Goal: Task Accomplishment & Management: Manage account settings

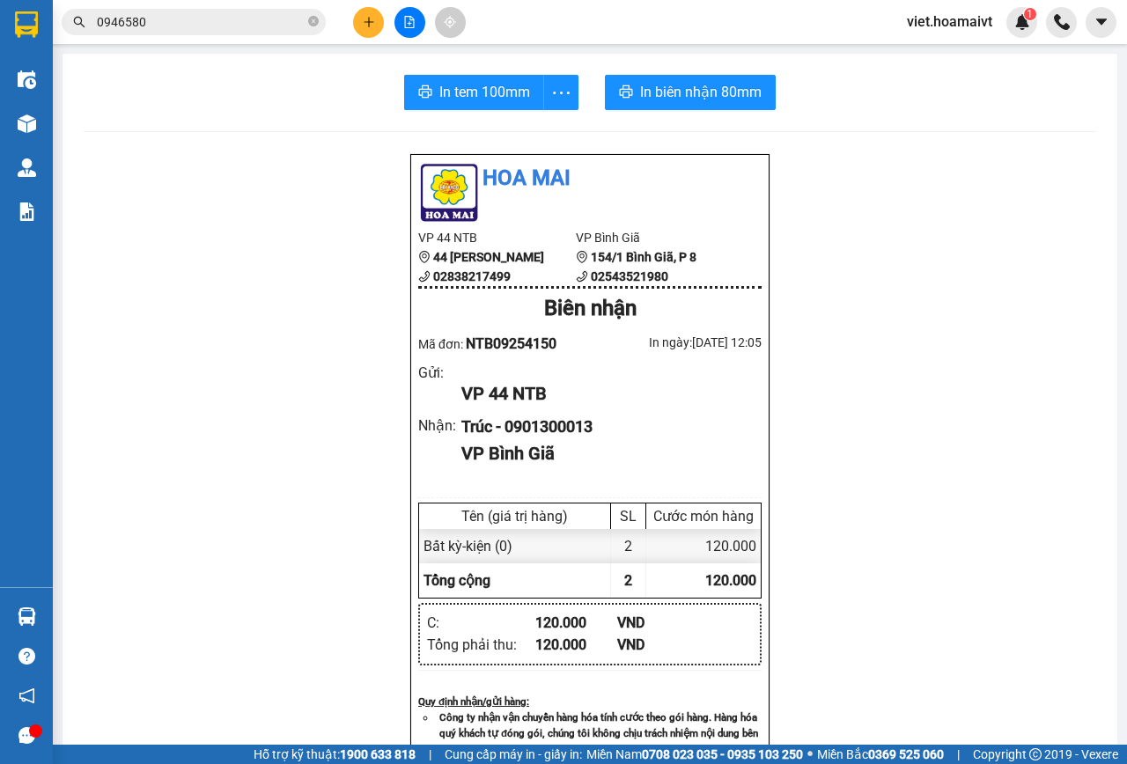
drag, startPoint x: 0, startPoint y: 0, endPoint x: 359, endPoint y: 18, distance: 359.6
click at [359, 18] on button at bounding box center [368, 22] width 31 height 31
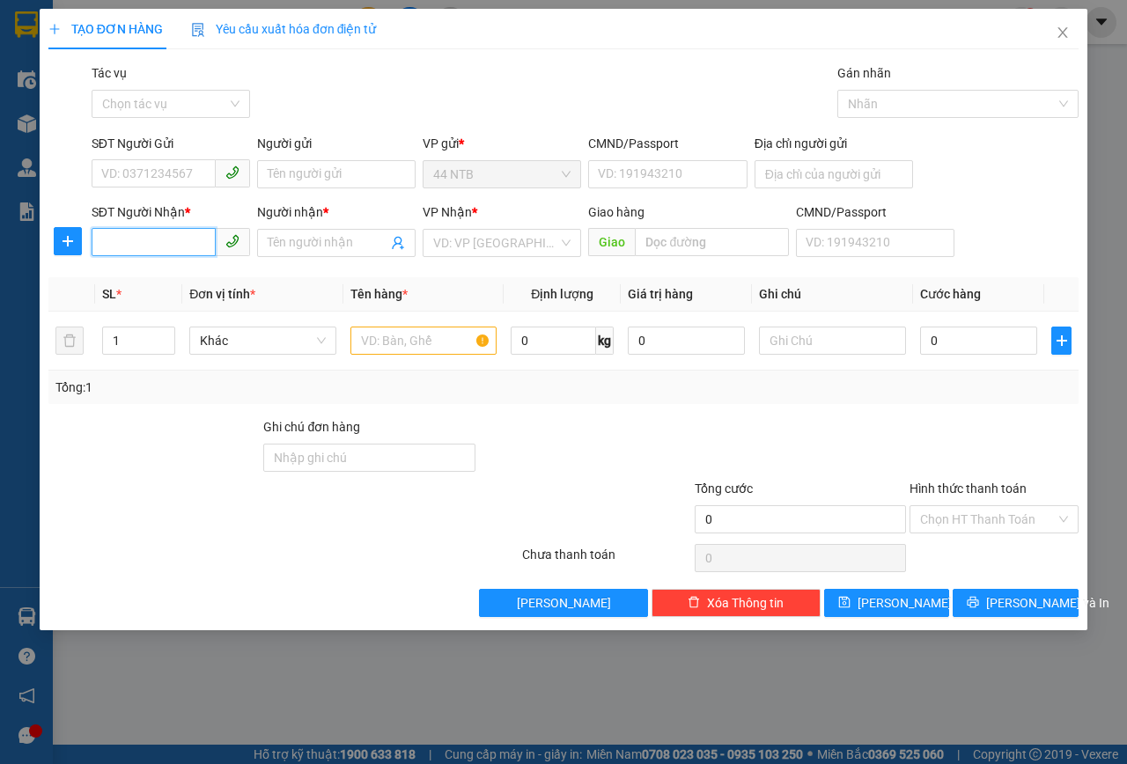
click at [191, 242] on input "SĐT Người Nhận *" at bounding box center [154, 242] width 124 height 28
type input "0976204017"
click at [196, 276] on div "0976204017 - TOÀN" at bounding box center [170, 277] width 137 height 19
type input "TOÀN"
type input "0976204017"
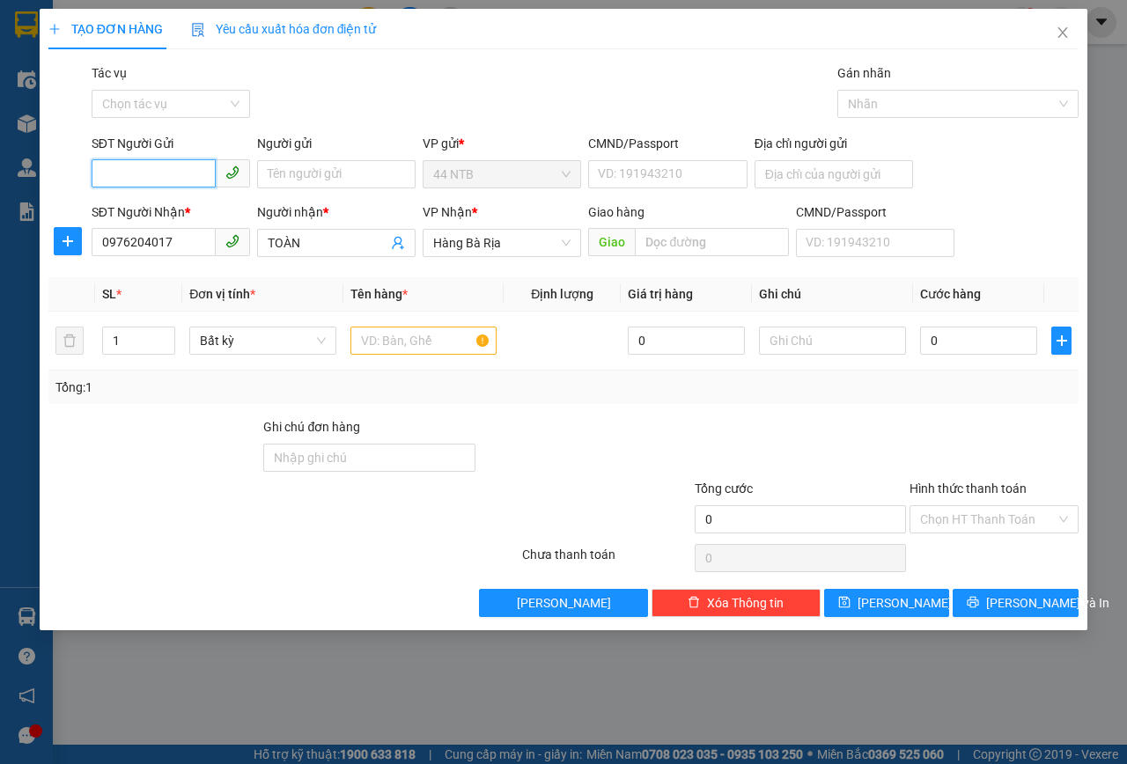
click at [172, 168] on input "SĐT Người Gửi" at bounding box center [154, 173] width 124 height 28
type input "0918047087"
click at [232, 210] on div "0918047087 - Bình[Tân]" at bounding box center [170, 209] width 137 height 19
type input "Bình[Tân]"
type input "079096001703"
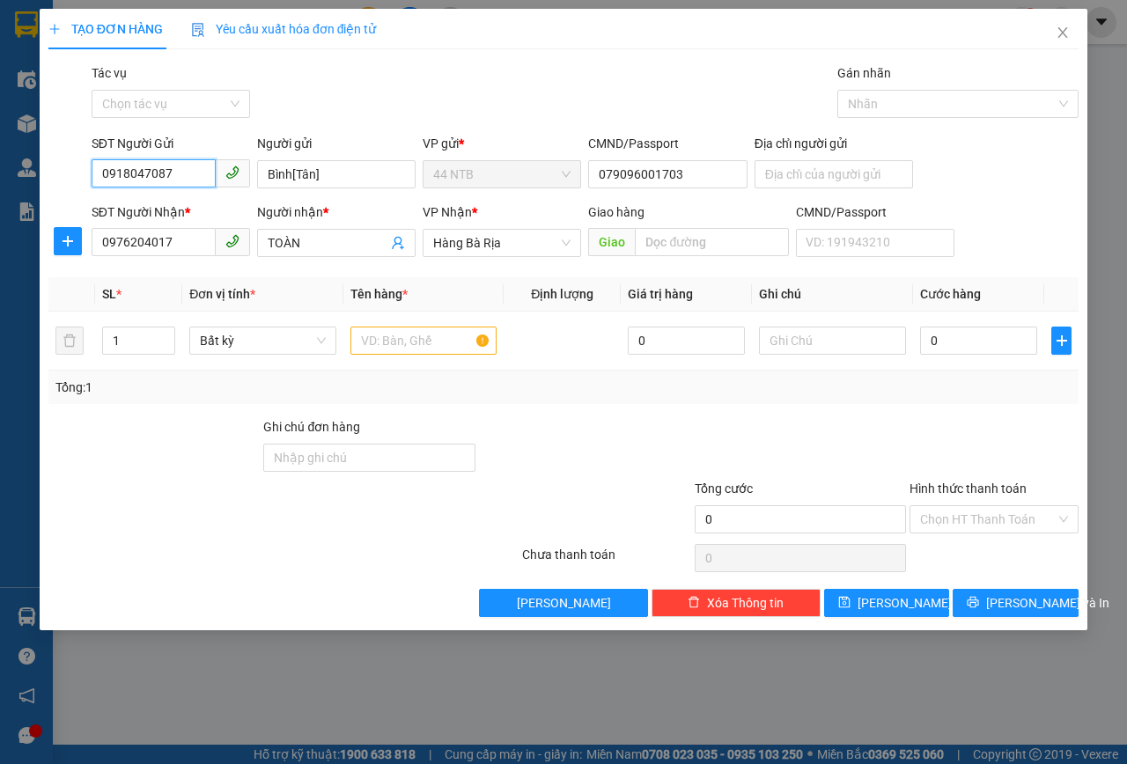
type input "0918047087"
click at [413, 95] on div "Gói vận chuyển * Tiêu chuẩn Tác vụ Chọn tác vụ Gán nhãn Nhãn" at bounding box center [585, 94] width 994 height 62
click at [411, 342] on input "text" at bounding box center [423, 341] width 147 height 28
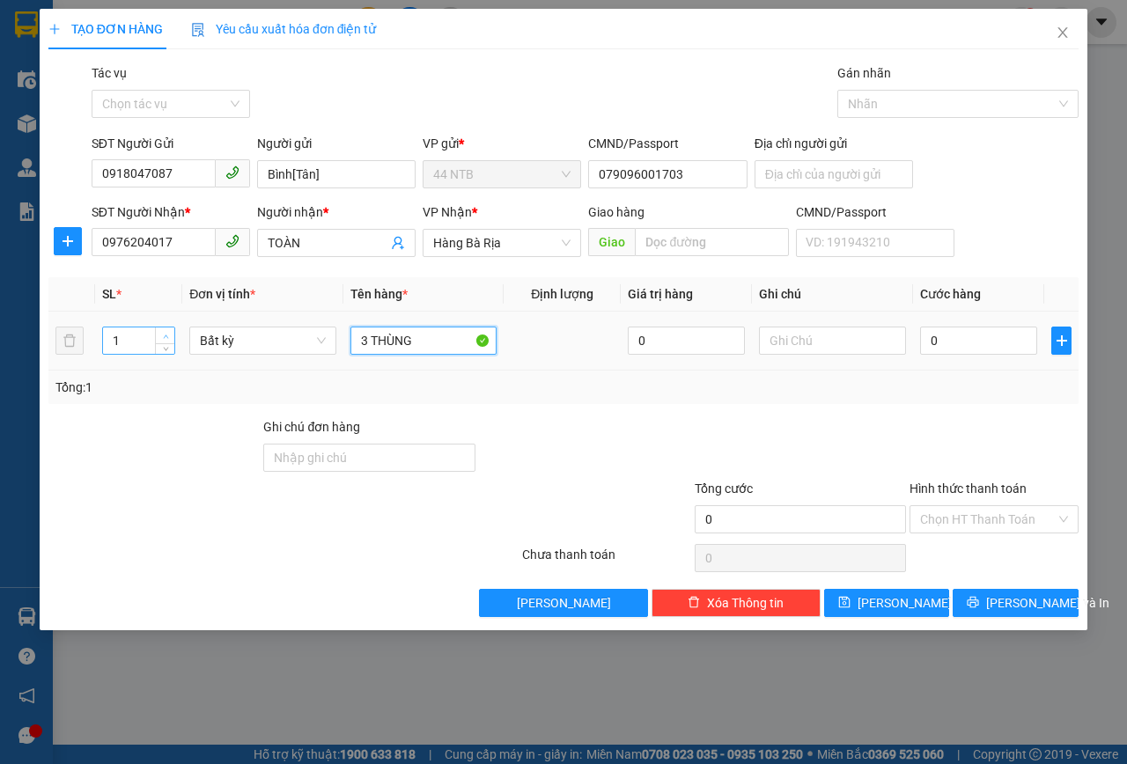
type input "3 THÙNG"
click at [167, 334] on icon "up" at bounding box center [166, 337] width 6 height 6
type input "3"
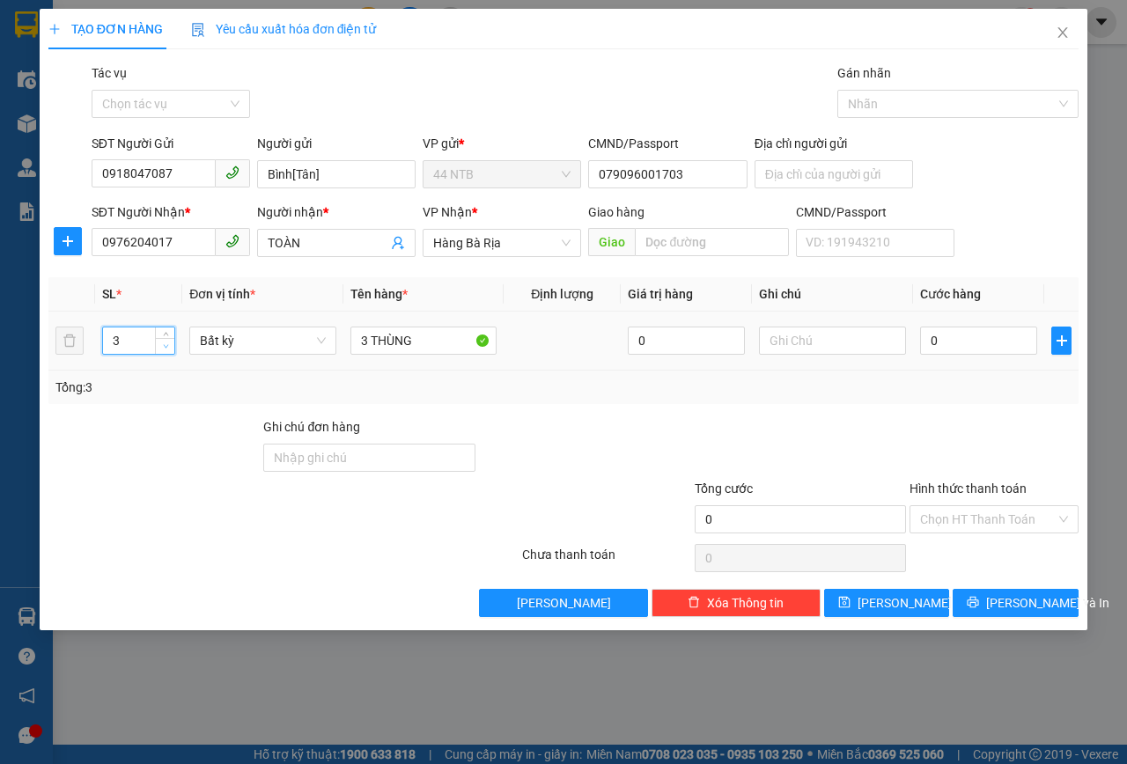
click at [172, 345] on span "Decrease Value" at bounding box center [164, 346] width 19 height 16
click at [703, 180] on input "079096001703" at bounding box center [667, 174] width 158 height 28
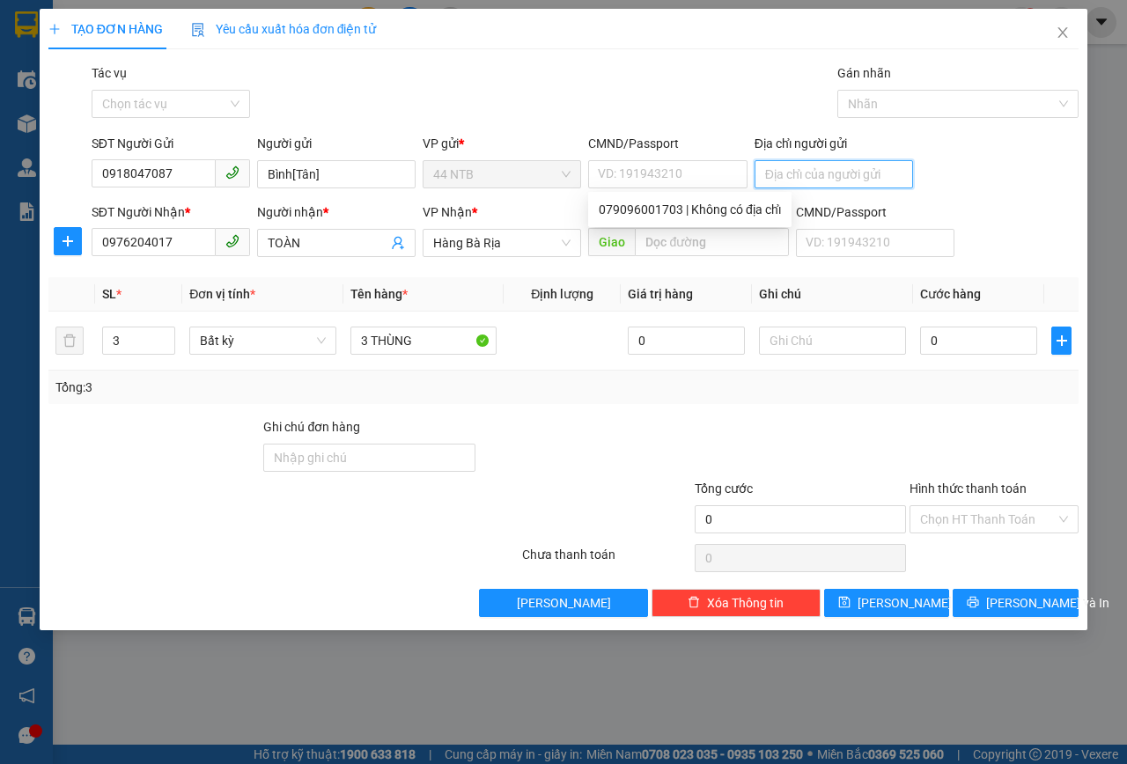
click at [856, 166] on input "Địa chỉ người gửi" at bounding box center [833, 174] width 158 height 28
type input "162 HUỲNH MẪN ĐẠT"
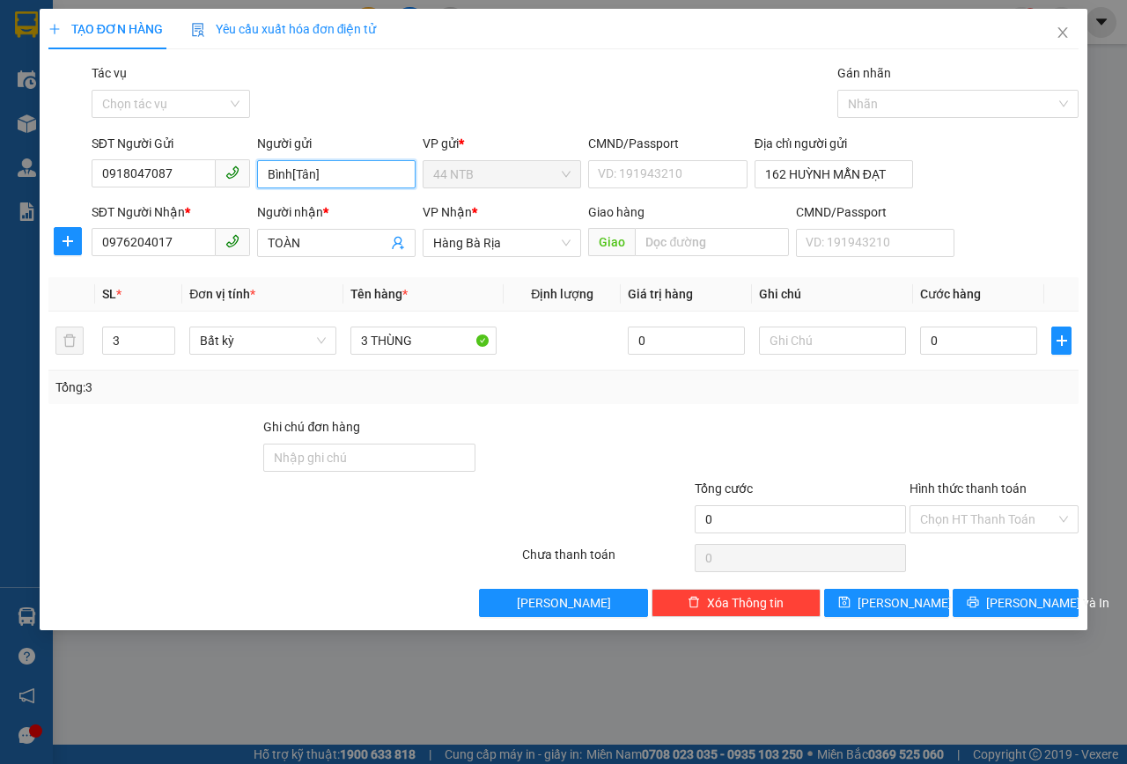
click at [327, 173] on input "Bình[Tân]" at bounding box center [336, 174] width 158 height 28
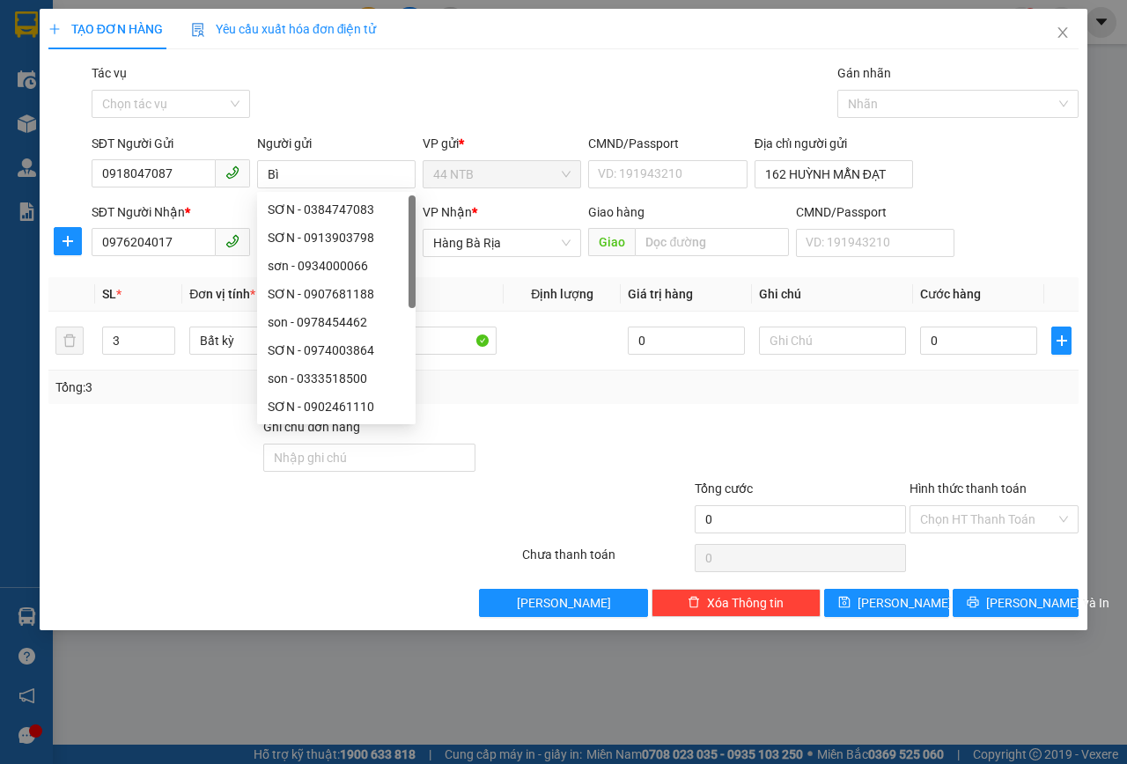
click at [489, 78] on div "Gói vận chuyển * Tiêu chuẩn Tác vụ Chọn tác vụ Gán nhãn Nhãn" at bounding box center [585, 94] width 994 height 62
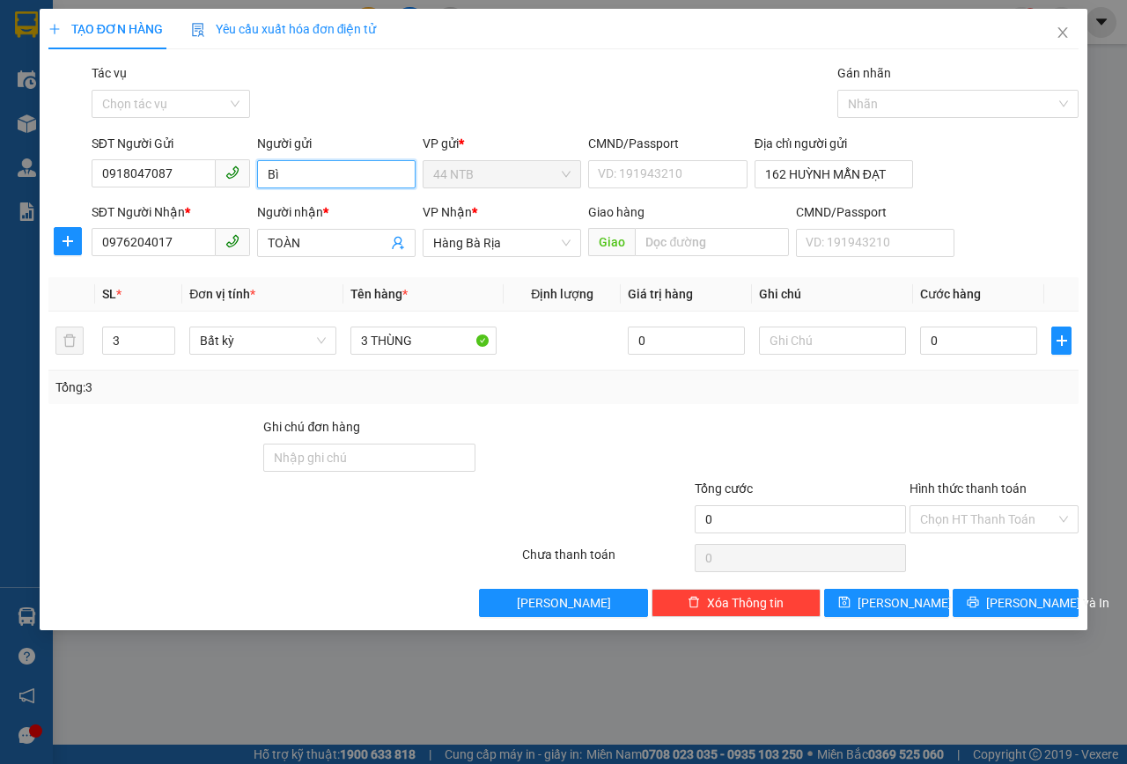
click at [335, 165] on input "Bì" at bounding box center [336, 174] width 158 height 28
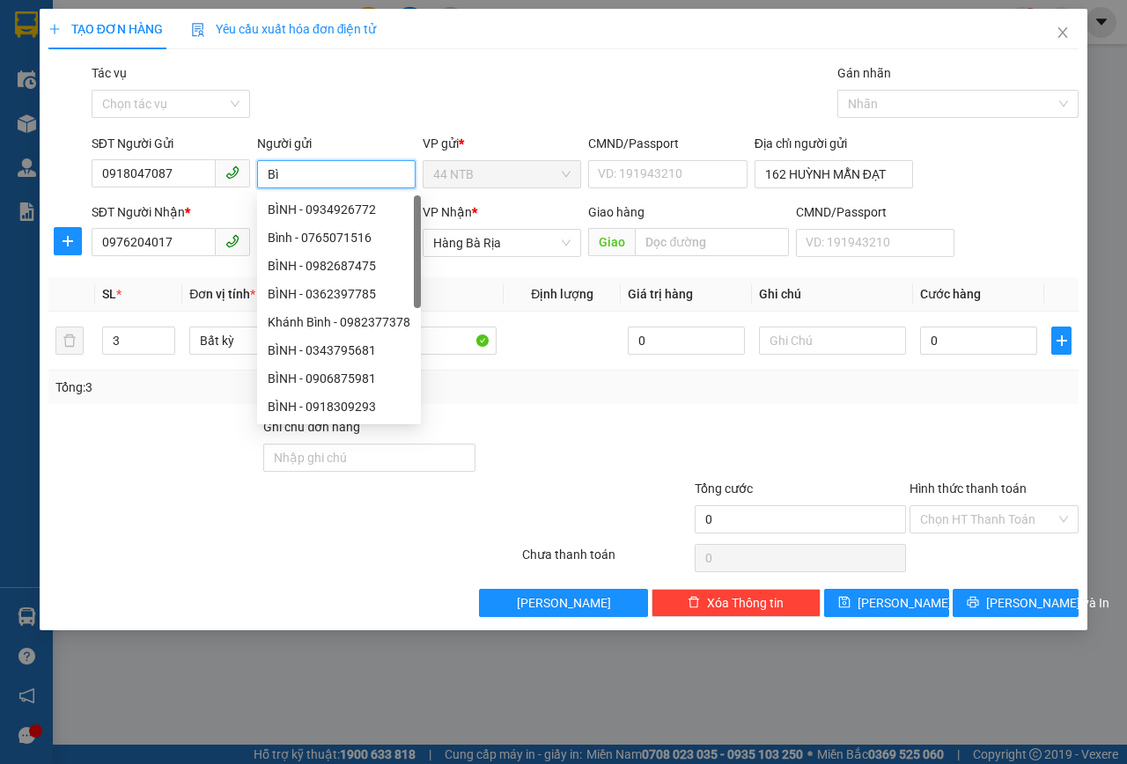
type input "B"
type input "b"
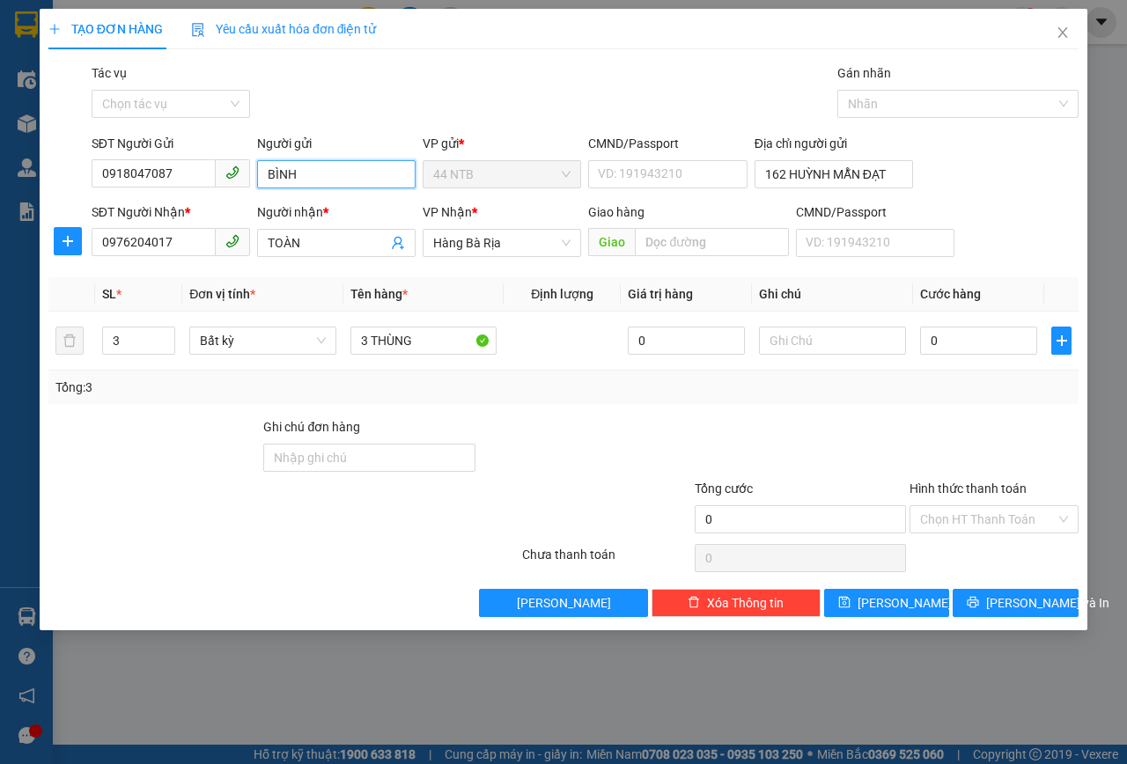
type input "BÌNH"
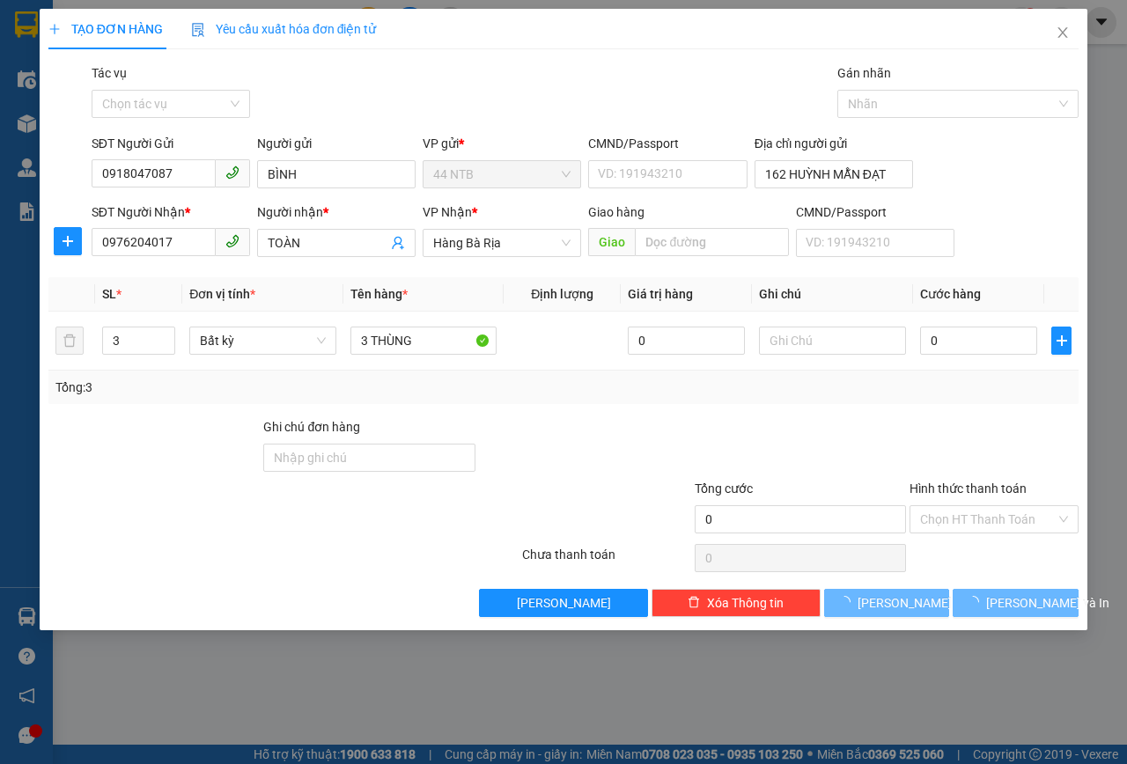
click at [384, 123] on div "Gói vận chuyển * Tiêu chuẩn Tác vụ Chọn tác vụ Gán nhãn Nhãn" at bounding box center [585, 94] width 994 height 62
click at [960, 344] on input "0" at bounding box center [978, 341] width 117 height 28
type input "7"
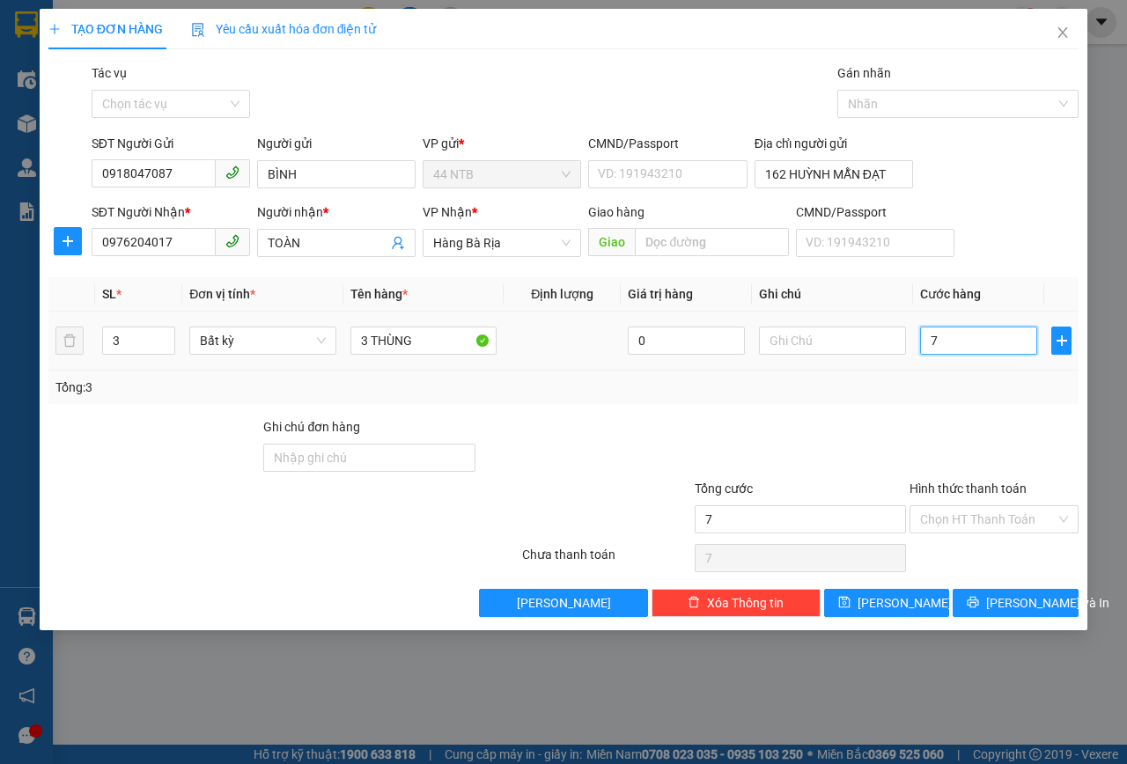
type input "70"
type input "70.000"
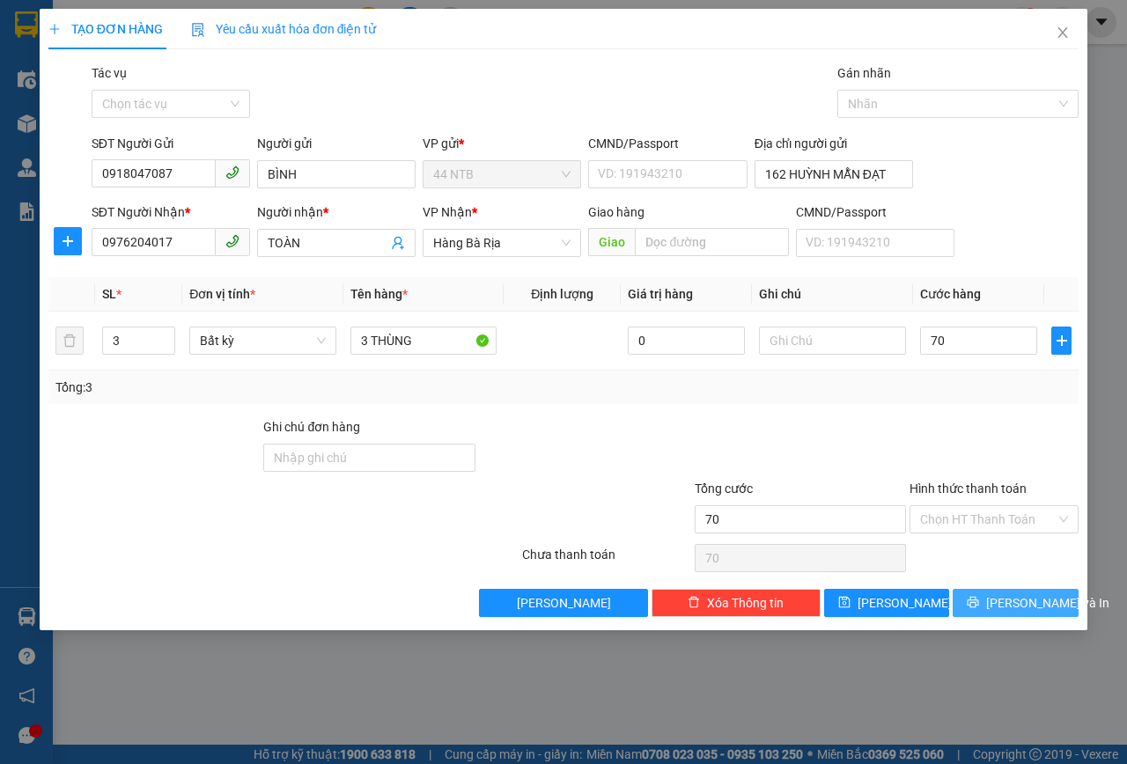
type input "70.000"
click at [993, 589] on button "Lưu và In" at bounding box center [1015, 603] width 126 height 28
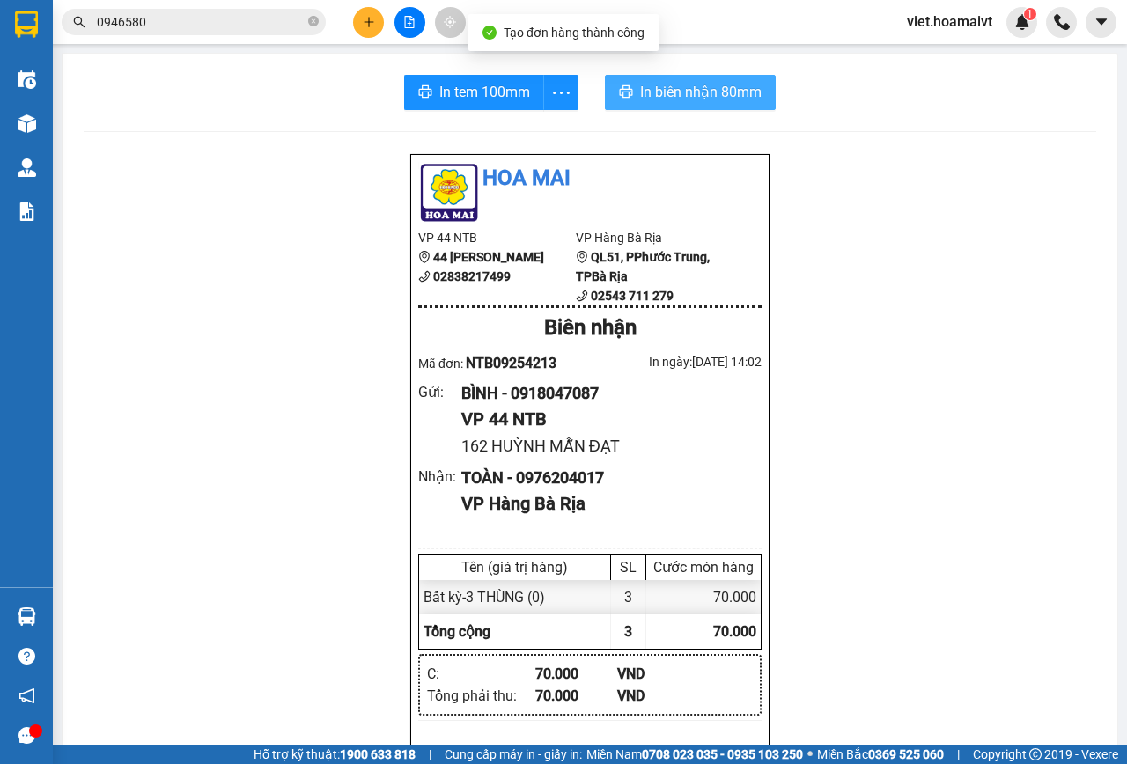
click at [621, 98] on icon "printer" at bounding box center [626, 92] width 14 height 14
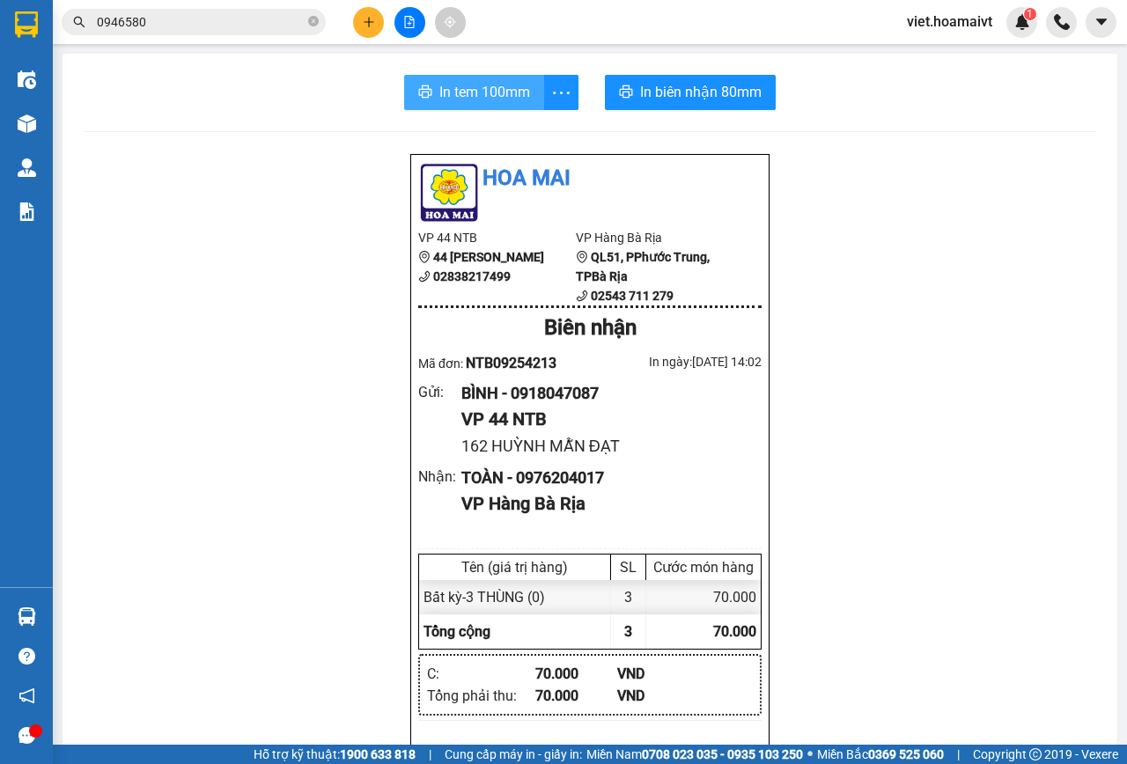
click at [469, 86] on span "In tem 100mm" at bounding box center [484, 92] width 91 height 22
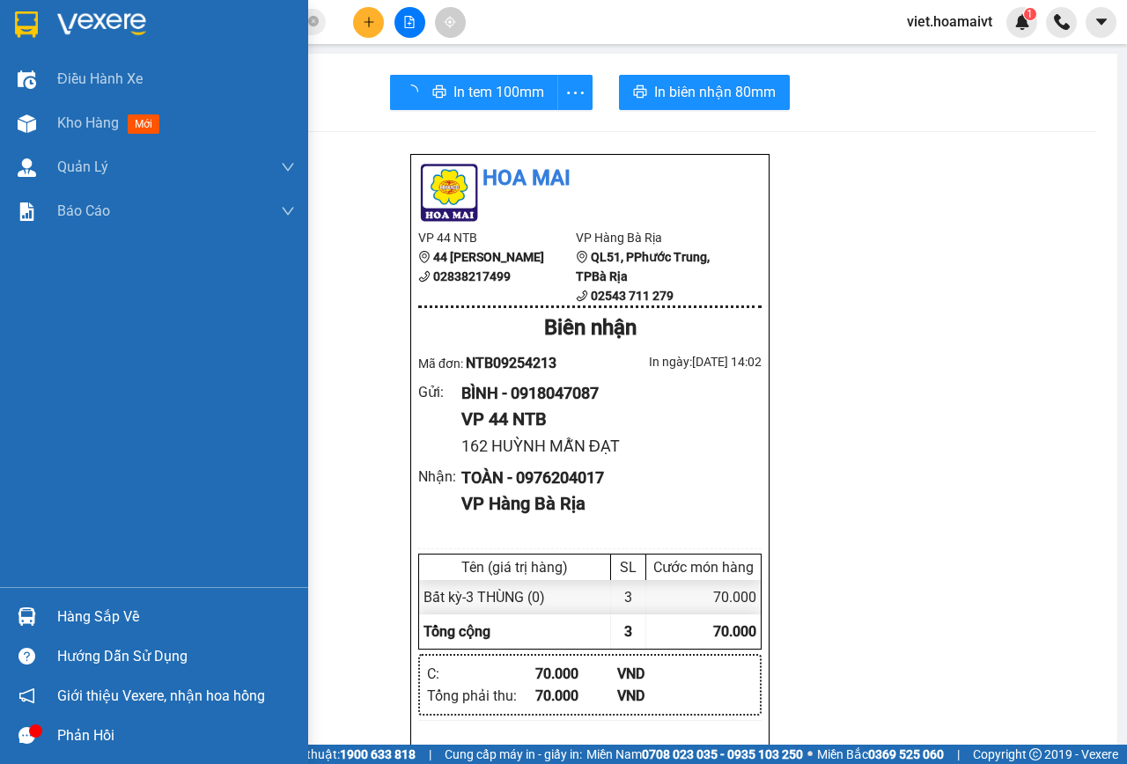
click at [96, 27] on img at bounding box center [101, 24] width 89 height 26
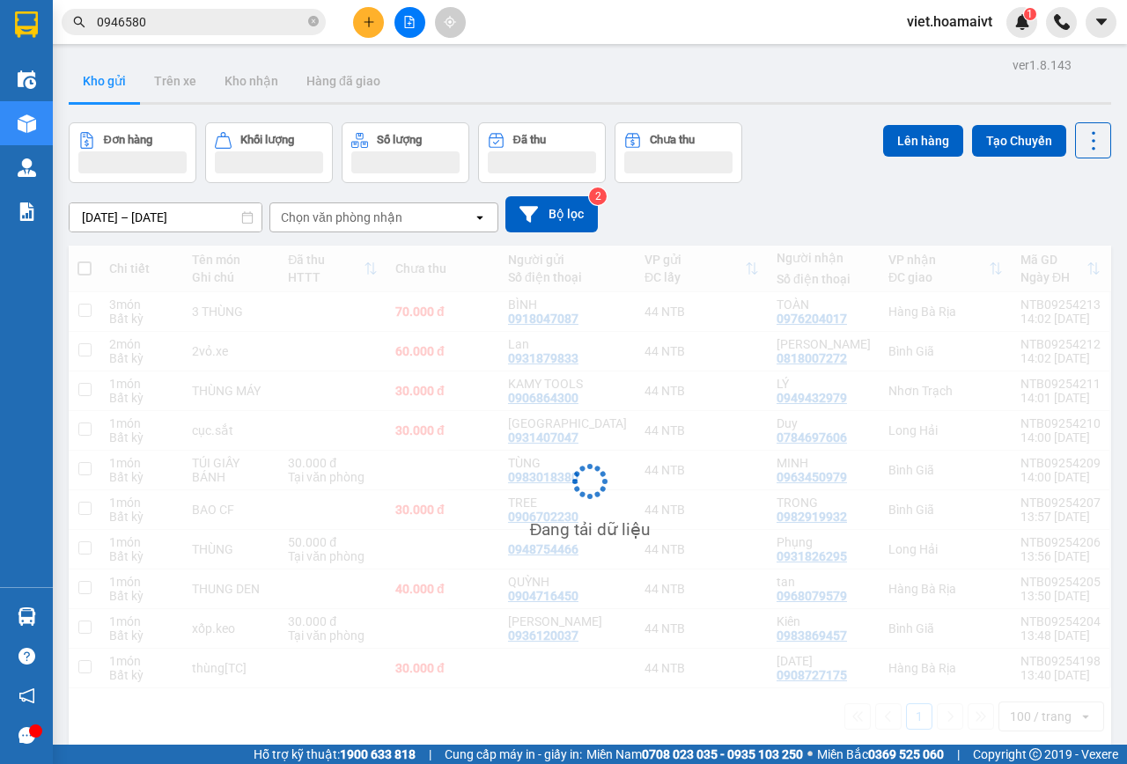
click at [358, 207] on div "Chọn văn phòng nhận" at bounding box center [371, 217] width 202 height 28
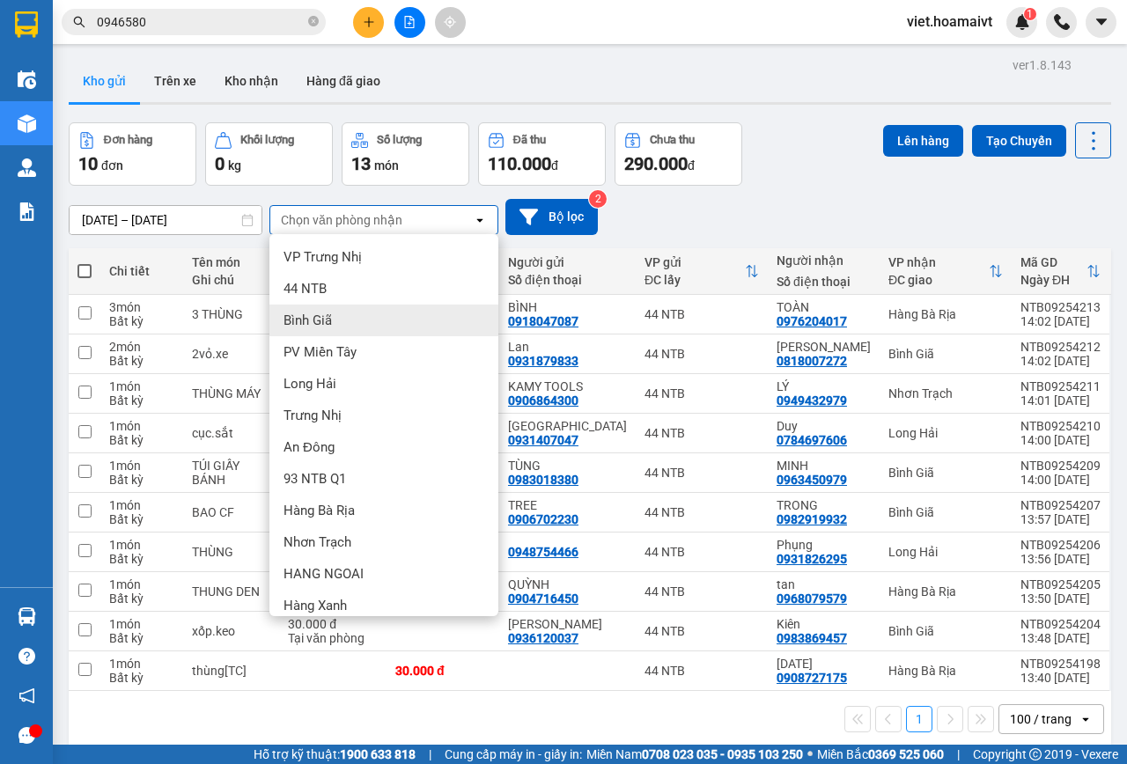
click at [349, 316] on div "Bình Giã" at bounding box center [383, 321] width 229 height 32
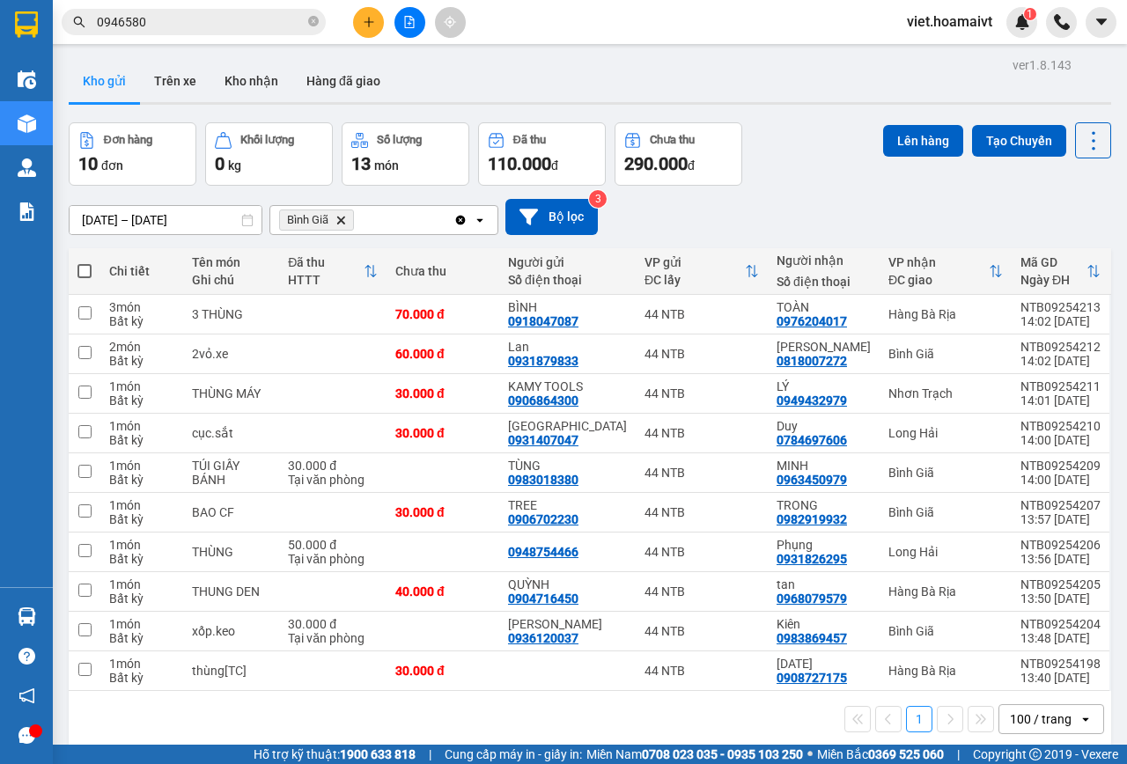
click at [936, 206] on div "14/09/2025 – 15/09/2025 Press the down arrow key to interact with the calendar …" at bounding box center [590, 217] width 1042 height 36
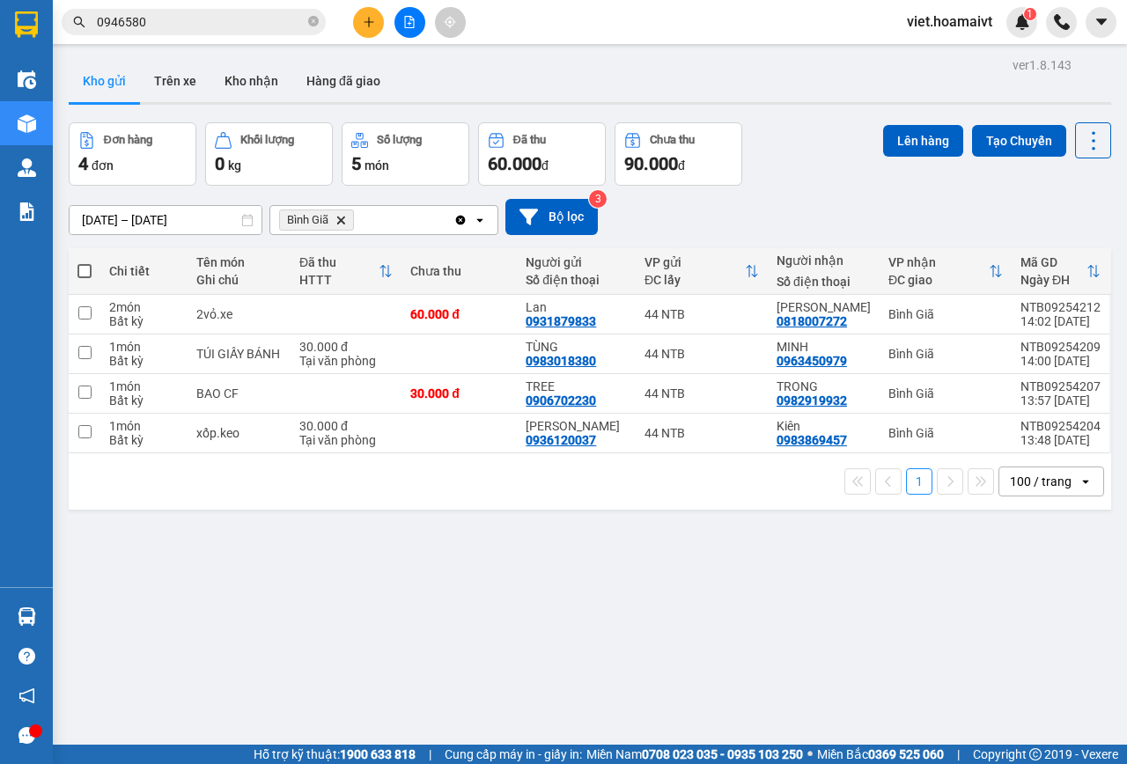
click at [739, 656] on div "ver 1.8.143 Kho gửi Trên xe Kho nhận Hàng đã giao Đơn hàng 4 đơn Khối lượng 0 k…" at bounding box center [590, 435] width 1056 height 764
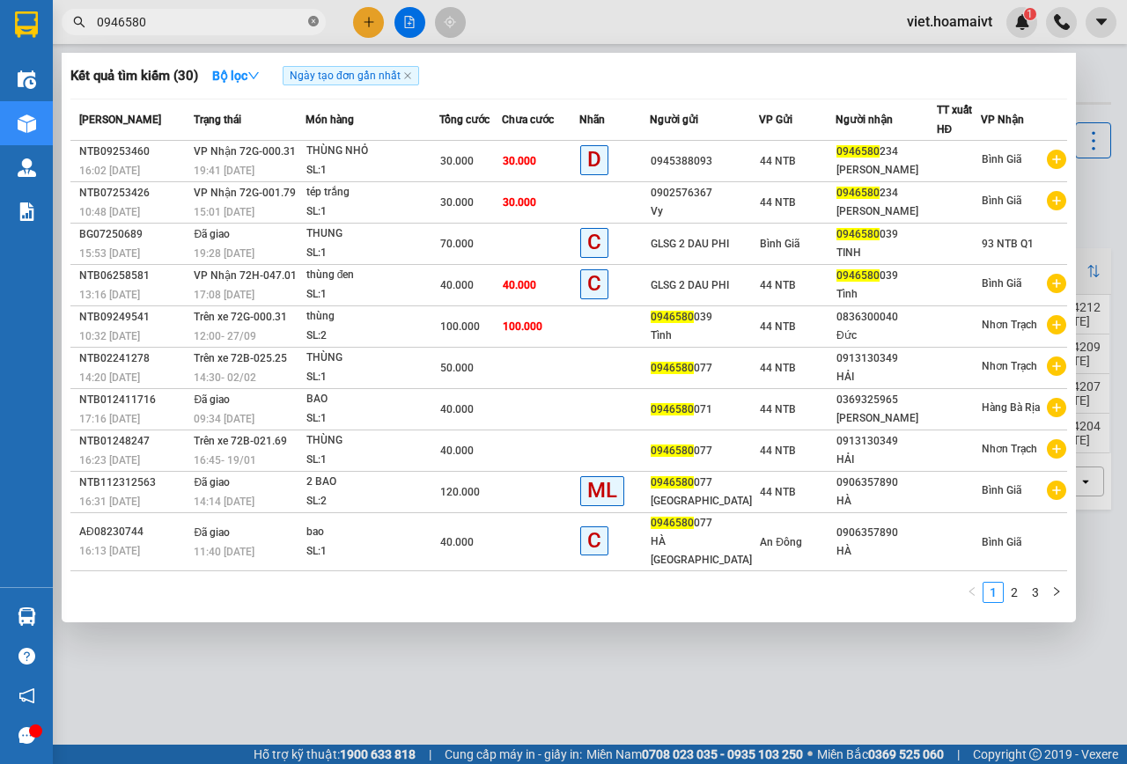
click at [315, 22] on icon "close-circle" at bounding box center [313, 21] width 11 height 11
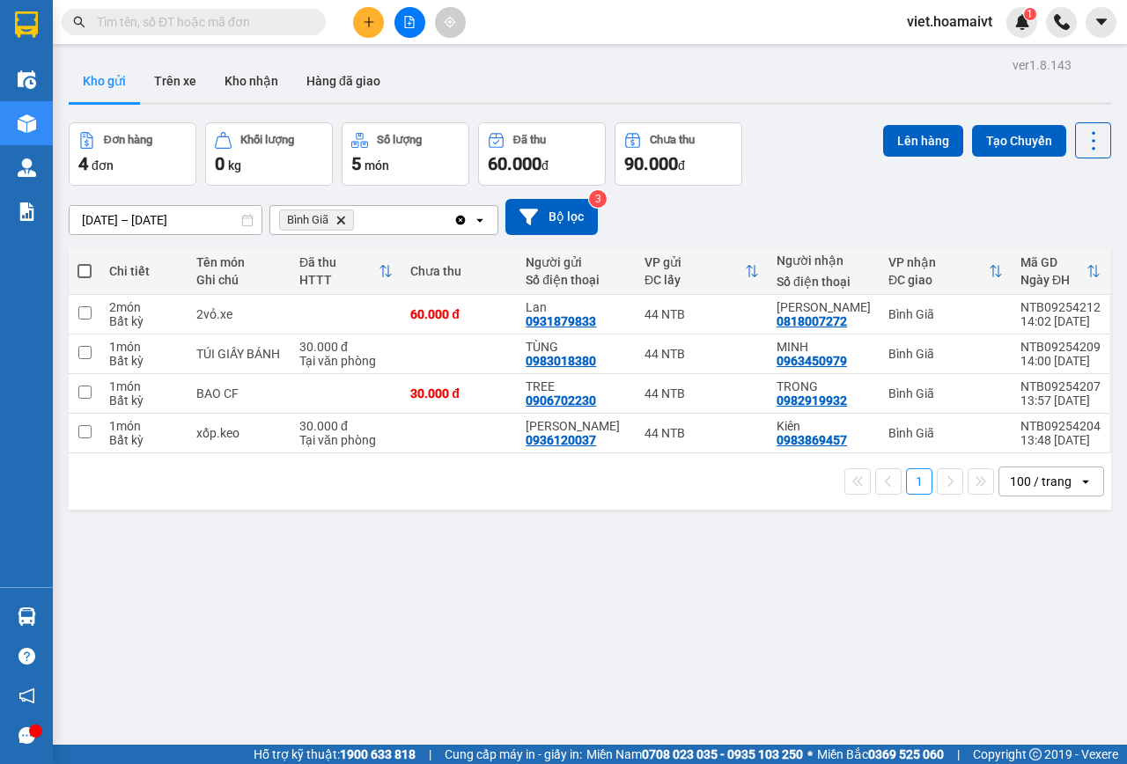
click at [809, 132] on div "Đơn hàng 4 đơn Khối lượng 0 kg Số lượng 5 món Đã thu 60.000 đ Chưa thu 90.000 đ…" at bounding box center [590, 153] width 1042 height 63
click at [335, 222] on icon "Delete" at bounding box center [340, 220] width 11 height 11
click at [335, 222] on div "Chọn văn phòng nhận" at bounding box center [341, 220] width 121 height 18
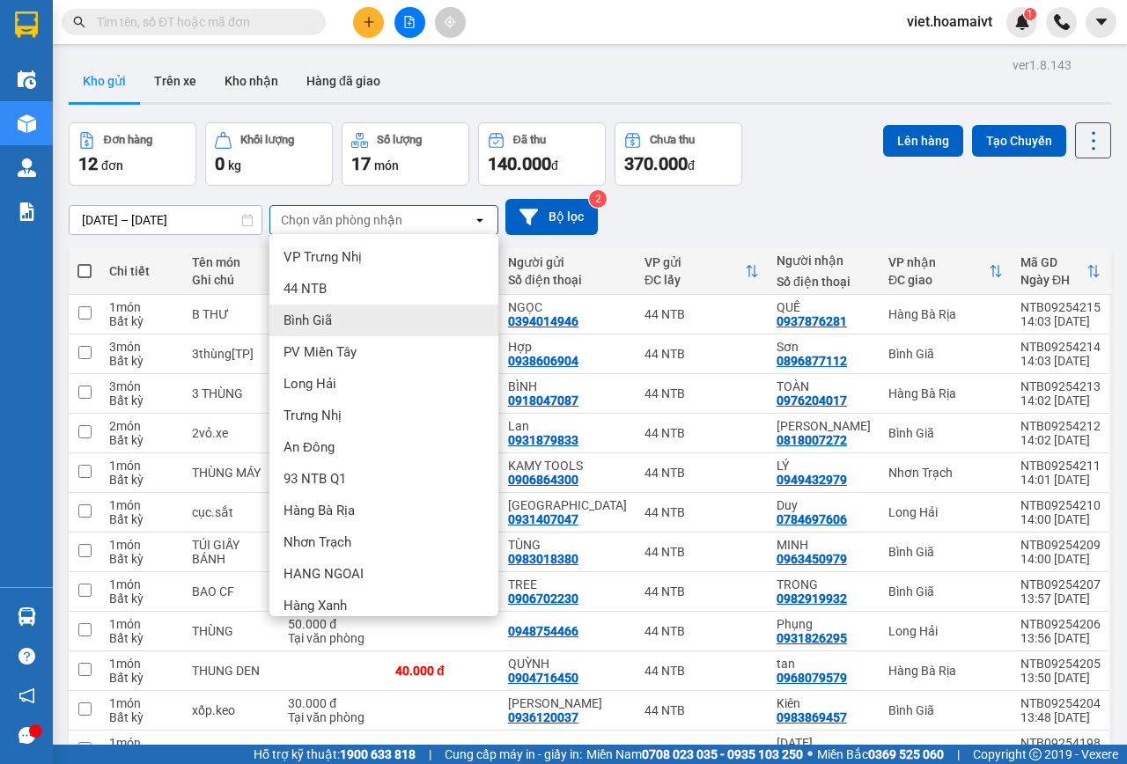
click at [344, 322] on div "Bình Giã" at bounding box center [383, 321] width 229 height 32
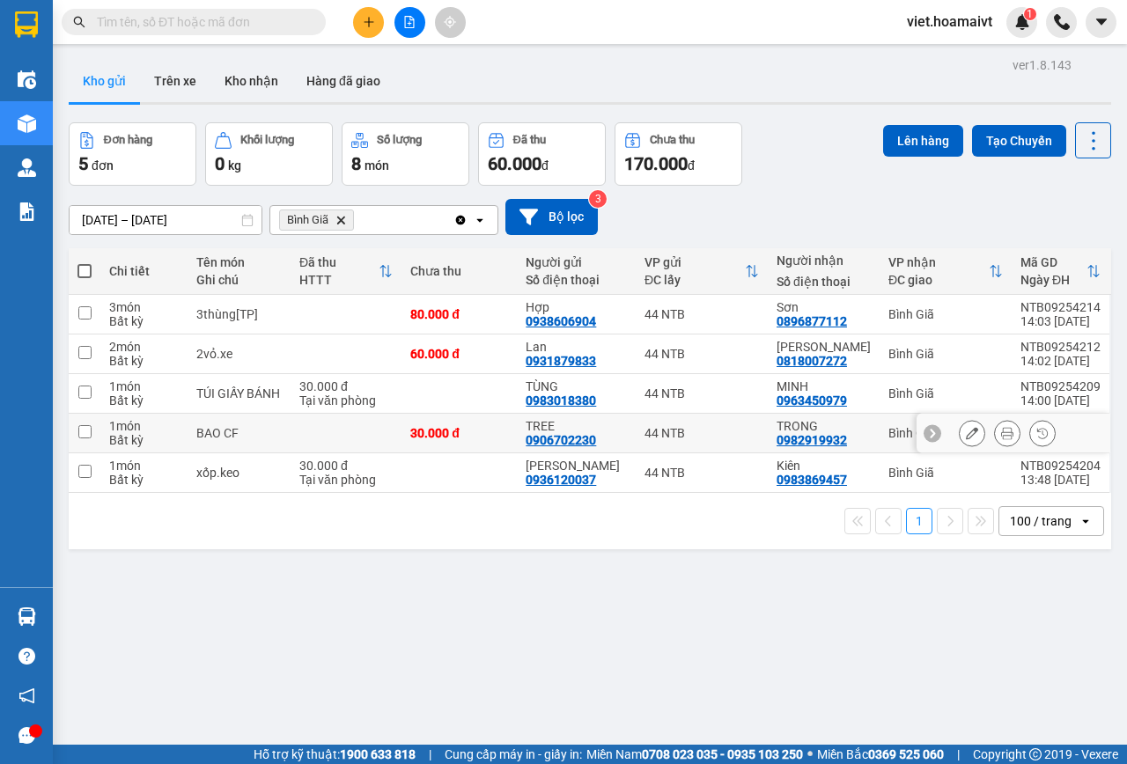
click at [305, 436] on td at bounding box center [346, 434] width 111 height 40
checkbox input "true"
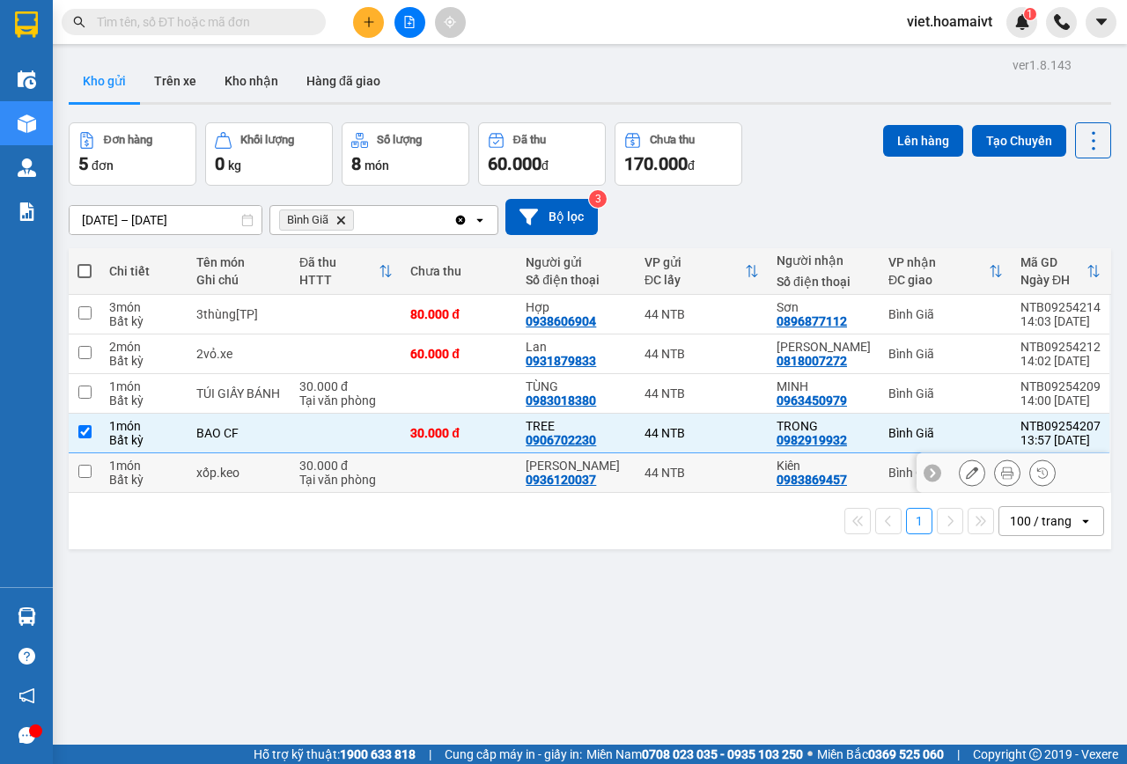
click at [281, 469] on div "xốp.keo" at bounding box center [238, 473] width 85 height 14
checkbox input "true"
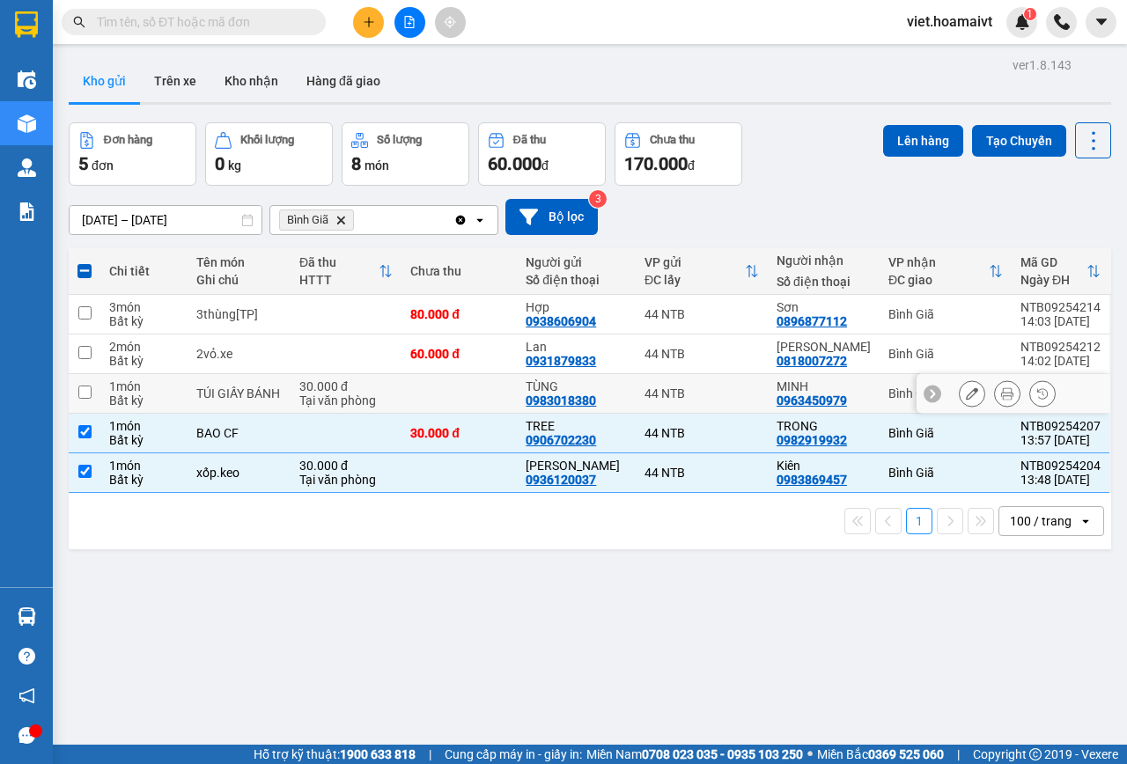
click at [408, 383] on td at bounding box center [458, 394] width 115 height 40
checkbox input "true"
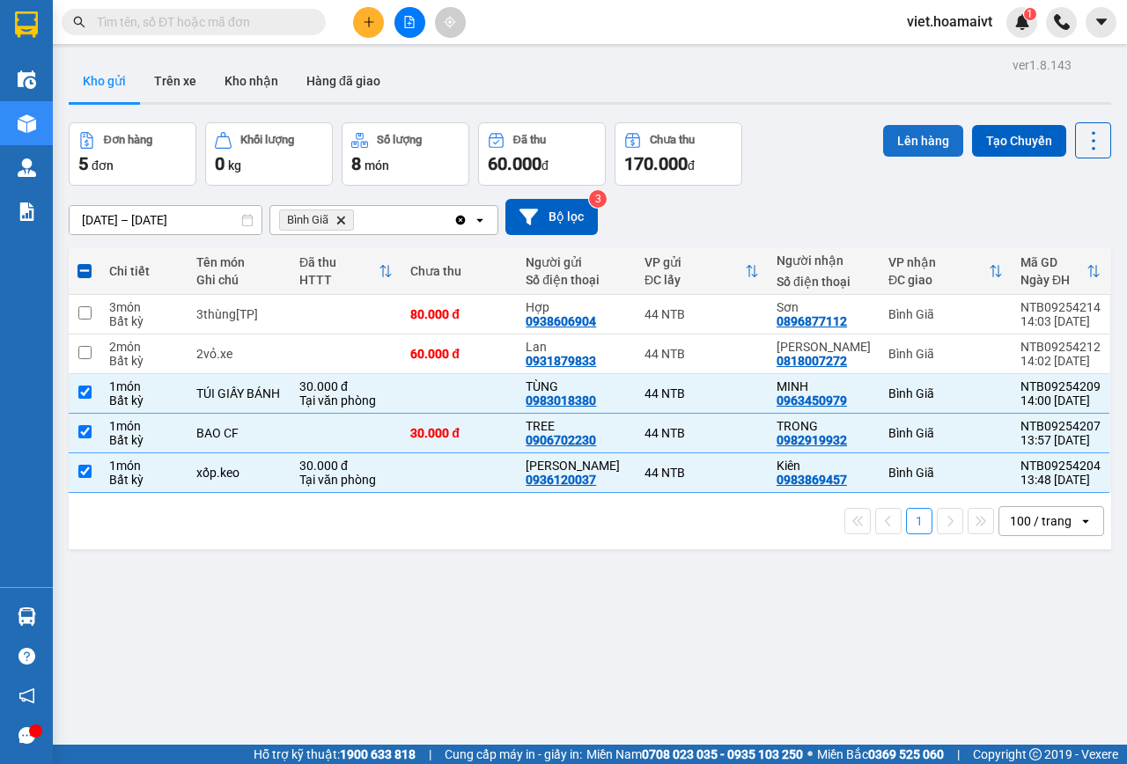
click at [904, 147] on button "Lên hàng" at bounding box center [923, 141] width 80 height 32
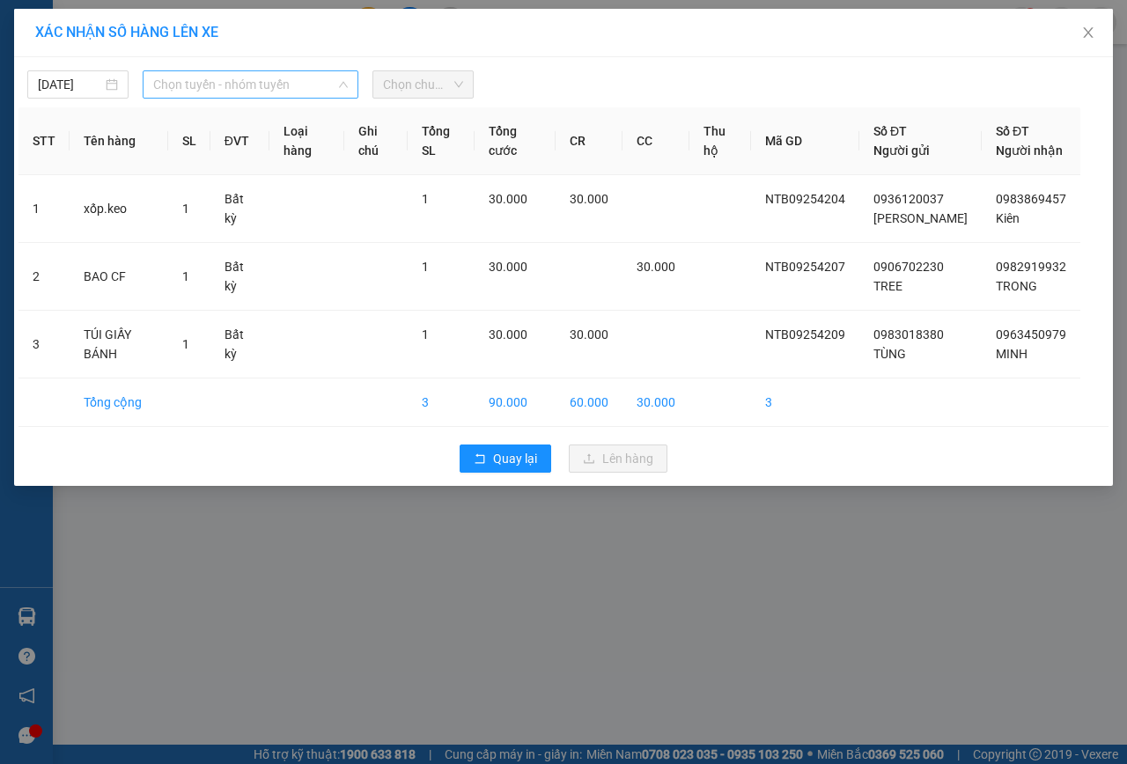
click at [197, 71] on span "Chọn tuyến - nhóm tuyến" at bounding box center [250, 84] width 195 height 26
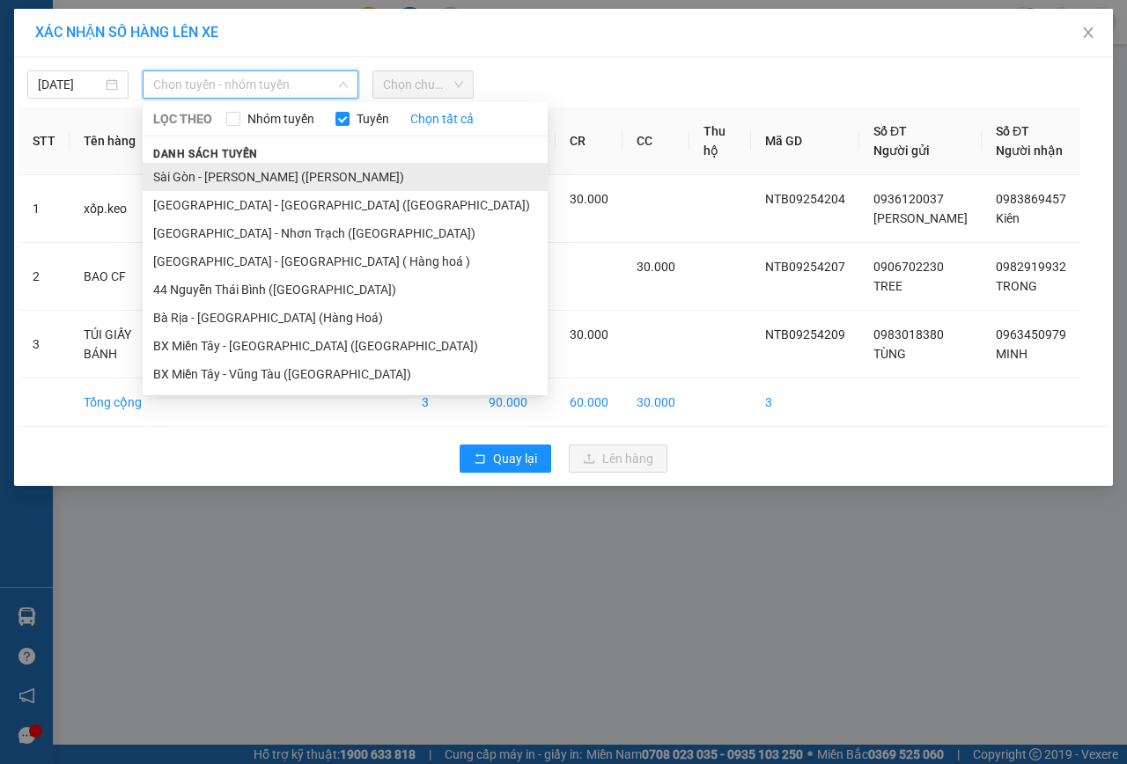
click at [228, 168] on li "Sài Gòn - [PERSON_NAME] ([PERSON_NAME])" at bounding box center [345, 177] width 405 height 28
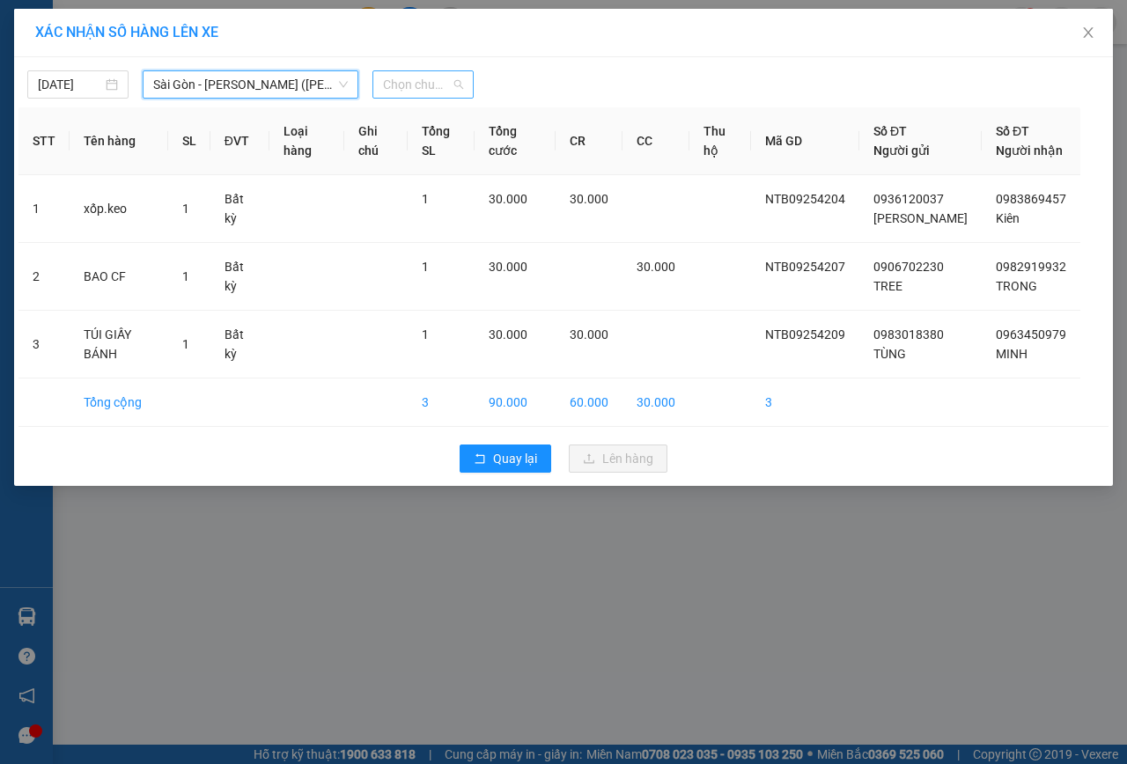
click at [420, 82] on span "Chọn chuyến" at bounding box center [423, 84] width 80 height 26
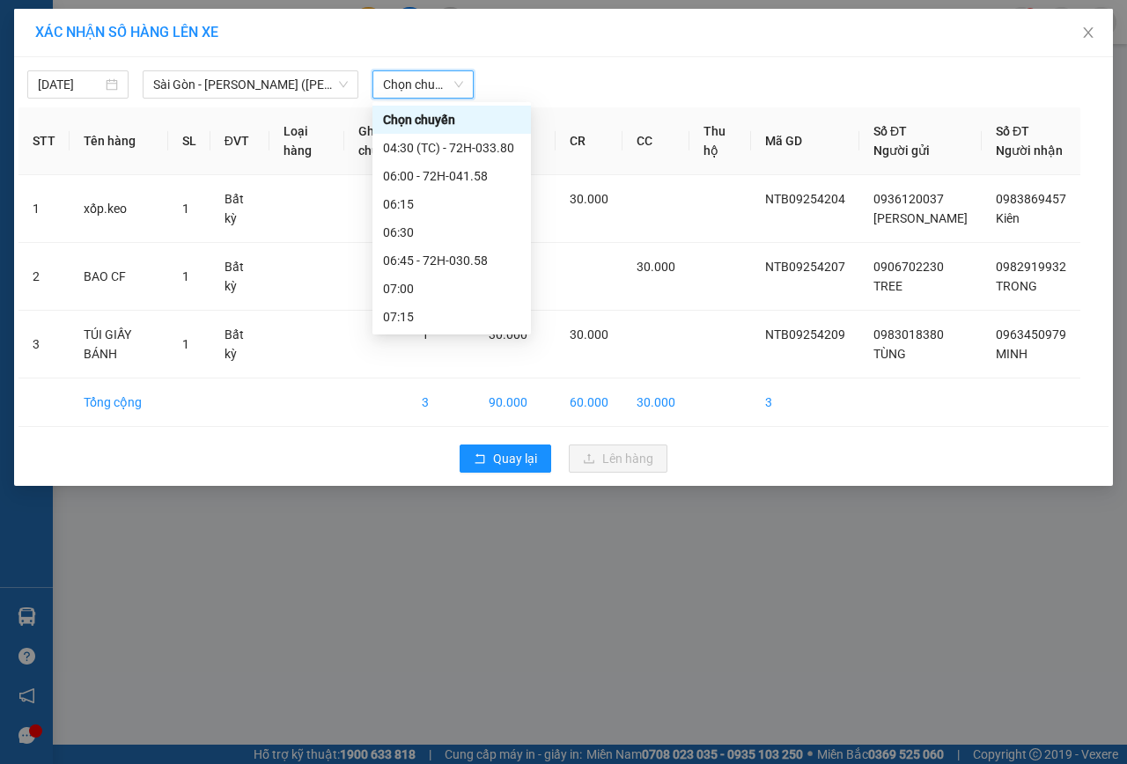
click at [420, 82] on span "Chọn chuyến" at bounding box center [423, 84] width 80 height 26
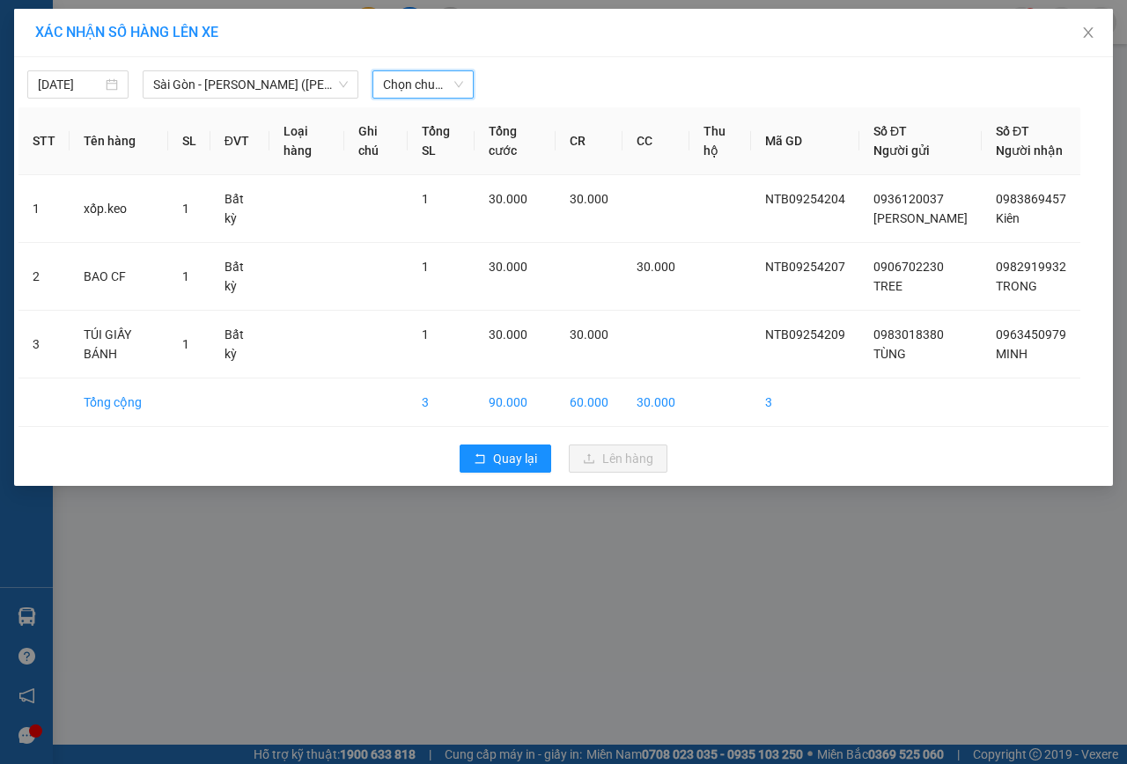
click at [420, 82] on span "Chọn chuyến" at bounding box center [423, 84] width 80 height 26
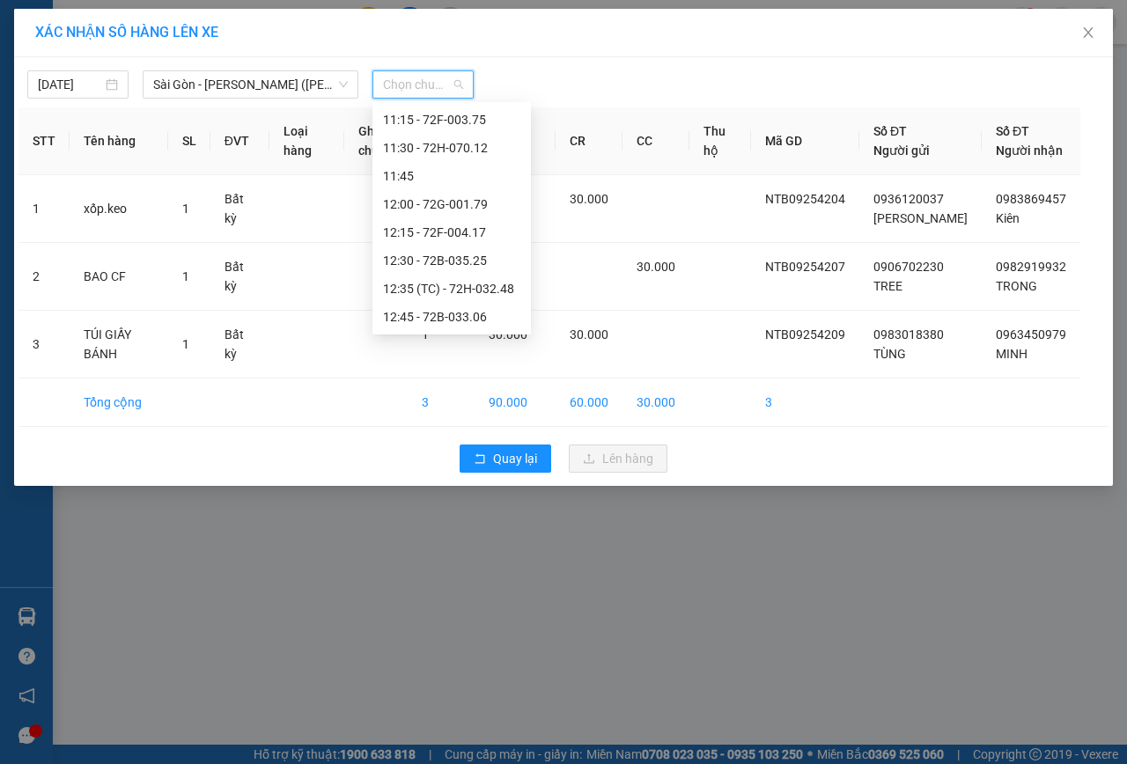
scroll to position [880, 0]
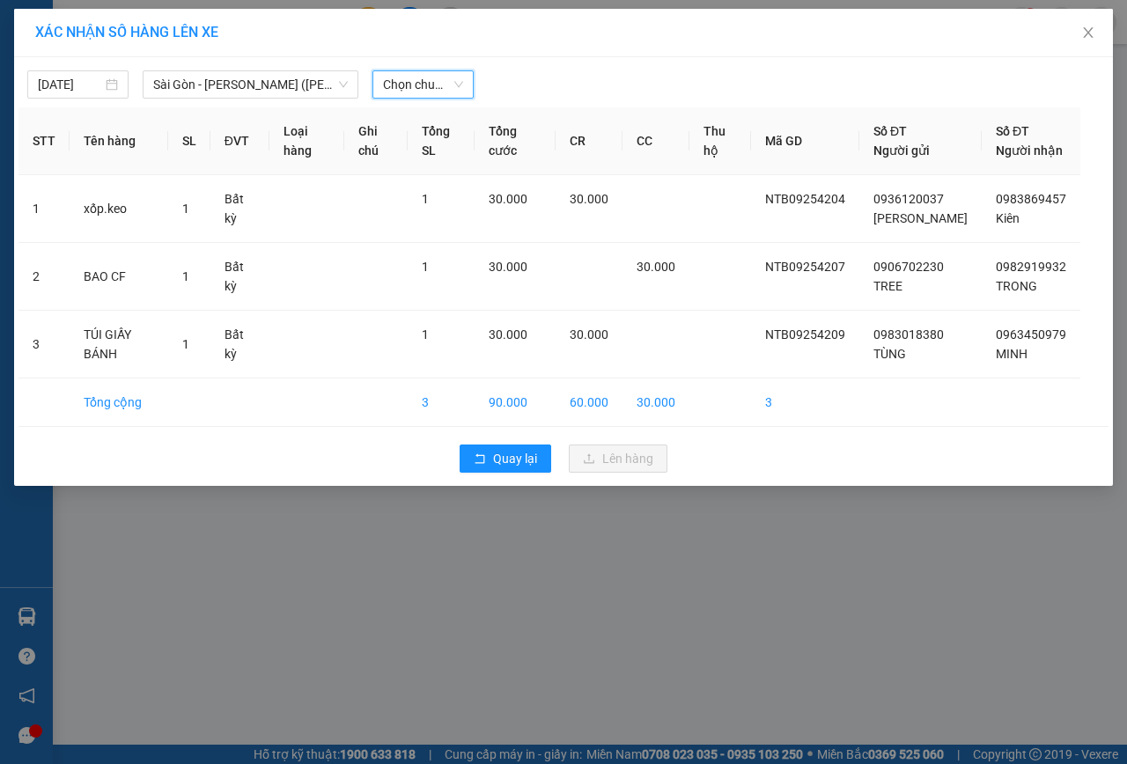
click at [406, 80] on span "Chọn chuyến" at bounding box center [423, 84] width 80 height 26
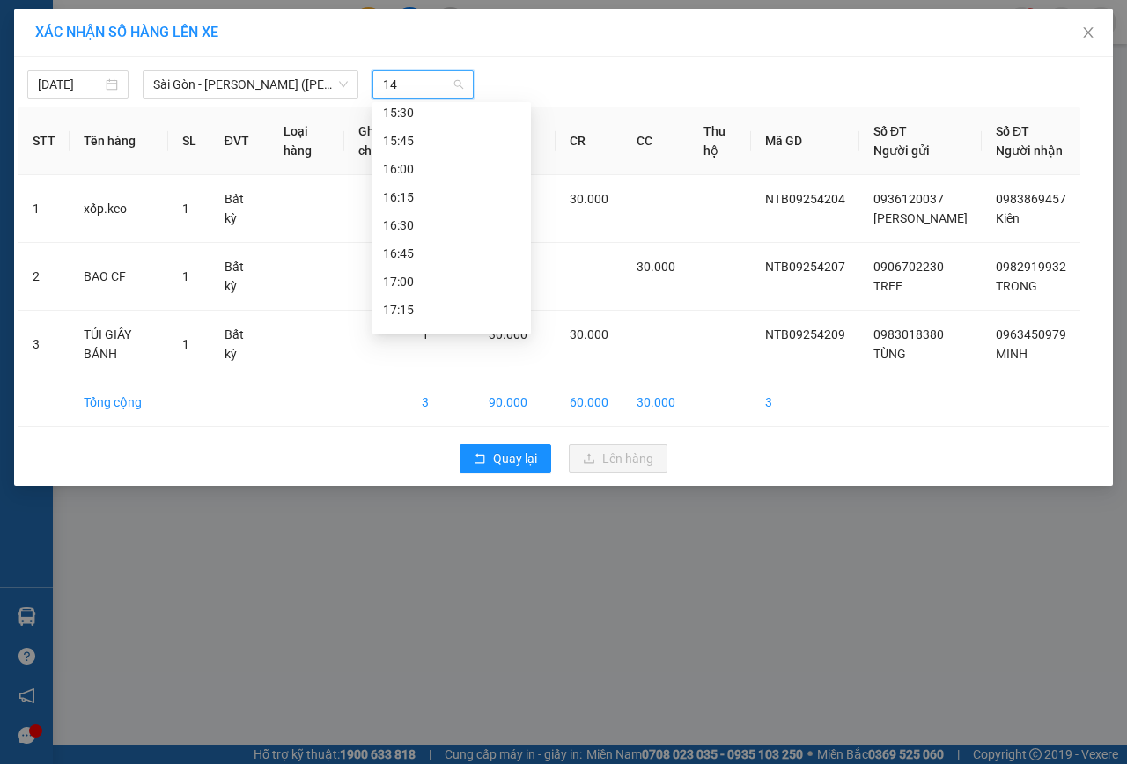
scroll to position [0, 0]
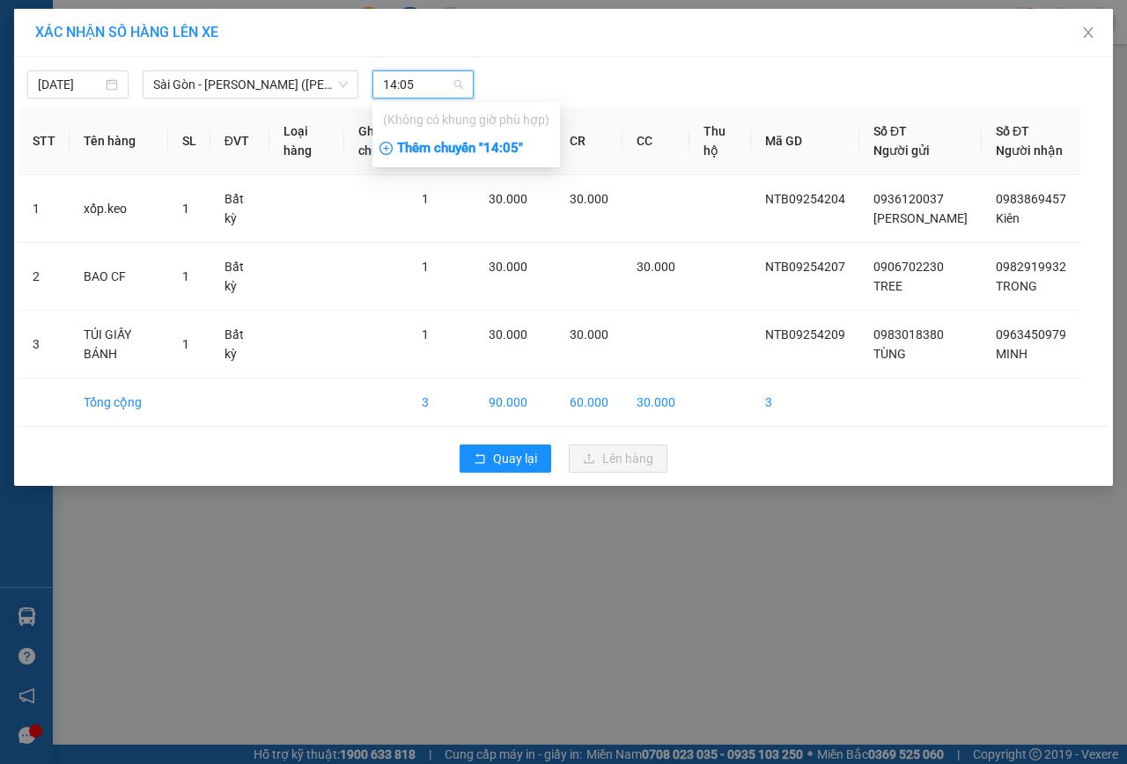
type input "14:05"
click at [499, 148] on div "Thêm chuyến " 14:05 "" at bounding box center [466, 149] width 188 height 30
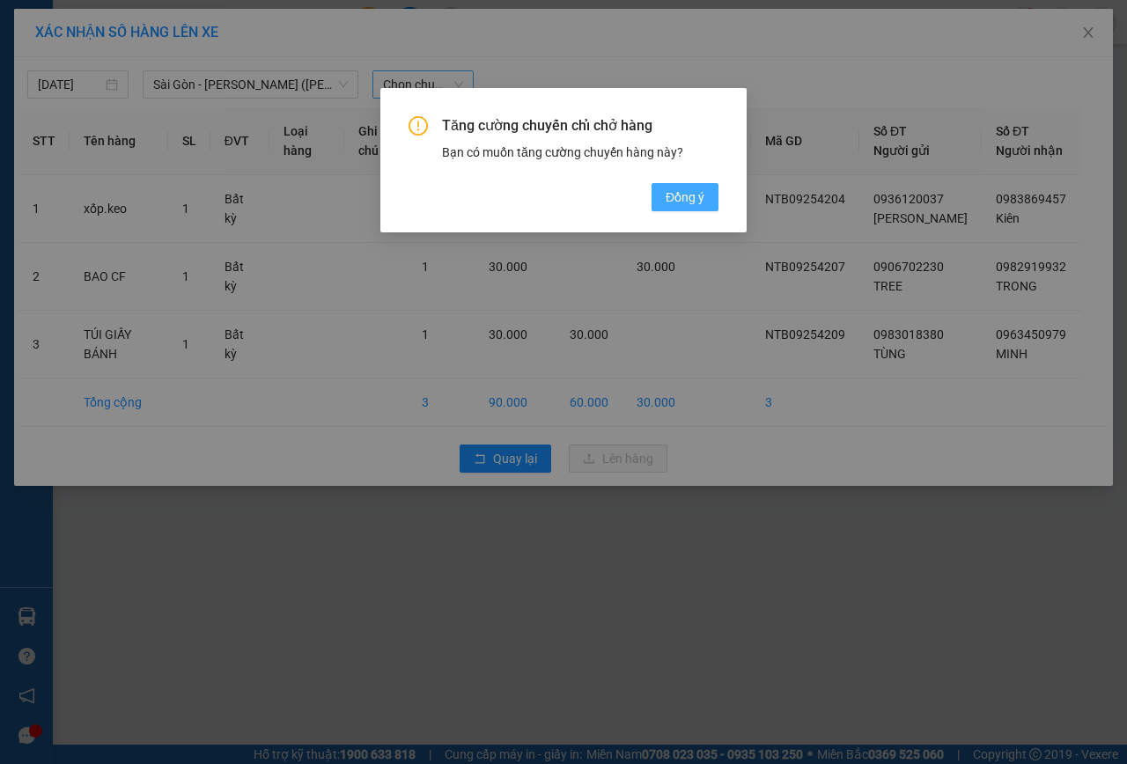
click at [677, 195] on span "Đồng ý" at bounding box center [685, 197] width 39 height 19
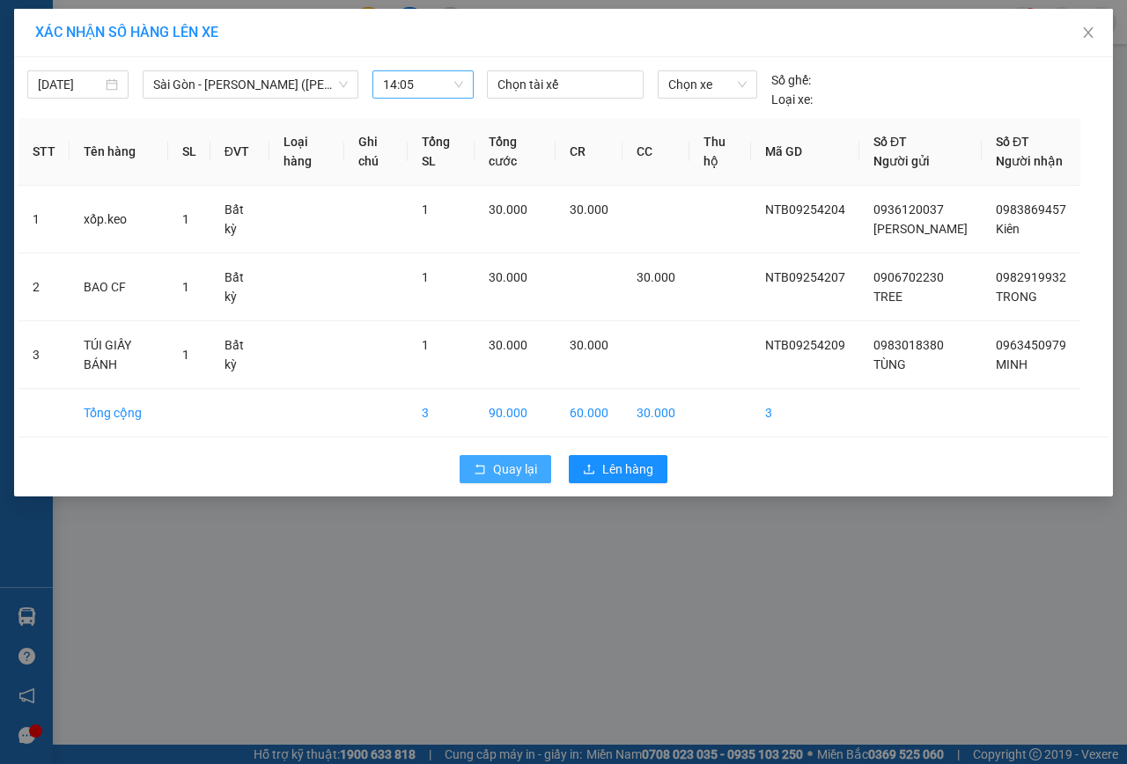
click at [497, 473] on span "Quay lại" at bounding box center [515, 469] width 44 height 19
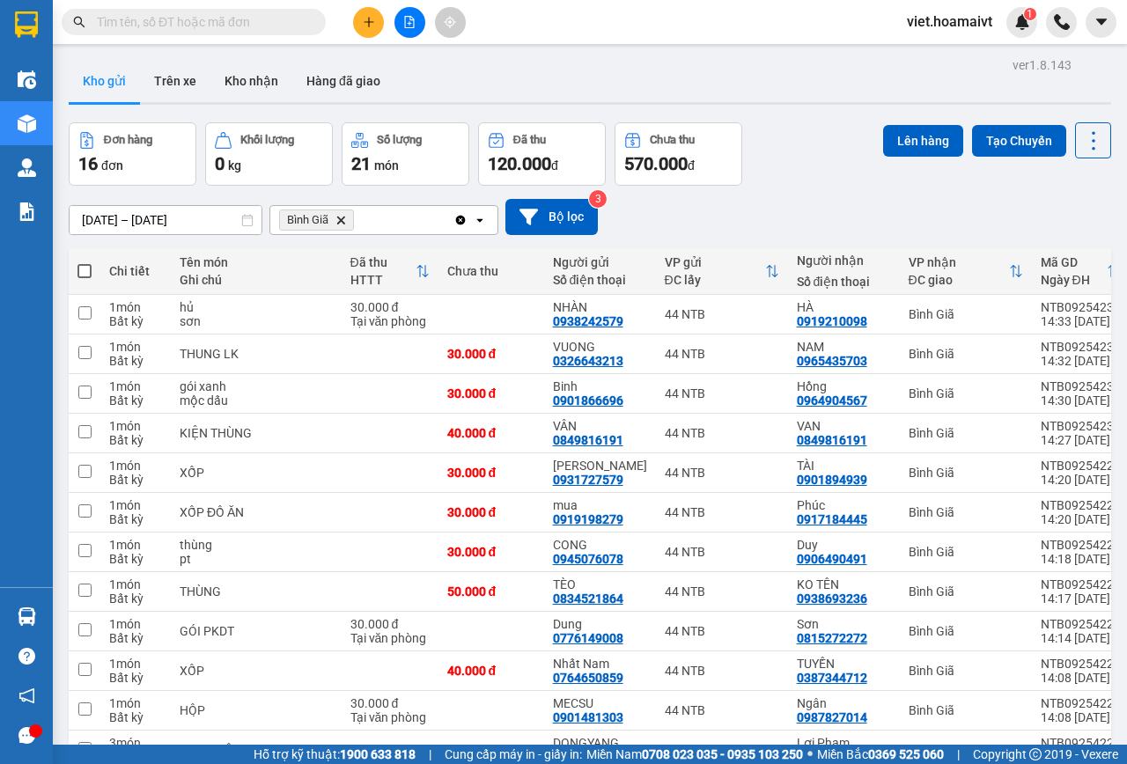
click at [340, 220] on icon "Bình Giã, close by backspace" at bounding box center [341, 220] width 8 height 8
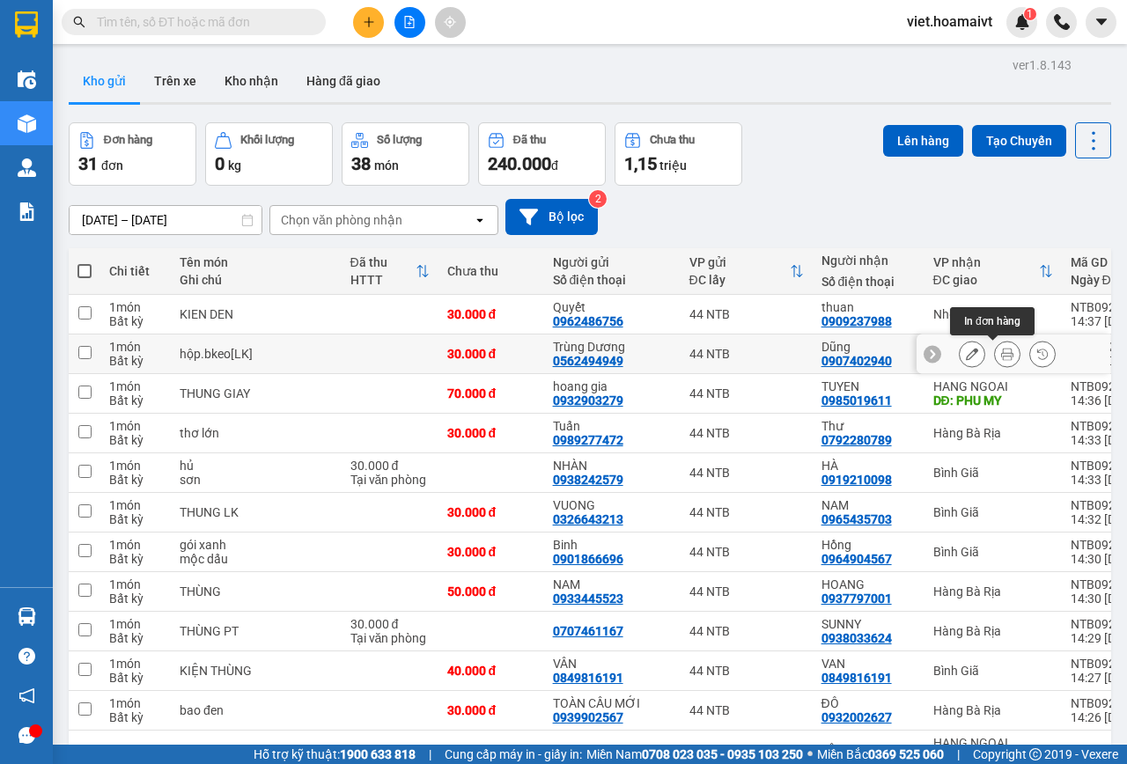
click at [1001, 350] on icon at bounding box center [1007, 354] width 12 height 12
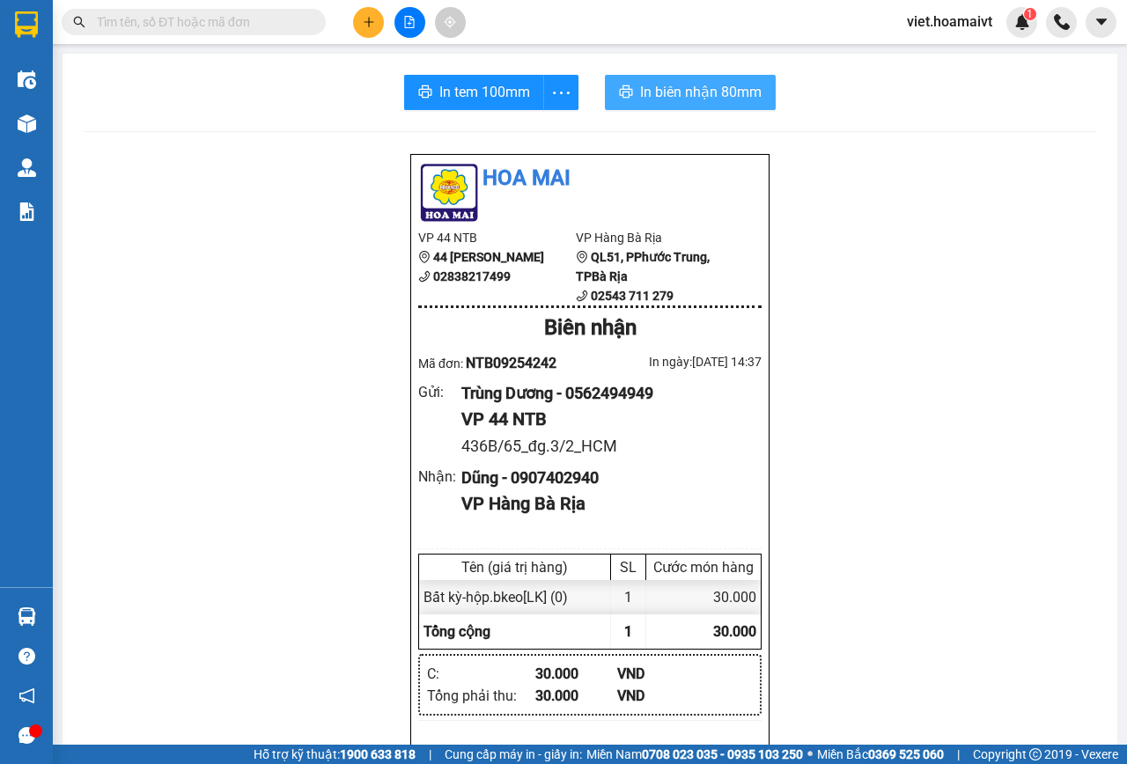
click at [699, 91] on span "In biên nhận 80mm" at bounding box center [700, 92] width 121 height 22
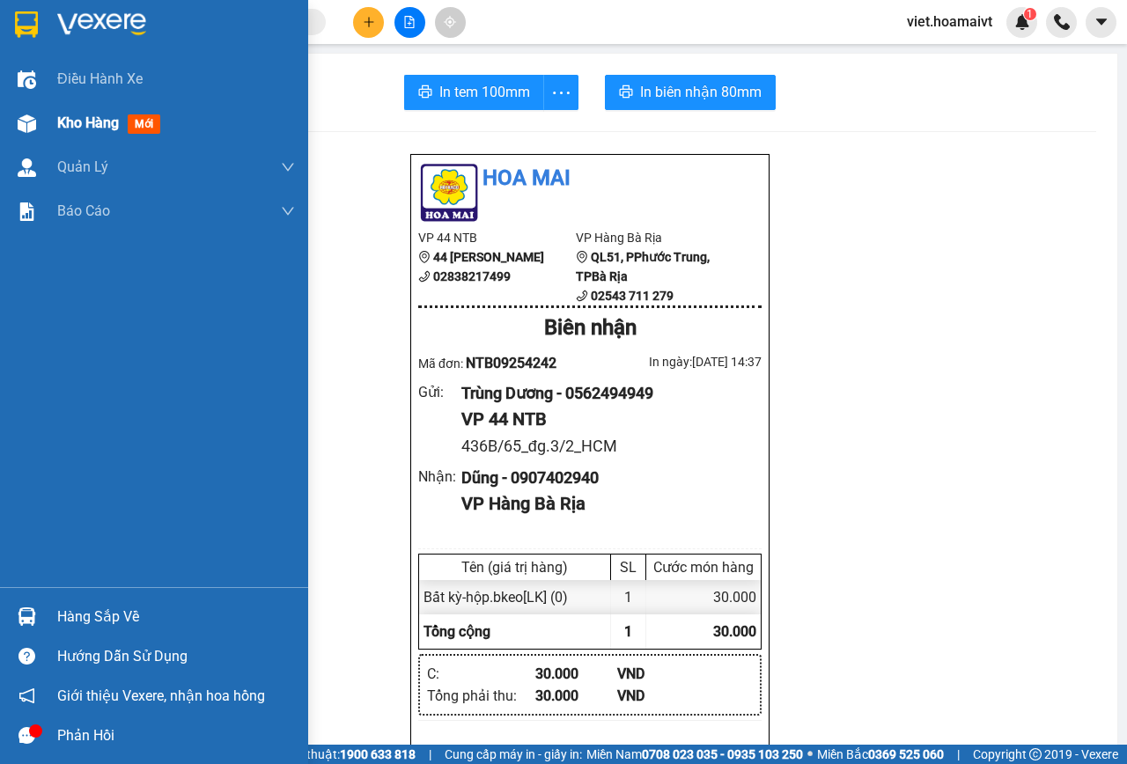
click at [81, 125] on span "Kho hàng" at bounding box center [88, 122] width 62 height 17
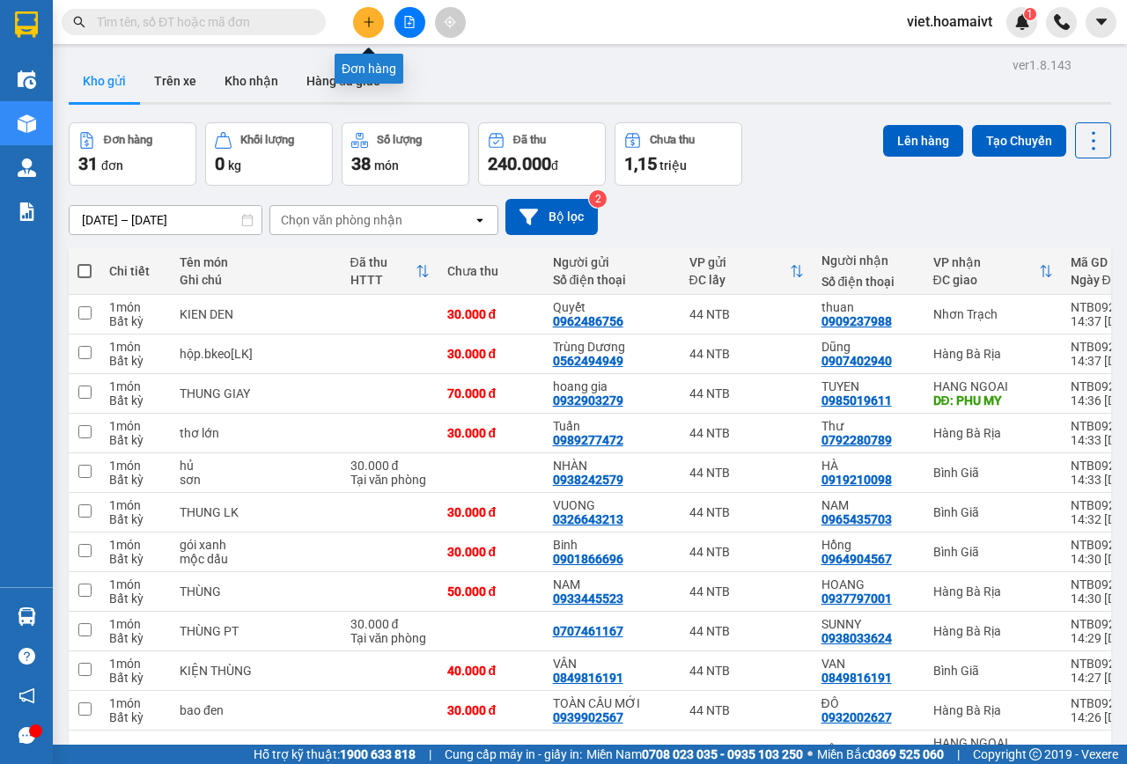
click at [375, 21] on button at bounding box center [368, 22] width 31 height 31
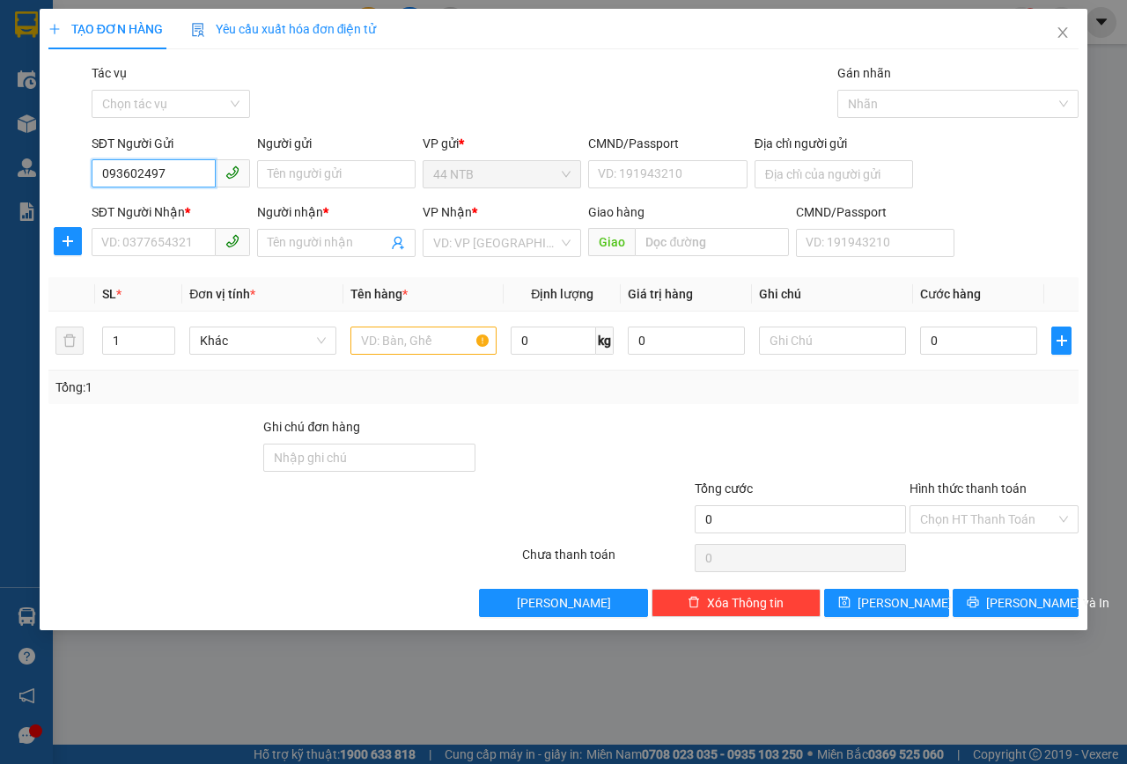
type input "0936024977"
click at [217, 208] on div "0936024977 - Kim" at bounding box center [188, 209] width 173 height 19
type input "Kim"
type input "079197011036"
type input "0916820274"
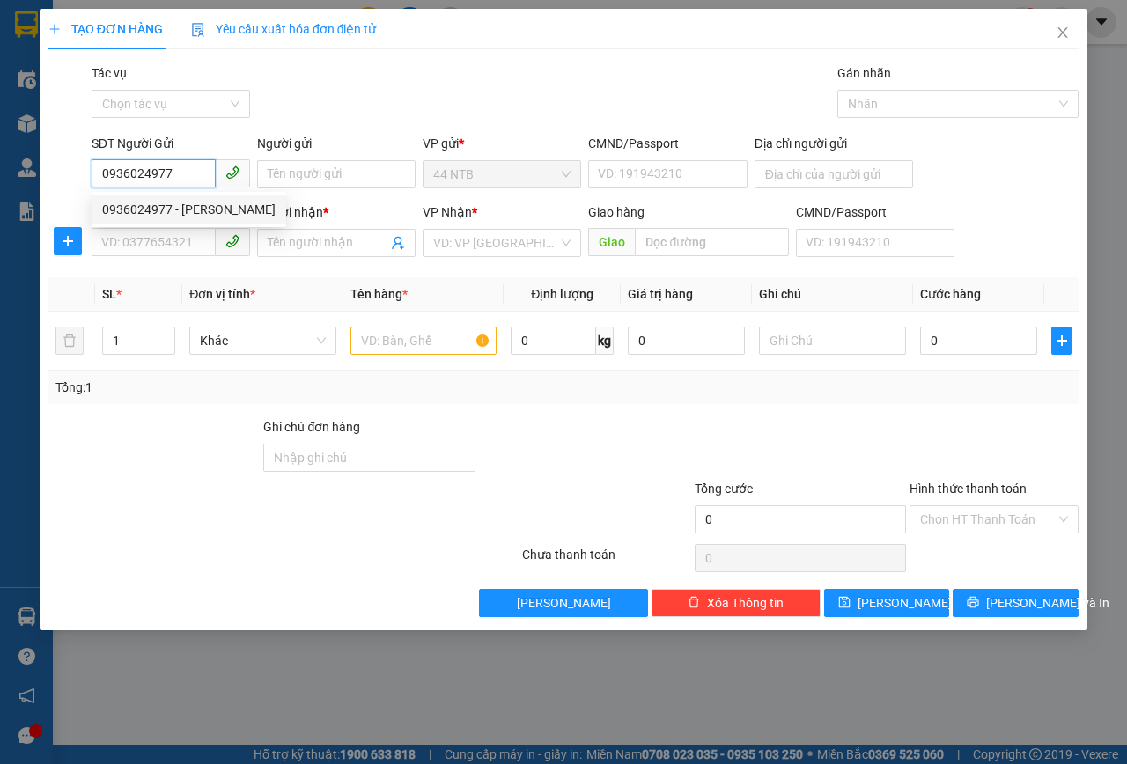
type input "SƯ ĐẠT"
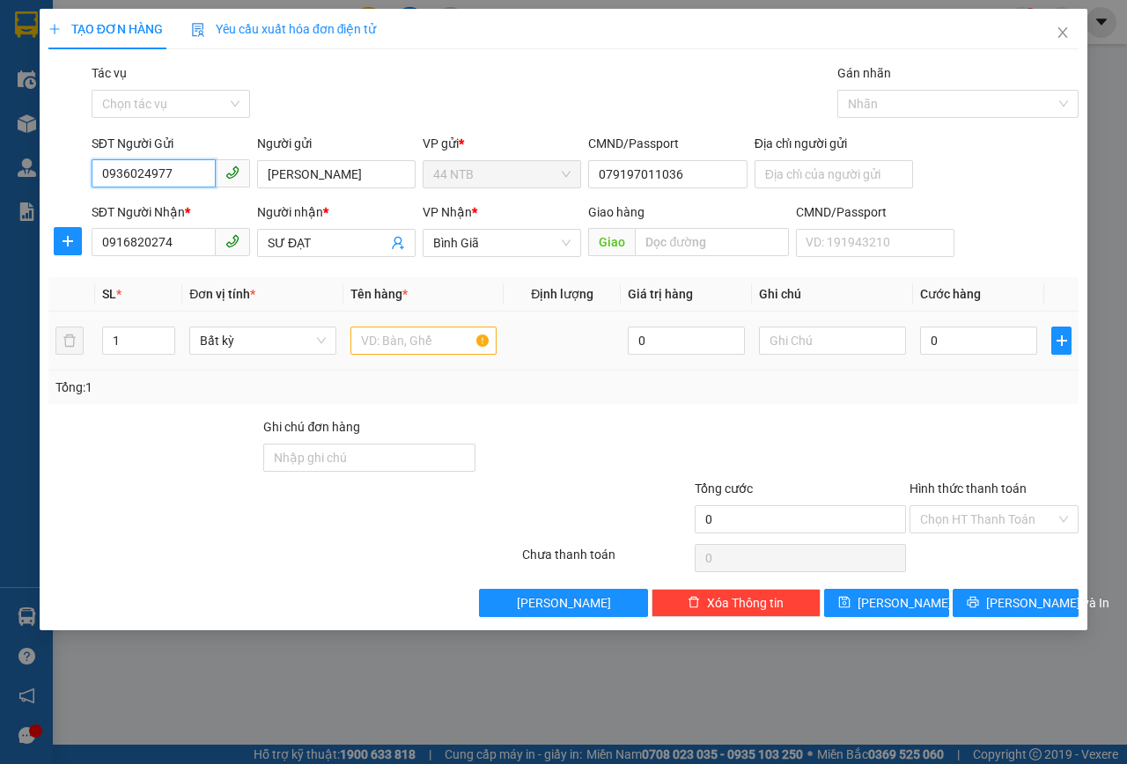
type input "0936024977"
click at [424, 344] on input "text" at bounding box center [423, 341] width 147 height 28
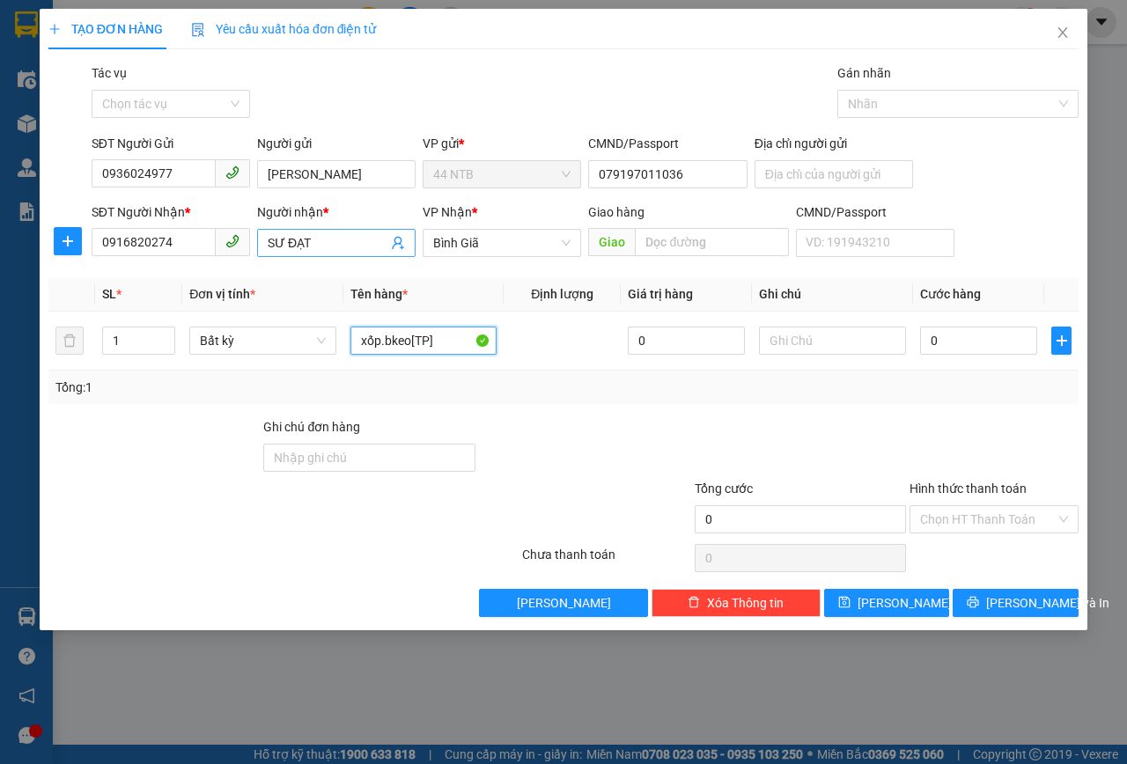
type input "xốp.bkeo[TP]"
drag, startPoint x: 338, startPoint y: 241, endPoint x: 215, endPoint y: 240, distance: 123.2
click at [215, 240] on div "SĐT Người Nhận * 0916820274 Người nhận * SƯ ĐẠT SƯ ĐẠT VP Nhận * Bình Giã Gia…" at bounding box center [585, 233] width 994 height 62
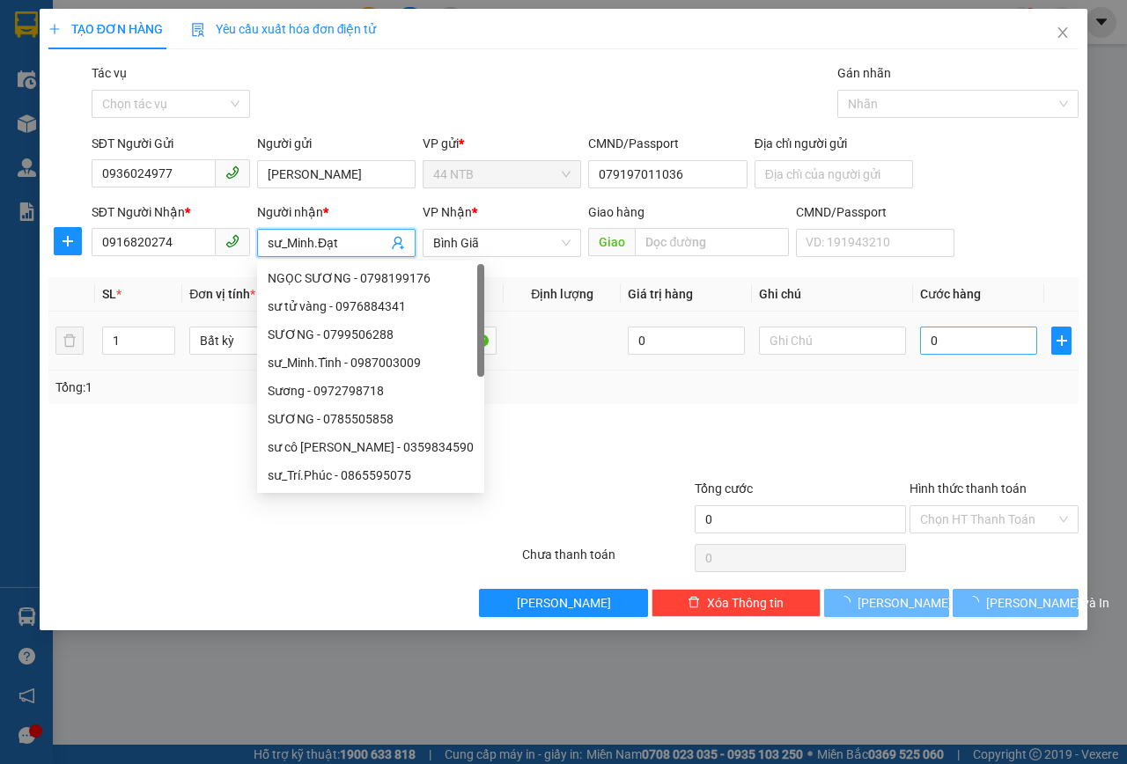
type input "sư_Minh.Đạt"
click at [946, 337] on input "0" at bounding box center [978, 341] width 117 height 28
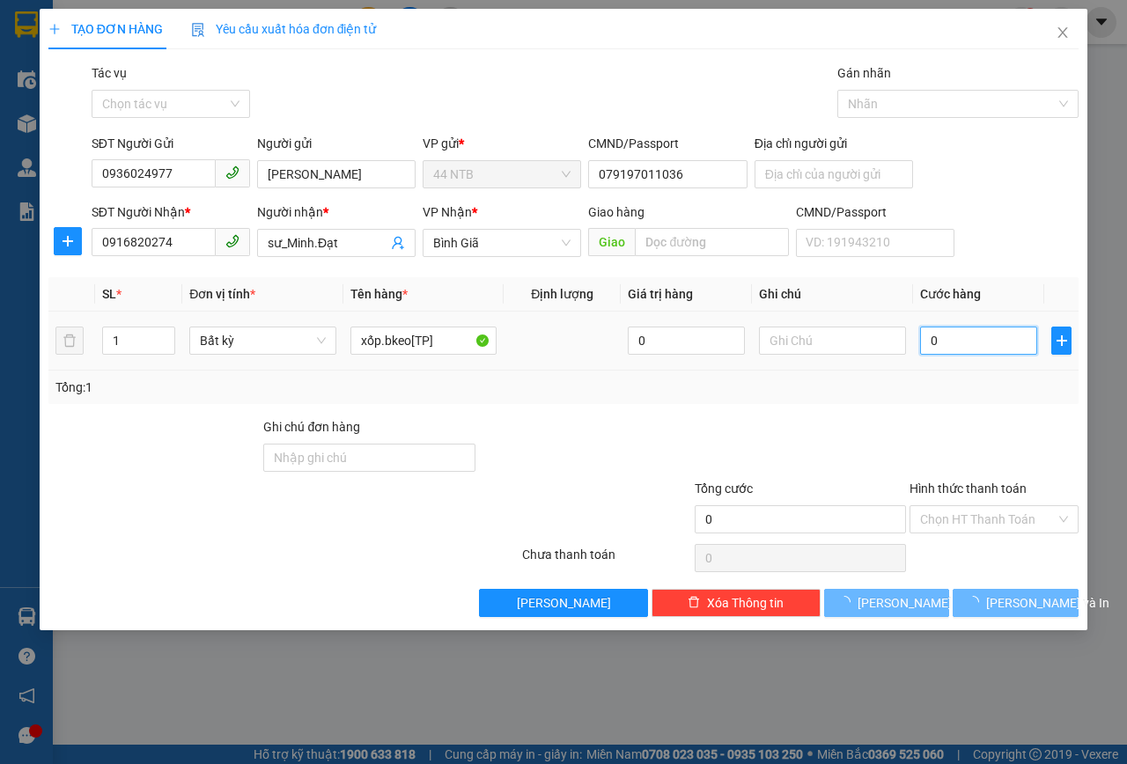
type input "3"
type input "30"
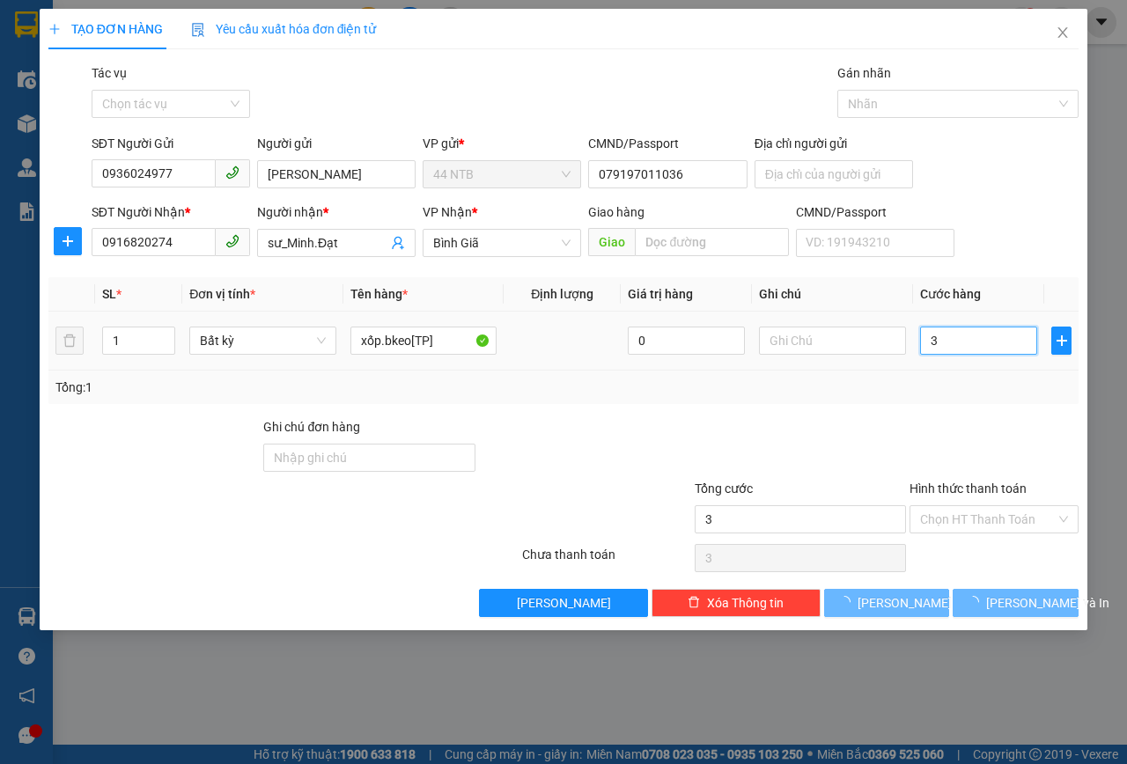
type input "30"
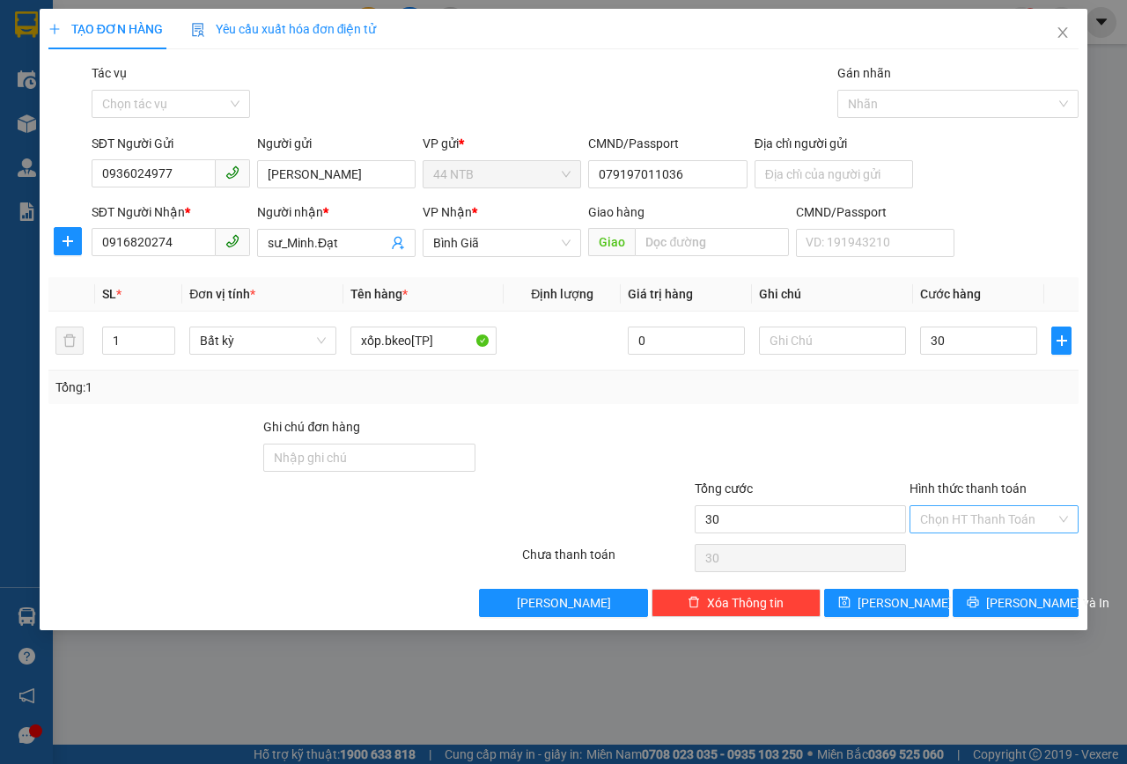
type input "30.000"
click at [1007, 516] on input "Hình thức thanh toán" at bounding box center [988, 519] width 136 height 26
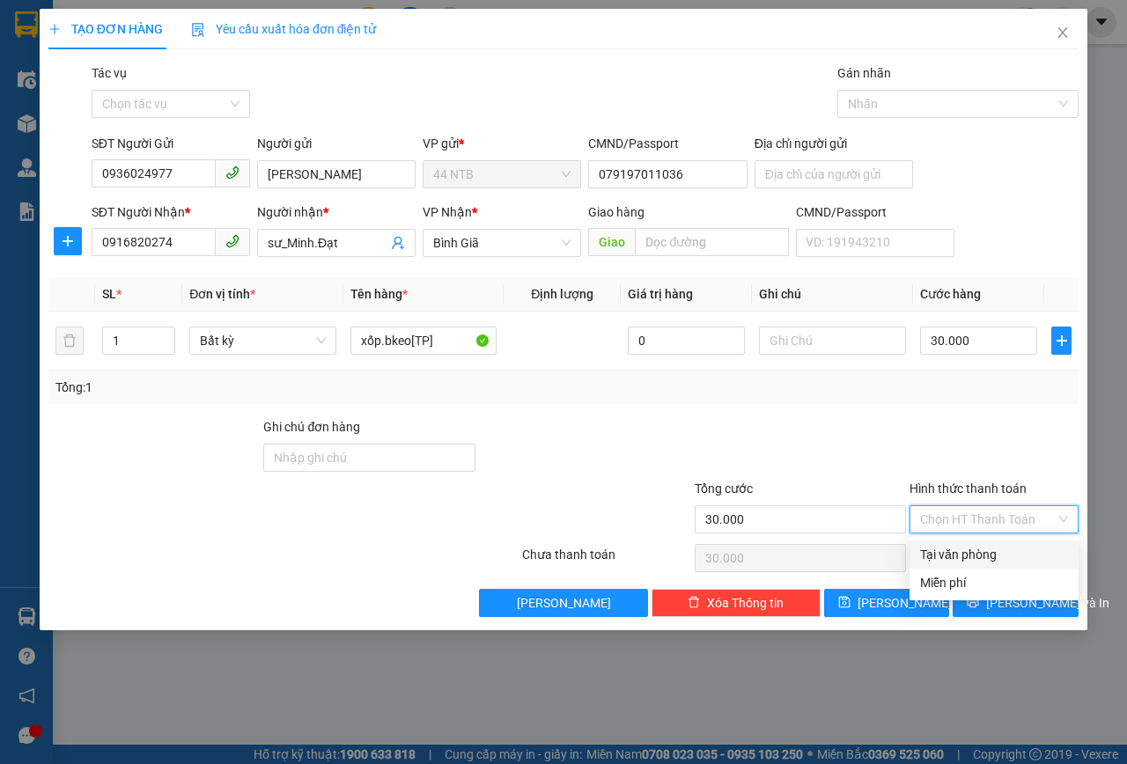
click at [979, 554] on div "Tại văn phòng" at bounding box center [994, 554] width 148 height 19
type input "0"
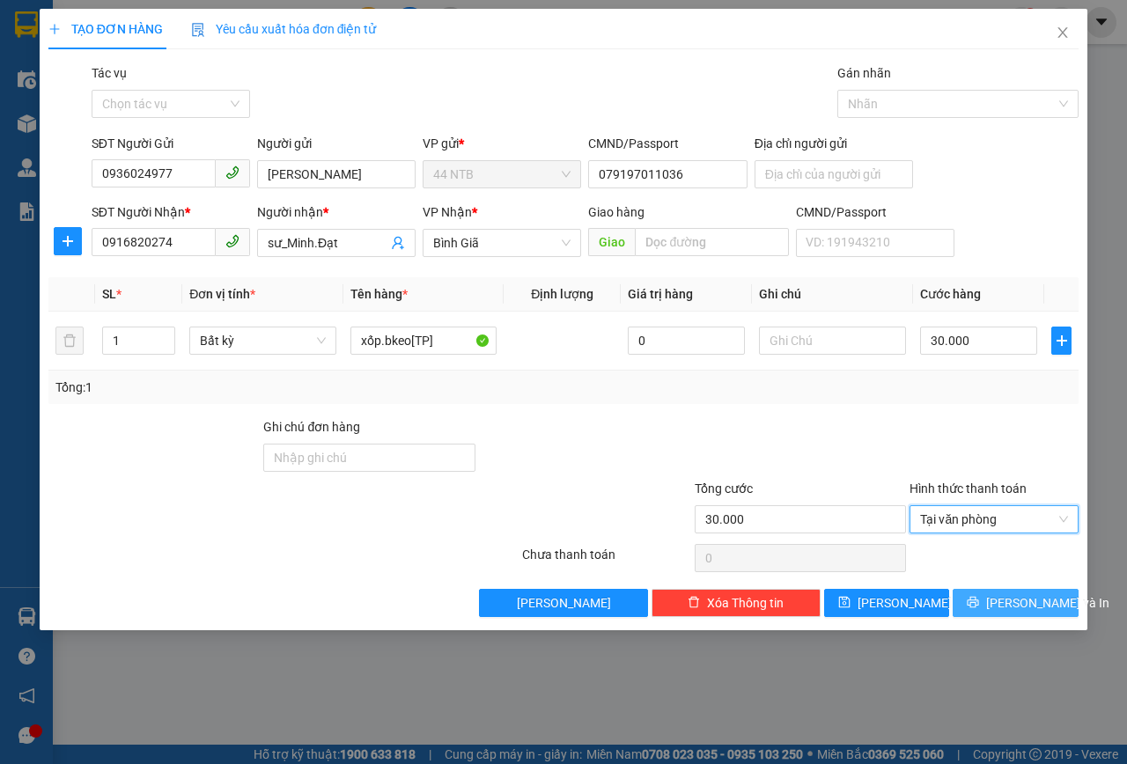
click at [1044, 609] on span "Lưu và In" at bounding box center [1047, 602] width 123 height 19
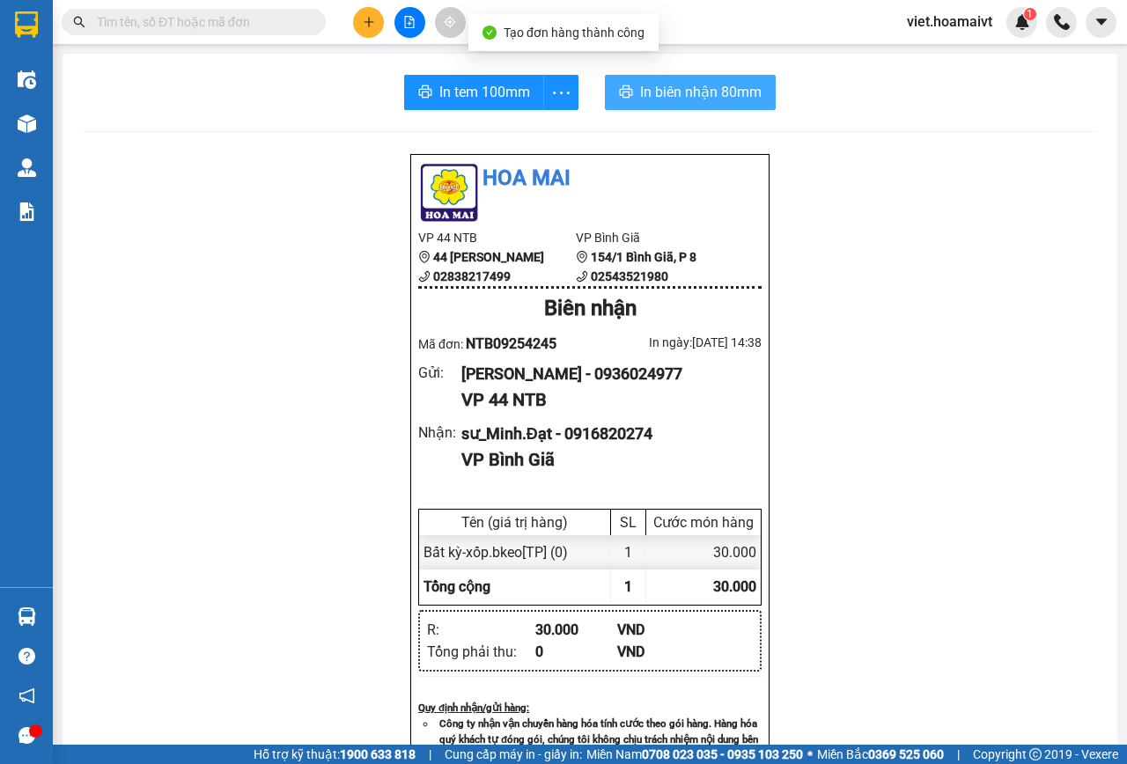
click at [680, 75] on button "In biên nhận 80mm" at bounding box center [690, 92] width 171 height 35
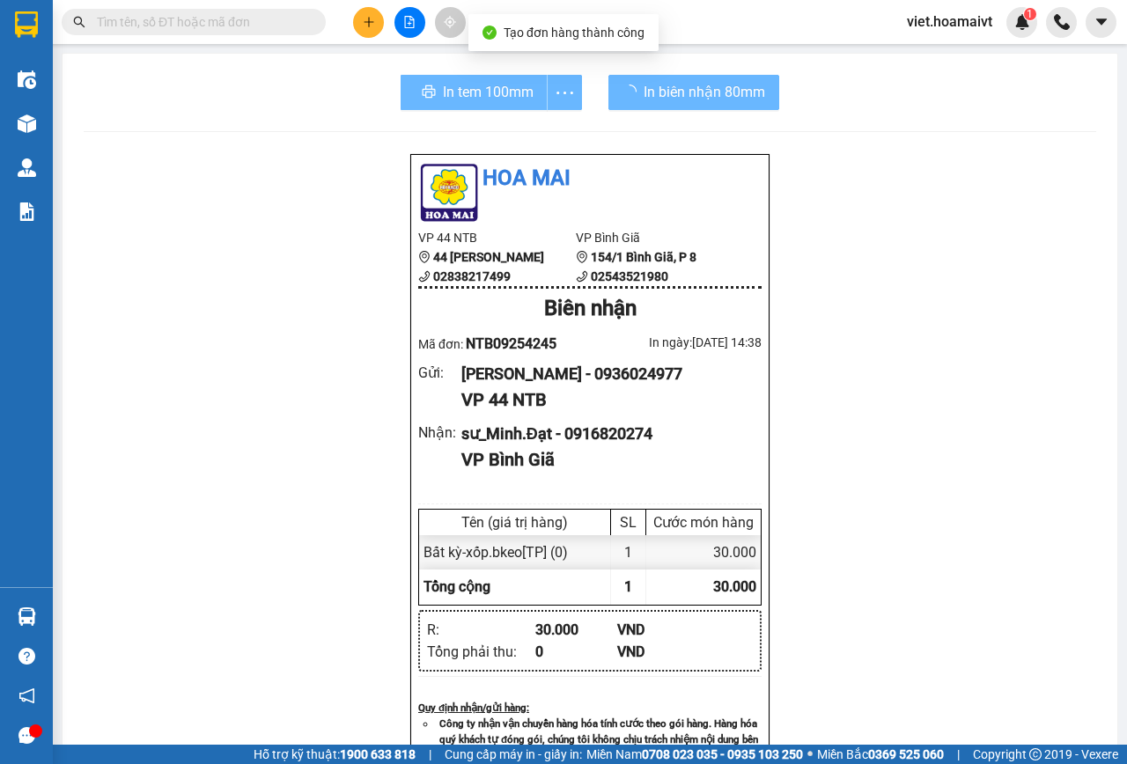
click at [506, 96] on div "In tem 100mm" at bounding box center [491, 92] width 181 height 35
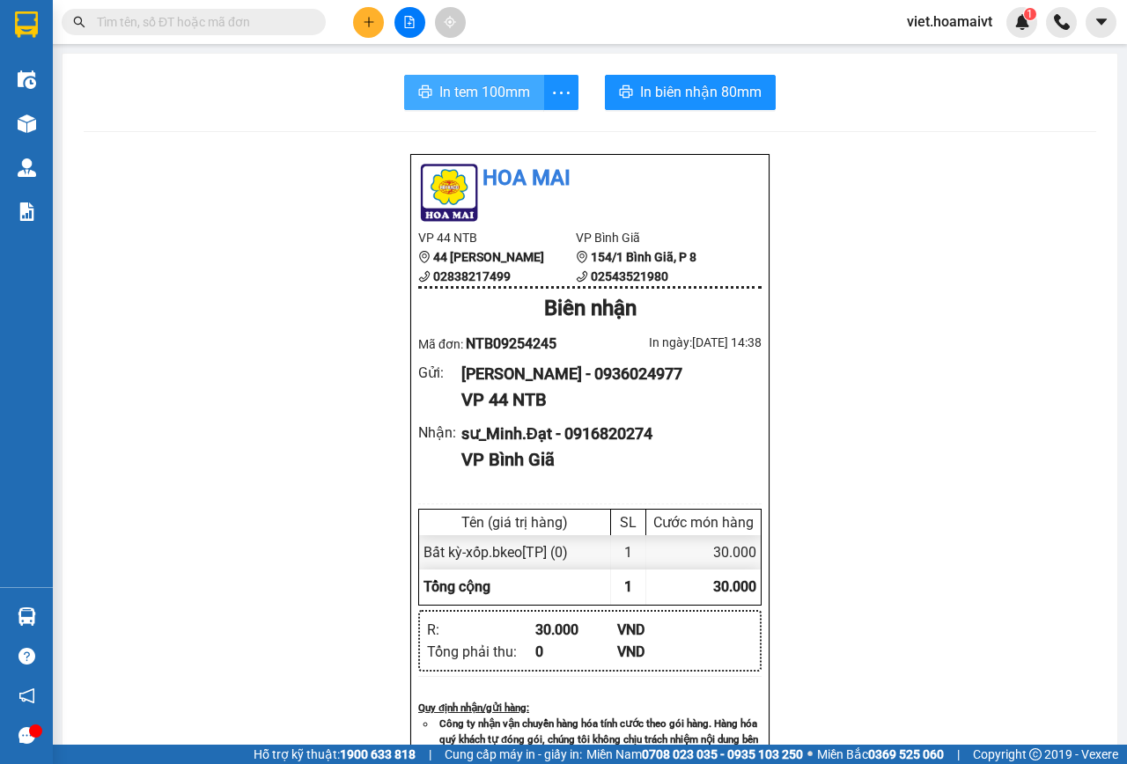
click at [470, 91] on span "In tem 100mm" at bounding box center [484, 92] width 91 height 22
click at [373, 25] on icon "plus" at bounding box center [369, 22] width 12 height 12
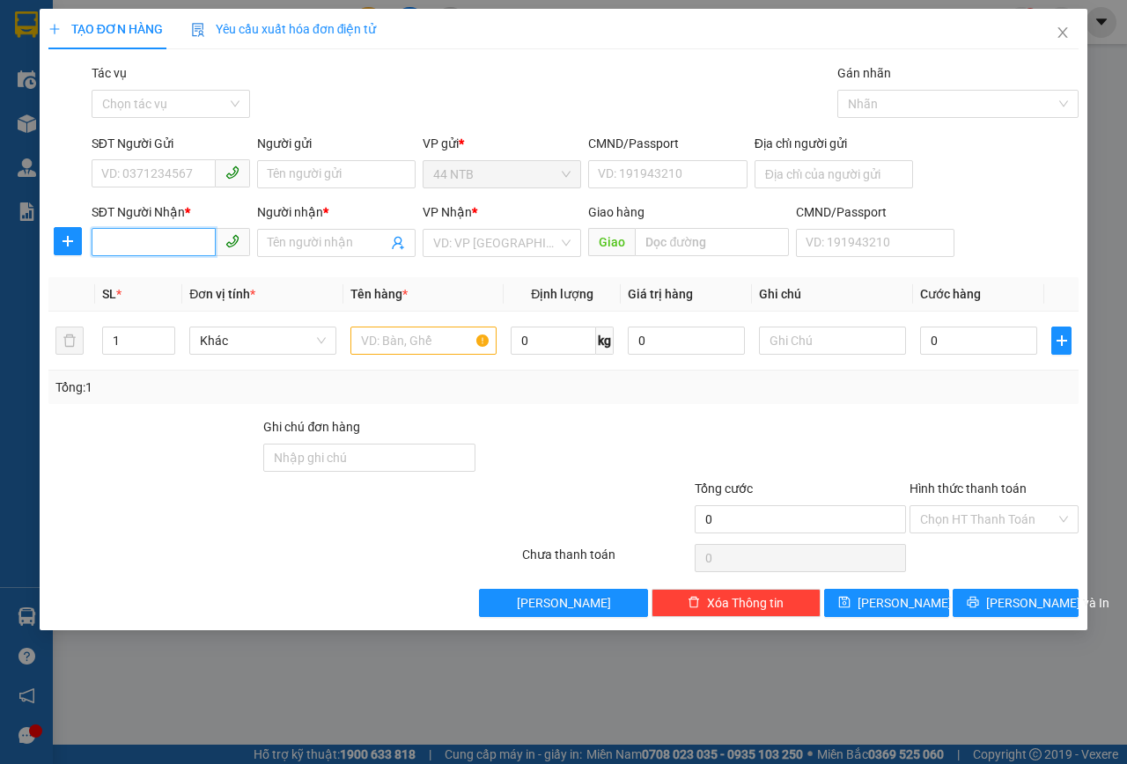
click at [152, 246] on input "SĐT Người Nhận *" at bounding box center [154, 242] width 124 height 28
click at [151, 281] on div "0909195250 - THAO" at bounding box center [170, 277] width 137 height 19
type input "0909195250"
type input "THAO"
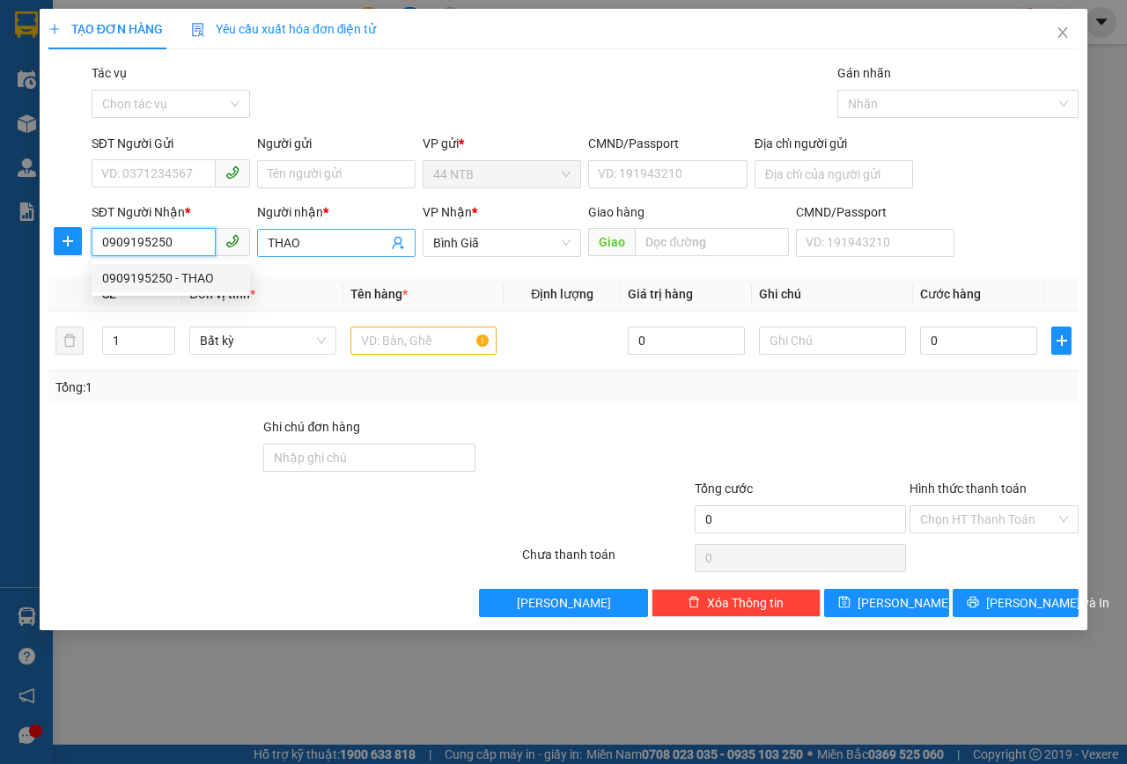
type input "0909195250"
click at [334, 238] on input "THAO" at bounding box center [328, 242] width 120 height 19
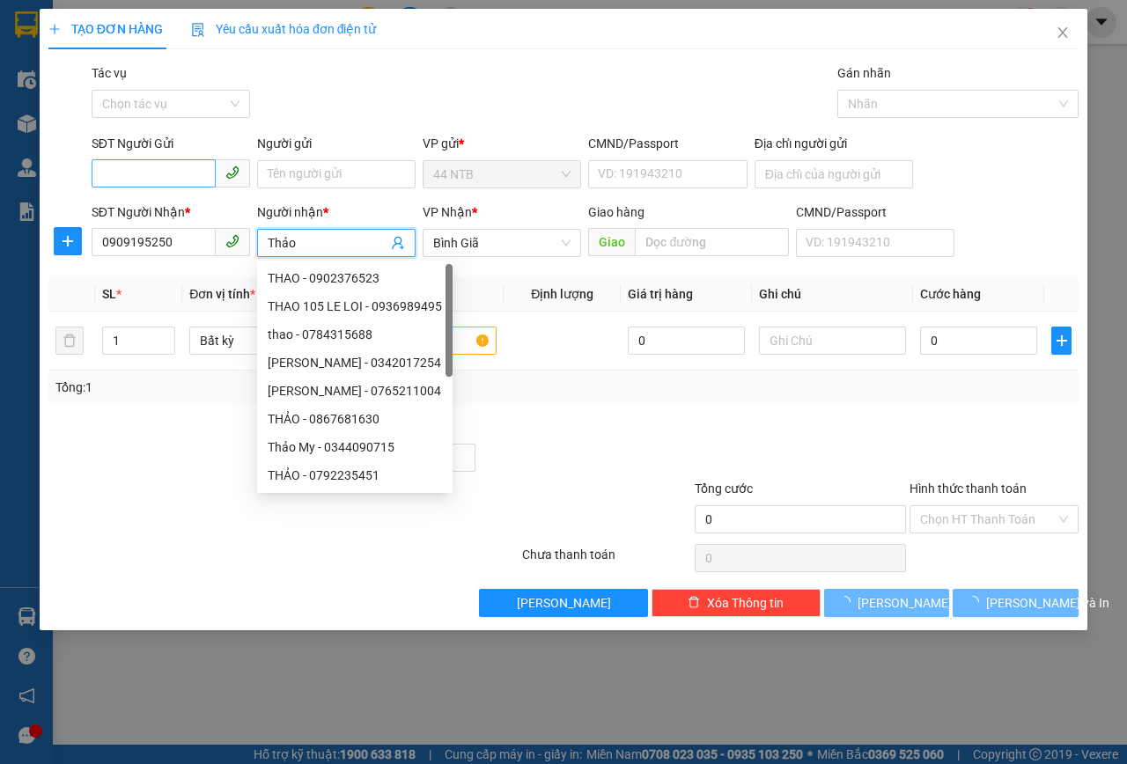
type input "Thảo"
click at [194, 181] on input "SĐT Người Gửi" at bounding box center [154, 173] width 124 height 28
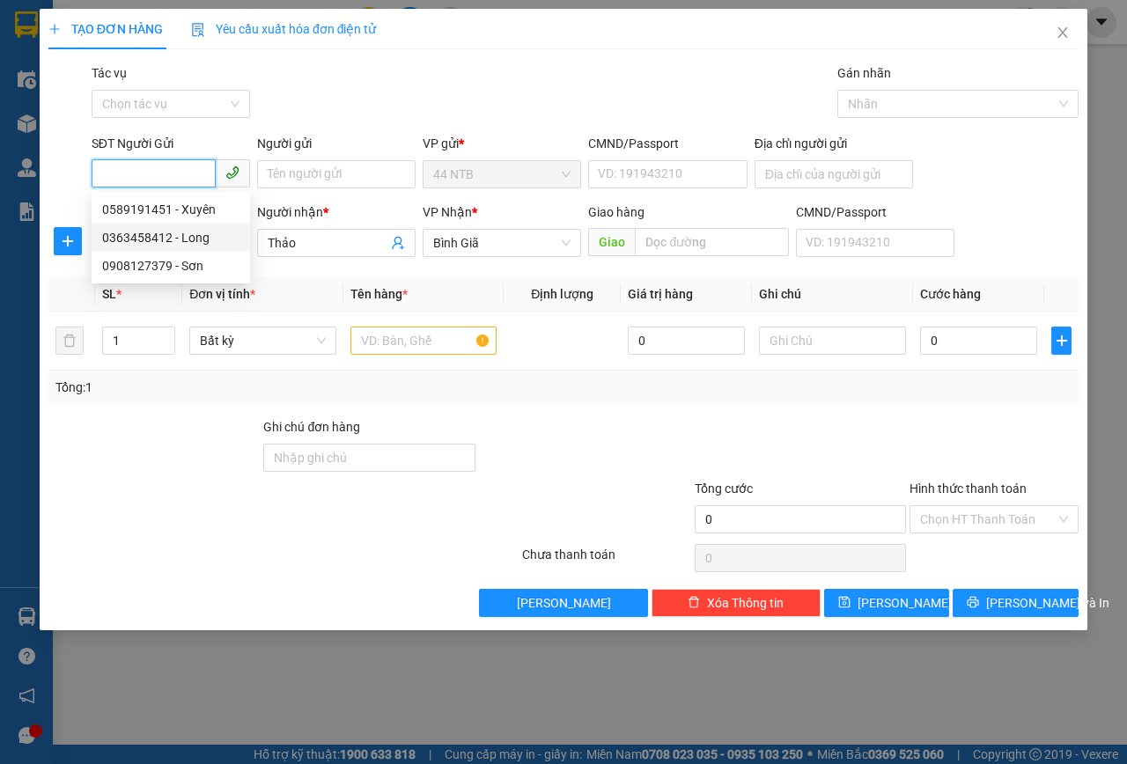
click at [188, 239] on div "0363458412 - Long" at bounding box center [170, 237] width 137 height 19
type input "0363458412"
type input "Long"
type input "080203001147"
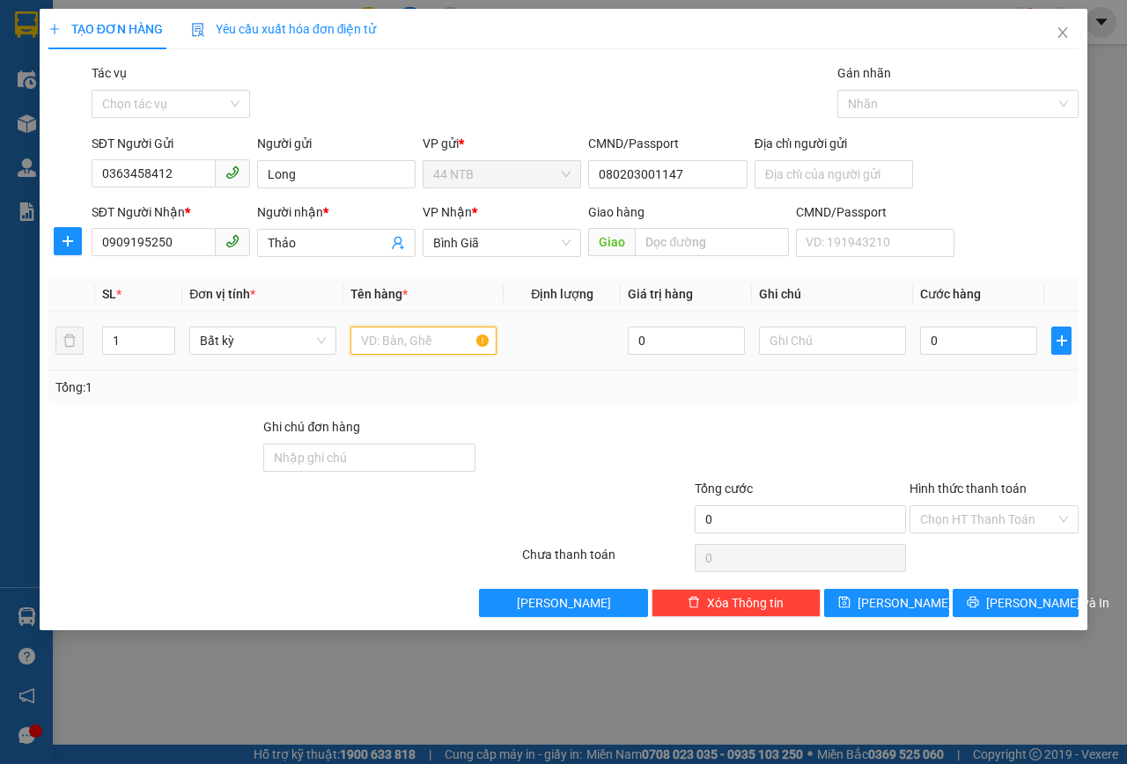
click at [445, 345] on input "text" at bounding box center [423, 341] width 147 height 28
type input "[PERSON_NAME][DOMAIN_NAME]̀_T.Nơi_R30"
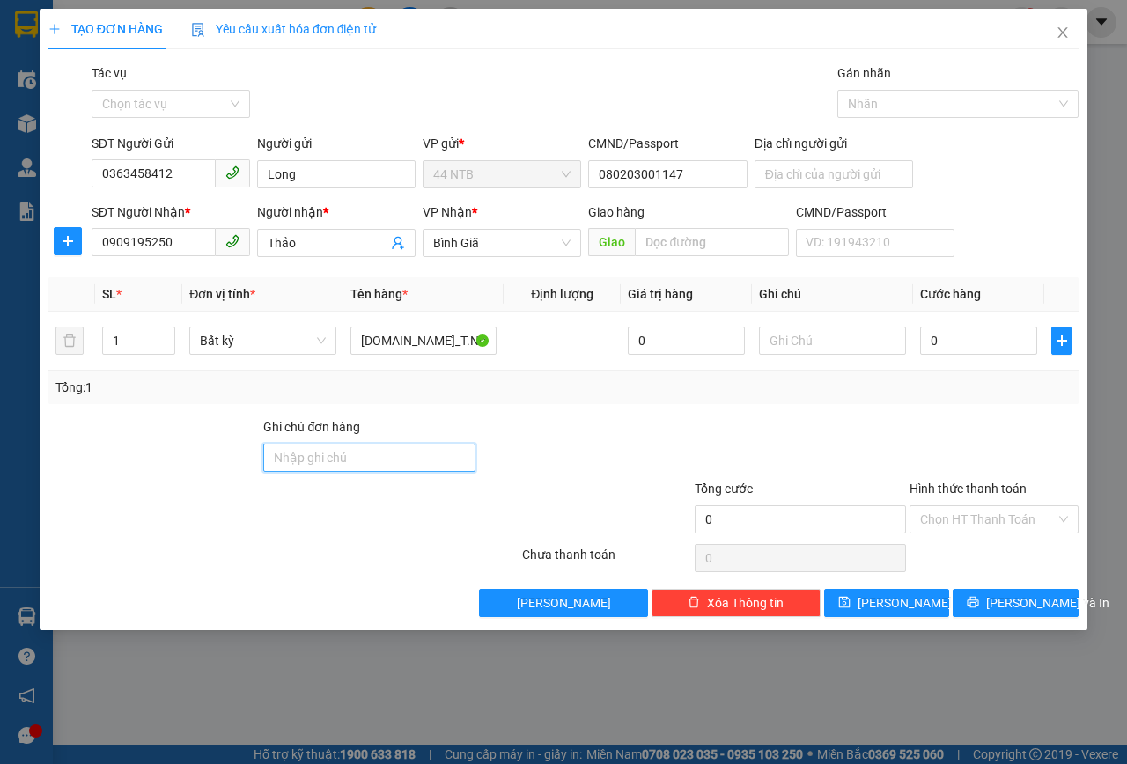
click at [394, 460] on input "Ghi chú đơn hàng" at bounding box center [369, 458] width 212 height 28
type input "GTN"
click at [965, 342] on input "0" at bounding box center [978, 341] width 117 height 28
type input "3"
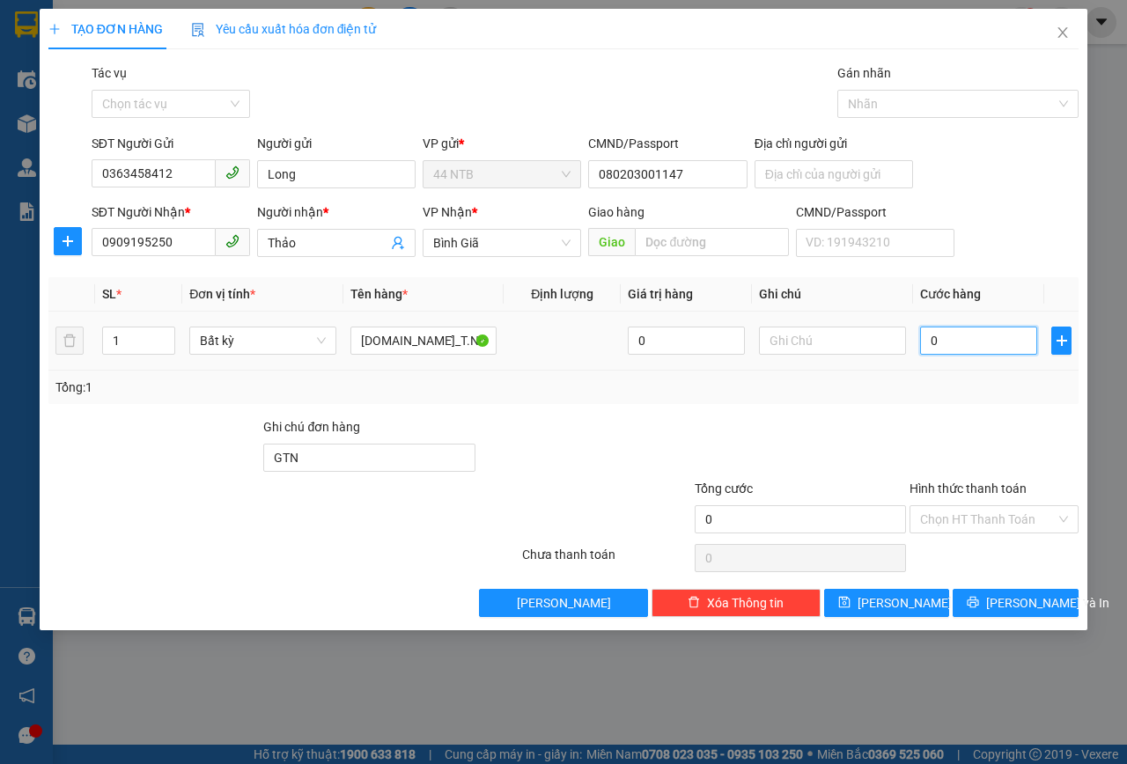
type input "3"
type input "30"
type input "30.000"
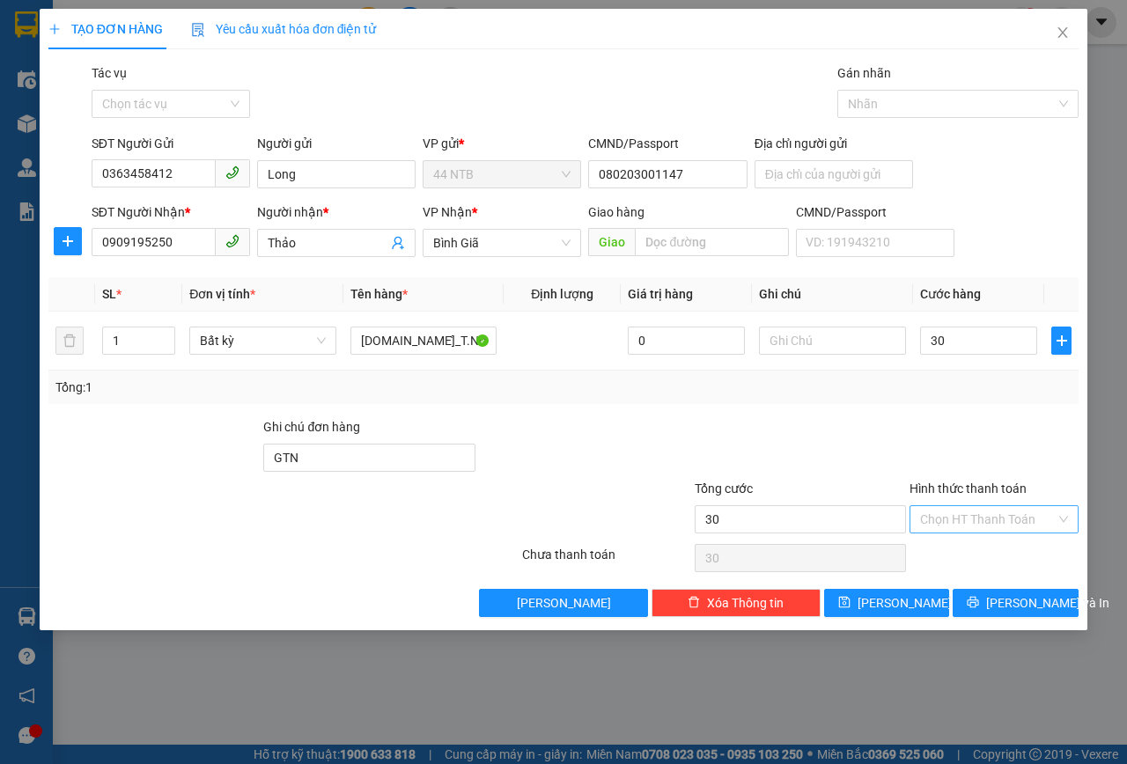
type input "30.000"
click at [966, 510] on input "Hình thức thanh toán" at bounding box center [988, 519] width 136 height 26
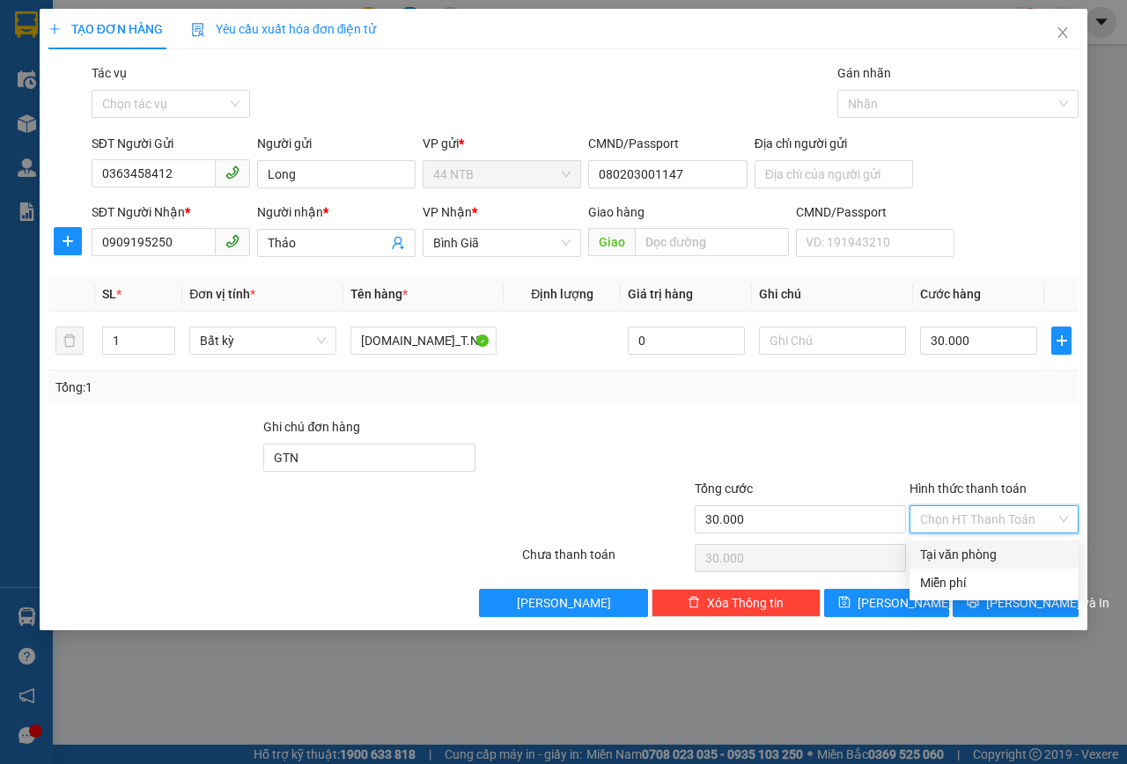
click at [978, 552] on div "Tại văn phòng" at bounding box center [994, 554] width 148 height 19
type input "0"
click at [1036, 619] on div "TẠO ĐƠN HÀNG Yêu cầu xuất hóa đơn điện tử Transit Pickup Surcharge Ids Transit …" at bounding box center [564, 320] width 1048 height 622
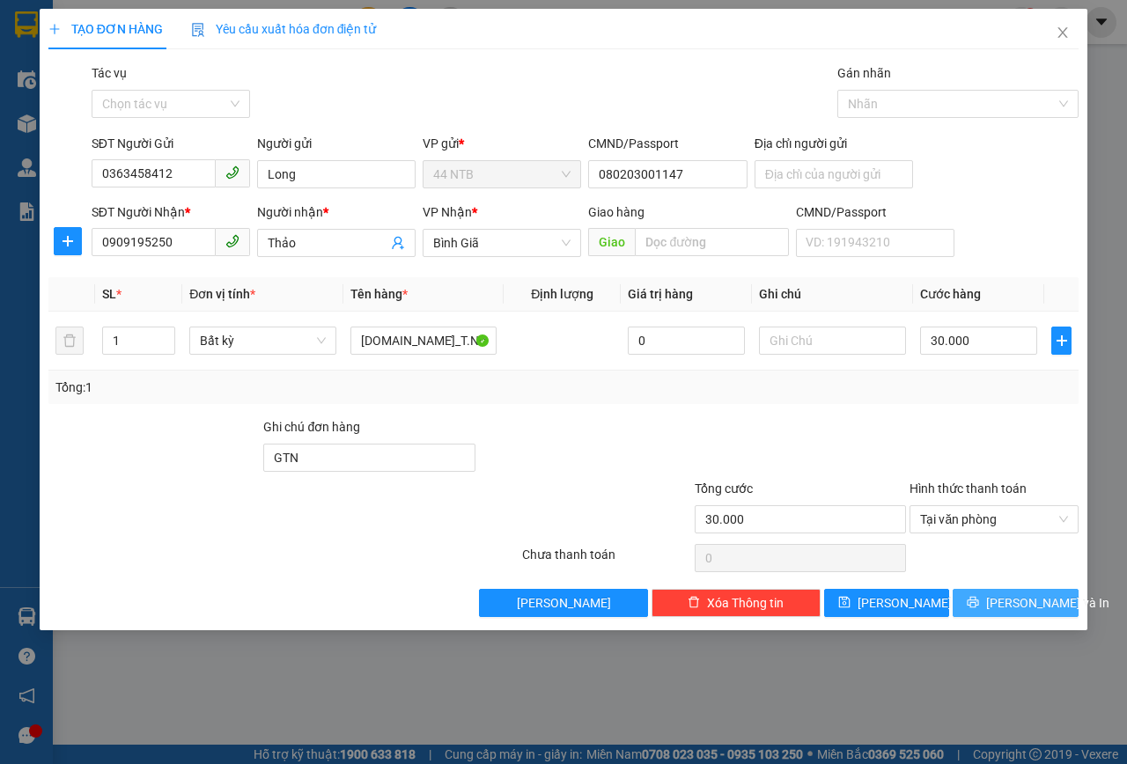
click at [1043, 602] on span "Lưu và In" at bounding box center [1047, 602] width 123 height 19
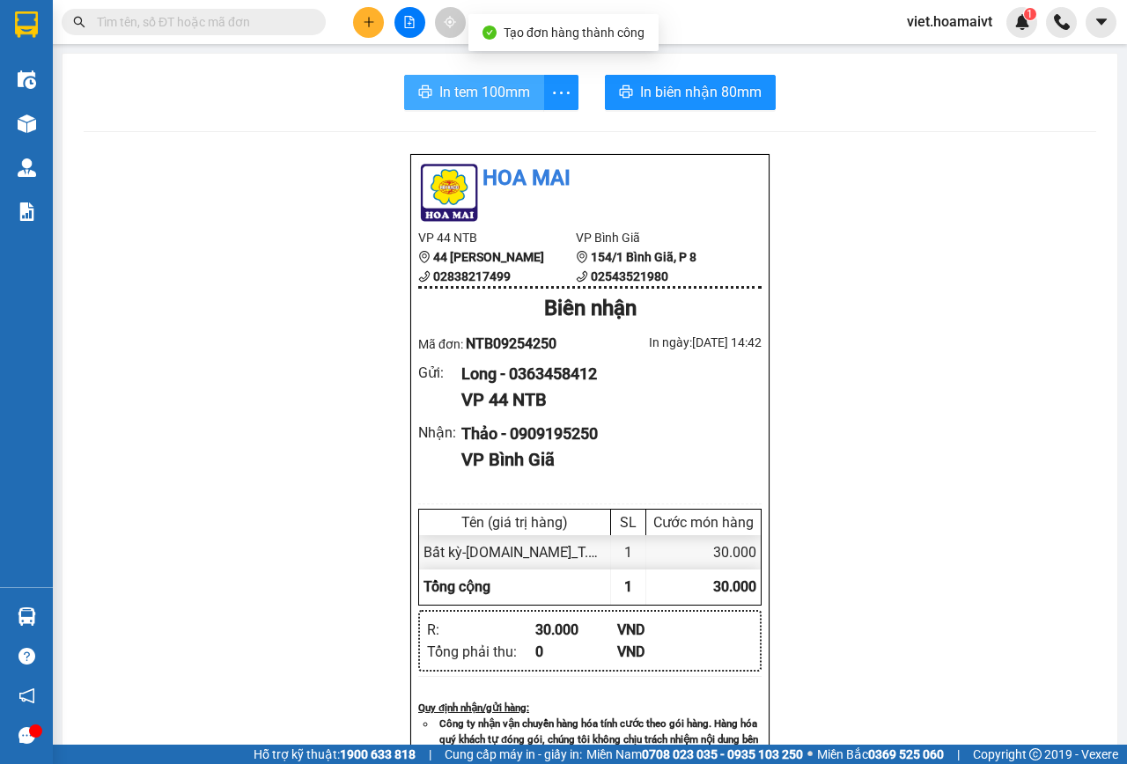
click at [499, 93] on span "In tem 100mm" at bounding box center [484, 92] width 91 height 22
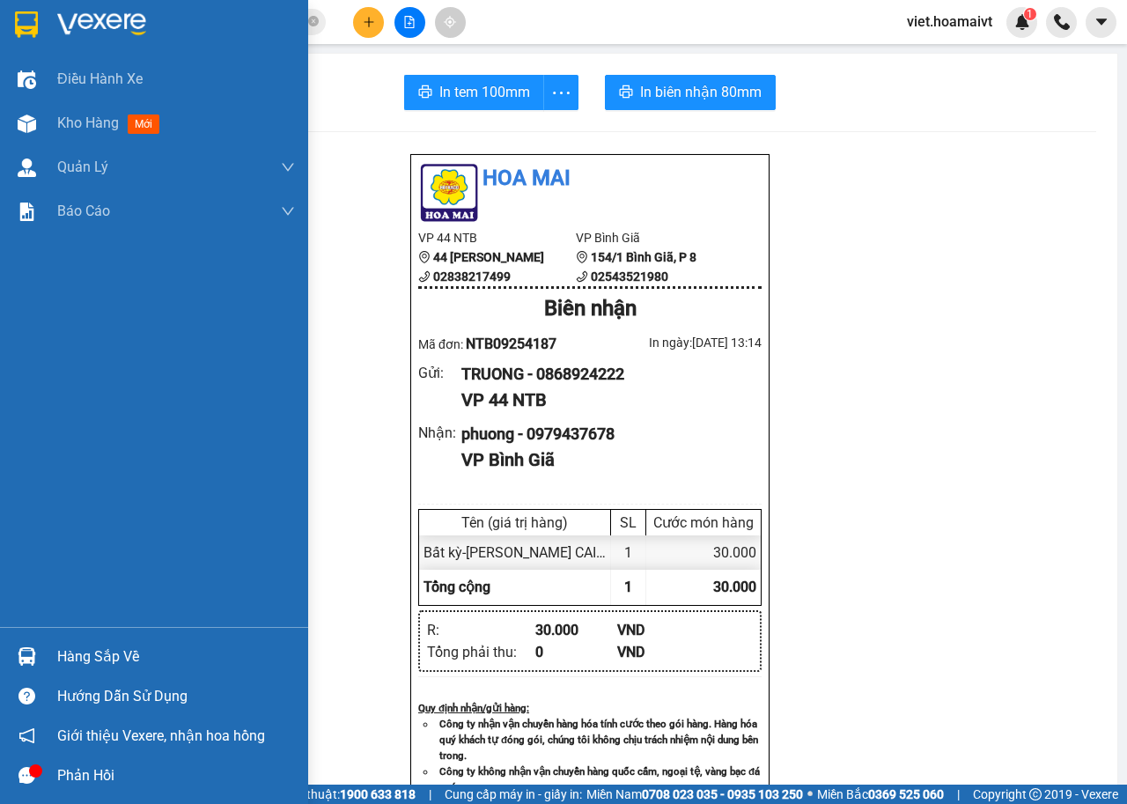
click at [55, 29] on div at bounding box center [154, 28] width 308 height 57
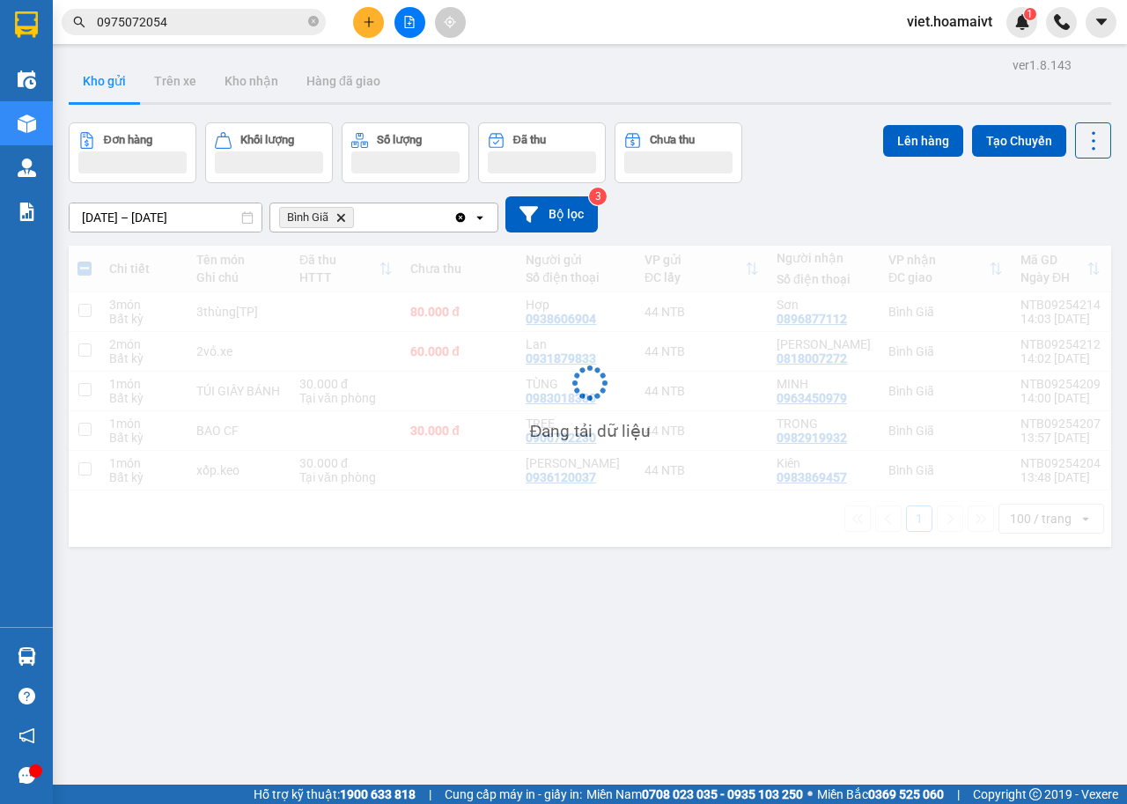
click at [338, 217] on icon "Delete" at bounding box center [340, 217] width 11 height 11
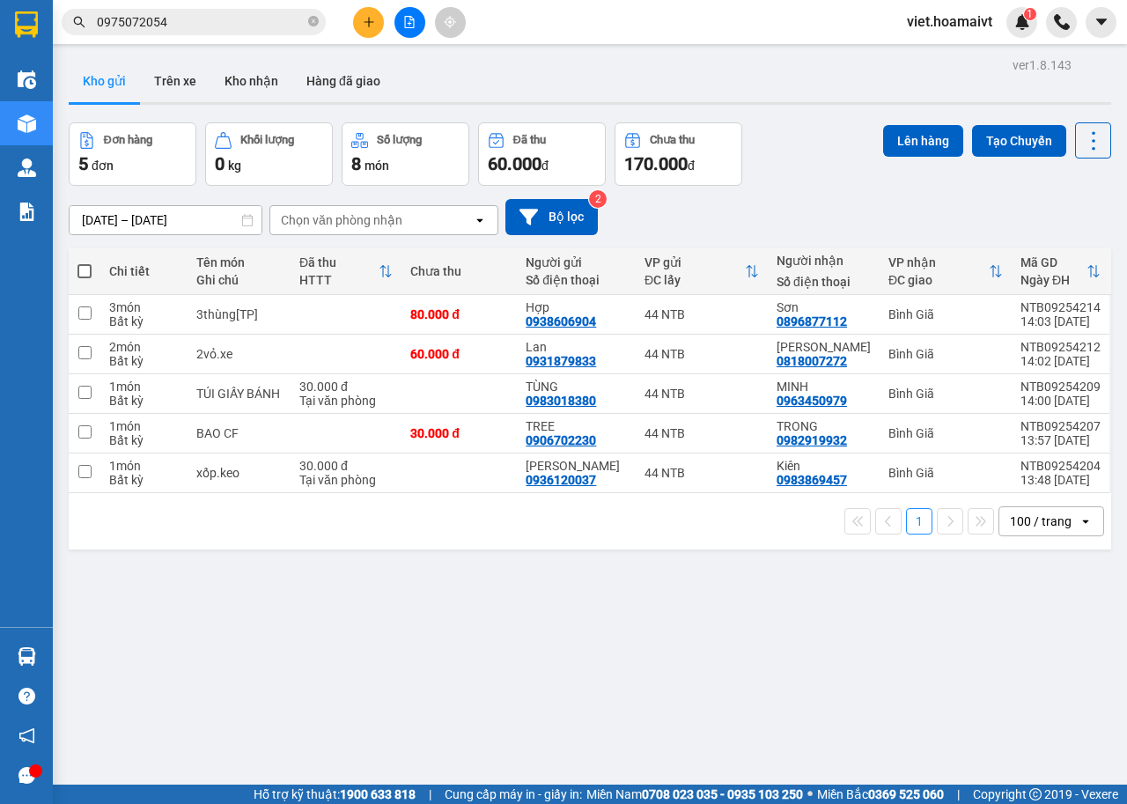
click at [338, 217] on div "Chọn văn phòng nhận" at bounding box center [341, 220] width 121 height 18
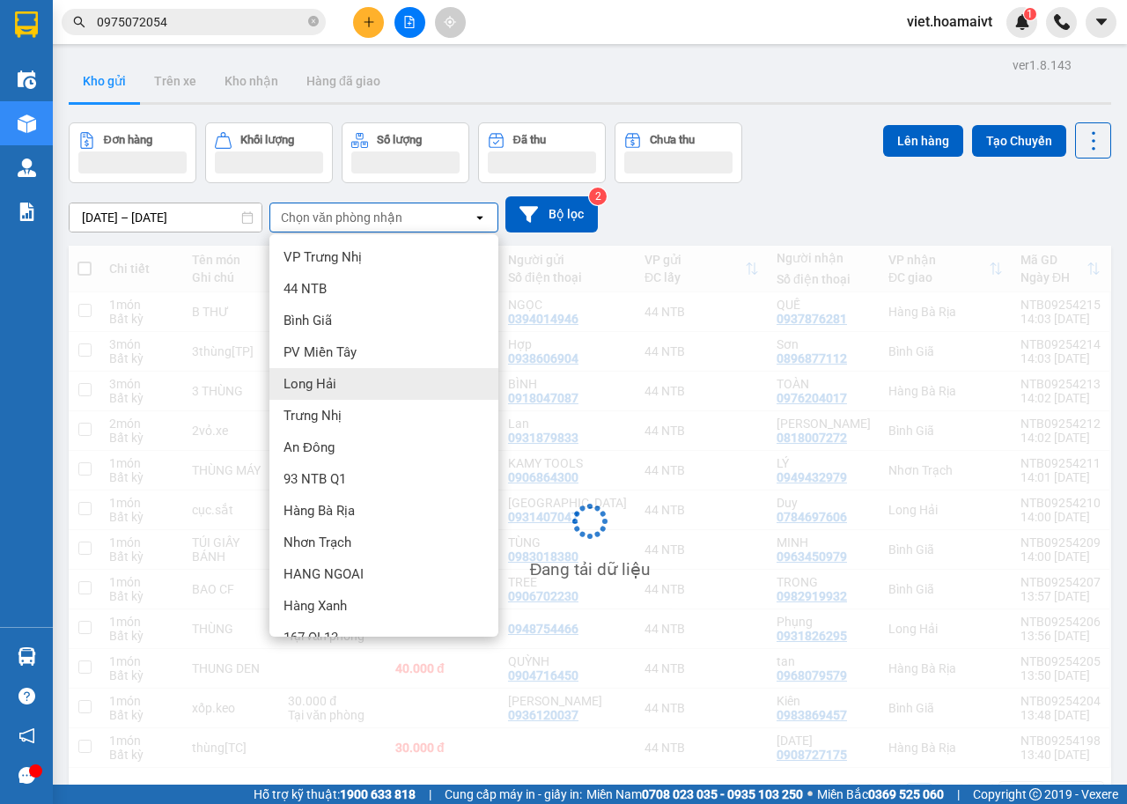
scroll to position [24, 0]
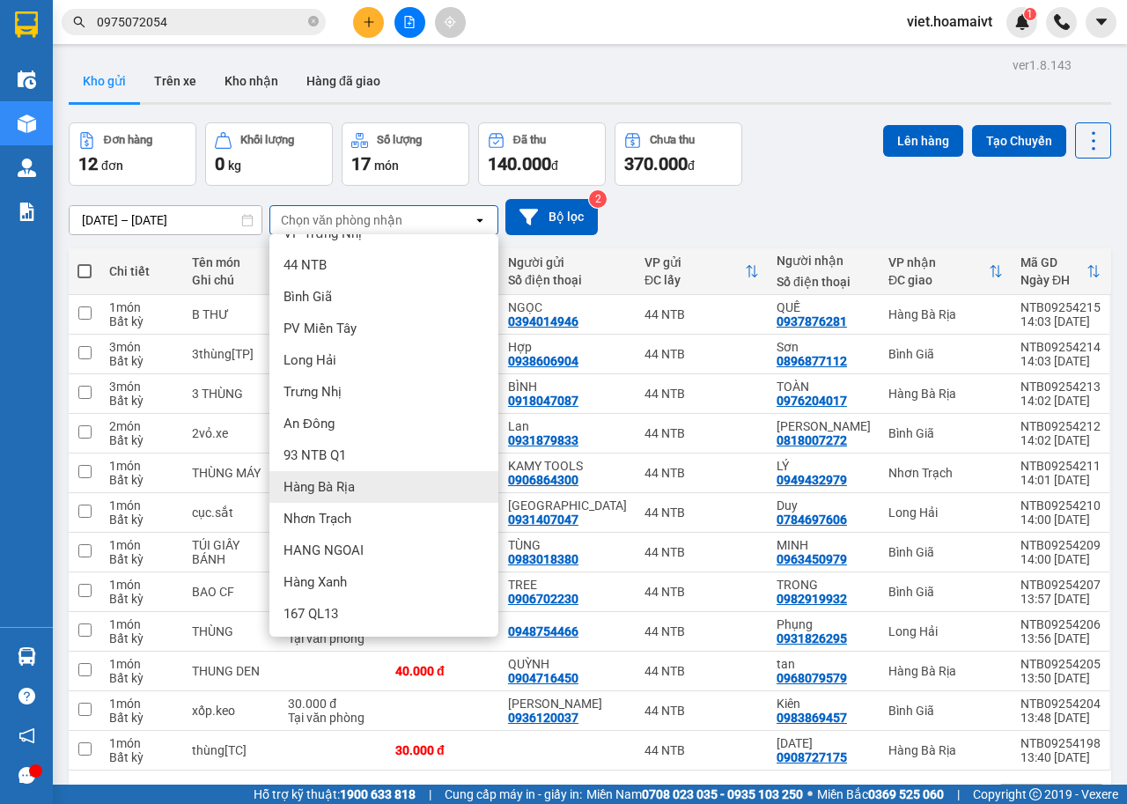
click at [367, 482] on div "Hàng Bà Rịa" at bounding box center [383, 487] width 229 height 32
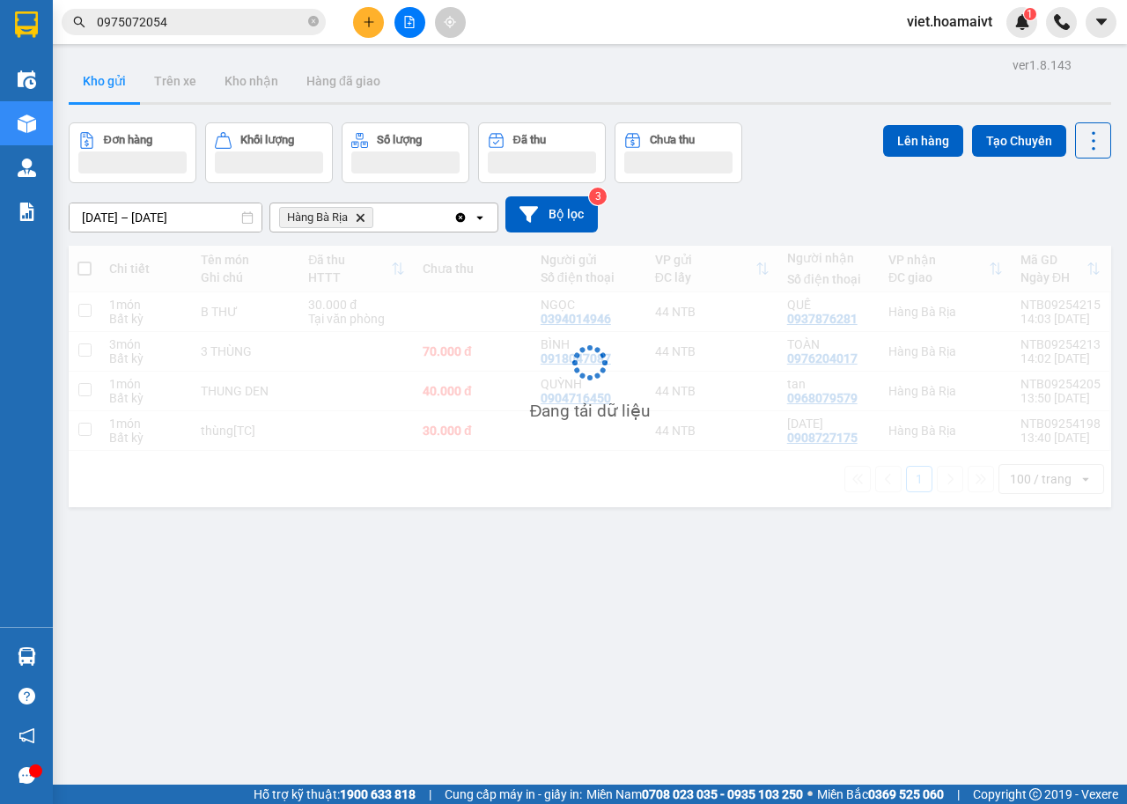
click at [781, 267] on div "Đang tải dữ liệu" at bounding box center [590, 376] width 1042 height 261
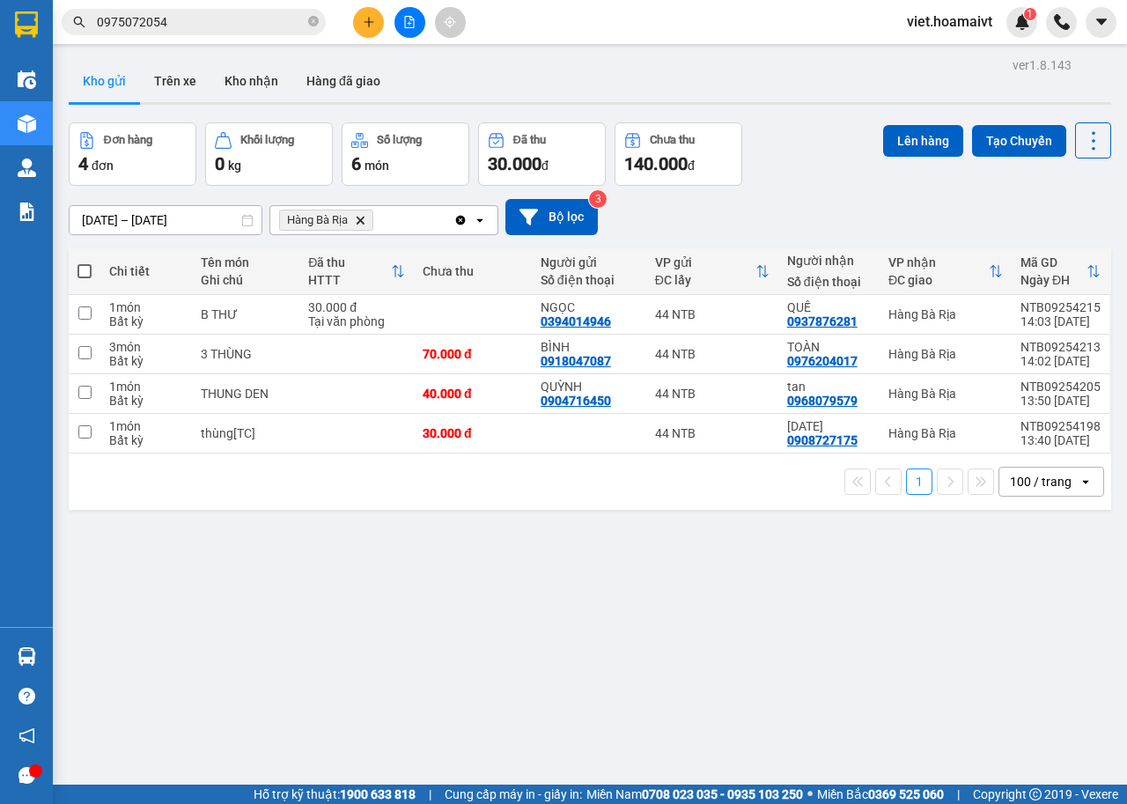
click at [351, 650] on div "ver 1.8.143 Kho gửi Trên xe Kho nhận Hàng đã giao Đơn hàng 4 đơn Khối lượng 0 k…" at bounding box center [590, 455] width 1056 height 804
click at [360, 223] on icon "Delete" at bounding box center [360, 220] width 11 height 11
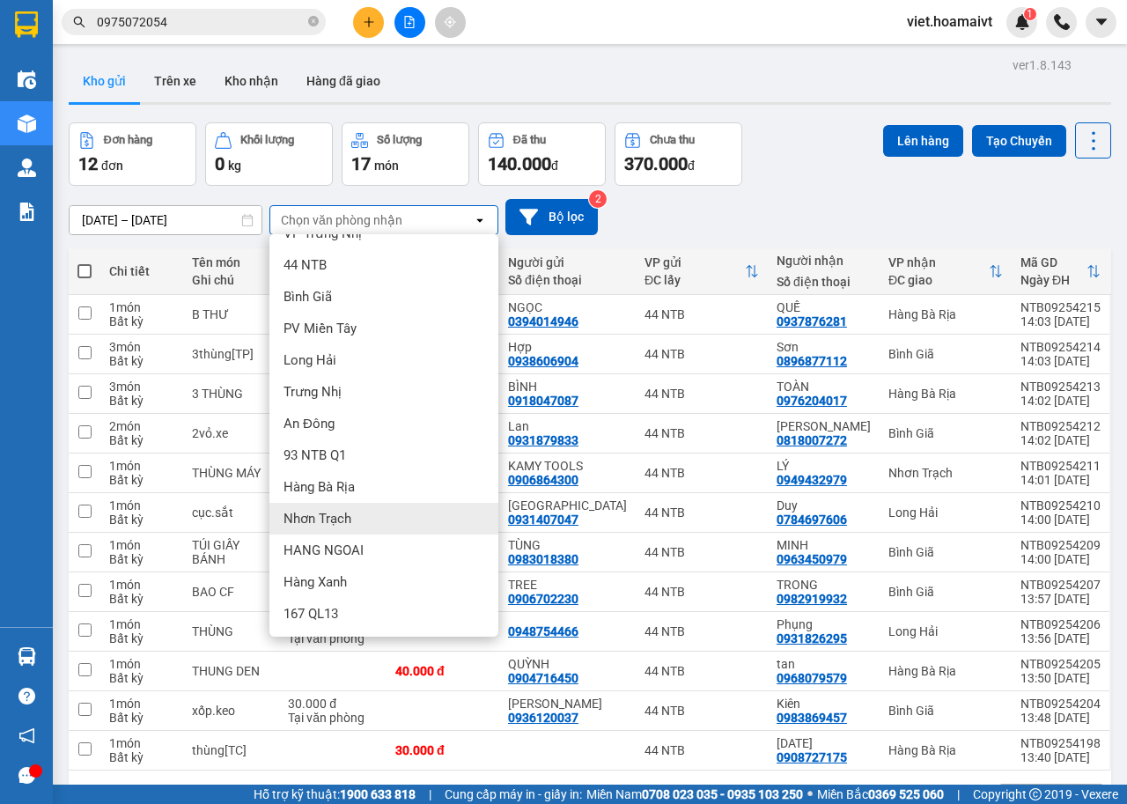
click at [368, 523] on div "Nhơn Trạch" at bounding box center [383, 519] width 229 height 32
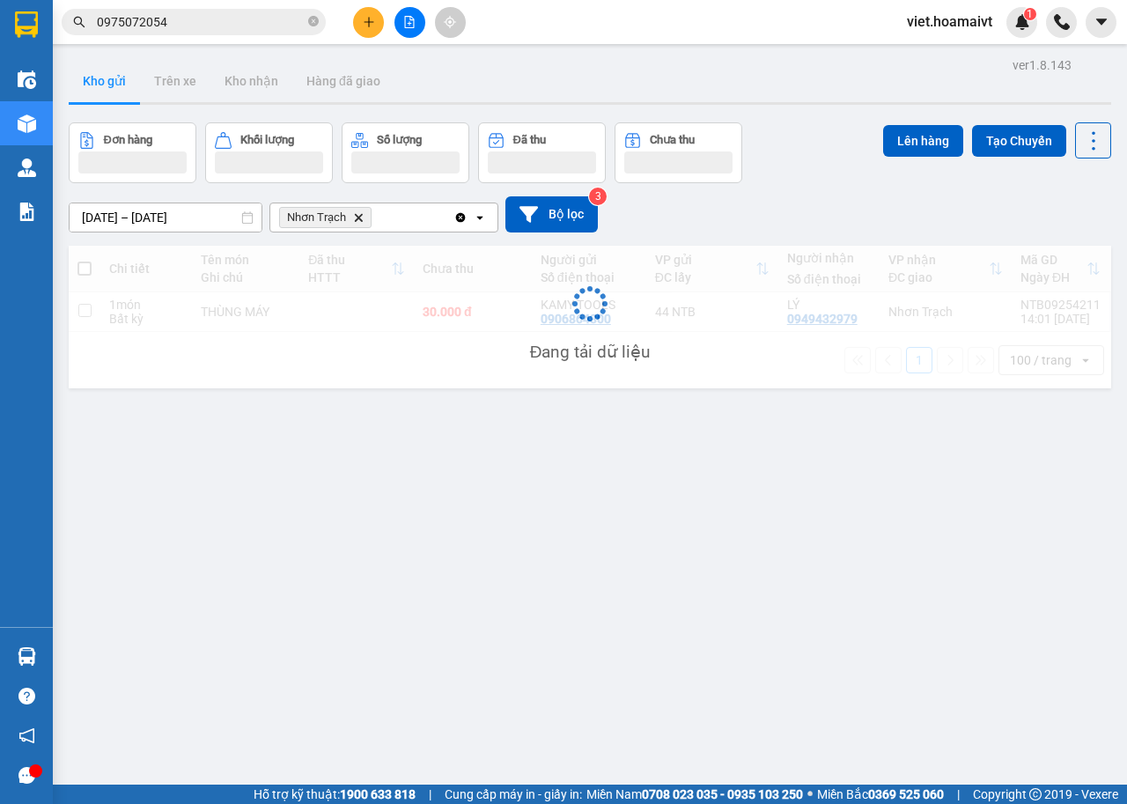
click at [747, 224] on div "14/09/2025 – 15/09/2025 Press the down arrow key to interact with the calendar …" at bounding box center [590, 214] width 1042 height 36
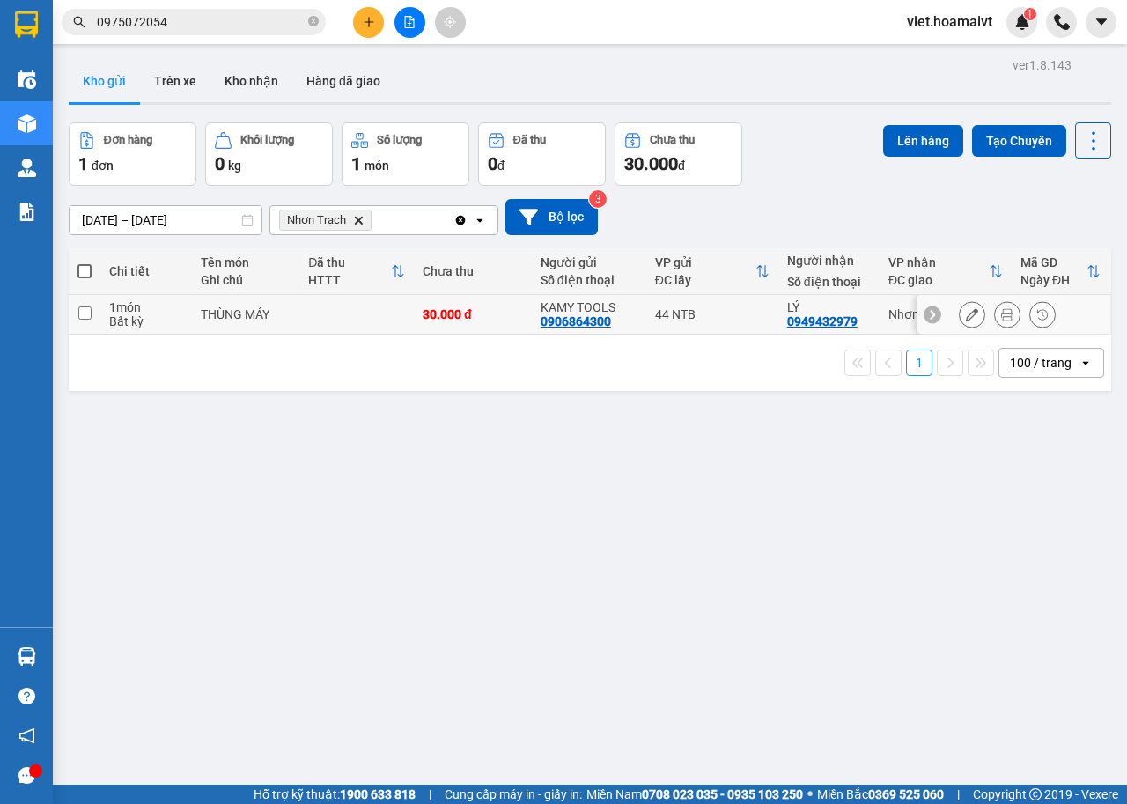
click at [352, 323] on td at bounding box center [356, 315] width 114 height 40
checkbox input "true"
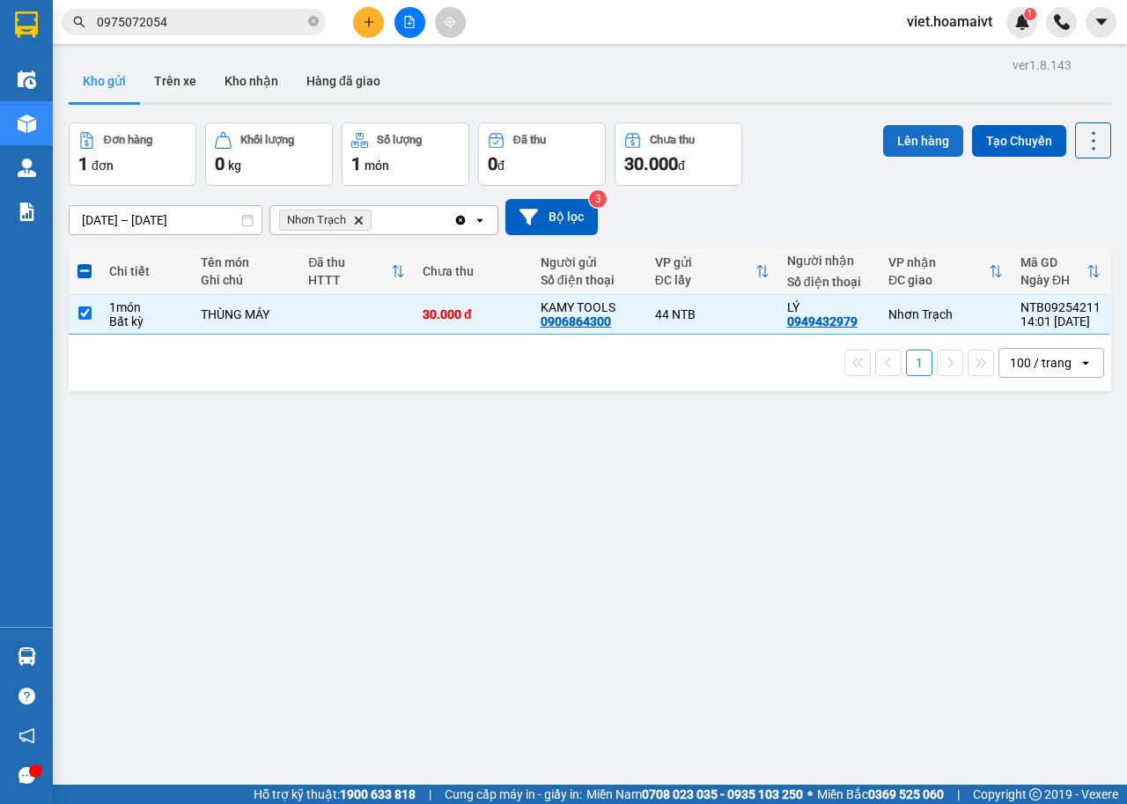
click at [894, 140] on button "Lên hàng" at bounding box center [923, 141] width 80 height 32
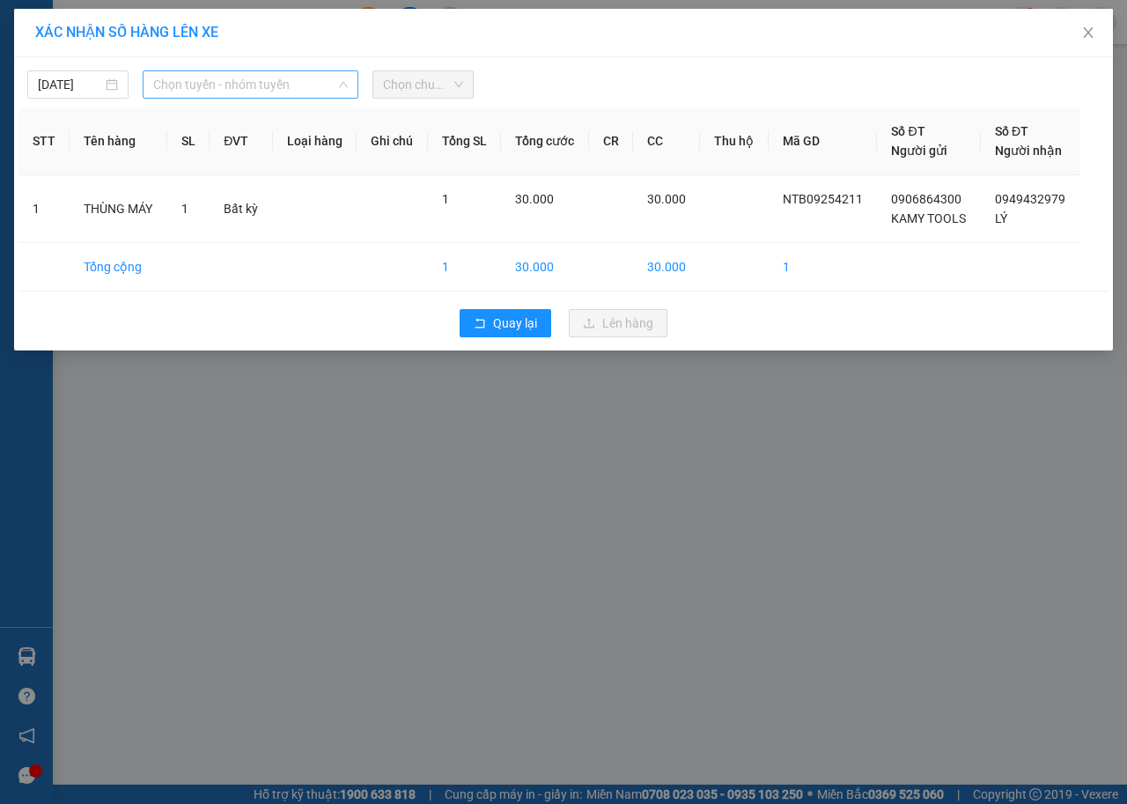
click at [265, 87] on span "Chọn tuyến - nhóm tuyến" at bounding box center [250, 84] width 195 height 26
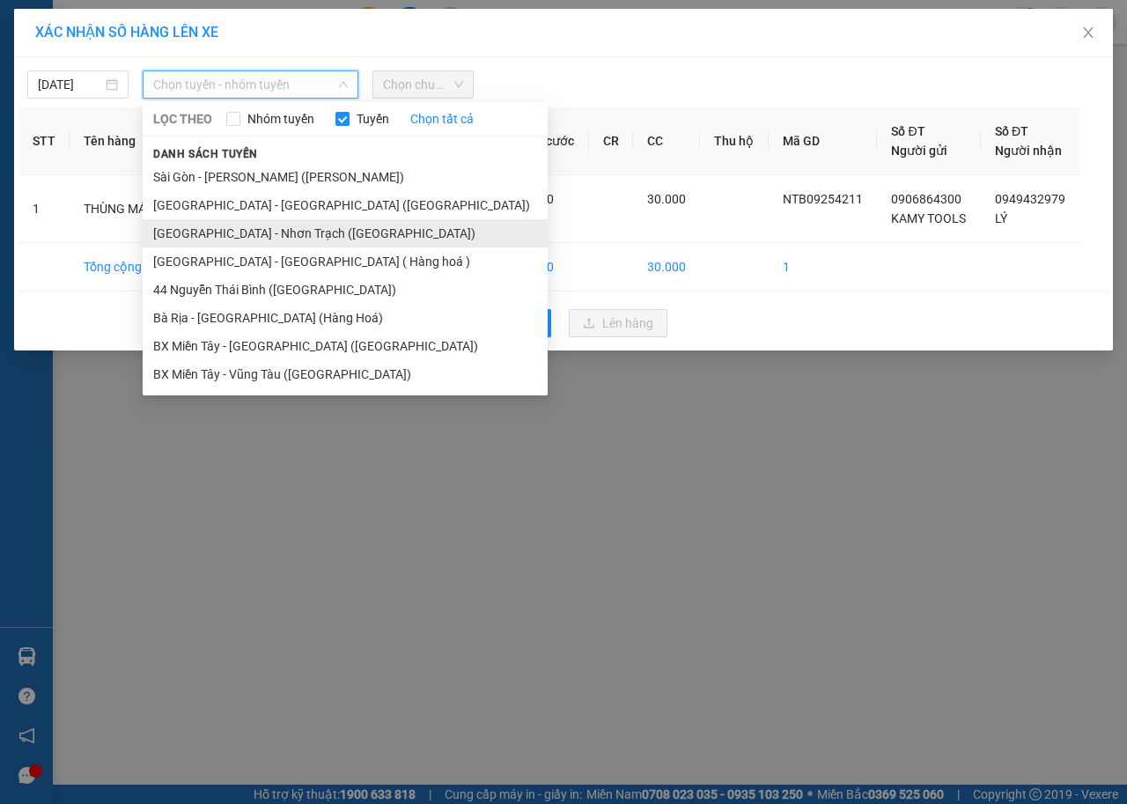
click at [254, 235] on li "[GEOGRAPHIC_DATA] - [PERSON_NAME] ([GEOGRAPHIC_DATA])" at bounding box center [345, 233] width 405 height 28
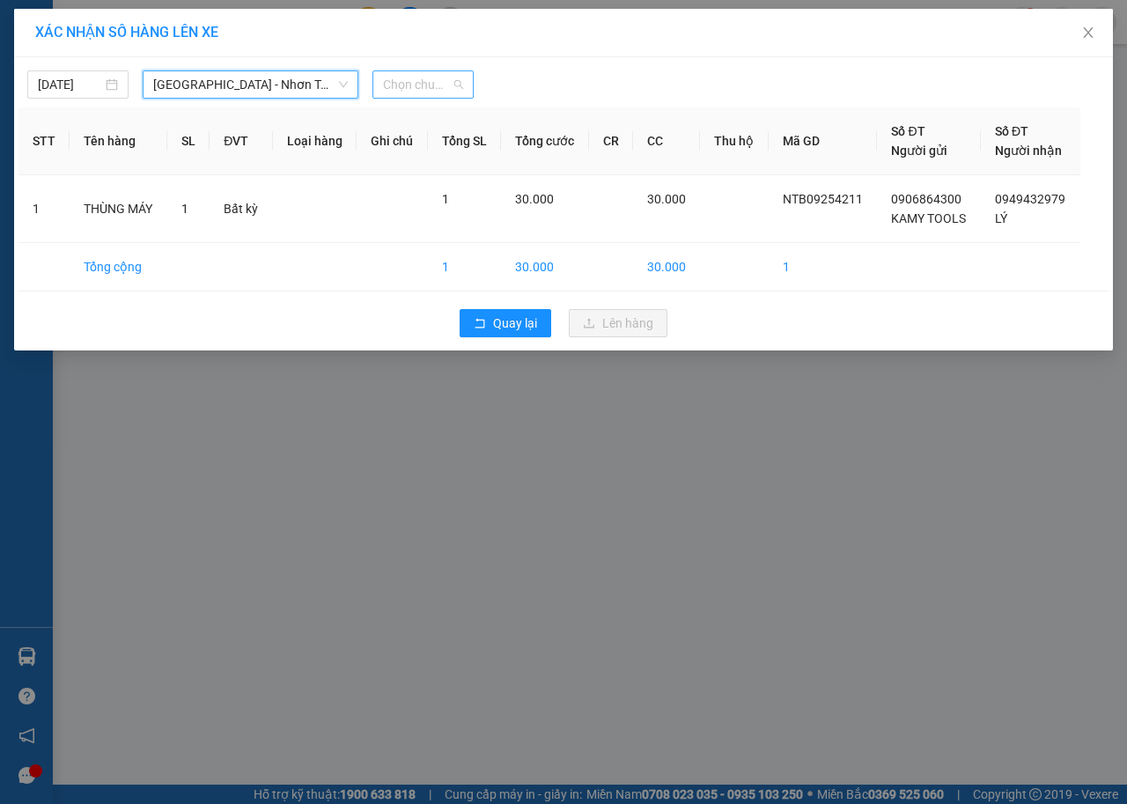
click at [425, 82] on span "Chọn chuyến" at bounding box center [423, 84] width 80 height 26
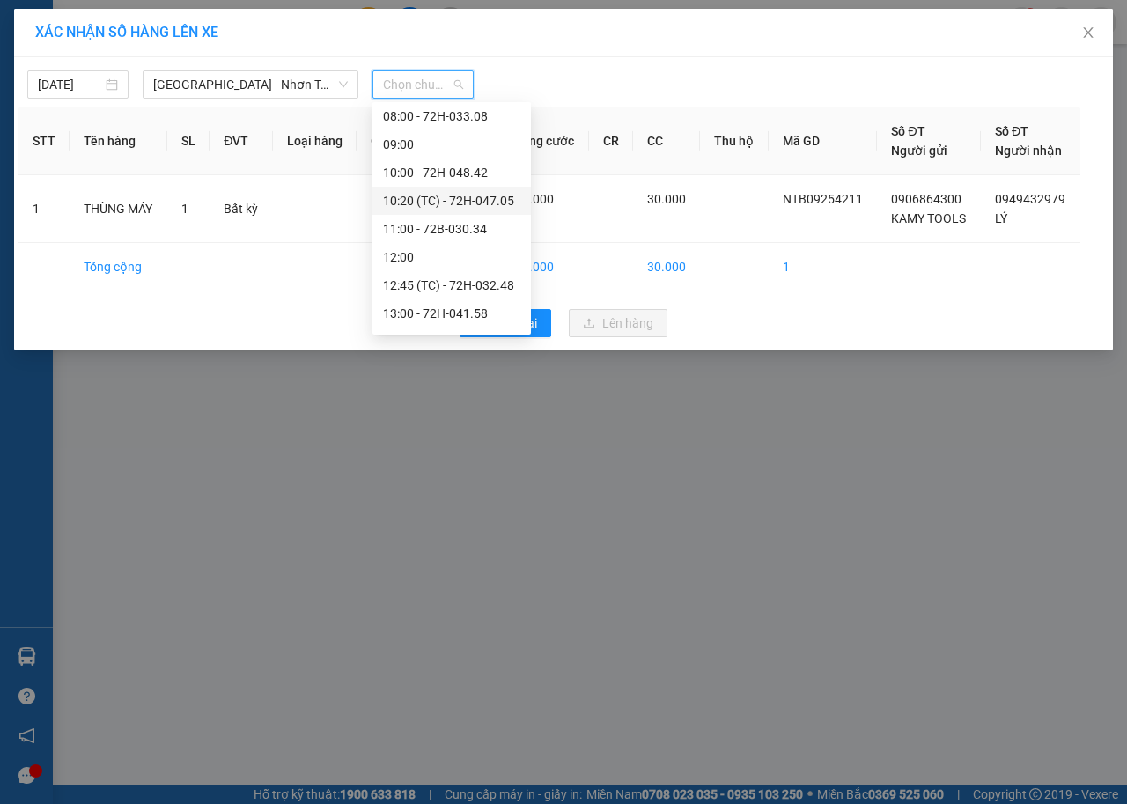
scroll to position [225, 0]
click at [423, 88] on span "Chọn chuyến" at bounding box center [423, 84] width 80 height 26
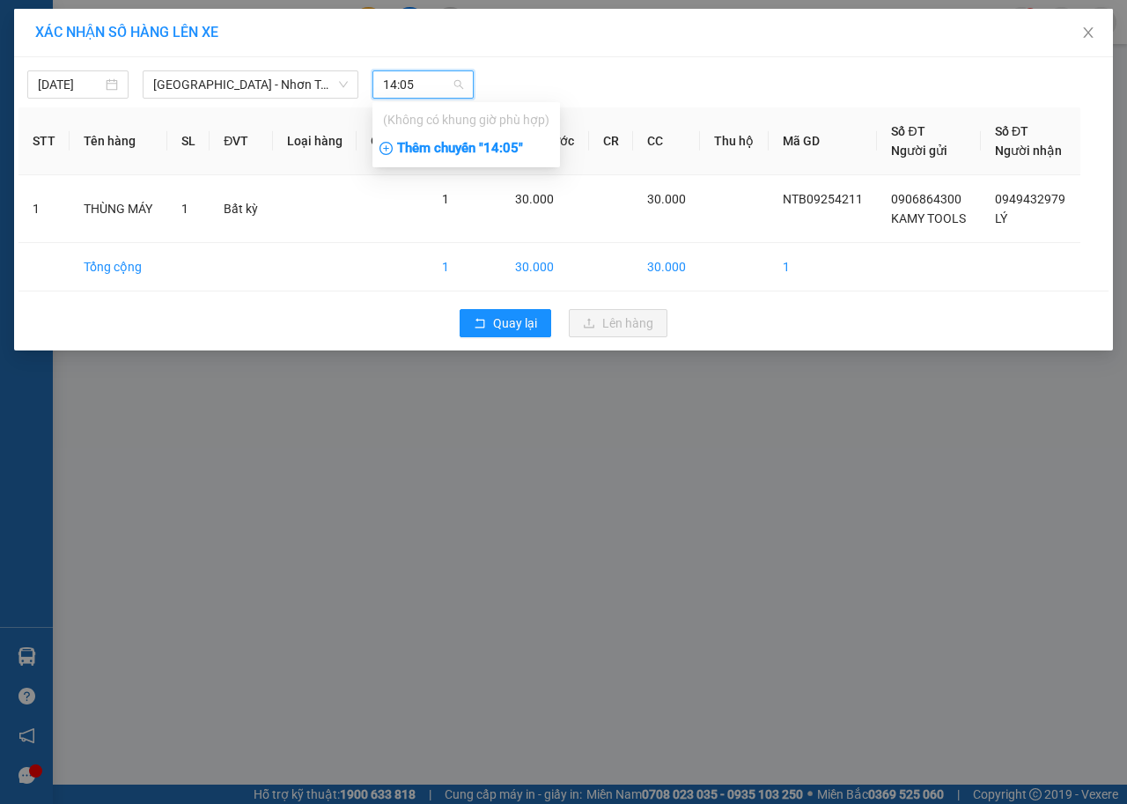
type input "14:05"
click at [499, 153] on div "Thêm chuyến " 14:05 "" at bounding box center [466, 149] width 188 height 30
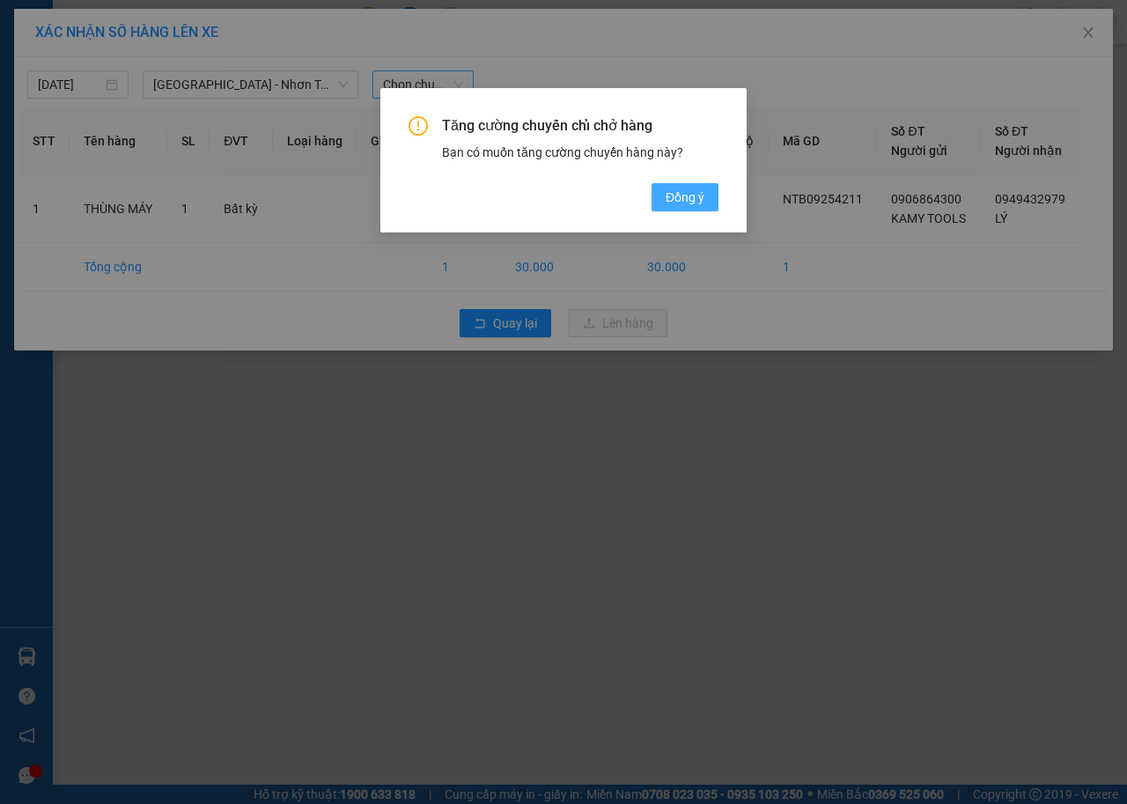
click at [682, 201] on span "Đồng ý" at bounding box center [685, 197] width 39 height 19
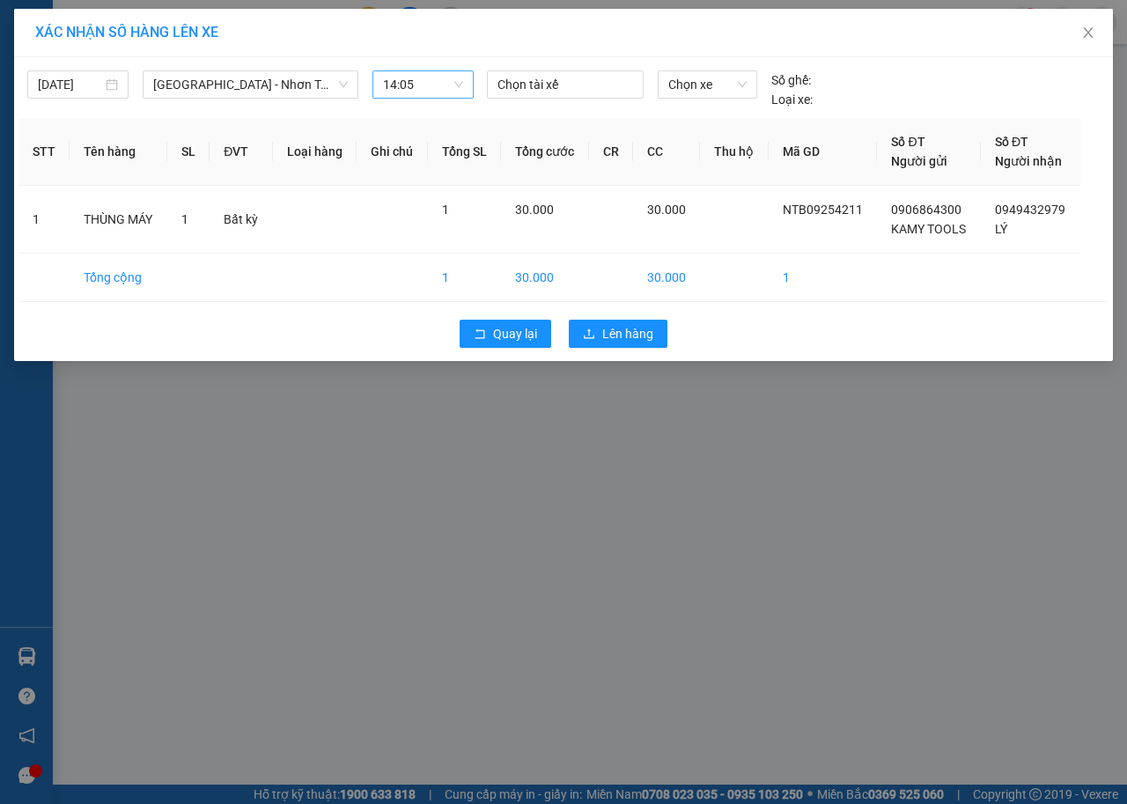
click at [641, 85] on div "Chọn tài xế" at bounding box center [565, 84] width 157 height 28
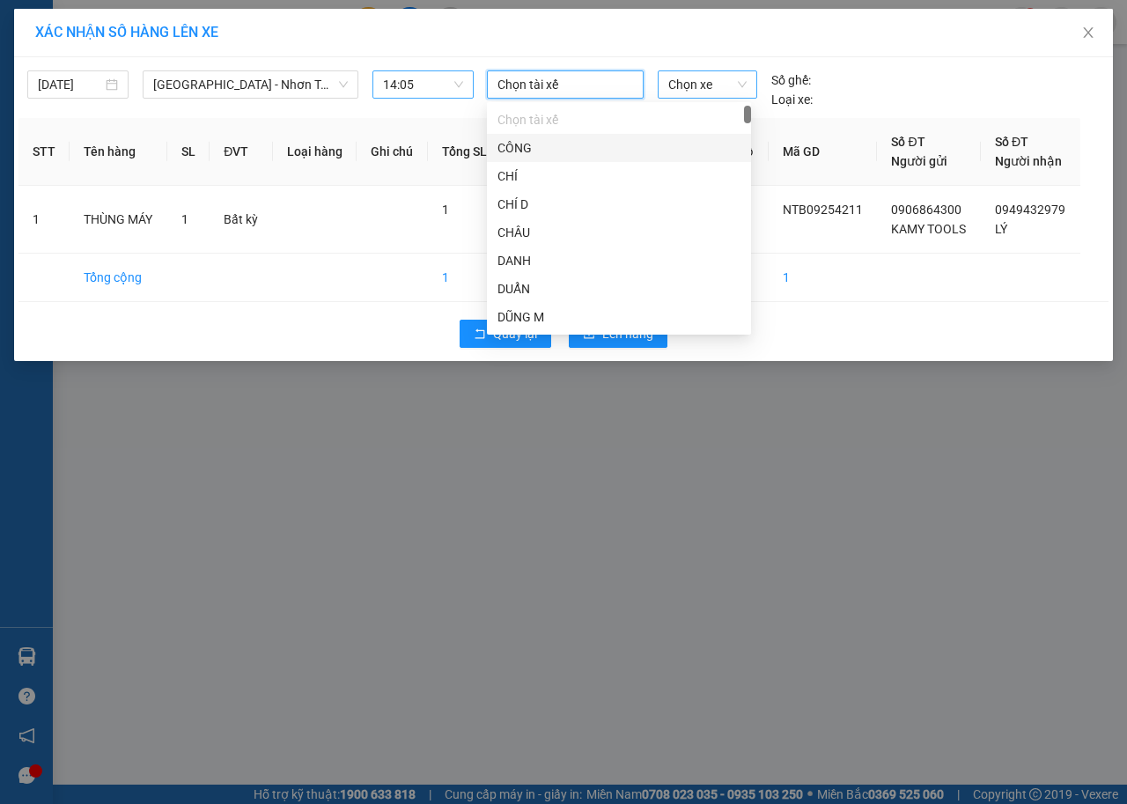
click at [686, 85] on span "Chọn xe" at bounding box center [707, 84] width 78 height 26
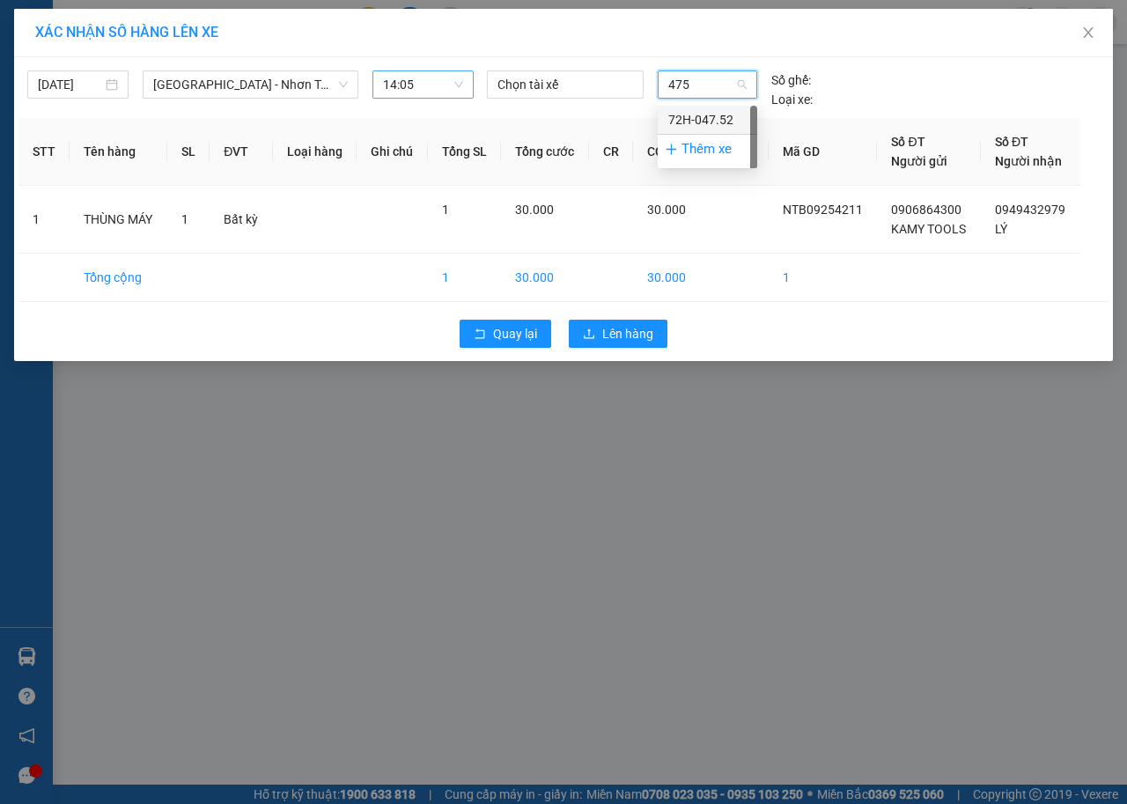
type input "4752"
click at [716, 125] on div "72H-047.52" at bounding box center [707, 119] width 78 height 19
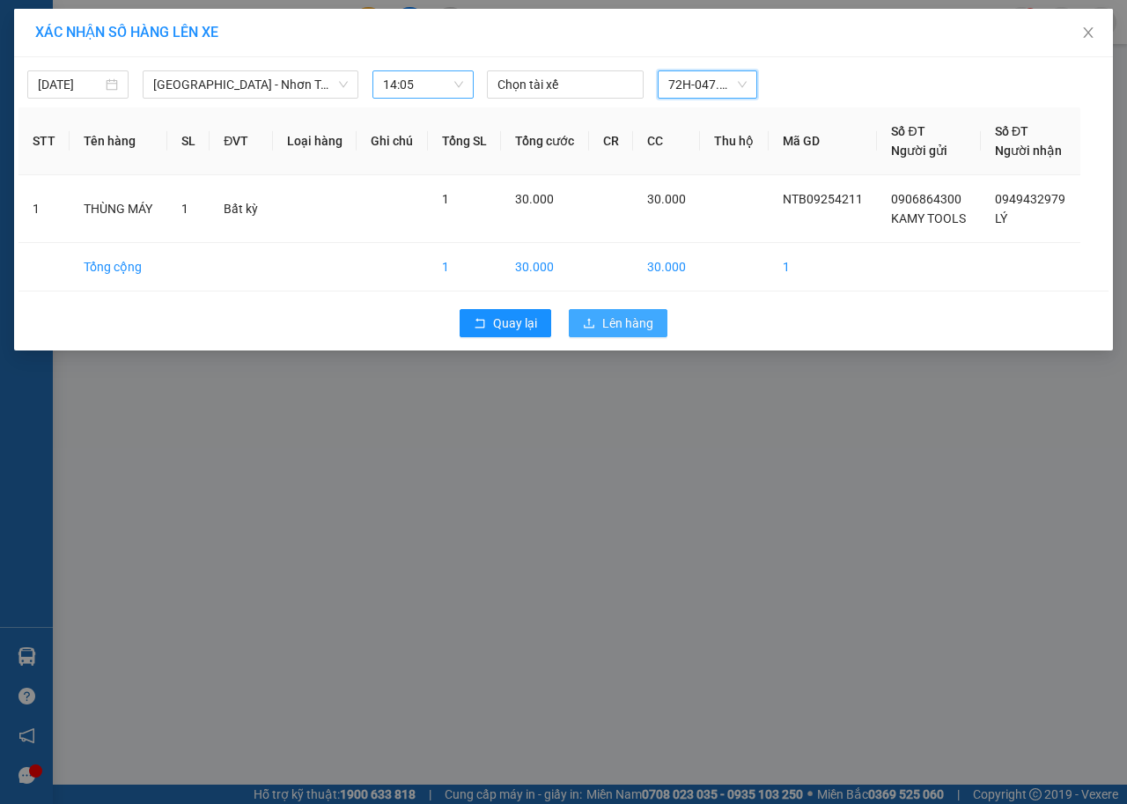
click at [620, 317] on span "Lên hàng" at bounding box center [627, 322] width 51 height 19
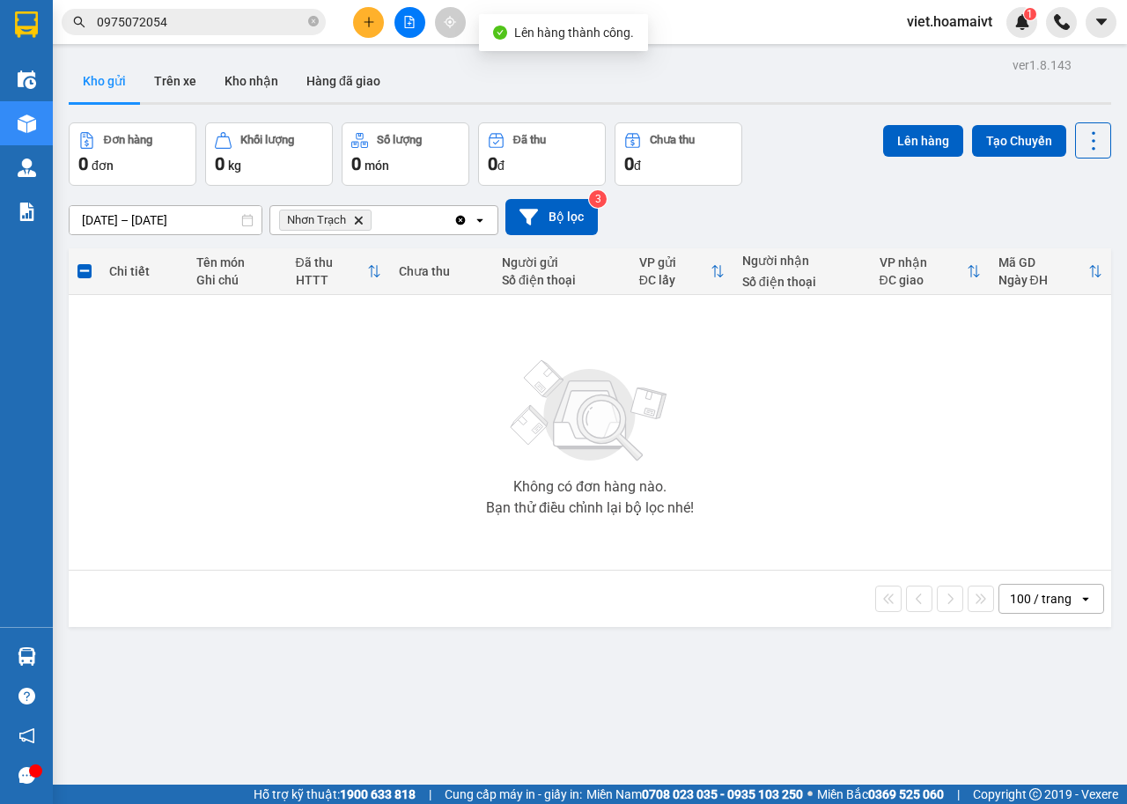
click at [359, 223] on icon "Nhơn Trạch, close by backspace" at bounding box center [359, 220] width 8 height 8
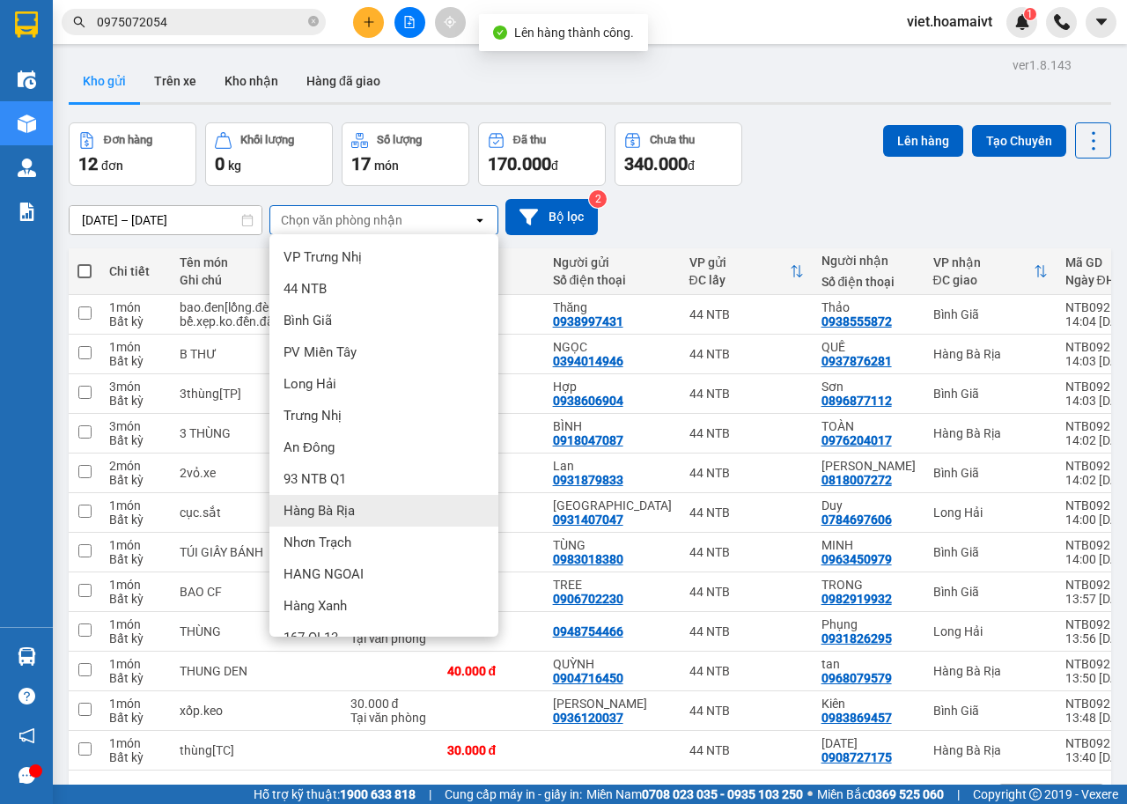
click at [363, 510] on div "Hàng Bà Rịa" at bounding box center [383, 511] width 229 height 32
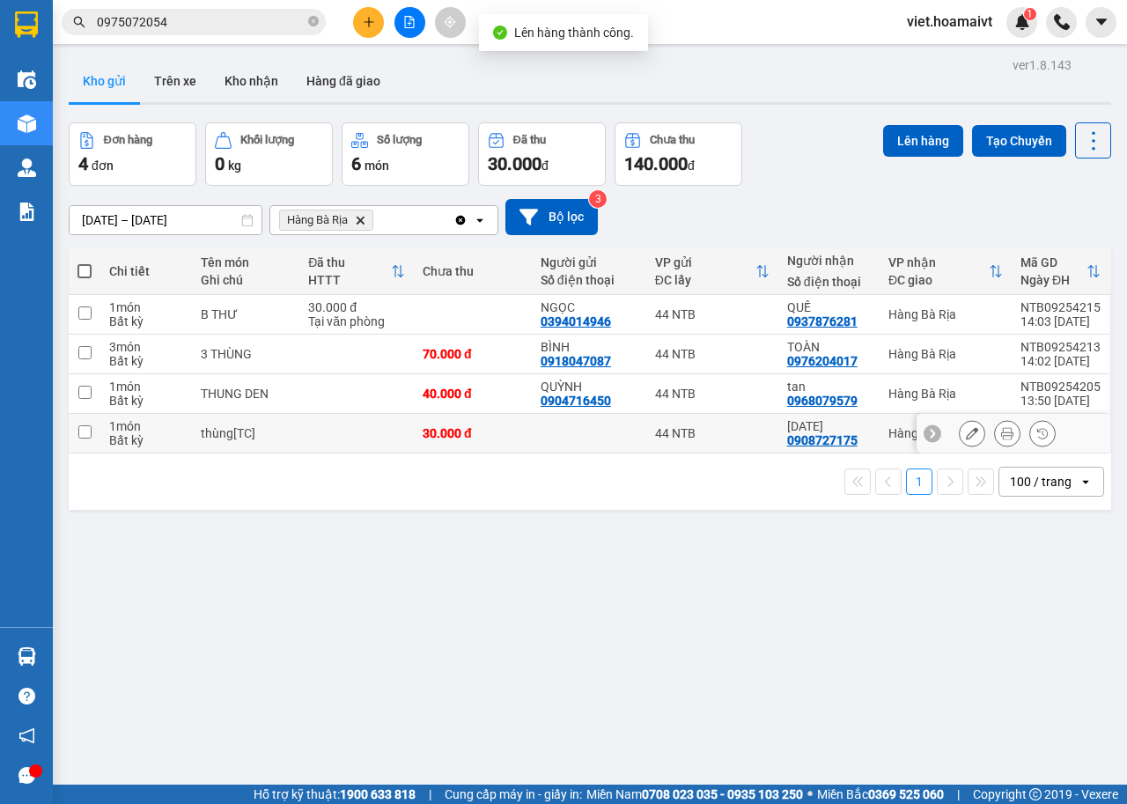
click at [305, 429] on td at bounding box center [356, 434] width 114 height 40
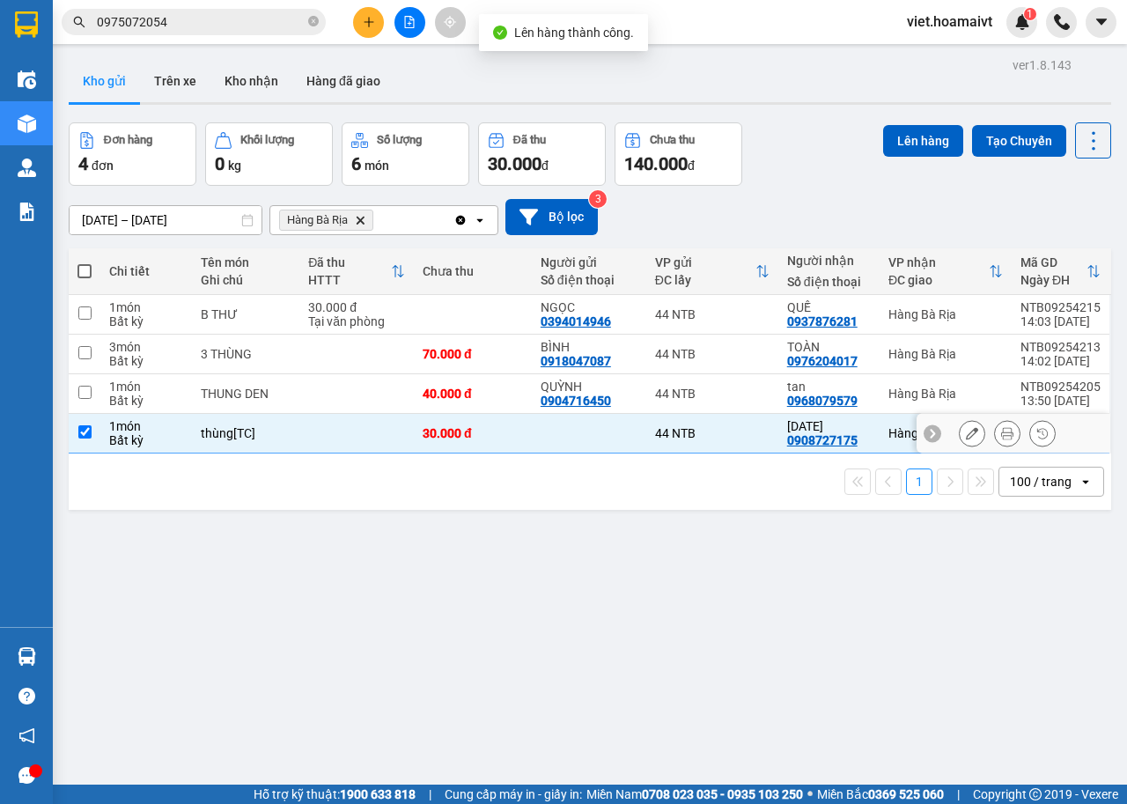
checkbox input "true"
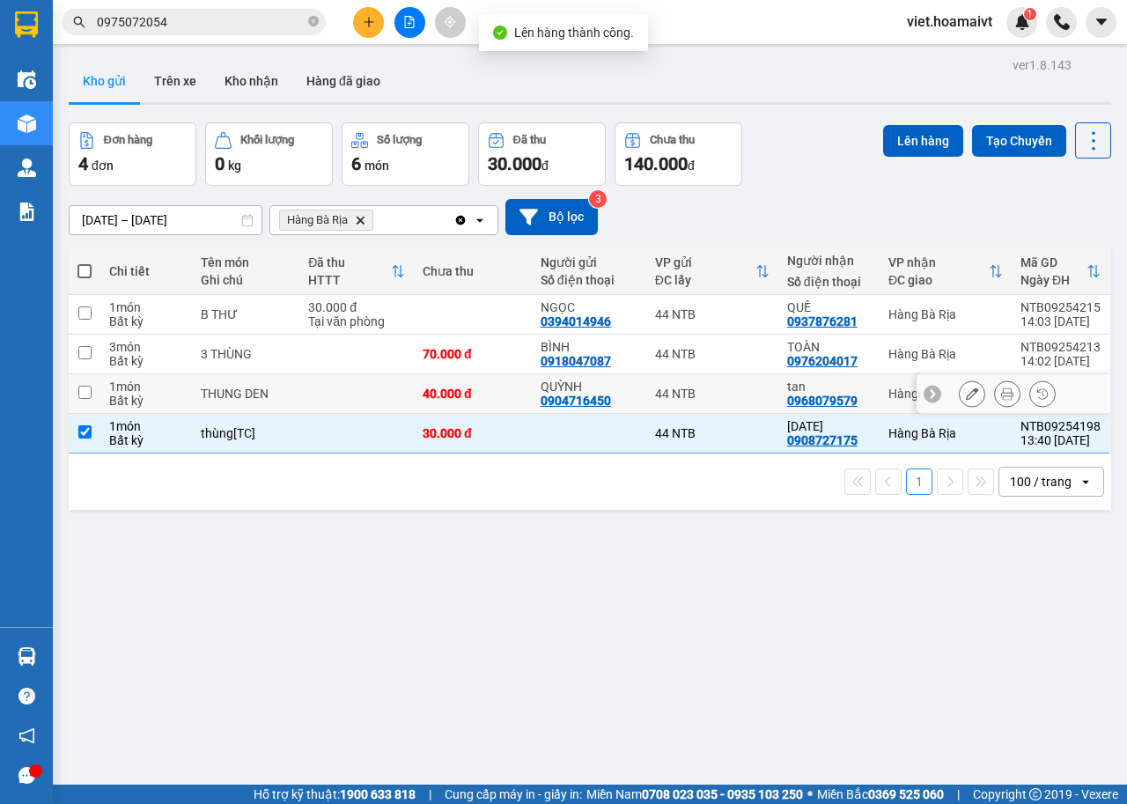
click at [314, 395] on td at bounding box center [356, 394] width 114 height 40
checkbox input "true"
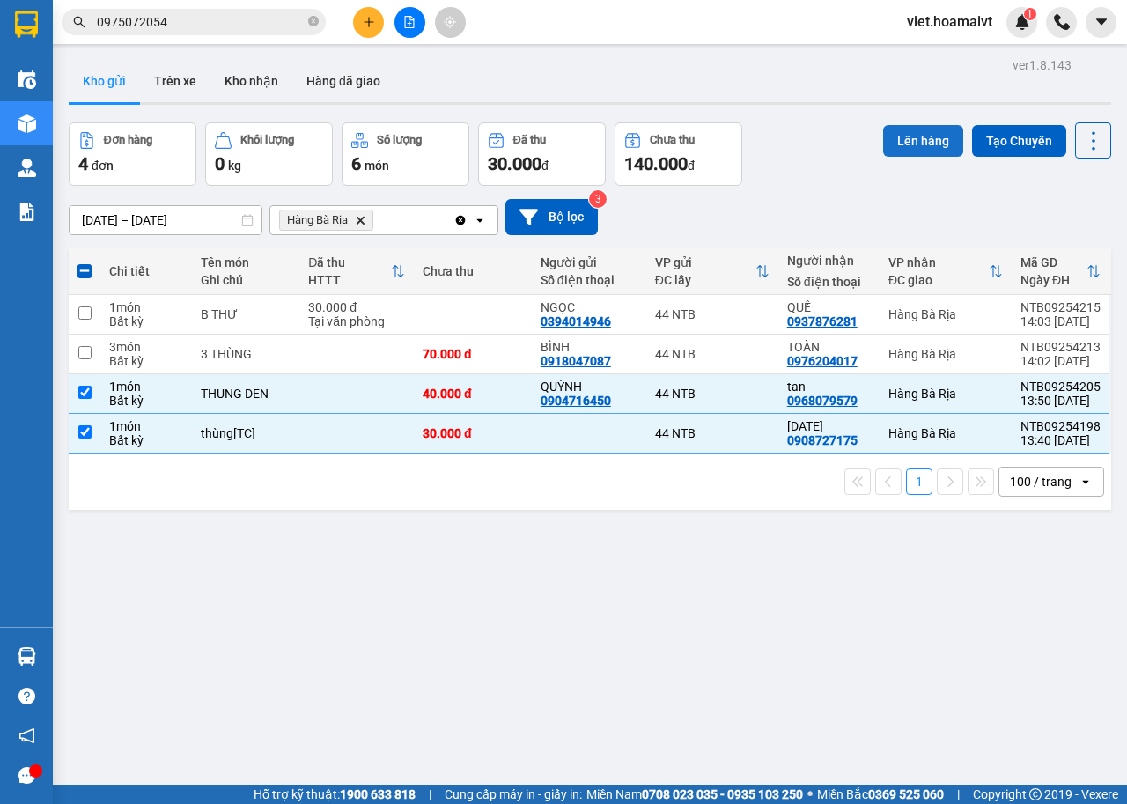
click at [888, 150] on button "Lên hàng" at bounding box center [923, 141] width 80 height 32
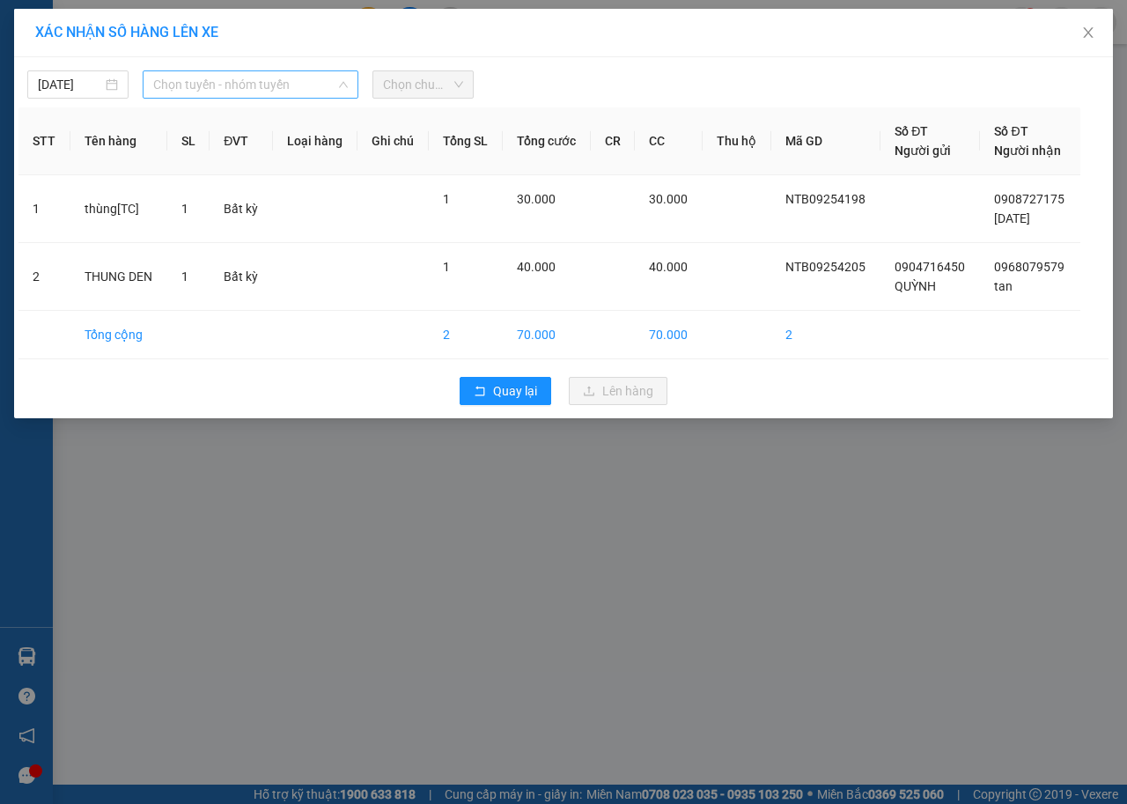
click at [169, 83] on span "Chọn tuyến - nhóm tuyến" at bounding box center [250, 84] width 195 height 26
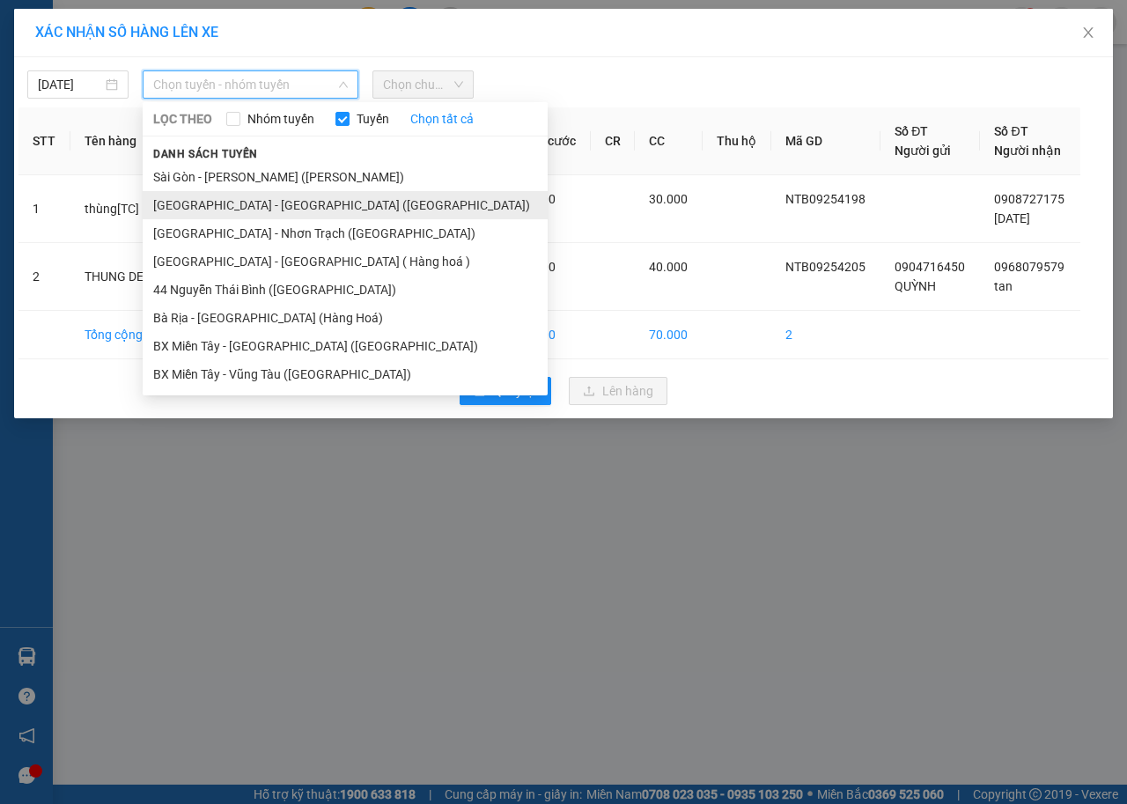
click at [205, 207] on li "[GEOGRAPHIC_DATA] - [GEOGRAPHIC_DATA] ([GEOGRAPHIC_DATA])" at bounding box center [345, 205] width 405 height 28
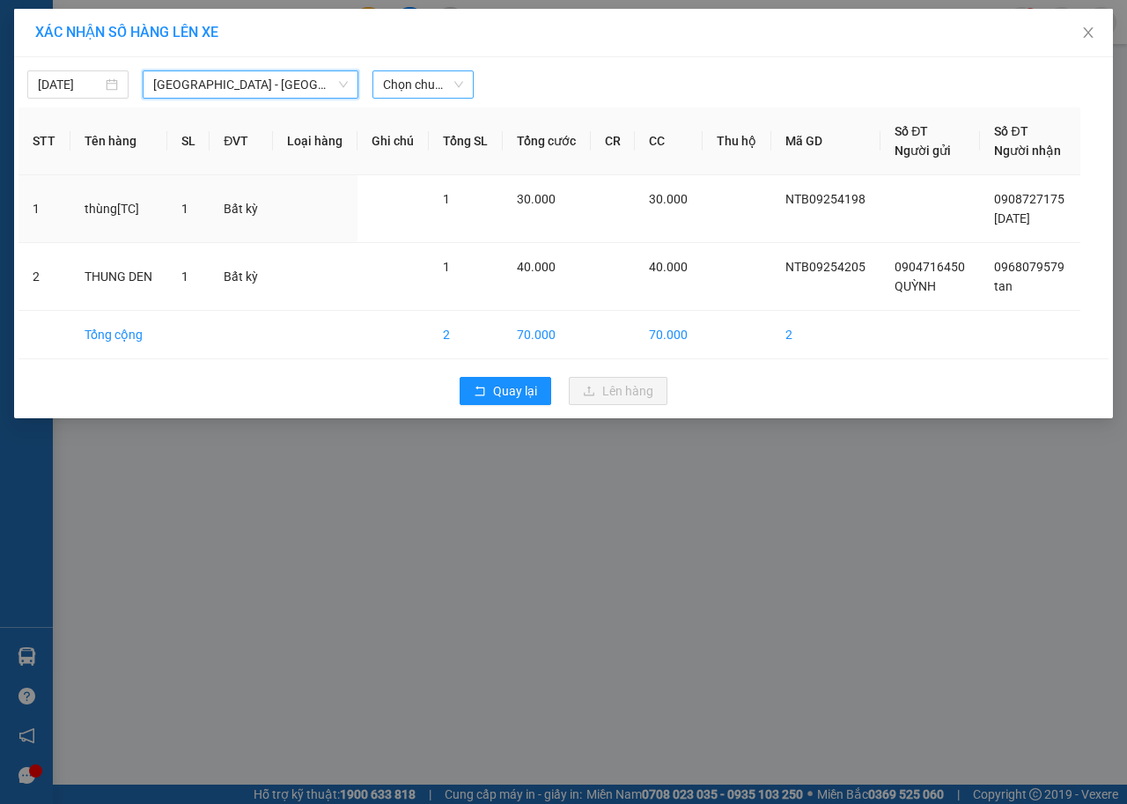
click at [395, 77] on span "Chọn chuyến" at bounding box center [423, 84] width 80 height 26
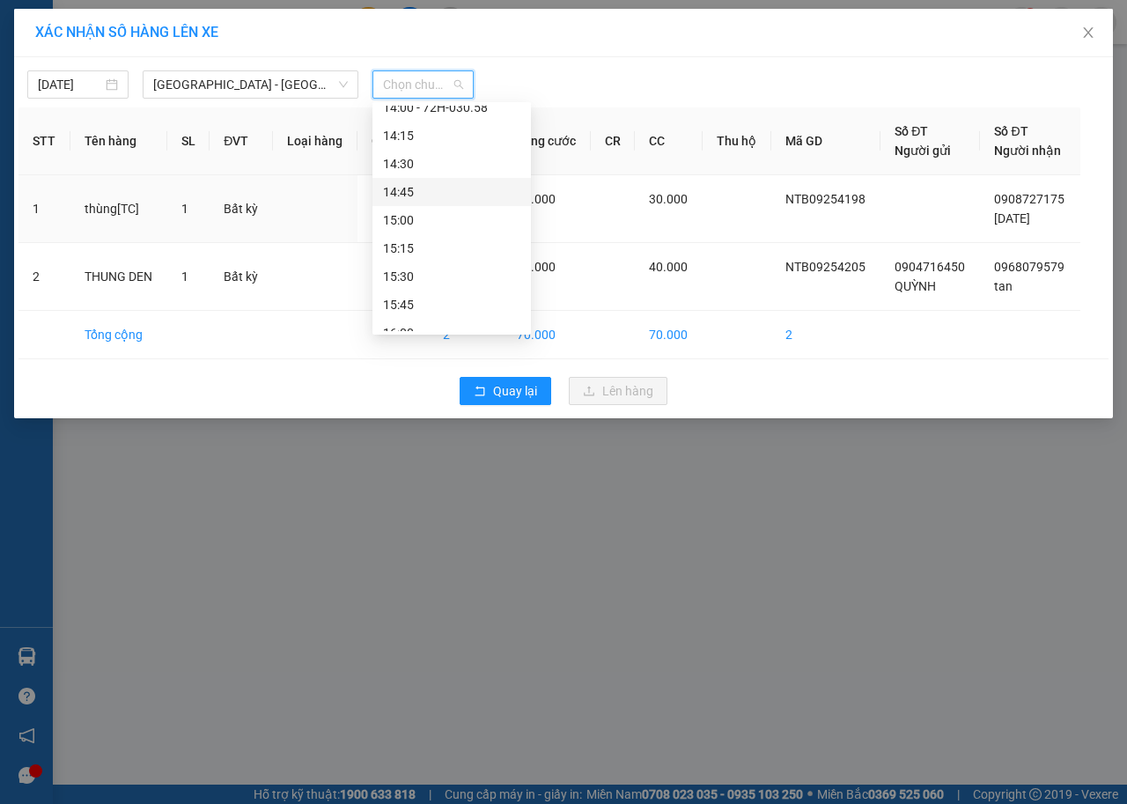
scroll to position [968, 0]
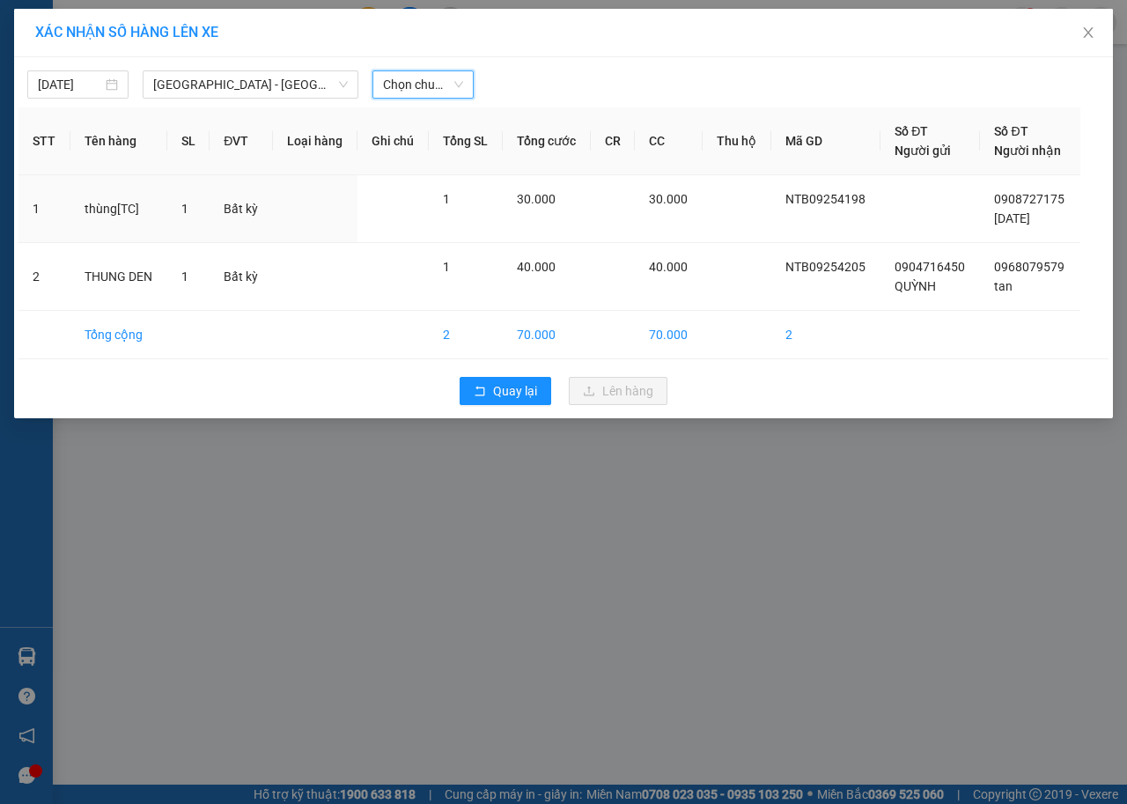
click at [420, 81] on span "Chọn chuyến" at bounding box center [423, 84] width 80 height 26
type input "14:05"
click at [491, 148] on div "Thêm chuyến " 14:05 "" at bounding box center [466, 149] width 188 height 30
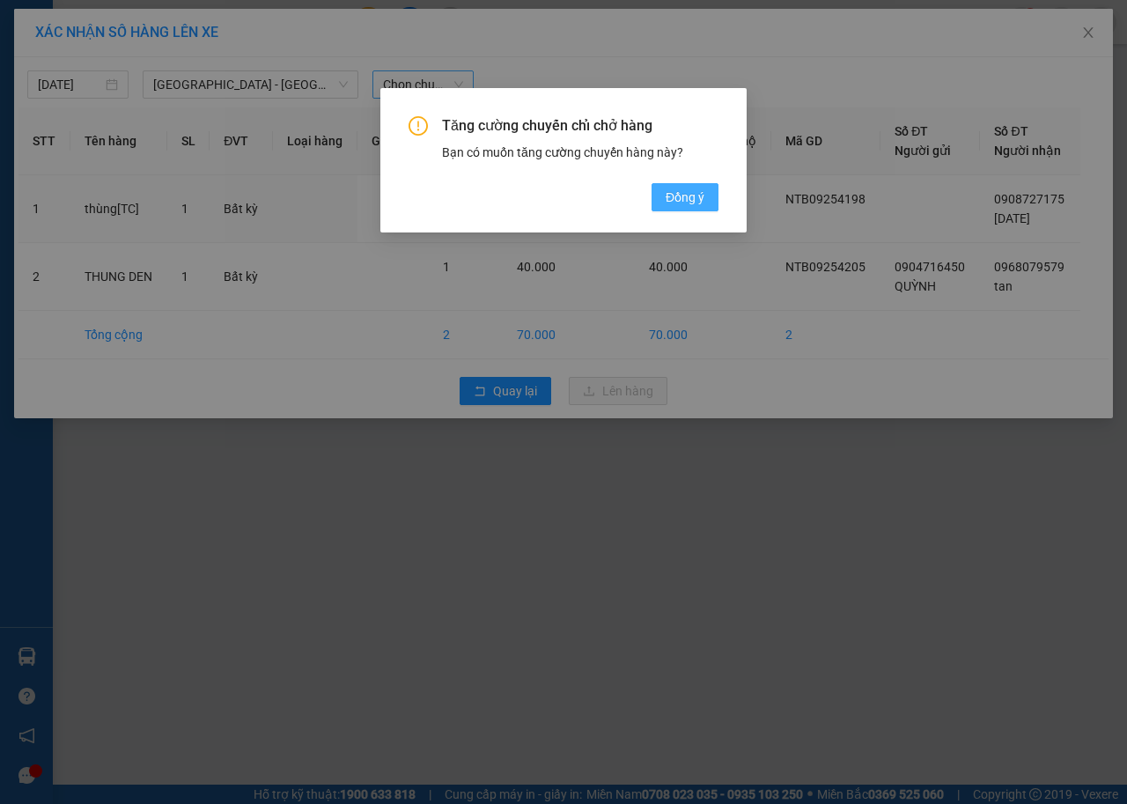
click at [709, 199] on button "Đồng ý" at bounding box center [684, 197] width 67 height 28
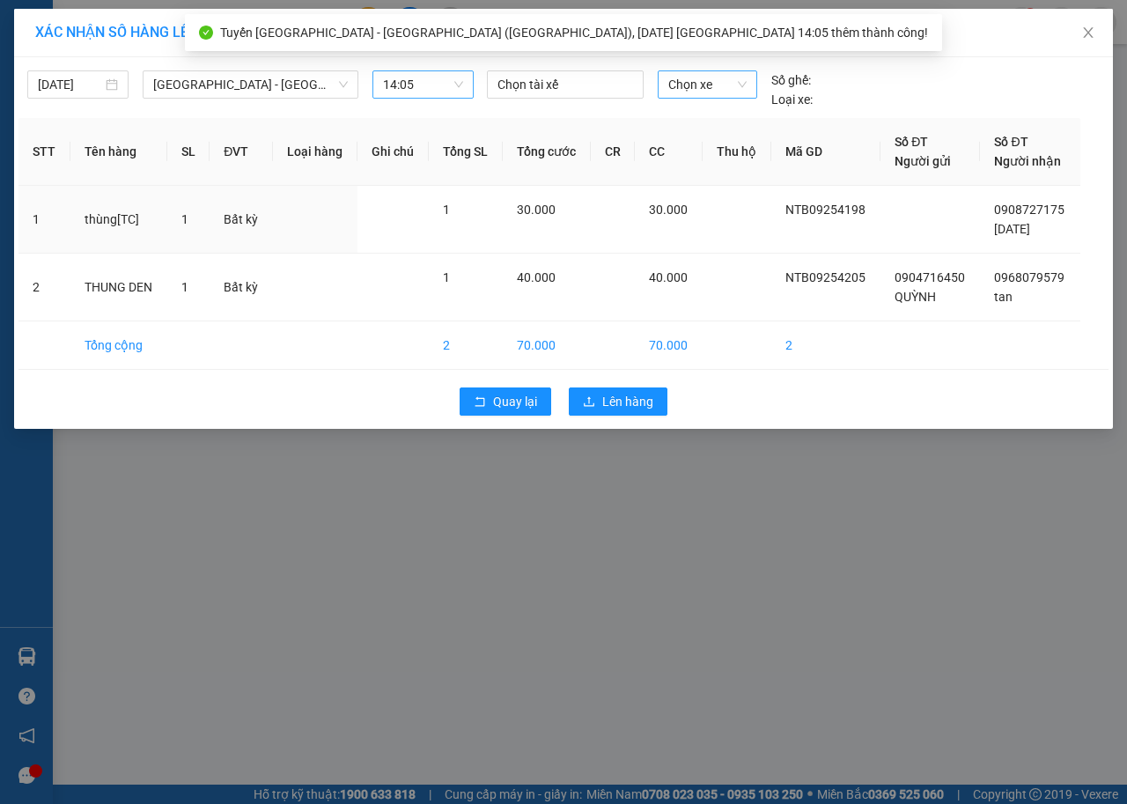
click at [694, 87] on span "Chọn xe" at bounding box center [707, 84] width 78 height 26
type input "4752"
click at [701, 118] on div "72H-047.52" at bounding box center [707, 119] width 78 height 19
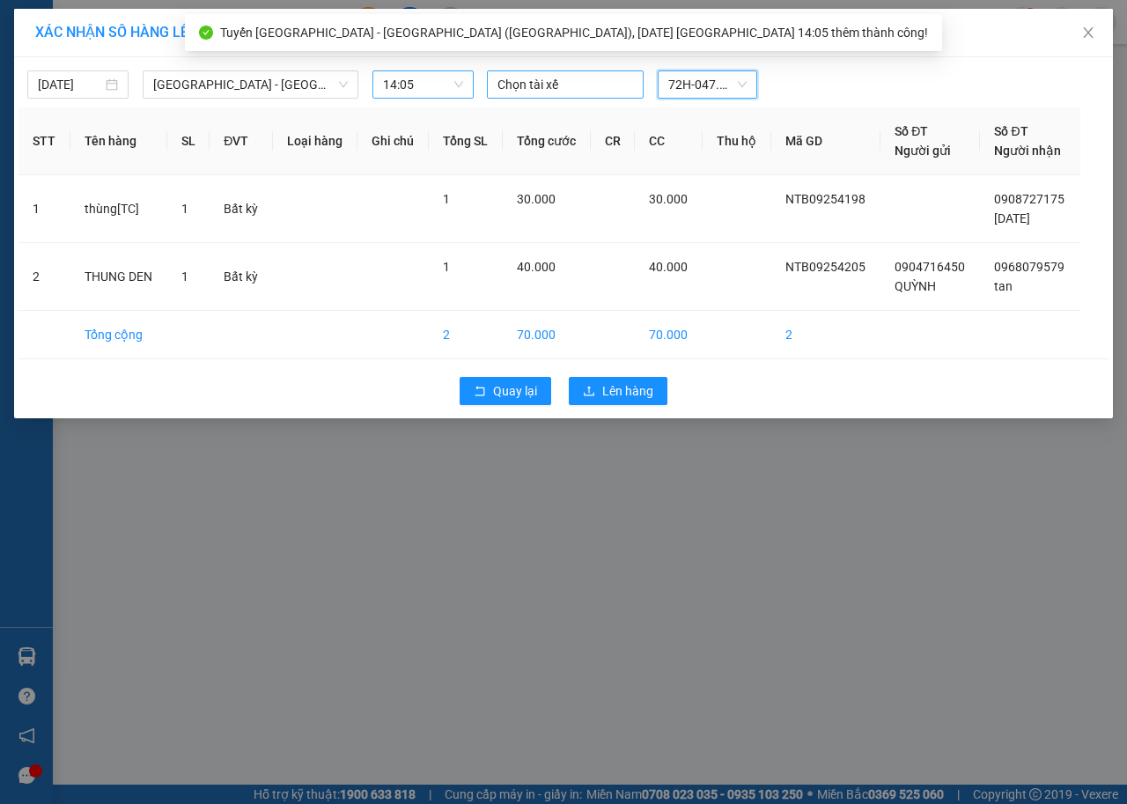
click at [530, 88] on div at bounding box center [565, 84] width 148 height 21
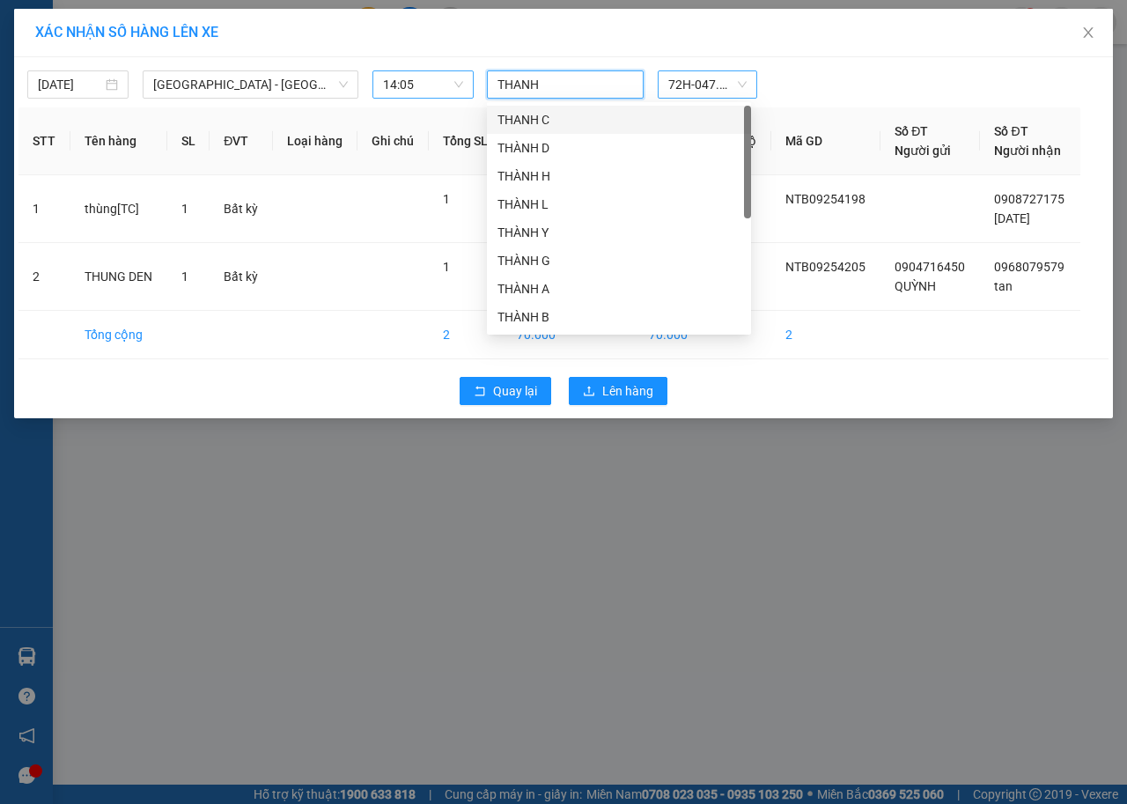
type input "THANH D"
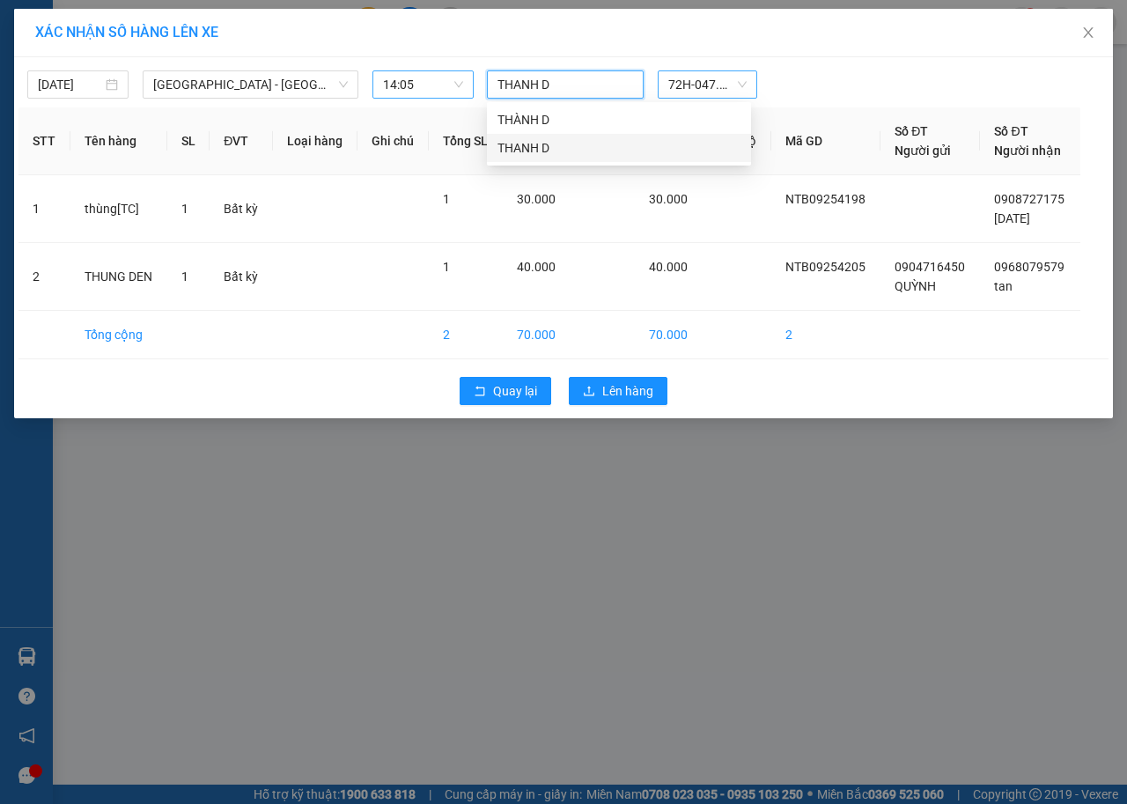
click at [573, 153] on div "THANH D" at bounding box center [618, 147] width 243 height 19
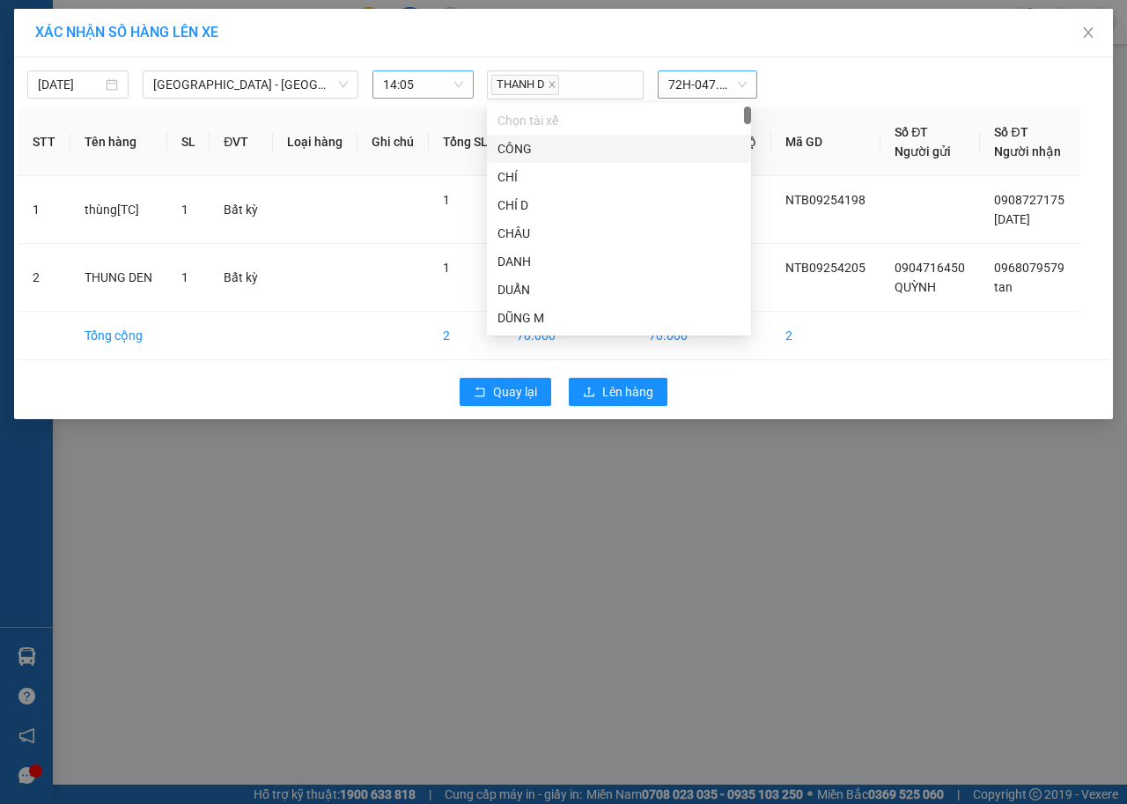
click at [809, 94] on div "THANH D 72H-047.52" at bounding box center [708, 84] width 456 height 29
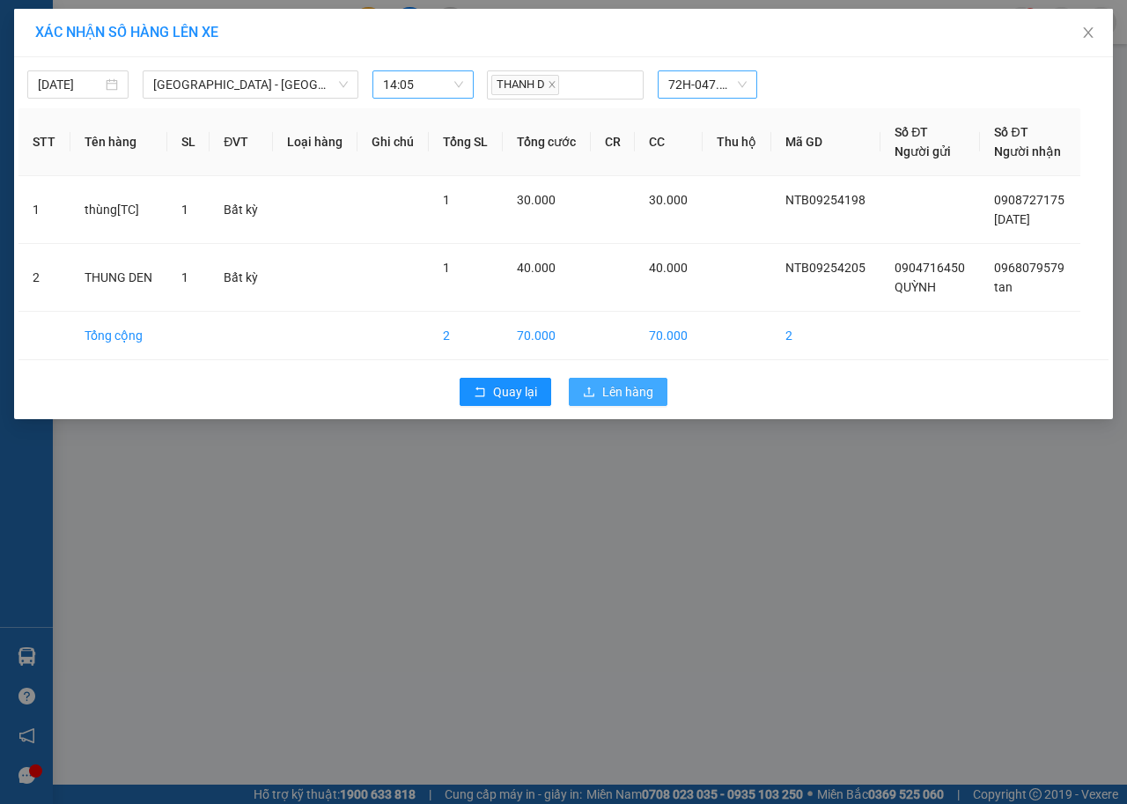
click at [636, 392] on span "Lên hàng" at bounding box center [627, 391] width 51 height 19
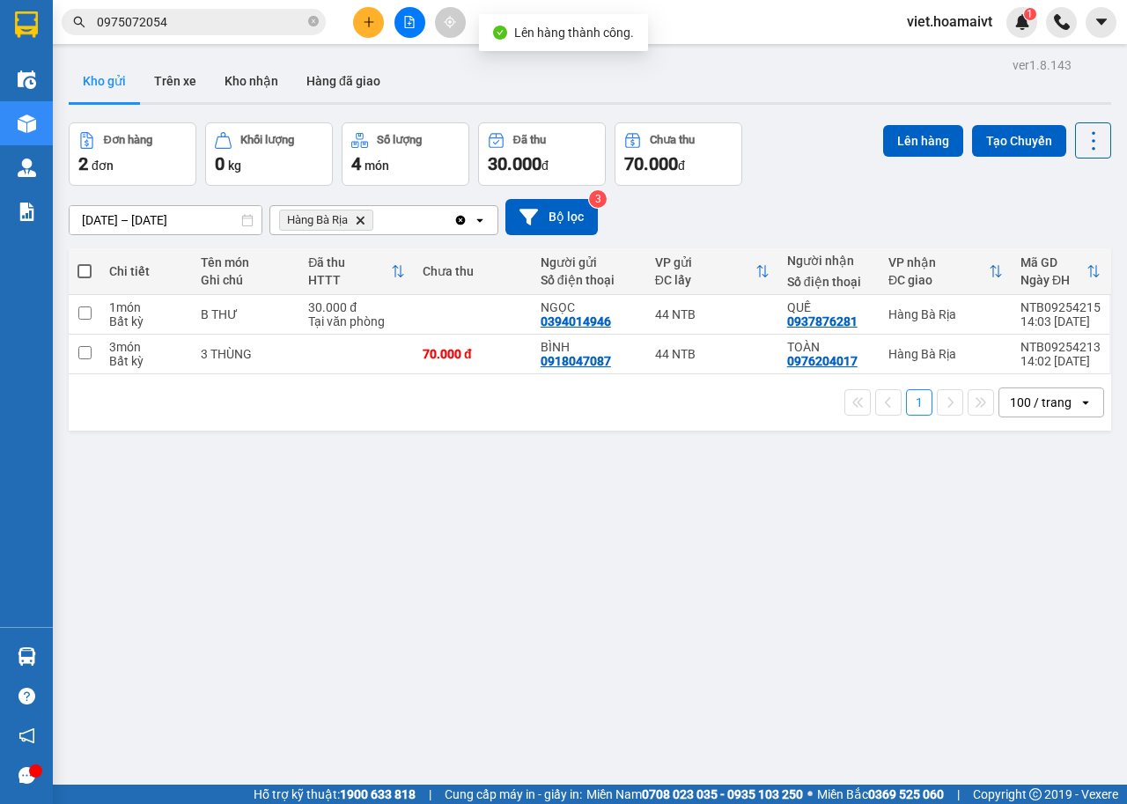
click at [360, 226] on span "Hàng Bà Rịa Delete" at bounding box center [326, 220] width 94 height 21
click at [370, 210] on span "Hàng Bà Rịa Delete" at bounding box center [326, 220] width 94 height 21
click at [364, 224] on icon "Delete" at bounding box center [360, 220] width 11 height 11
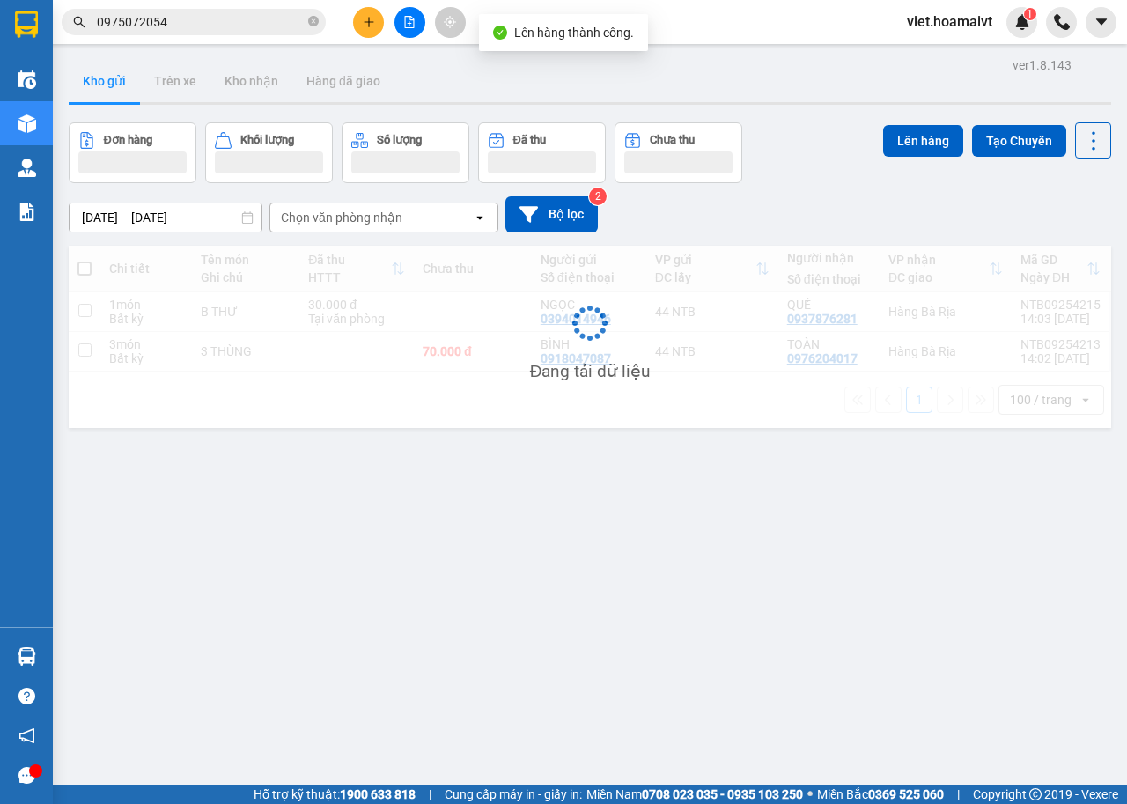
click at [952, 204] on div "14/09/2025 – 15/09/2025 Press the down arrow key to interact with the calendar …" at bounding box center [590, 214] width 1042 height 36
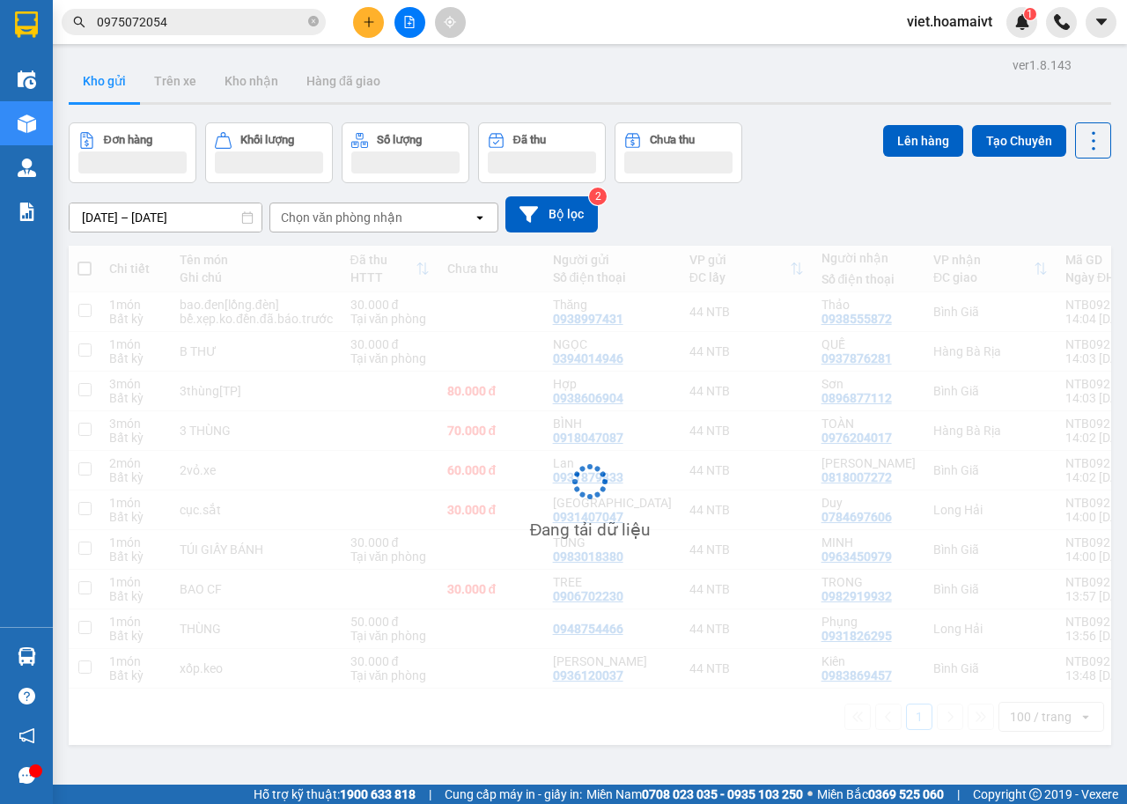
click at [884, 204] on div "14/09/2025 – 15/09/2025 Press the down arrow key to interact with the calendar …" at bounding box center [590, 214] width 1042 height 36
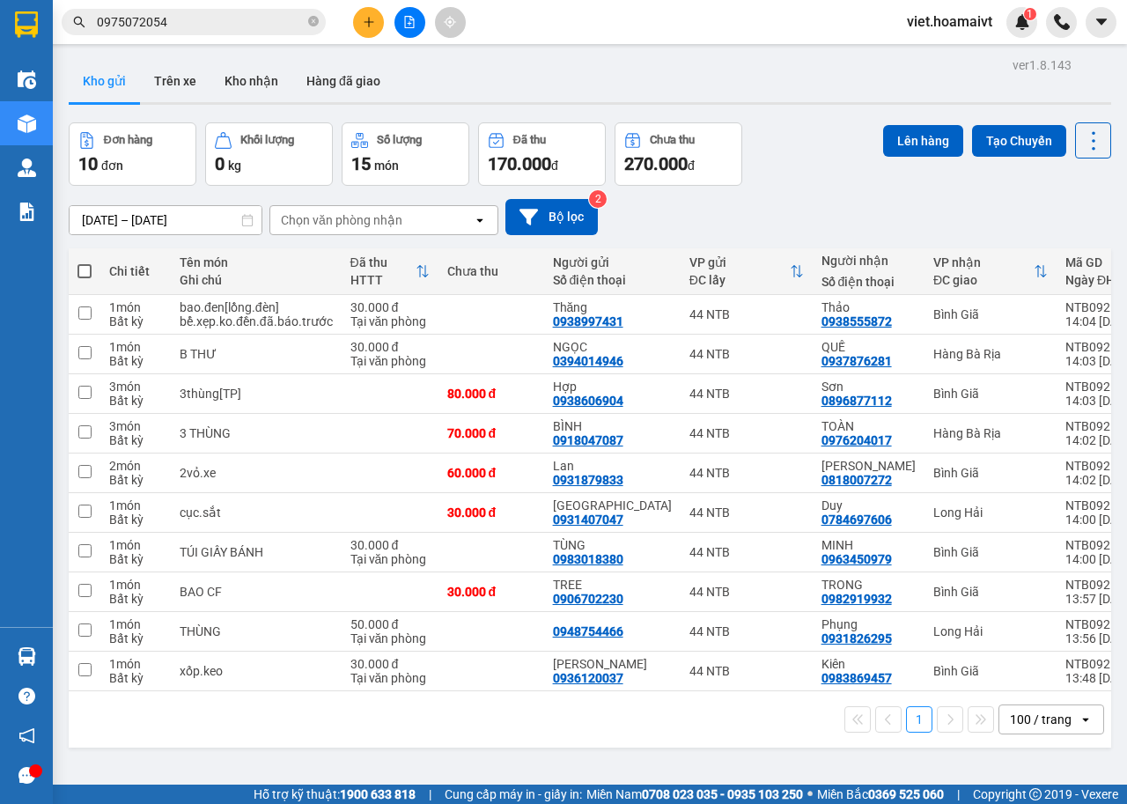
click at [884, 204] on div "14/09/2025 – 15/09/2025 Press the down arrow key to interact with the calendar …" at bounding box center [590, 217] width 1042 height 36
click at [399, 218] on div "Chọn văn phòng nhận" at bounding box center [341, 220] width 121 height 18
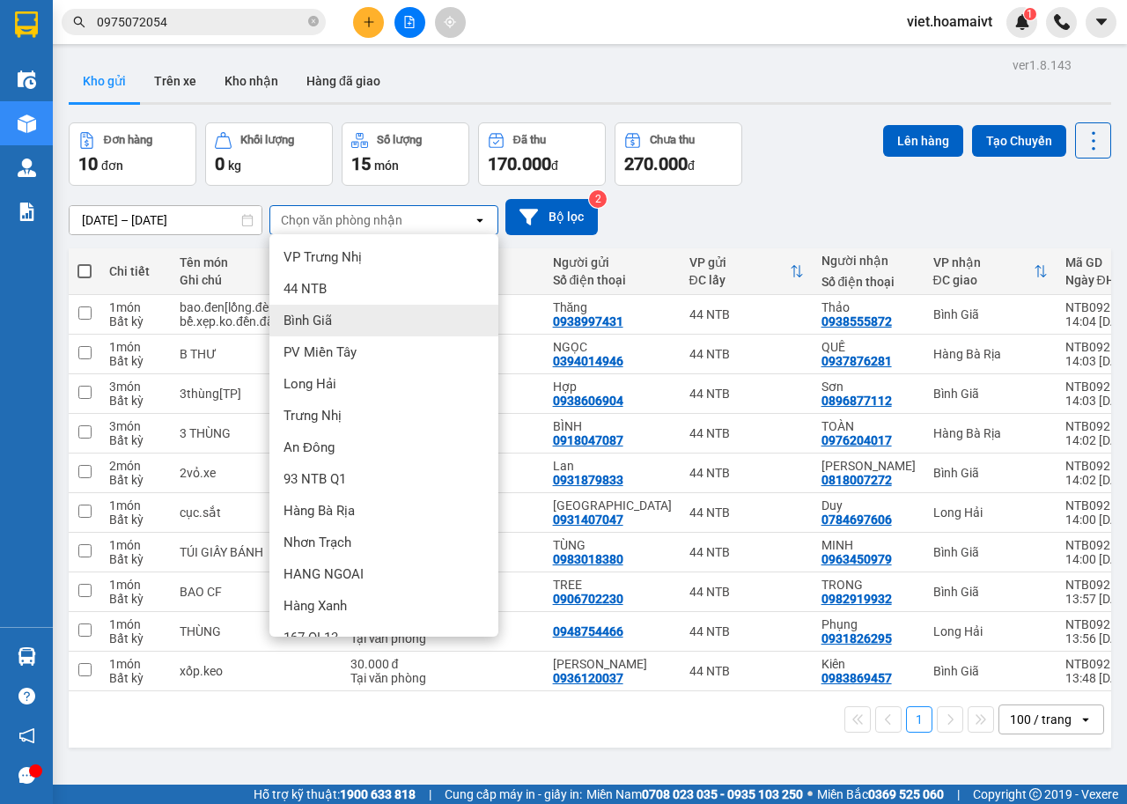
click at [367, 327] on div "Bình Giã" at bounding box center [383, 321] width 229 height 32
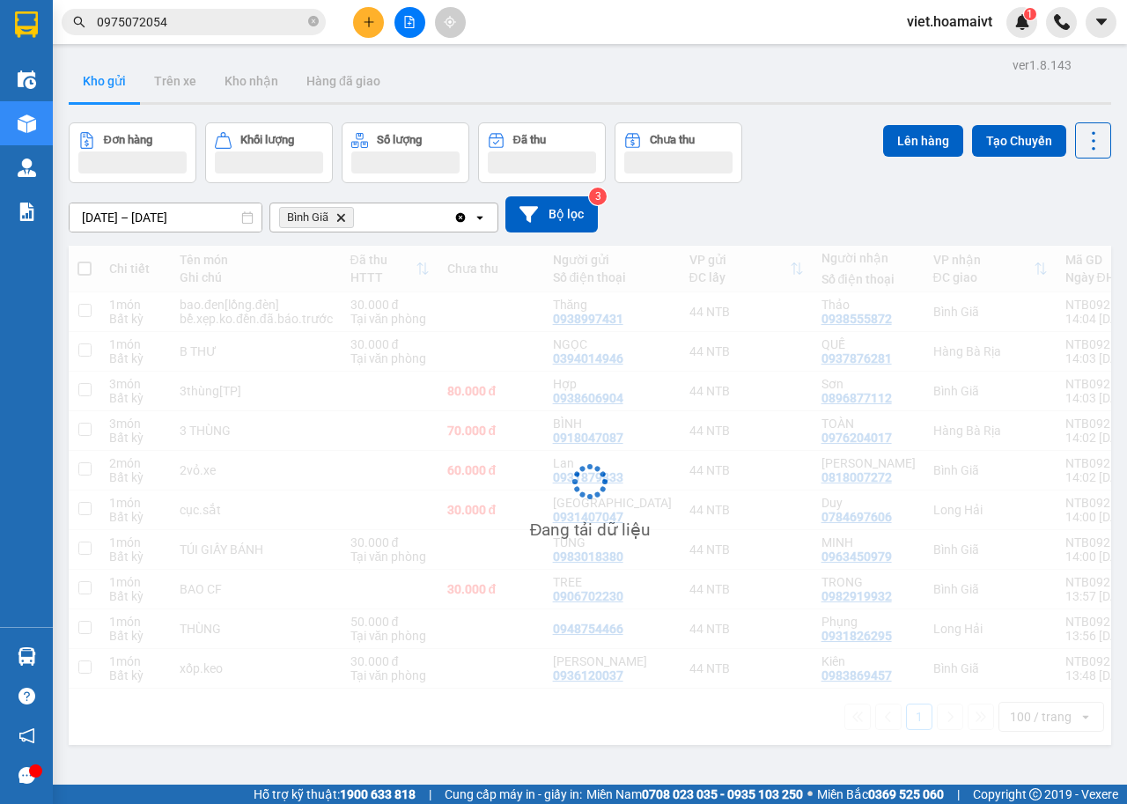
click at [830, 227] on div "14/09/2025 – 15/09/2025 Press the down arrow key to interact with the calendar …" at bounding box center [590, 214] width 1042 height 36
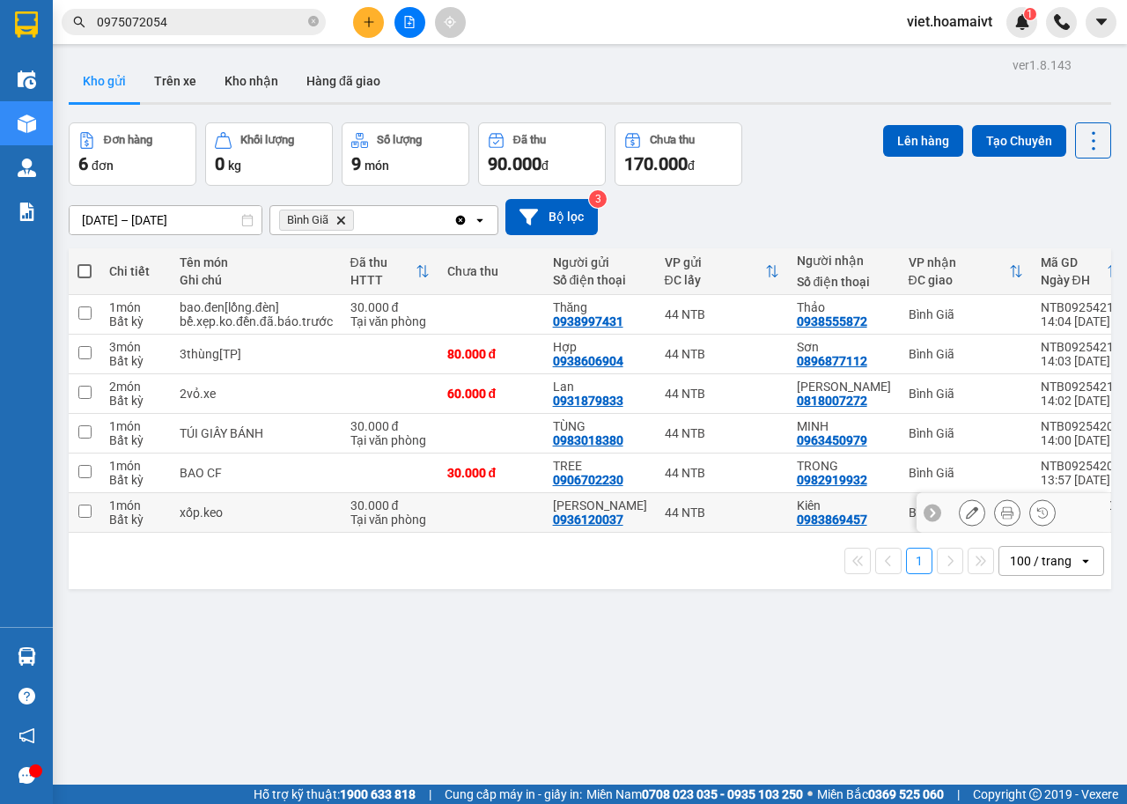
click at [297, 508] on div "xốp.keo" at bounding box center [256, 512] width 153 height 14
checkbox input "true"
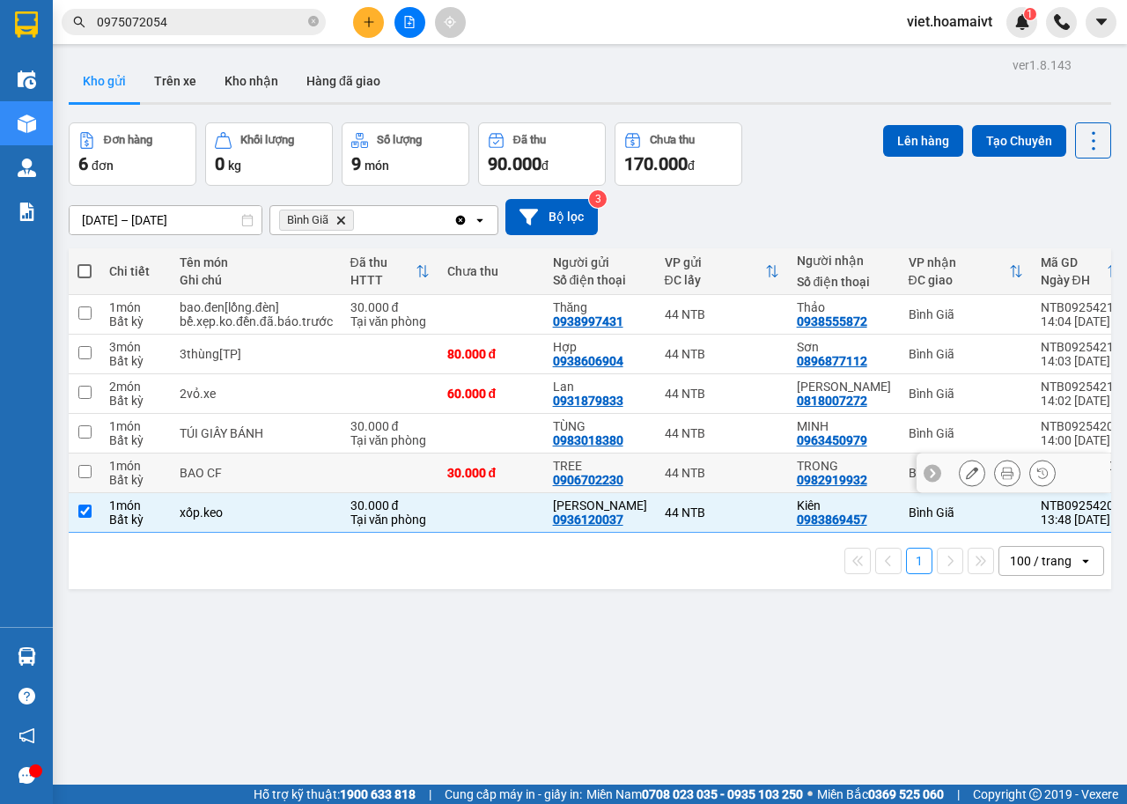
click at [304, 475] on div "BAO CF" at bounding box center [256, 473] width 153 height 14
checkbox input "true"
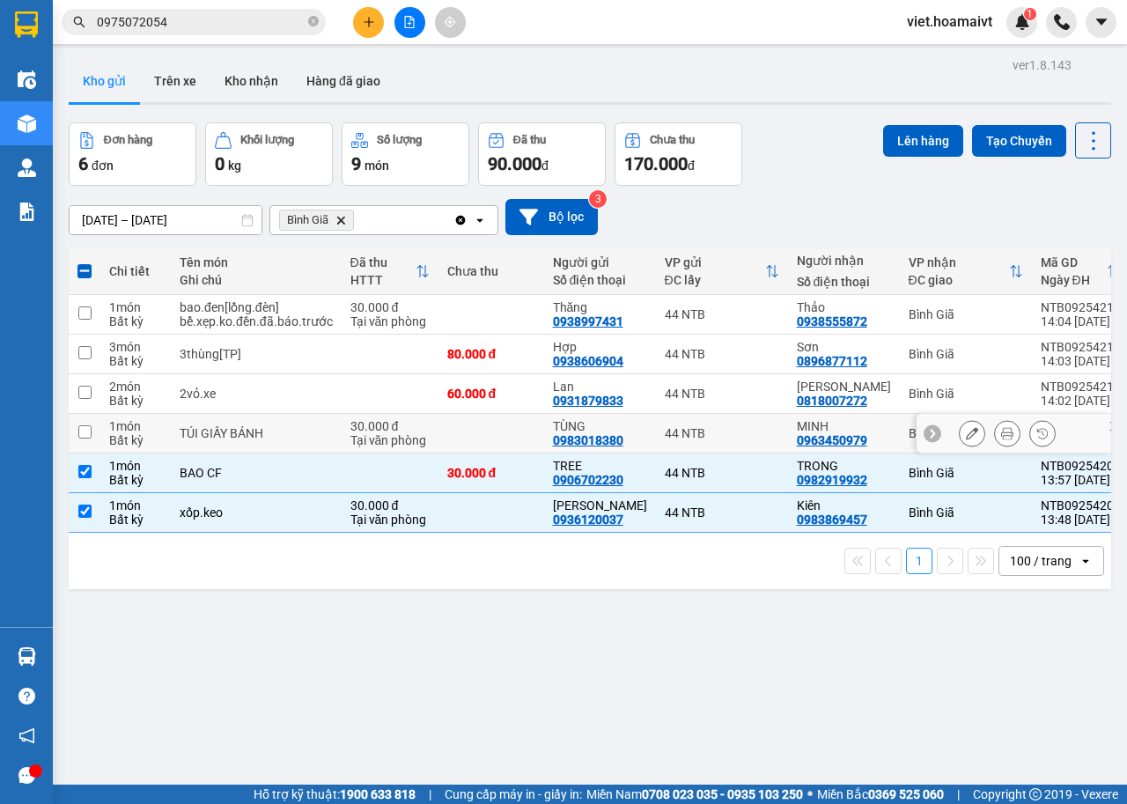
click at [306, 426] on div "TÚI GIẤY BÁNH" at bounding box center [256, 433] width 153 height 14
checkbox input "true"
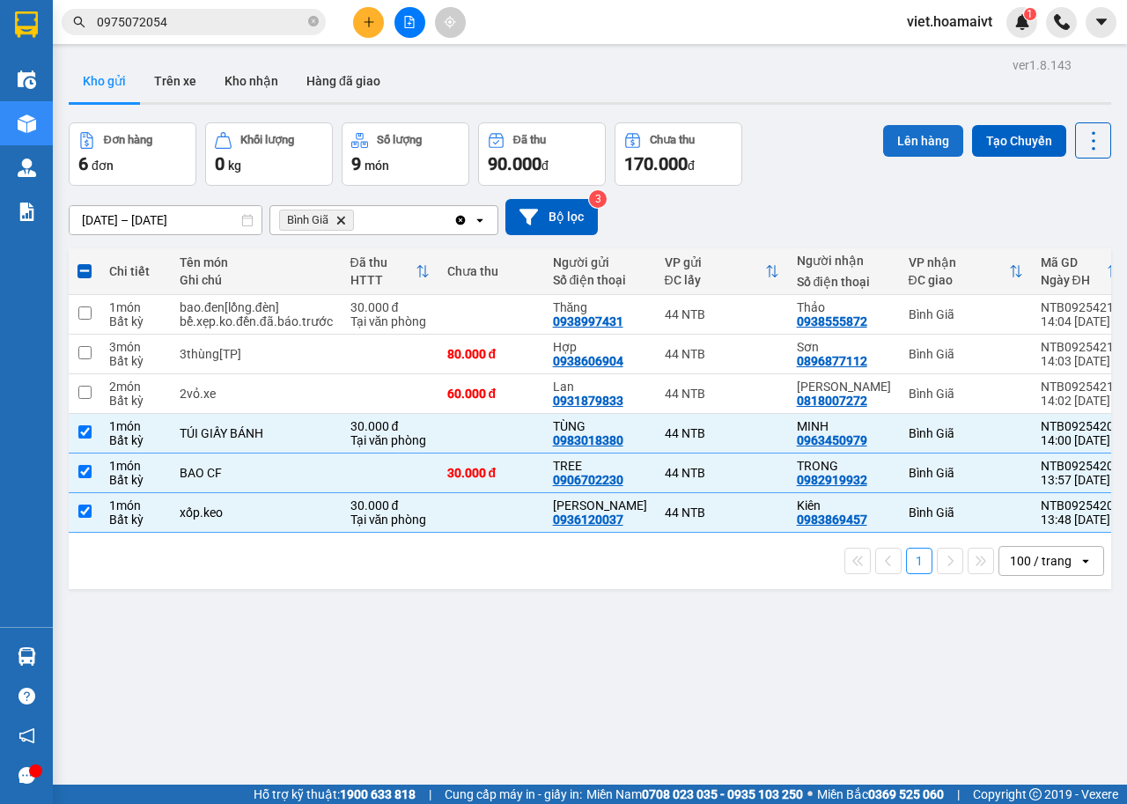
click at [889, 145] on button "Lên hàng" at bounding box center [923, 141] width 80 height 32
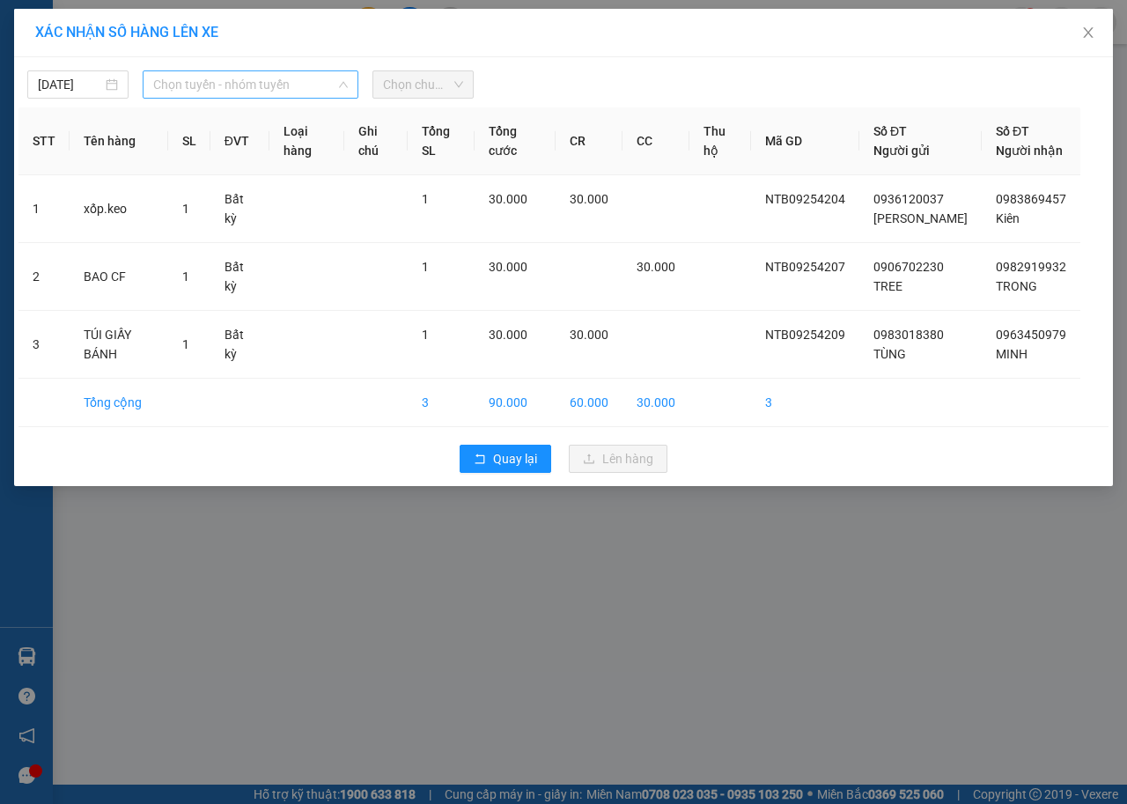
click at [233, 85] on span "Chọn tuyến - nhóm tuyến" at bounding box center [250, 84] width 195 height 26
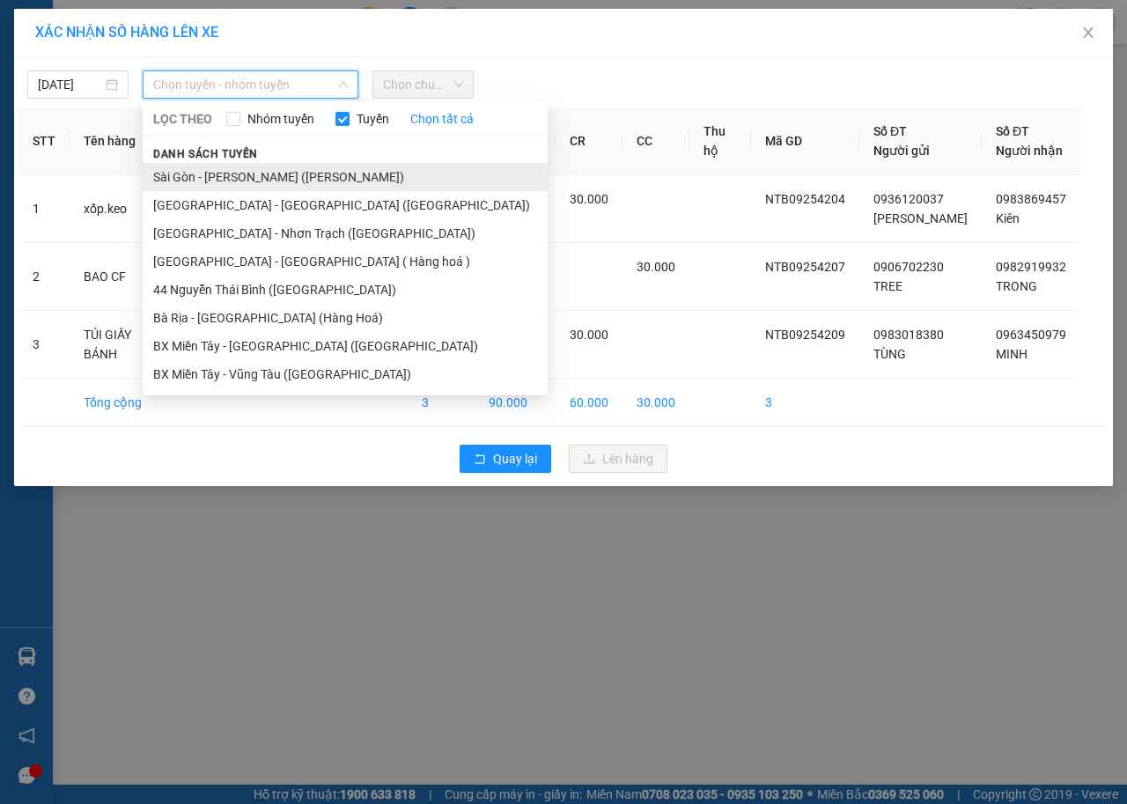
click at [252, 181] on li "Sài Gòn - [PERSON_NAME] ([PERSON_NAME])" at bounding box center [345, 177] width 405 height 28
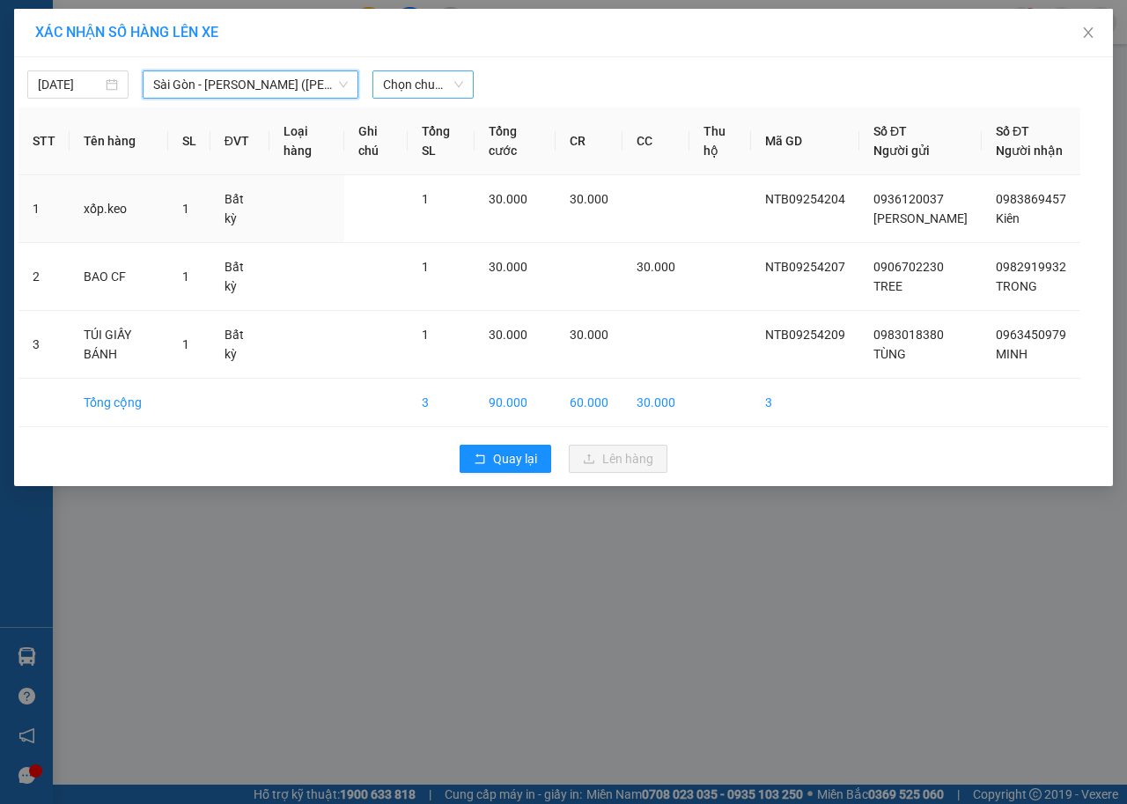
click at [428, 75] on span "Chọn chuyến" at bounding box center [423, 84] width 80 height 26
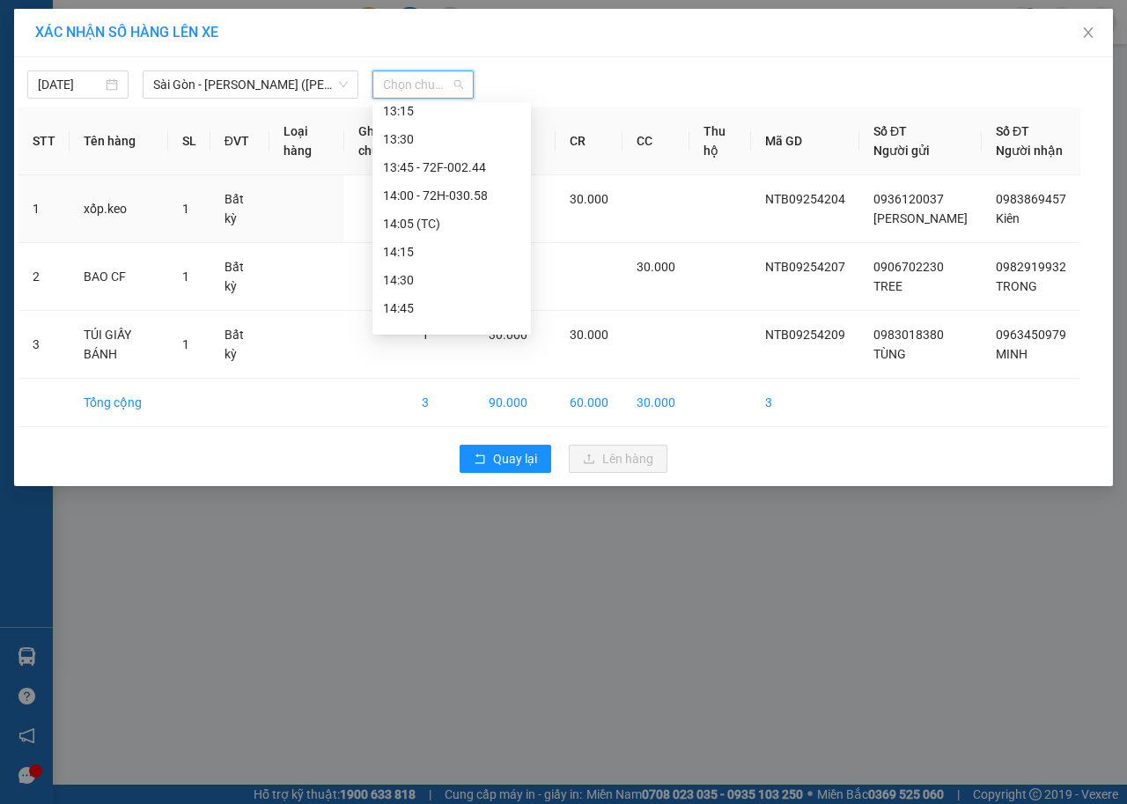
scroll to position [968, 0]
click at [430, 219] on div "14:05 (TC)" at bounding box center [451, 221] width 137 height 19
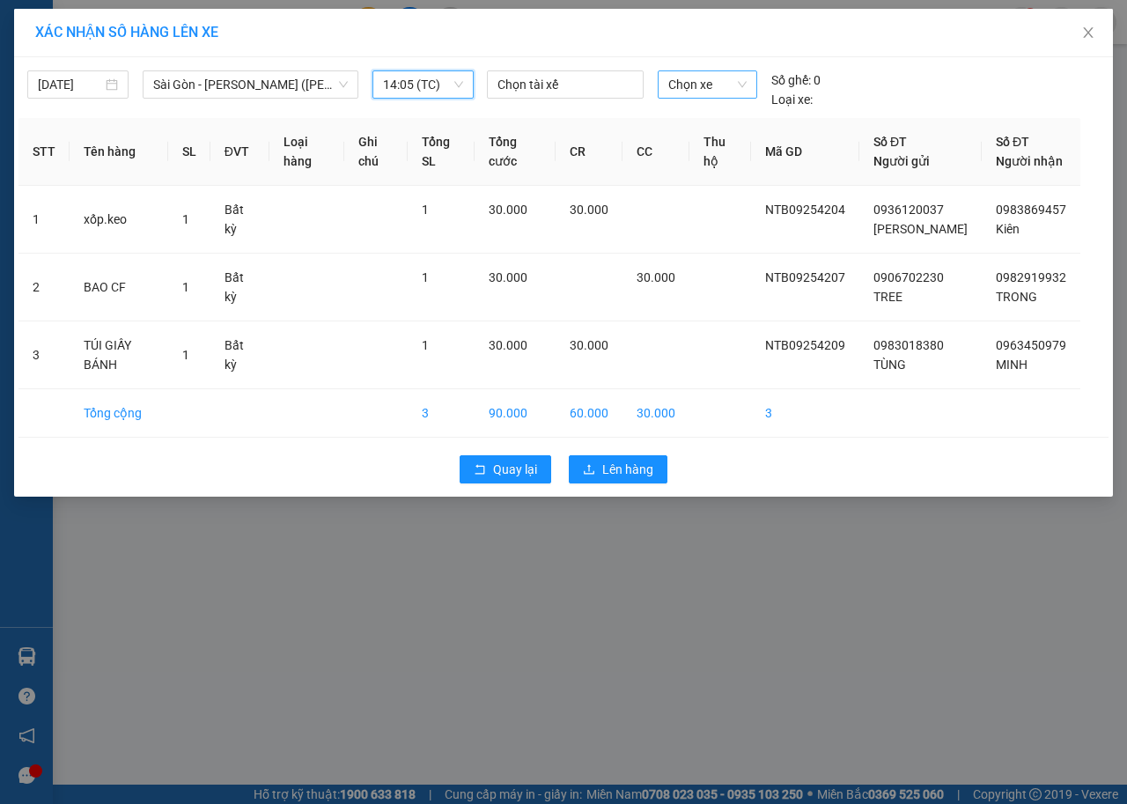
click at [698, 82] on span "Chọn xe" at bounding box center [707, 84] width 78 height 26
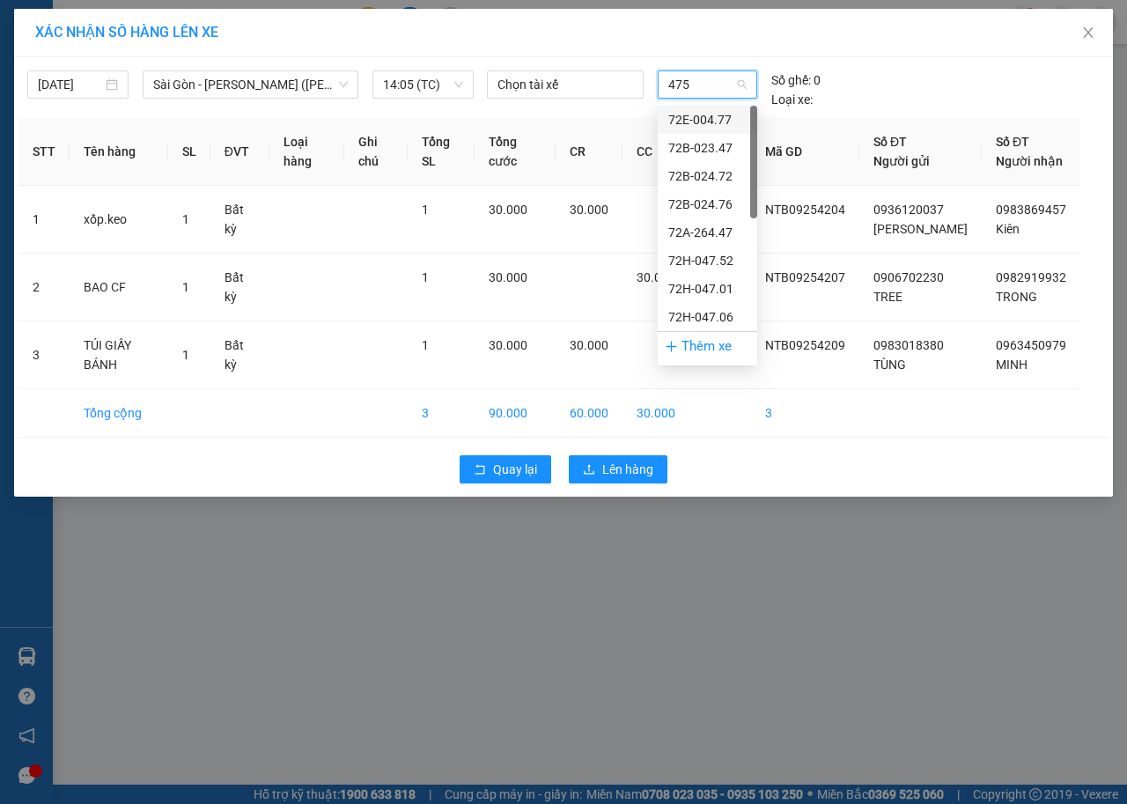
type input "4752"
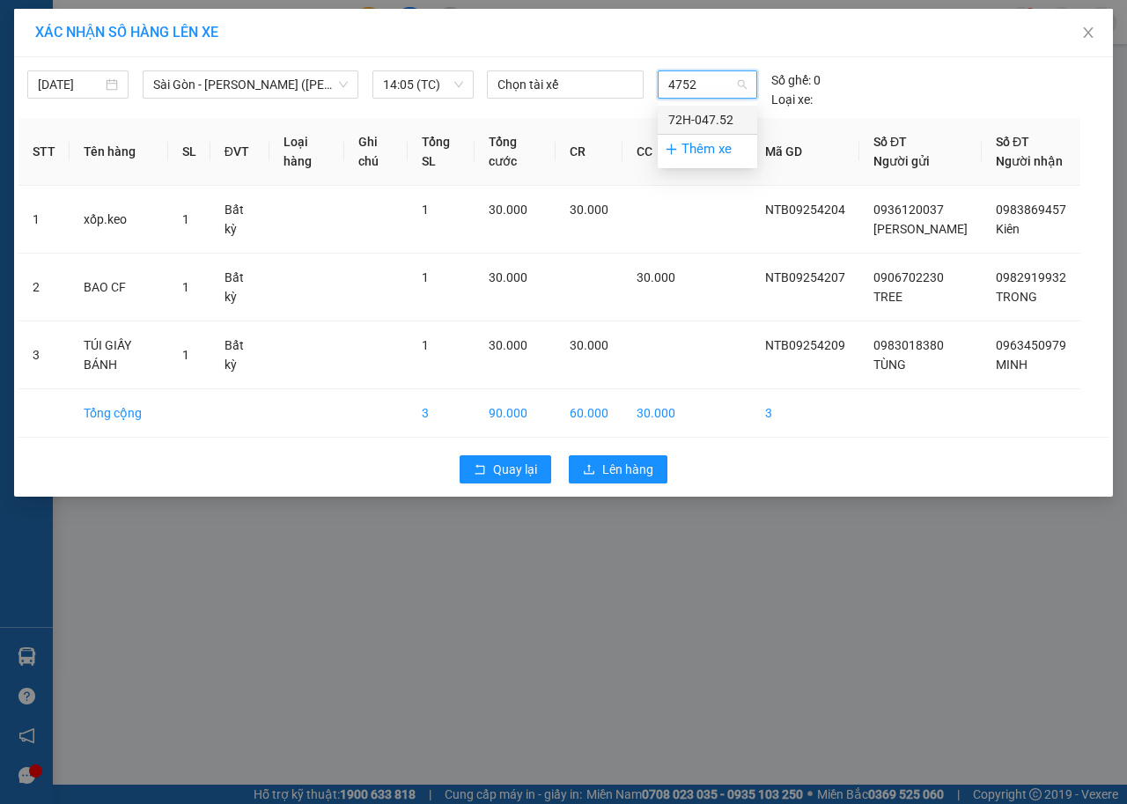
click at [705, 116] on div "72H-047.52" at bounding box center [707, 119] width 78 height 19
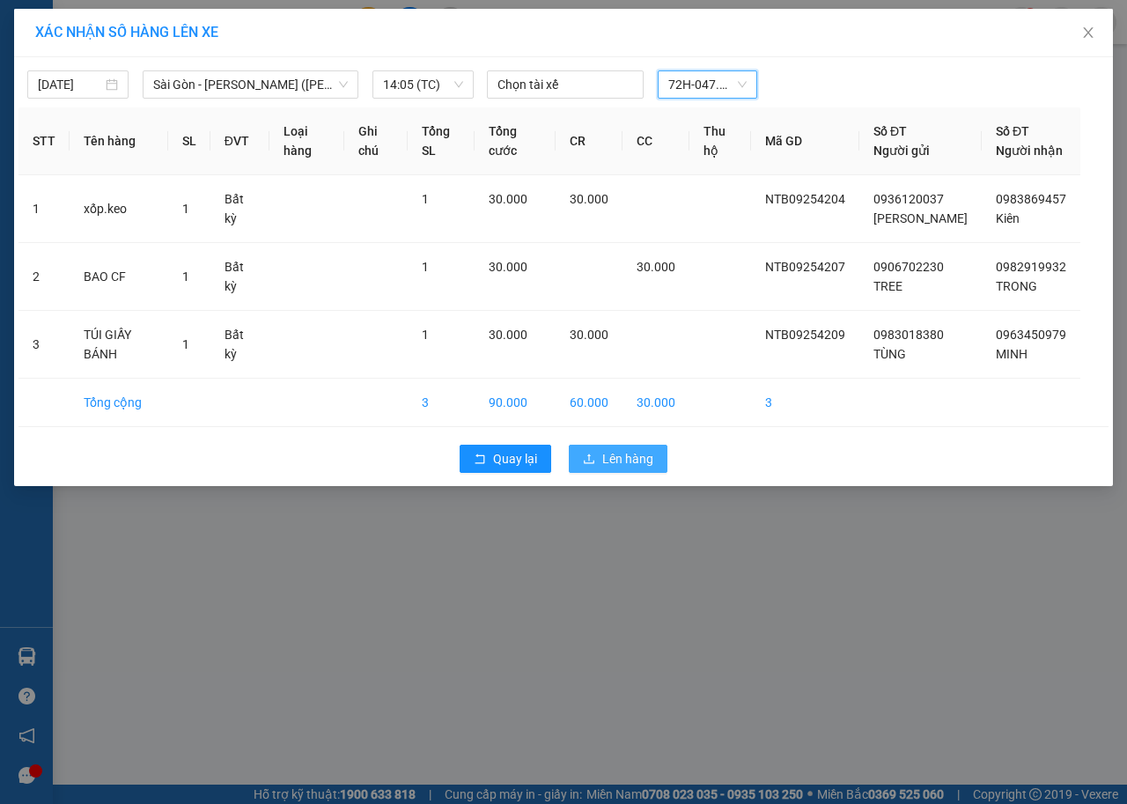
click at [649, 462] on span "Lên hàng" at bounding box center [627, 458] width 51 height 19
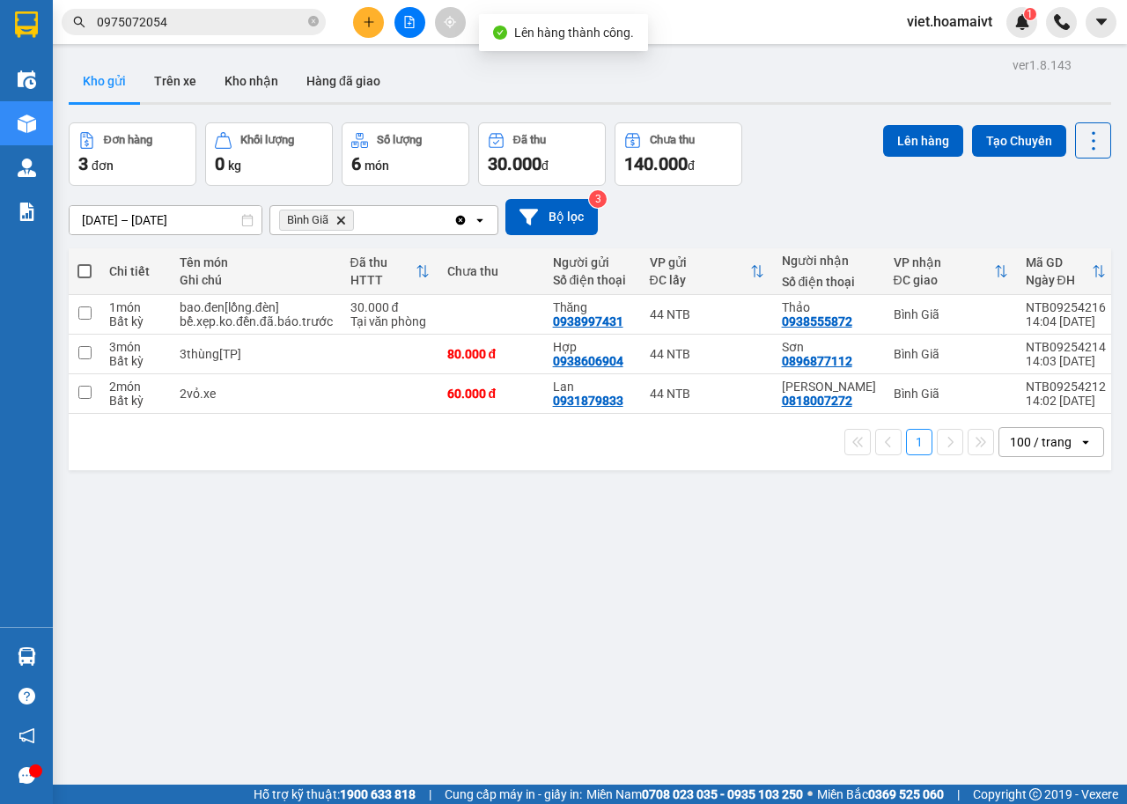
click at [339, 215] on icon "Delete" at bounding box center [340, 220] width 11 height 11
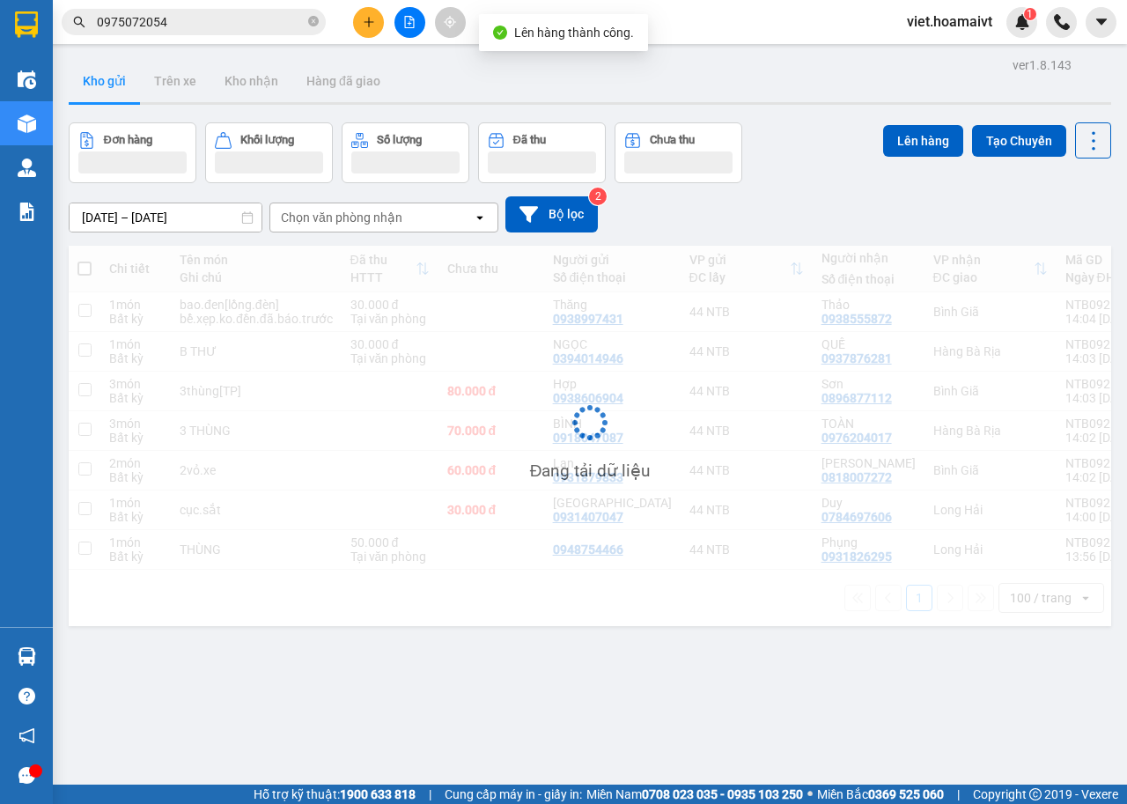
click at [810, 207] on div "14/09/2025 – 15/09/2025 Press the down arrow key to interact with the calendar …" at bounding box center [590, 214] width 1042 height 36
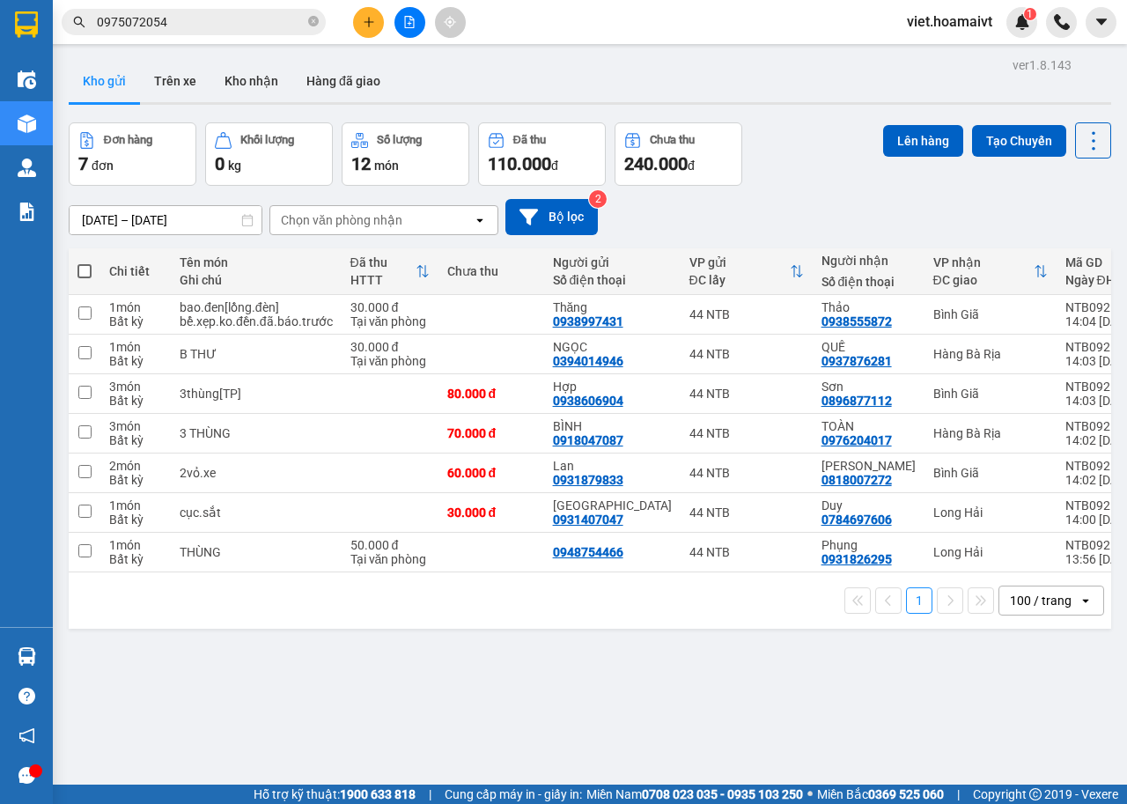
click at [375, 26] on button at bounding box center [368, 22] width 31 height 31
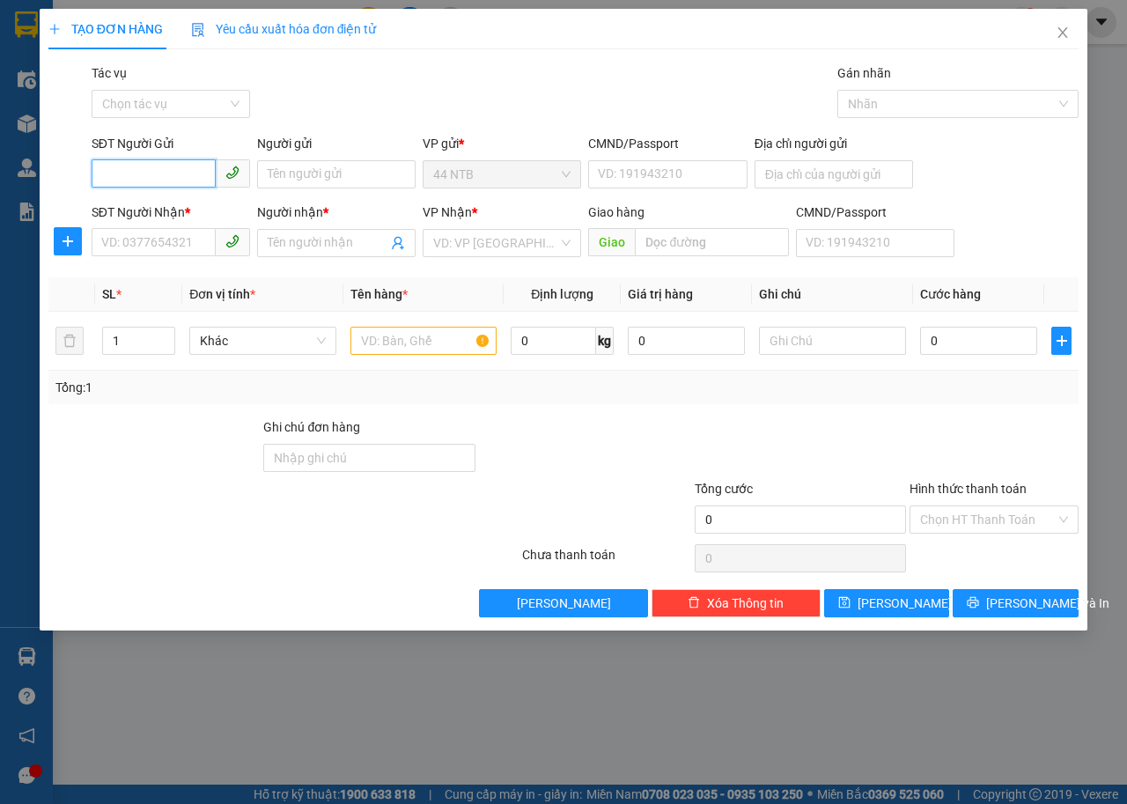
click at [131, 173] on input "SĐT Người Gửi" at bounding box center [154, 173] width 124 height 28
click at [148, 167] on input "0907365105" at bounding box center [154, 173] width 124 height 28
type input "0907635105"
click at [175, 167] on input "0907635105" at bounding box center [154, 173] width 124 height 28
click at [201, 215] on div "0907635105 - FARM" at bounding box center [170, 209] width 137 height 19
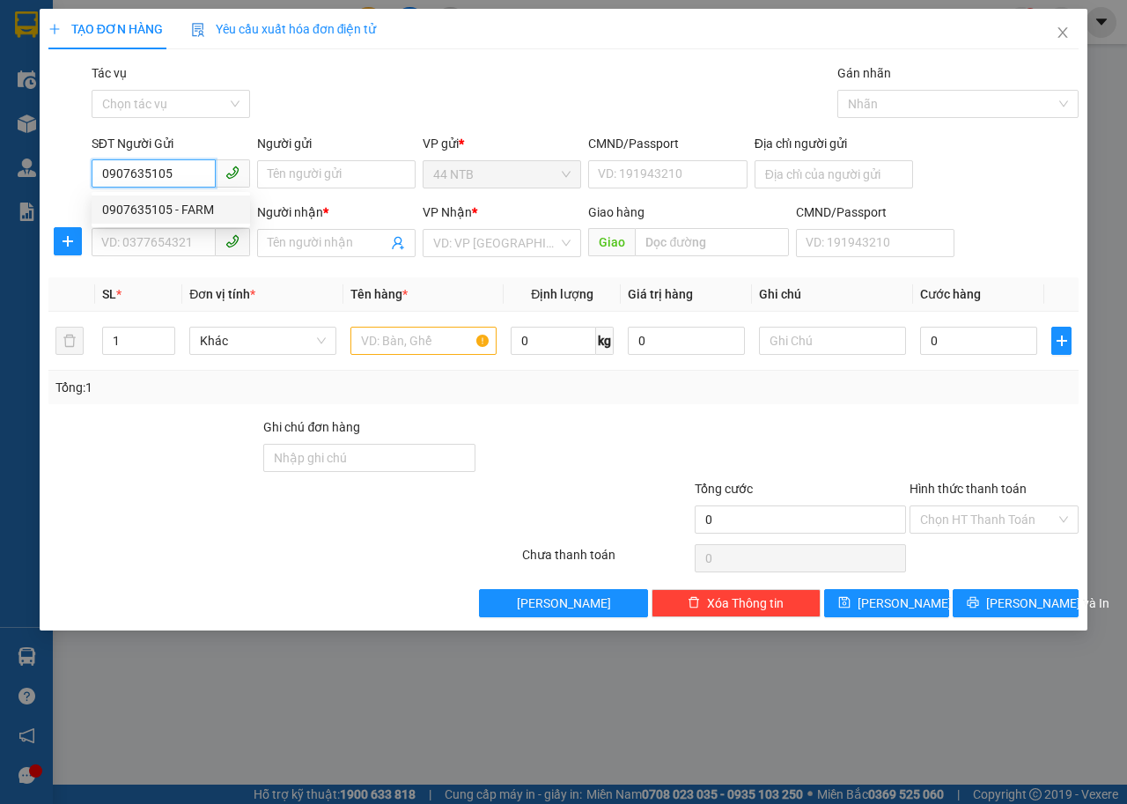
type input "FARM"
type input "0783640608"
type input "MAX MAKAROW"
type input "0907635105"
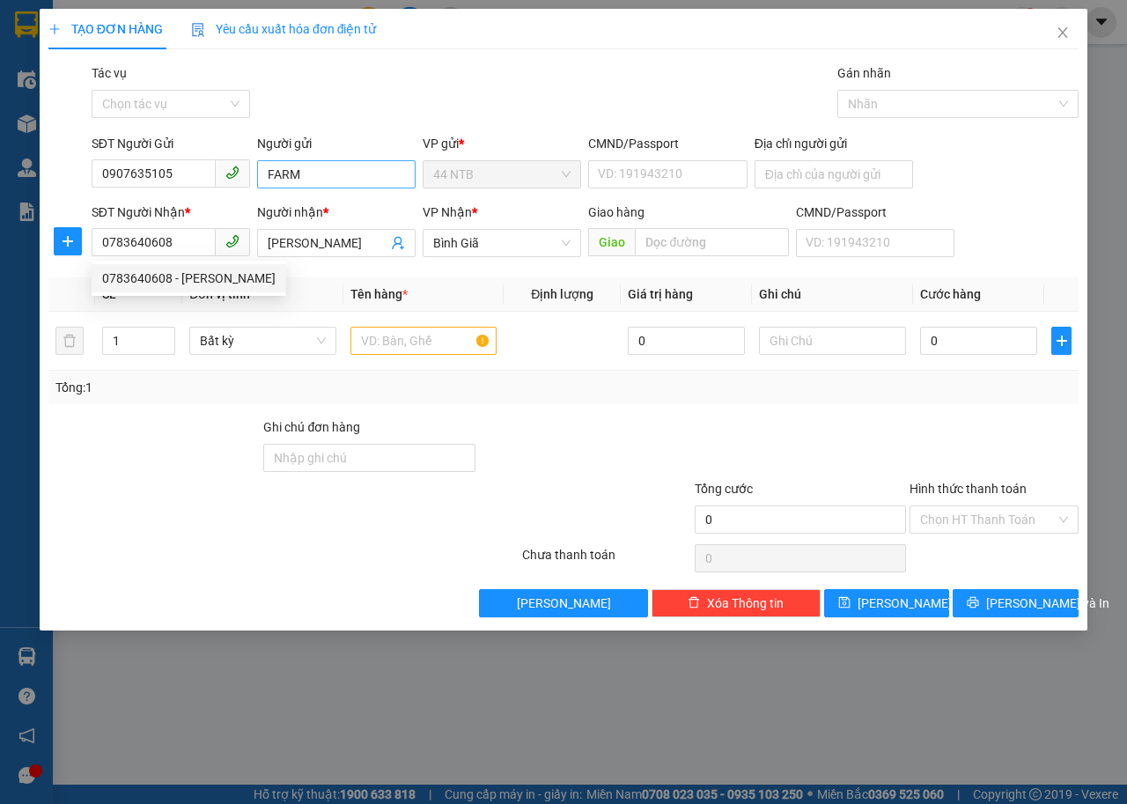
drag, startPoint x: 142, startPoint y: 238, endPoint x: 374, endPoint y: 161, distance: 244.7
click at [430, 117] on div "Gói vận chuyển * Tiêu chuẩn Tác vụ Chọn tác vụ Gán nhãn Nhãn" at bounding box center [585, 94] width 994 height 62
drag, startPoint x: 188, startPoint y: 246, endPoint x: 85, endPoint y: 244, distance: 103.0
click at [85, 244] on div "SĐT Người Nhận * 0783640608 0783640608 Người nhận * MAX MAKAROW VP Nhận * Bình…" at bounding box center [563, 233] width 1033 height 62
click at [169, 275] on div "0968048452 - Thiện" at bounding box center [170, 277] width 137 height 19
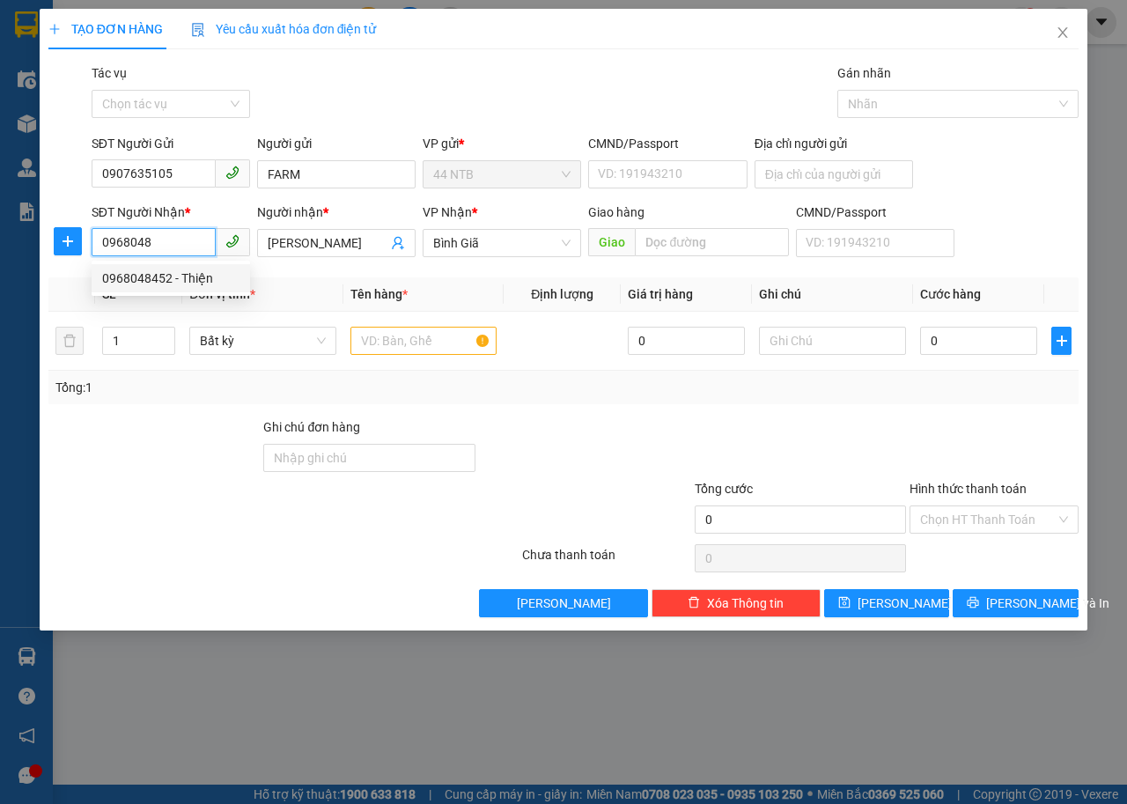
type input "0968048452"
type input "Thiện"
type input "0968048452"
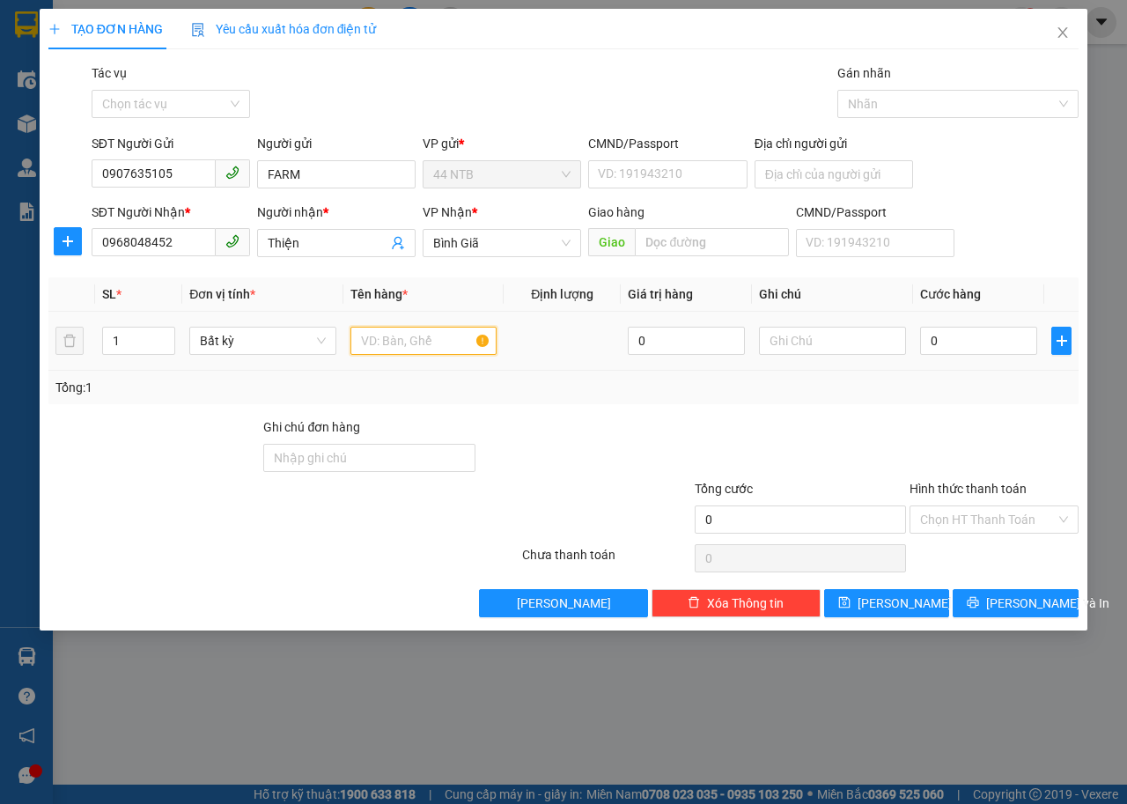
click at [378, 335] on input "text" at bounding box center [423, 341] width 147 height 28
type input "XỐP"
click at [1004, 342] on input "0" at bounding box center [978, 341] width 117 height 28
type input "3"
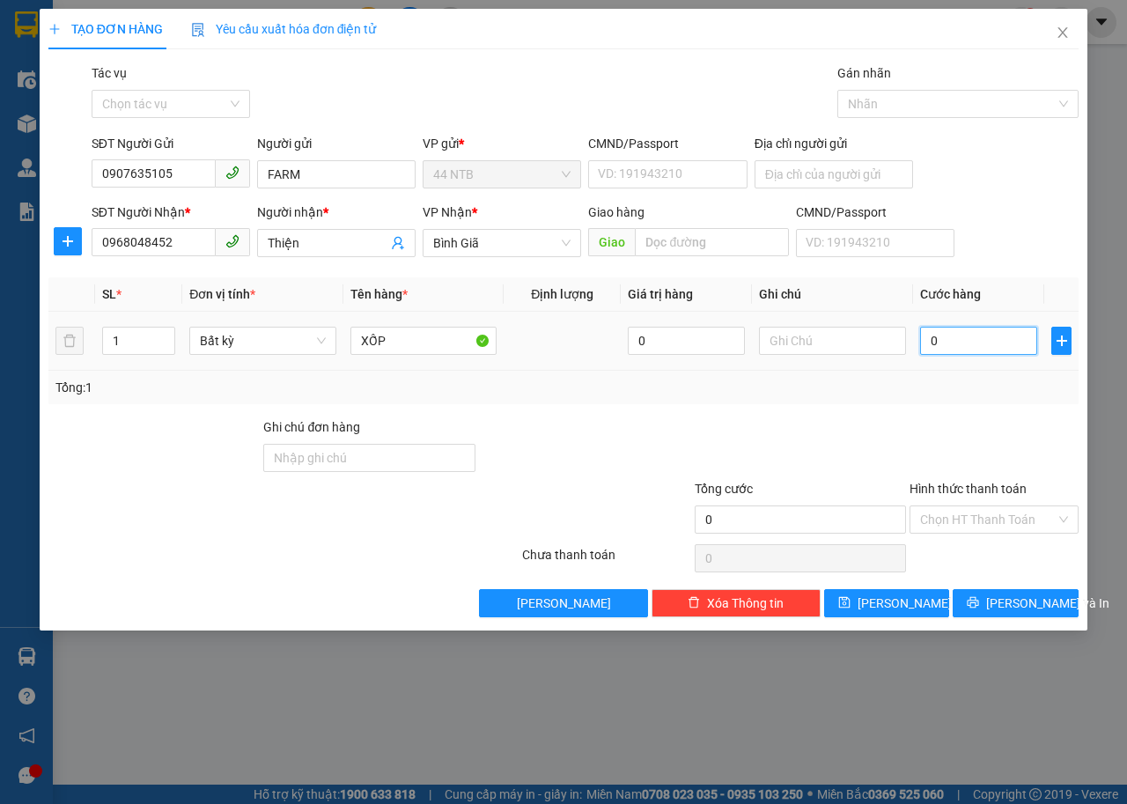
type input "3"
type input "30"
type input "30.000"
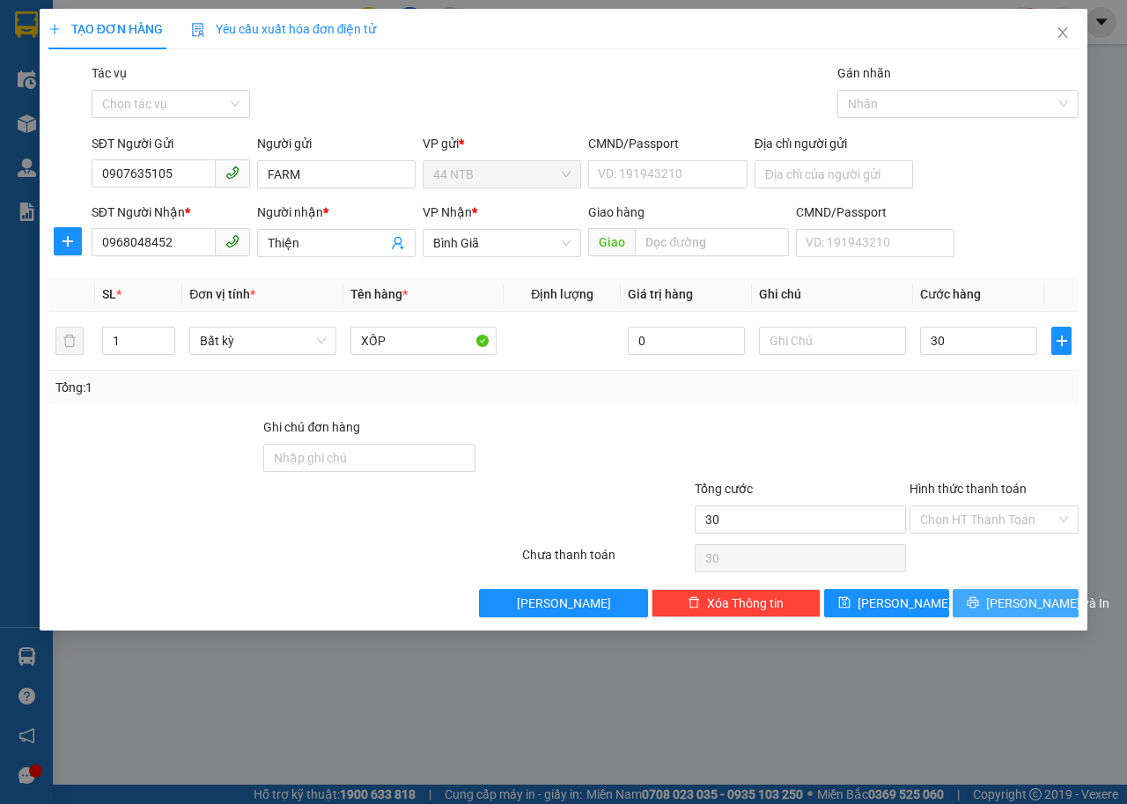
type input "30.000"
click at [1026, 589] on button "Lưu và In" at bounding box center [1015, 603] width 126 height 28
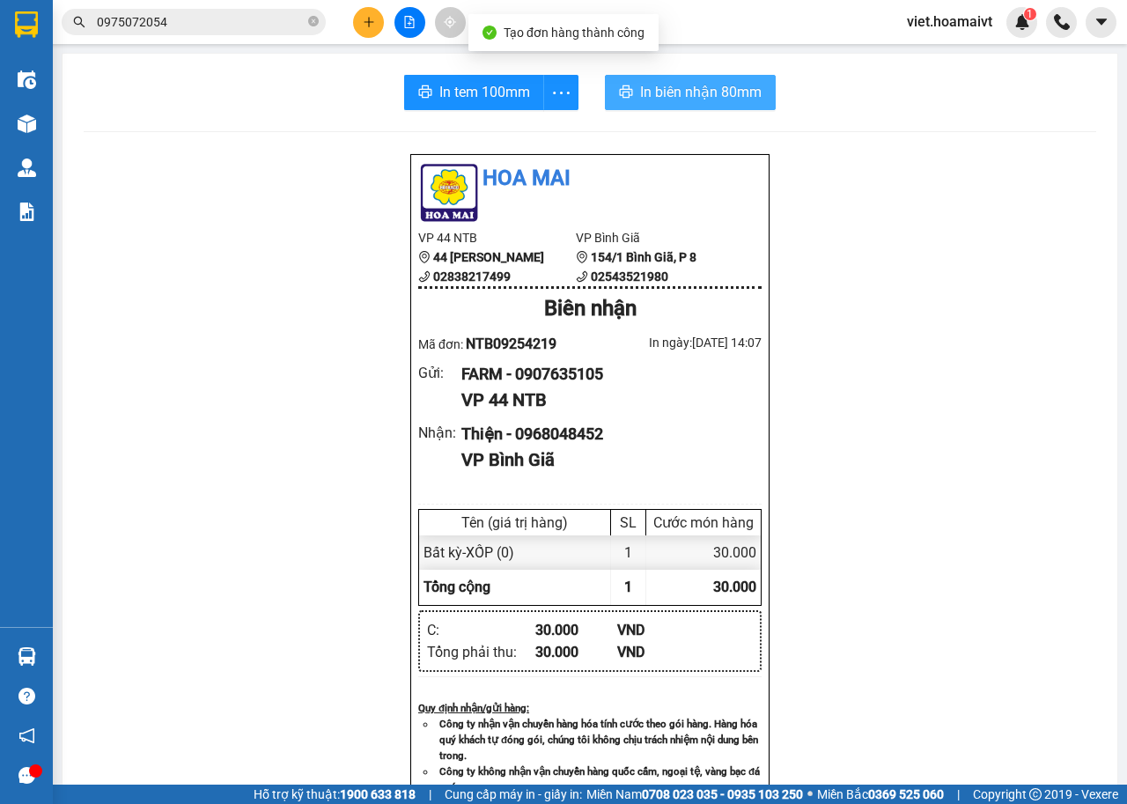
click at [661, 85] on span "In biên nhận 80mm" at bounding box center [700, 92] width 121 height 22
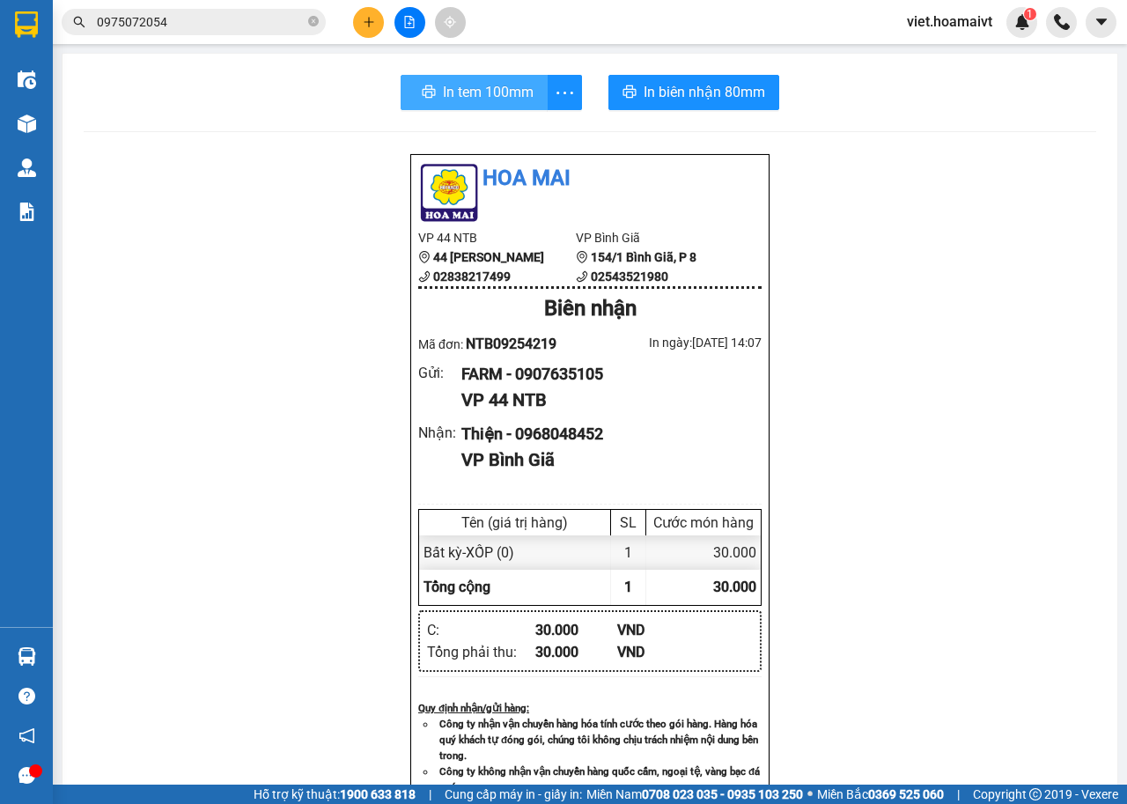
click at [496, 96] on span "In tem 100mm" at bounding box center [488, 92] width 91 height 22
click at [363, 22] on icon "plus" at bounding box center [369, 22] width 12 height 12
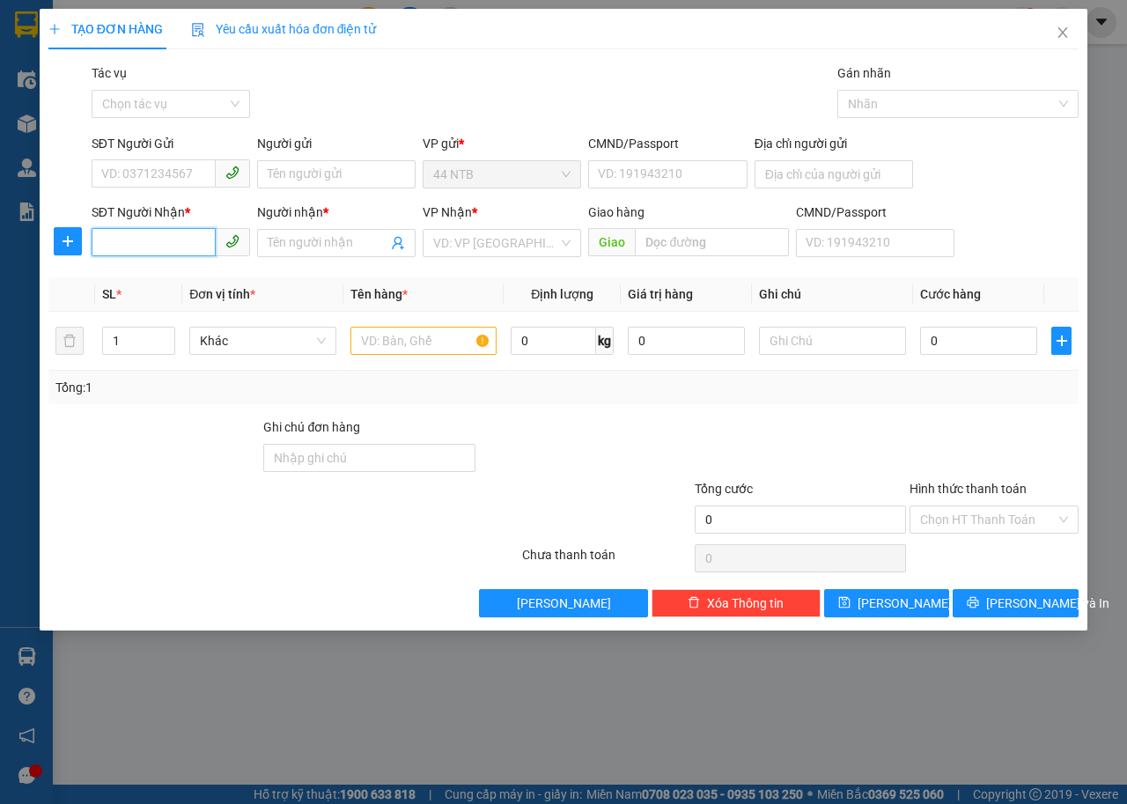
click at [179, 241] on input "SĐT Người Nhận *" at bounding box center [154, 242] width 124 height 28
type input "0987827014"
click at [197, 284] on div "0987827014 - Ngân" at bounding box center [170, 277] width 137 height 19
type input "28-29/1, duong 2B, Vinh Loc, Binh Tan"
type input "Ngân"
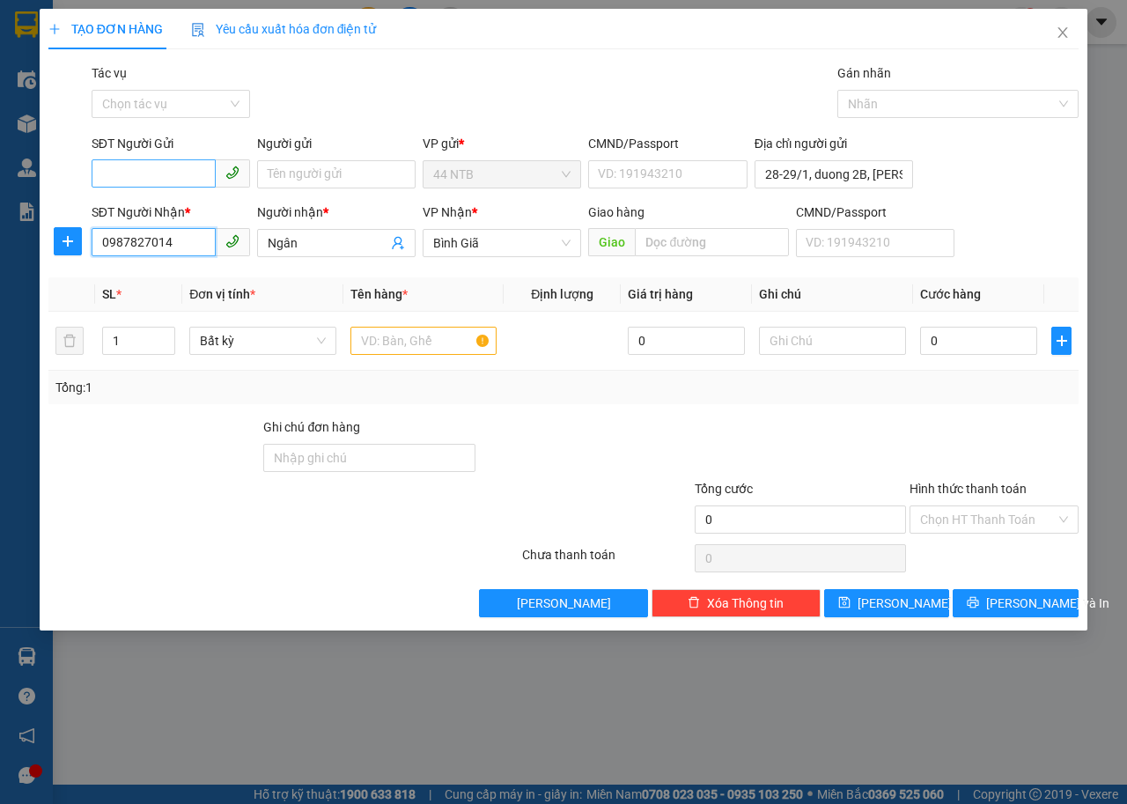
type input "0987827014"
click at [208, 180] on input "SĐT Người Gửi" at bounding box center [154, 173] width 124 height 28
drag, startPoint x: 207, startPoint y: 193, endPoint x: 386, endPoint y: 109, distance: 197.3
click at [386, 109] on div "Transit Pickup Surcharge Ids Transit Deliver Surcharge Ids Transit Deliver Surc…" at bounding box center [563, 340] width 1030 height 554
click at [200, 232] on div "0901481303 - MECSU" at bounding box center [181, 237] width 158 height 19
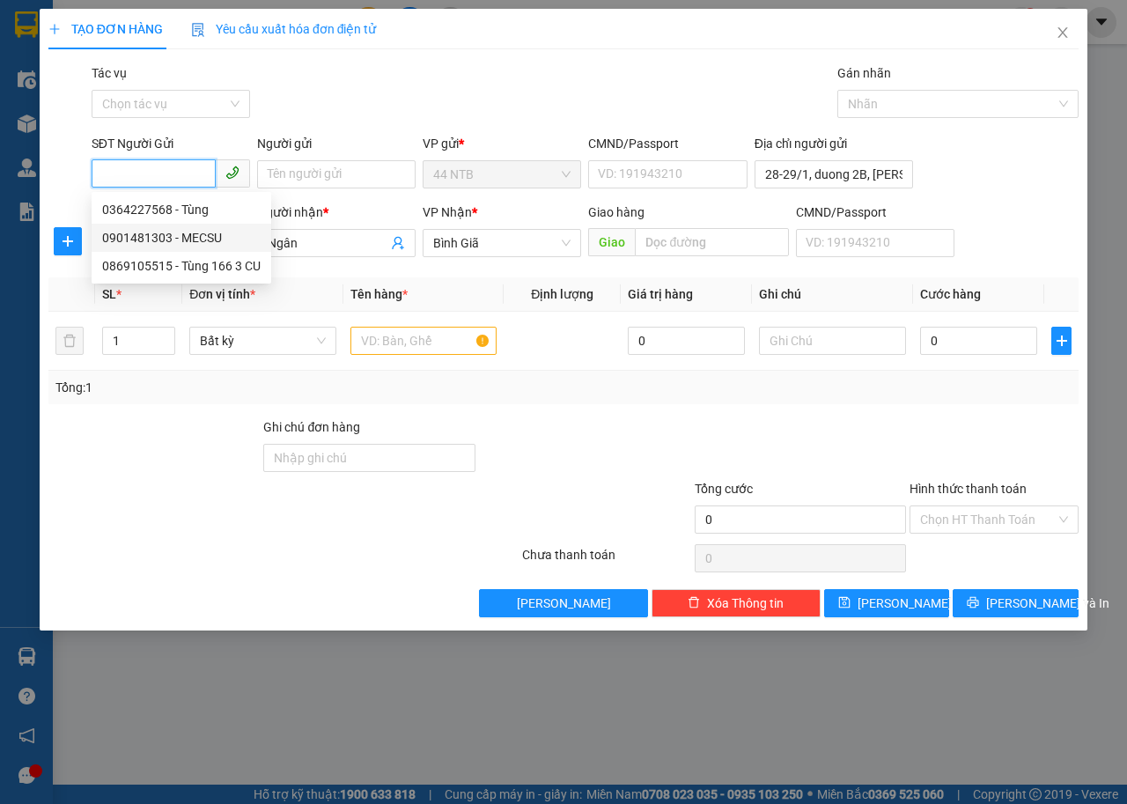
type input "0901481303"
type input "MECSU"
type input "079200033956"
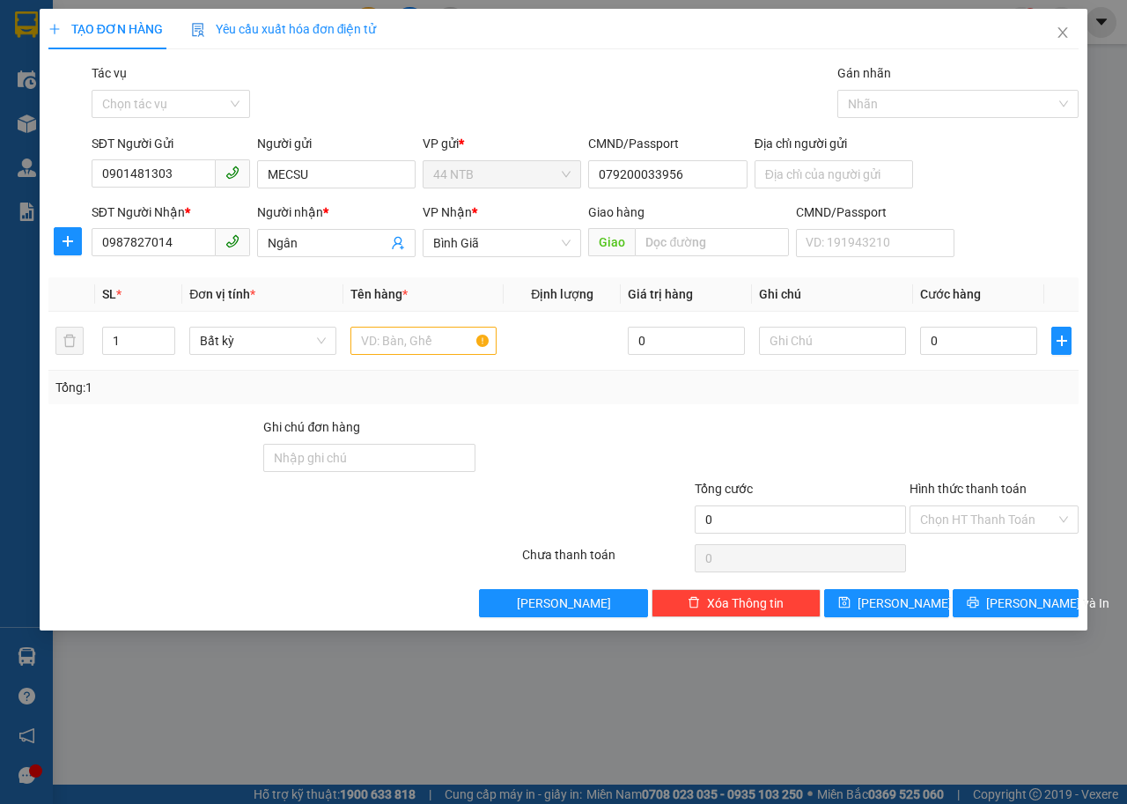
click at [409, 68] on div "Gói vận chuyển * Tiêu chuẩn Tác vụ Chọn tác vụ Gán nhãn Nhãn" at bounding box center [585, 94] width 994 height 62
click at [428, 339] on input "text" at bounding box center [423, 341] width 147 height 28
type input "HỘP"
click at [956, 350] on input "0" at bounding box center [978, 341] width 117 height 28
type input "3"
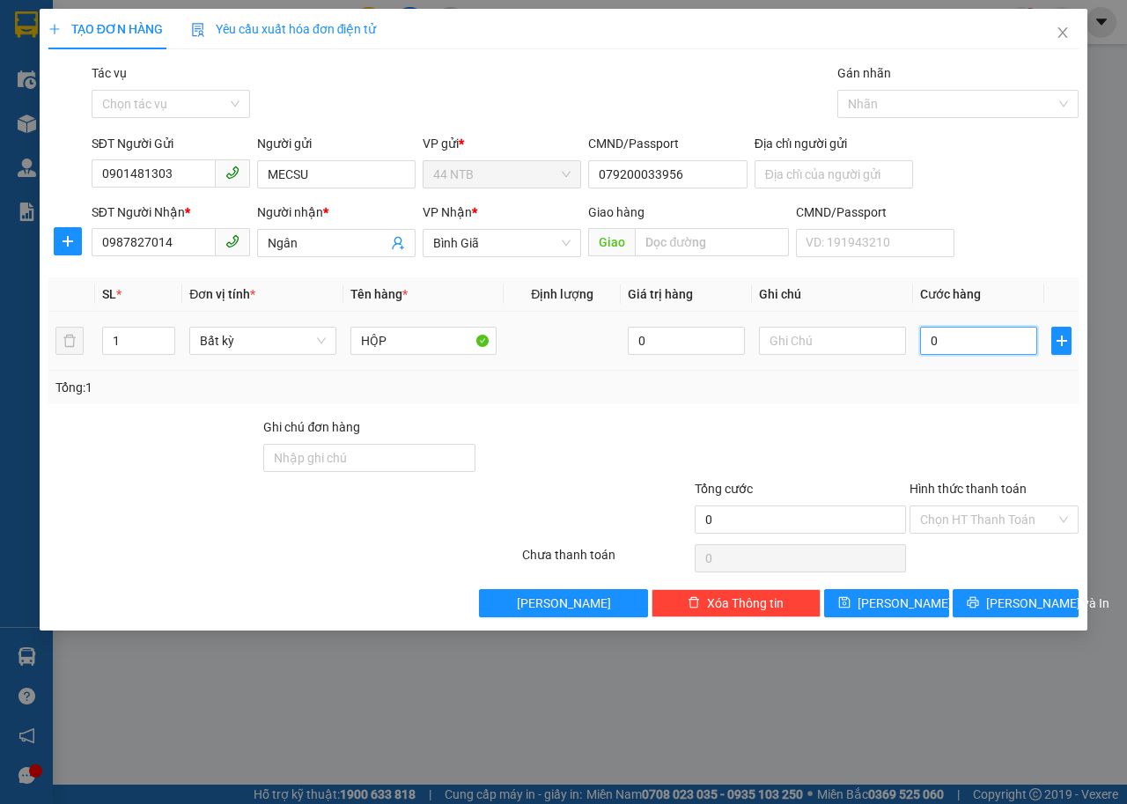
type input "3"
type input "30"
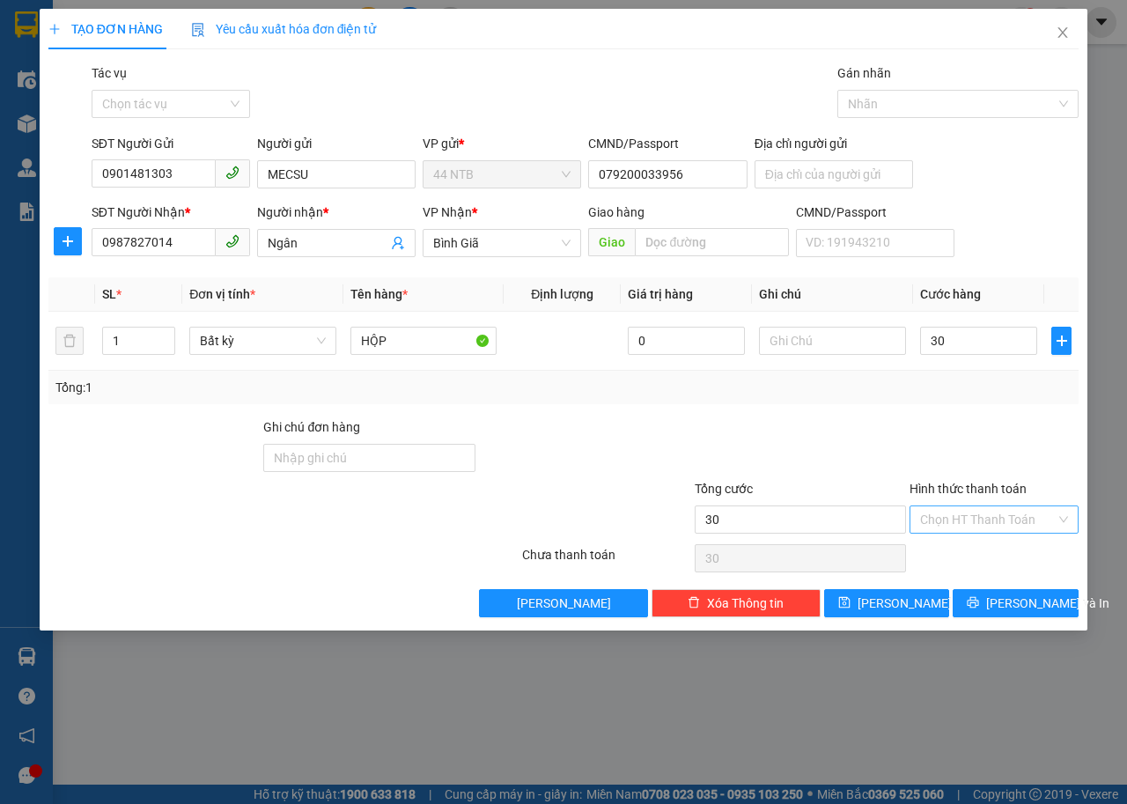
type input "30.000"
click at [989, 520] on input "Hình thức thanh toán" at bounding box center [988, 519] width 136 height 26
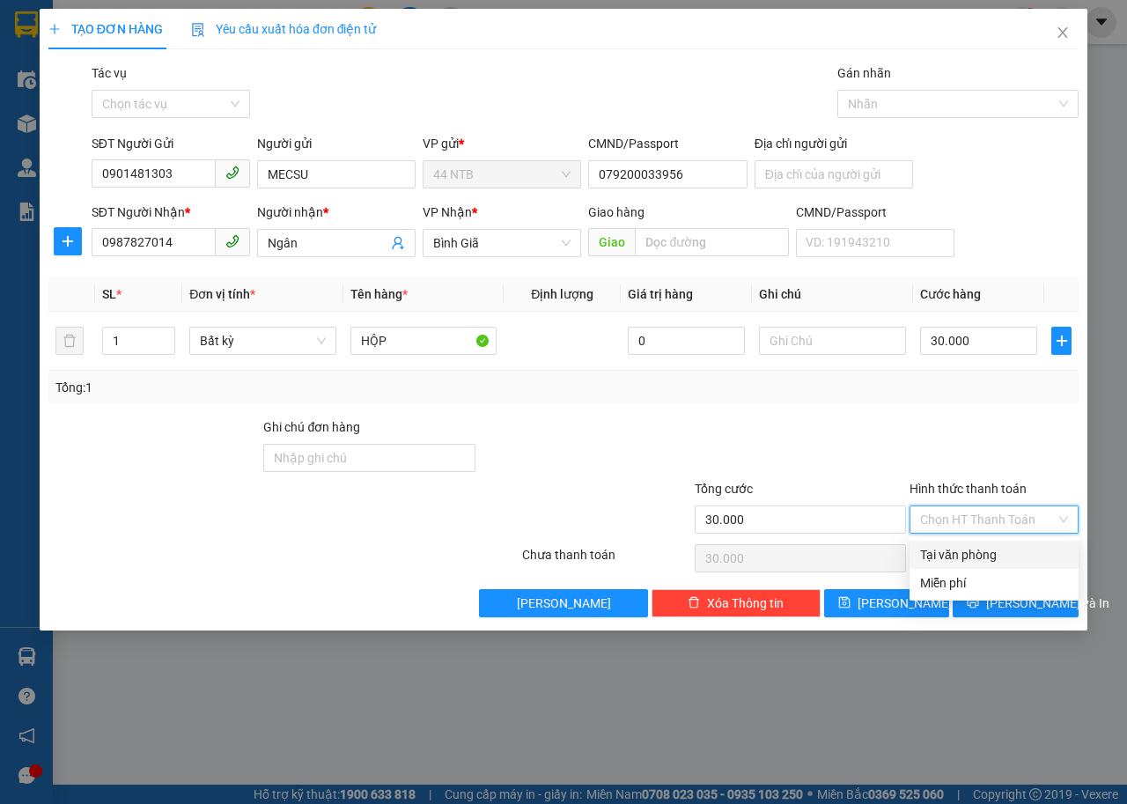
click at [1009, 543] on div "Tại văn phòng" at bounding box center [993, 555] width 169 height 28
type input "0"
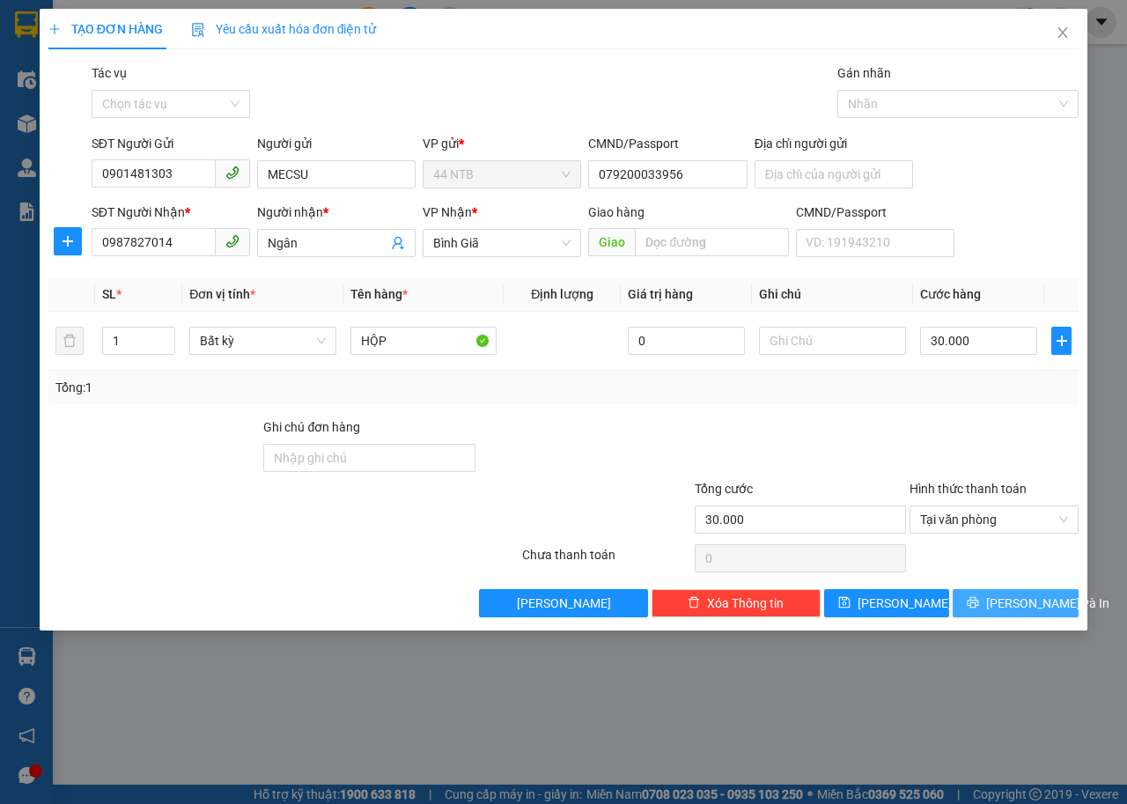
click at [1023, 603] on span "Lưu và In" at bounding box center [1047, 602] width 123 height 19
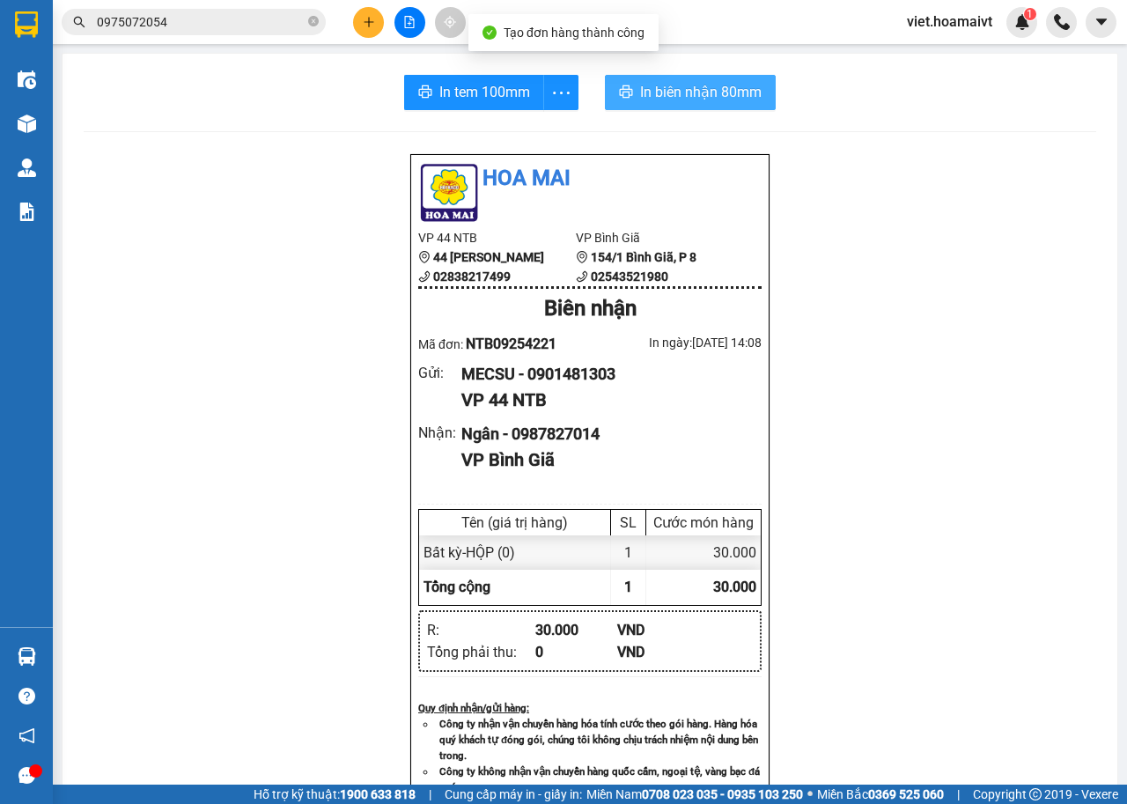
click at [672, 91] on span "In biên nhận 80mm" at bounding box center [700, 92] width 121 height 22
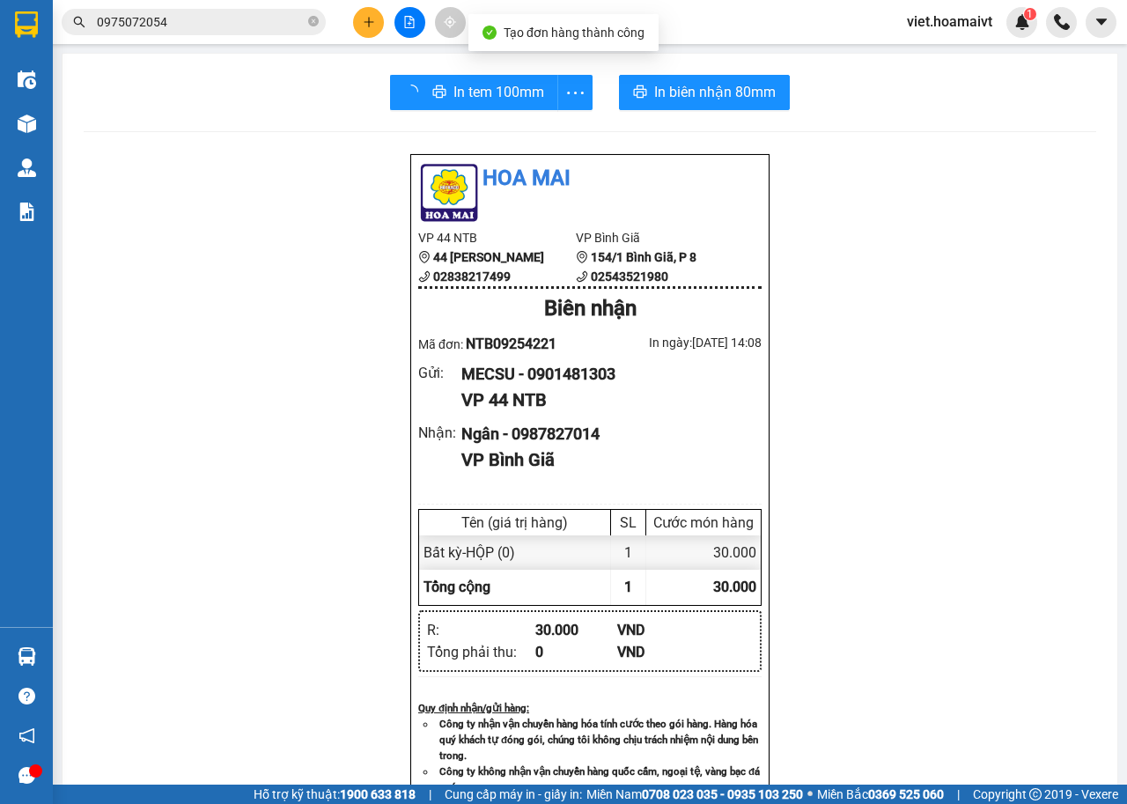
click at [918, 507] on div "Hoa Mai VP 44 NTB 44 Nguyễn Thái Bình 02838217499 VP Bình Giã 154/1 Bình Giã,…" at bounding box center [590, 710] width 1012 height 1114
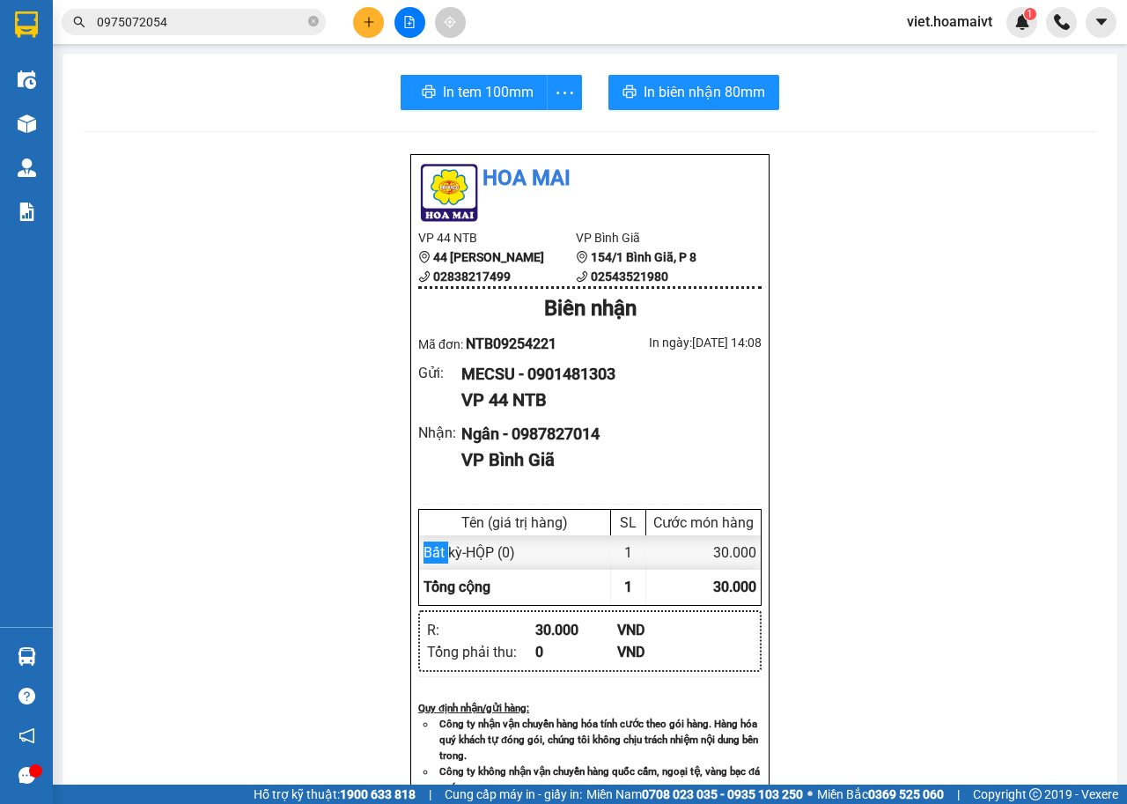
click at [918, 507] on div "Hoa Mai VP 44 NTB 44 Nguyễn Thái Bình 02838217499 VP Bình Giã 154/1 Bình Giã,…" at bounding box center [590, 710] width 1012 height 1114
click at [477, 82] on span "In tem 100mm" at bounding box center [488, 92] width 91 height 22
click at [467, 82] on span "In tem 100mm" at bounding box center [484, 92] width 91 height 22
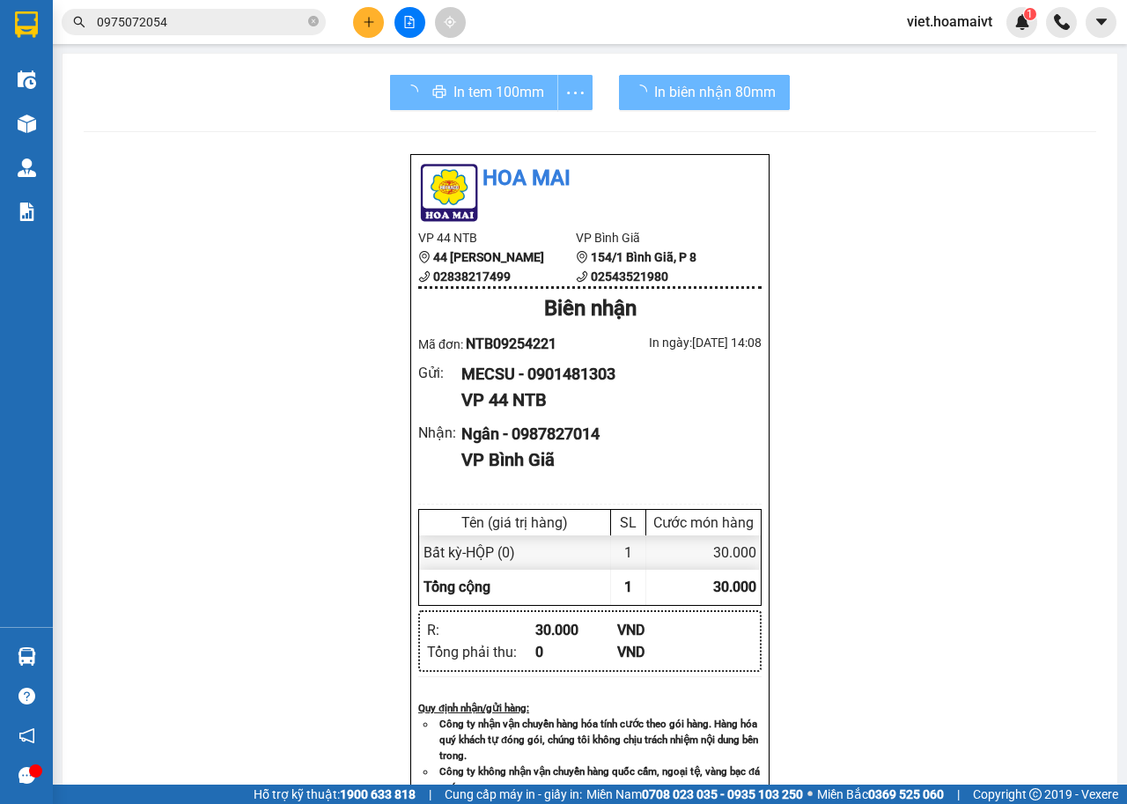
click at [886, 372] on div "Hoa Mai VP 44 NTB 44 Nguyễn Thái Bình 02838217499 VP Bình Giã 154/1 Bình Giã,…" at bounding box center [590, 710] width 1012 height 1114
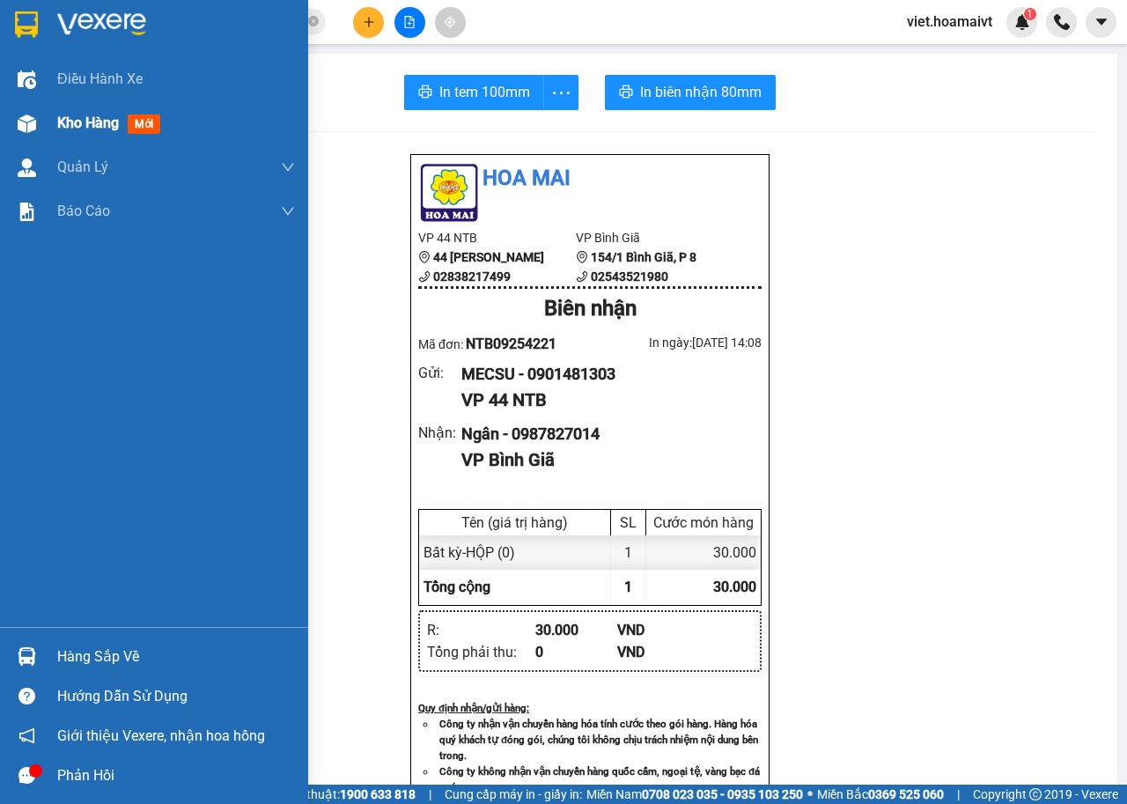
click at [62, 119] on span "Kho hàng" at bounding box center [88, 122] width 62 height 17
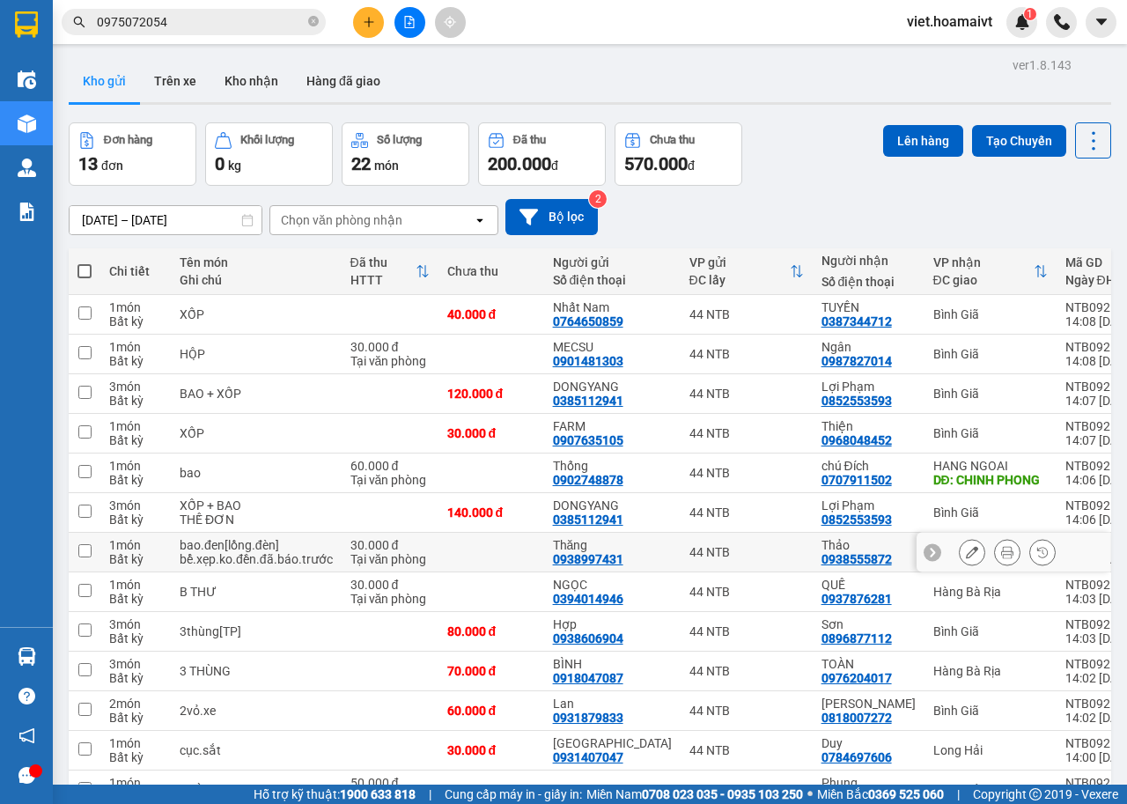
scroll to position [98, 0]
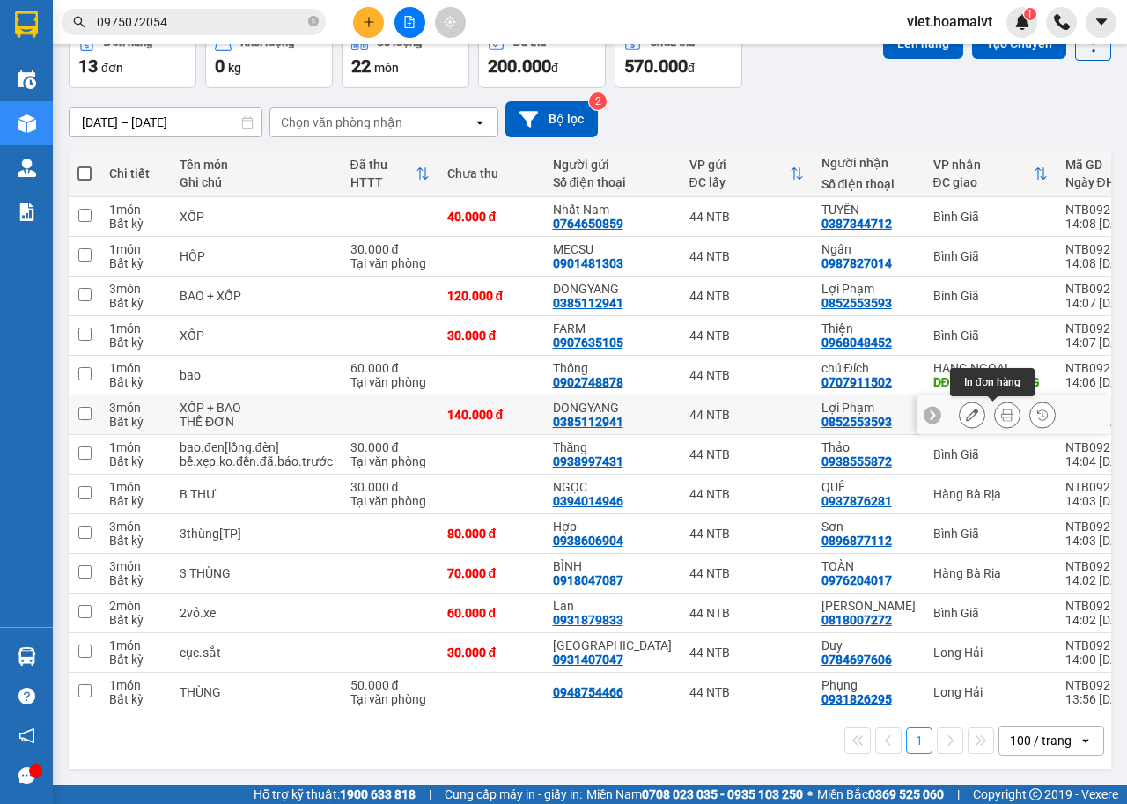
click at [1001, 415] on icon at bounding box center [1007, 414] width 12 height 12
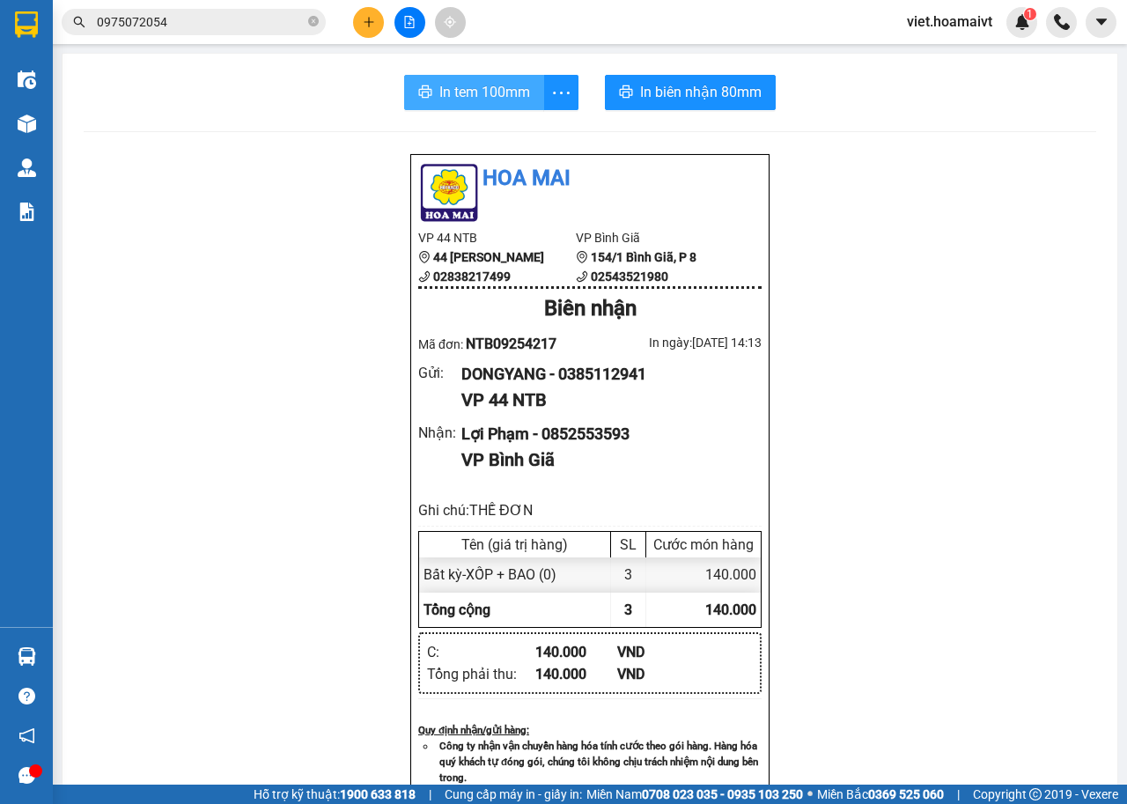
click at [456, 103] on span "In tem 100mm" at bounding box center [484, 92] width 91 height 22
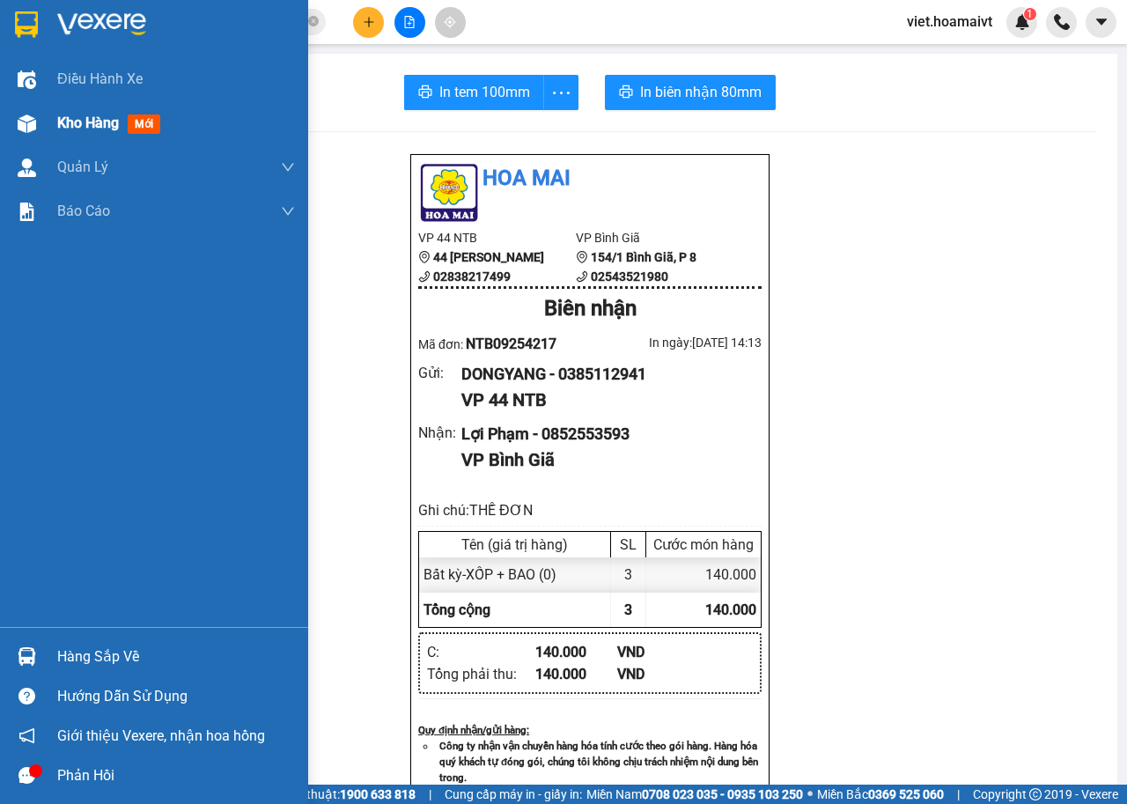
click at [40, 124] on div at bounding box center [26, 123] width 31 height 31
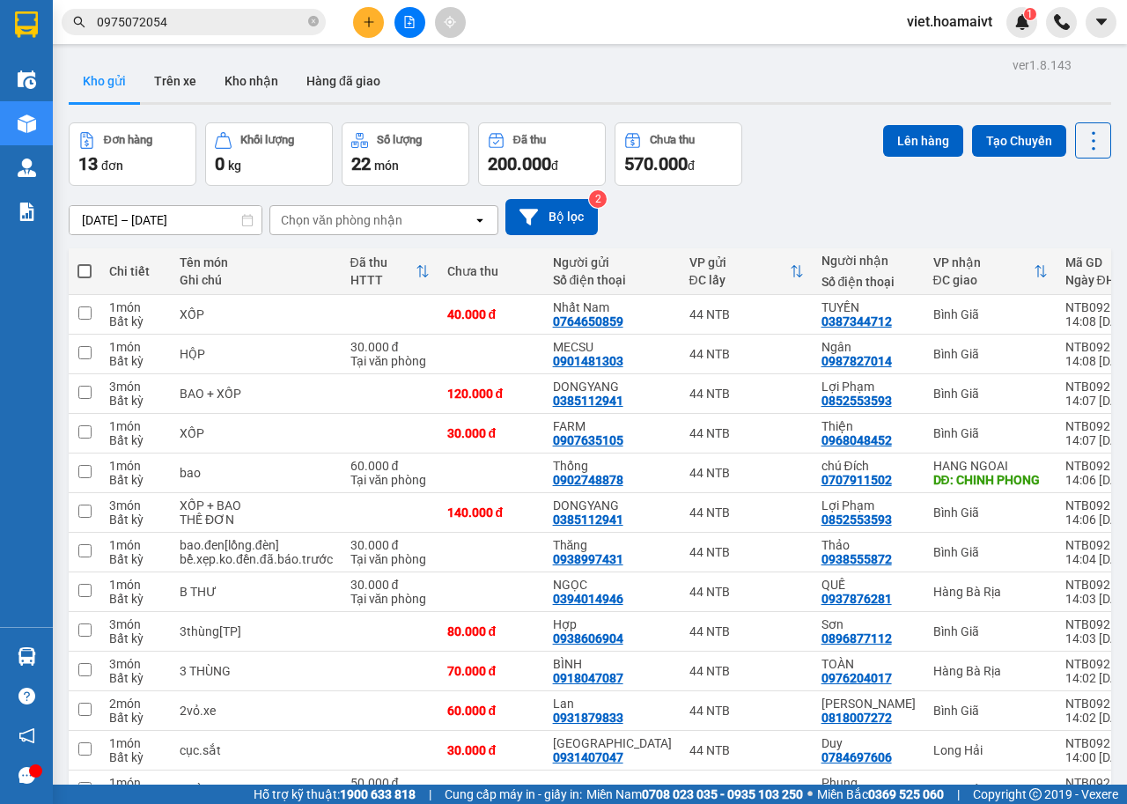
click at [340, 218] on div "Chọn văn phòng nhận" at bounding box center [341, 220] width 121 height 18
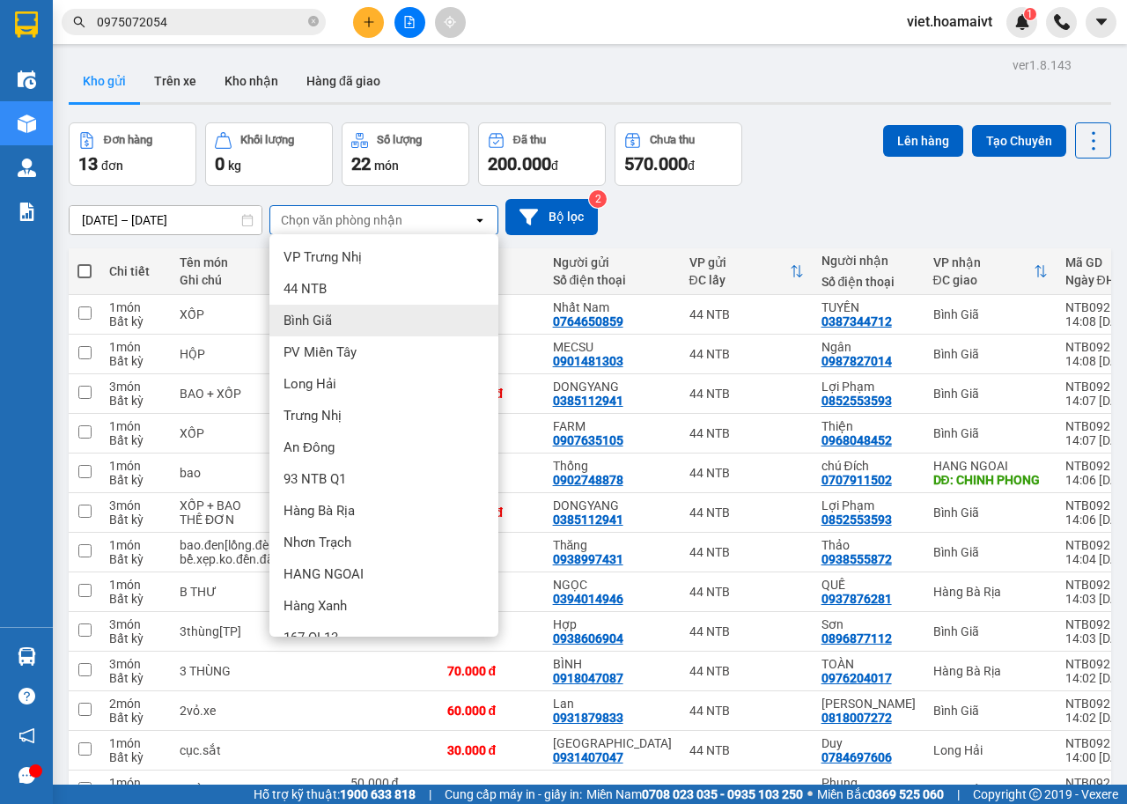
click at [315, 317] on span "Bình Giã" at bounding box center [307, 321] width 48 height 18
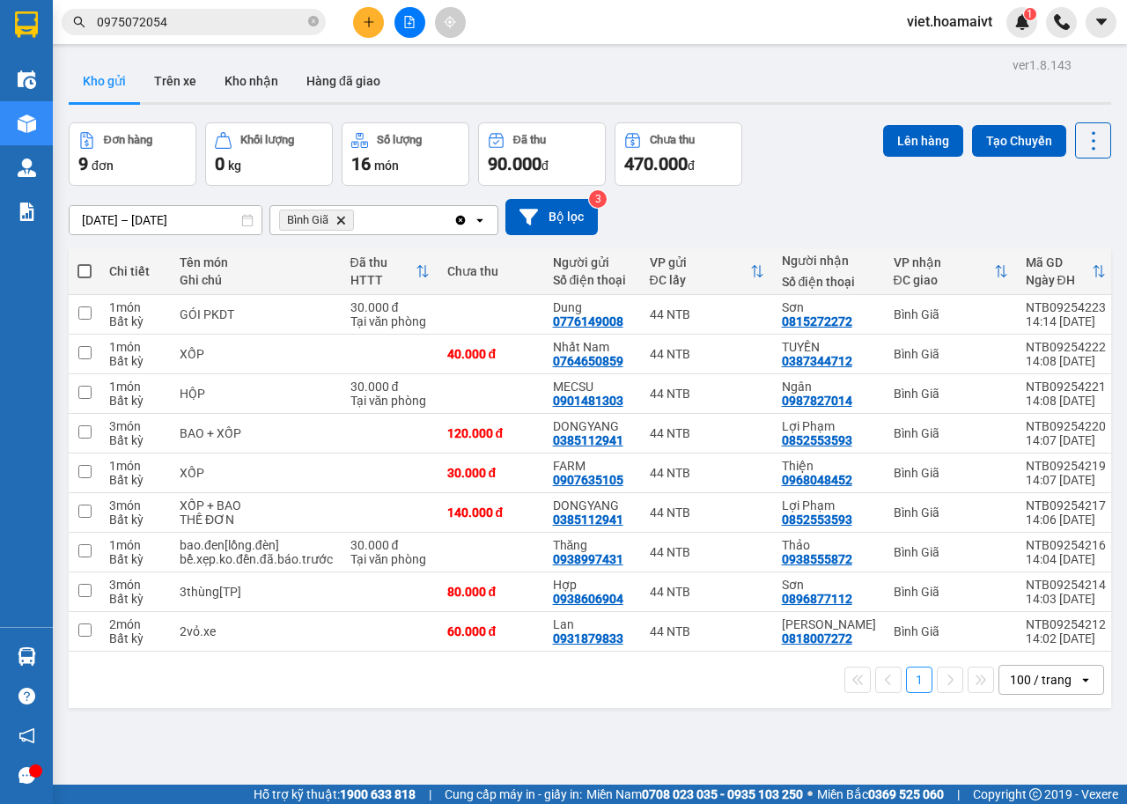
click at [339, 222] on icon "Bình Giã, close by backspace" at bounding box center [341, 220] width 8 height 8
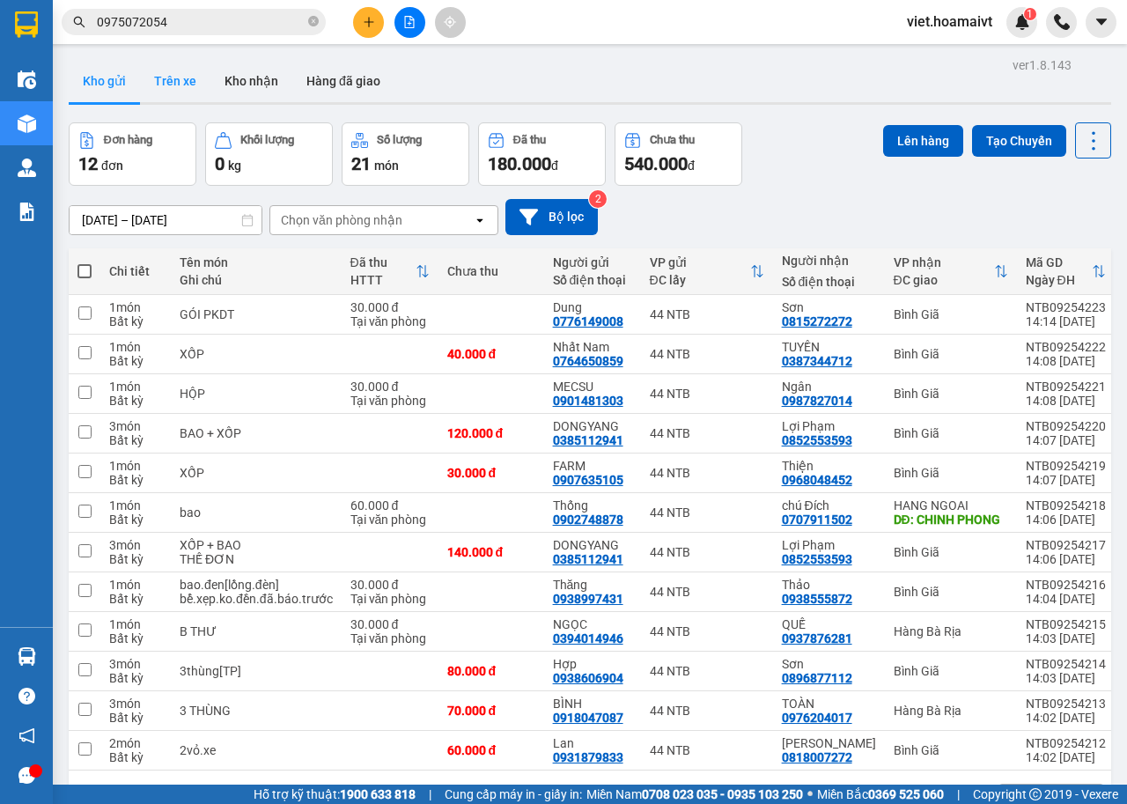
click at [159, 85] on button "Trên xe" at bounding box center [175, 81] width 70 height 42
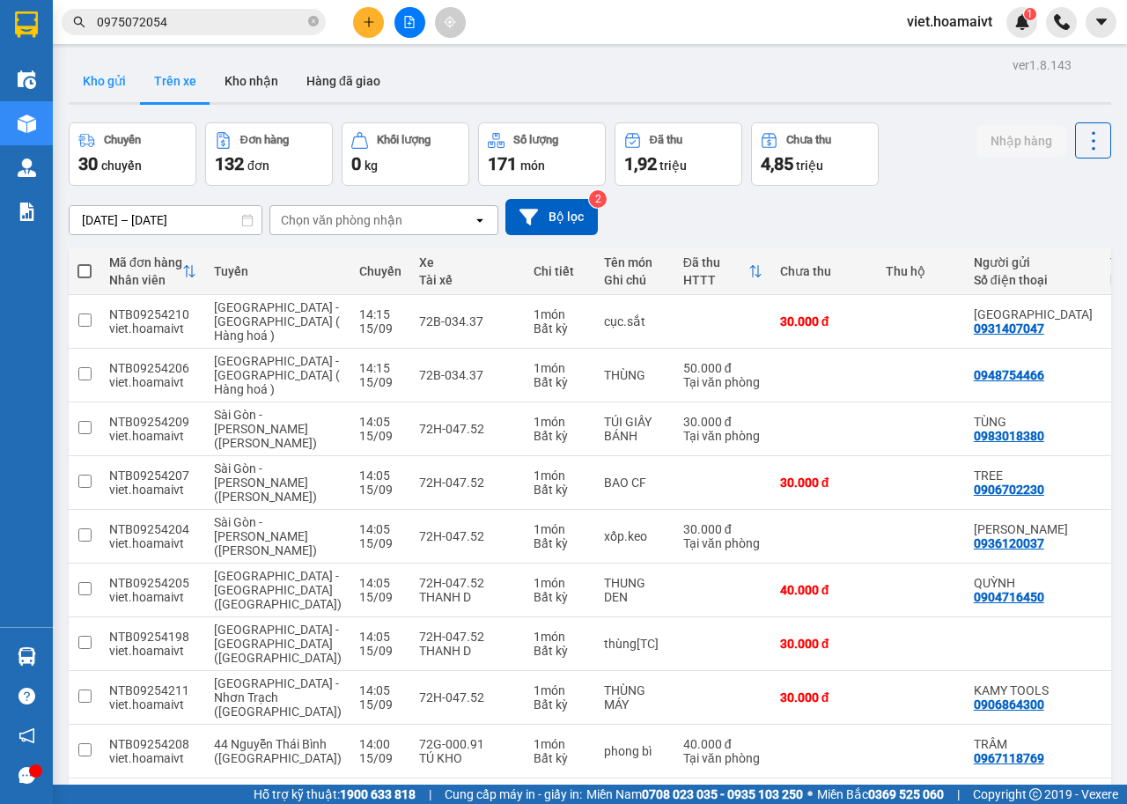
click at [107, 78] on button "Kho gửi" at bounding box center [104, 81] width 71 height 42
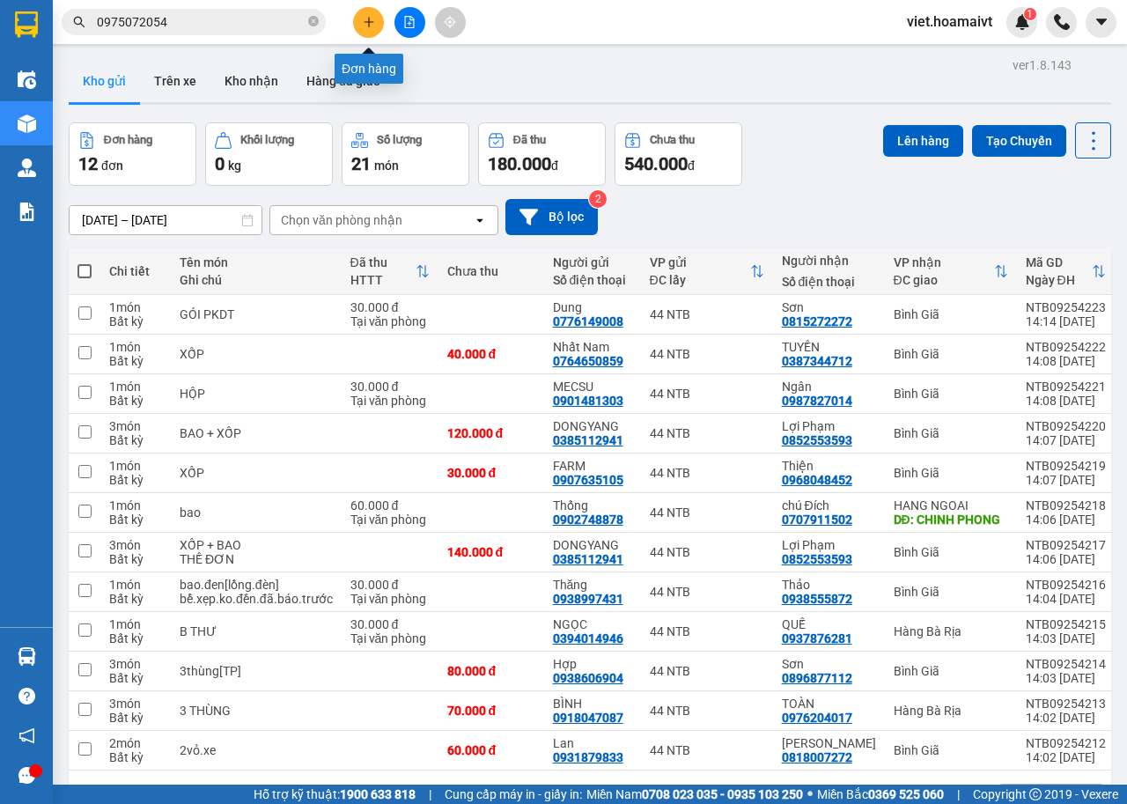
click at [363, 18] on icon "plus" at bounding box center [369, 22] width 12 height 12
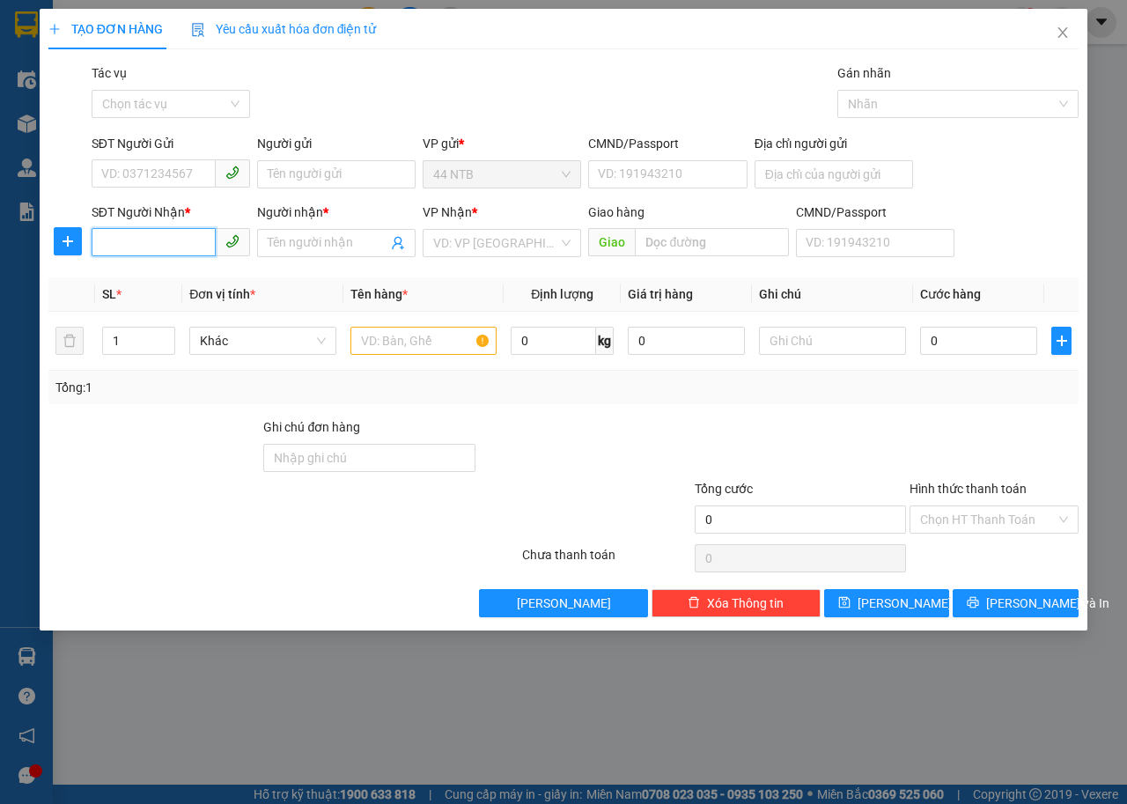
click at [137, 237] on input "SĐT Người Nhận *" at bounding box center [154, 242] width 124 height 28
type input "0913137006"
click at [202, 281] on div "0913137006 - PHÁT ĐẠT" at bounding box center [170, 277] width 137 height 19
type input "PHÁT ĐẠT"
type input "67_L.Phước"
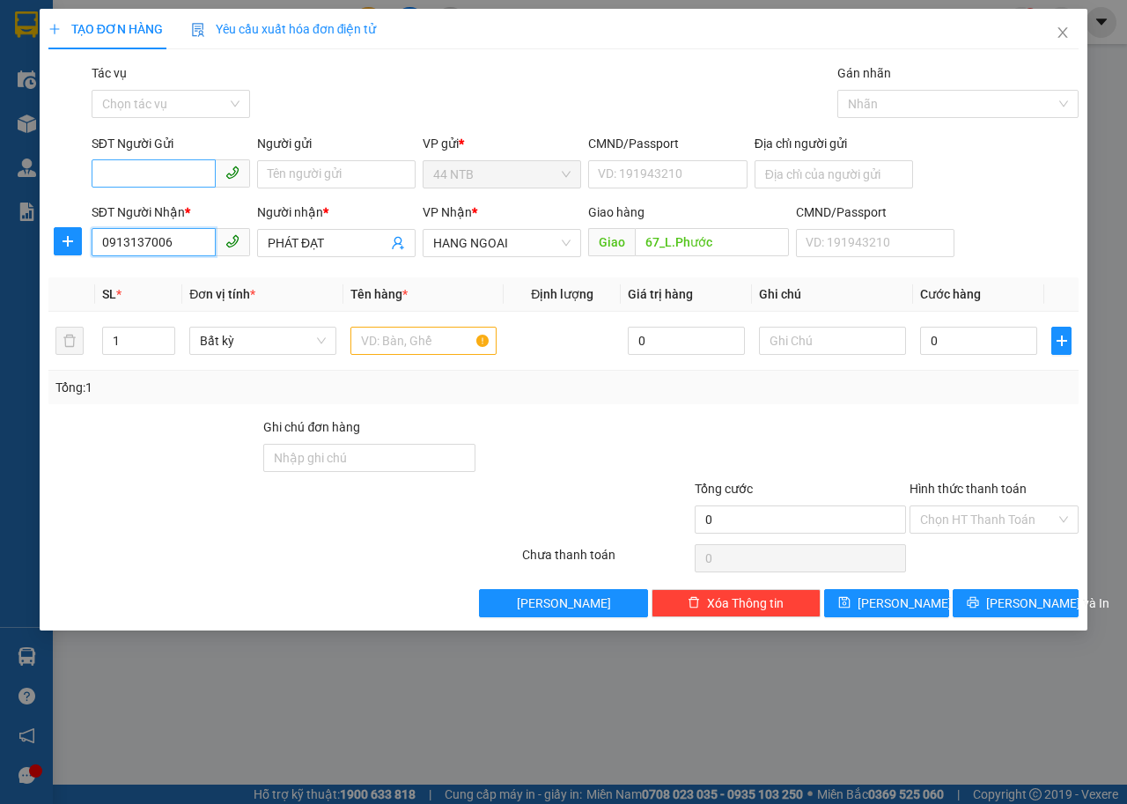
type input "0913137006"
click at [193, 175] on input "SĐT Người Gửi" at bounding box center [154, 173] width 124 height 28
type input "0906829854"
click at [187, 204] on div "0906829854 - TRÚC" at bounding box center [170, 209] width 137 height 19
type input "TRÚC"
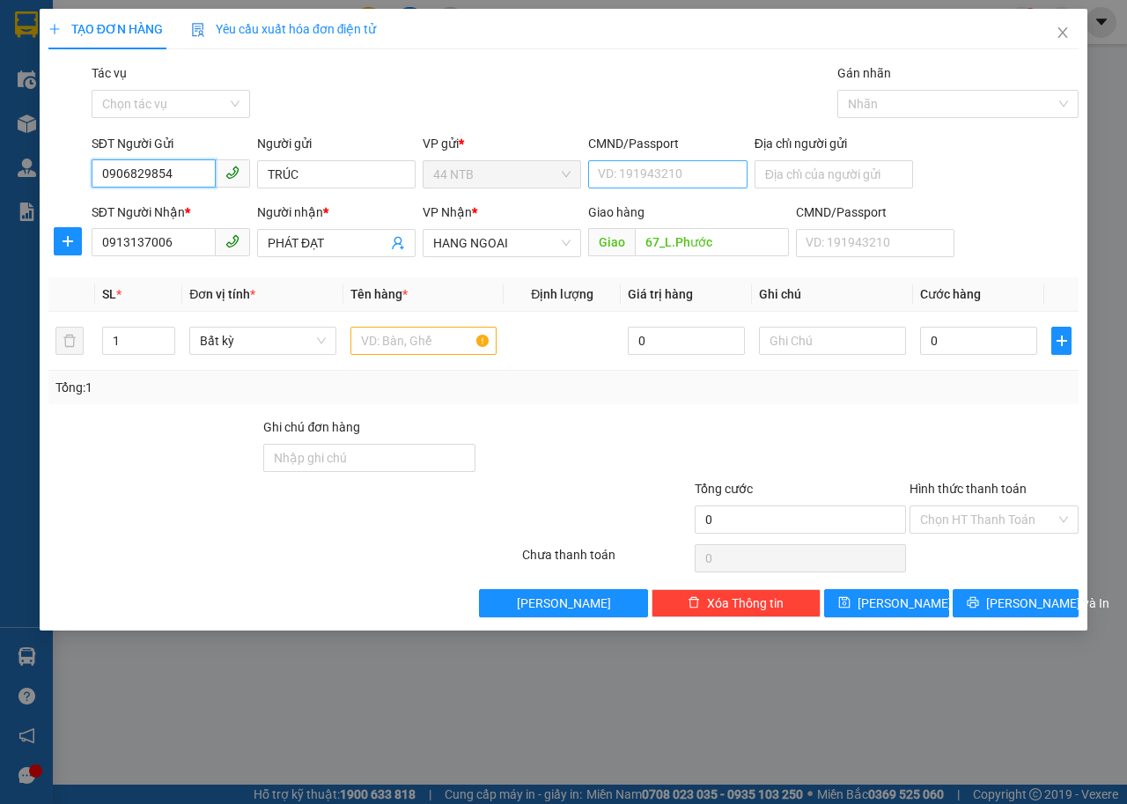
type input "0906829854"
click at [620, 170] on input "CMND/Passport" at bounding box center [667, 174] width 158 height 28
click at [631, 202] on div "079198002566 | Không có địa chỉ" at bounding box center [690, 209] width 182 height 19
type input "079198002566"
click at [454, 335] on input "text" at bounding box center [423, 341] width 147 height 28
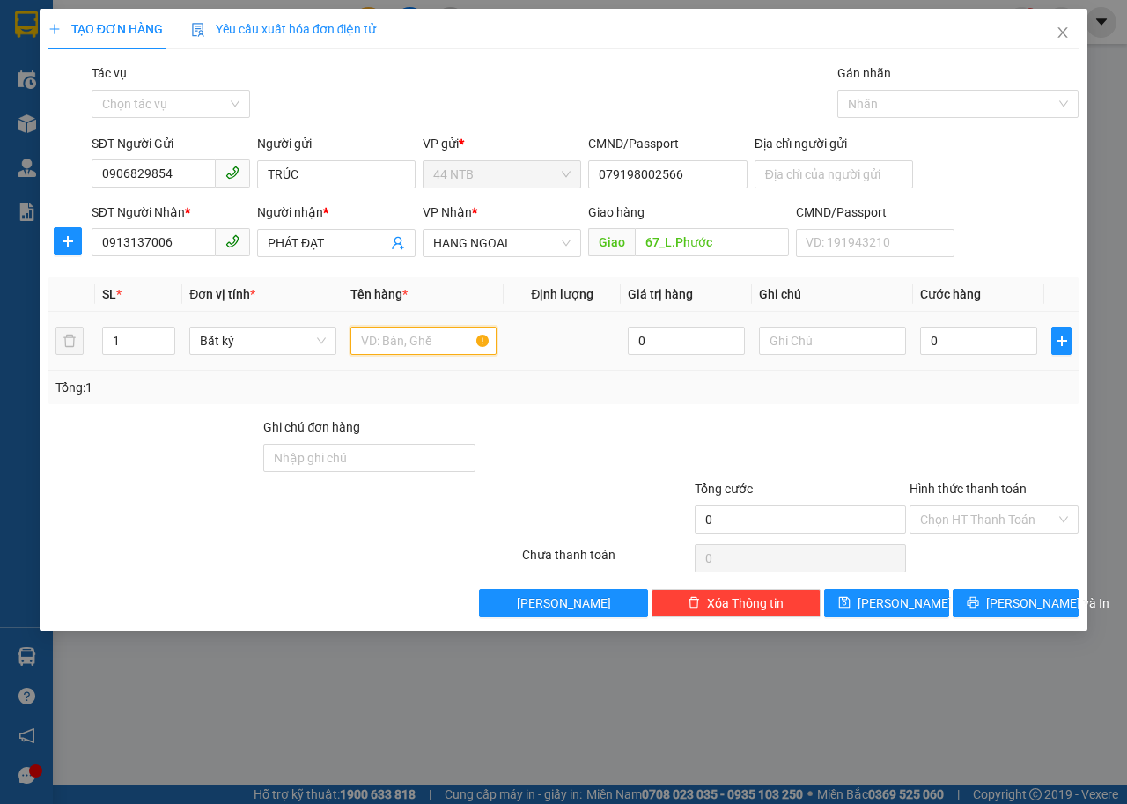
type input "H"
type input "hộp.nhỏ[PT.xe]"
click at [972, 344] on input "0" at bounding box center [978, 341] width 117 height 28
type input "4"
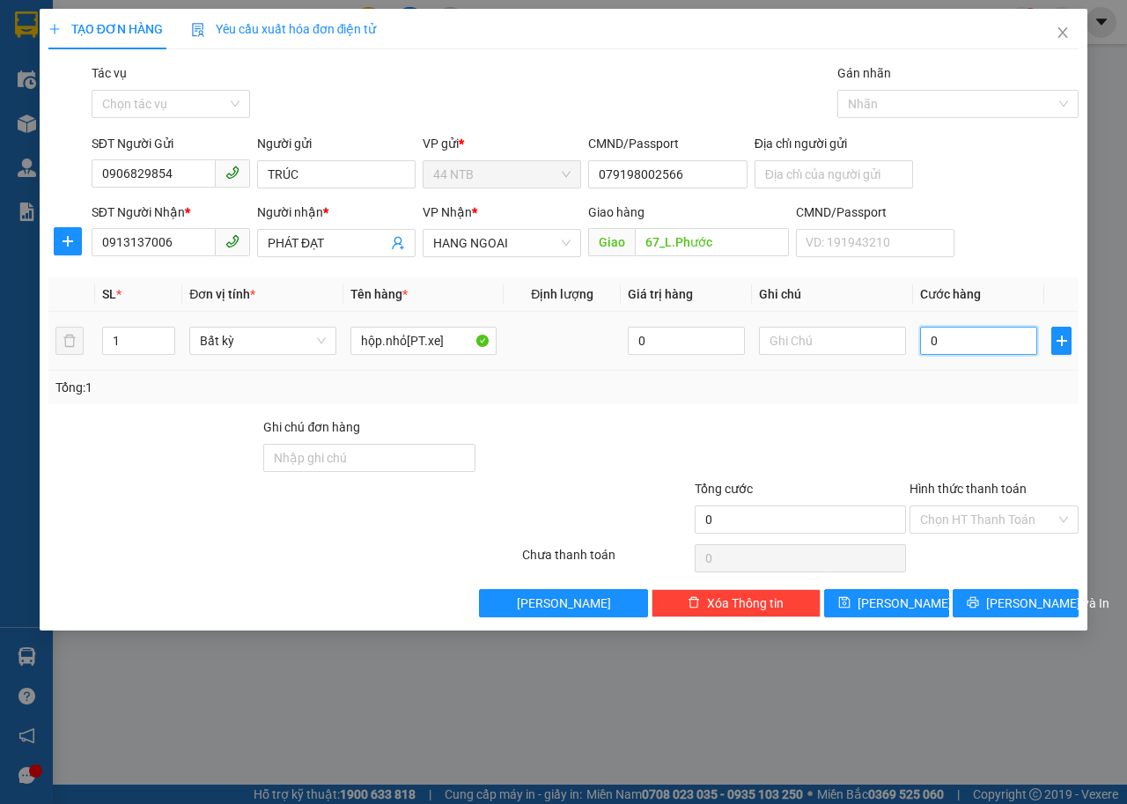
type input "4"
type input "40"
type input "40.000"
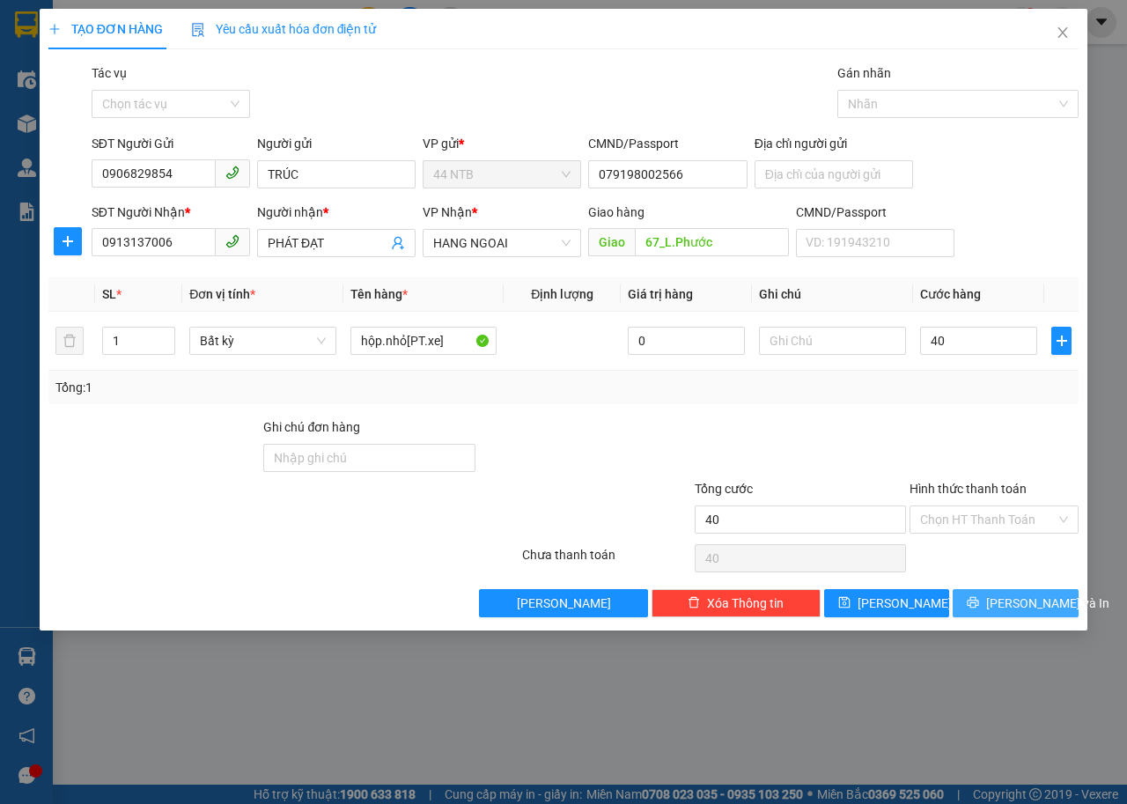
type input "40.000"
click at [1014, 609] on span "Lưu và In" at bounding box center [1047, 602] width 123 height 19
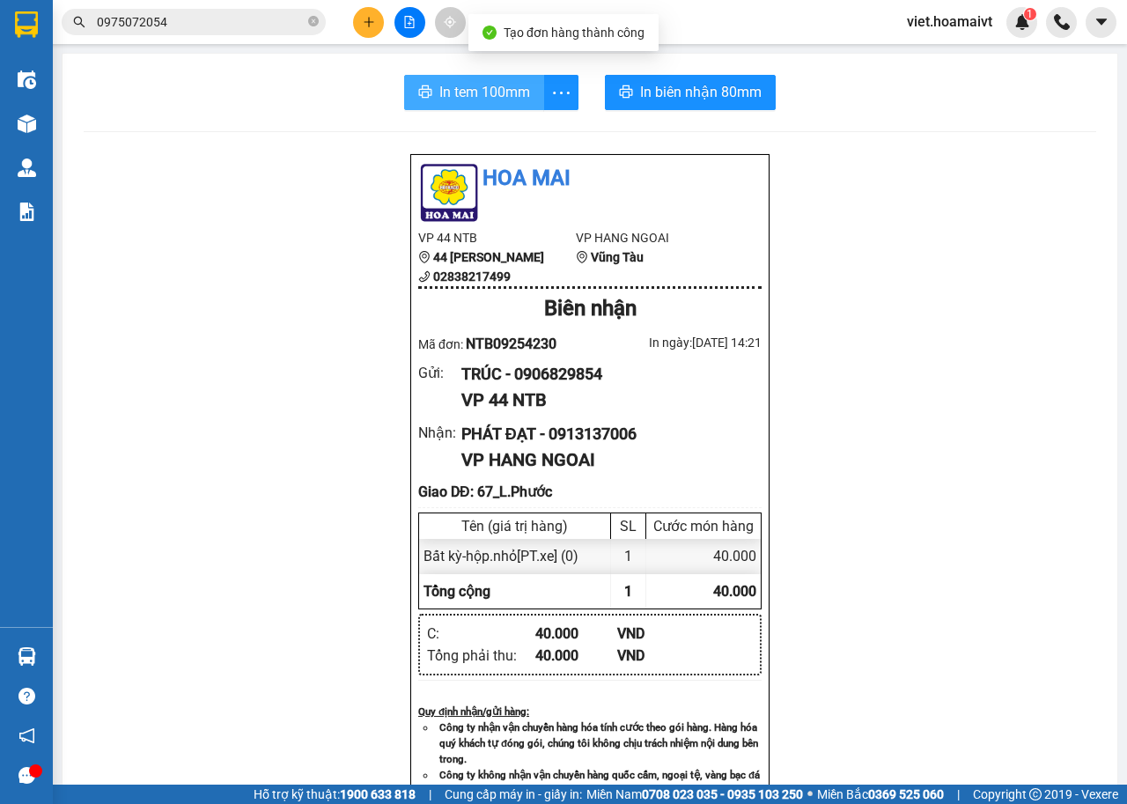
click at [476, 87] on span "In tem 100mm" at bounding box center [484, 92] width 91 height 22
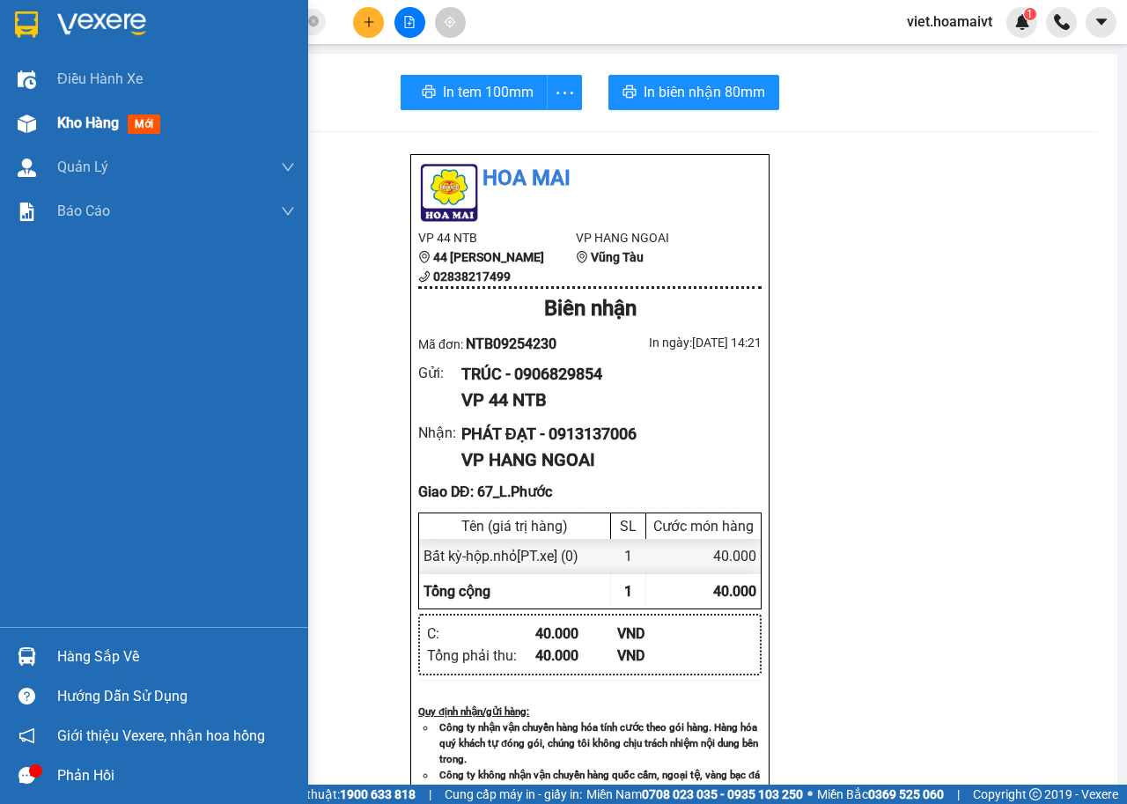
click at [38, 125] on div at bounding box center [26, 123] width 31 height 31
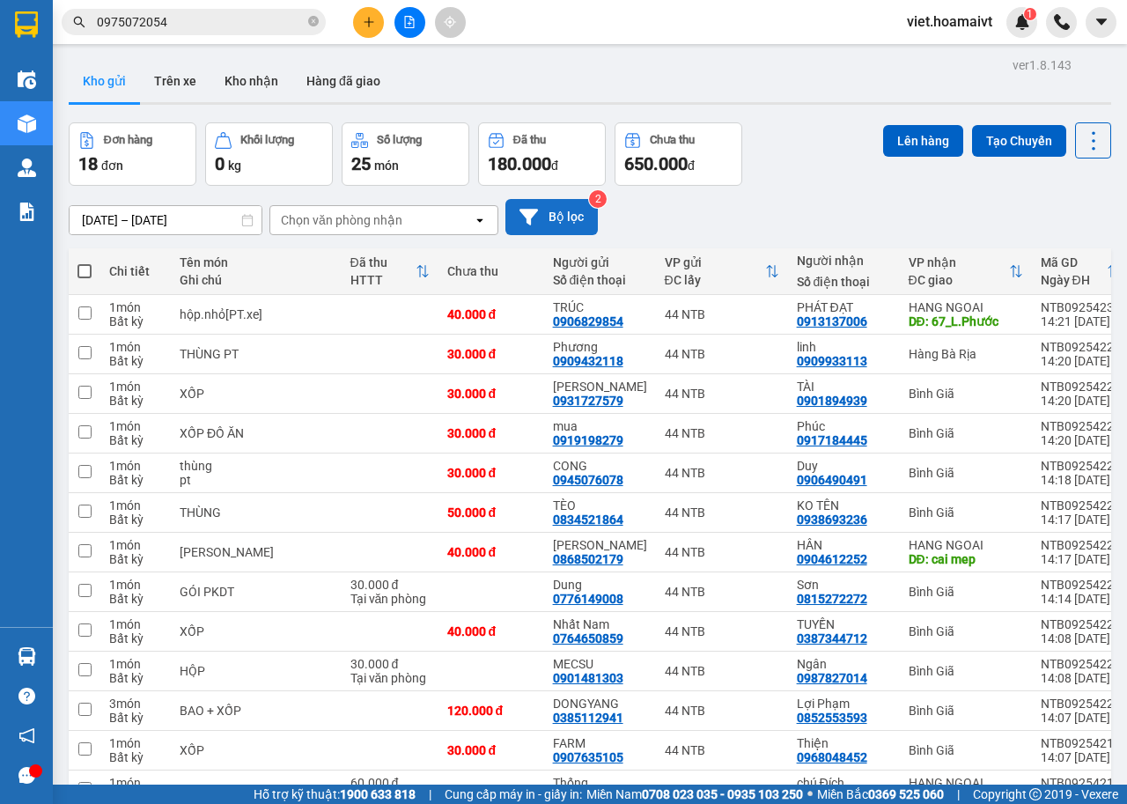
click at [560, 221] on button "Bộ lọc" at bounding box center [551, 217] width 92 height 36
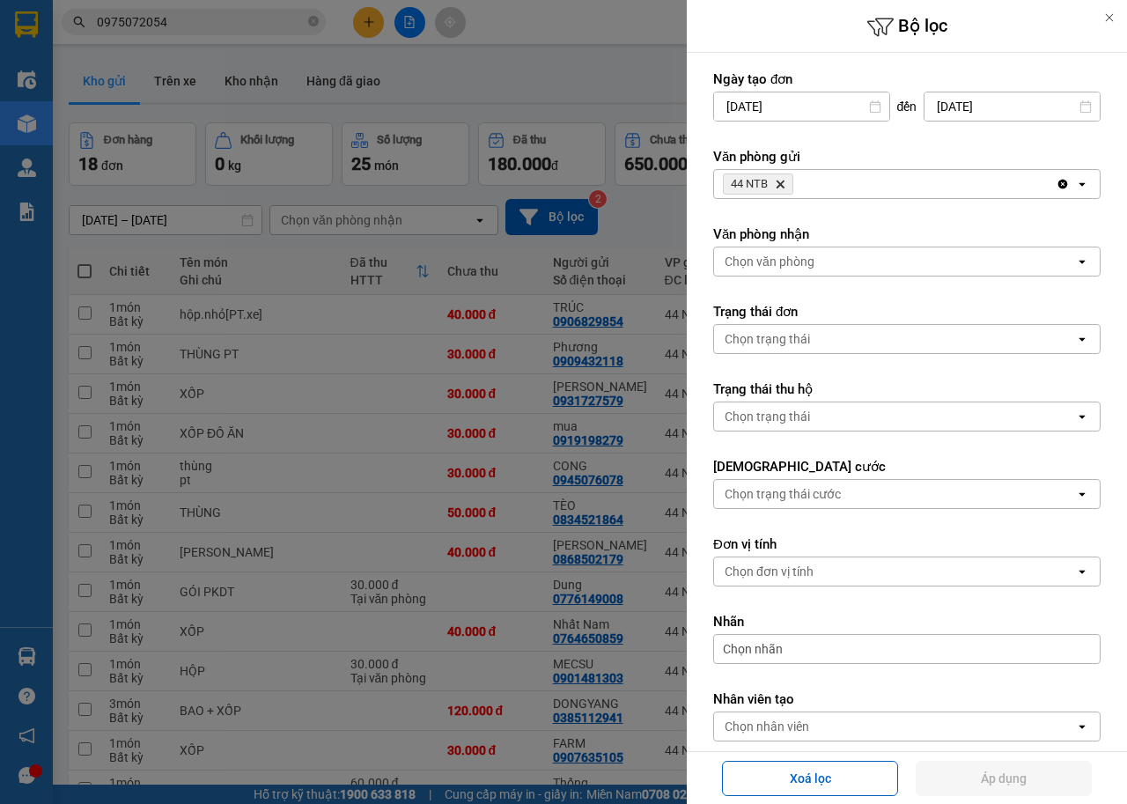
click at [784, 339] on div "Chọn trạng thái" at bounding box center [766, 339] width 85 height 18
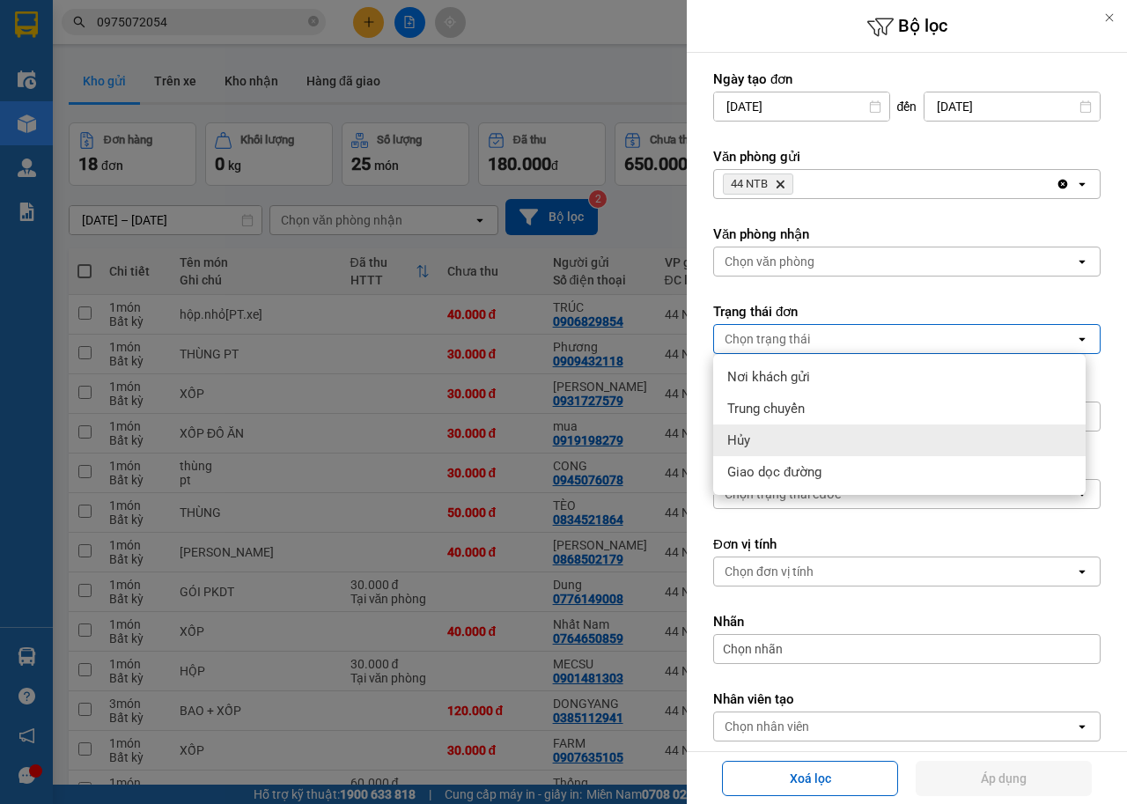
click at [764, 442] on div "Hủy" at bounding box center [899, 440] width 372 height 32
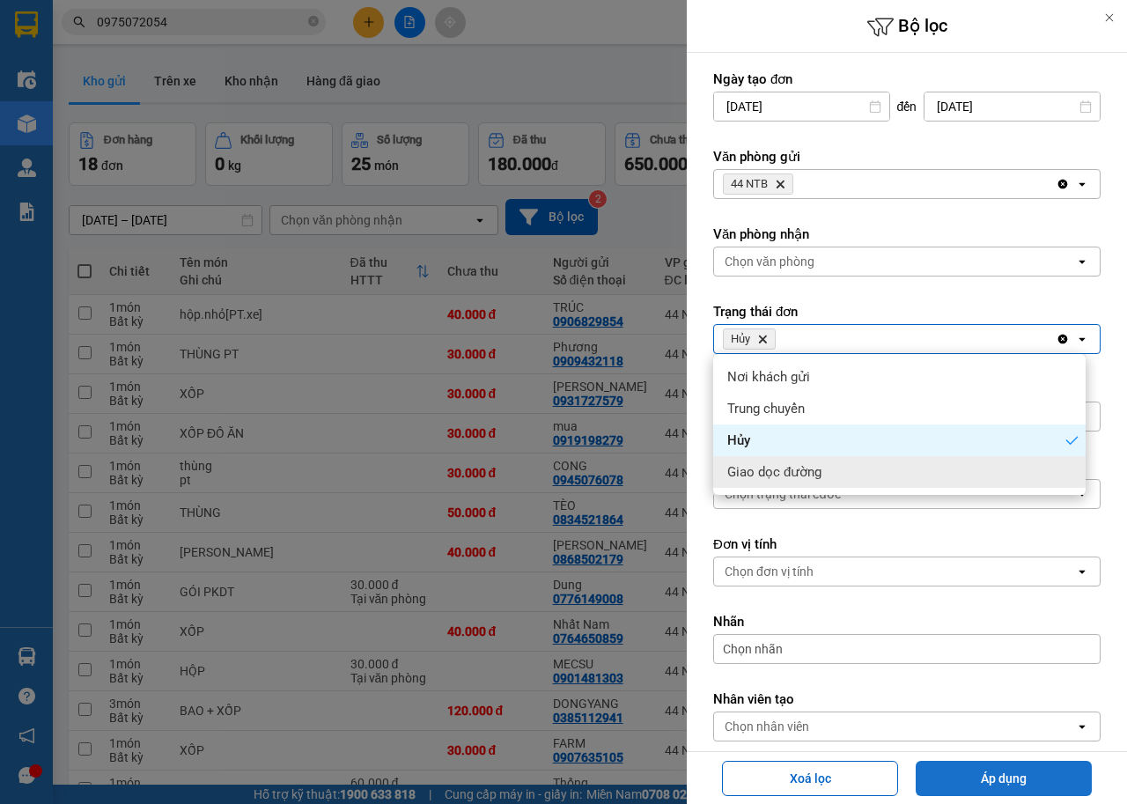
click at [997, 780] on button "Áp dụng" at bounding box center [1004, 778] width 176 height 35
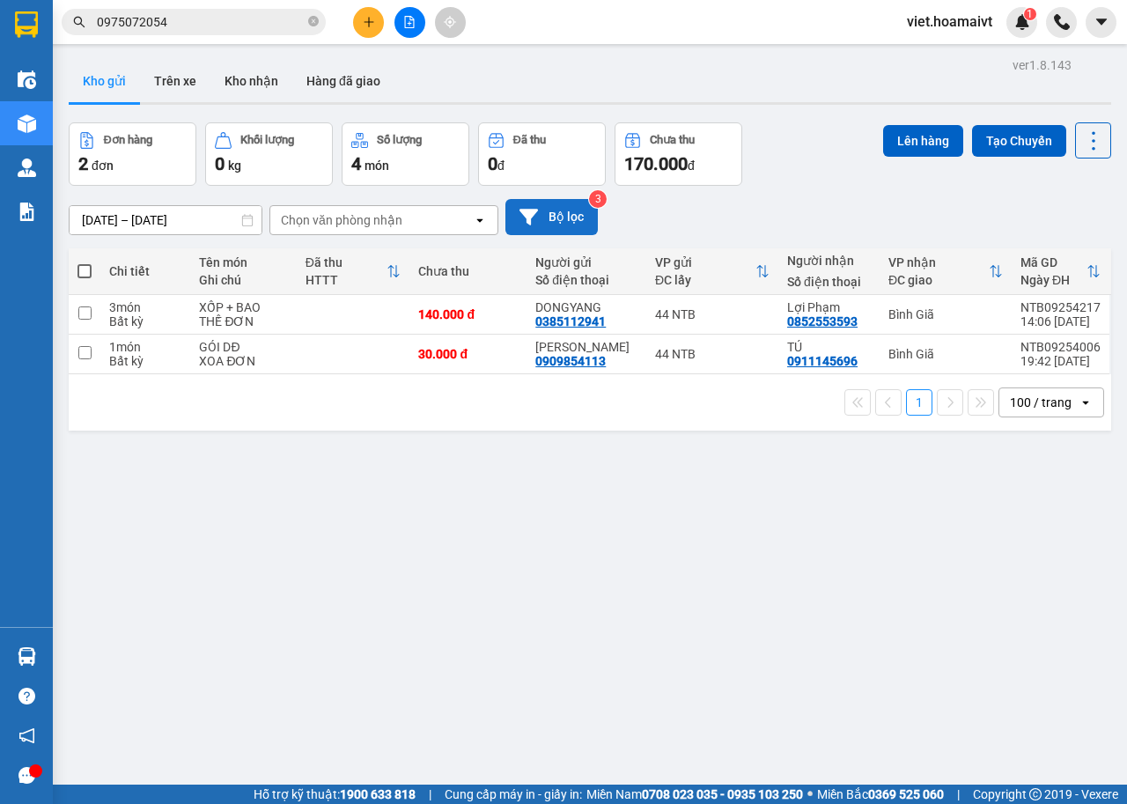
click at [548, 215] on button "Bộ lọc" at bounding box center [551, 217] width 92 height 36
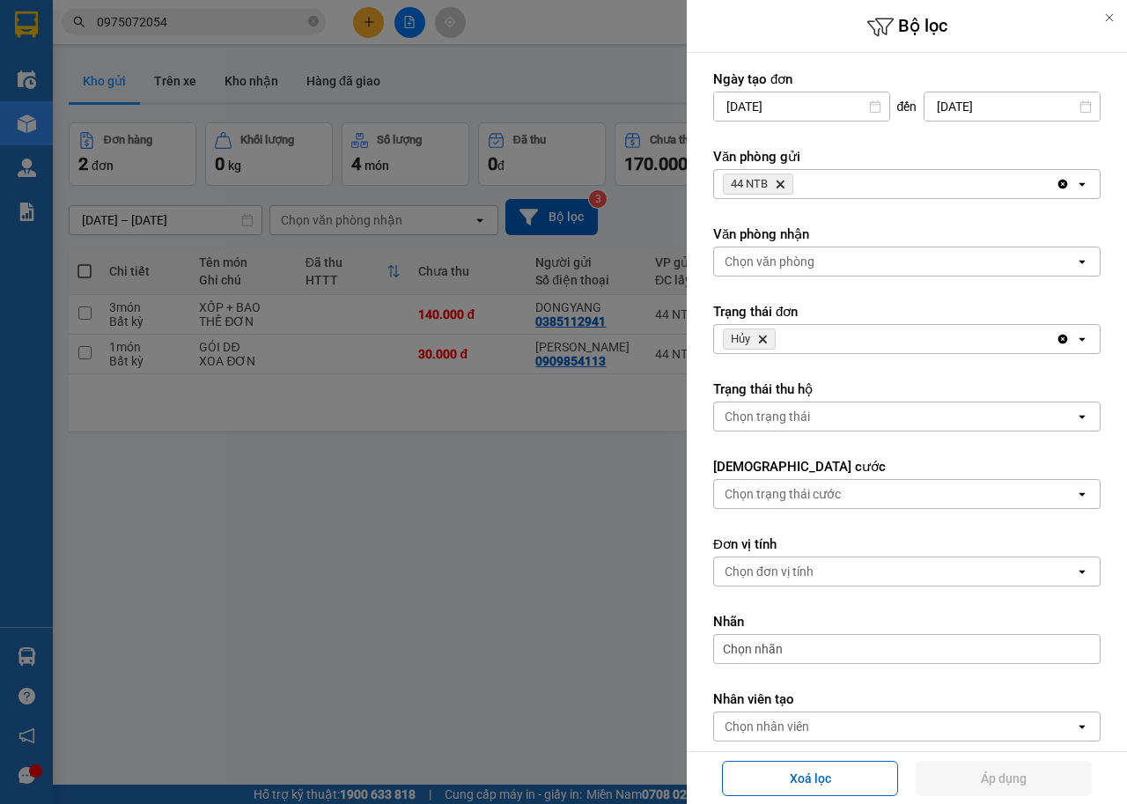
click at [761, 341] on icon "Hủy, close by backspace" at bounding box center [763, 339] width 8 height 8
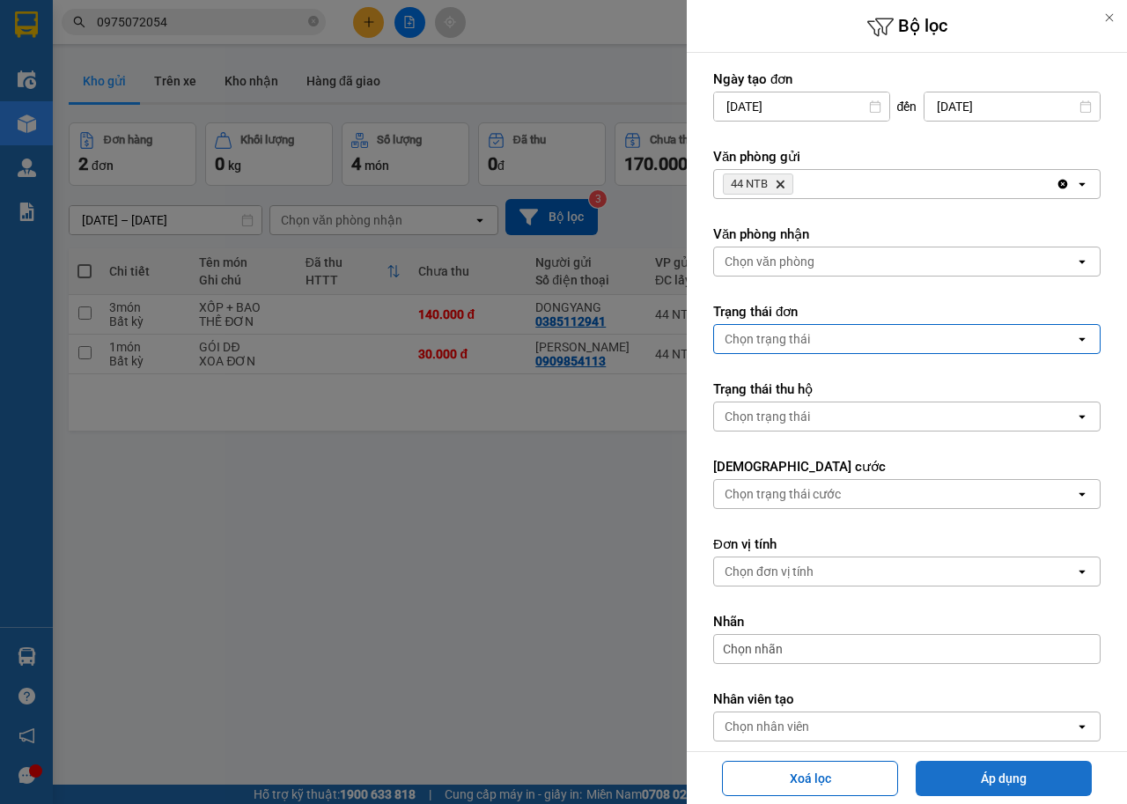
click at [949, 780] on button "Áp dụng" at bounding box center [1004, 778] width 176 height 35
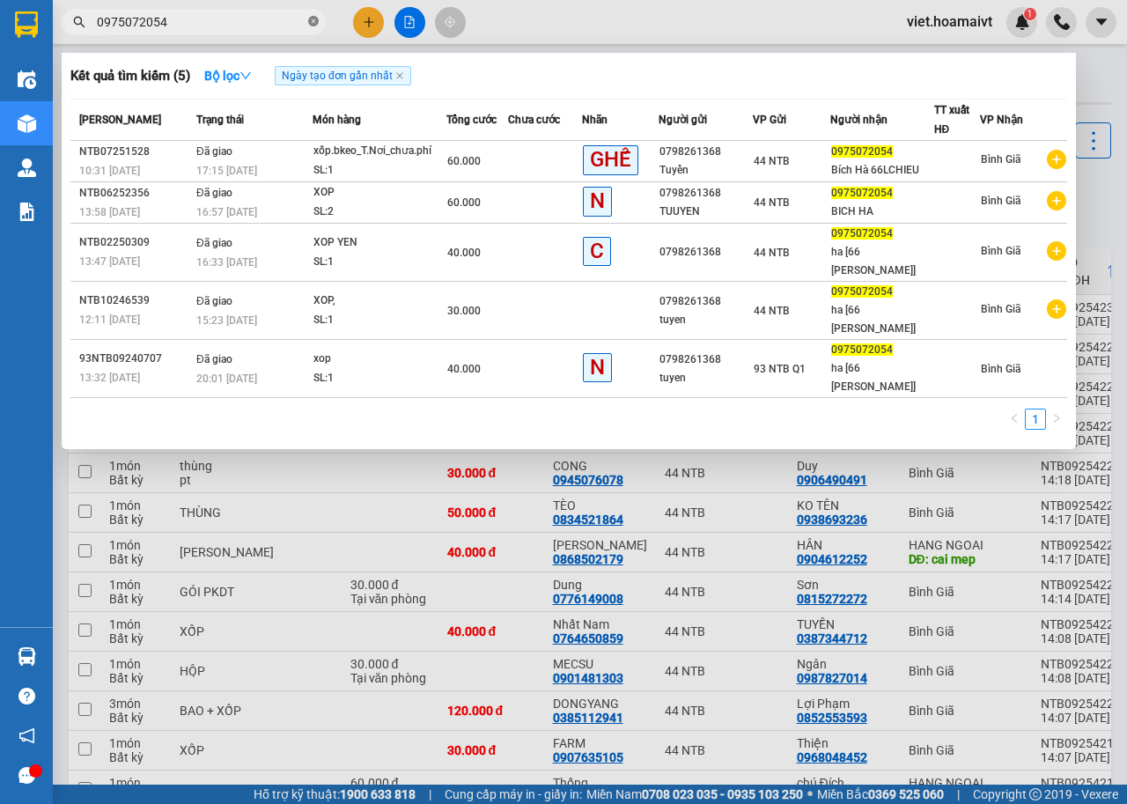
click at [308, 25] on icon "close-circle" at bounding box center [313, 21] width 11 height 11
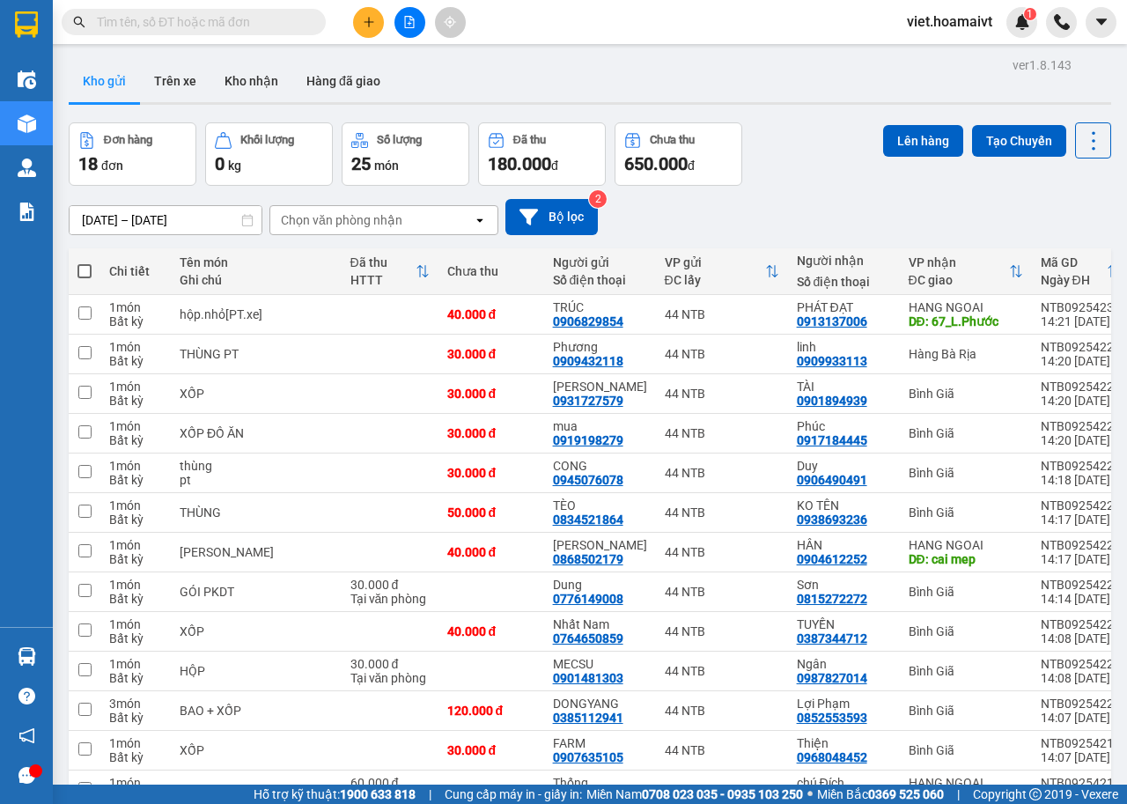
click at [288, 26] on input "text" at bounding box center [201, 21] width 208 height 19
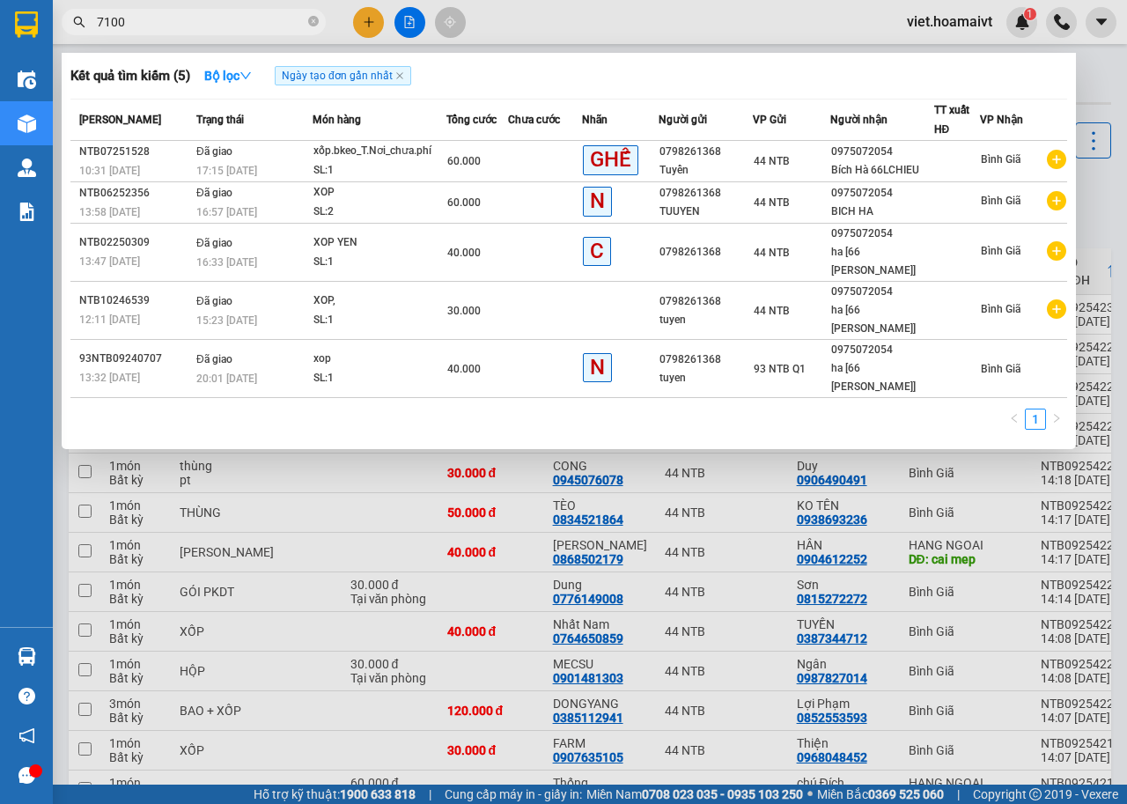
type input "71001"
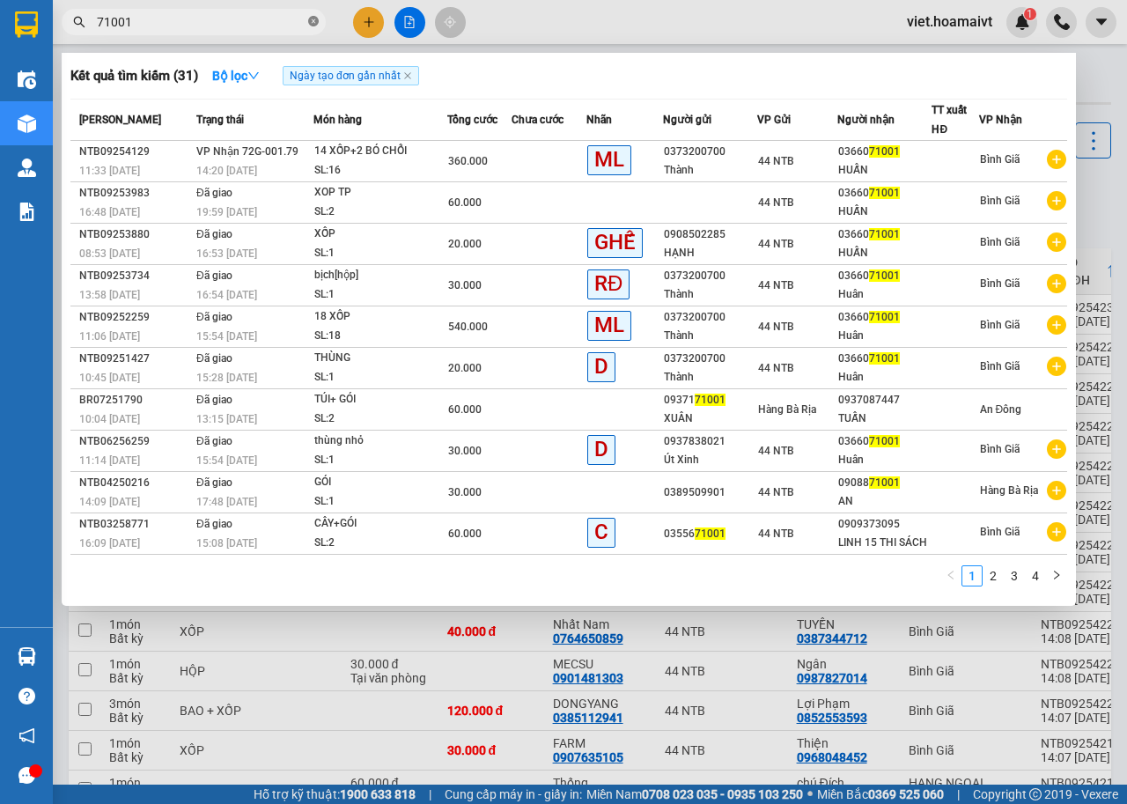
click at [316, 20] on icon "close-circle" at bounding box center [313, 21] width 11 height 11
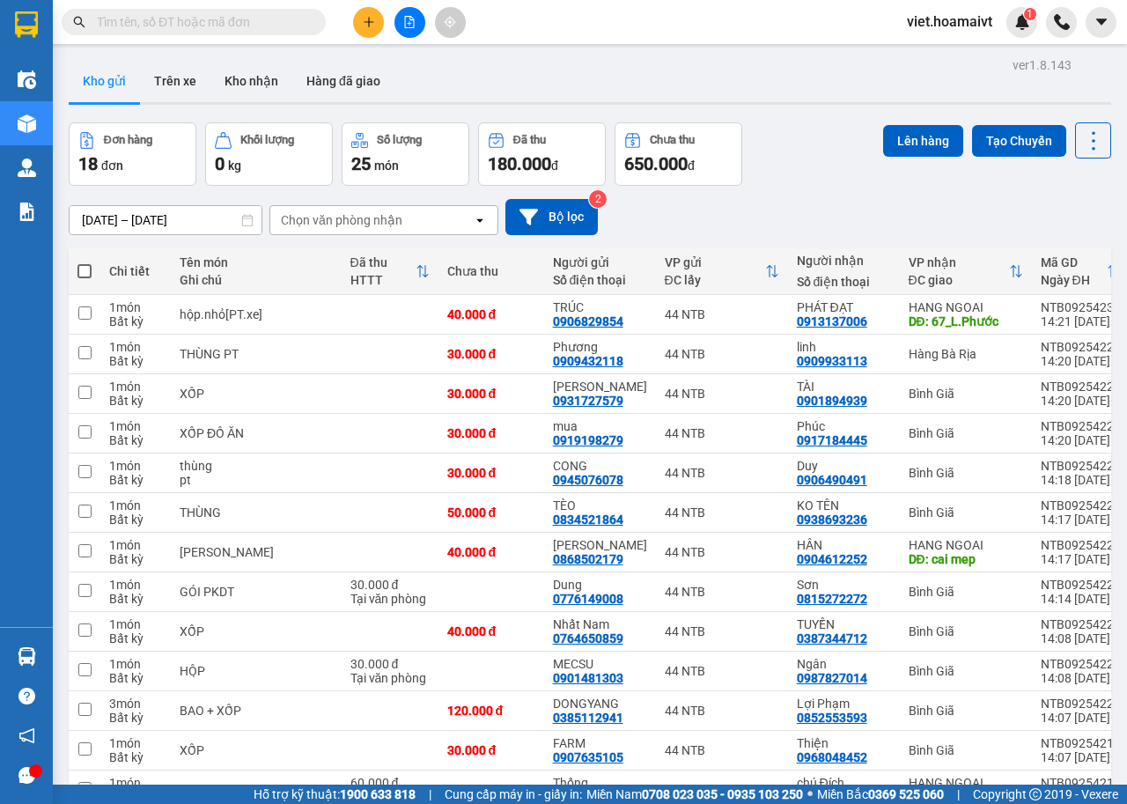
click at [285, 10] on span at bounding box center [194, 22] width 264 height 26
click at [290, 14] on input "text" at bounding box center [201, 21] width 208 height 19
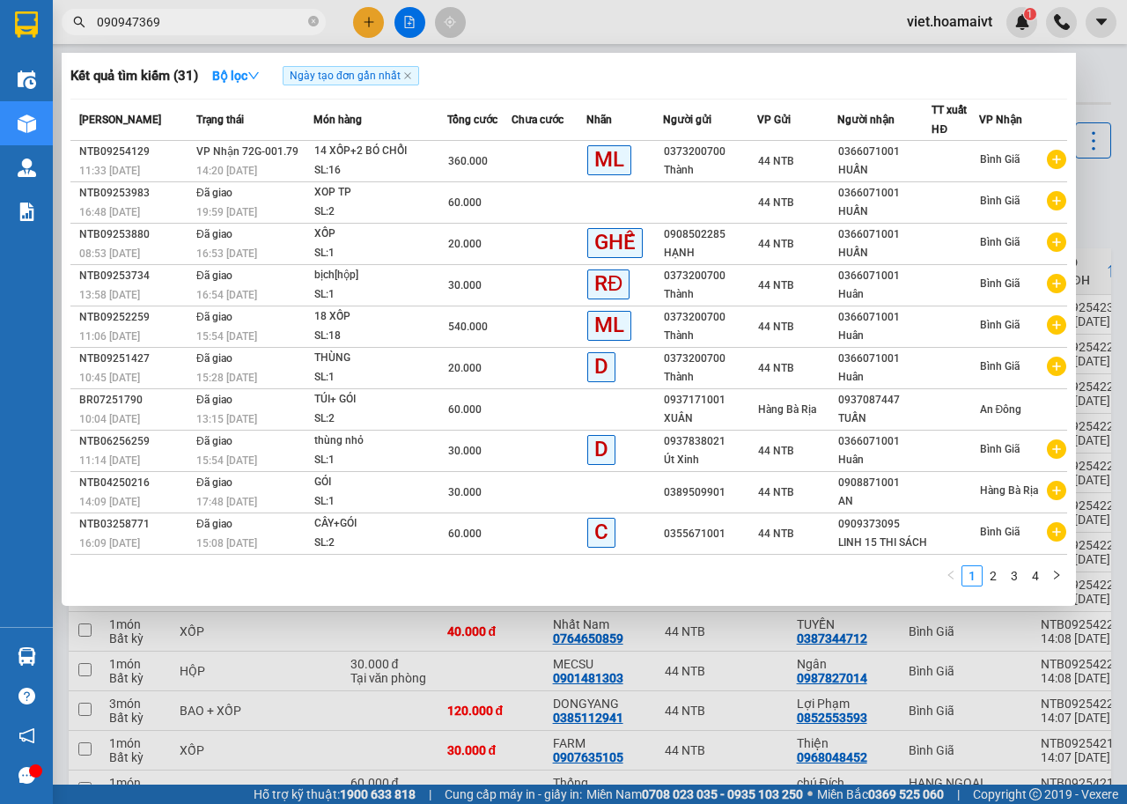
type input "0909473693"
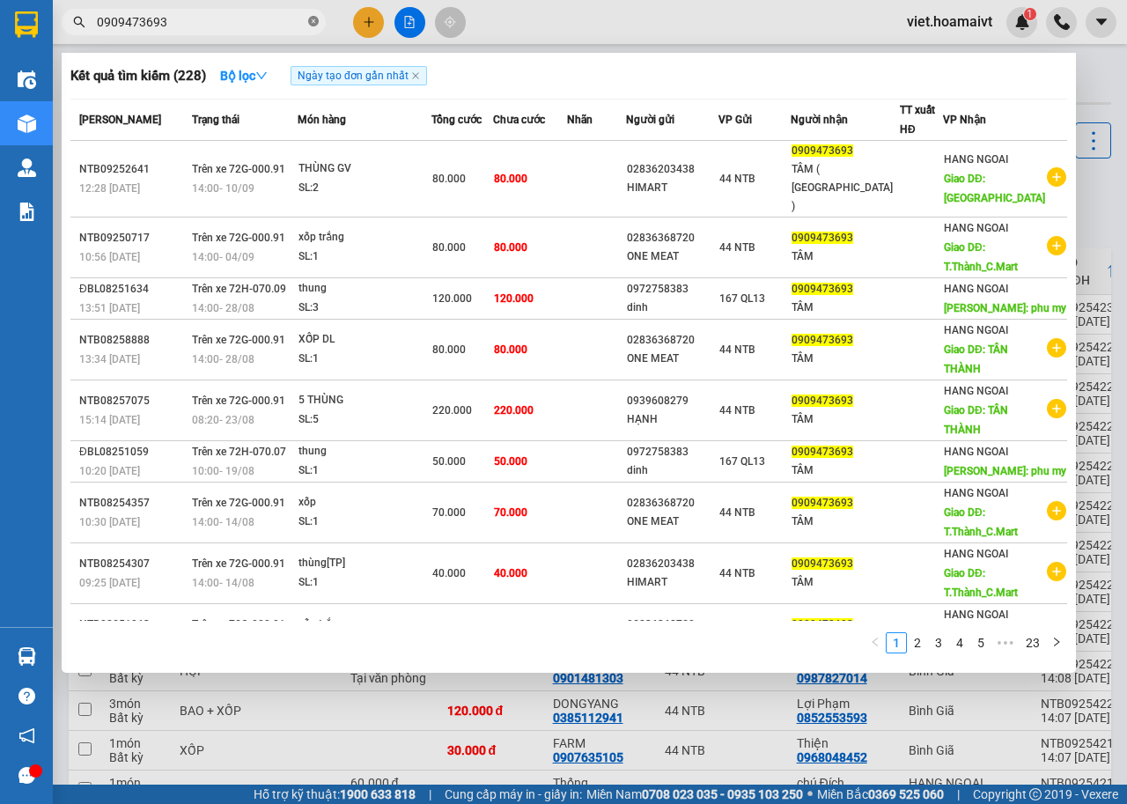
click at [314, 23] on icon "close-circle" at bounding box center [313, 21] width 11 height 11
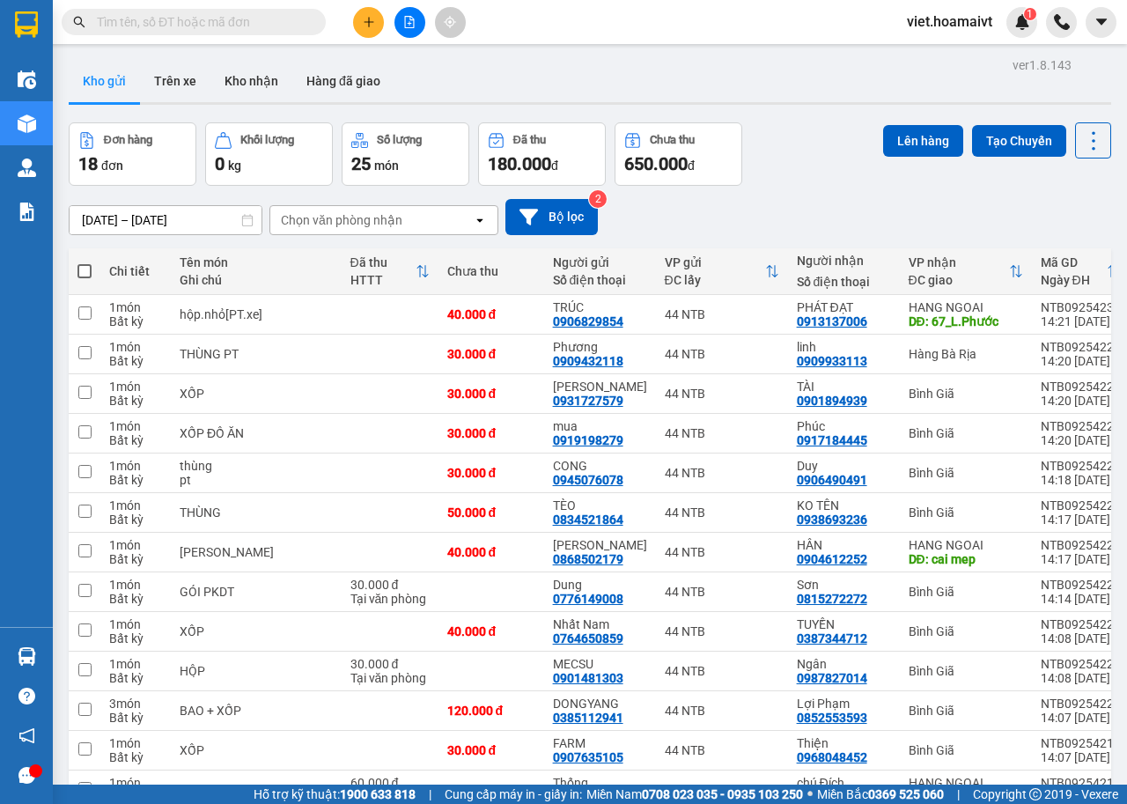
click at [341, 224] on div "Chọn văn phòng nhận" at bounding box center [341, 220] width 121 height 18
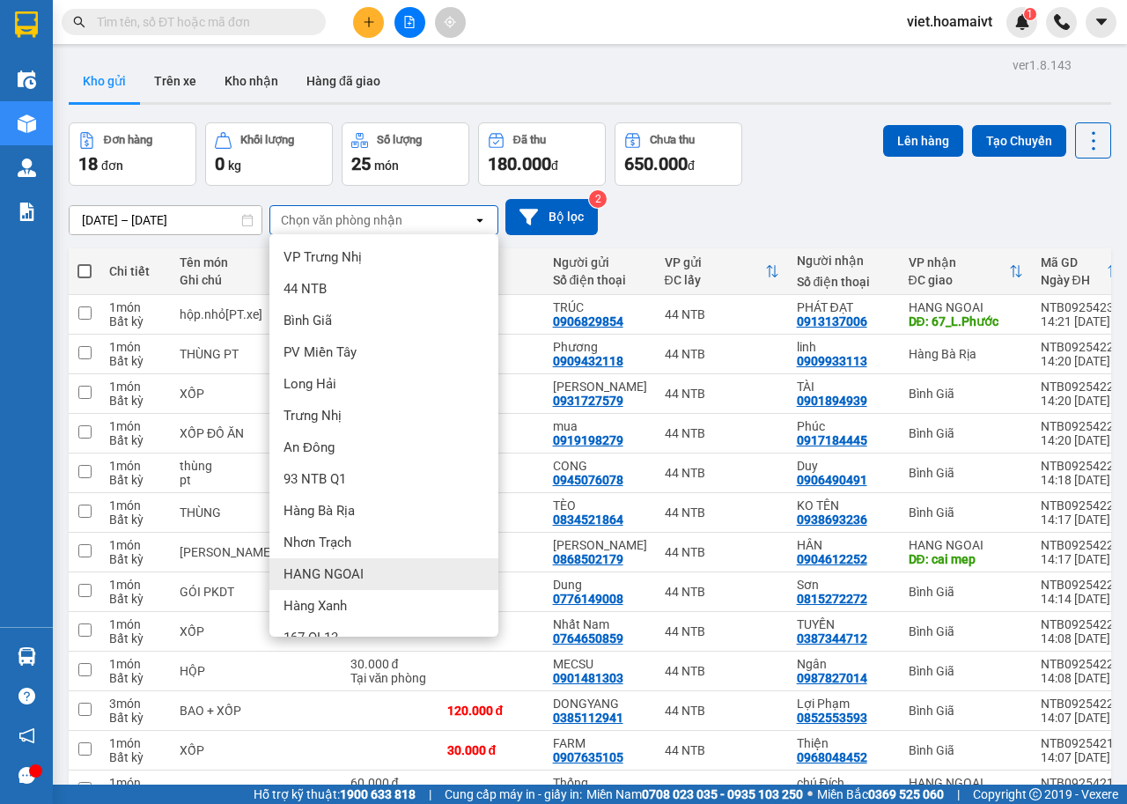
click at [379, 583] on div "HANG NGOAI" at bounding box center [383, 574] width 229 height 32
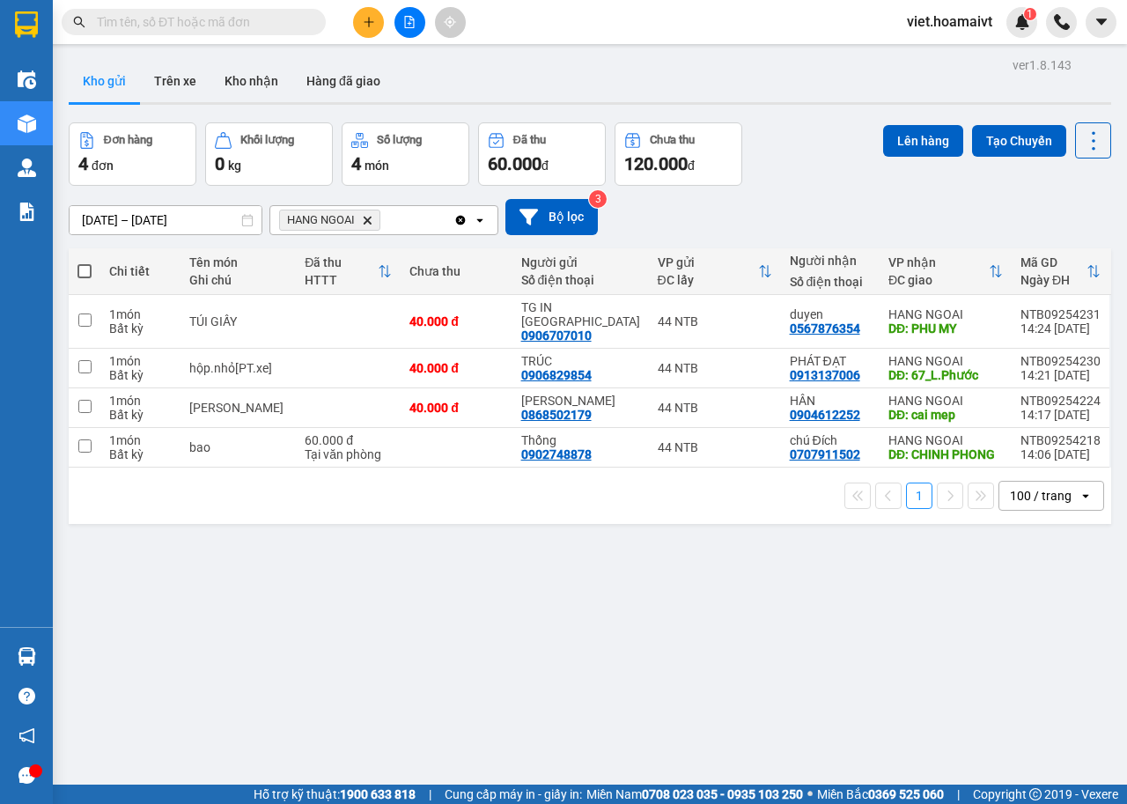
click at [367, 220] on icon "HANG NGOAI, close by backspace" at bounding box center [368, 220] width 8 height 8
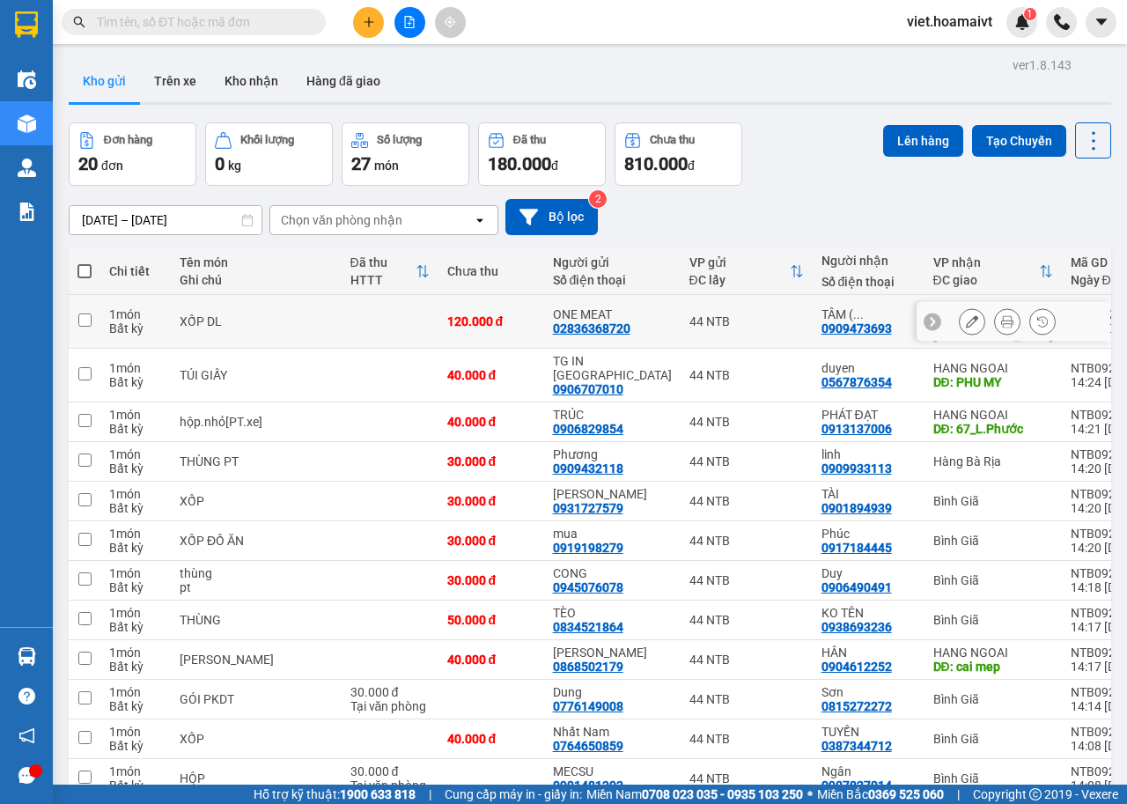
click at [966, 316] on icon at bounding box center [972, 321] width 12 height 12
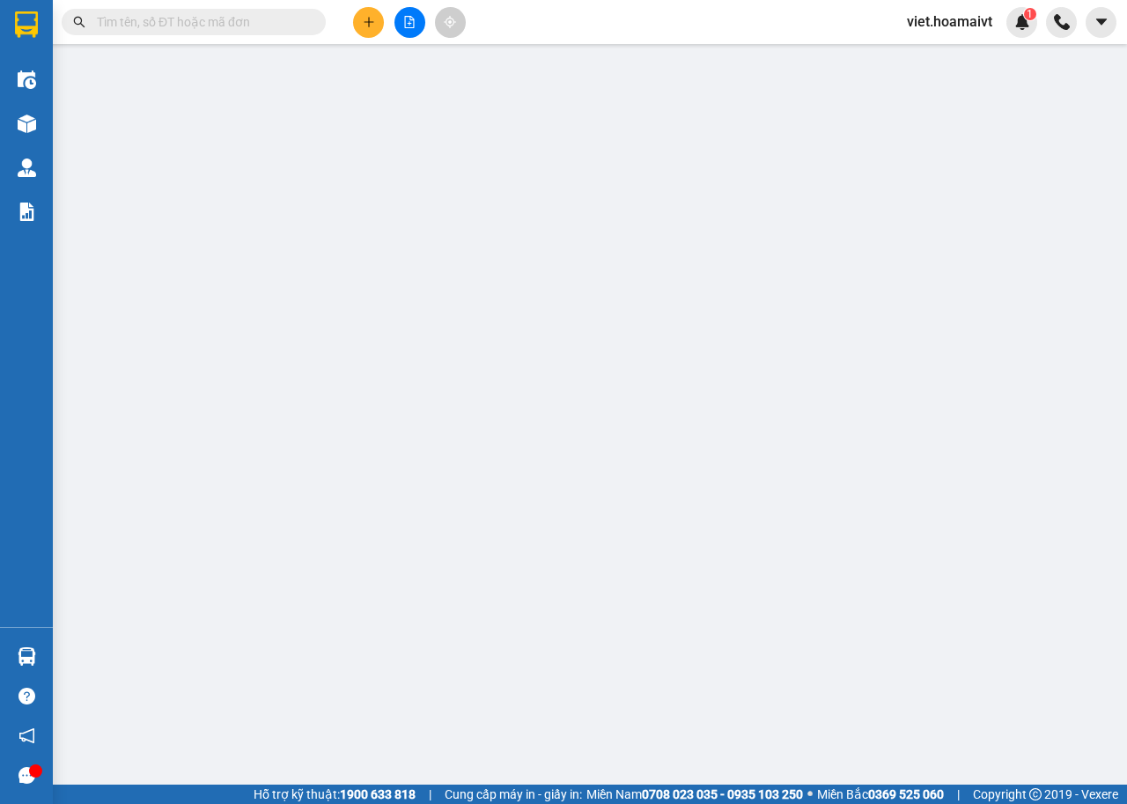
type input "02836368720"
type input "ONE MEAT"
type input "MST 0315059180"
type input "0909473693"
type input "TÂM ( CHOJEONG )"
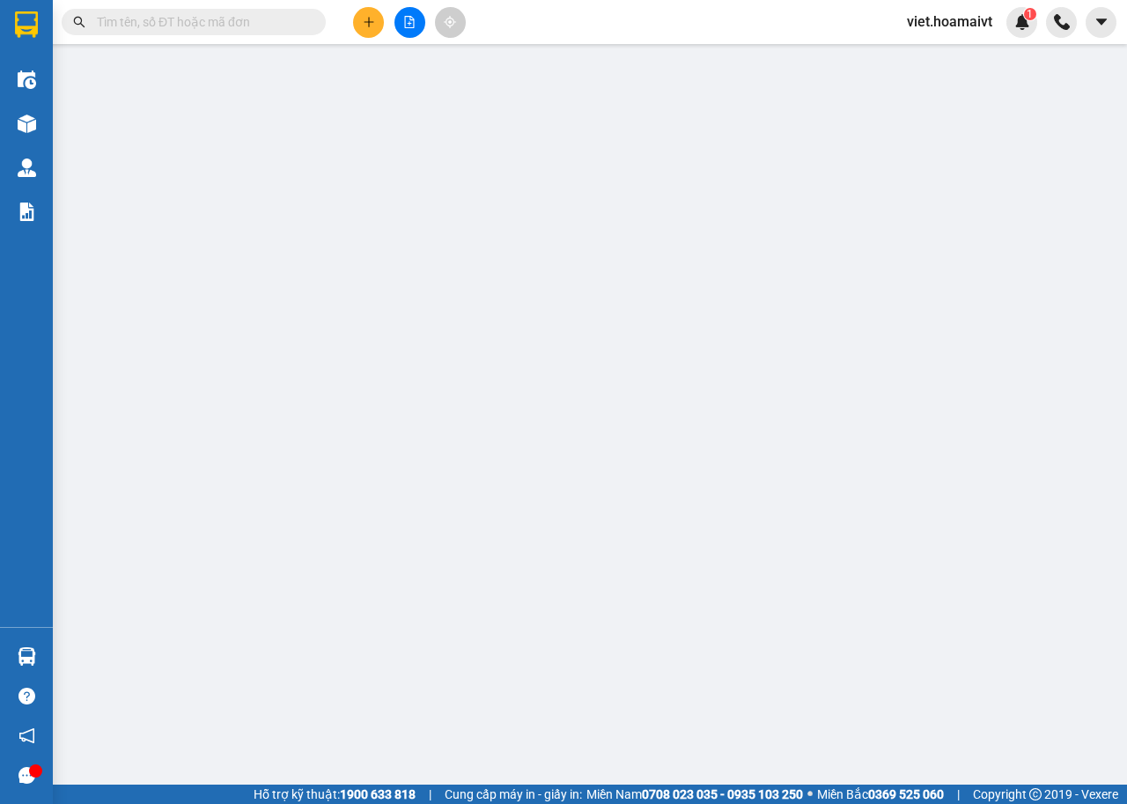
type input "[GEOGRAPHIC_DATA]"
type input "120.000"
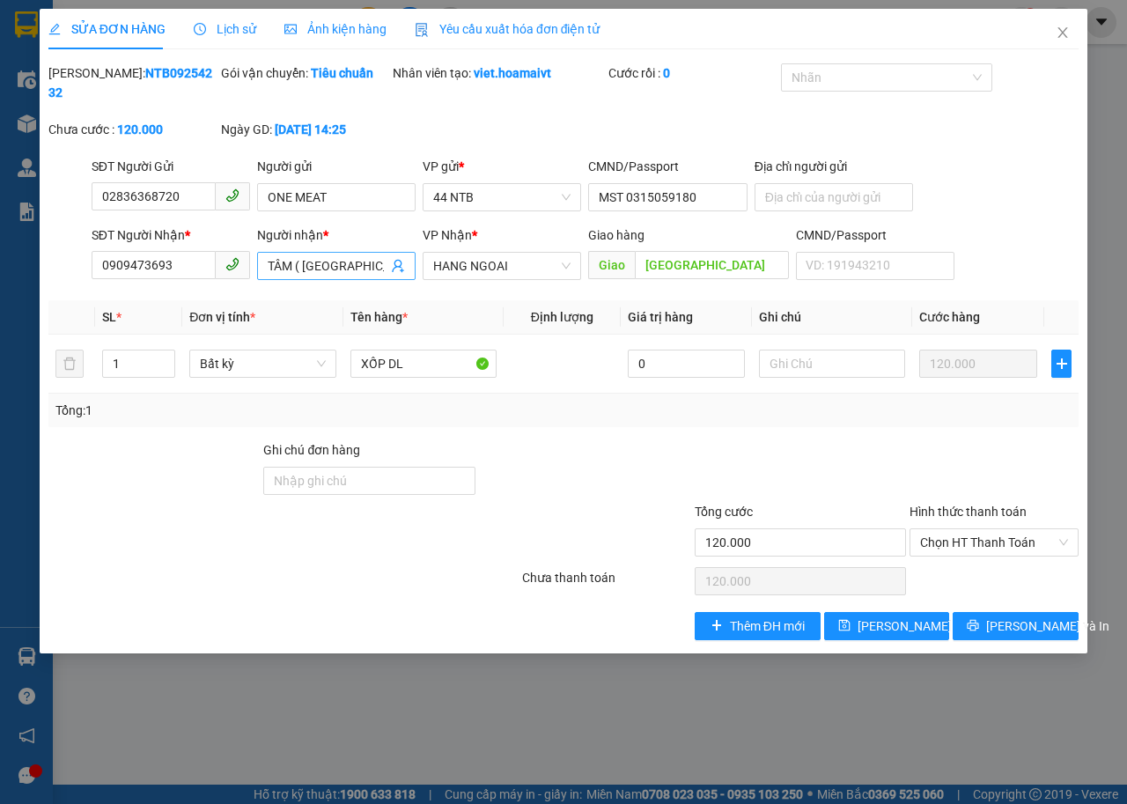
click at [384, 267] on input "TÂM ( CHOJEONG )" at bounding box center [328, 265] width 120 height 19
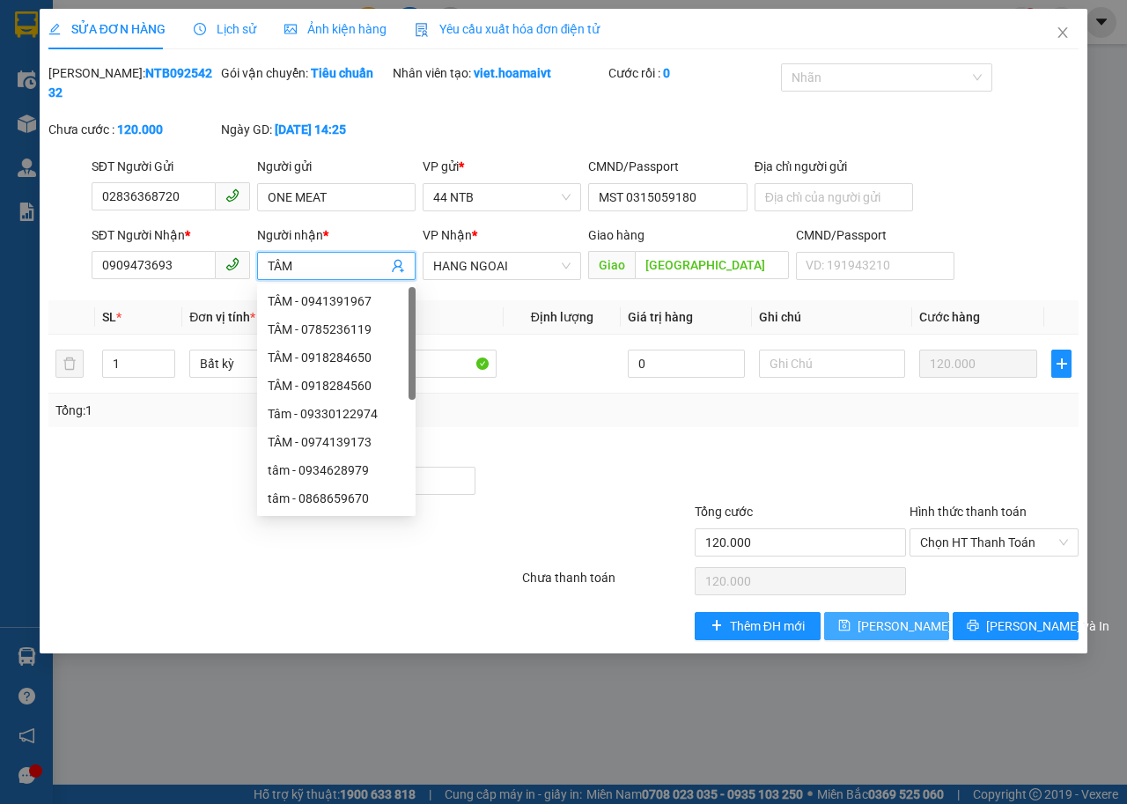
type input "TÂM"
click at [896, 636] on button "Lưu thay đổi" at bounding box center [887, 626] width 126 height 28
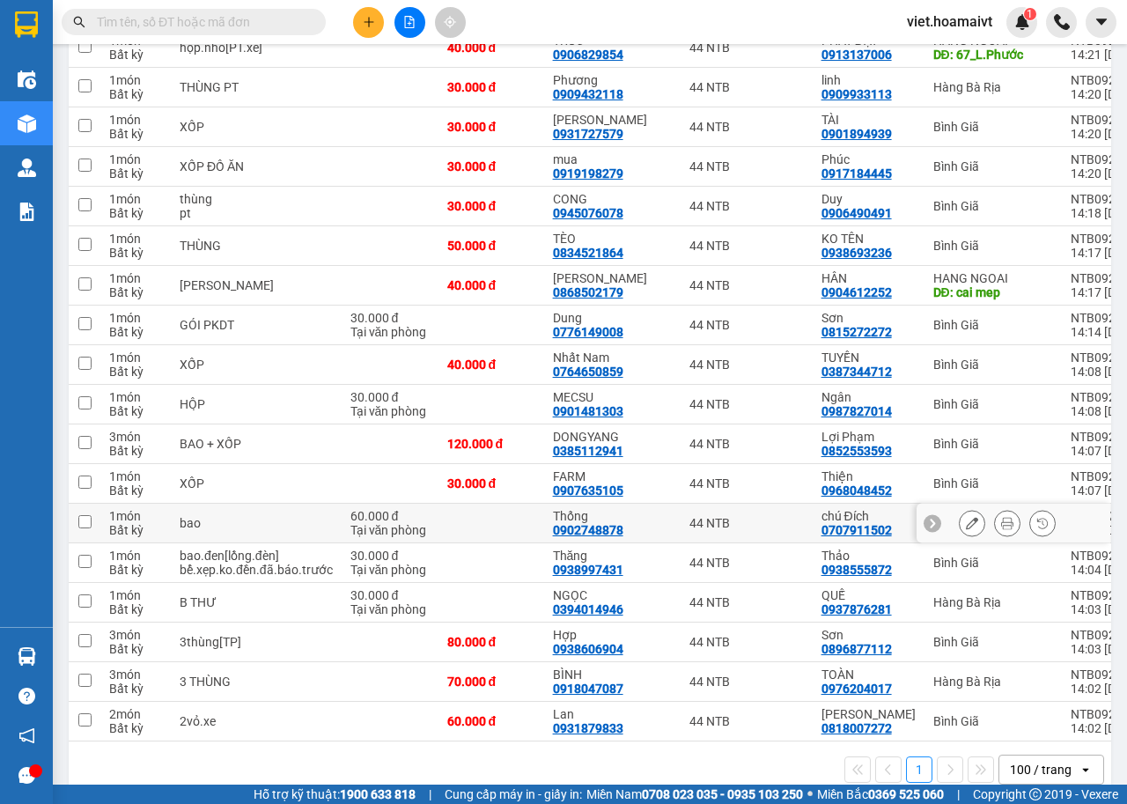
scroll to position [375, 0]
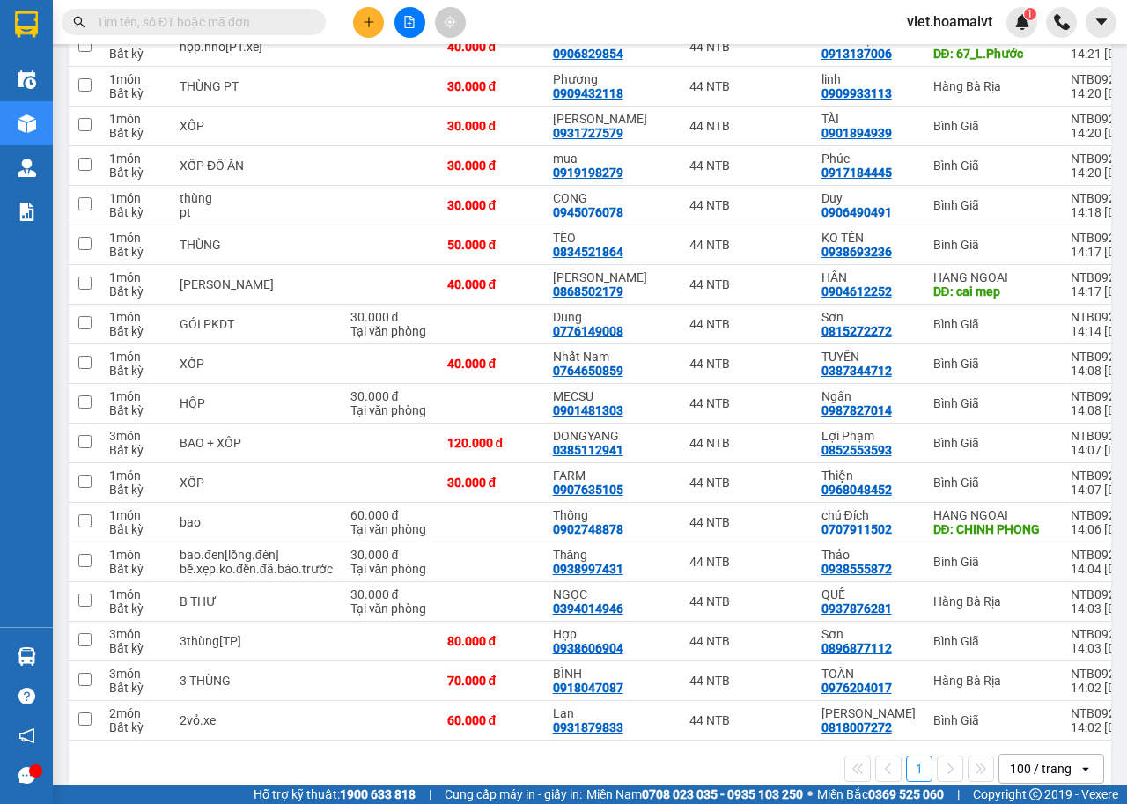
click at [354, 30] on div at bounding box center [409, 22] width 132 height 31
click at [360, 25] on button at bounding box center [368, 22] width 31 height 31
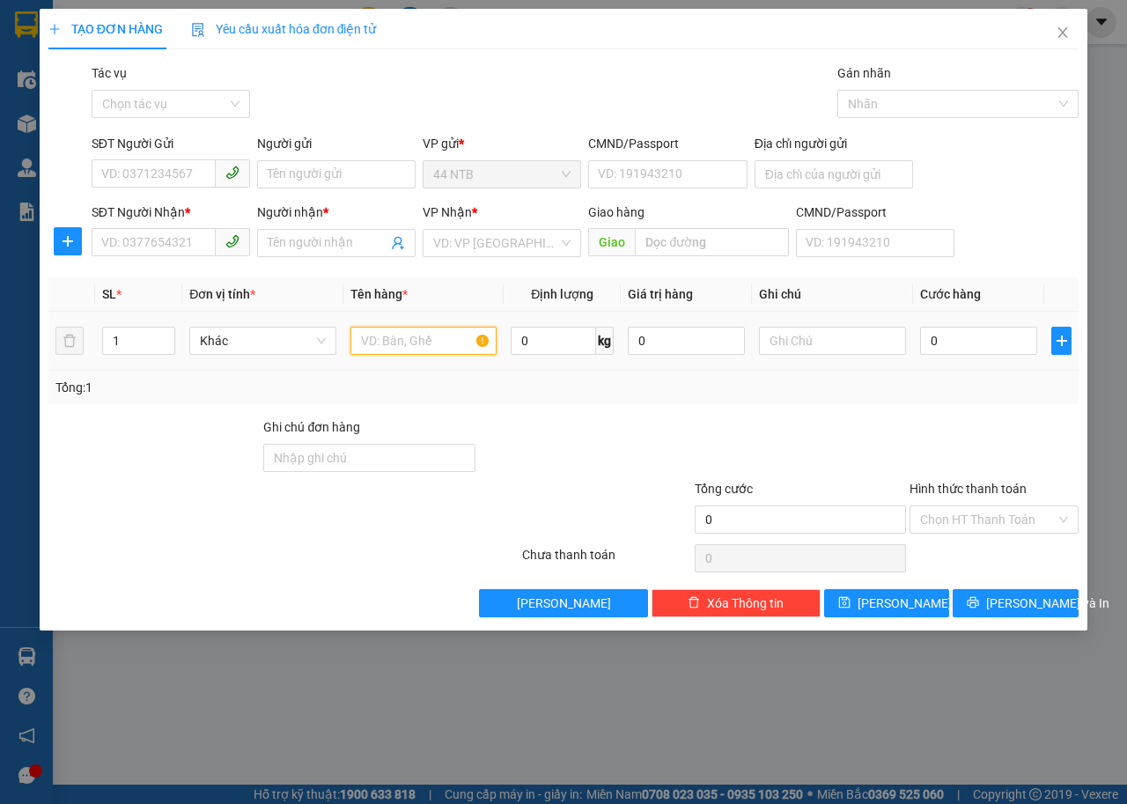
click at [393, 344] on input "text" at bounding box center [423, 341] width 147 height 28
type input "thơ lớn"
click at [181, 251] on input "SĐT Người Nhận *" at bounding box center [154, 242] width 124 height 28
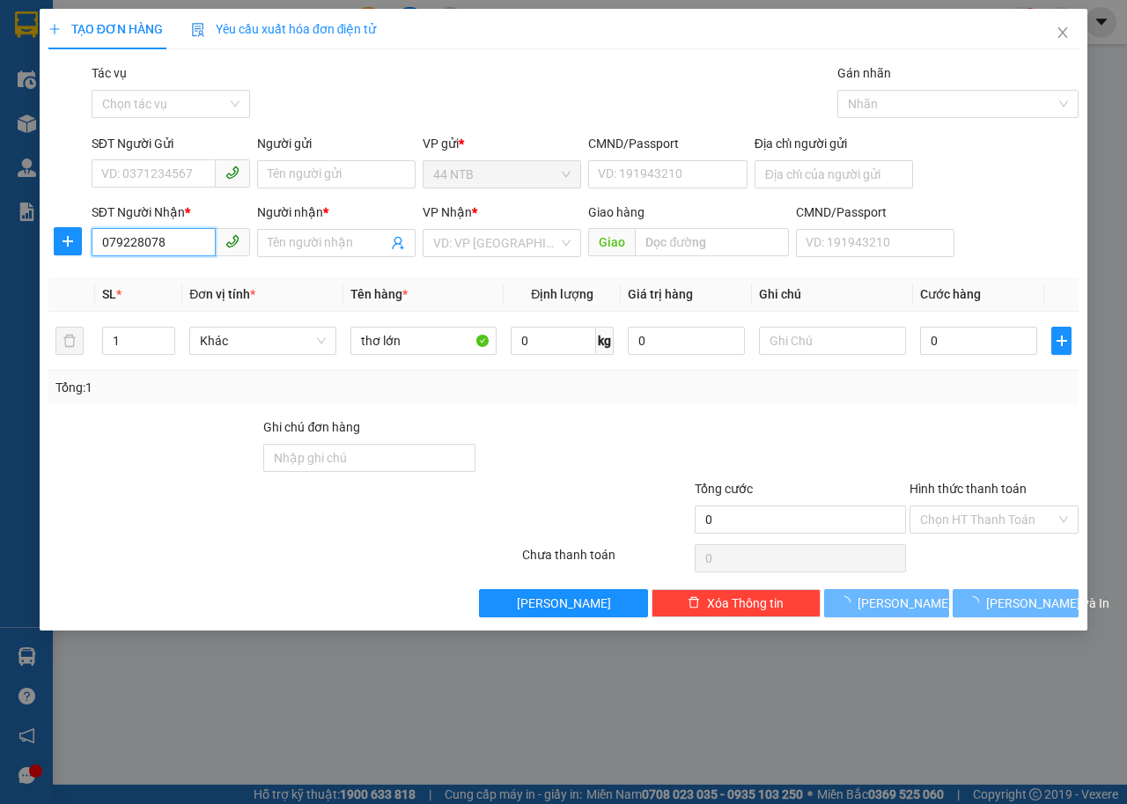
type input "0792280789"
click at [178, 276] on div "0792280789 - Thư" at bounding box center [170, 277] width 137 height 19
type input "Thư"
type input "0792280789"
click at [188, 172] on input "SĐT Người Gửi" at bounding box center [154, 173] width 124 height 28
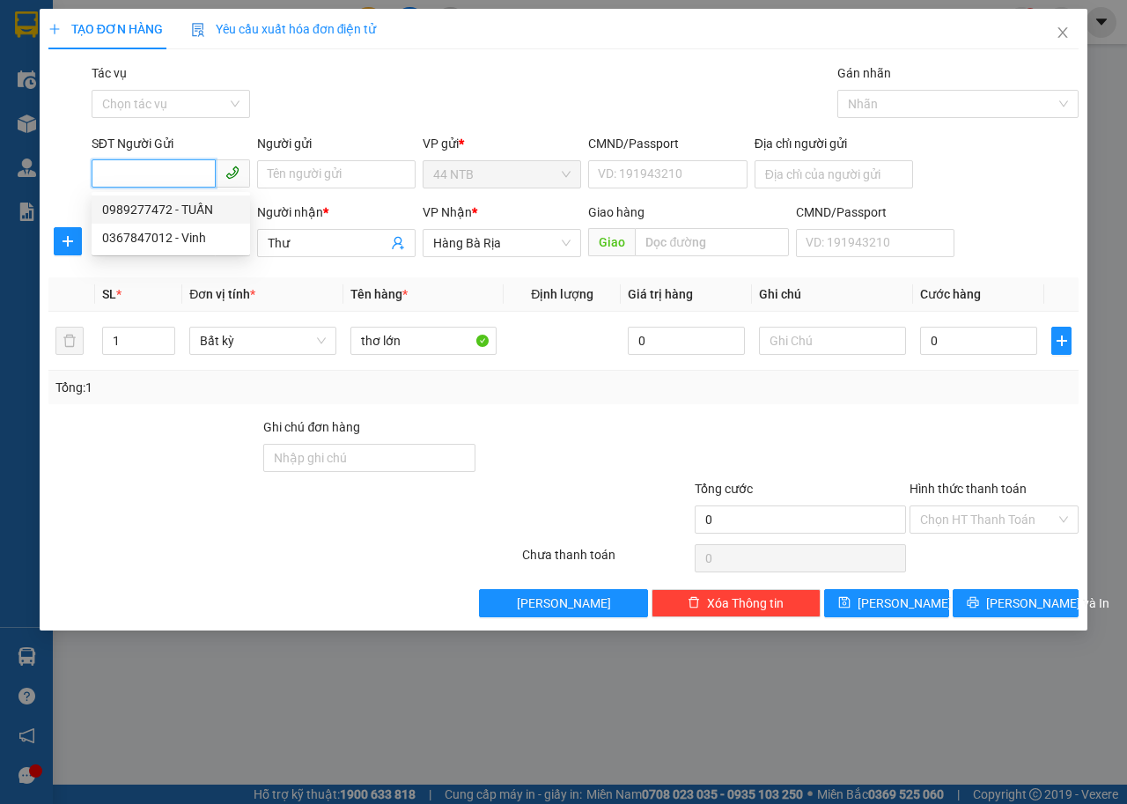
click at [188, 205] on div "0989277472 - TUẤN" at bounding box center [170, 209] width 137 height 19
type input "0989277472"
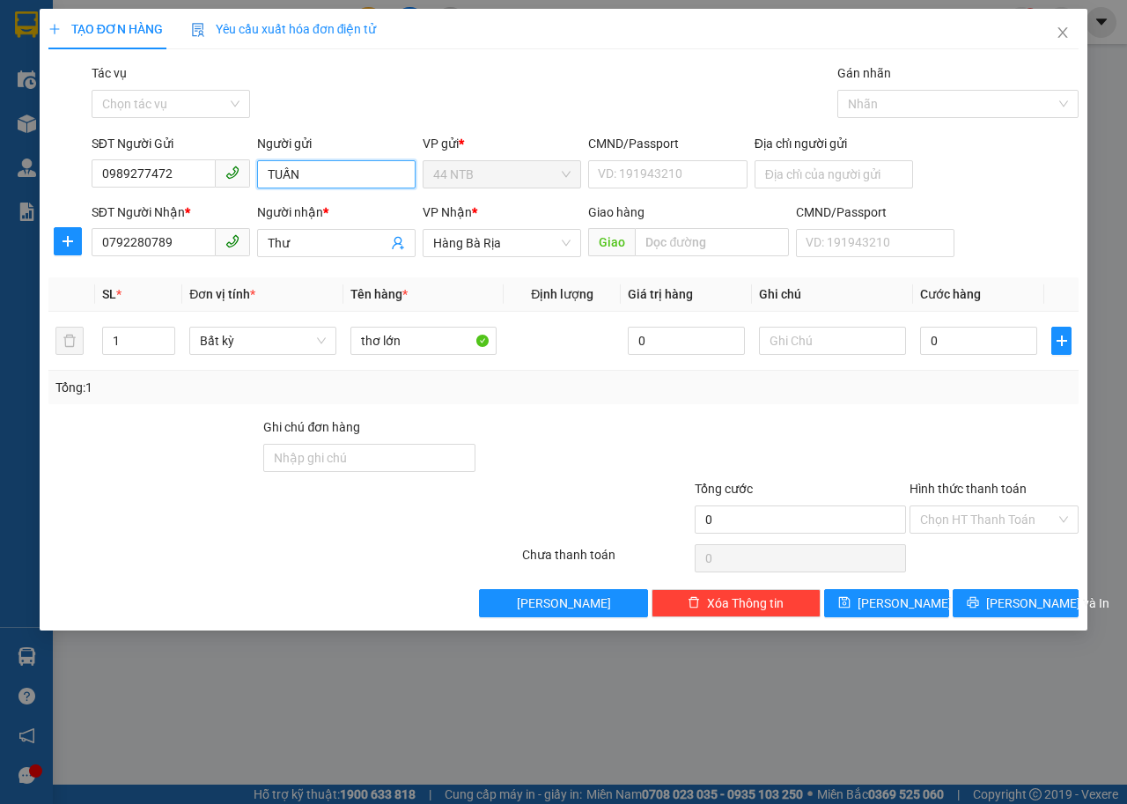
click at [317, 178] on input "TUẤN" at bounding box center [336, 174] width 158 height 28
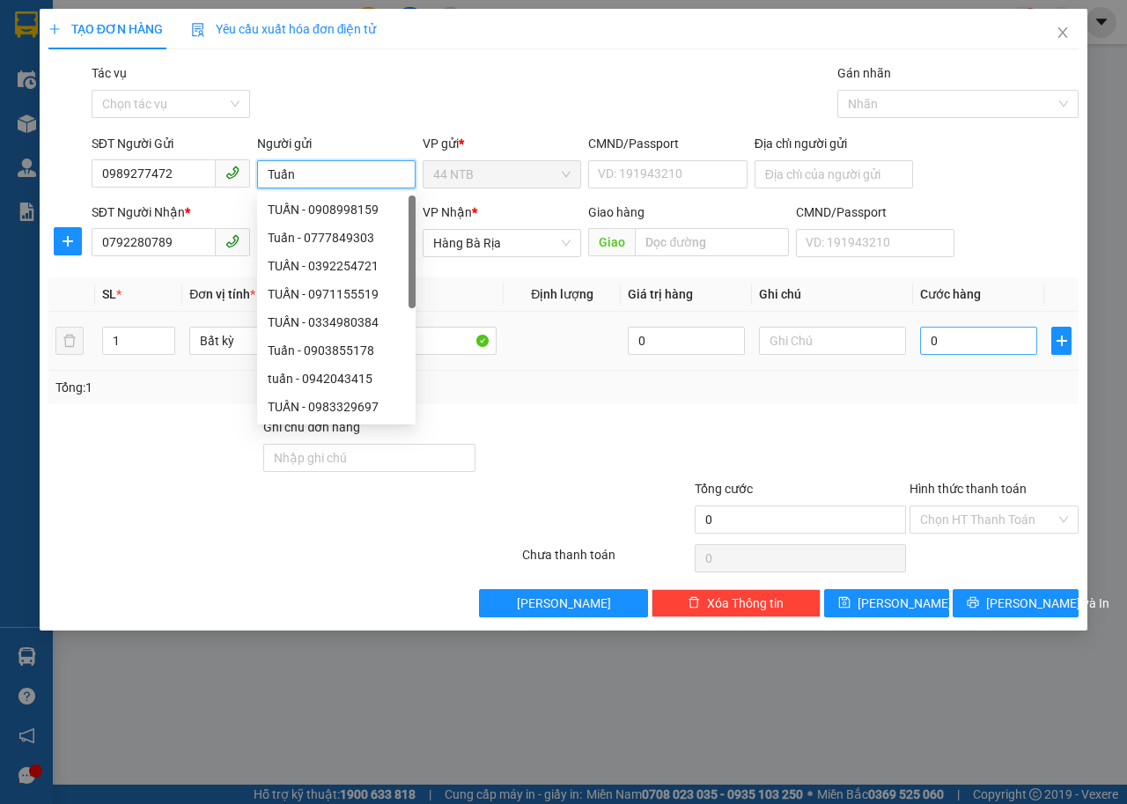
type input "Tuấn"
click at [962, 346] on input "0" at bounding box center [978, 341] width 117 height 28
type input "3"
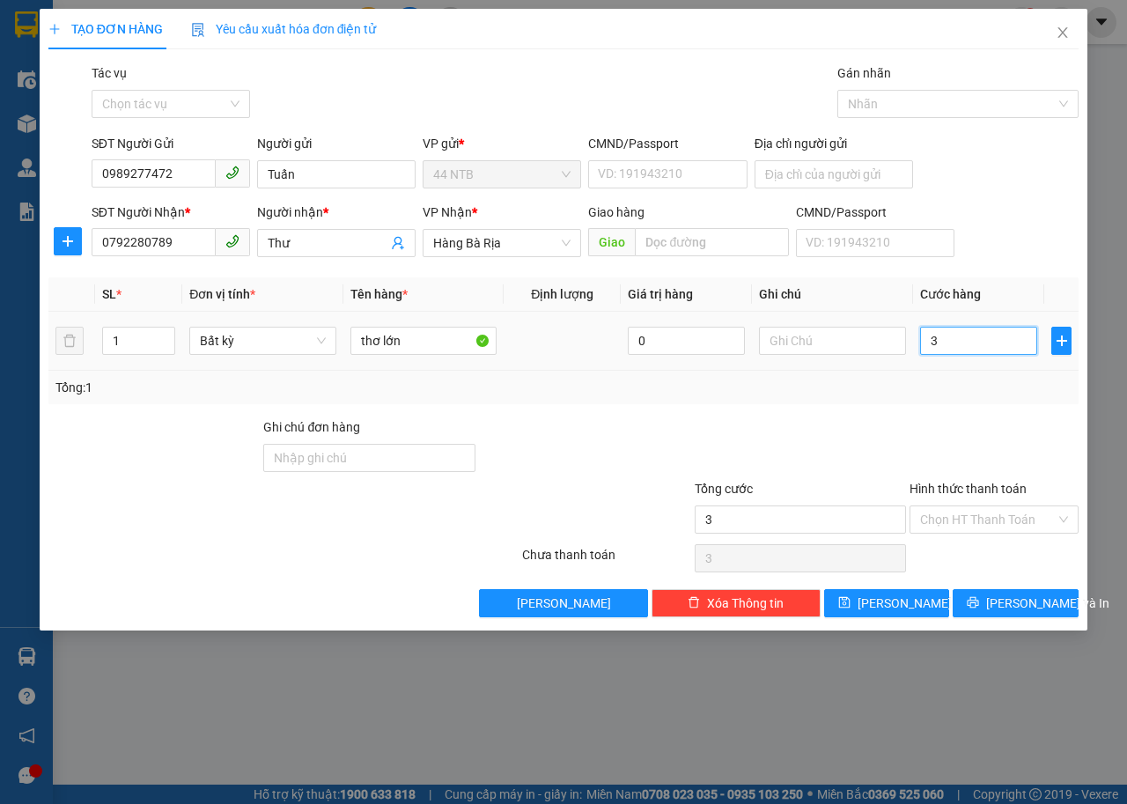
type input "30"
type input "30.000"
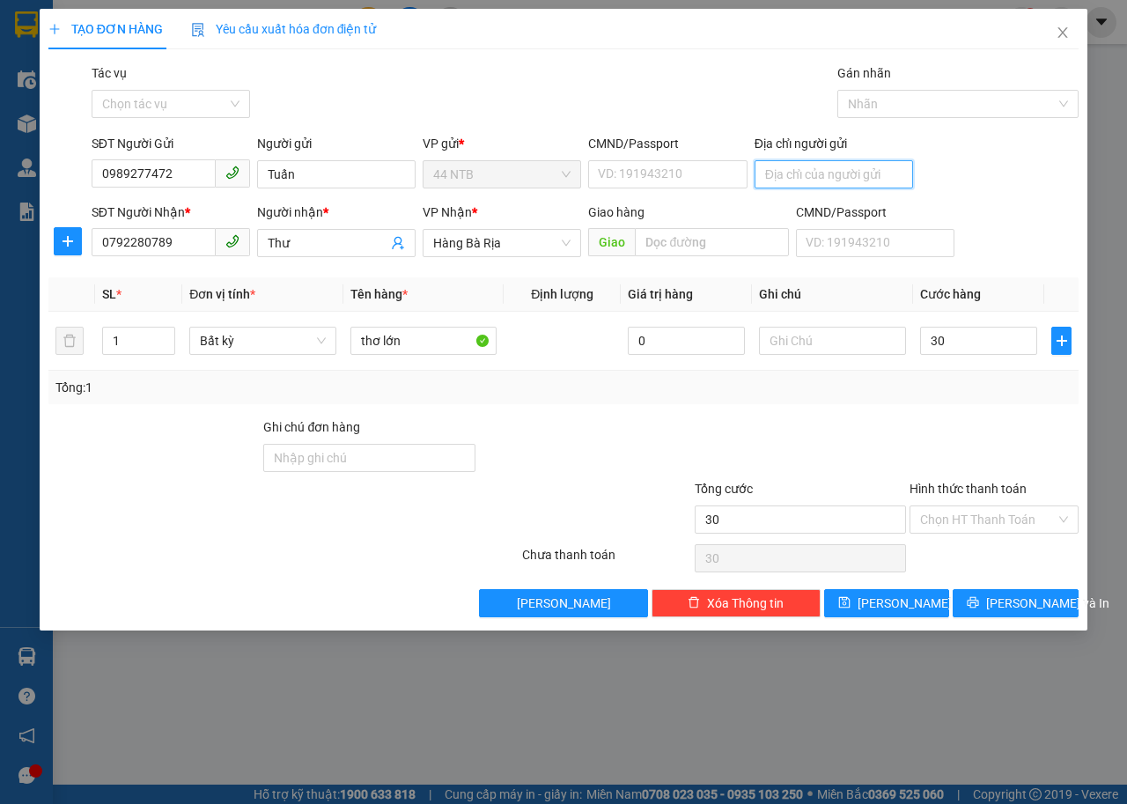
type input "30.000"
click at [793, 171] on input "Địa chỉ người gửi" at bounding box center [833, 174] width 158 height 28
type input "333.335.337_Ng.Trãi_Q1"
click at [1022, 599] on span "Lưu và In" at bounding box center [1047, 602] width 123 height 19
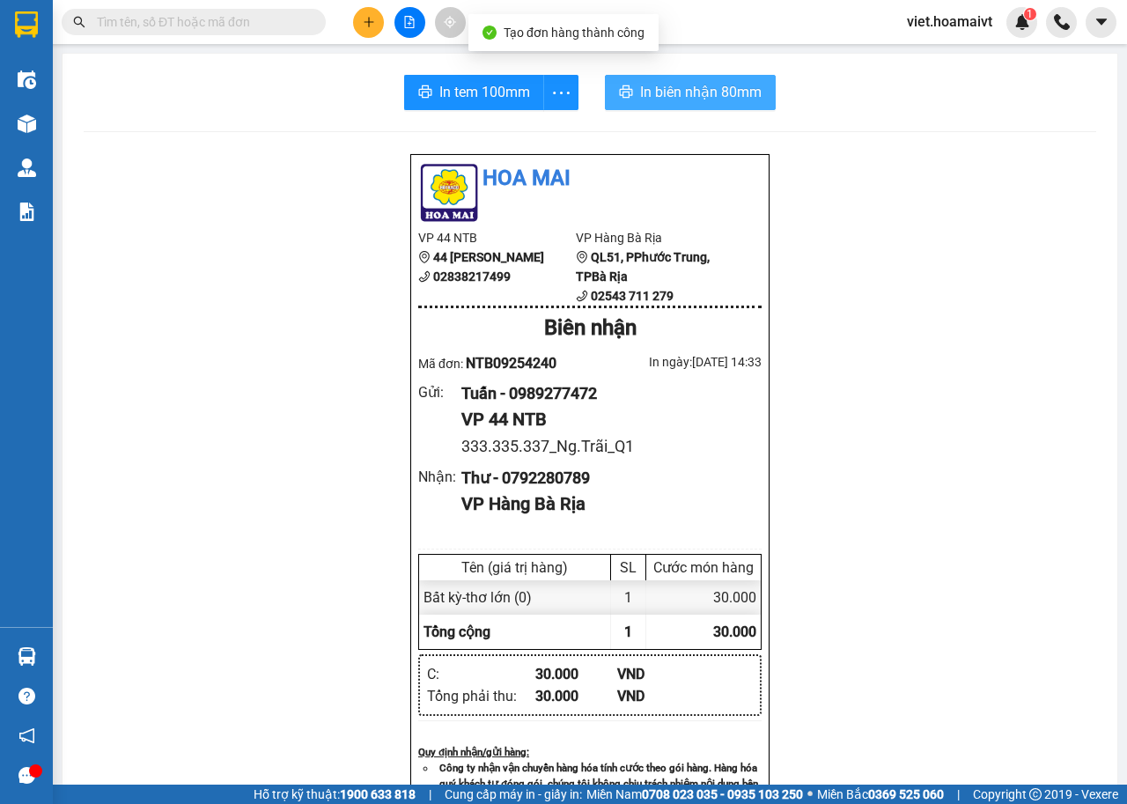
click at [703, 98] on span "In biên nhận 80mm" at bounding box center [700, 92] width 121 height 22
click at [714, 105] on button "In biên nhận 80mm" at bounding box center [690, 92] width 171 height 35
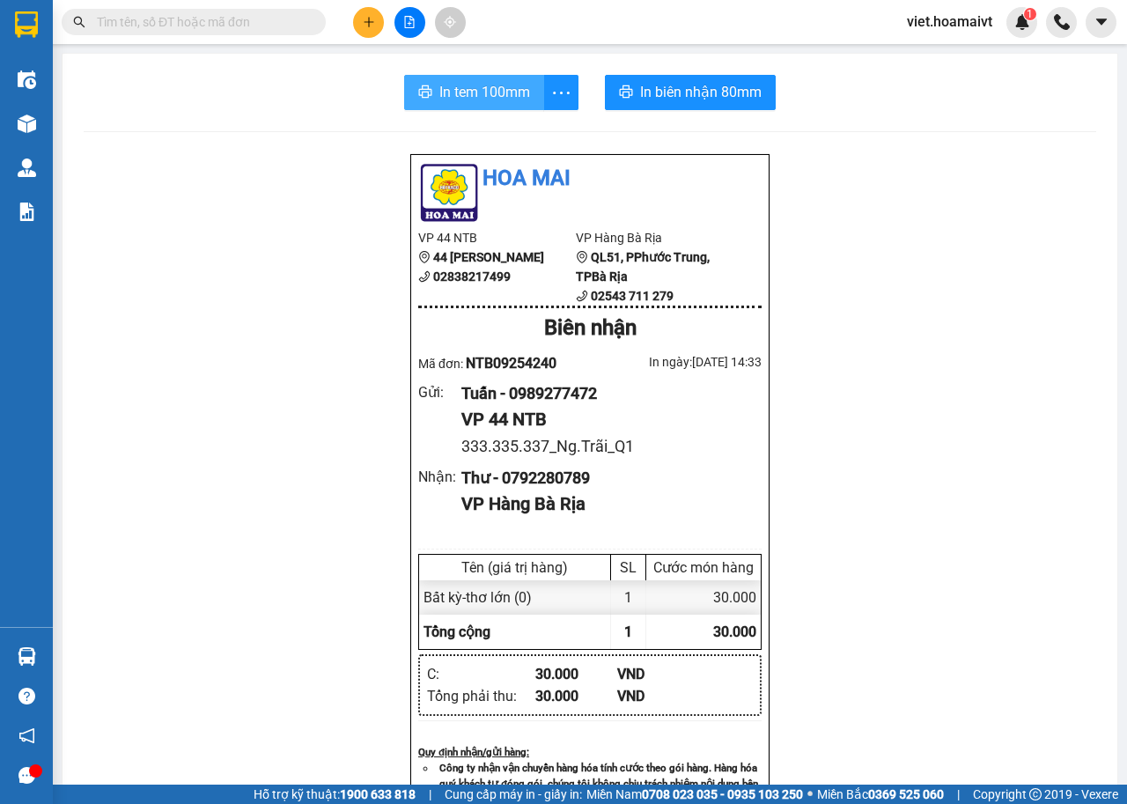
click at [467, 79] on button "In tem 100mm" at bounding box center [474, 92] width 140 height 35
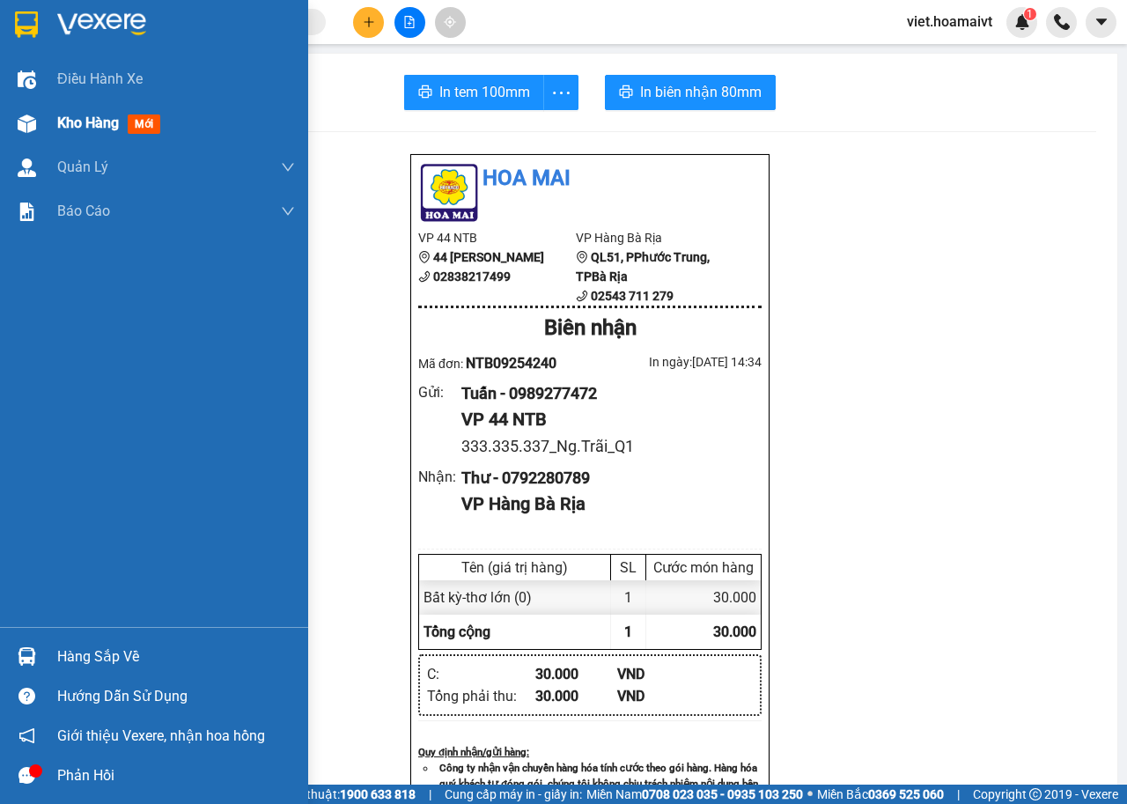
click at [82, 124] on span "Kho hàng" at bounding box center [88, 122] width 62 height 17
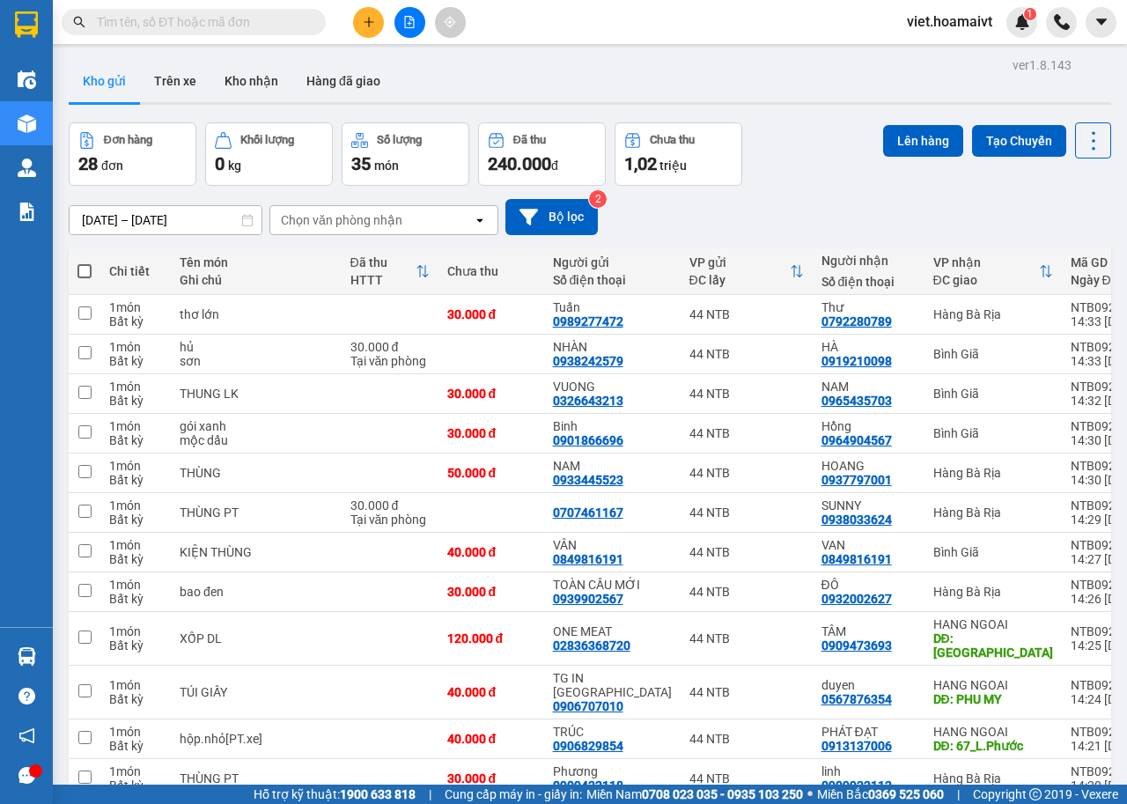
click at [273, 18] on input "text" at bounding box center [201, 21] width 208 height 19
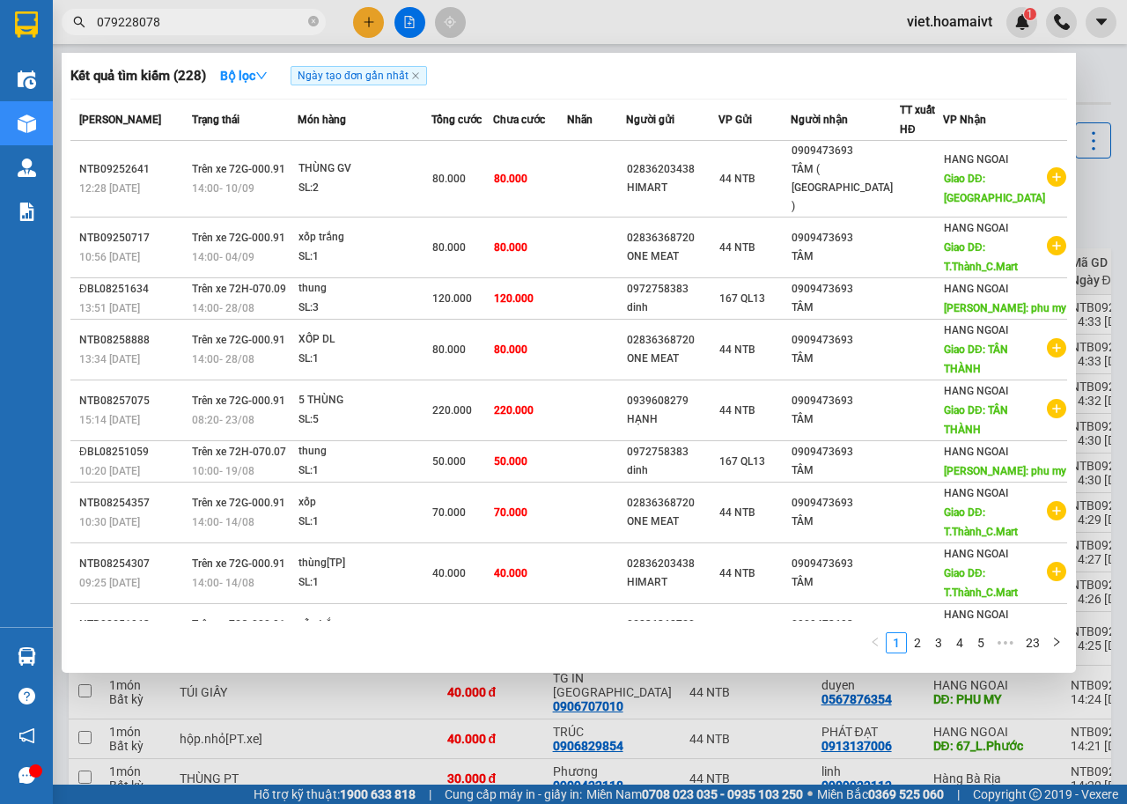
type input "0792280789"
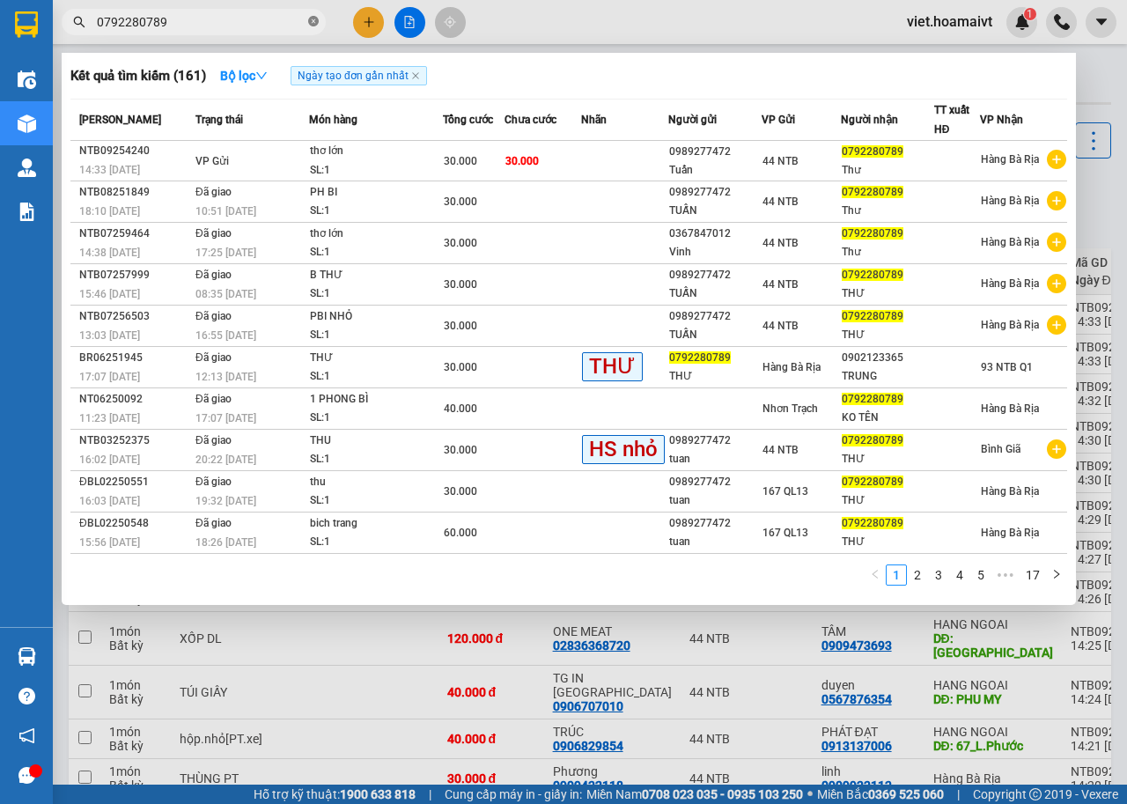
click at [310, 22] on icon "close-circle" at bounding box center [313, 21] width 11 height 11
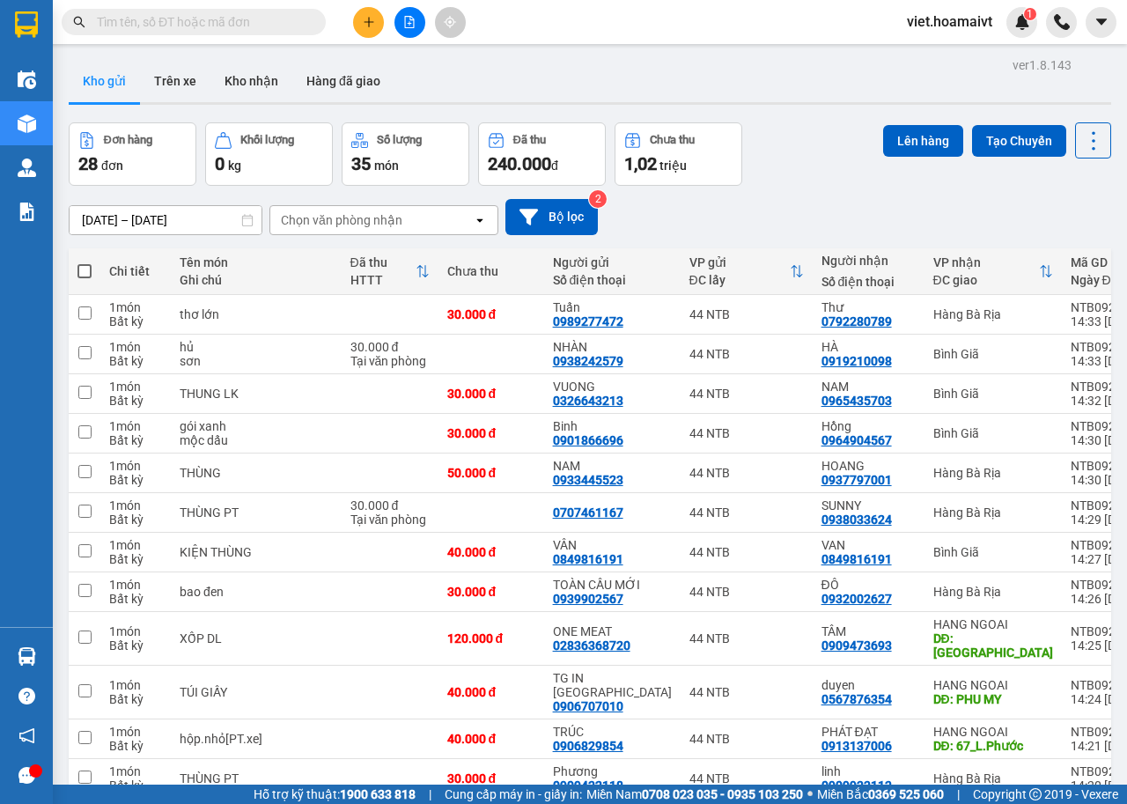
click at [342, 215] on div "Chọn văn phòng nhận" at bounding box center [341, 220] width 121 height 18
click at [232, 13] on input "text" at bounding box center [201, 21] width 208 height 19
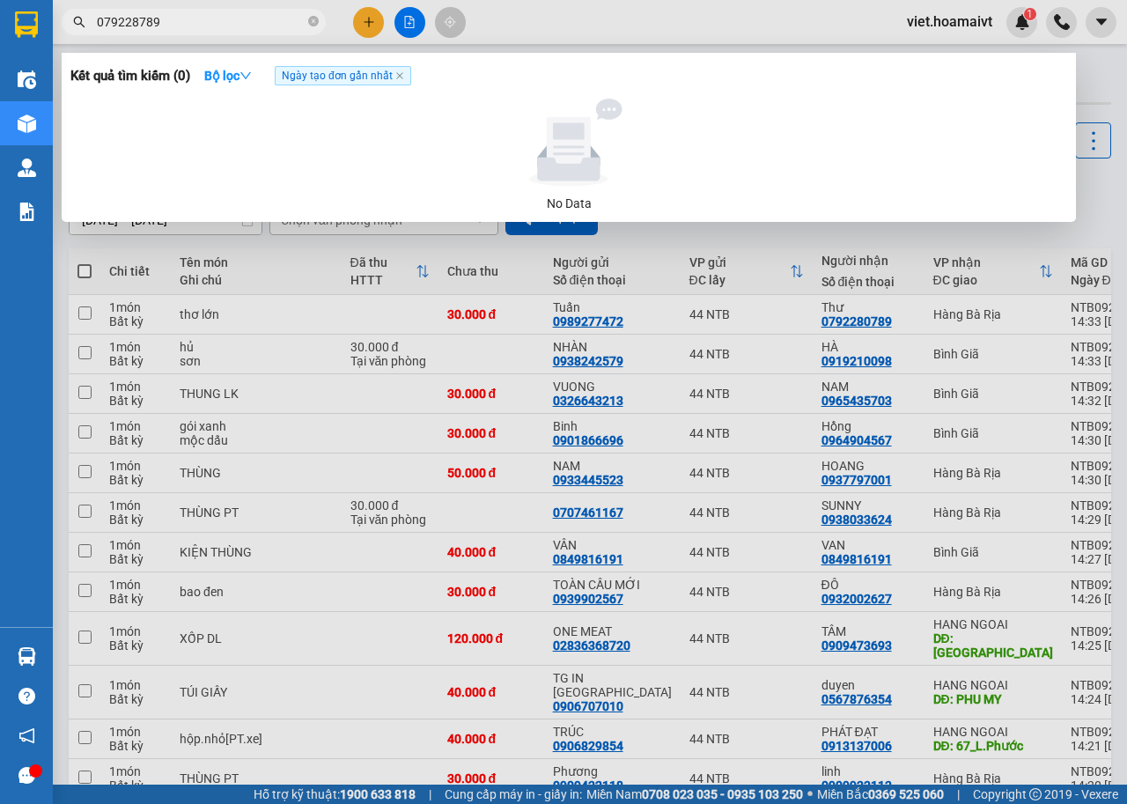
click at [136, 16] on input "079228789" at bounding box center [201, 21] width 208 height 19
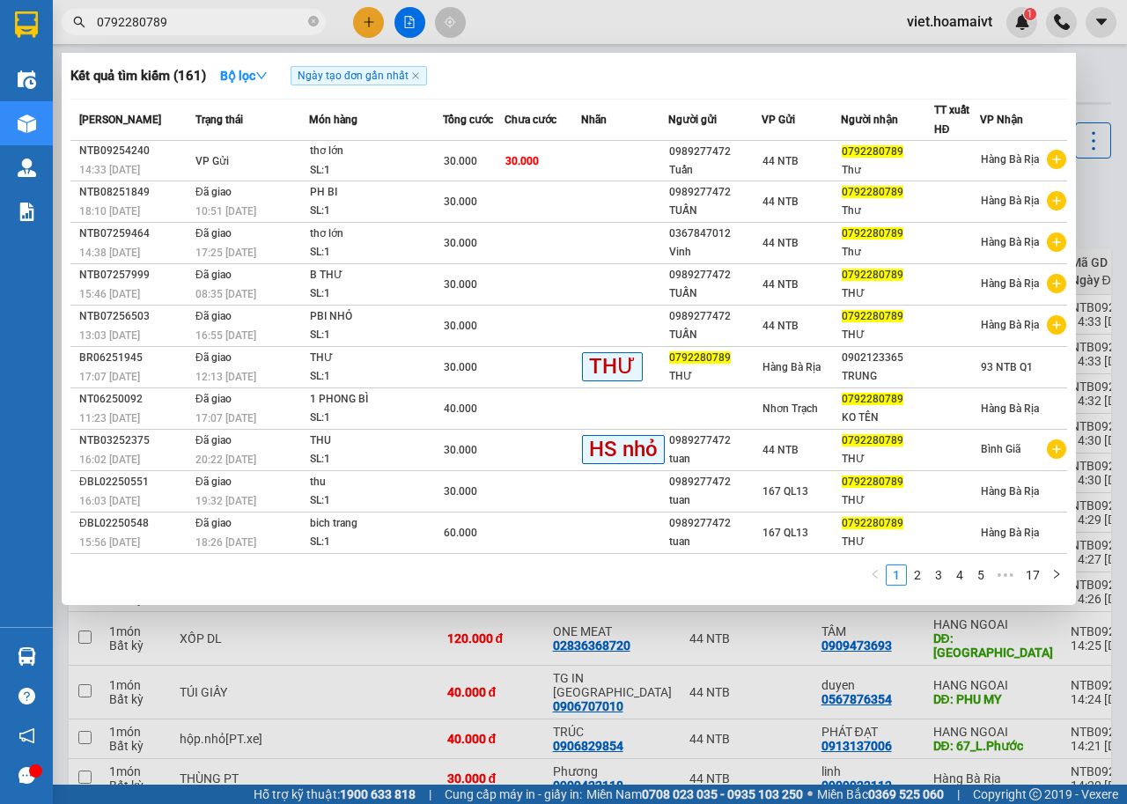
type input "0792280789"
click at [307, 24] on span "0792280789" at bounding box center [194, 22] width 264 height 26
click at [313, 24] on icon "close-circle" at bounding box center [313, 21] width 11 height 11
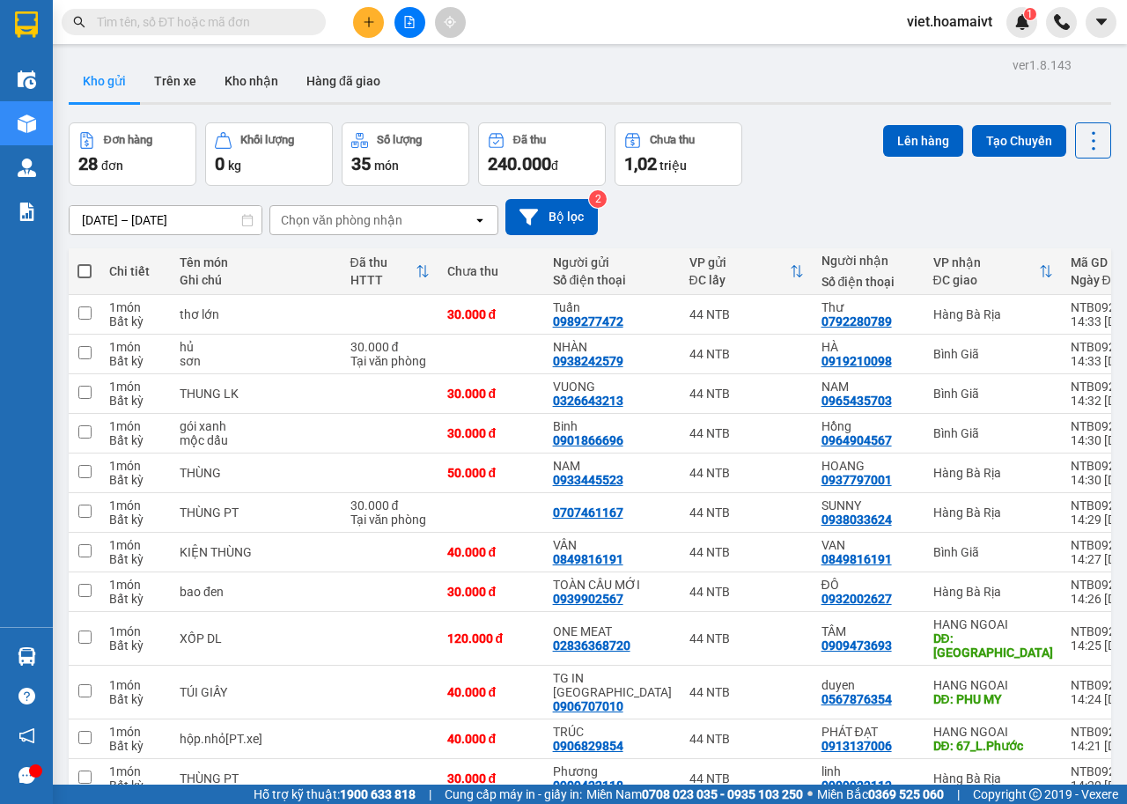
click at [366, 18] on icon "plus" at bounding box center [369, 22] width 12 height 12
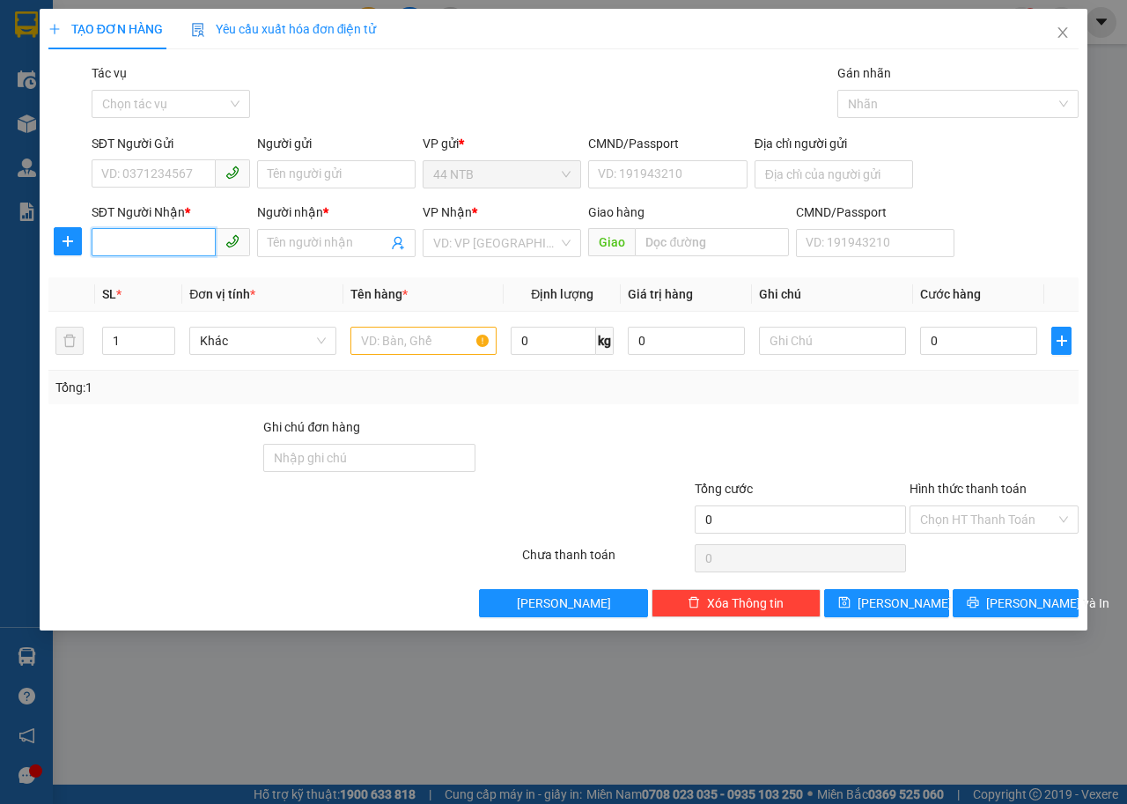
click at [117, 254] on input "SĐT Người Nhận *" at bounding box center [154, 242] width 124 height 28
type input "0907402940"
click at [202, 287] on div "0907402940 - Dũng" at bounding box center [170, 277] width 137 height 19
type input "593.đg.3/2_Q10"
type input "Dũng"
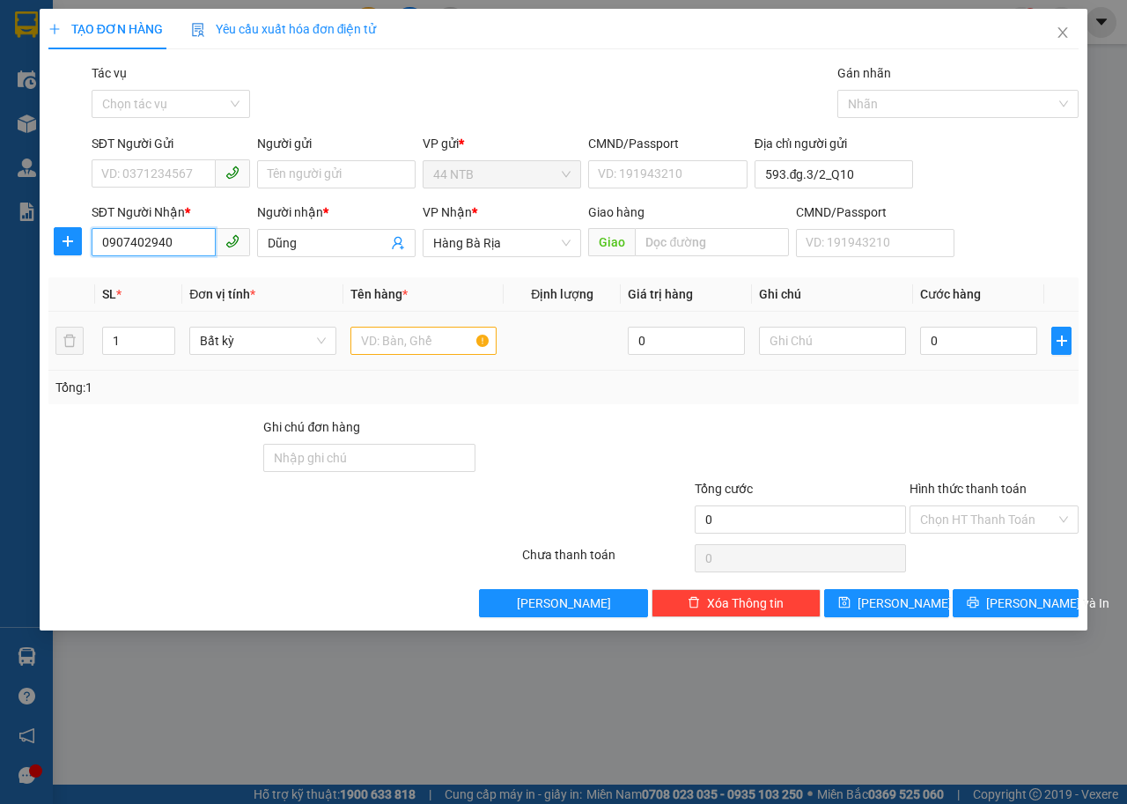
type input "0907402940"
click at [444, 335] on input "text" at bounding box center [423, 341] width 147 height 28
type input "hộp.bkeo[LK]"
click at [937, 342] on input "0" at bounding box center [978, 341] width 117 height 28
type input "3"
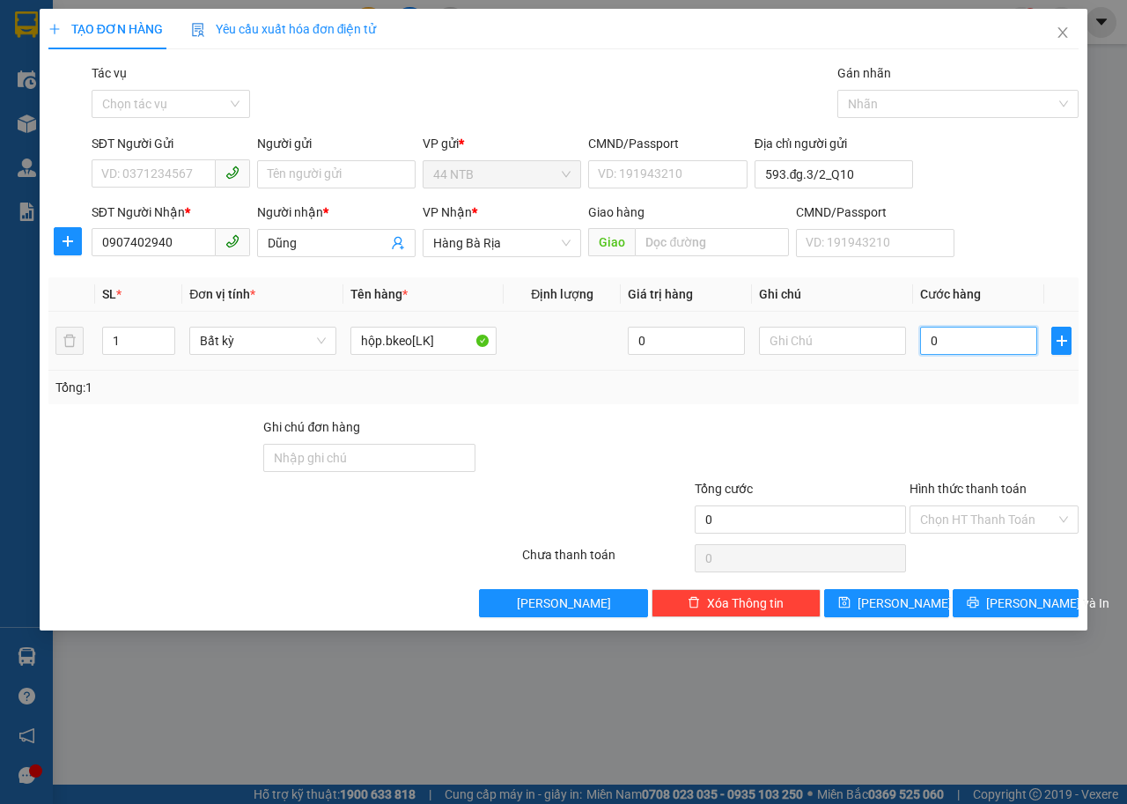
type input "3"
type input "30"
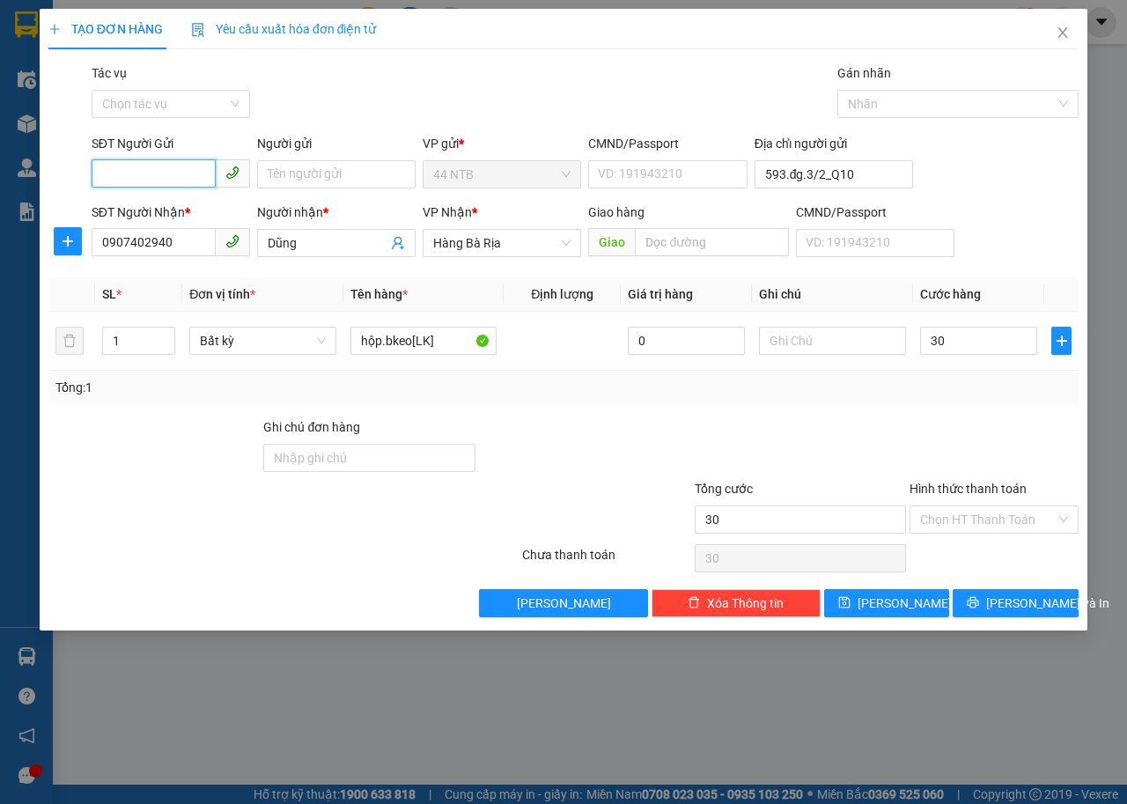
type input "30.000"
click at [116, 175] on input "SĐT Người Gửi" at bounding box center [154, 173] width 124 height 28
type input "0562494949"
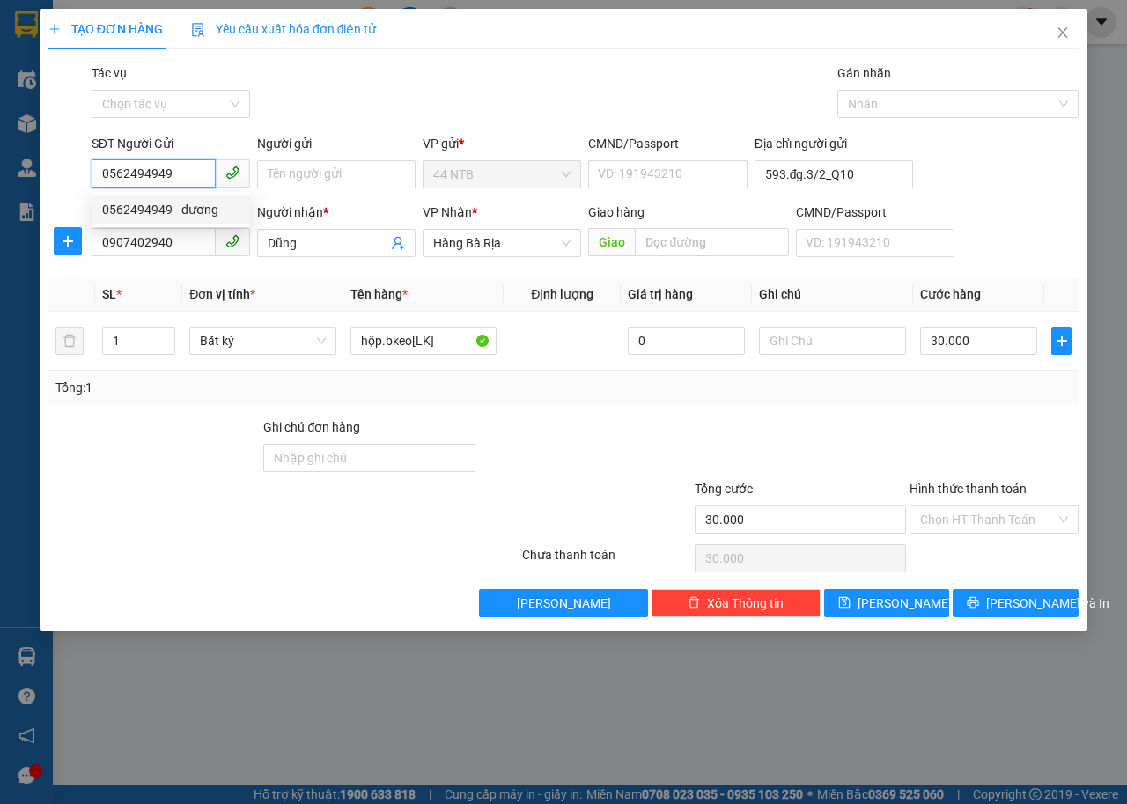
click at [191, 204] on div "0562494949 - dương" at bounding box center [170, 209] width 137 height 19
type input "dương"
type input "0562494949"
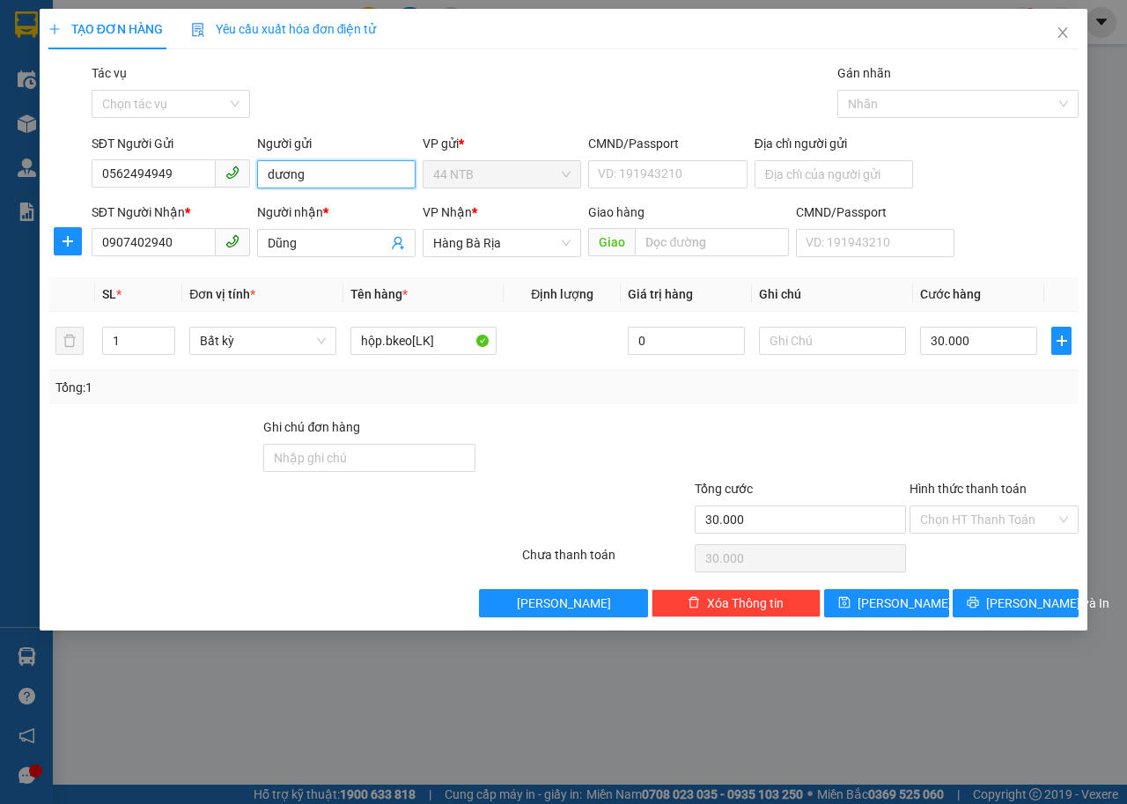
click at [274, 175] on input "dương" at bounding box center [336, 174] width 158 height 28
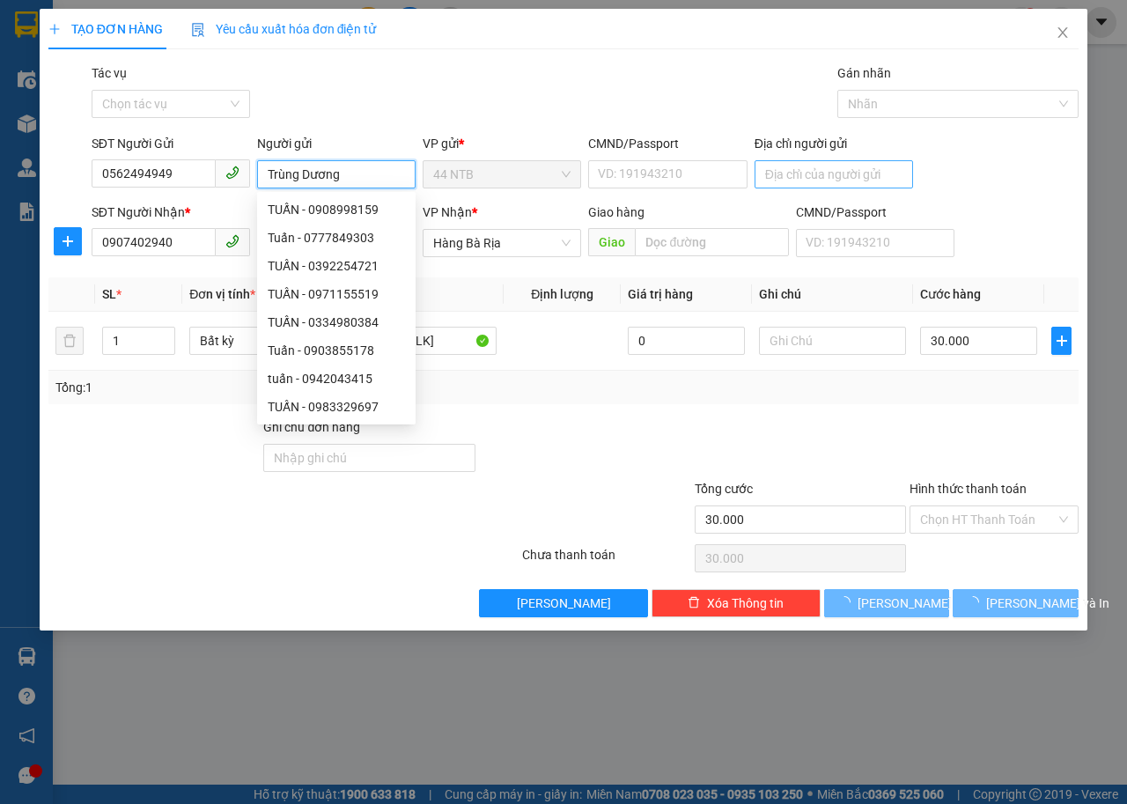
type input "Trùng Dương"
click at [835, 174] on input "Địa chỉ người gửi" at bounding box center [833, 174] width 158 height 28
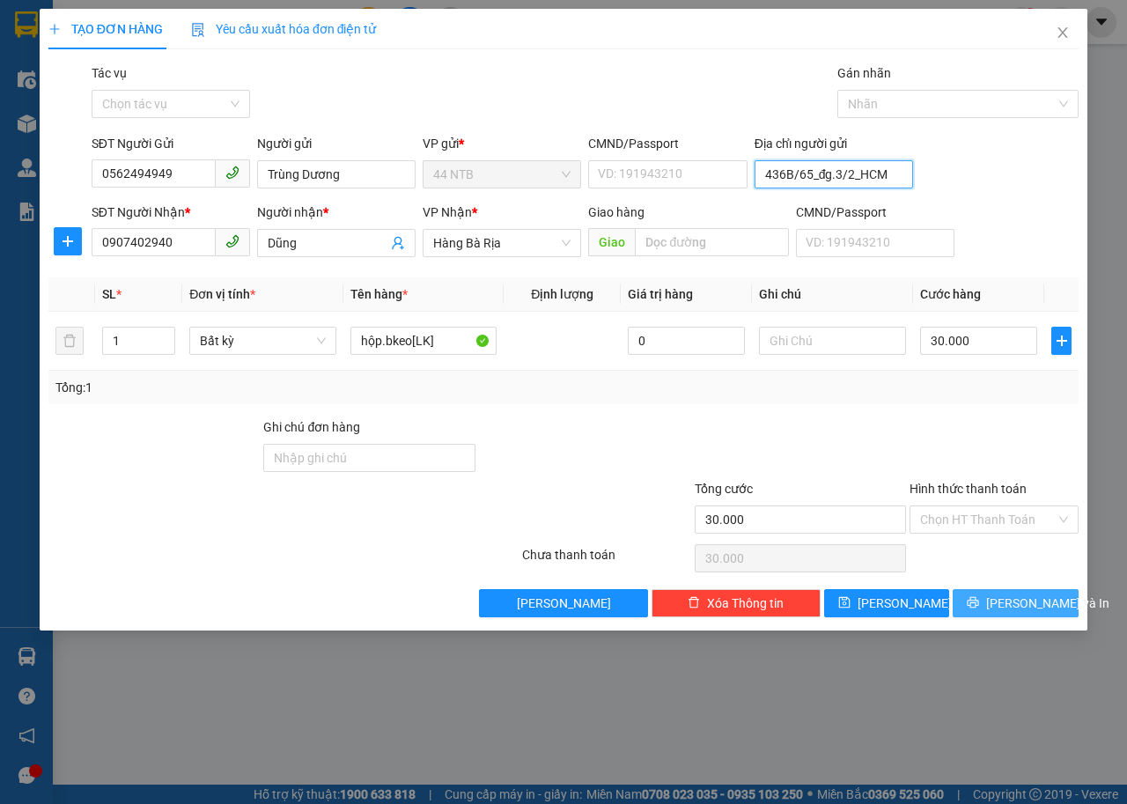
type input "436B/65_đg.3/2_HCM"
click at [979, 603] on icon "printer" at bounding box center [973, 602] width 12 height 12
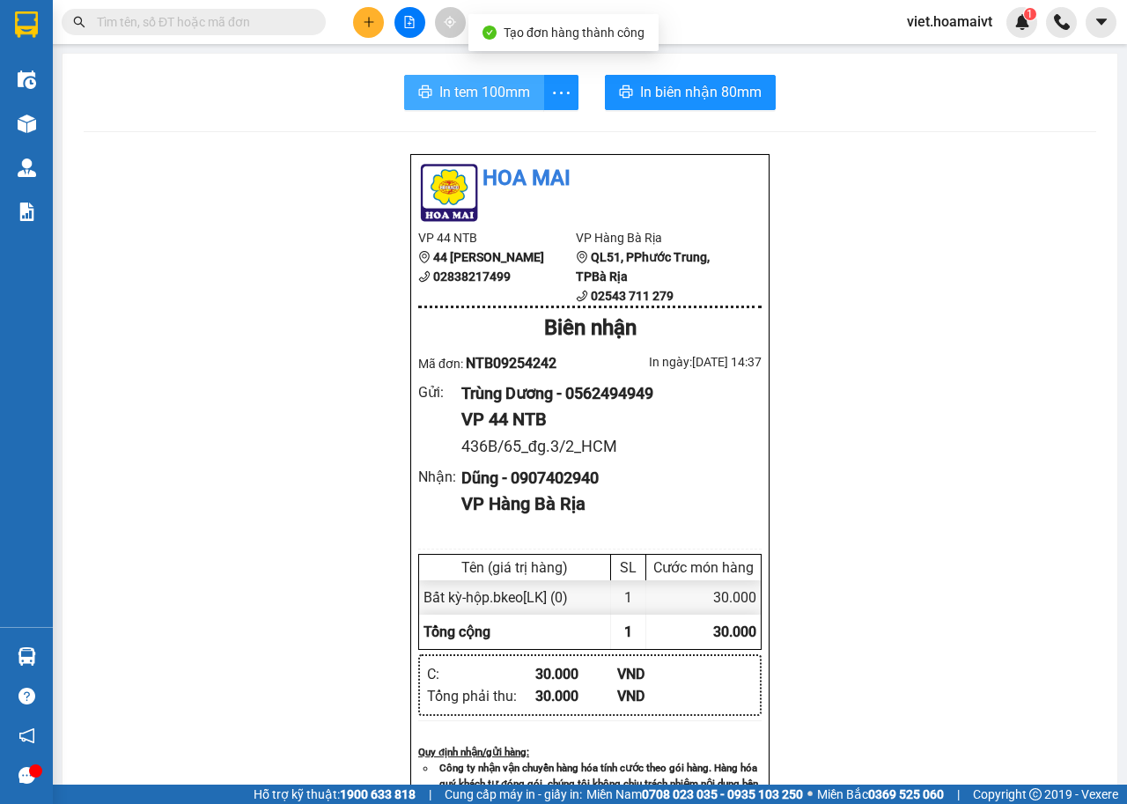
click at [423, 84] on button "In tem 100mm" at bounding box center [474, 92] width 140 height 35
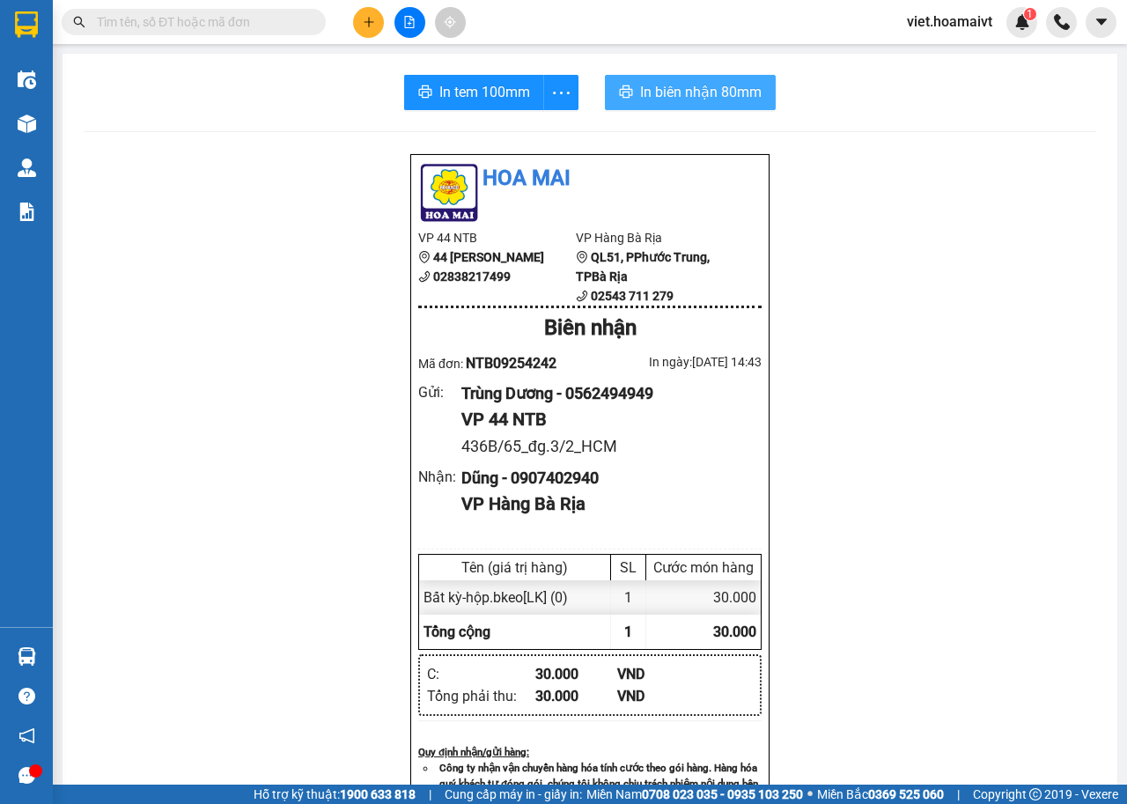
click at [676, 97] on span "In biên nhận 80mm" at bounding box center [700, 92] width 121 height 22
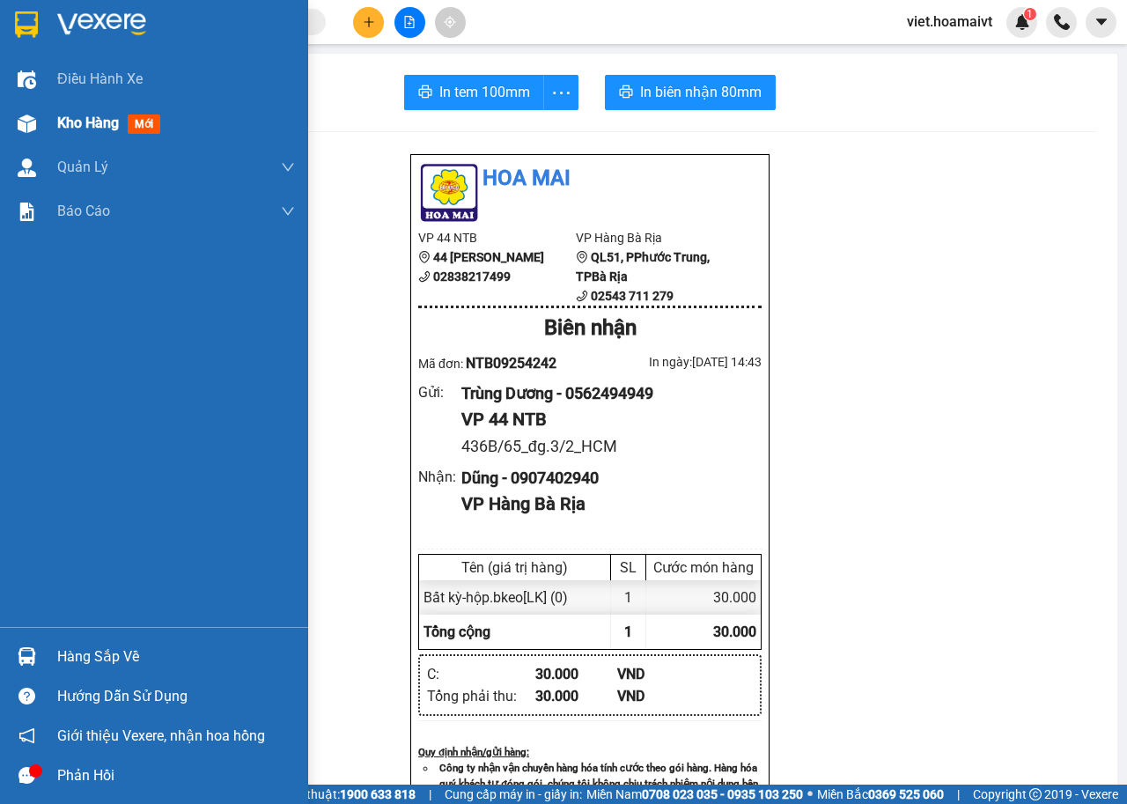
click at [40, 129] on div at bounding box center [26, 123] width 31 height 31
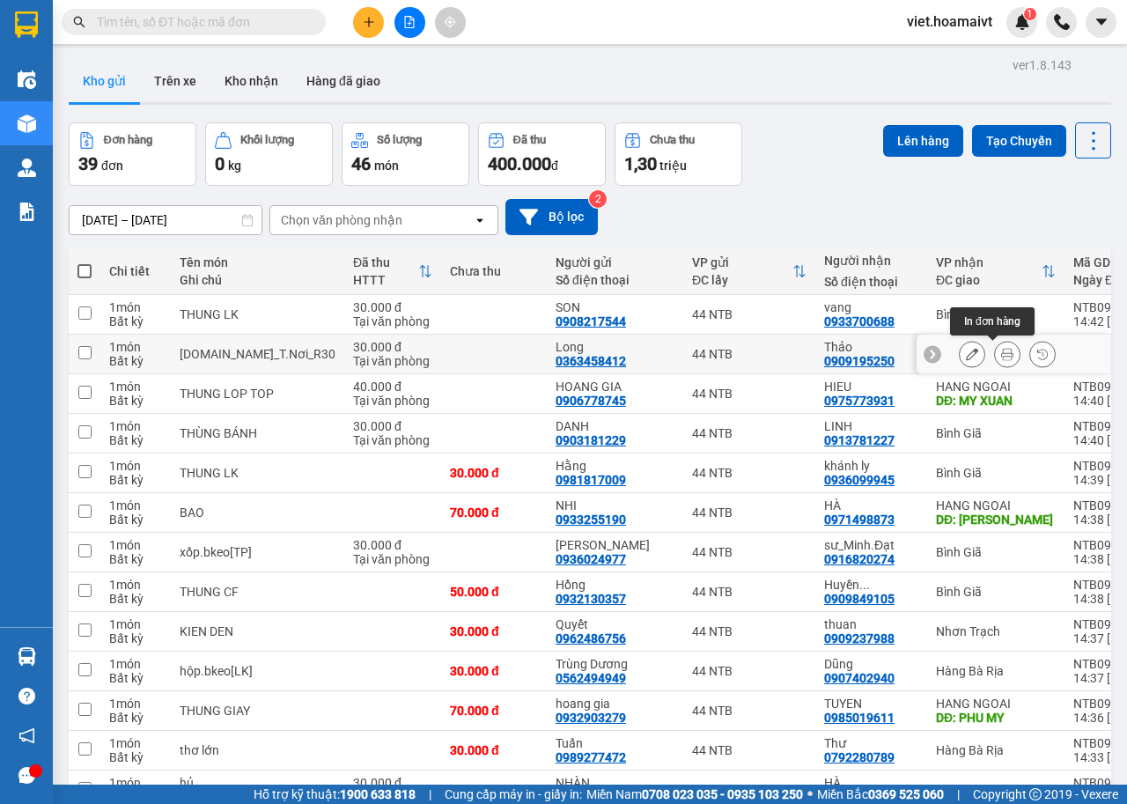
click at [995, 346] on button at bounding box center [1007, 354] width 25 height 31
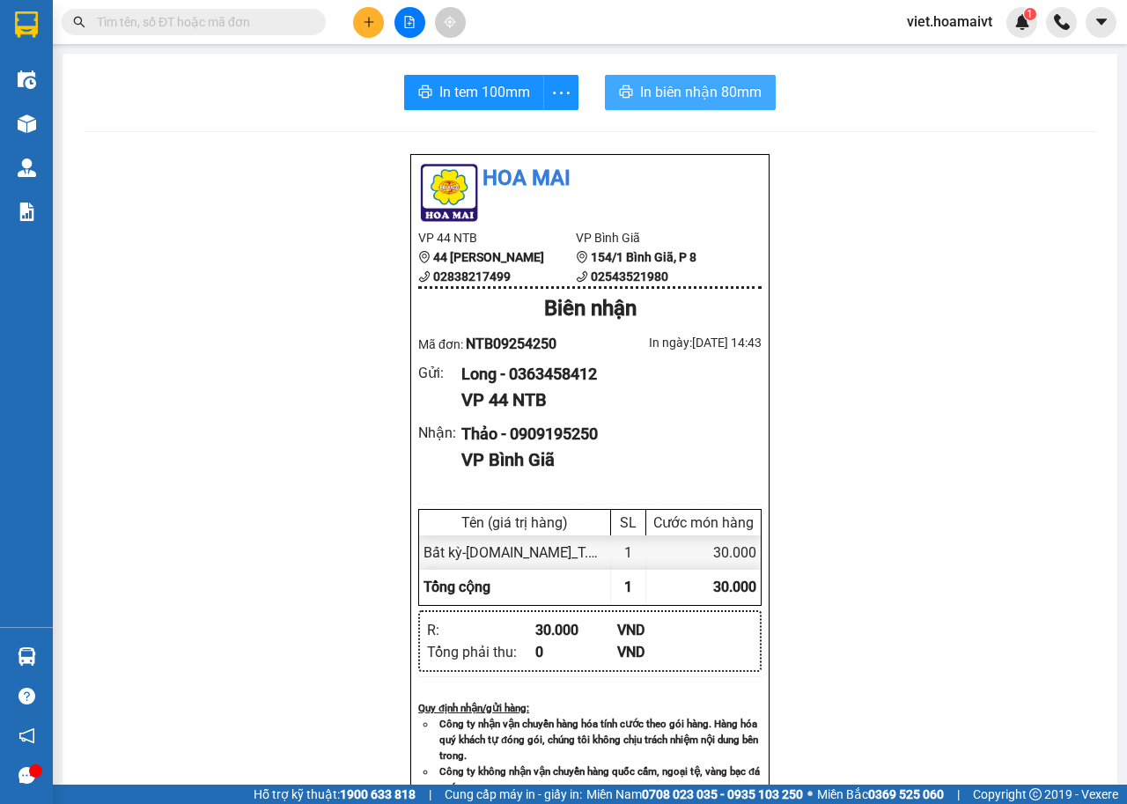
click at [707, 84] on span "In biên nhận 80mm" at bounding box center [700, 92] width 121 height 22
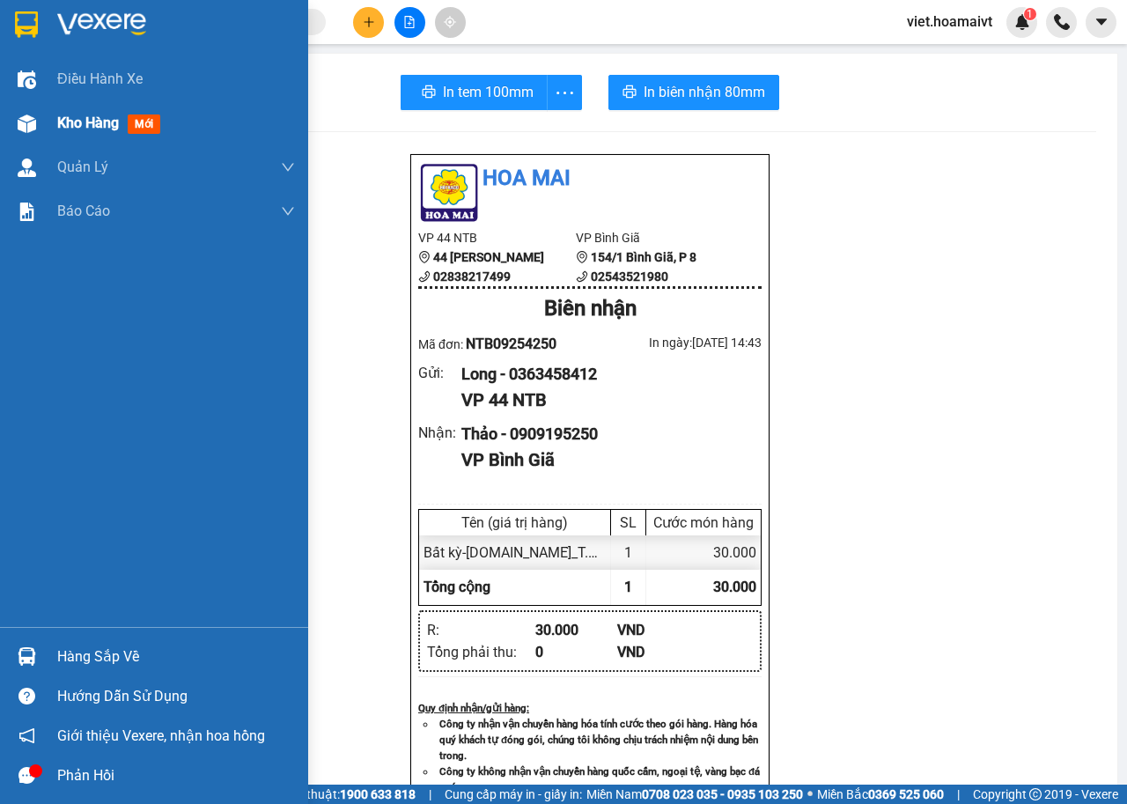
click at [48, 131] on div "Kho hàng mới" at bounding box center [154, 123] width 308 height 44
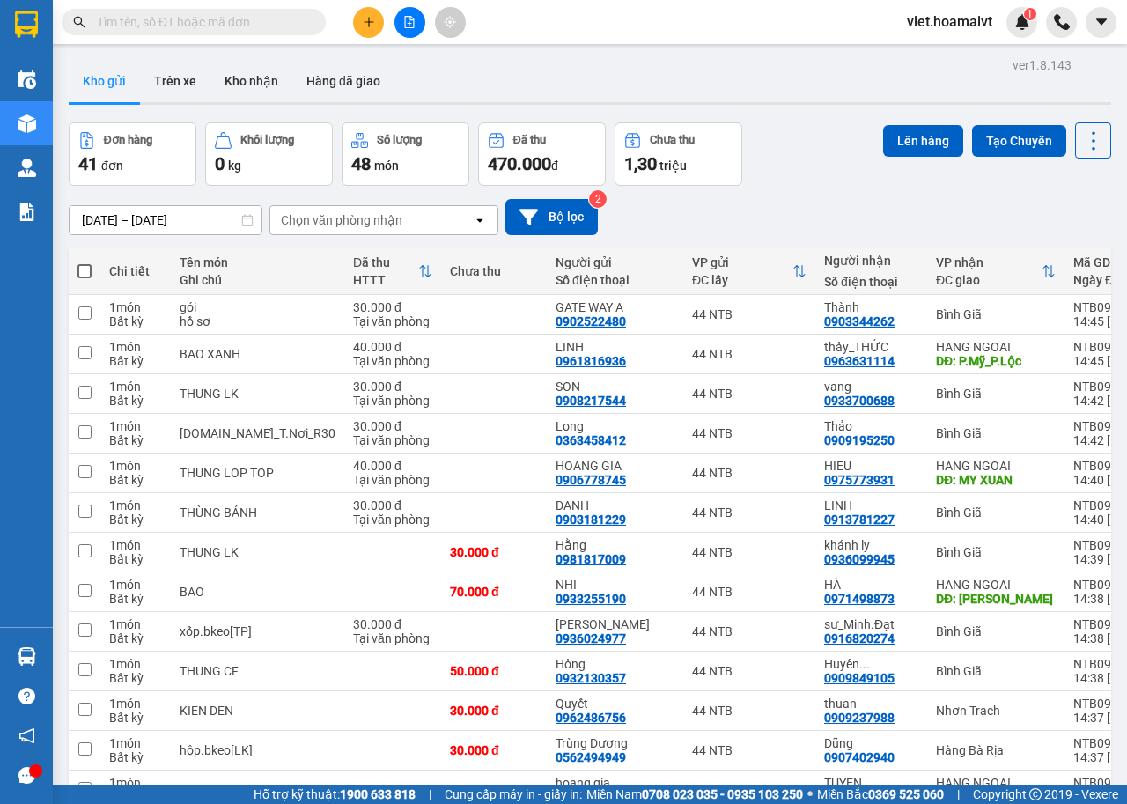
click at [342, 228] on div "Chọn văn phòng nhận" at bounding box center [341, 220] width 121 height 18
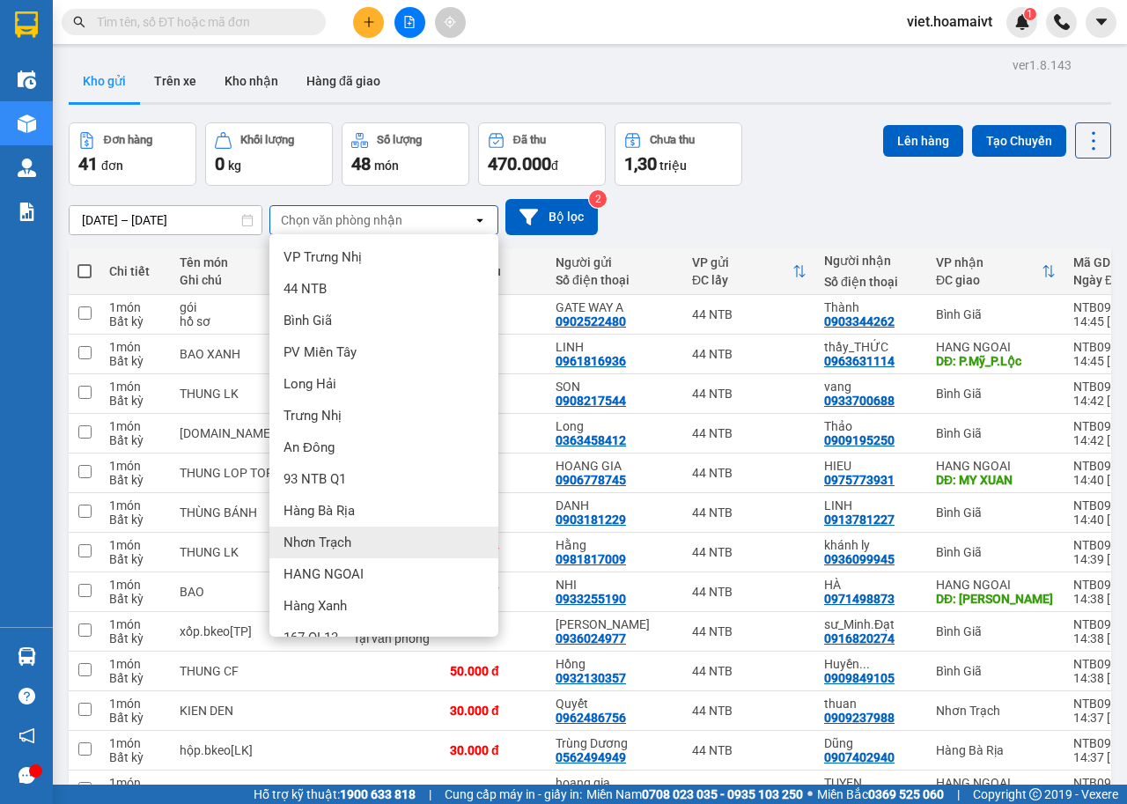
click at [319, 543] on span "Nhơn Trạch" at bounding box center [317, 542] width 68 height 18
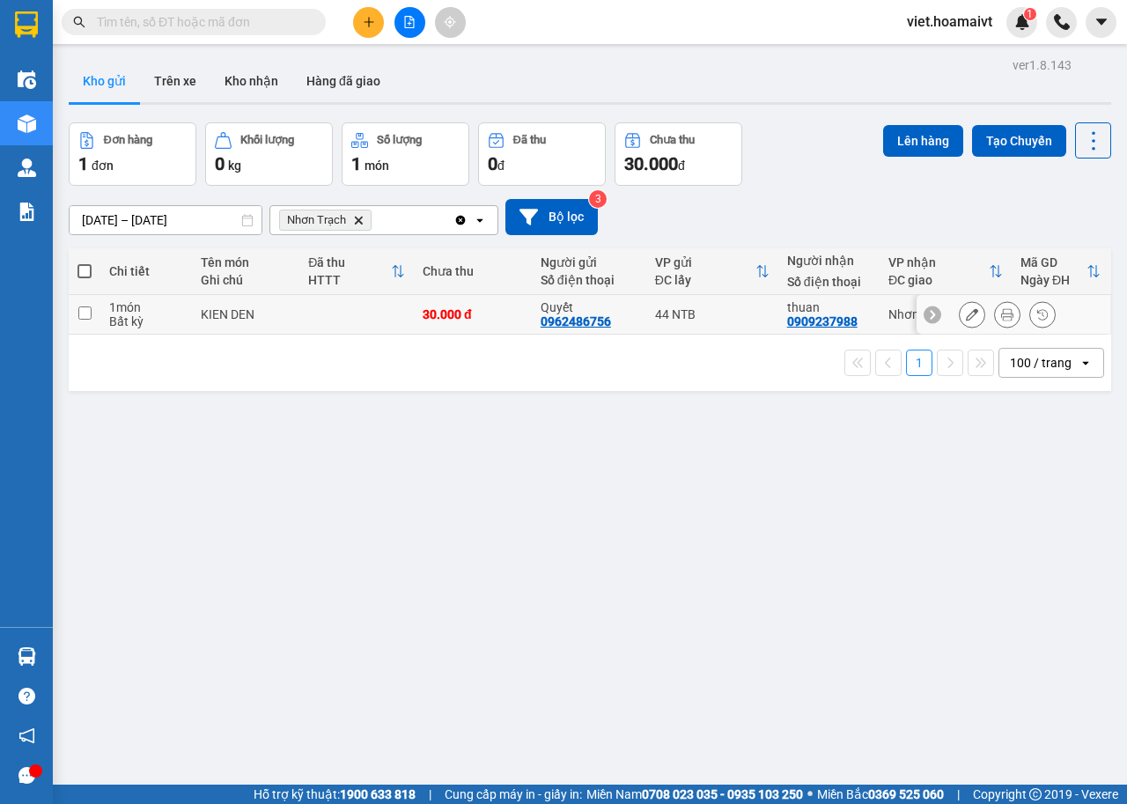
drag, startPoint x: 269, startPoint y: 304, endPoint x: 327, endPoint y: 283, distance: 61.0
click at [270, 304] on td "KIEN DEN" at bounding box center [245, 315] width 107 height 40
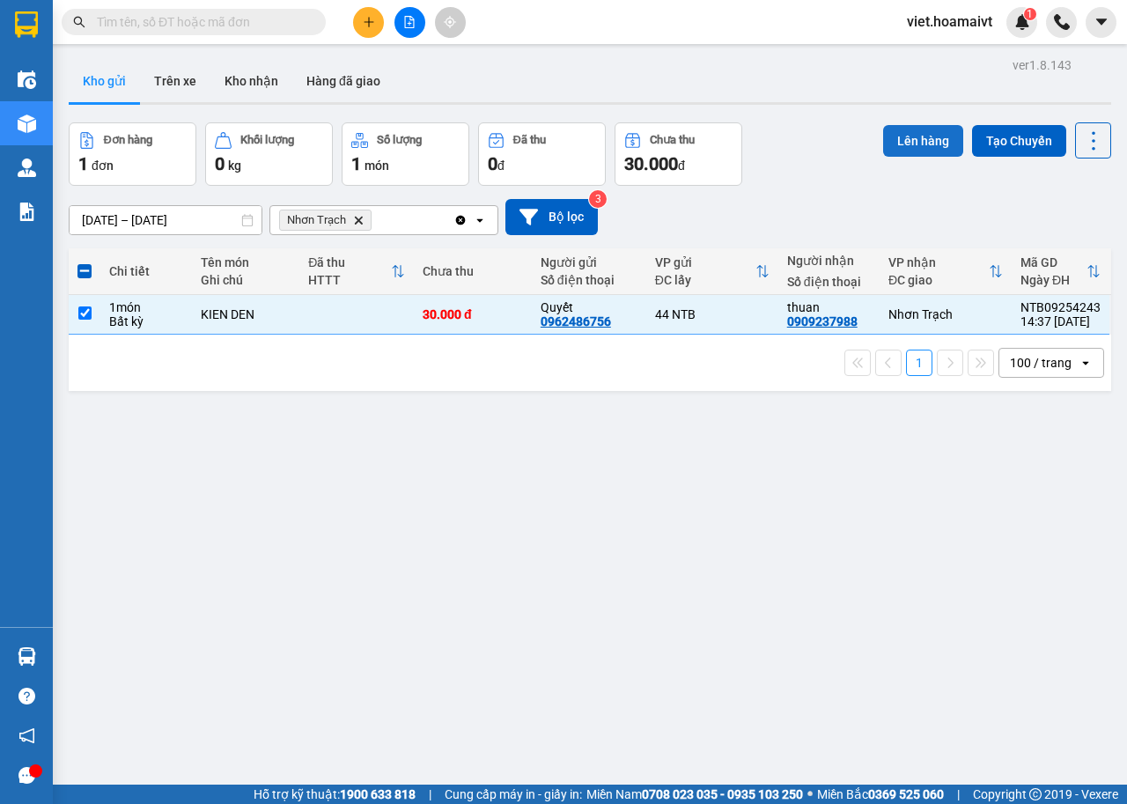
click at [910, 141] on button "Lên hàng" at bounding box center [923, 141] width 80 height 32
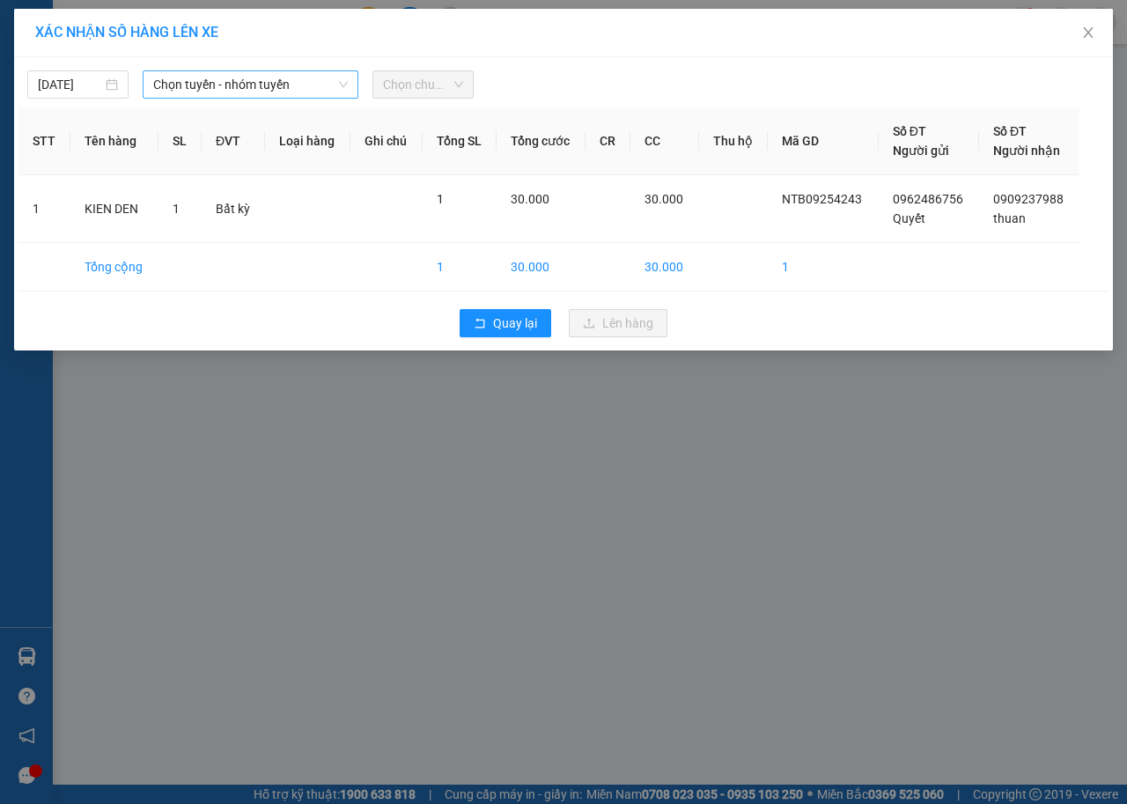
click at [269, 76] on span "Chọn tuyến - nhóm tuyến" at bounding box center [250, 84] width 195 height 26
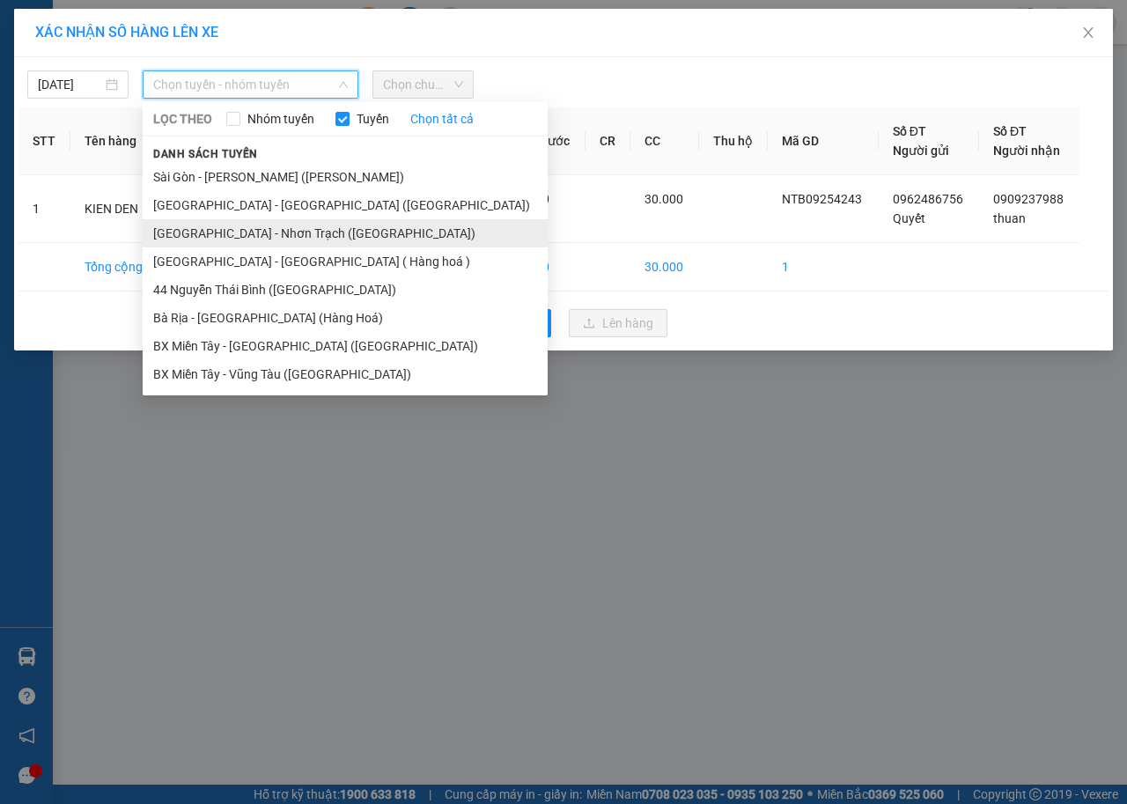
click at [265, 233] on li "[GEOGRAPHIC_DATA] - [PERSON_NAME] ([GEOGRAPHIC_DATA])" at bounding box center [345, 233] width 405 height 28
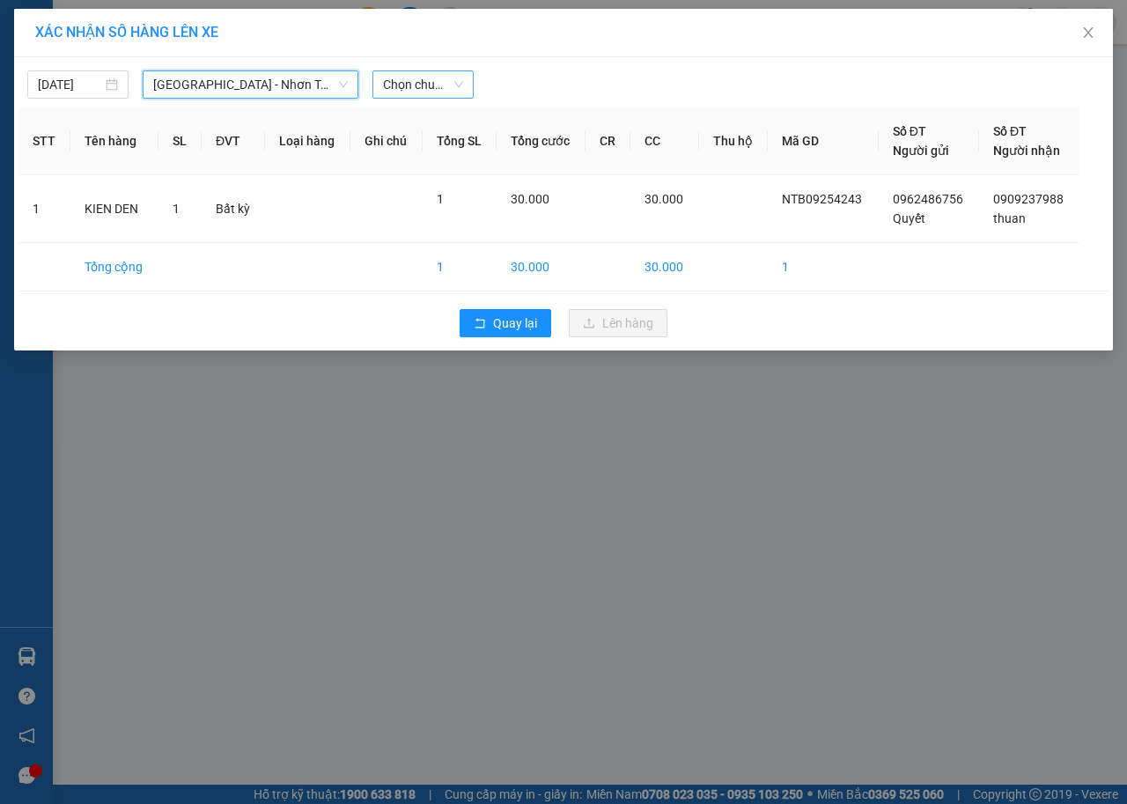
click at [430, 89] on span "Chọn chuyến" at bounding box center [423, 84] width 80 height 26
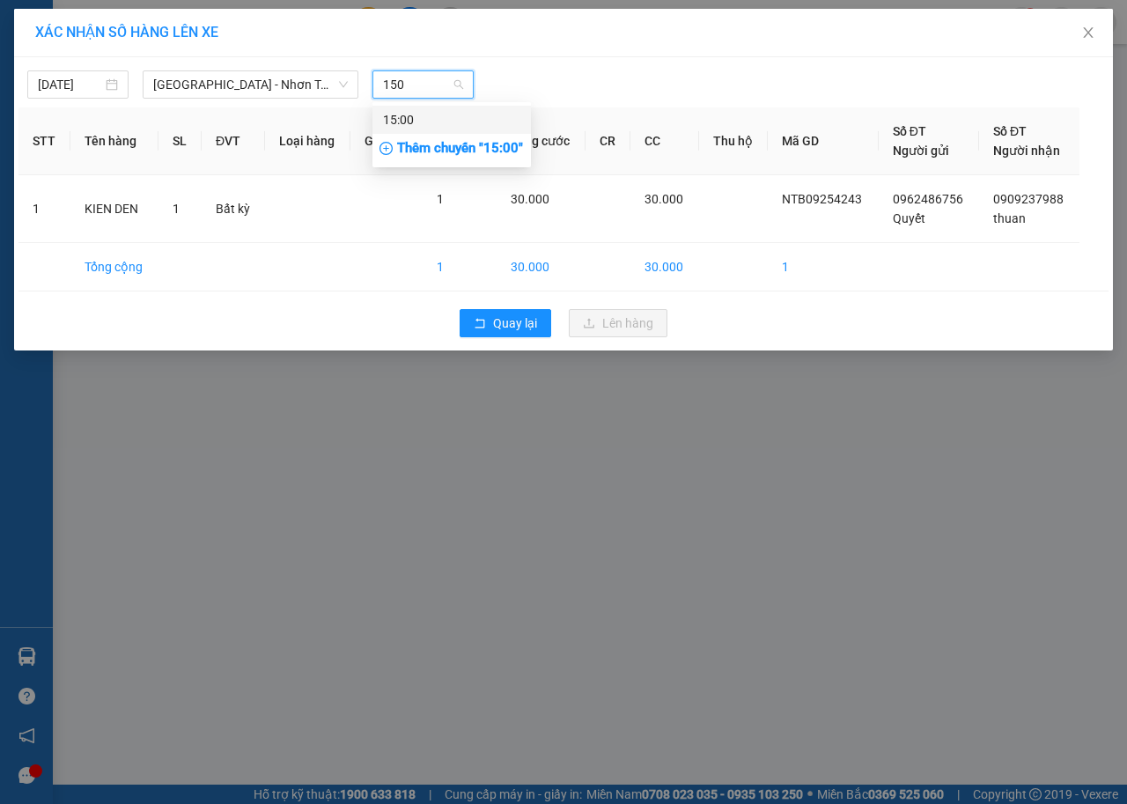
type input "1500"
click at [428, 110] on div "15:00" at bounding box center [451, 119] width 137 height 19
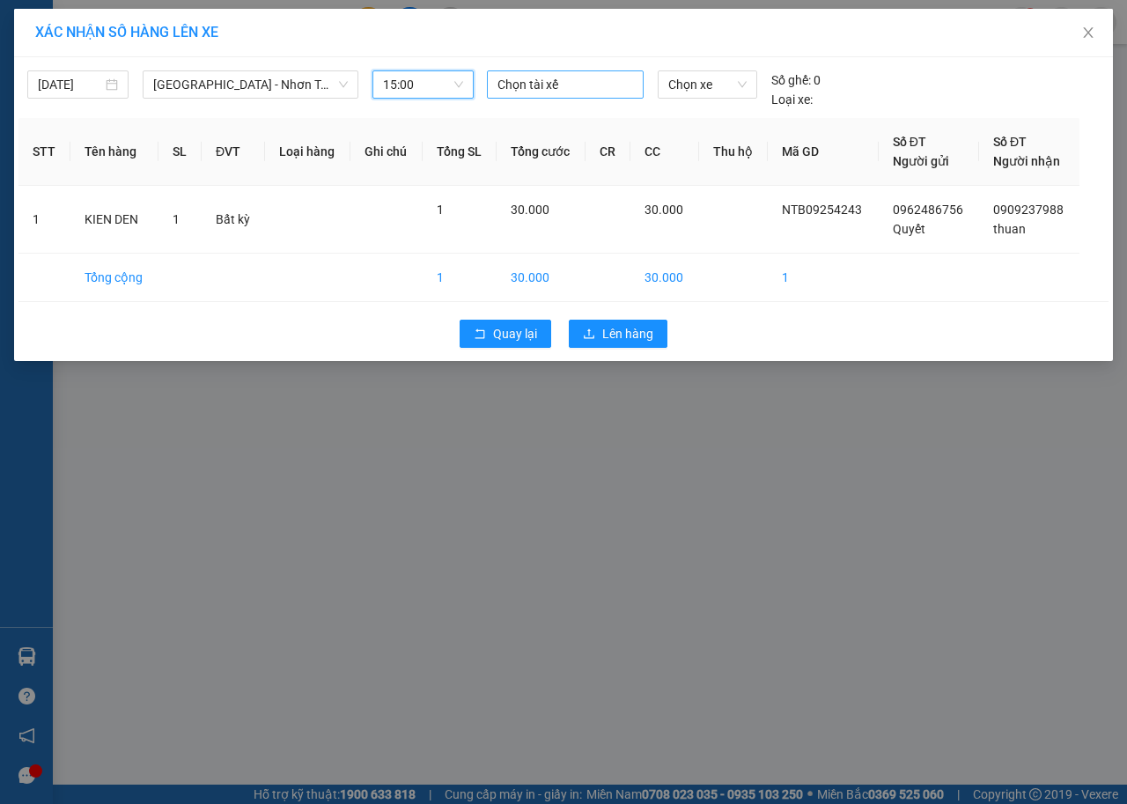
click at [548, 86] on div at bounding box center [565, 84] width 148 height 21
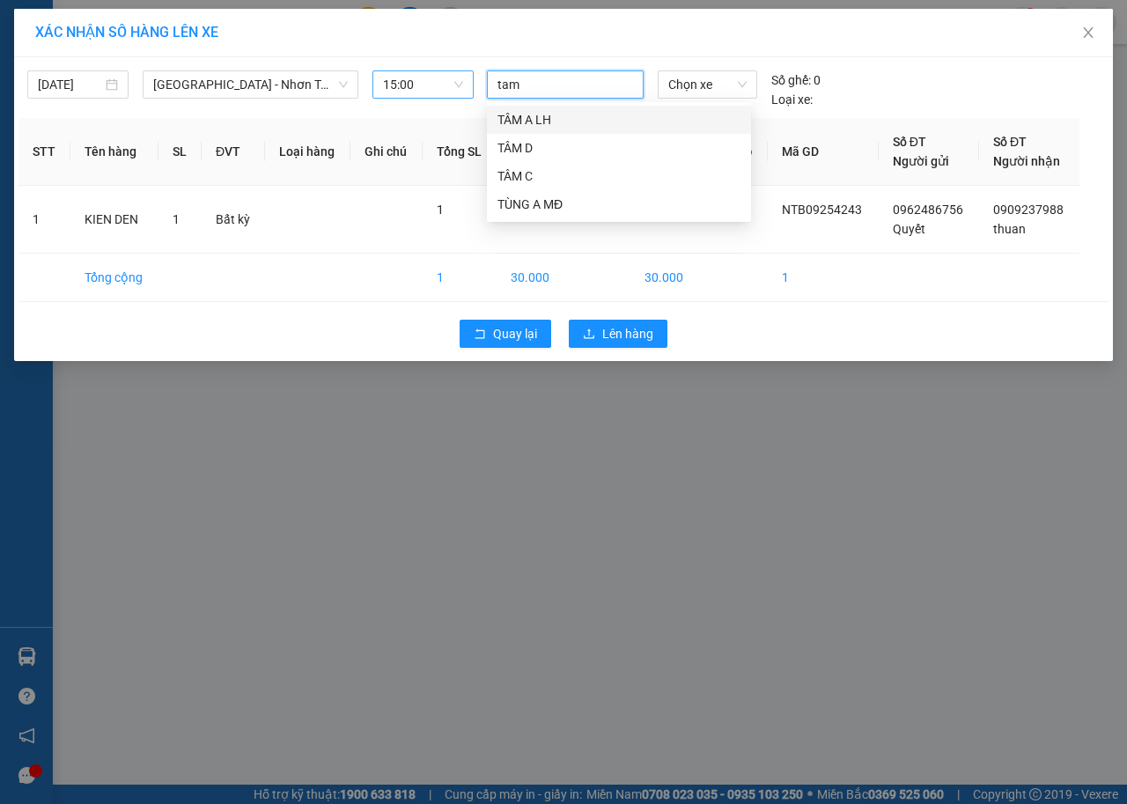
type input "tam c"
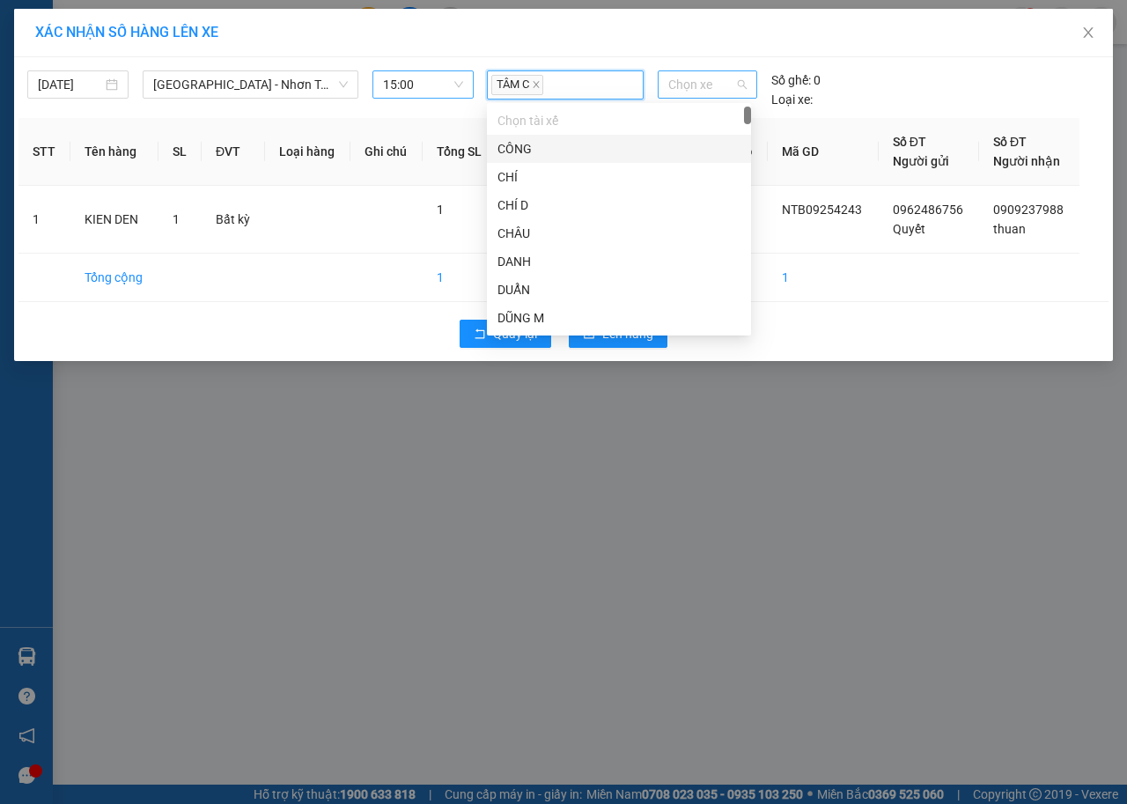
click at [710, 77] on span "Chọn xe" at bounding box center [707, 84] width 78 height 26
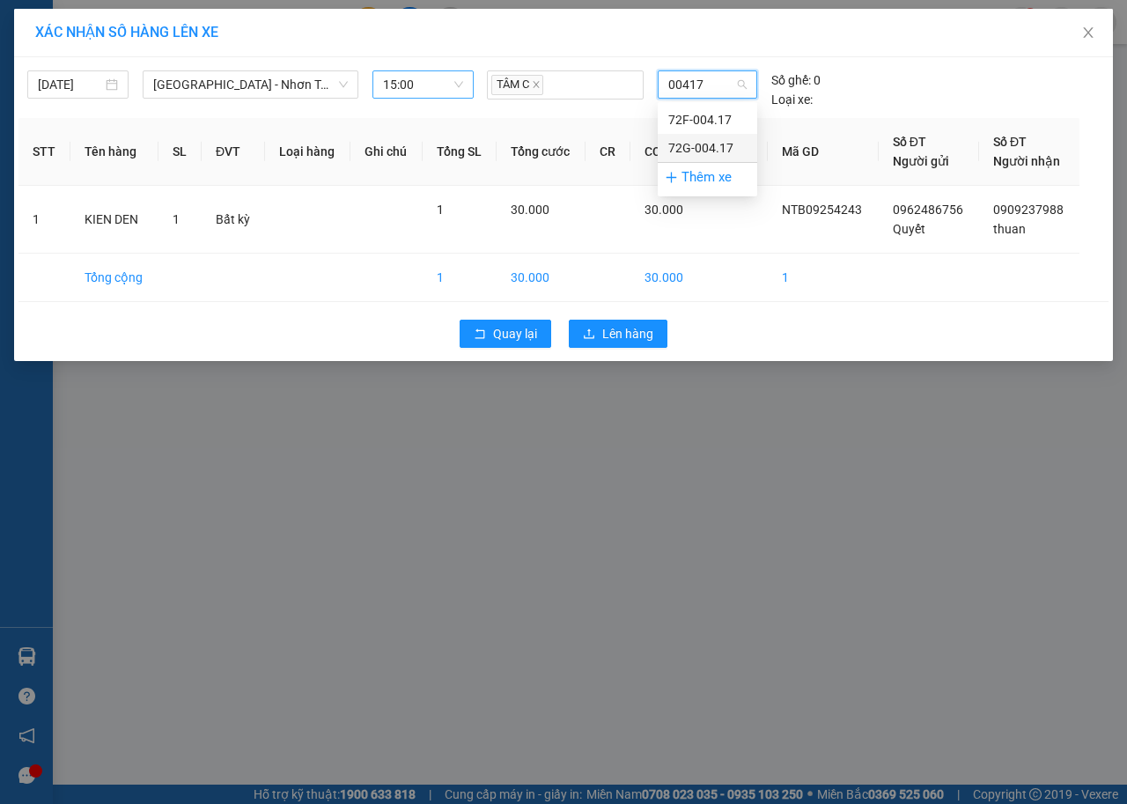
click at [695, 151] on div "72G-004.17" at bounding box center [707, 147] width 78 height 19
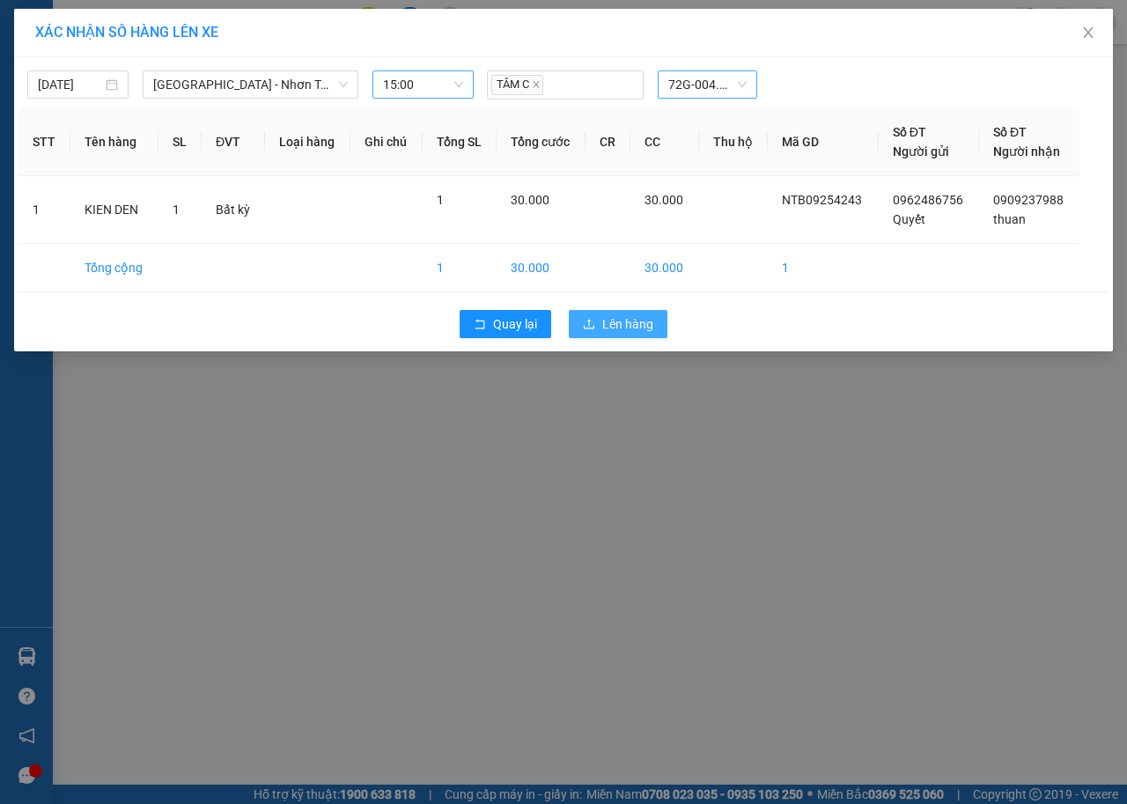
click at [627, 320] on span "Lên hàng" at bounding box center [627, 323] width 51 height 19
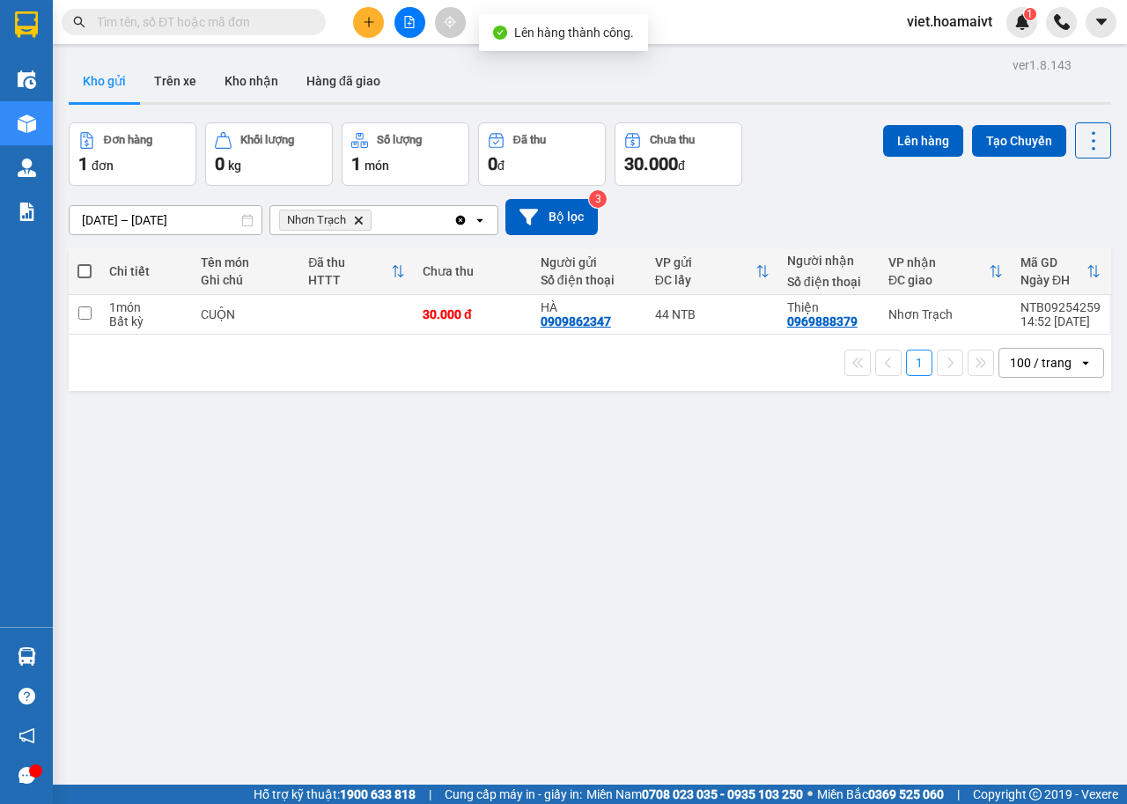
click at [355, 219] on icon "Delete" at bounding box center [358, 220] width 11 height 11
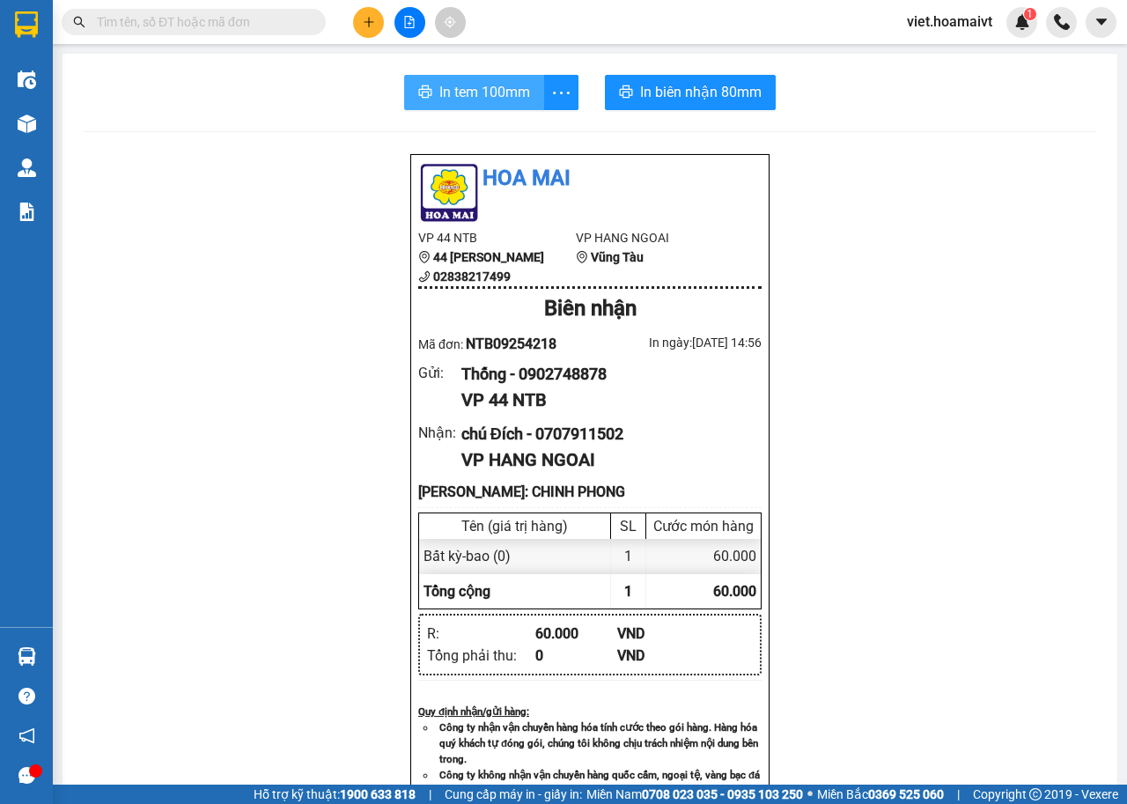
click at [489, 82] on span "In tem 100mm" at bounding box center [484, 92] width 91 height 22
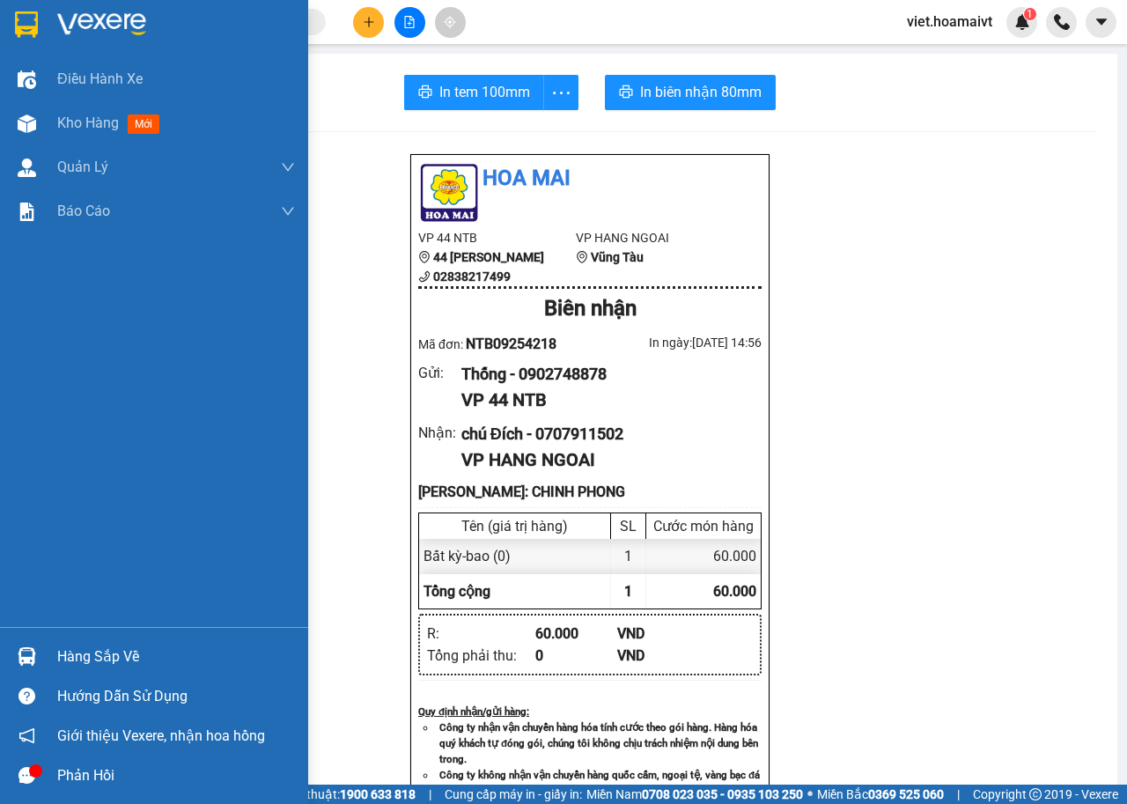
drag, startPoint x: 55, startPoint y: 122, endPoint x: 456, endPoint y: 0, distance: 419.7
click at [55, 122] on div "Kho hàng mới" at bounding box center [154, 123] width 308 height 44
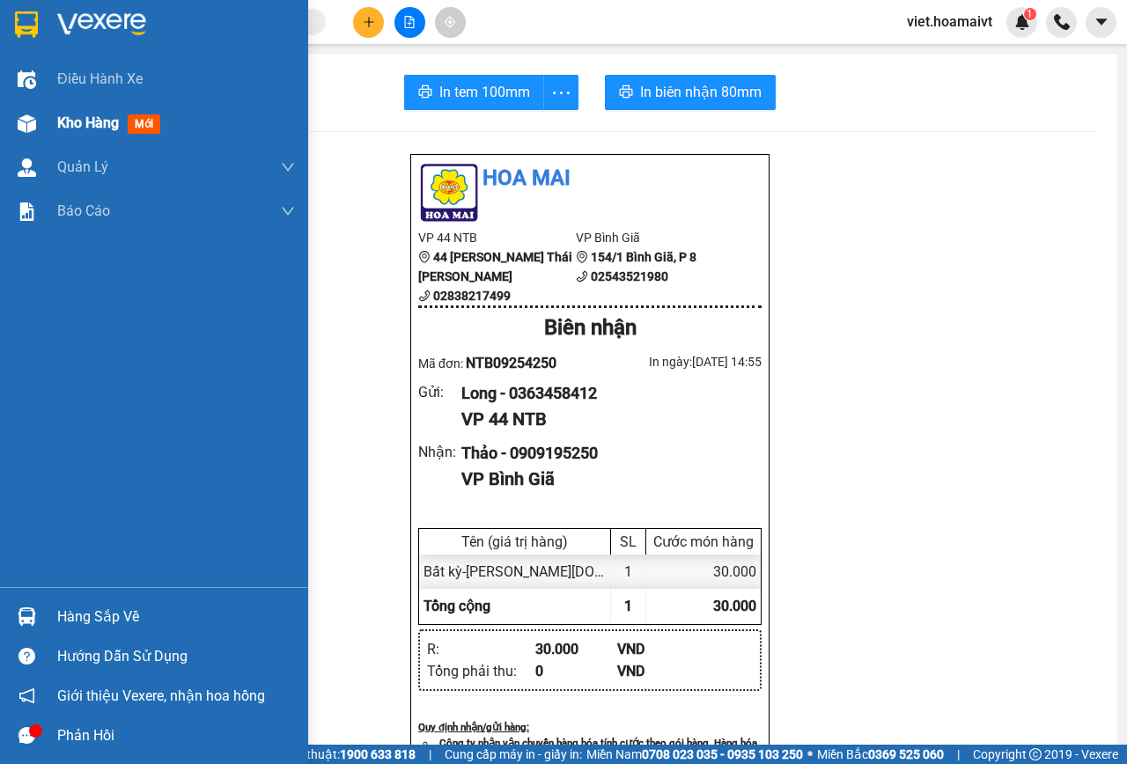
click at [31, 121] on img at bounding box center [27, 123] width 18 height 18
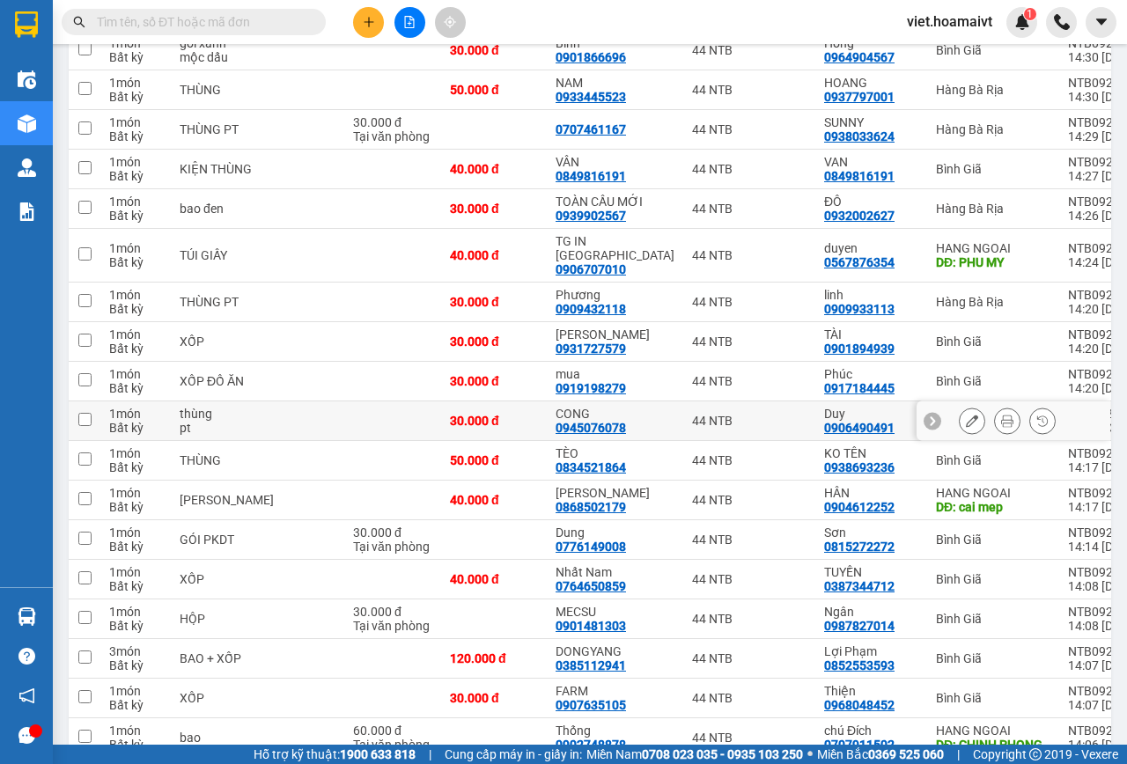
scroll to position [1320, 0]
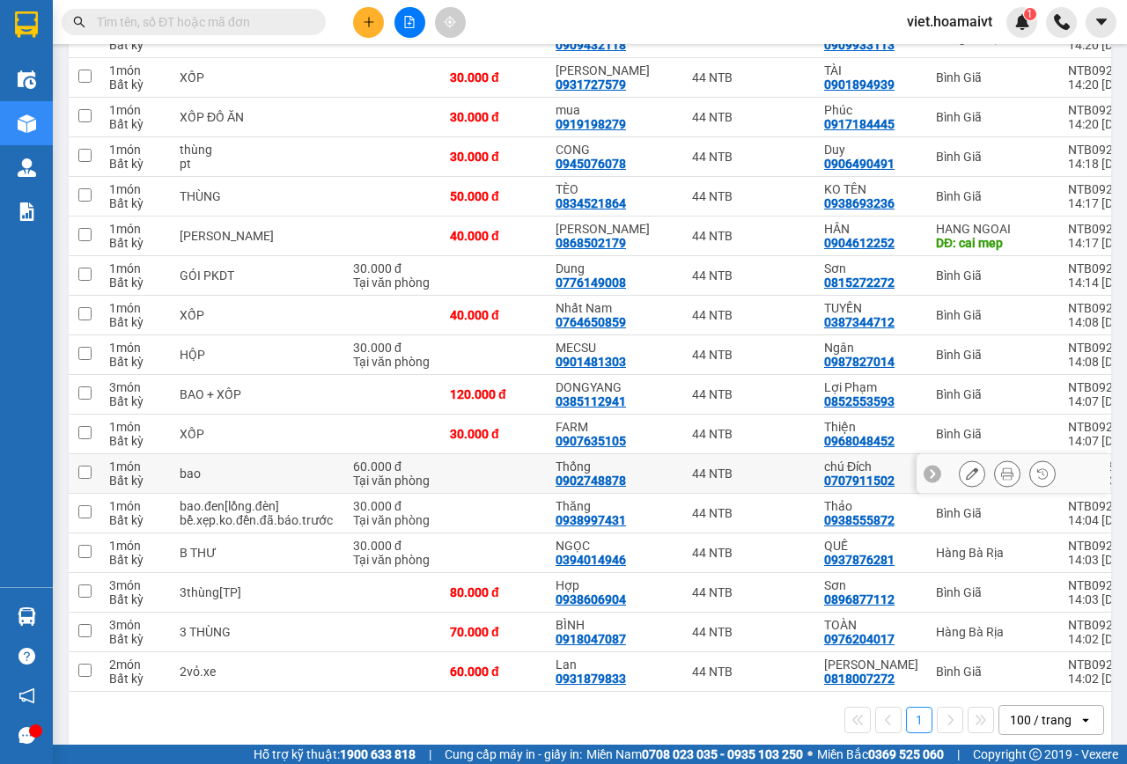
click at [517, 465] on td at bounding box center [494, 474] width 106 height 40
checkbox input "true"
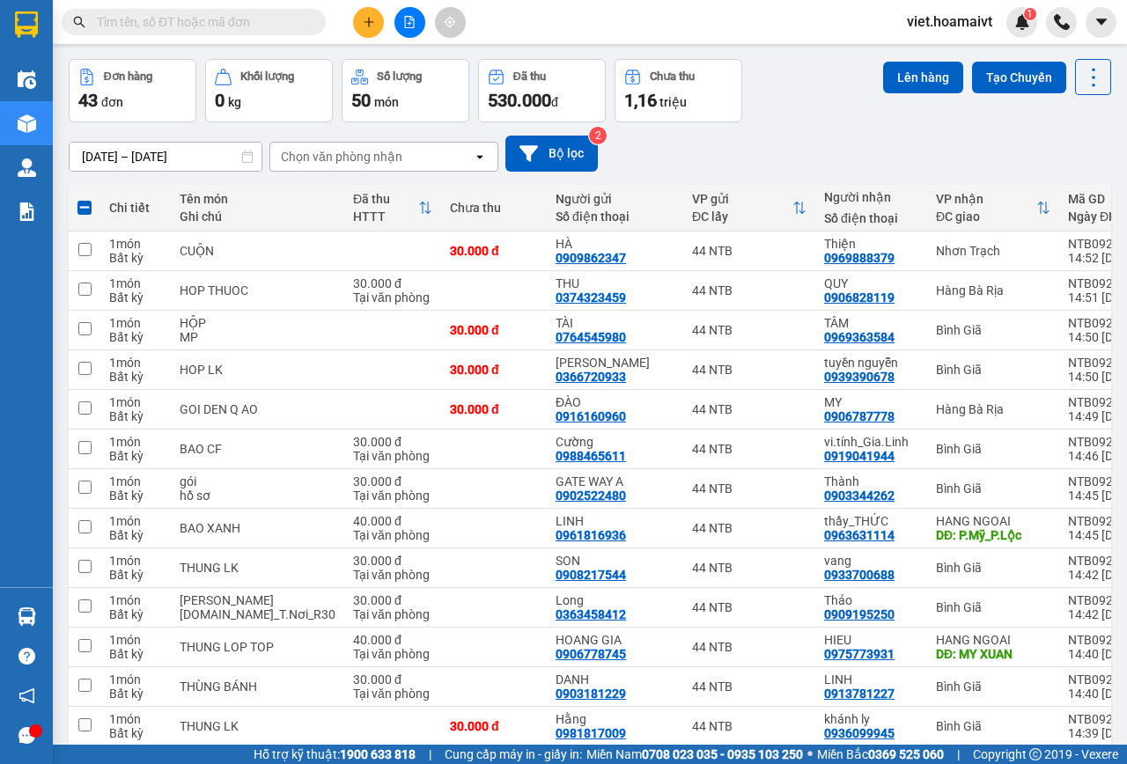
scroll to position [0, 0]
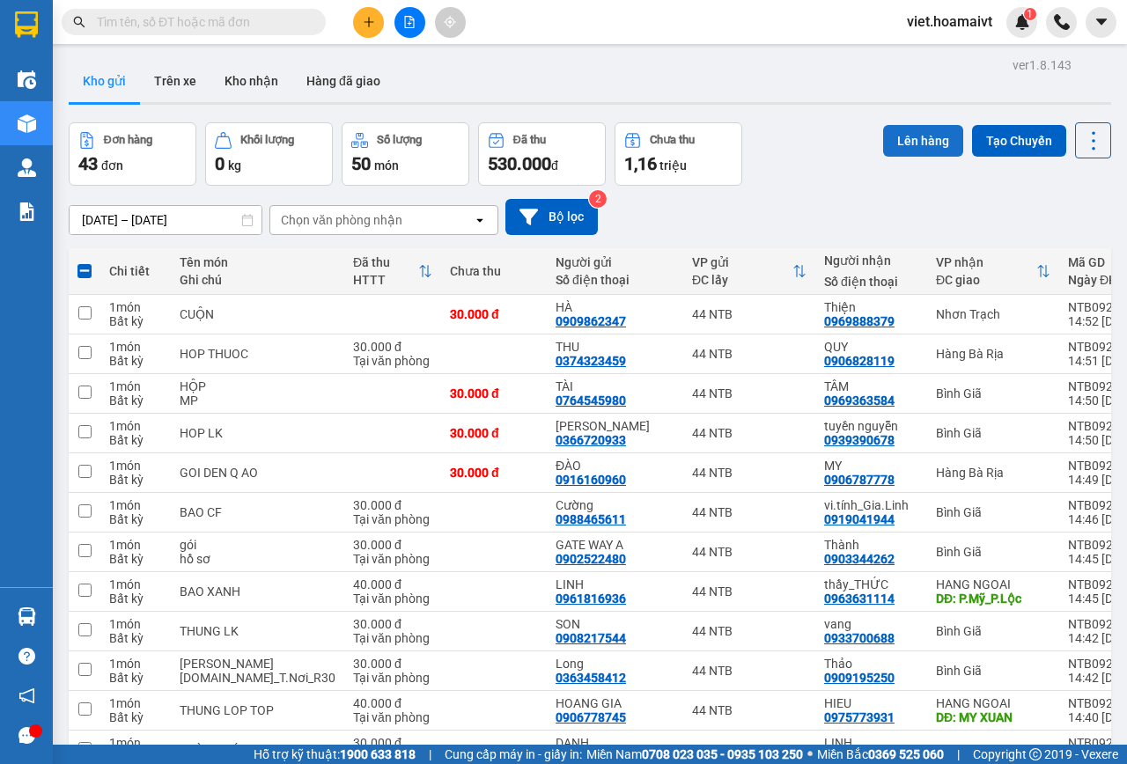
click at [901, 142] on button "Lên hàng" at bounding box center [923, 141] width 80 height 32
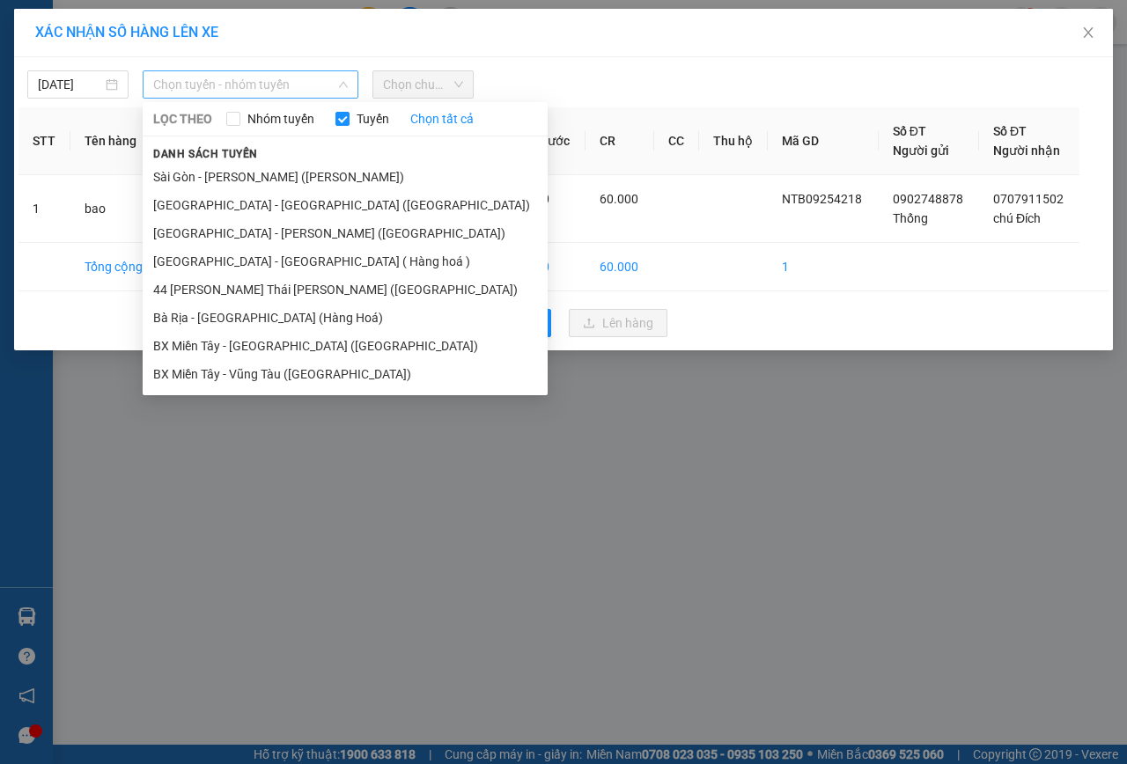
click at [256, 79] on span "Chọn tuyến - nhóm tuyến" at bounding box center [250, 84] width 195 height 26
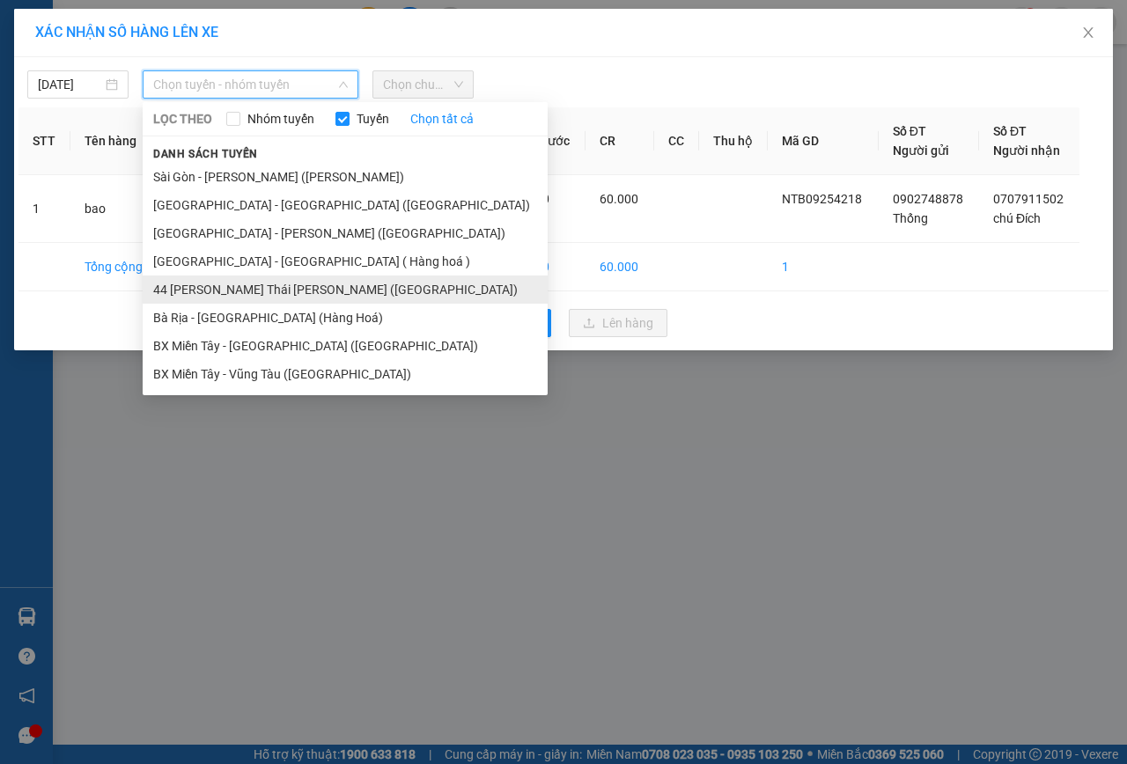
click at [224, 280] on li "44 [PERSON_NAME] Thái [PERSON_NAME] ([GEOGRAPHIC_DATA])" at bounding box center [345, 290] width 405 height 28
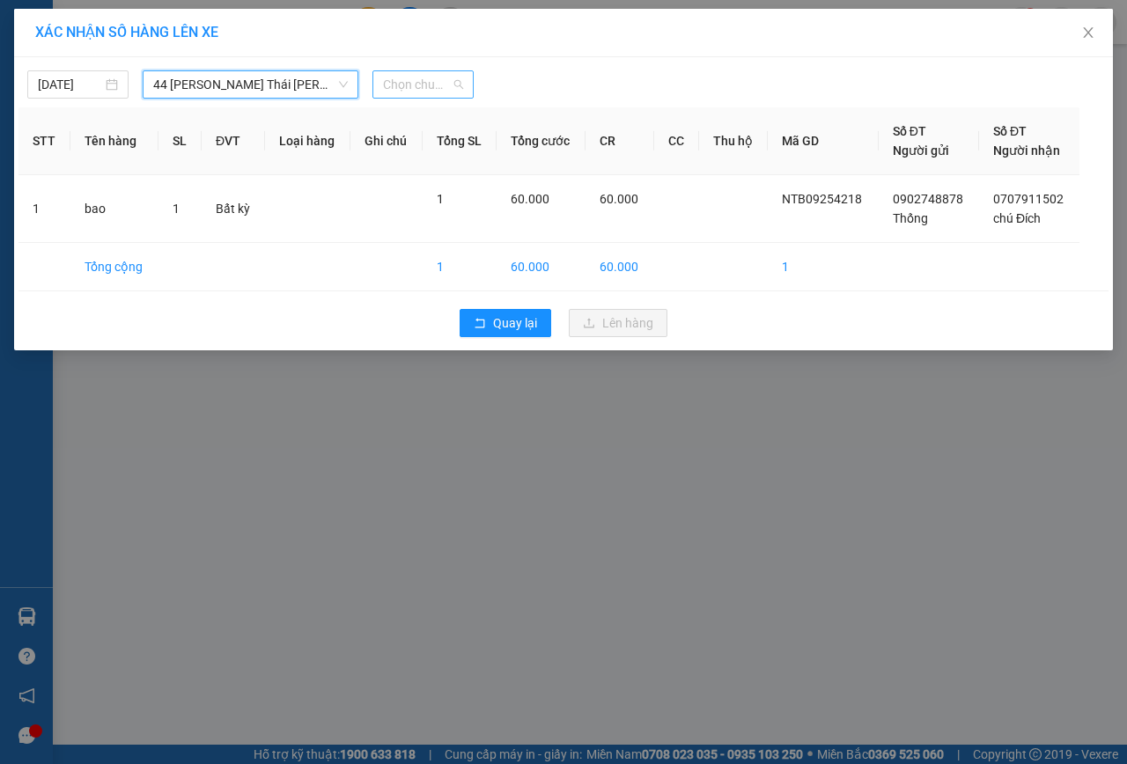
click at [433, 79] on span "Chọn chuyến" at bounding box center [423, 84] width 80 height 26
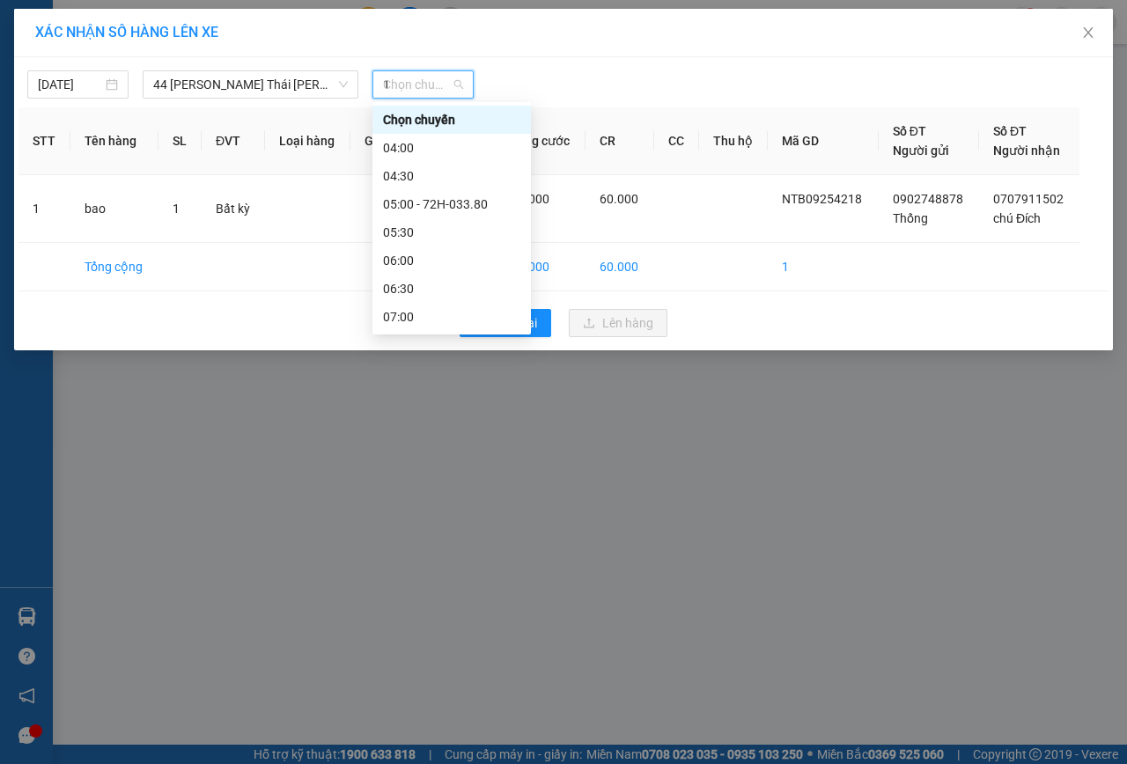
type input "15"
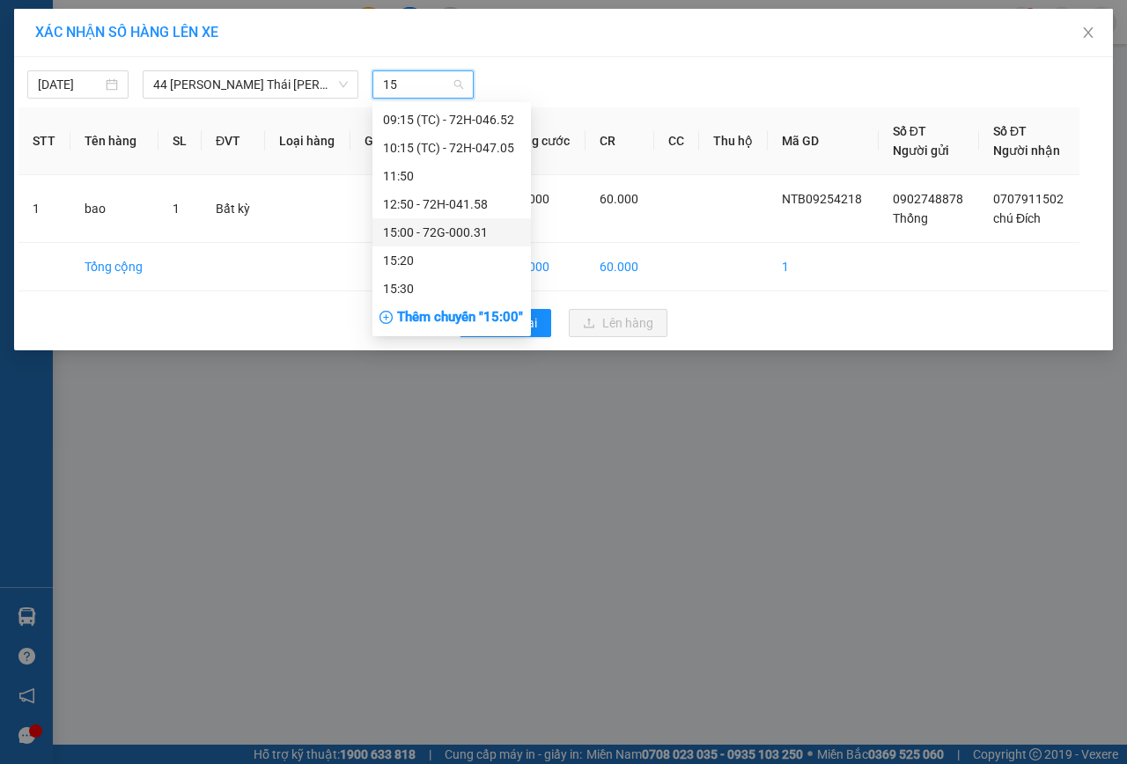
click at [444, 226] on div "15:00 - 72G-000.31" at bounding box center [451, 232] width 137 height 19
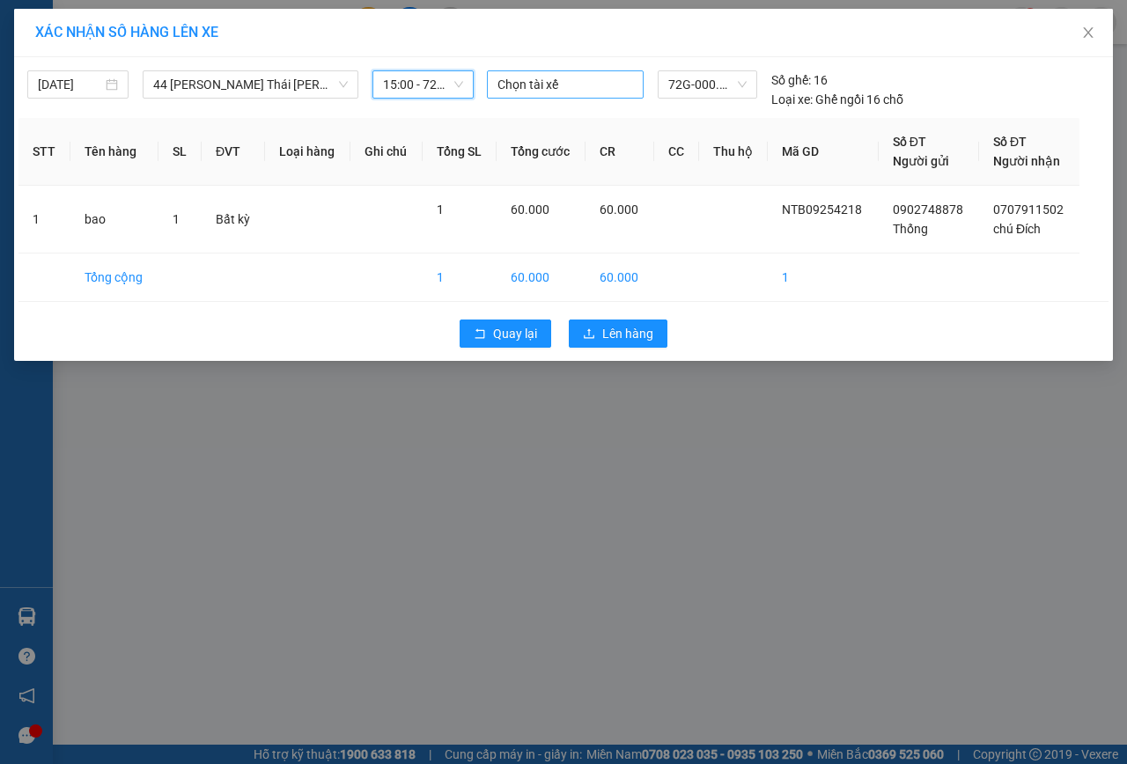
click at [573, 92] on div at bounding box center [565, 84] width 148 height 21
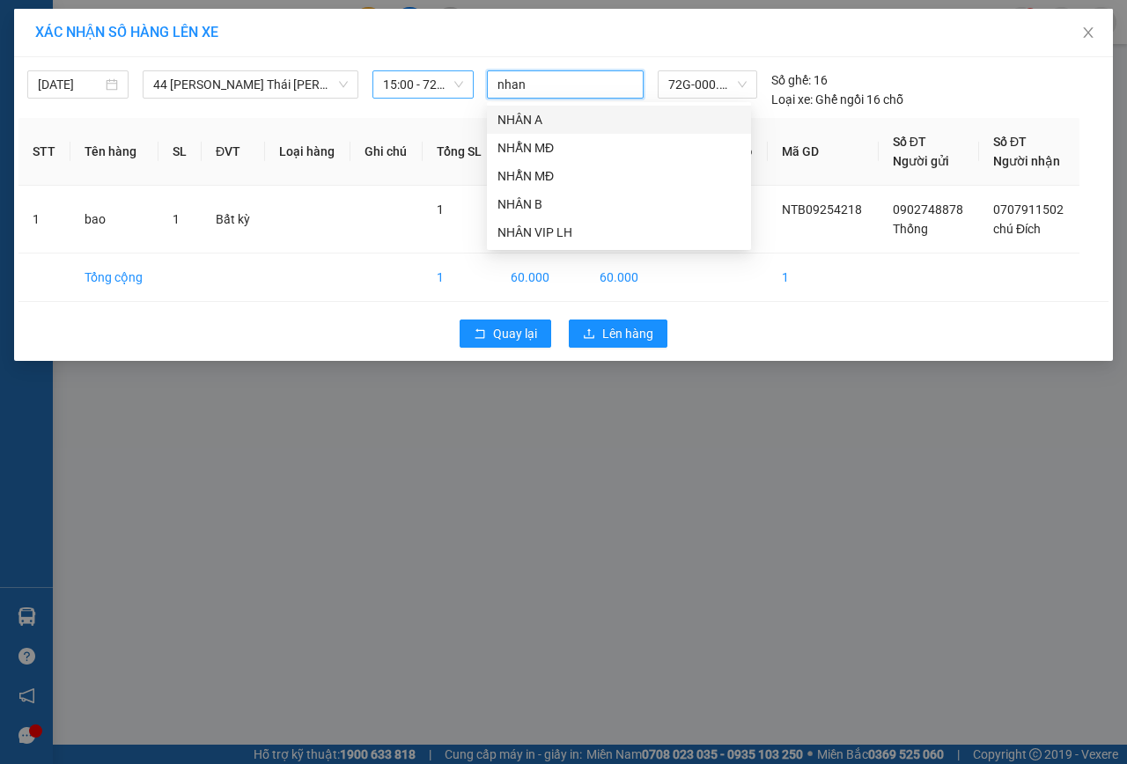
type input "nhan a"
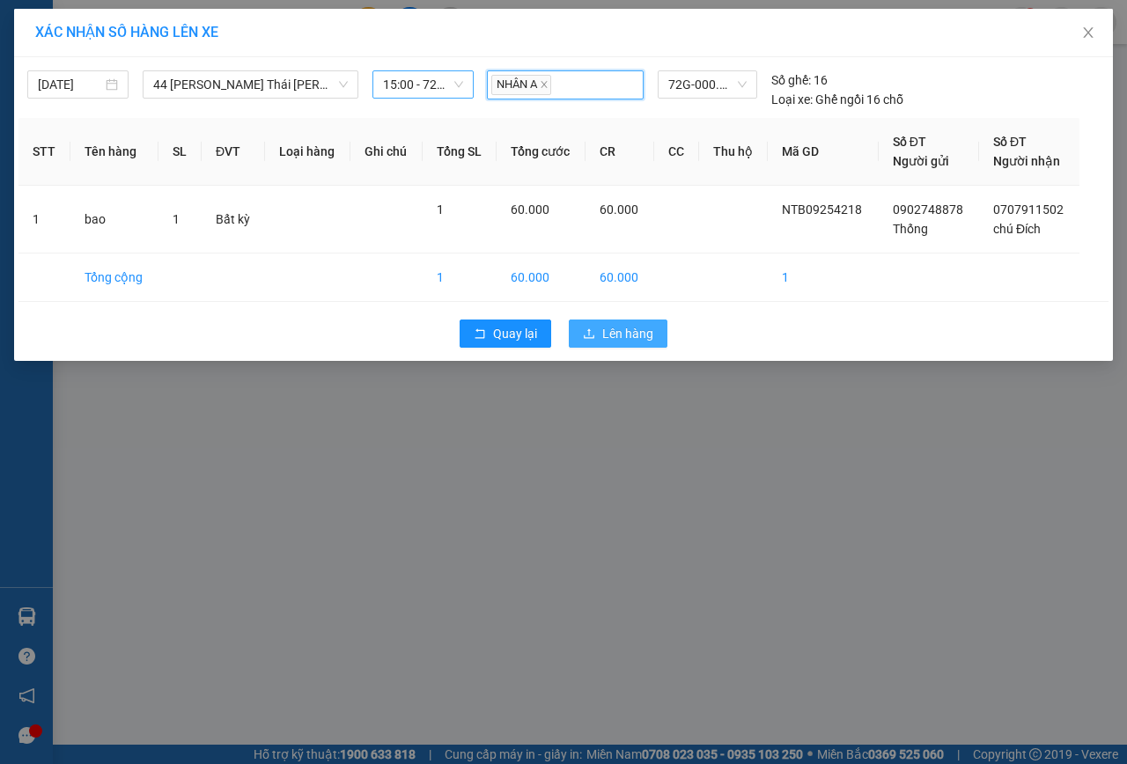
click at [620, 328] on span "Lên hàng" at bounding box center [627, 333] width 51 height 19
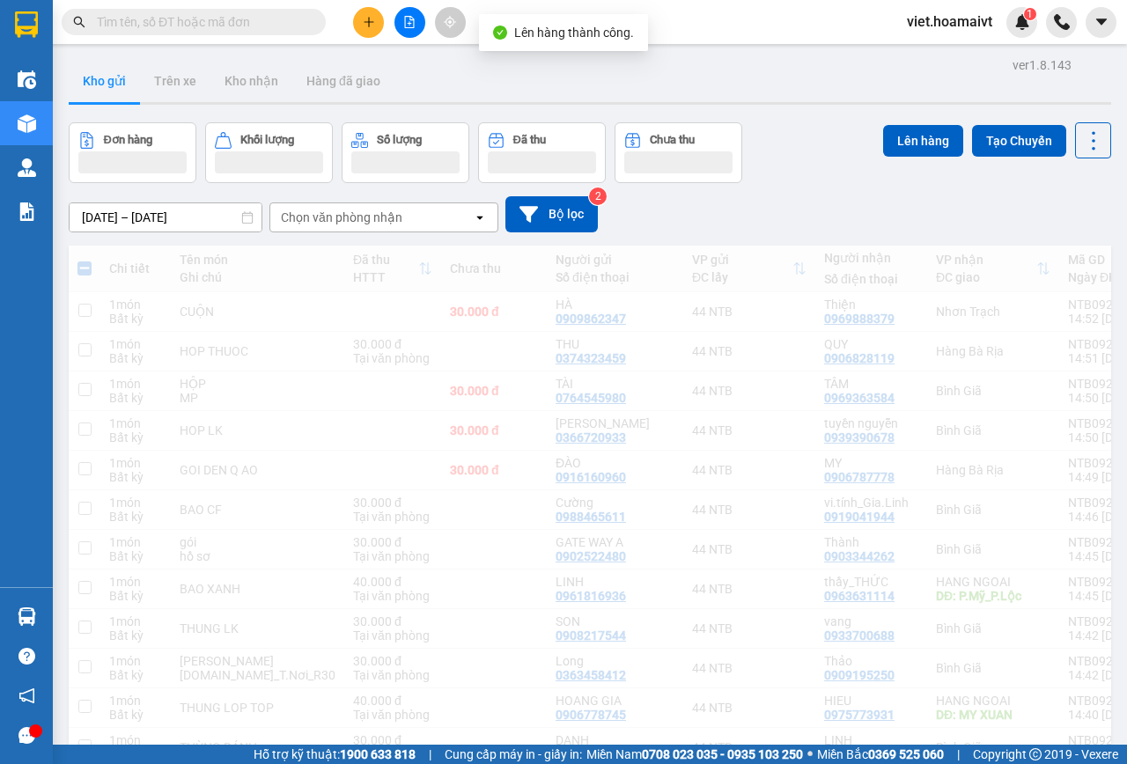
click at [411, 30] on button at bounding box center [409, 22] width 31 height 31
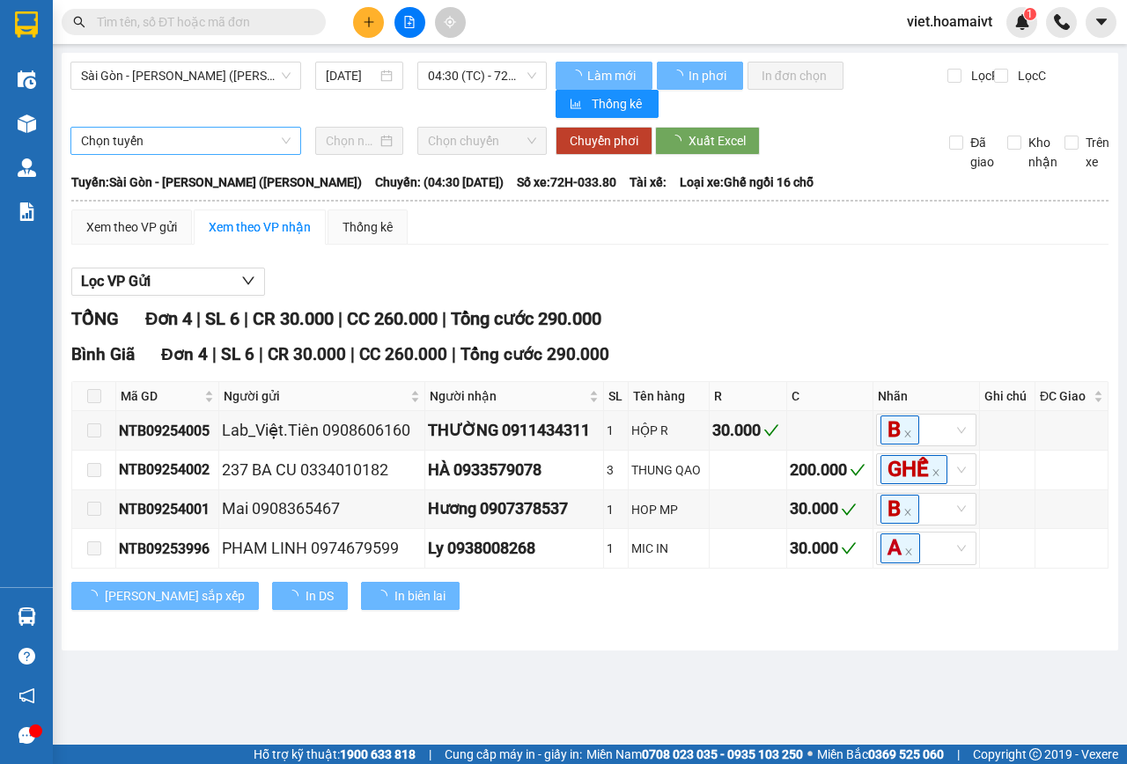
click at [144, 84] on span "Sài Gòn - [PERSON_NAME] ([PERSON_NAME])" at bounding box center [186, 76] width 210 height 26
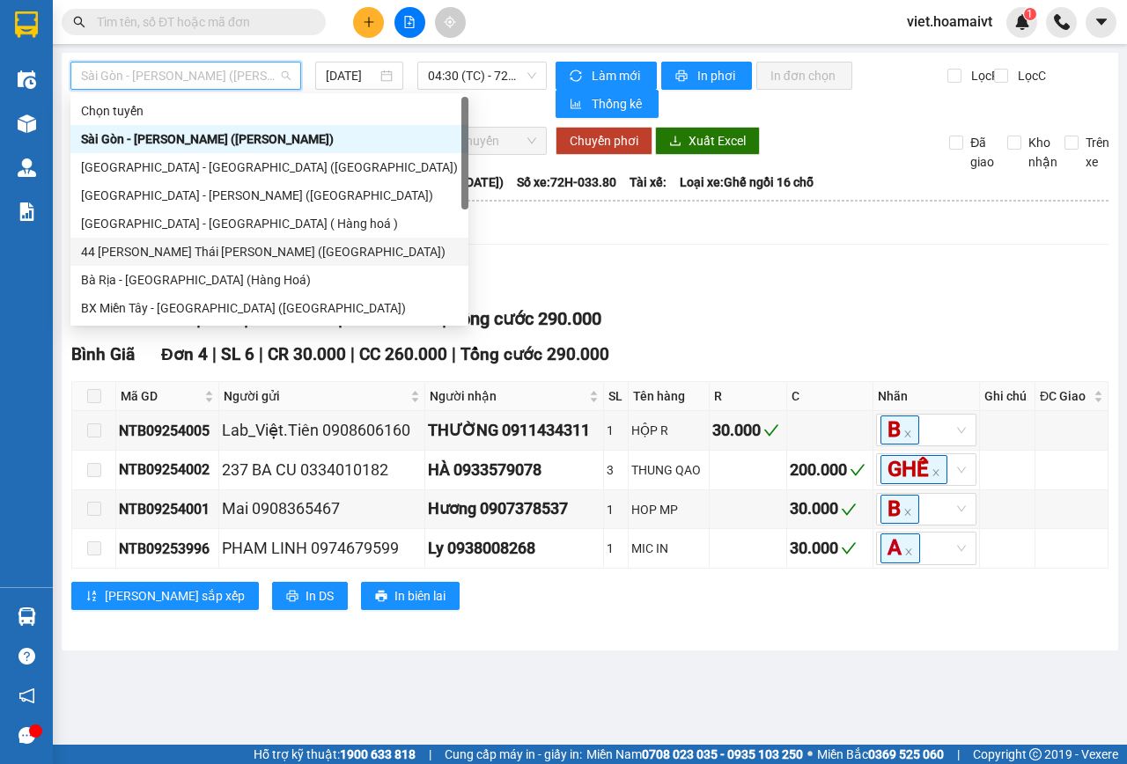
drag, startPoint x: 158, startPoint y: 256, endPoint x: 379, endPoint y: 142, distance: 248.8
click at [161, 257] on div "44 [PERSON_NAME] Thái [PERSON_NAME] ([GEOGRAPHIC_DATA])" at bounding box center [269, 251] width 377 height 19
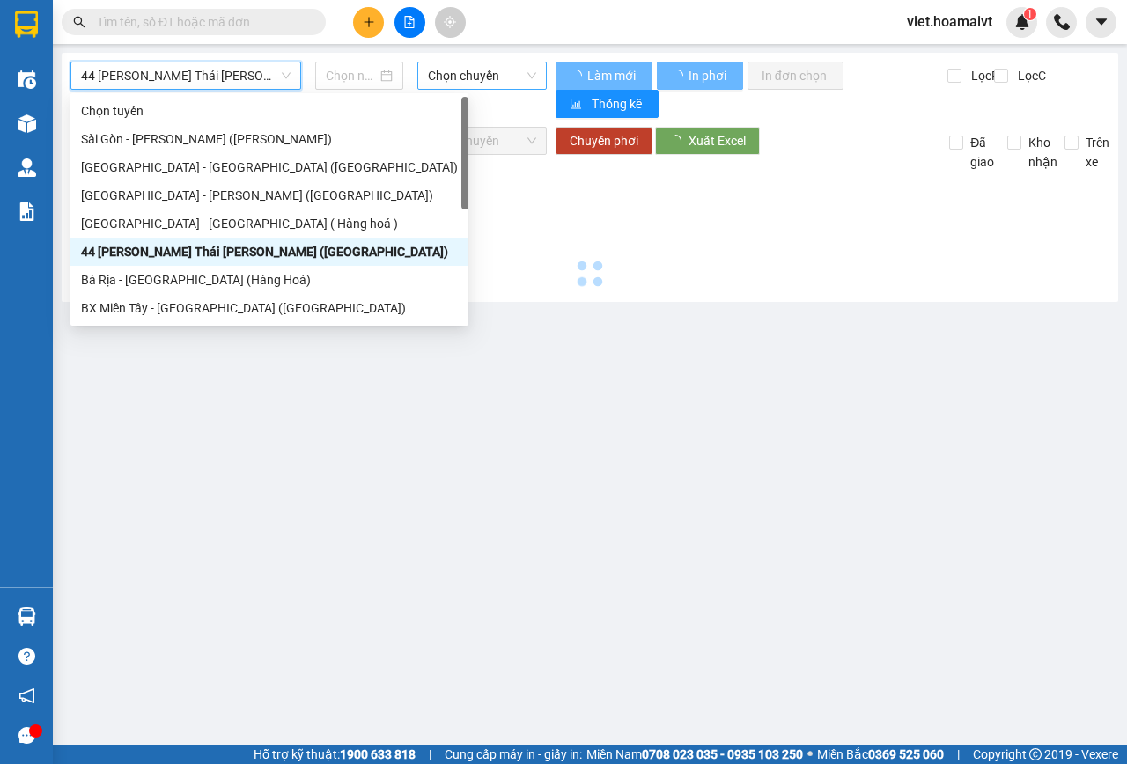
type input "[DATE]"
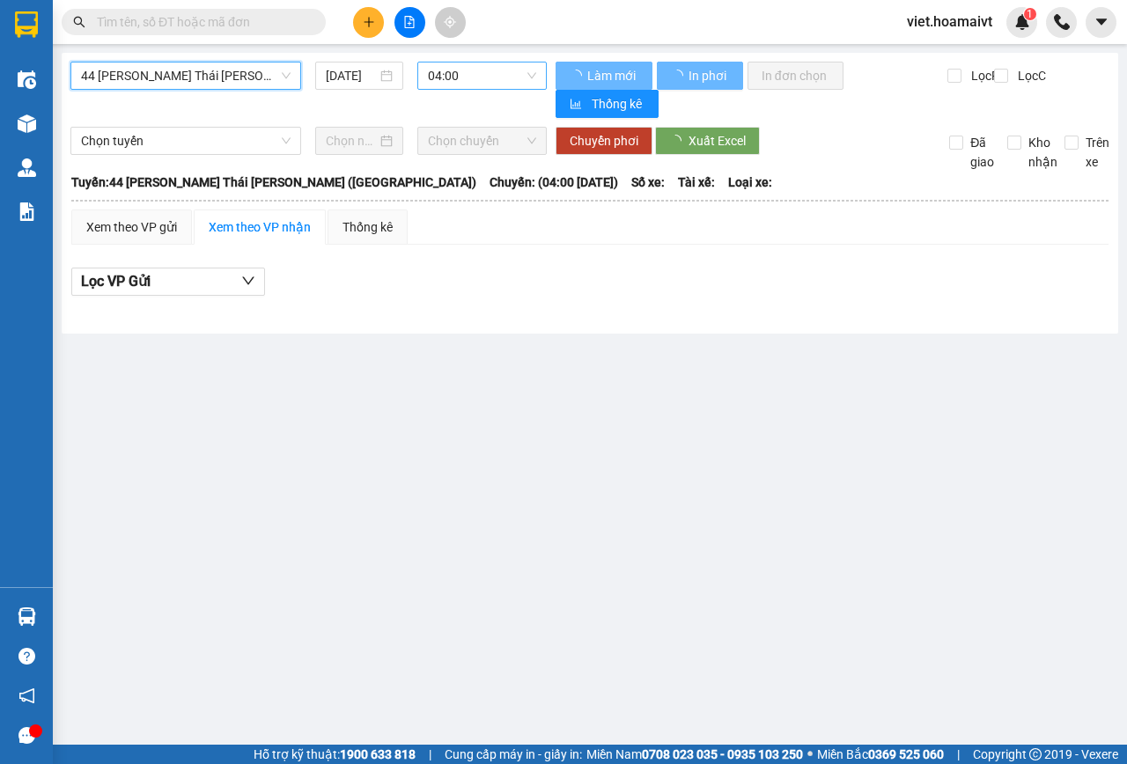
click at [482, 79] on span "04:00" at bounding box center [481, 76] width 107 height 26
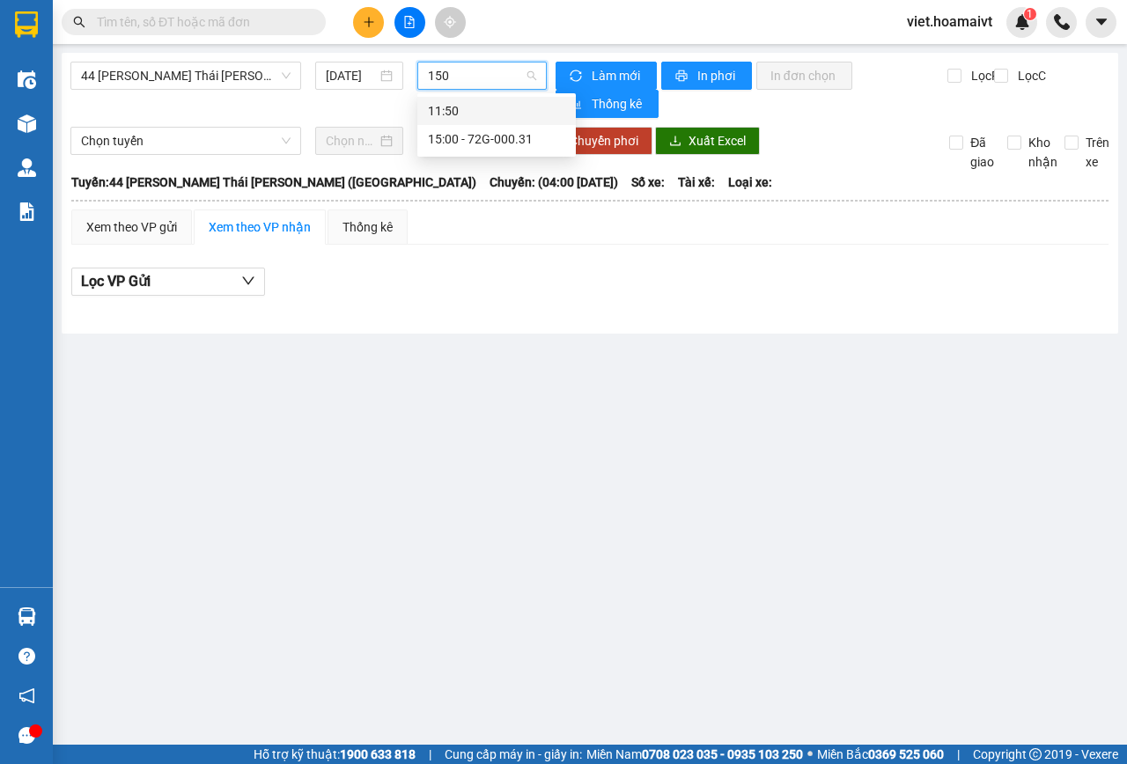
type input "1500"
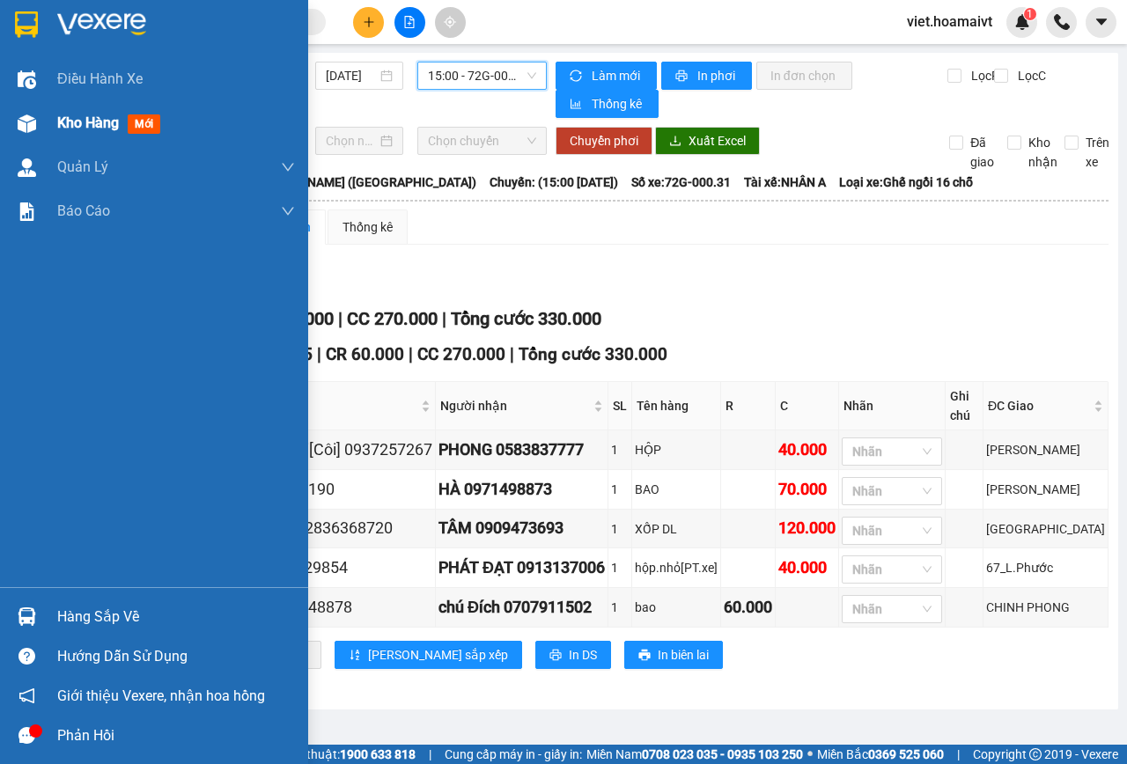
click at [143, 114] on div "Kho hàng mới" at bounding box center [112, 123] width 110 height 22
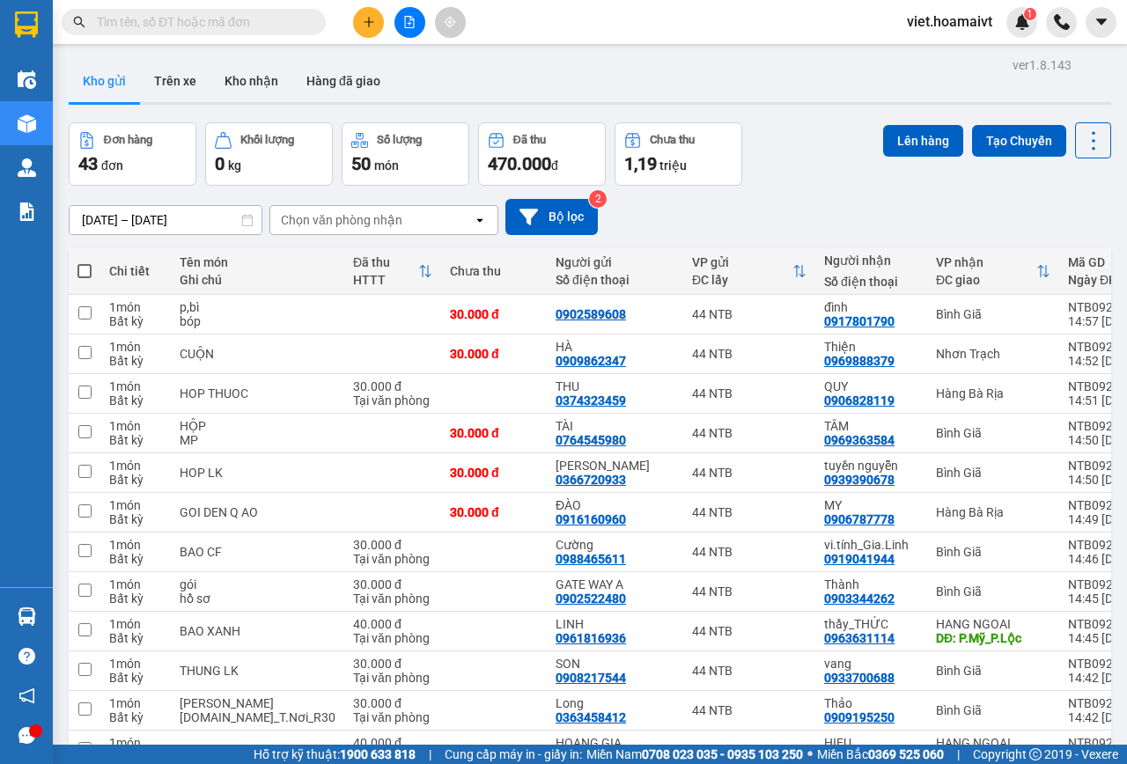
click at [354, 216] on div "Chọn văn phòng nhận" at bounding box center [341, 220] width 121 height 18
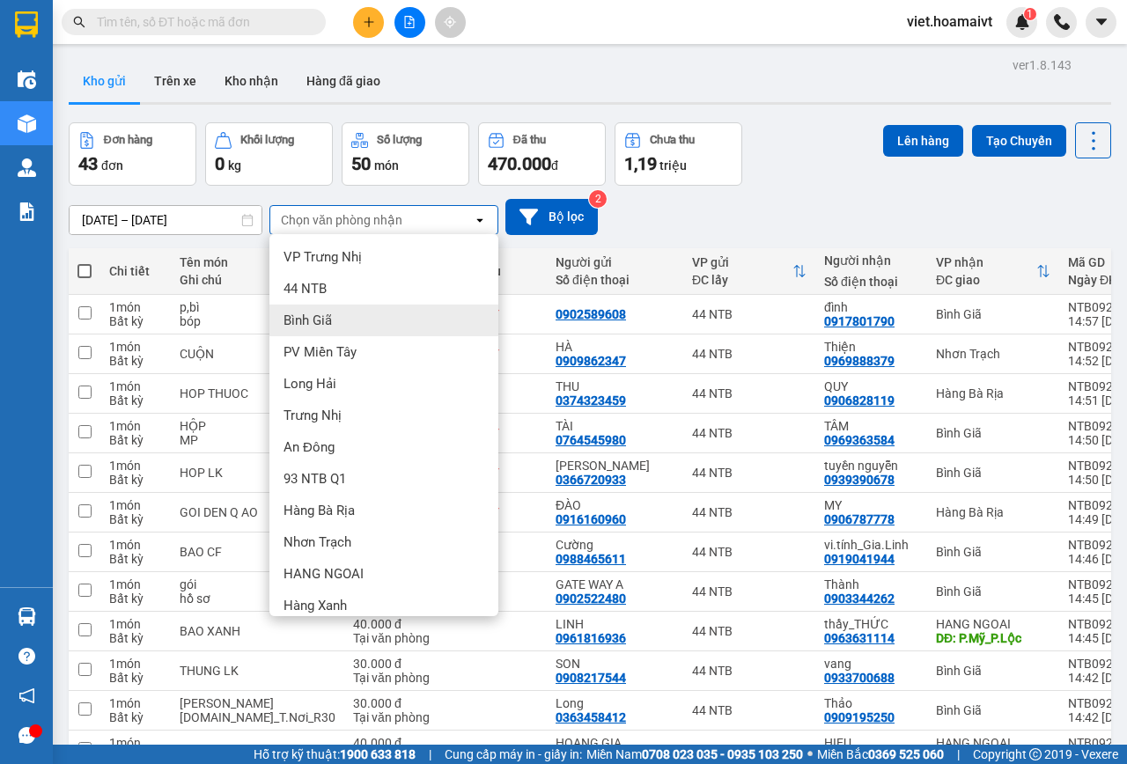
click at [342, 320] on div "Bình Giã" at bounding box center [383, 321] width 229 height 32
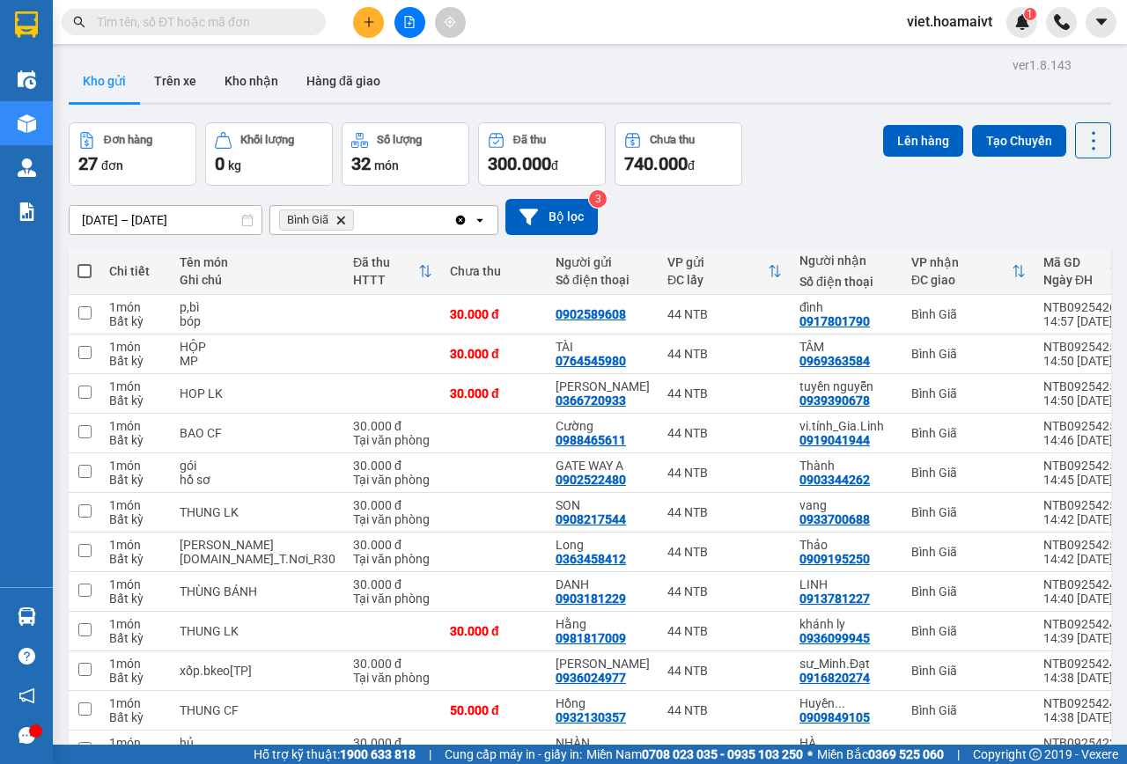
click at [338, 221] on icon "Delete" at bounding box center [340, 220] width 11 height 11
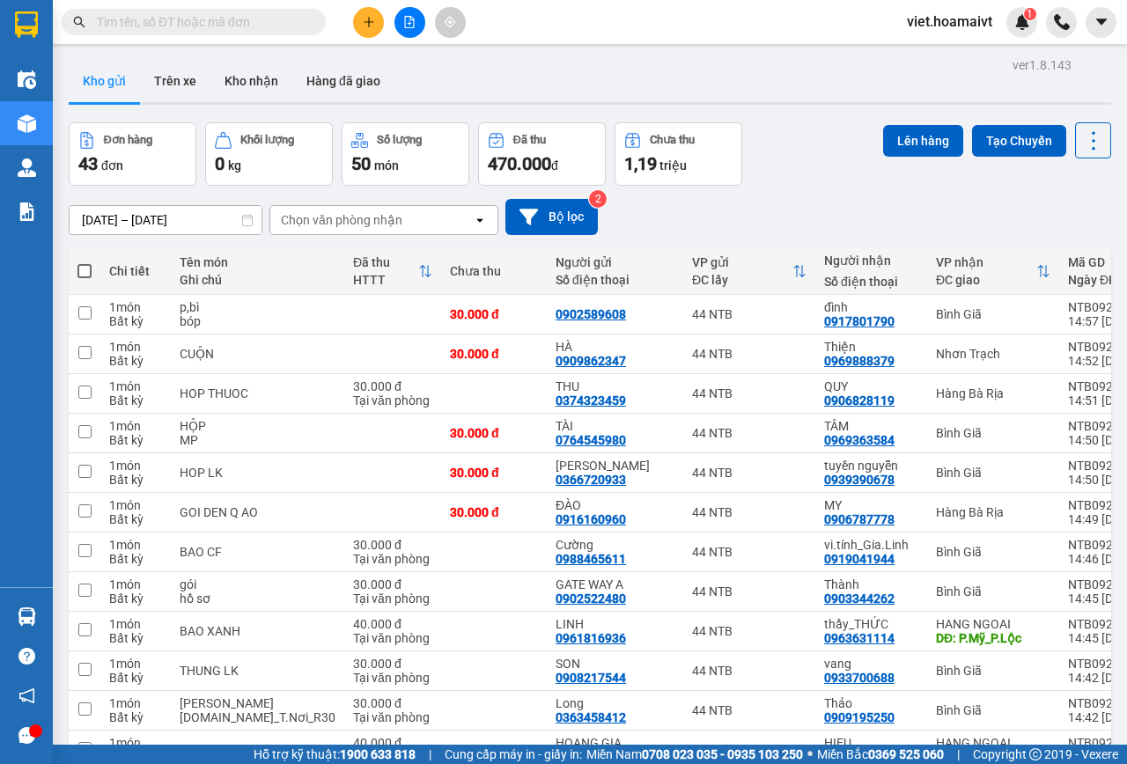
click at [339, 220] on div "Chọn văn phòng nhận" at bounding box center [341, 220] width 121 height 18
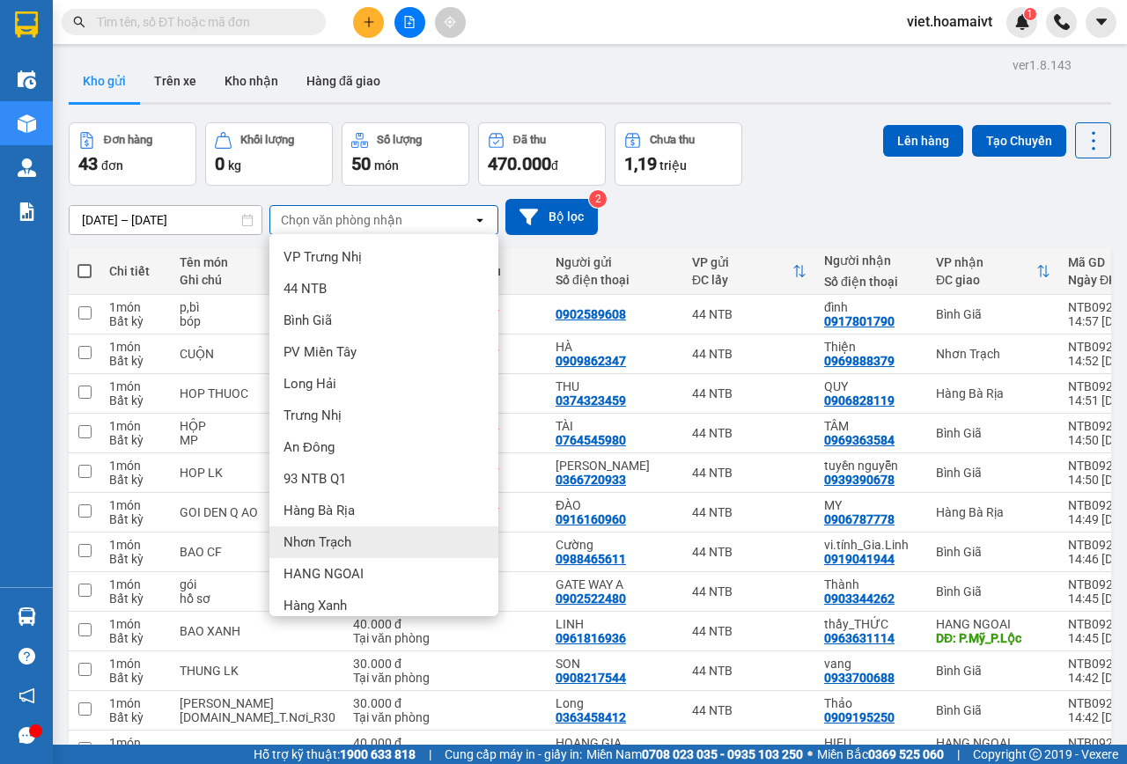
click at [405, 548] on div "Nhơn Trạch" at bounding box center [383, 542] width 229 height 32
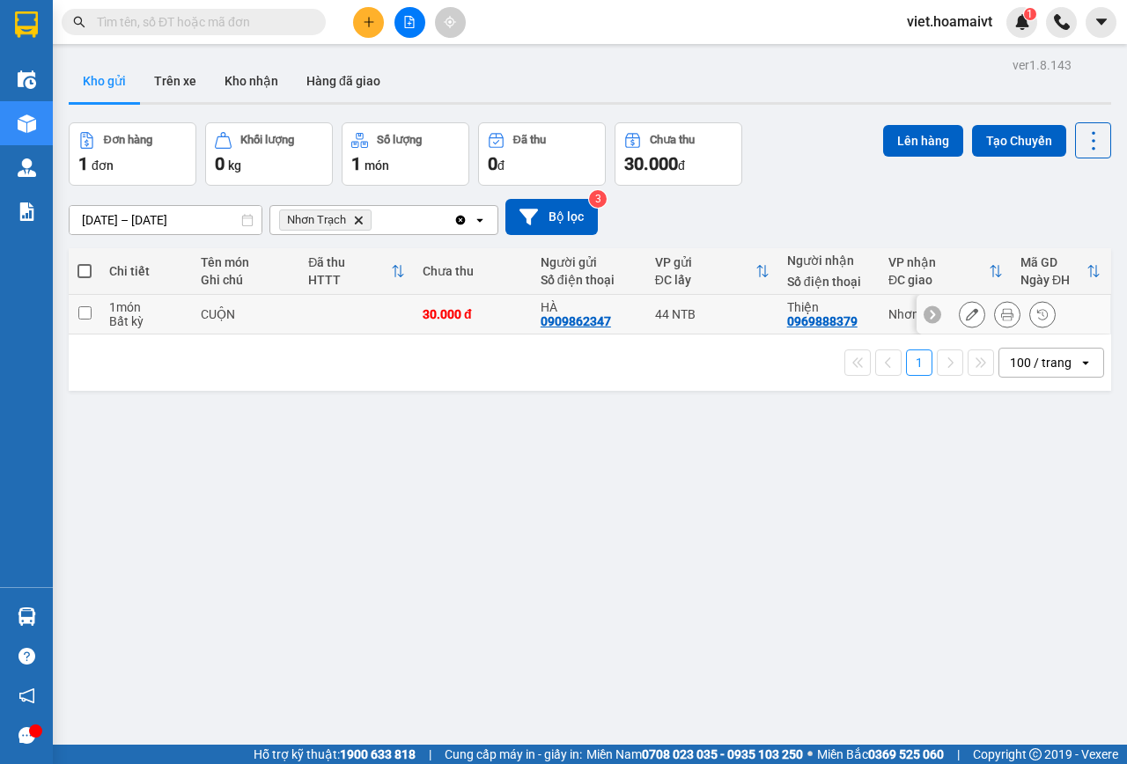
click at [284, 309] on div "CUỘN" at bounding box center [246, 314] width 90 height 14
checkbox input "true"
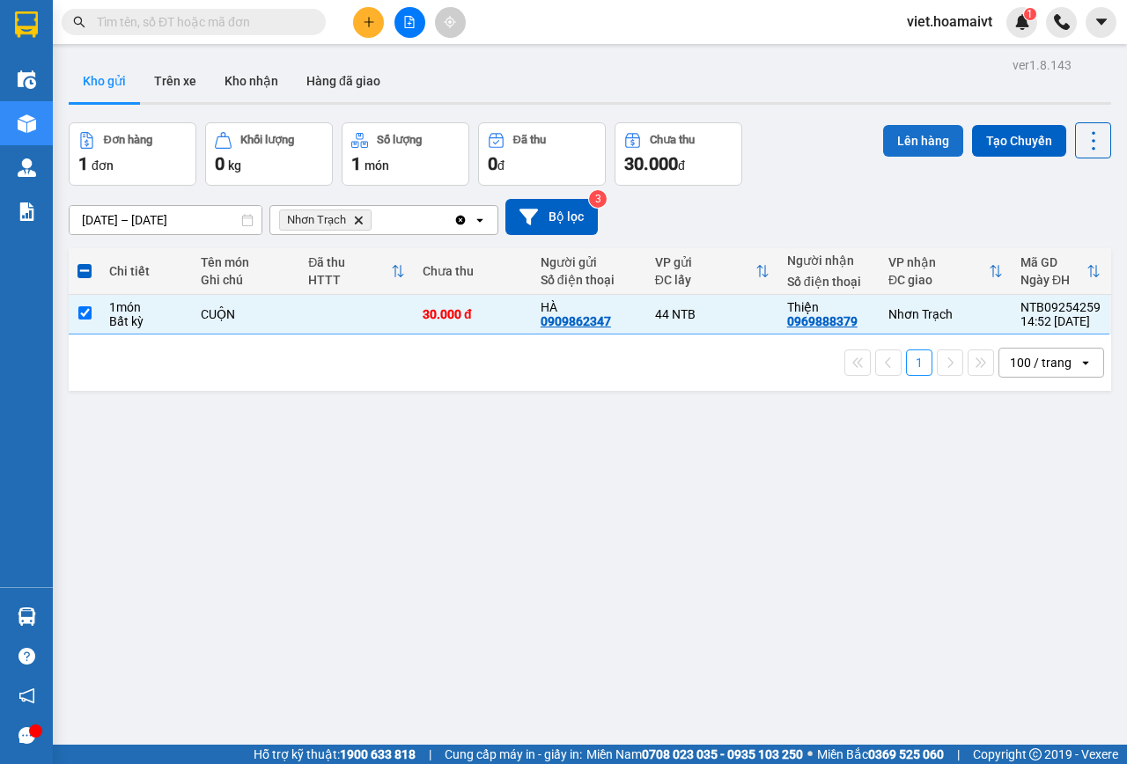
click at [915, 138] on button "Lên hàng" at bounding box center [923, 141] width 80 height 32
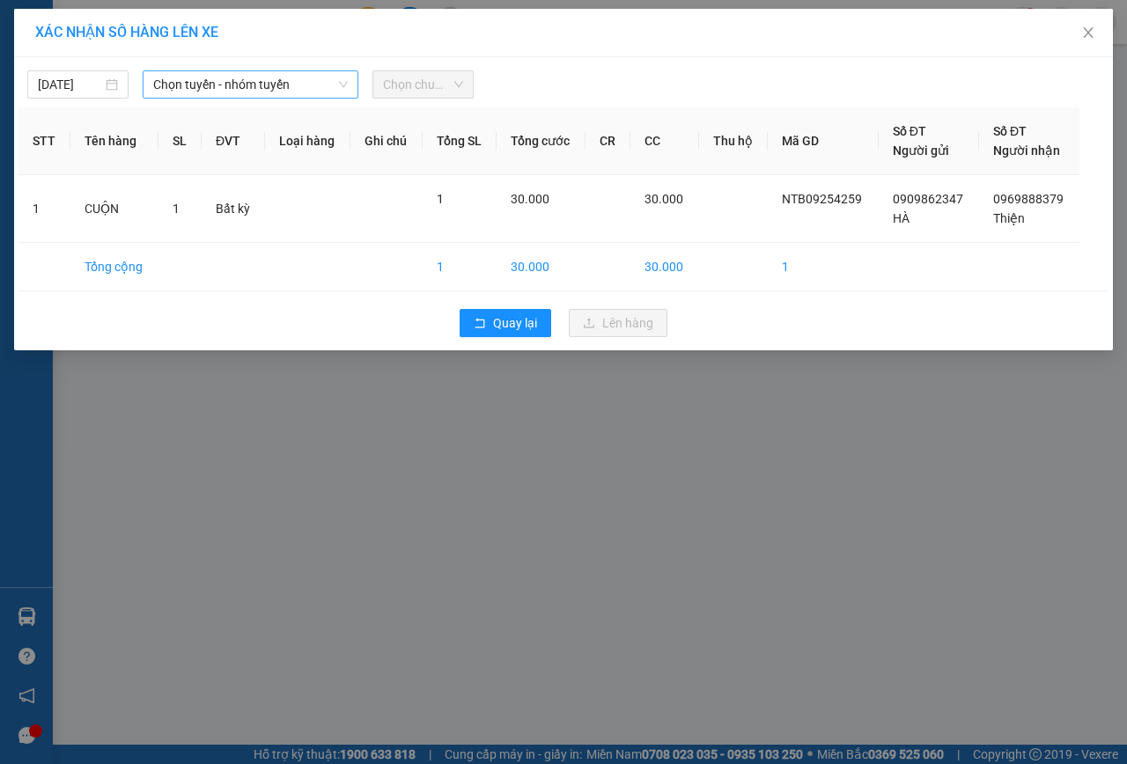
click at [284, 77] on span "Chọn tuyến - nhóm tuyến" at bounding box center [250, 84] width 195 height 26
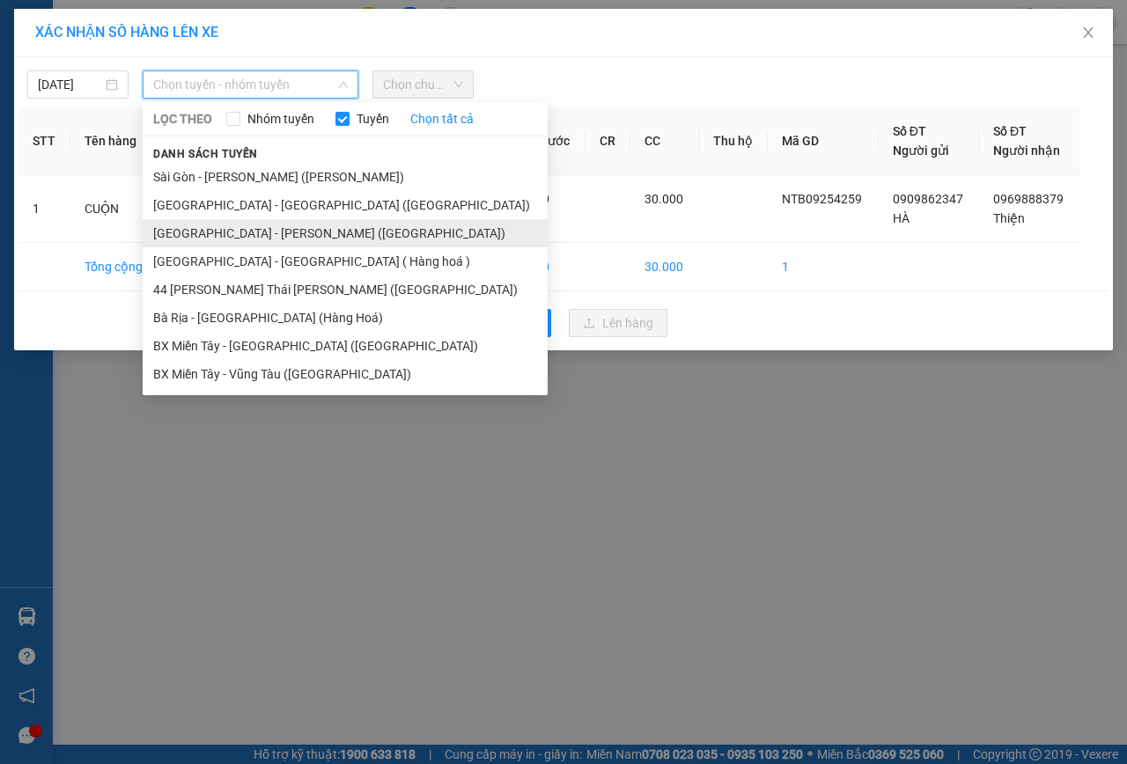
click at [264, 228] on li "[GEOGRAPHIC_DATA] - [PERSON_NAME] ([GEOGRAPHIC_DATA])" at bounding box center [345, 233] width 405 height 28
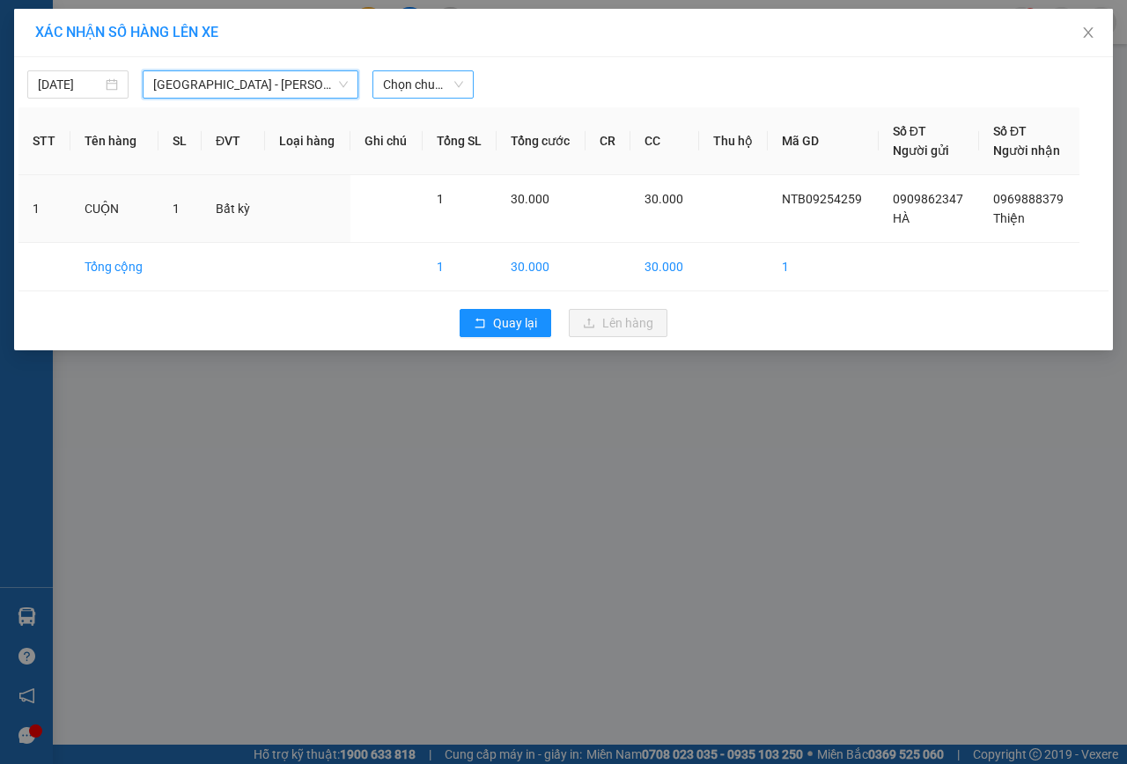
click at [415, 89] on span "Chọn chuyến" at bounding box center [423, 84] width 80 height 26
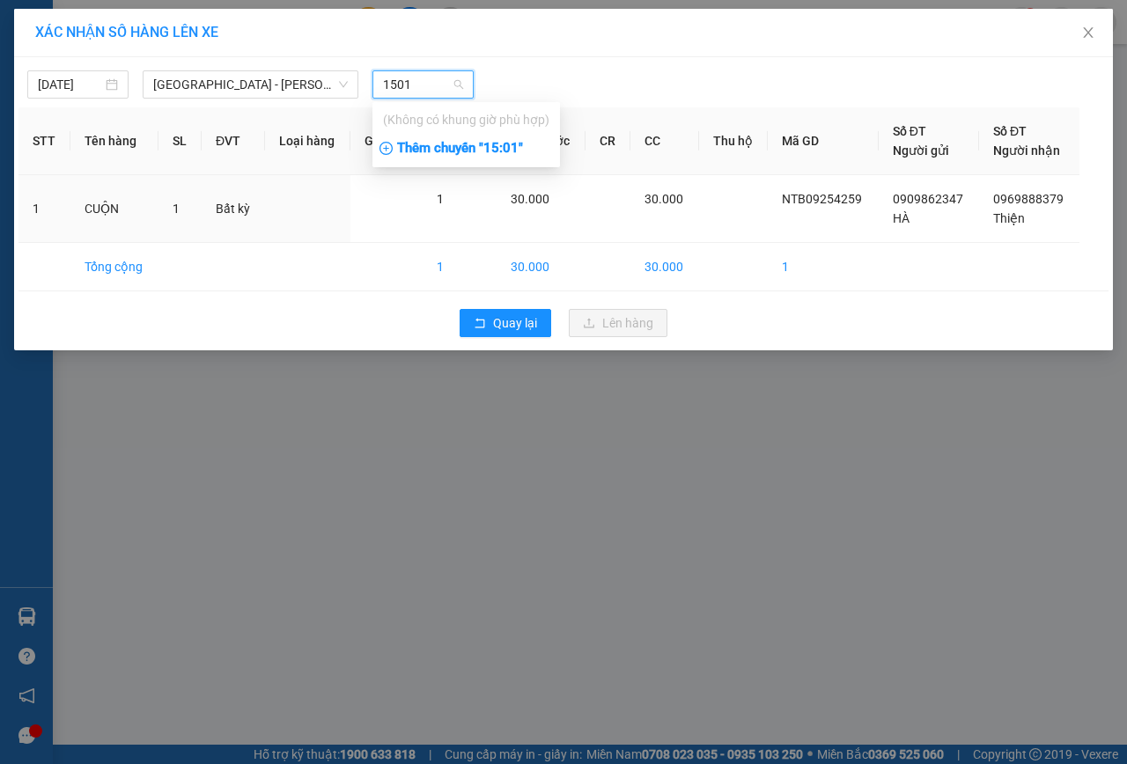
type input "1501"
click at [440, 146] on div "Thêm chuyến " 15:01 "" at bounding box center [466, 149] width 188 height 30
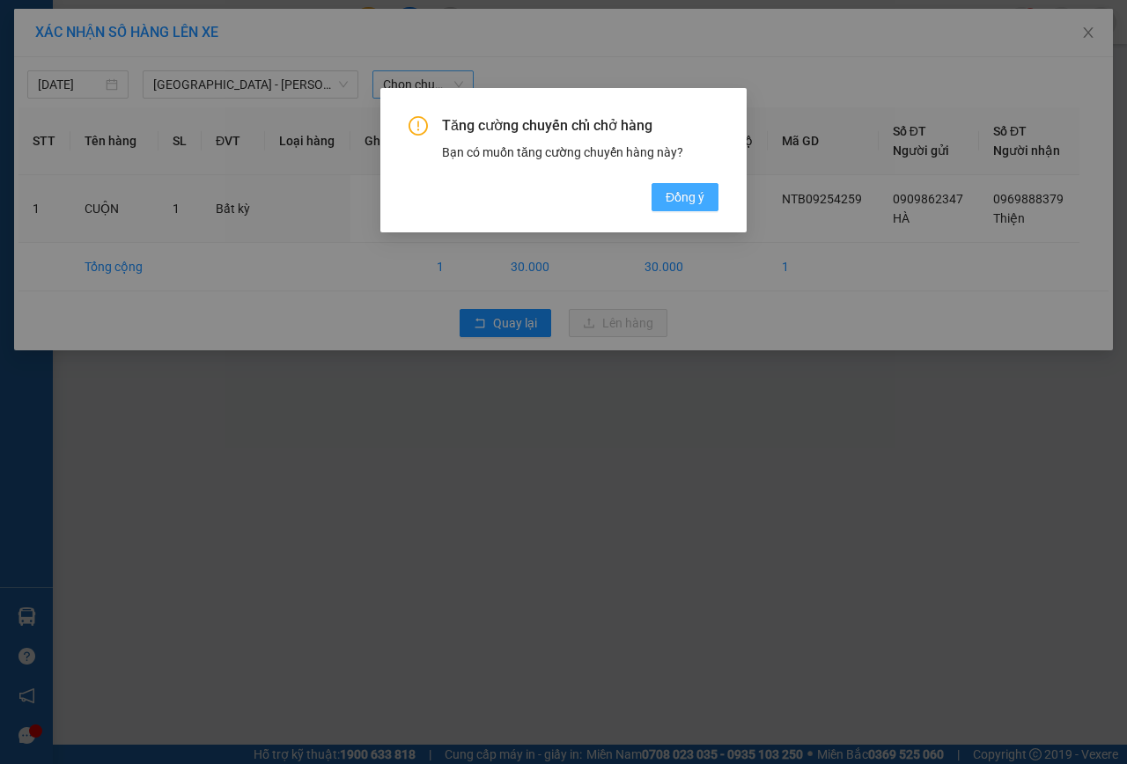
click at [700, 190] on span "Đồng ý" at bounding box center [685, 197] width 39 height 19
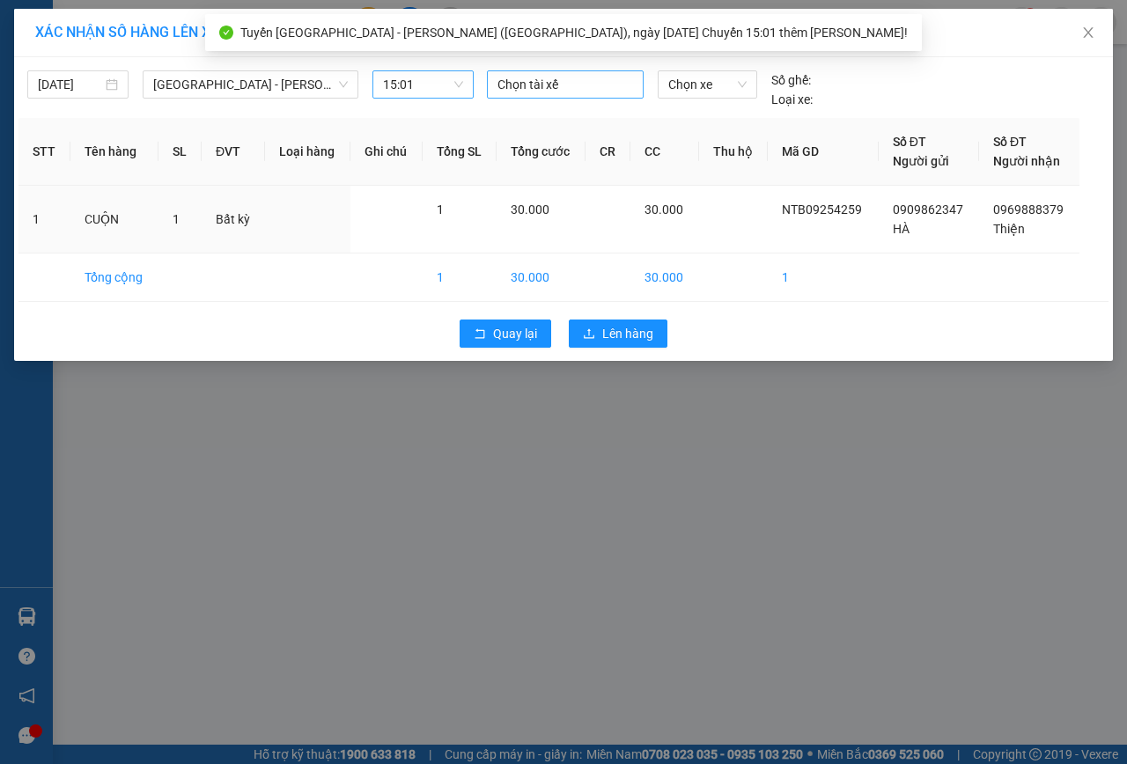
click at [599, 82] on div at bounding box center [565, 84] width 148 height 21
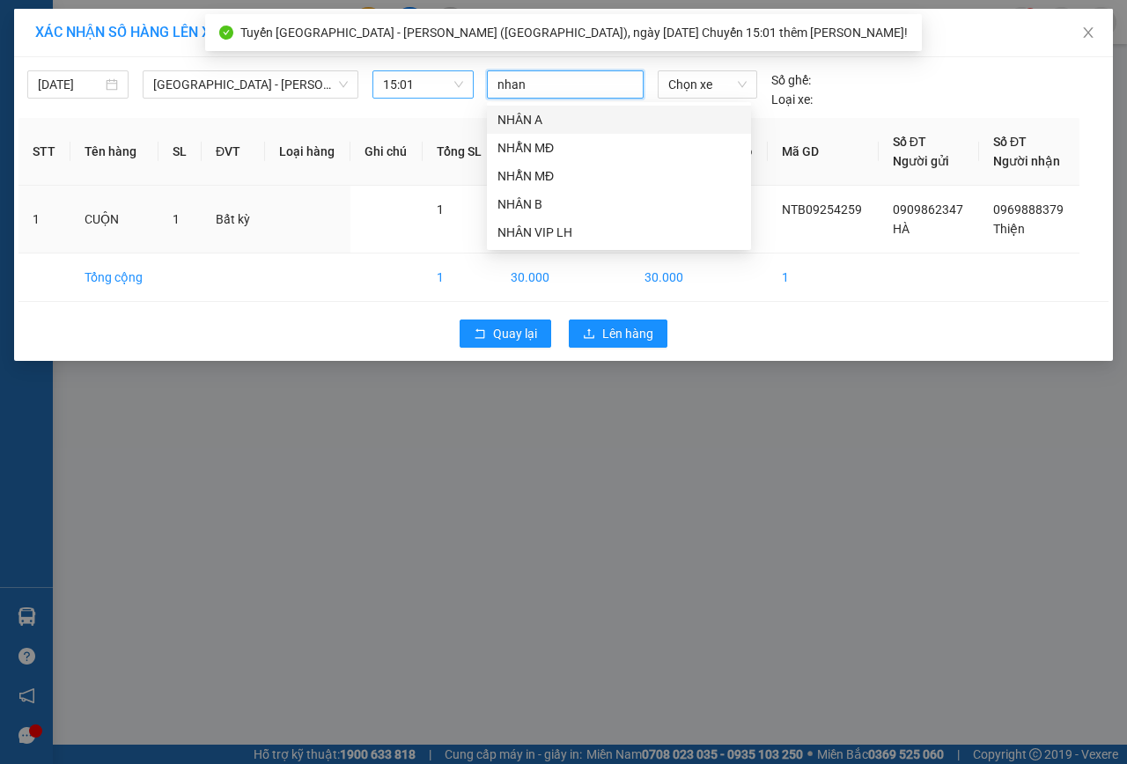
type input "nhan a"
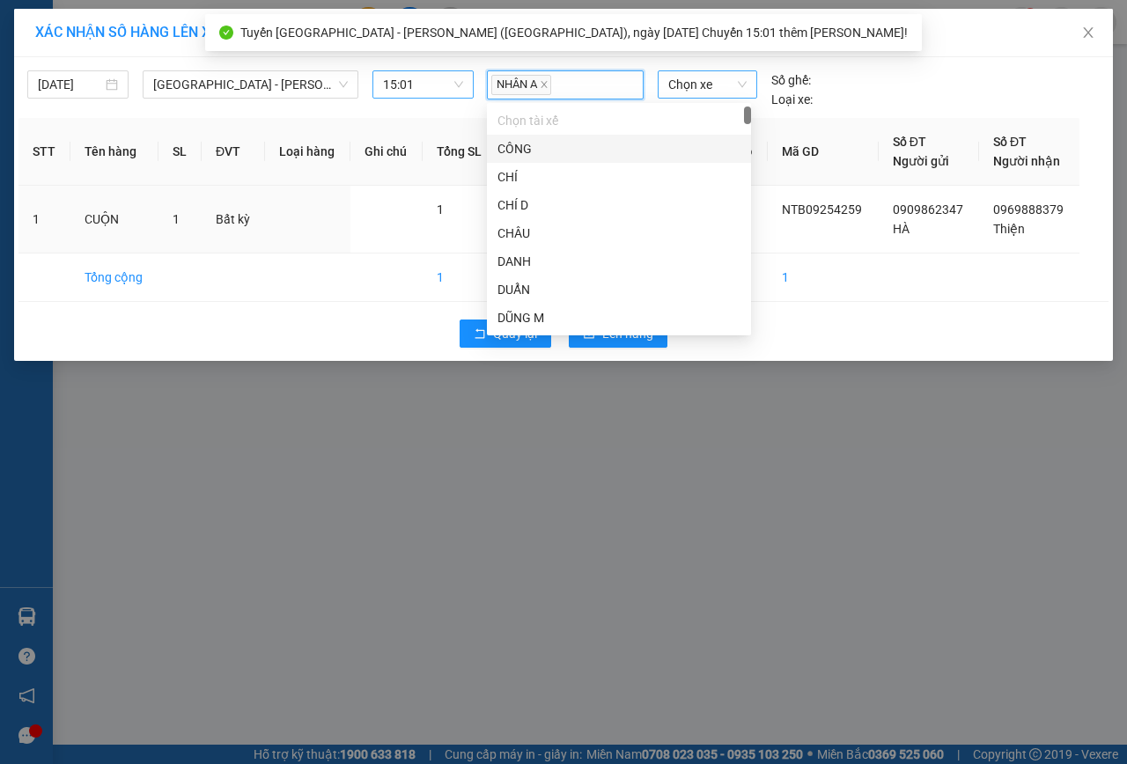
click at [725, 76] on span "Chọn xe" at bounding box center [707, 84] width 78 height 26
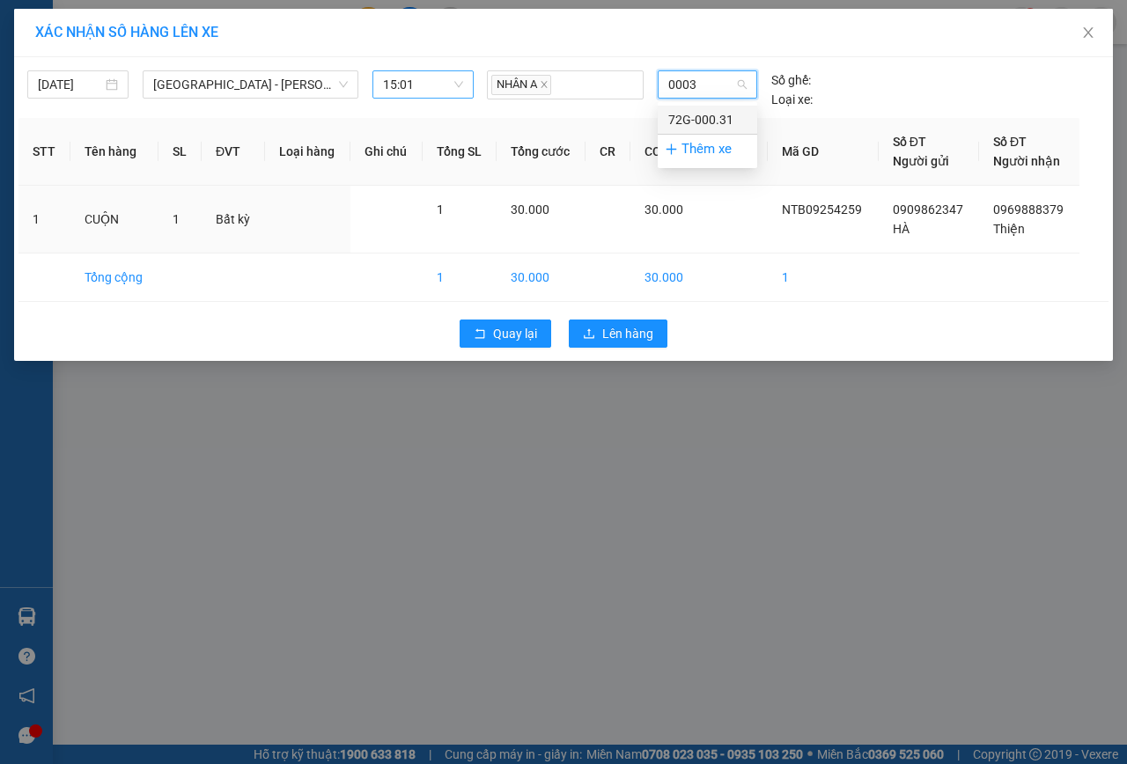
type input "00031"
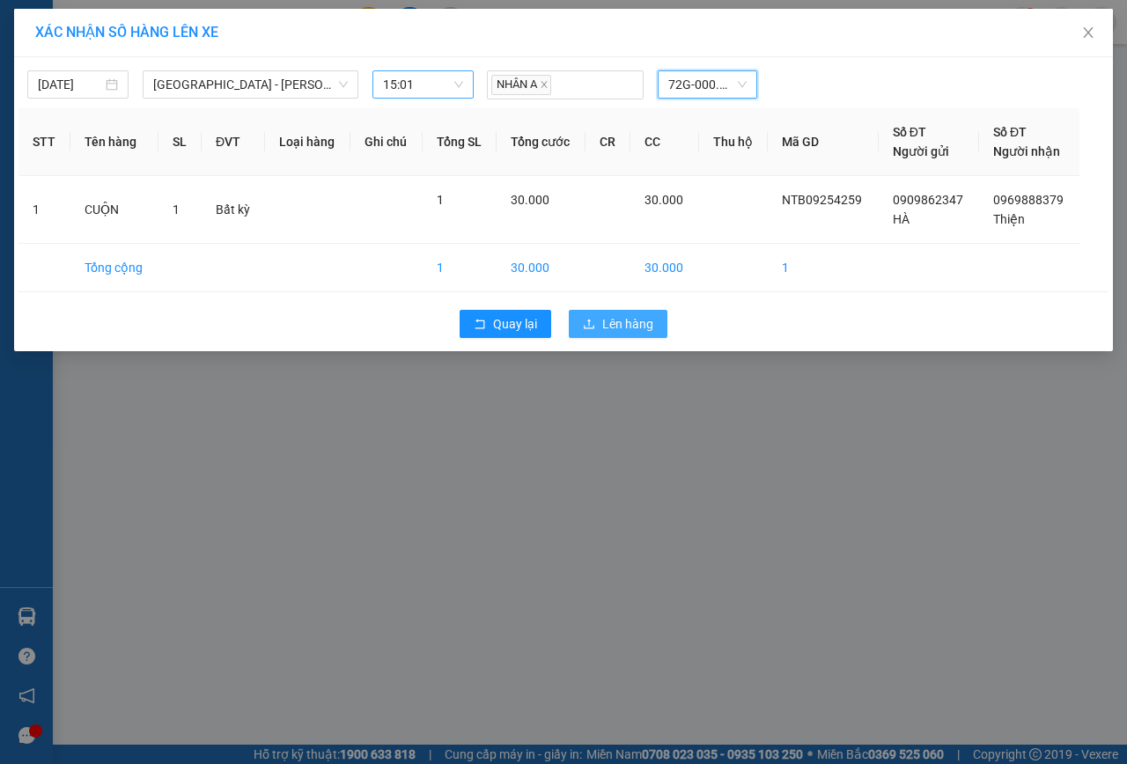
click at [614, 317] on span "Lên hàng" at bounding box center [627, 323] width 51 height 19
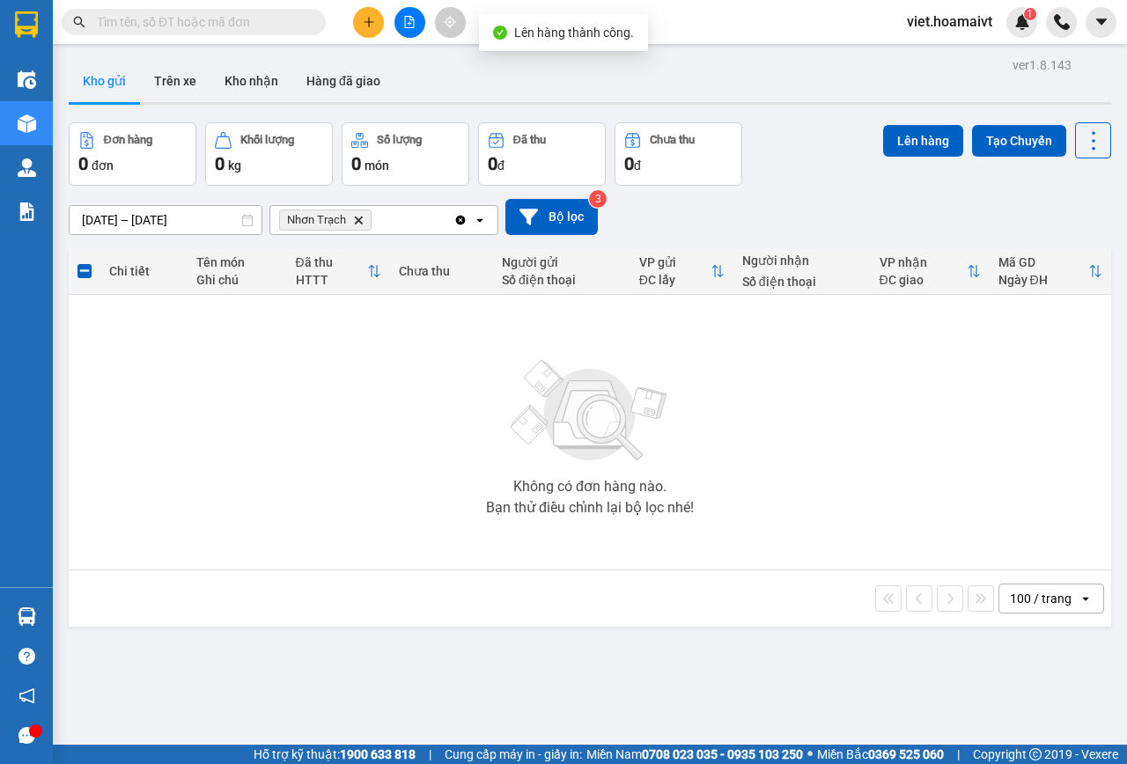
click at [357, 220] on icon "Nhơn Trạch, close by backspace" at bounding box center [359, 220] width 8 height 8
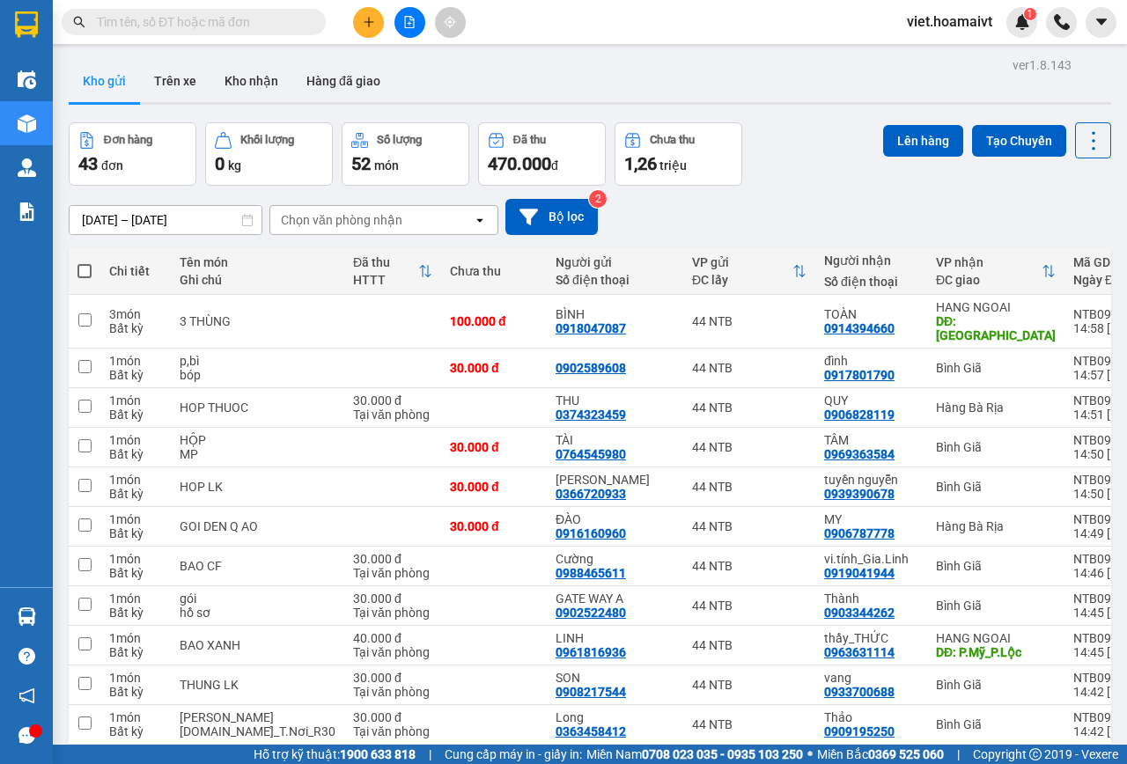
click at [266, 23] on input "text" at bounding box center [201, 21] width 208 height 19
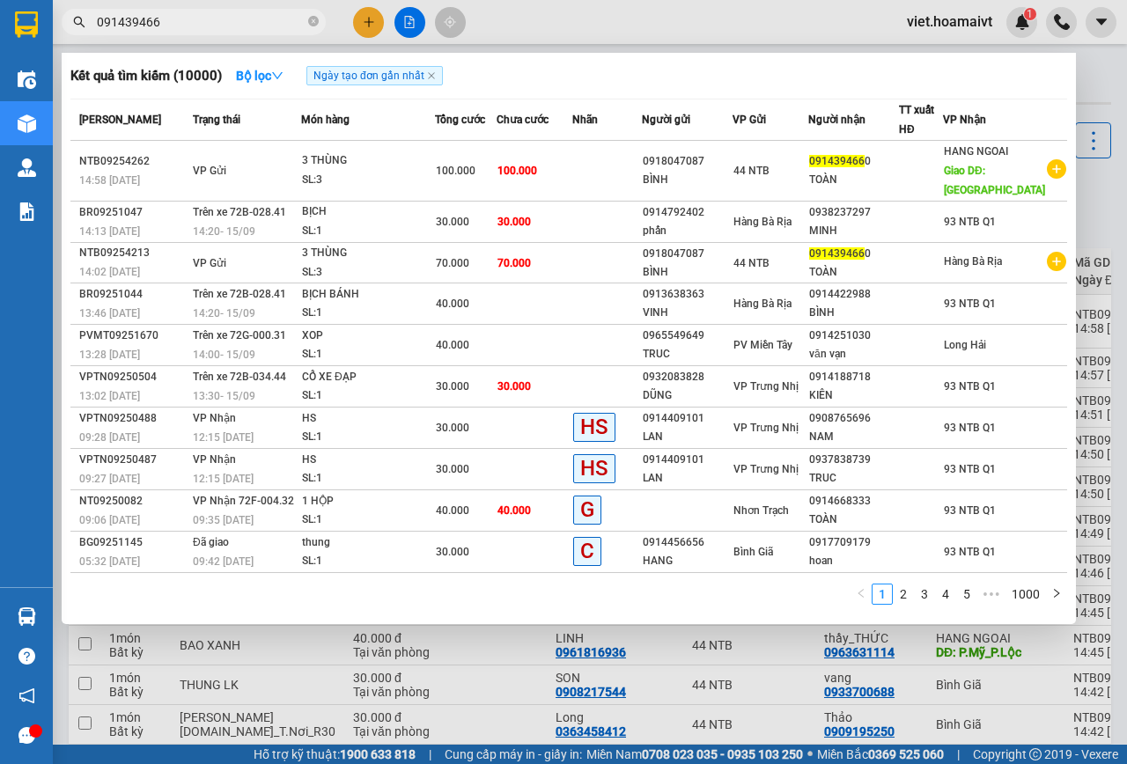
type input "0914394660"
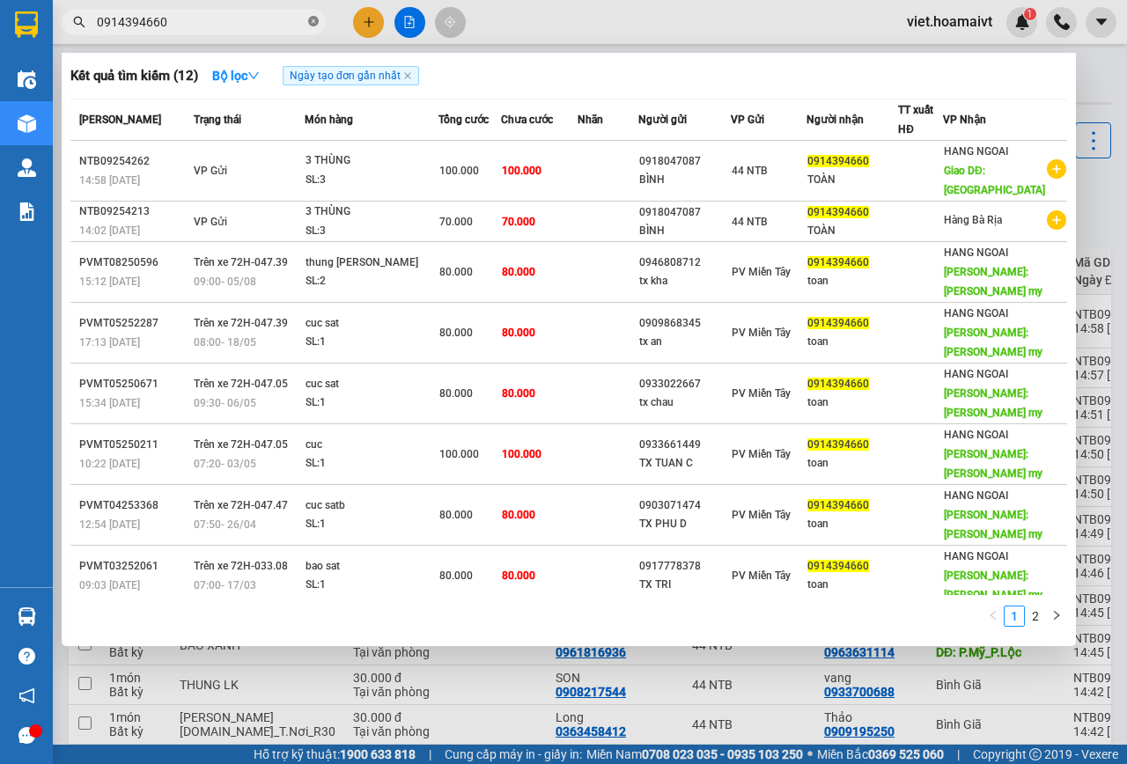
click at [313, 24] on icon "close-circle" at bounding box center [313, 21] width 11 height 11
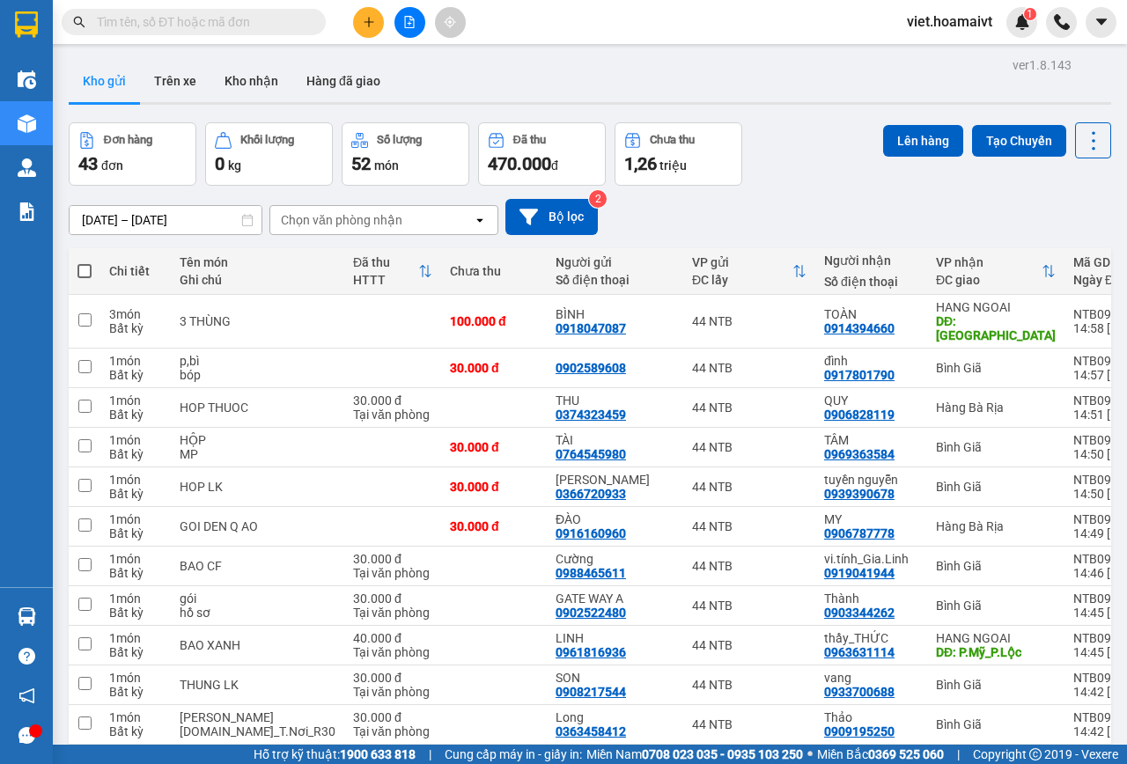
click at [367, 220] on div "Chọn văn phòng nhận" at bounding box center [341, 220] width 121 height 18
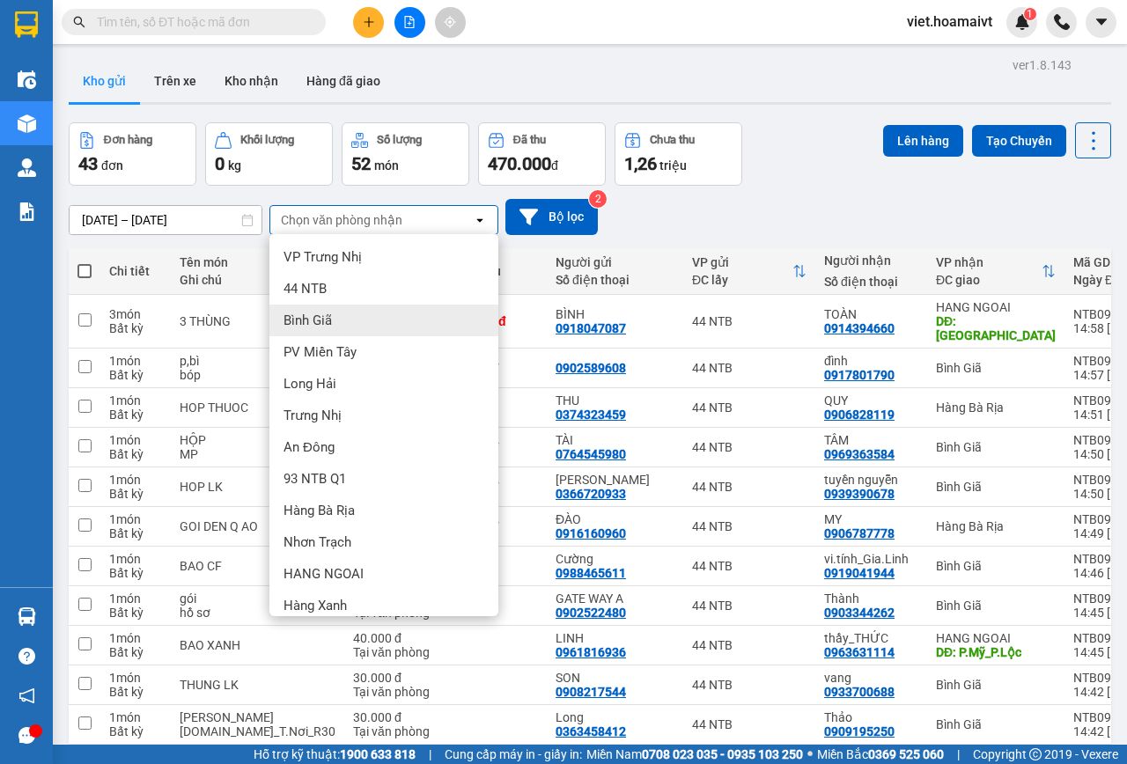
click at [351, 320] on div "Bình Giã" at bounding box center [383, 321] width 229 height 32
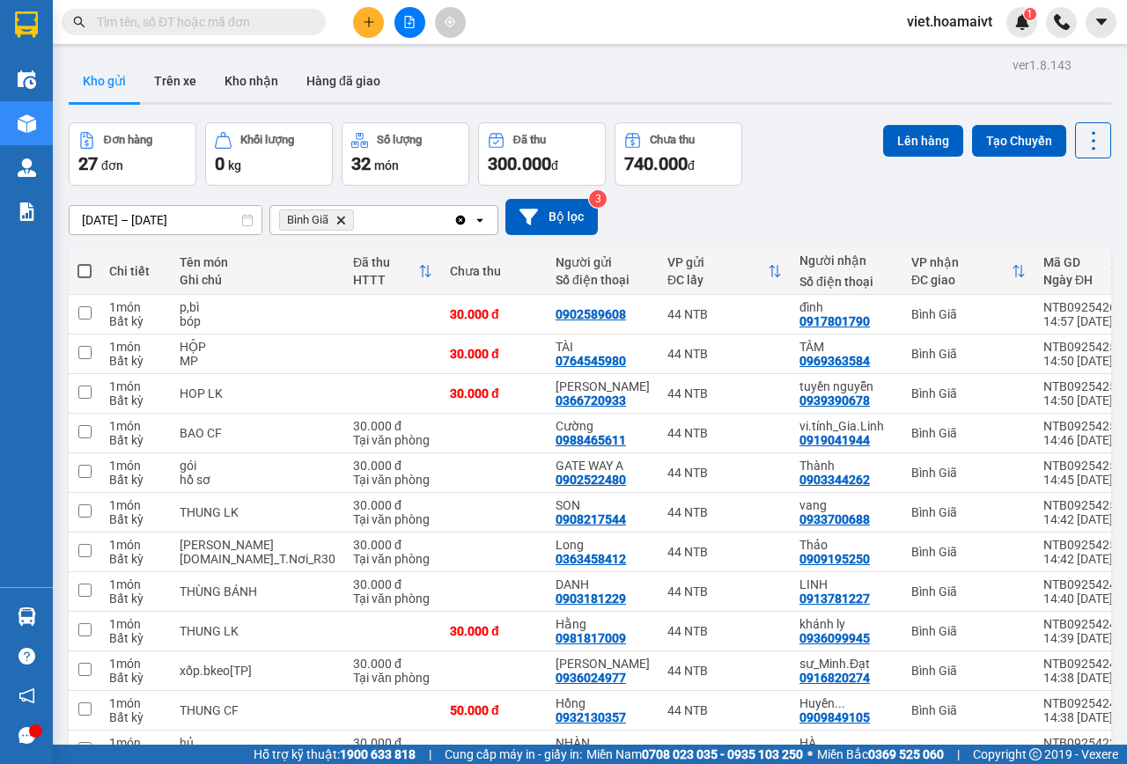
click at [82, 269] on span at bounding box center [84, 271] width 14 height 14
click at [85, 262] on input "checkbox" at bounding box center [85, 262] width 0 height 0
checkbox input "true"
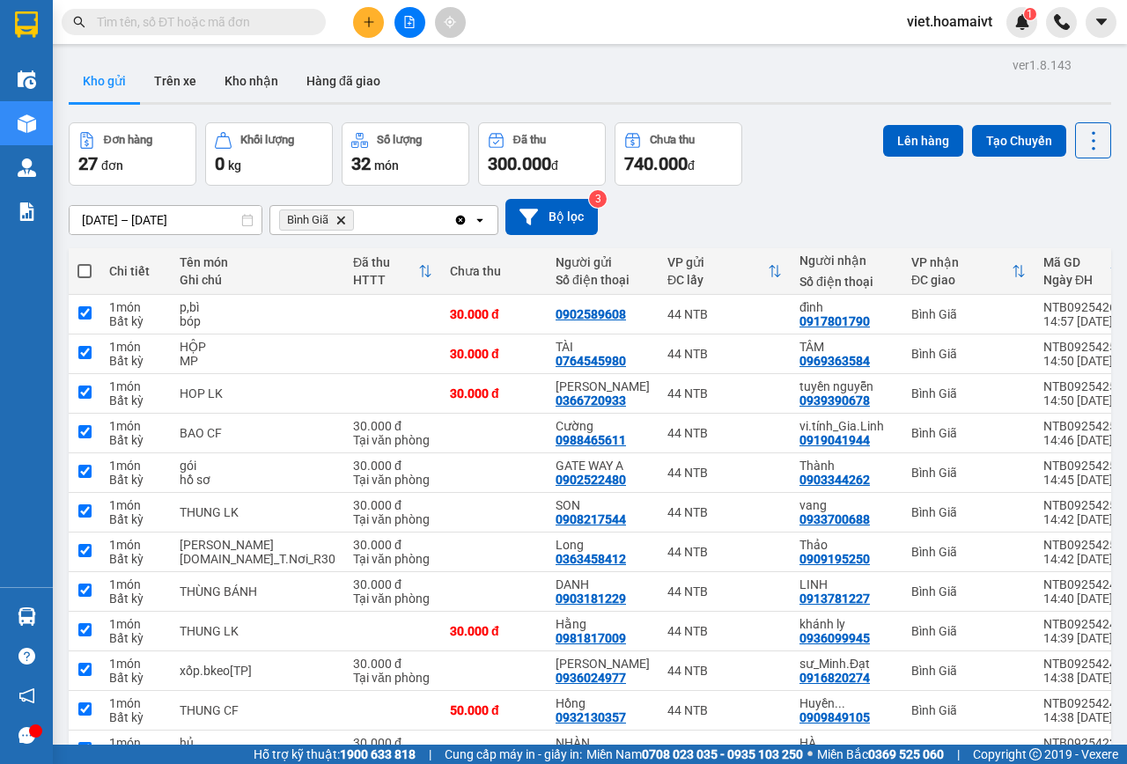
checkbox input "true"
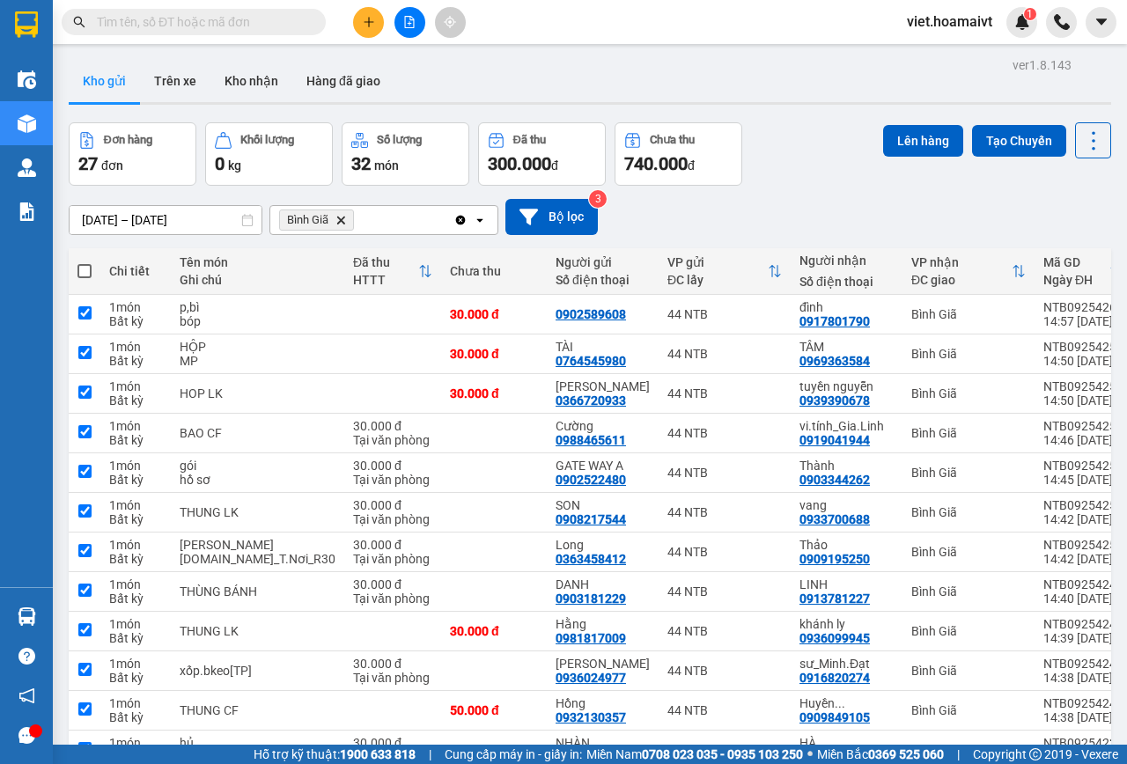
checkbox input "true"
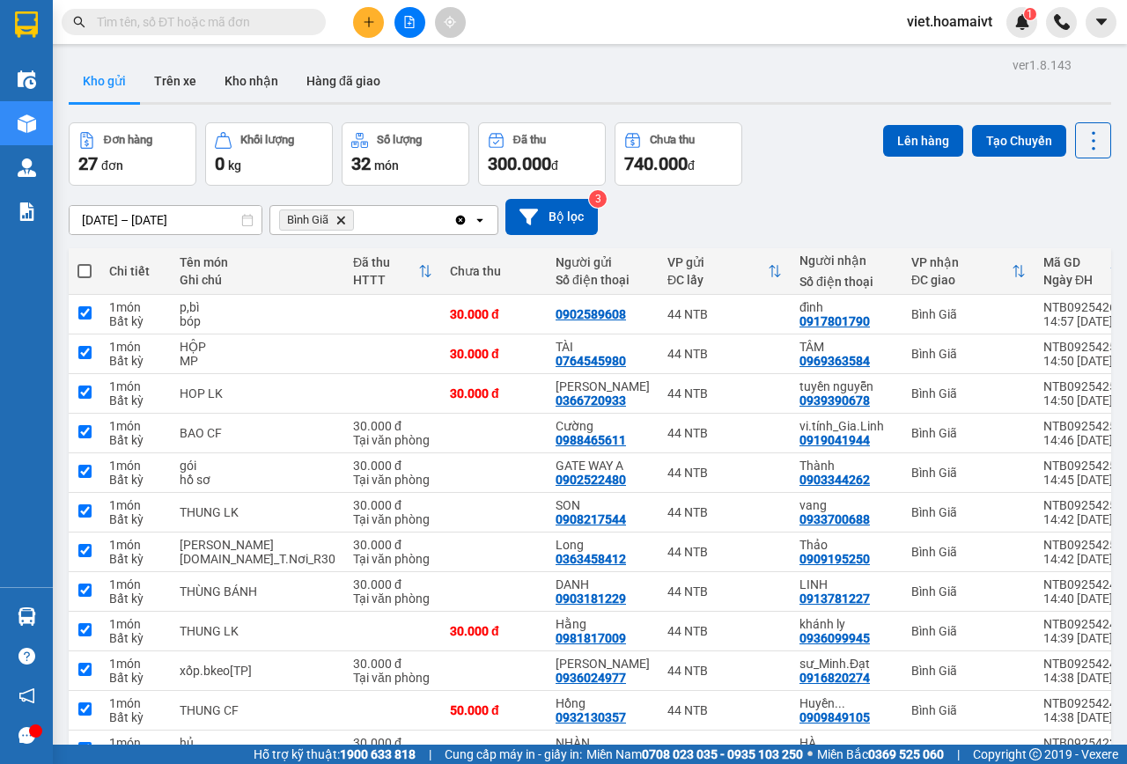
checkbox input "true"
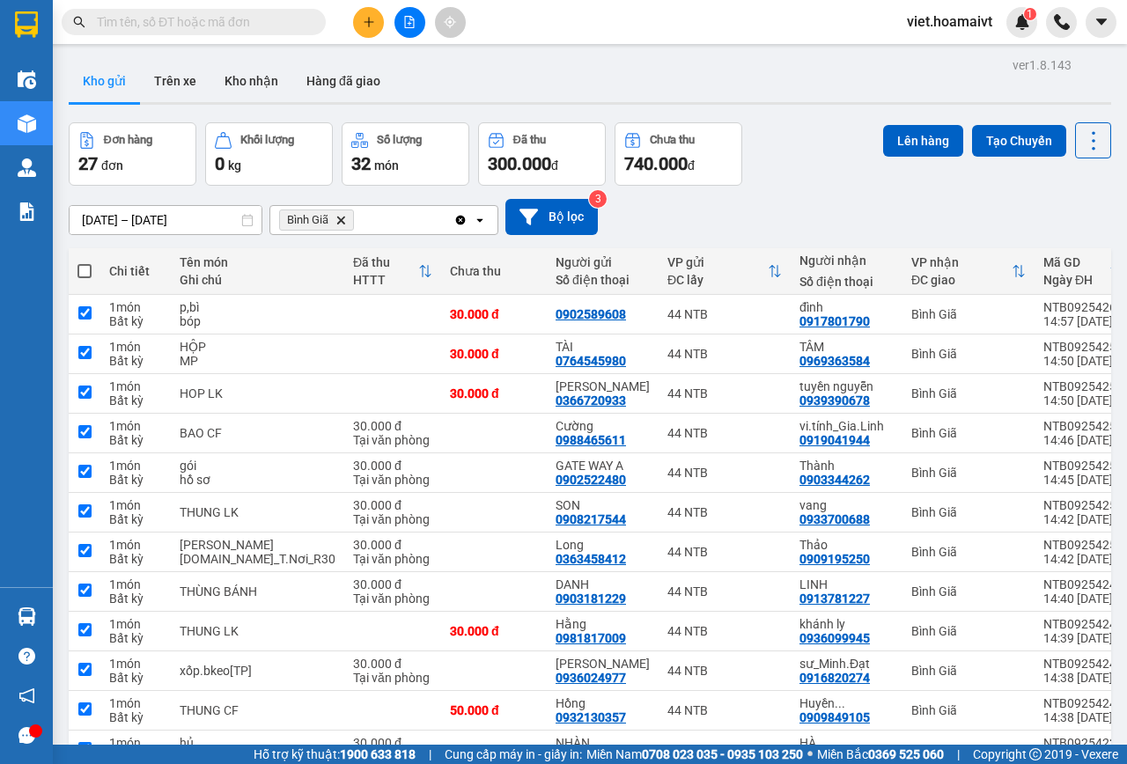
checkbox input "true"
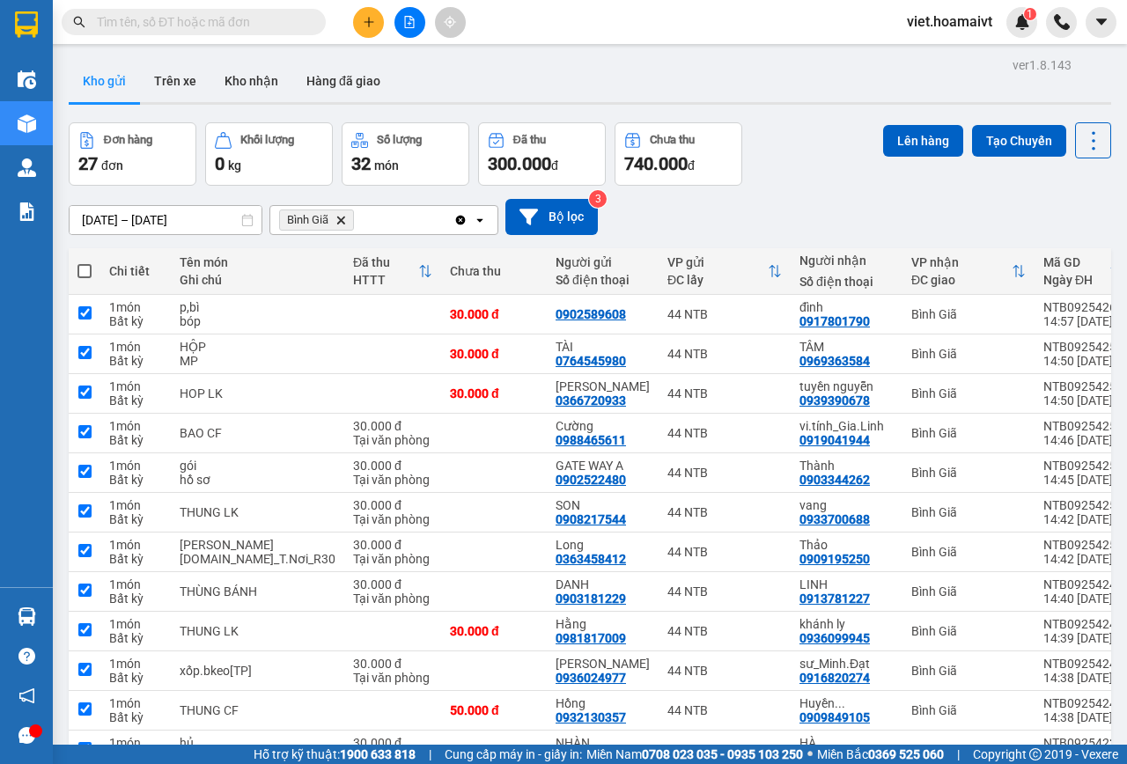
checkbox input "true"
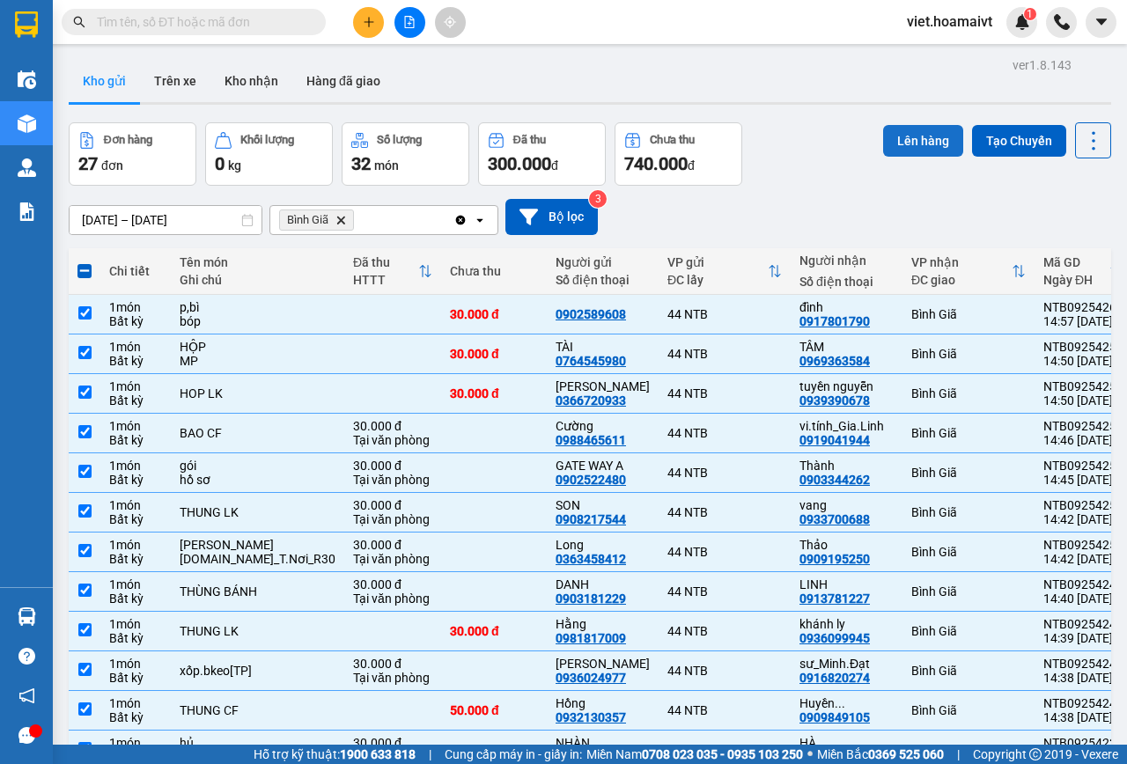
click at [909, 145] on button "Lên hàng" at bounding box center [923, 141] width 80 height 32
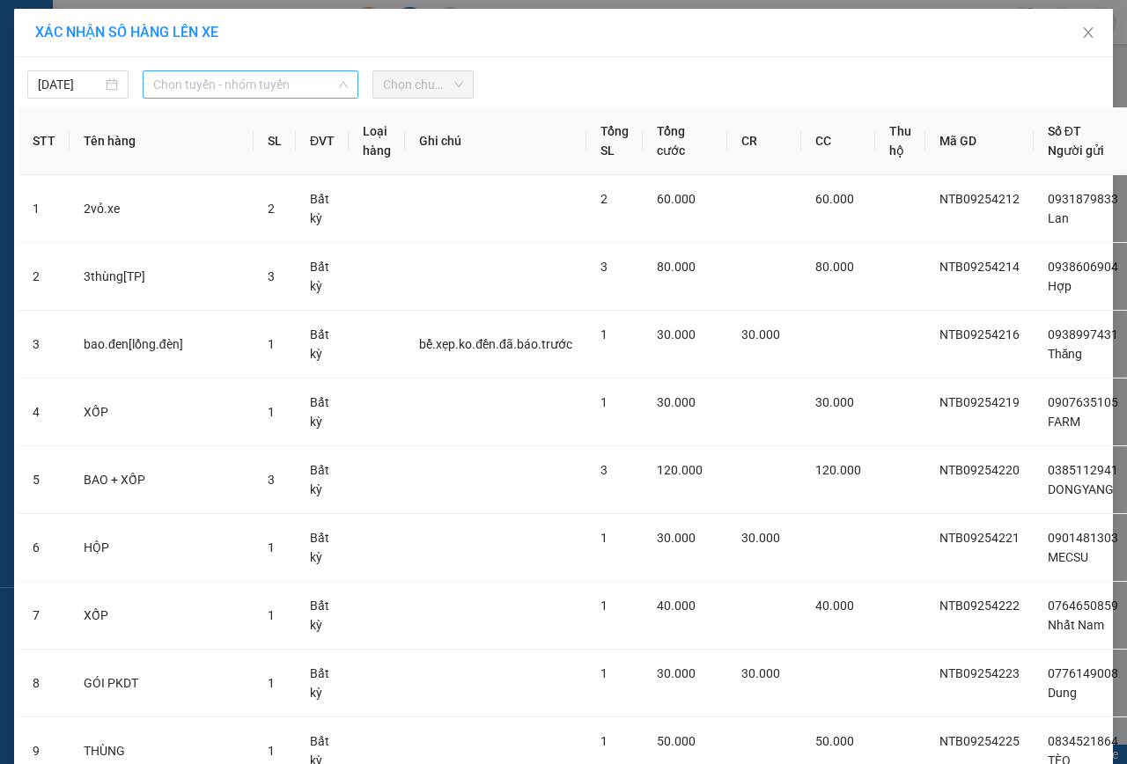
click at [283, 77] on span "Chọn tuyến - nhóm tuyến" at bounding box center [250, 84] width 195 height 26
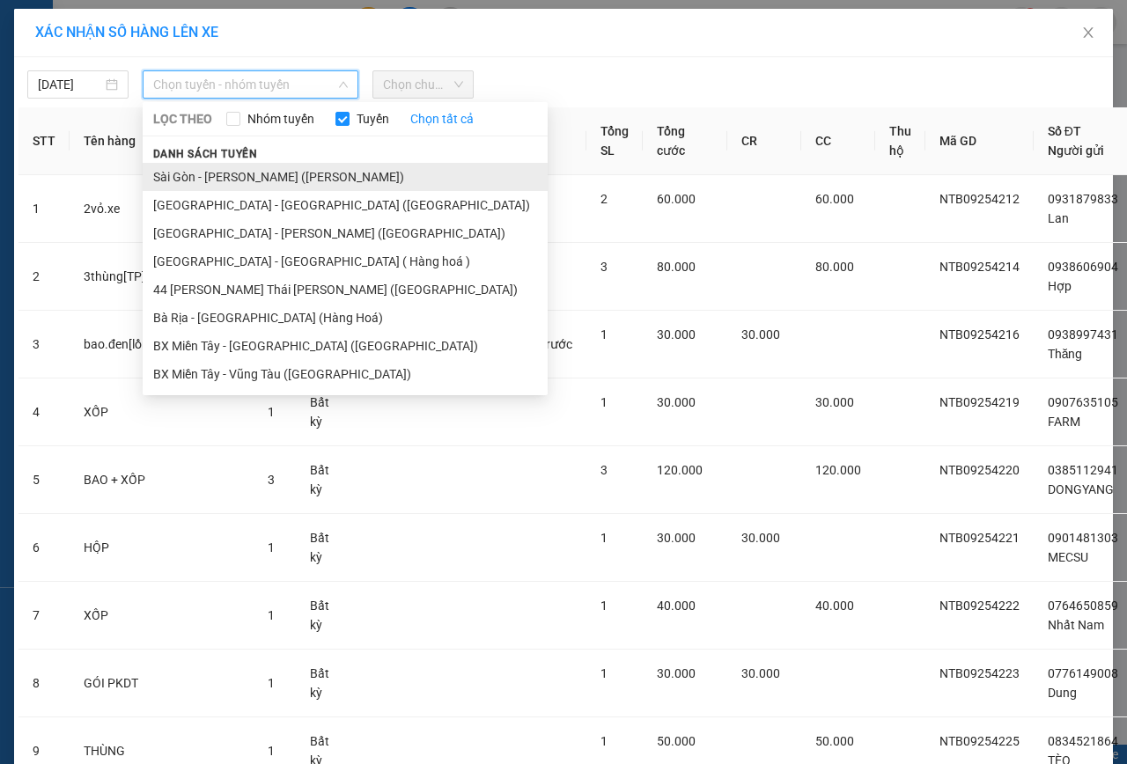
click at [261, 181] on li "Sài Gòn - [PERSON_NAME] ([PERSON_NAME])" at bounding box center [345, 177] width 405 height 28
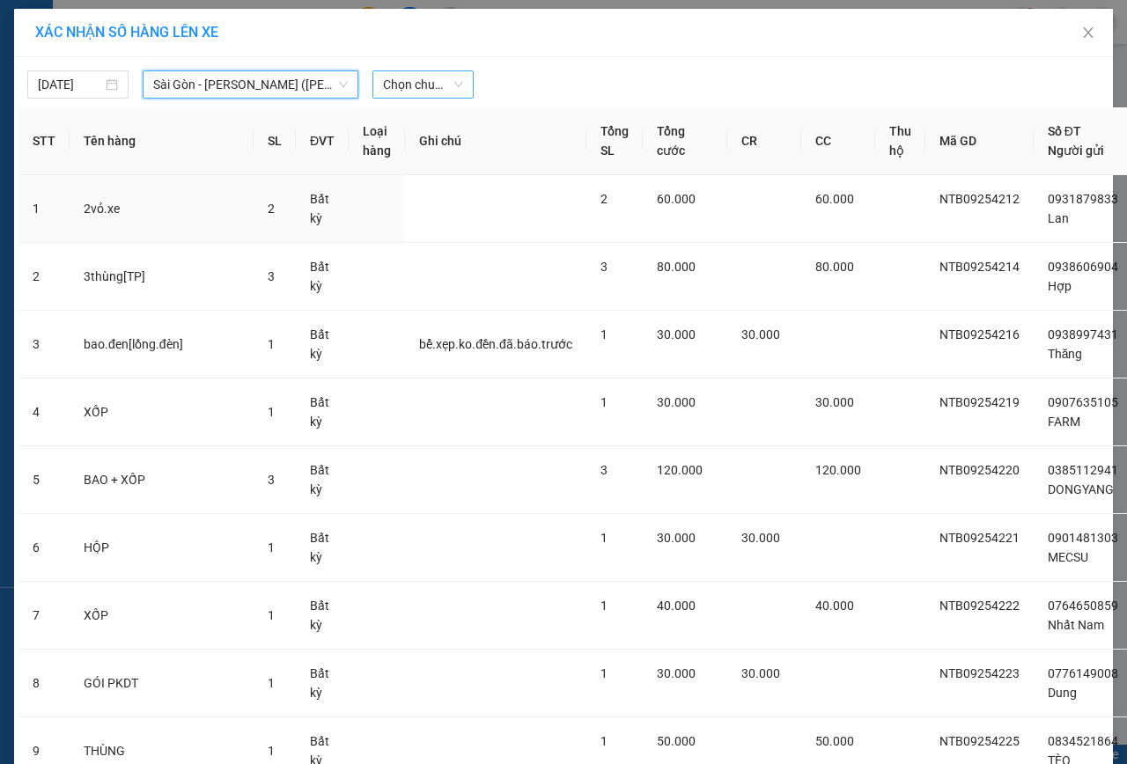
click at [419, 78] on span "Chọn chuyến" at bounding box center [423, 84] width 80 height 26
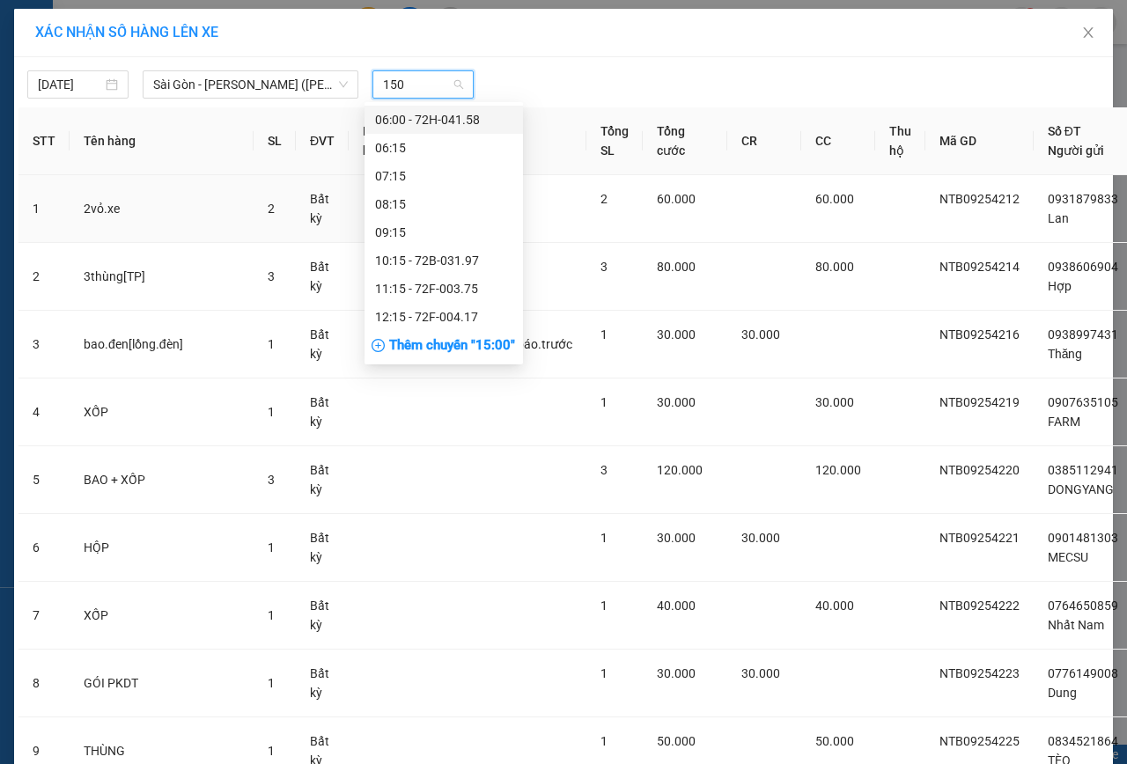
type input "1500"
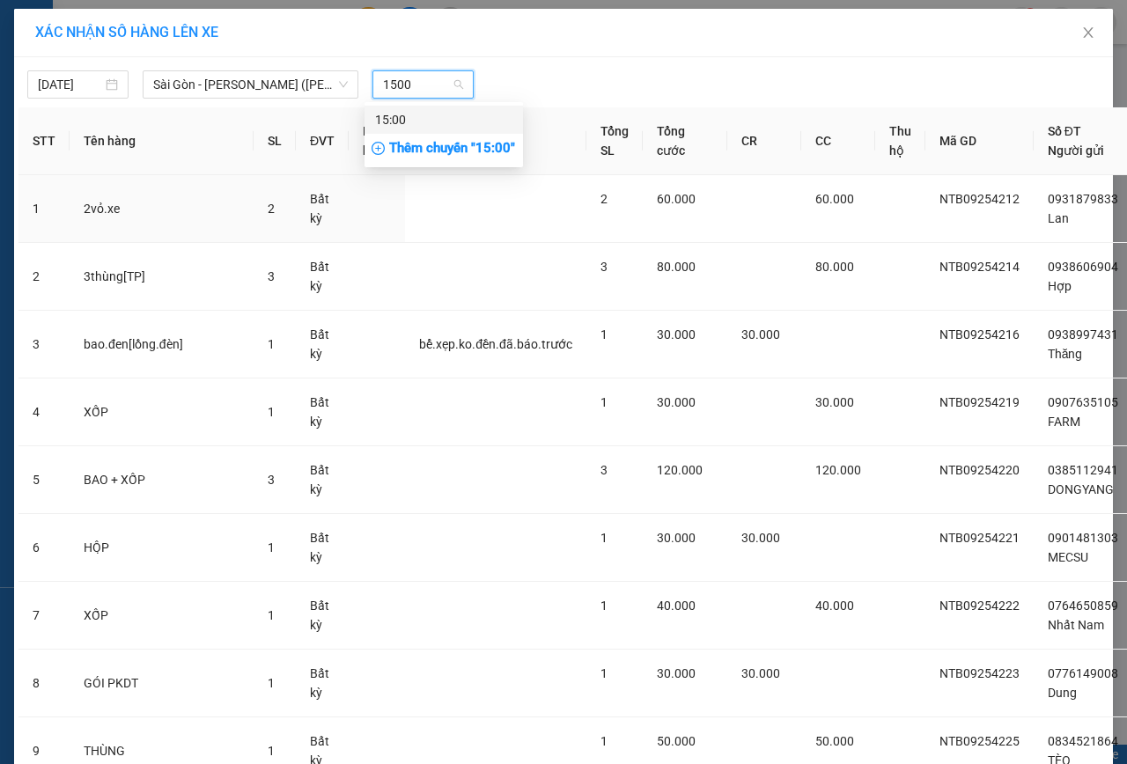
click at [452, 123] on div "15:00" at bounding box center [443, 119] width 137 height 19
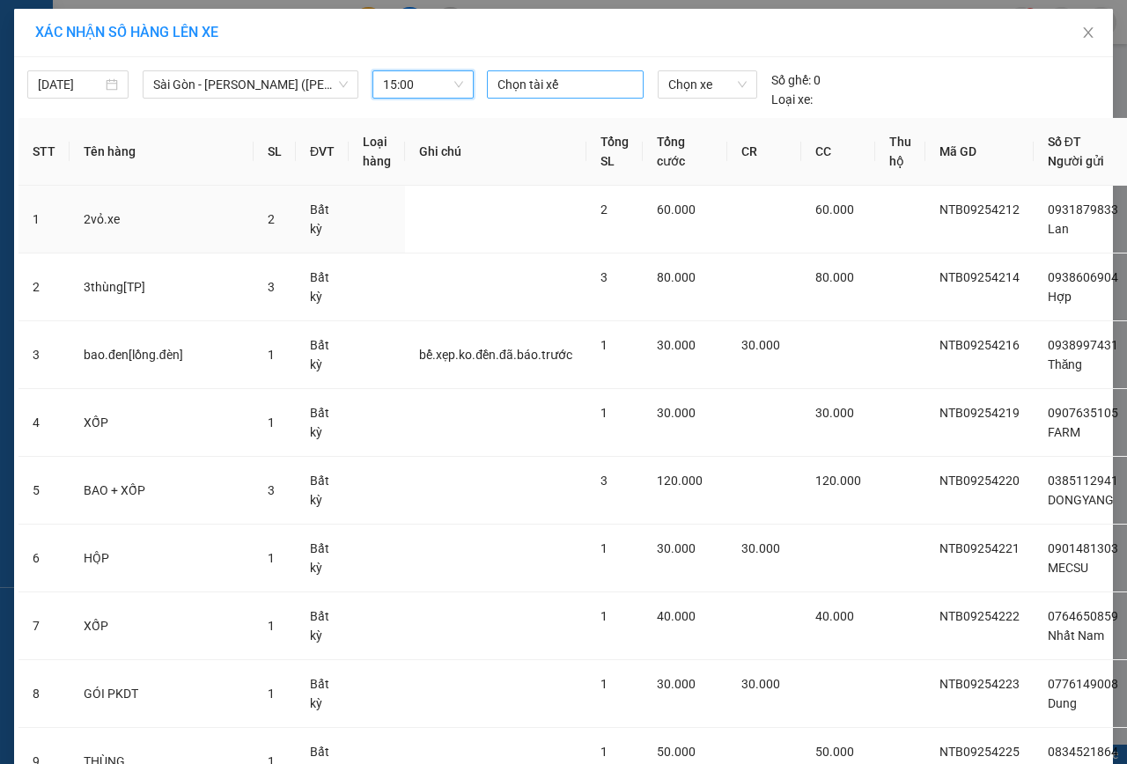
click at [541, 85] on div at bounding box center [565, 84] width 148 height 21
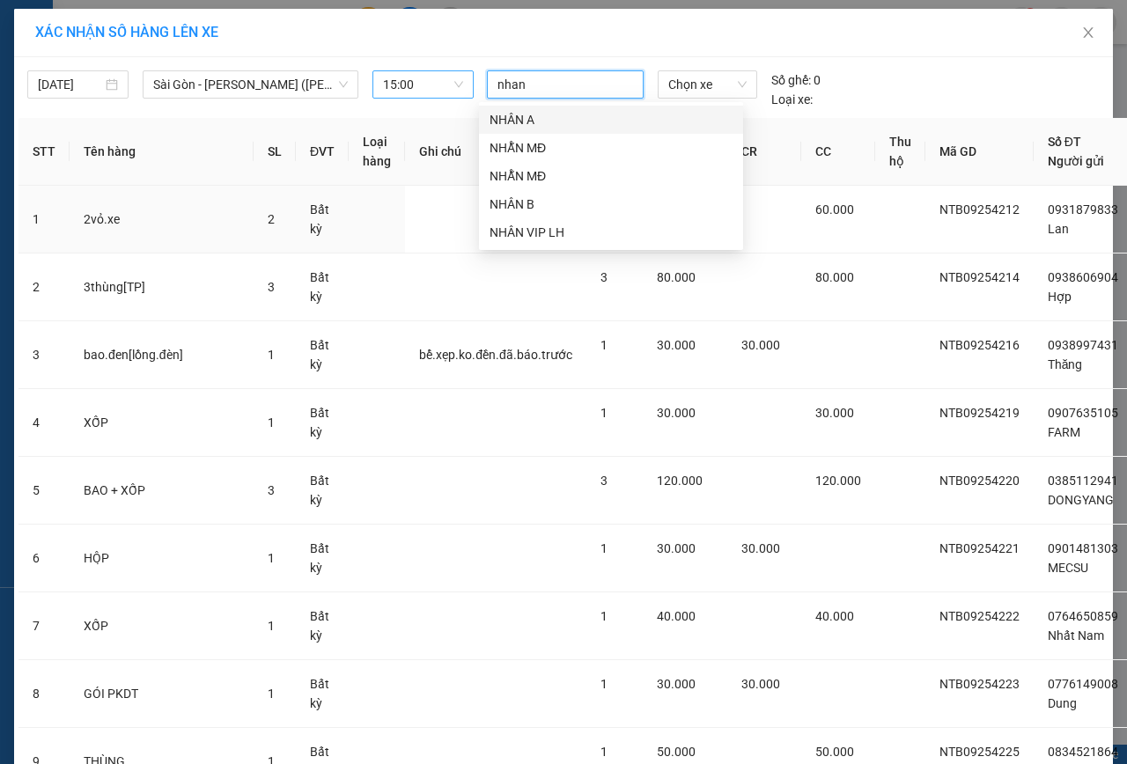
type input "nhan"
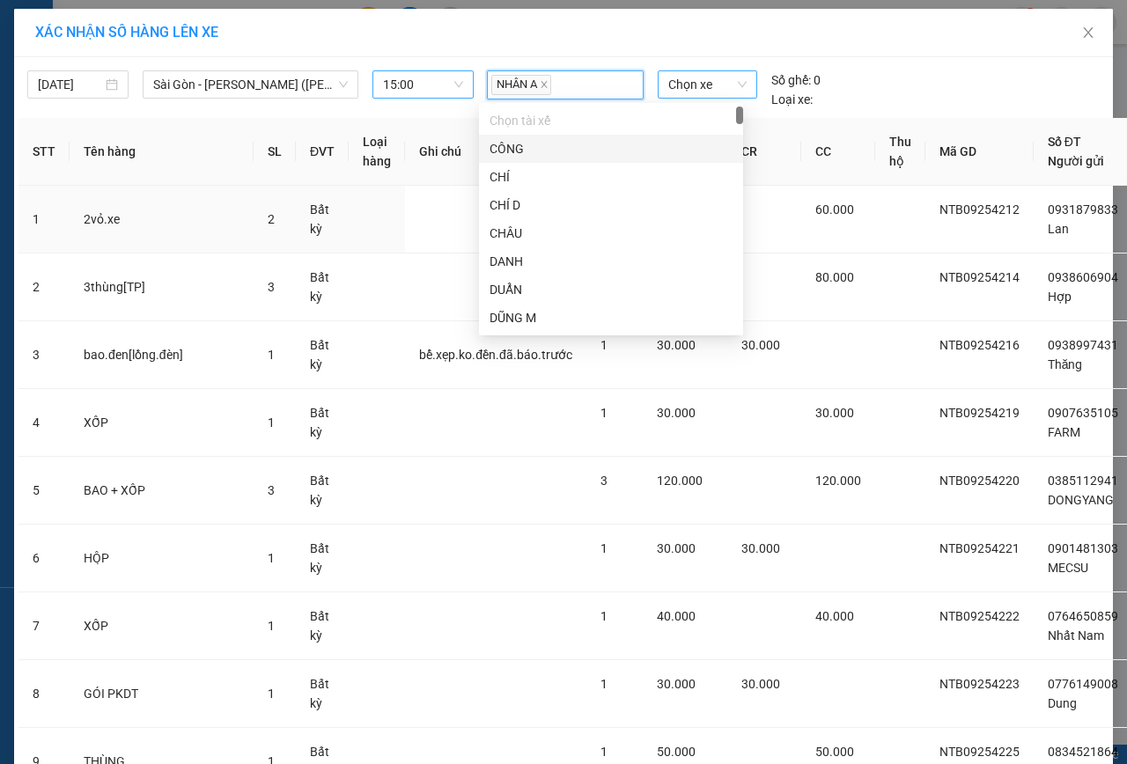
click at [674, 86] on span "Chọn xe" at bounding box center [707, 84] width 78 height 26
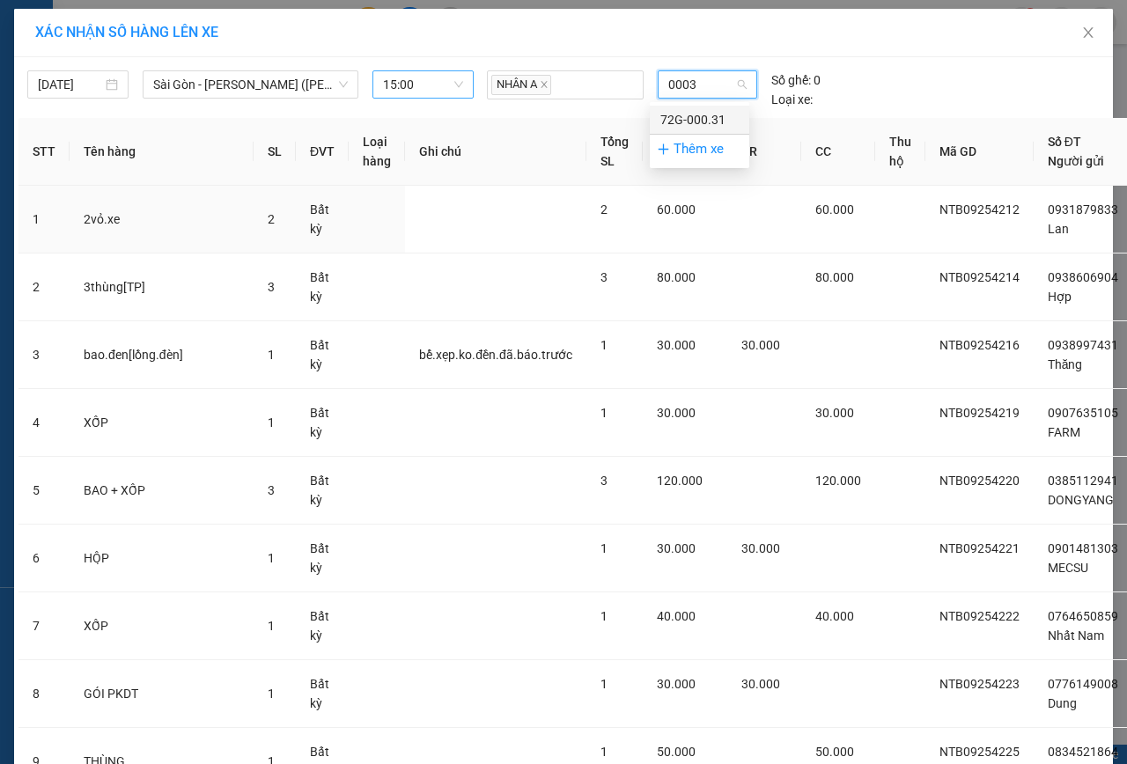
type input "00031"
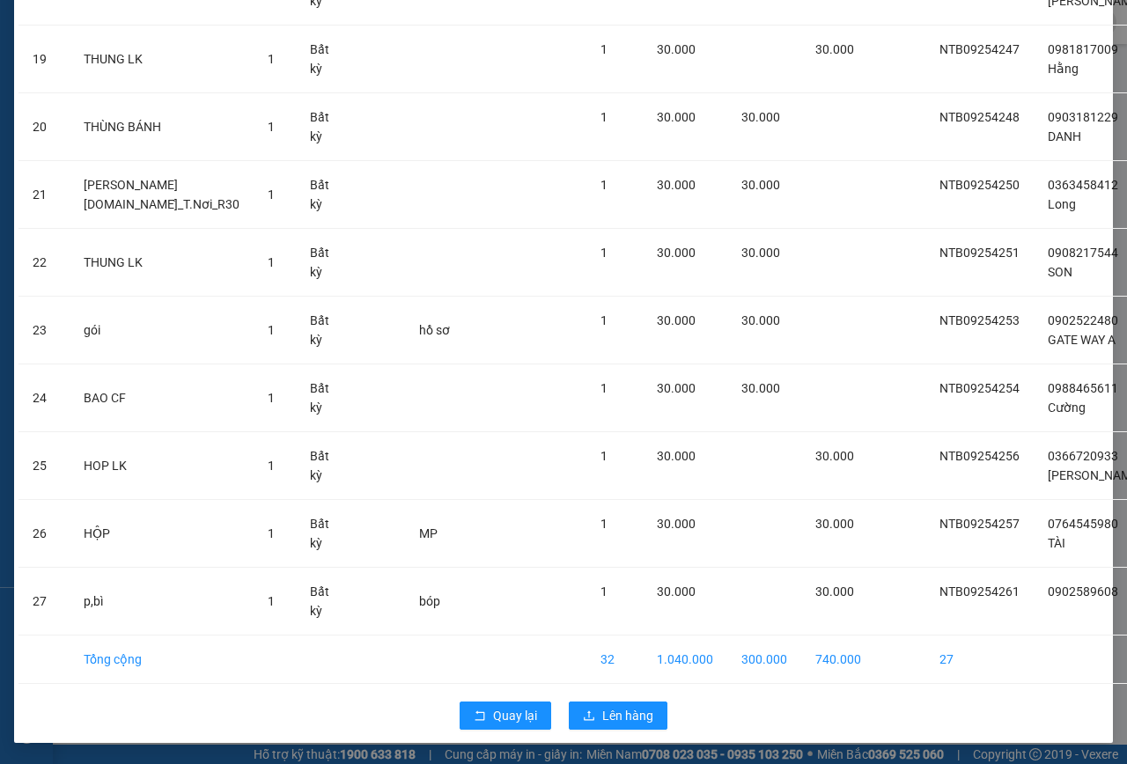
scroll to position [1424, 0]
click at [611, 706] on span "Lên hàng" at bounding box center [627, 715] width 51 height 19
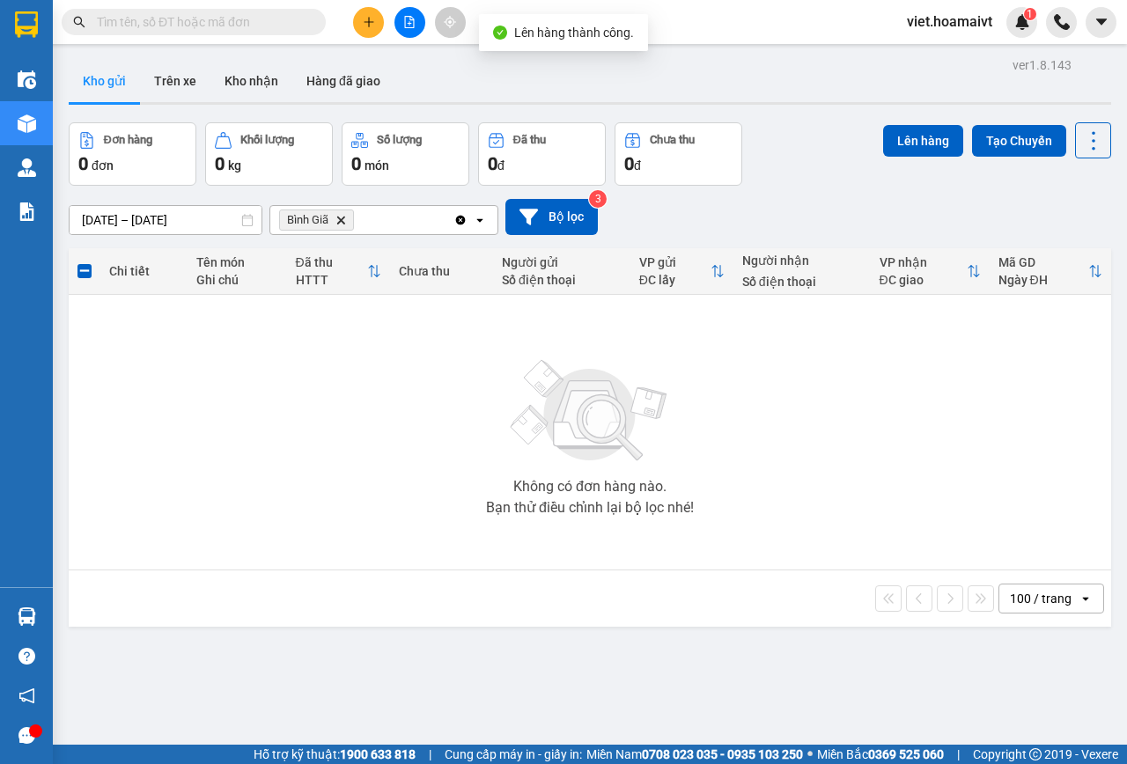
click at [339, 222] on icon "Bình Giã, close by backspace" at bounding box center [341, 220] width 8 height 8
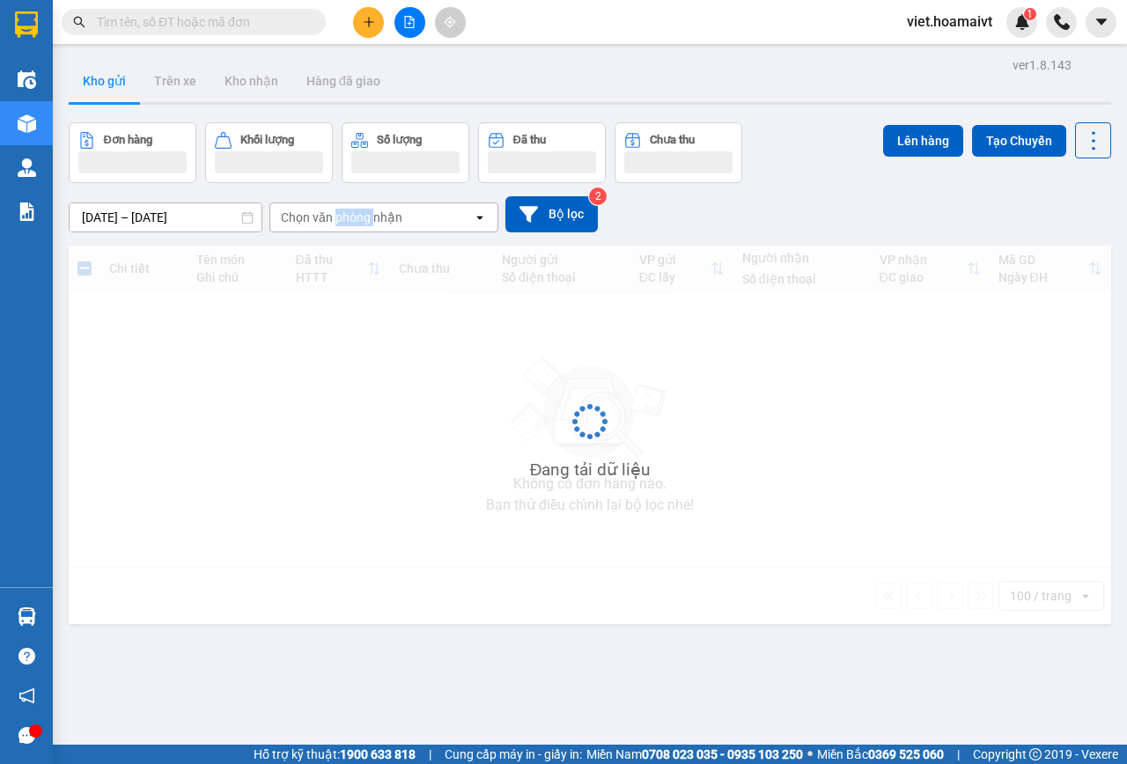
click at [339, 221] on div "Chọn văn phòng nhận" at bounding box center [341, 218] width 121 height 18
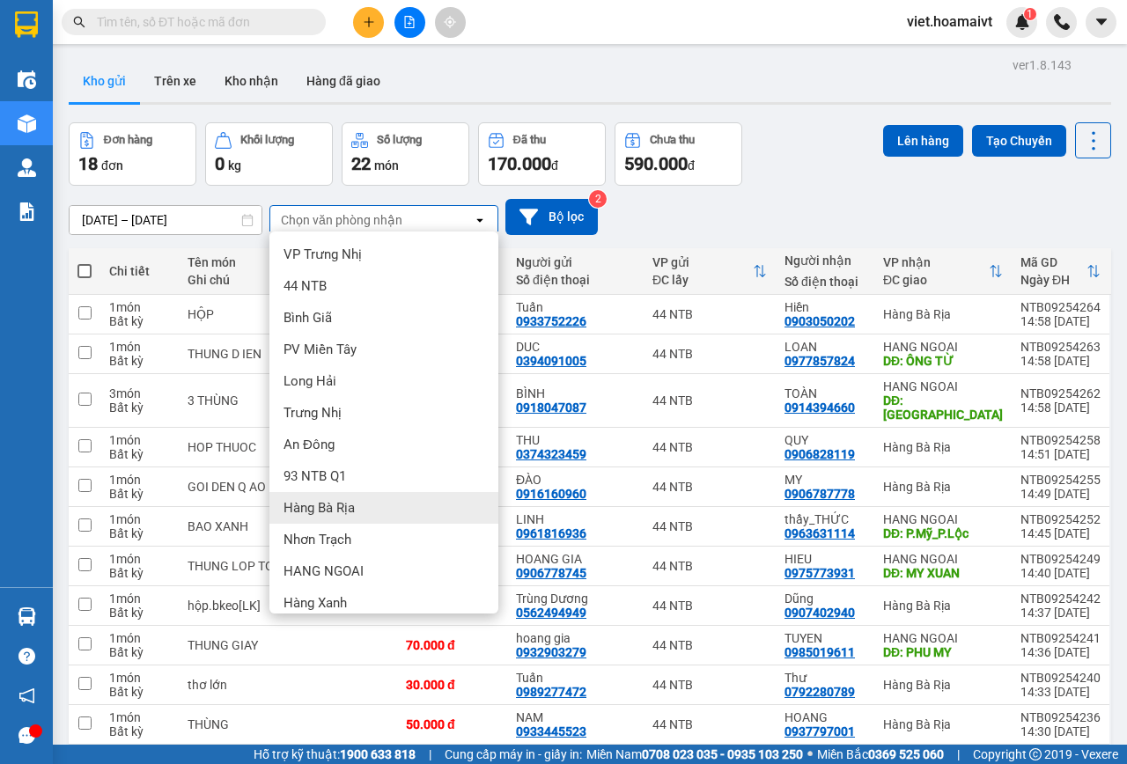
click at [364, 511] on div "Hàng Bà Rịa" at bounding box center [383, 508] width 229 height 32
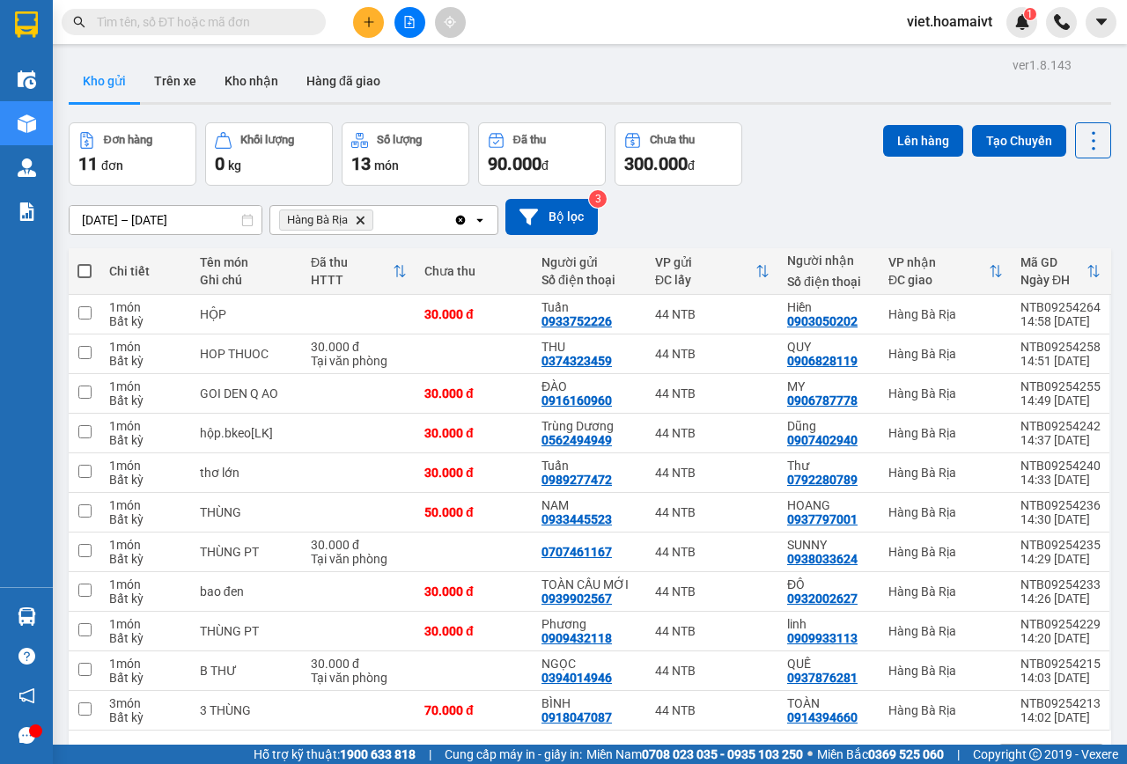
click at [89, 270] on span at bounding box center [84, 271] width 14 height 14
click at [85, 262] on input "checkbox" at bounding box center [85, 262] width 0 height 0
checkbox input "true"
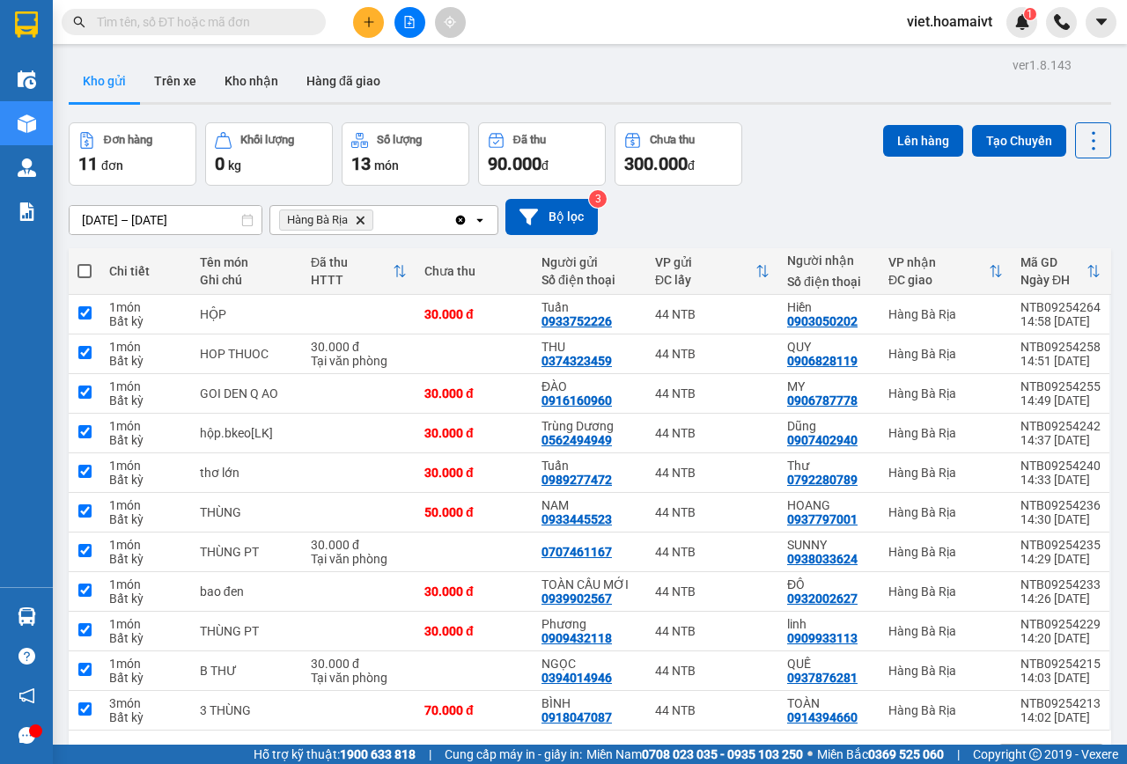
checkbox input "true"
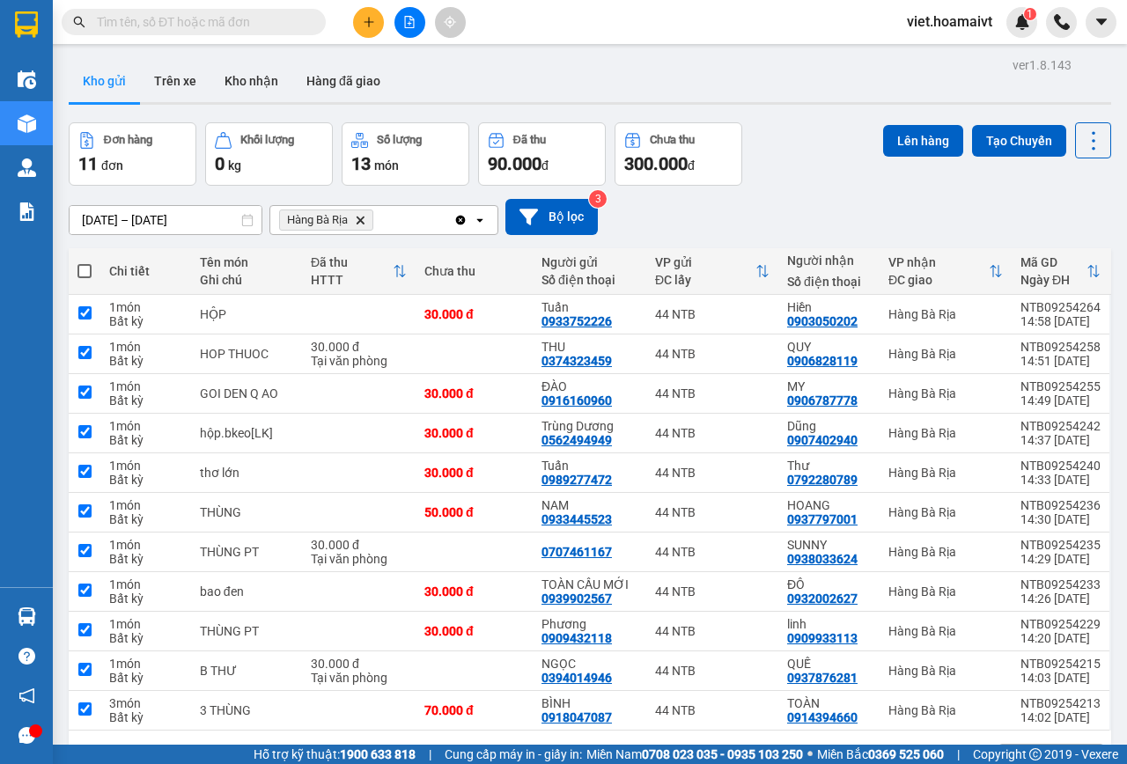
checkbox input "true"
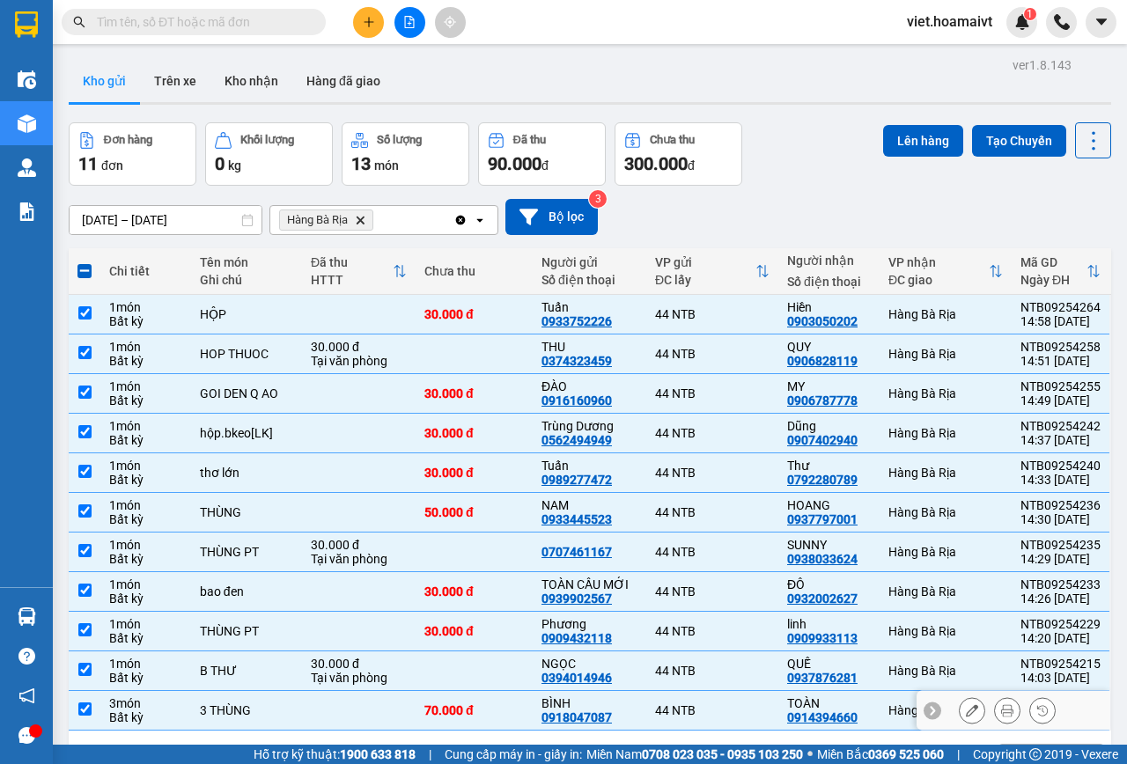
click at [319, 709] on td at bounding box center [359, 711] width 114 height 40
checkbox input "false"
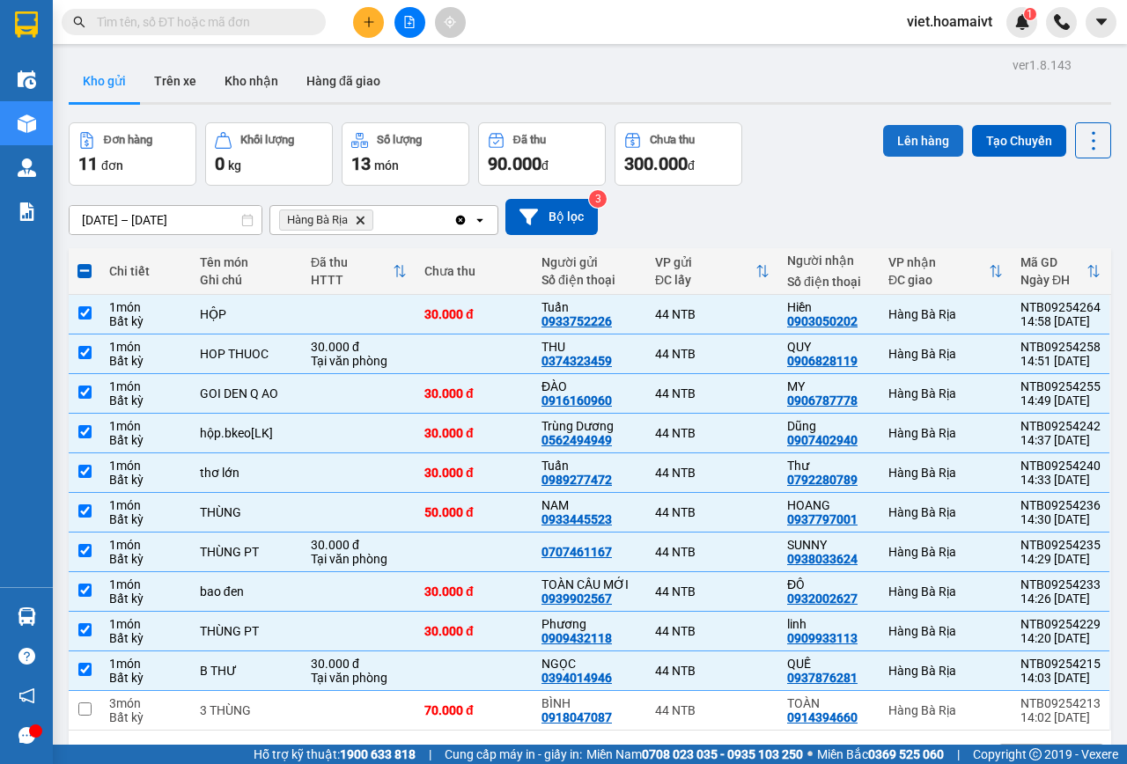
click at [883, 140] on button "Lên hàng" at bounding box center [923, 141] width 80 height 32
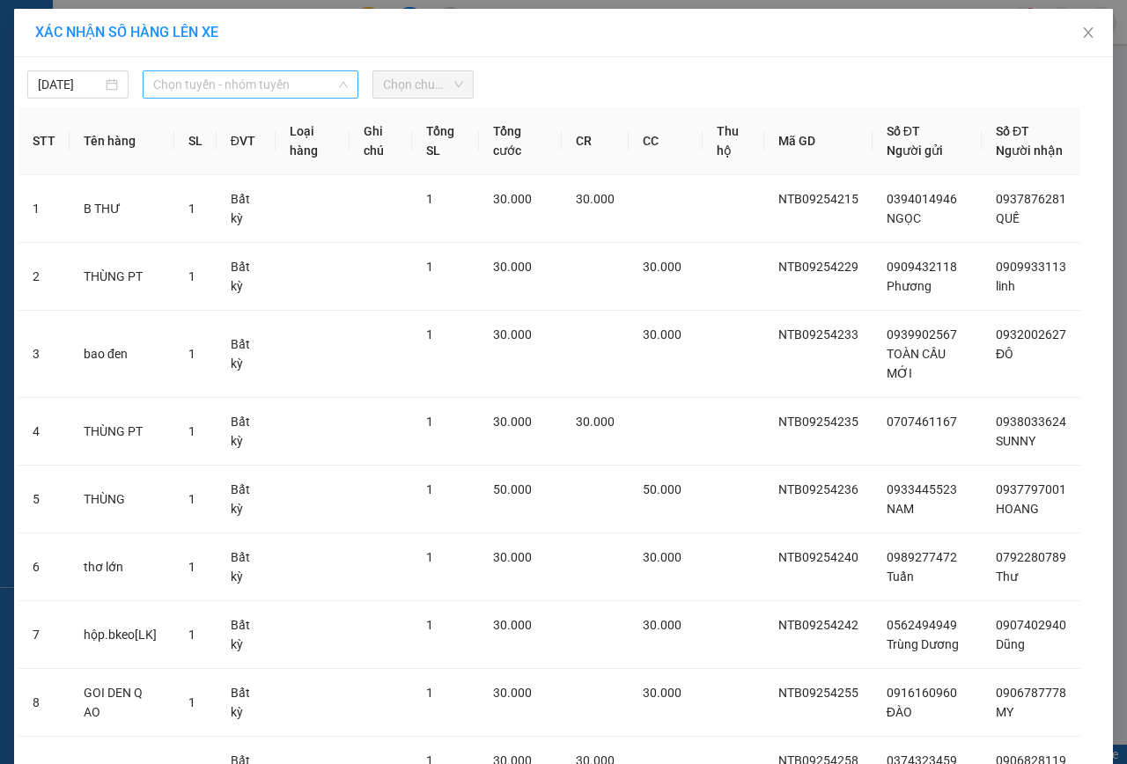
click at [276, 72] on span "Chọn tuyến - nhóm tuyến" at bounding box center [250, 84] width 195 height 26
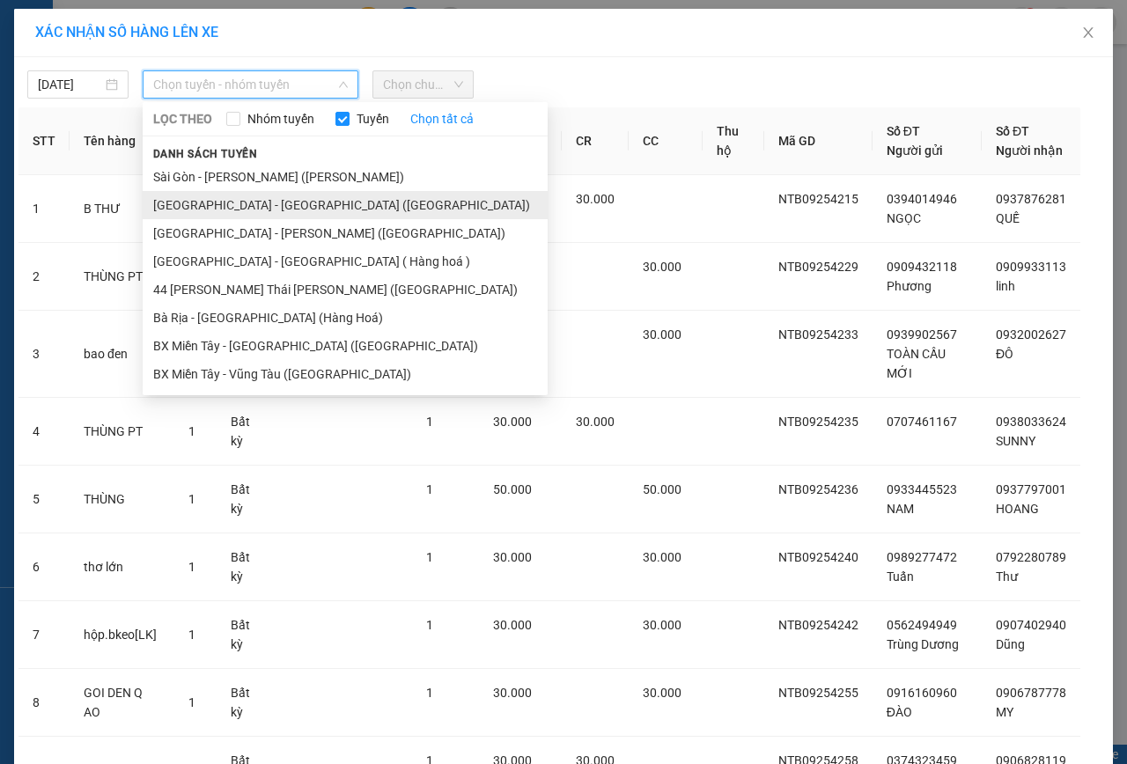
click at [232, 205] on li "[GEOGRAPHIC_DATA] - [GEOGRAPHIC_DATA] ([GEOGRAPHIC_DATA])" at bounding box center [345, 205] width 405 height 28
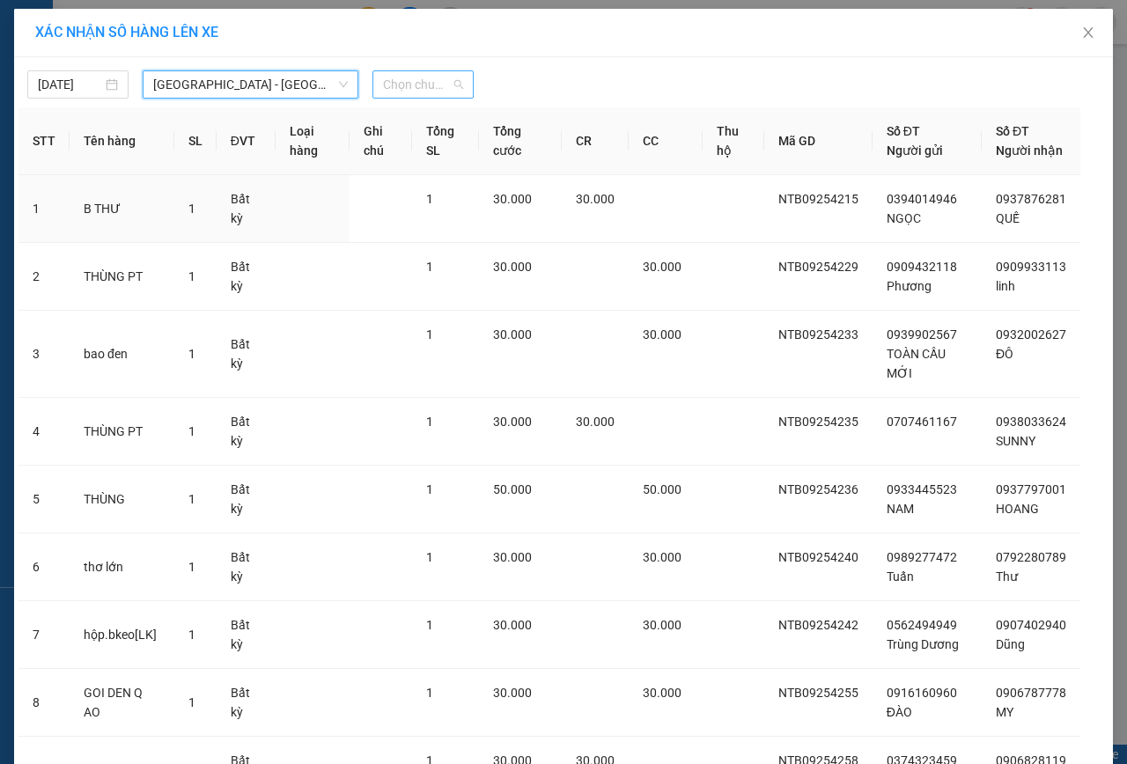
click at [389, 85] on span "Chọn chuyến" at bounding box center [423, 84] width 80 height 26
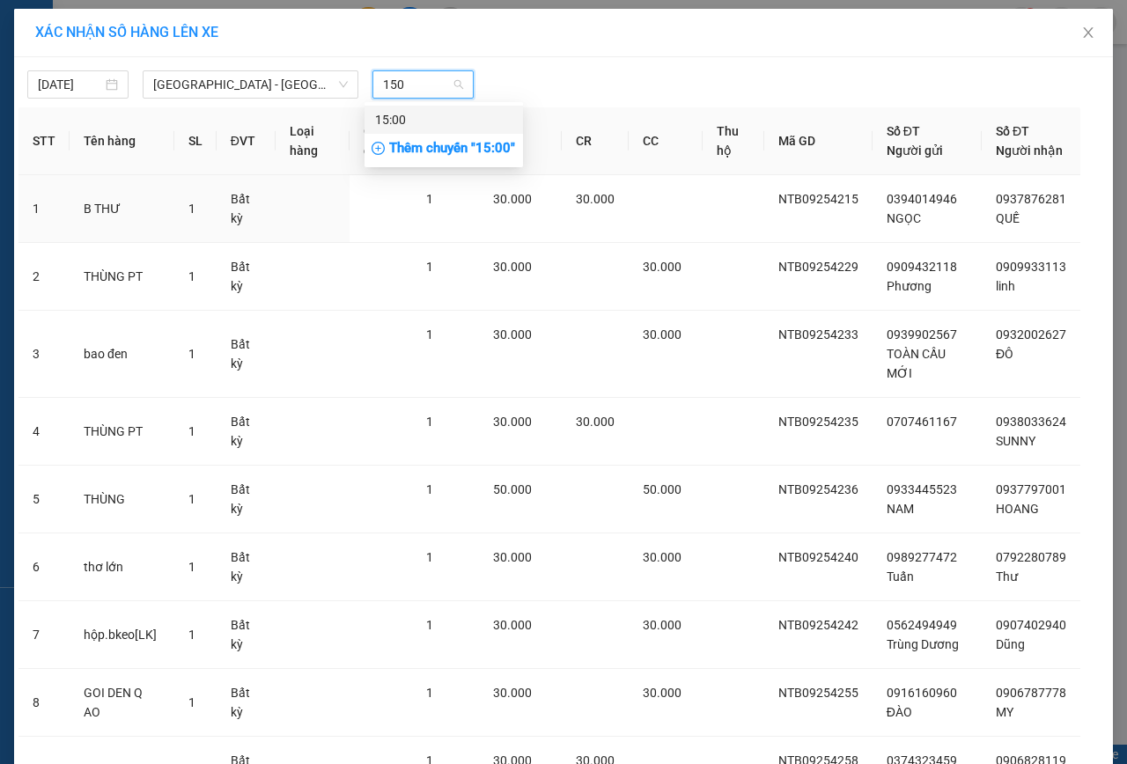
type input "1500"
click at [400, 121] on div "15:00" at bounding box center [443, 119] width 137 height 19
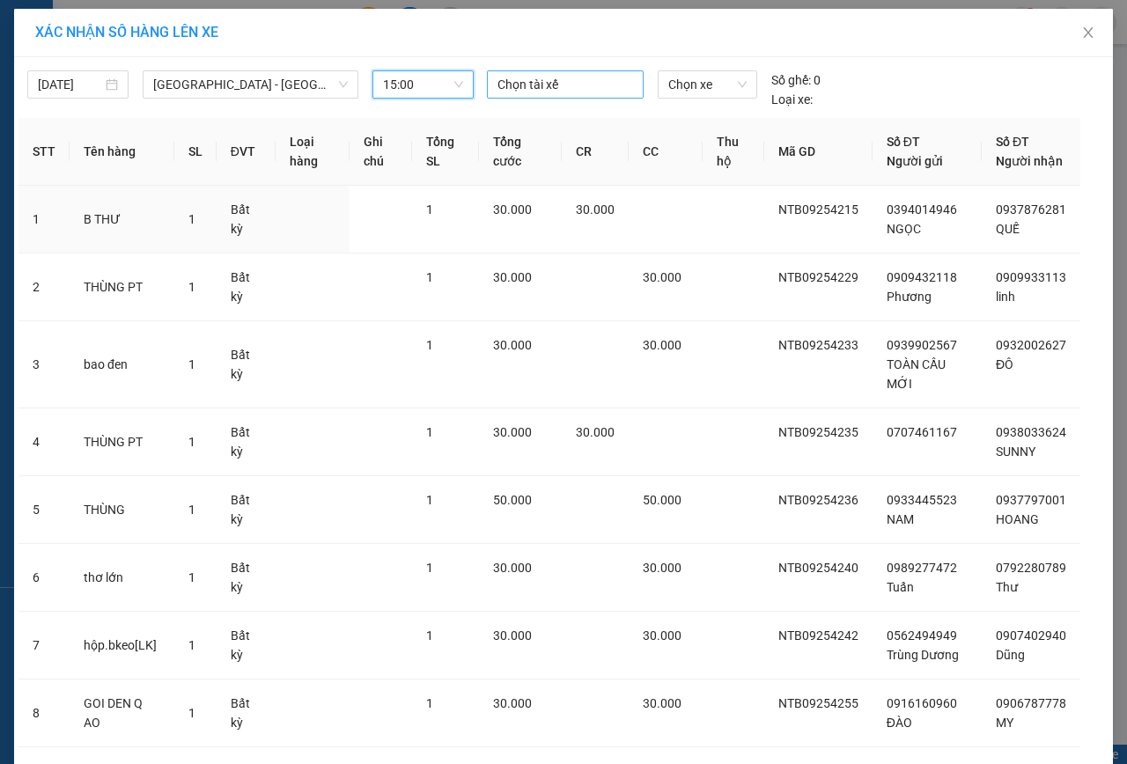
click at [512, 87] on div at bounding box center [565, 84] width 148 height 21
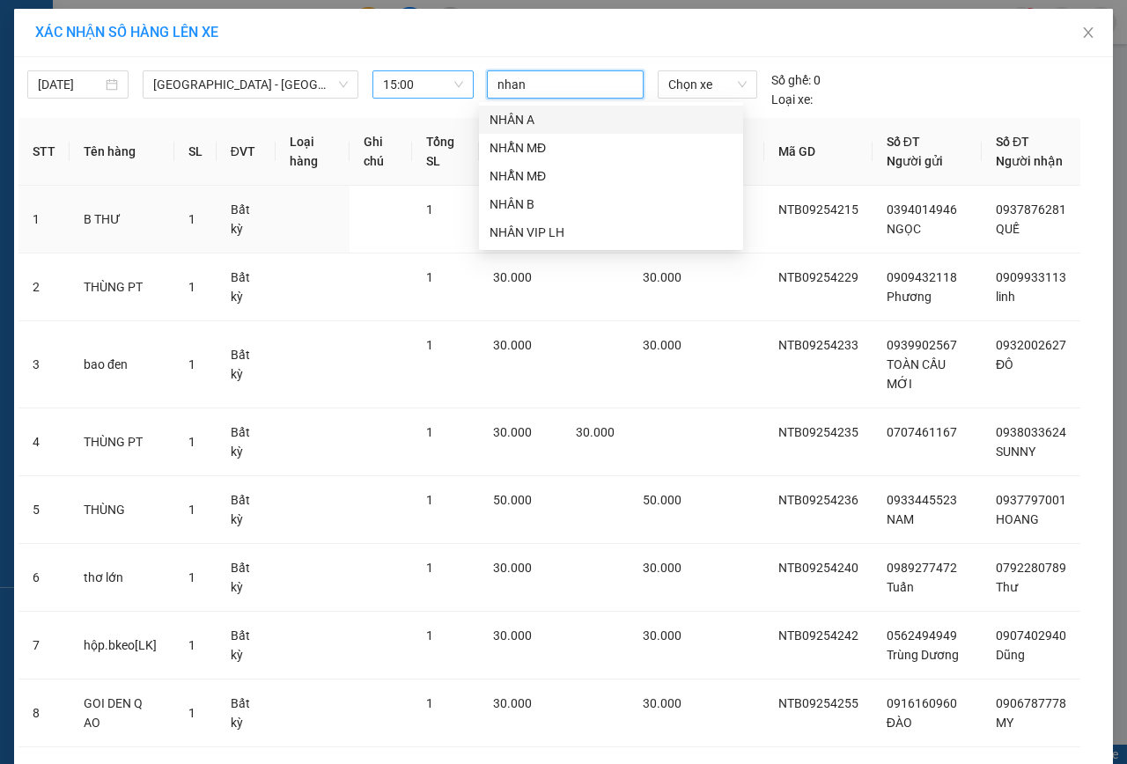
type input "nhan a"
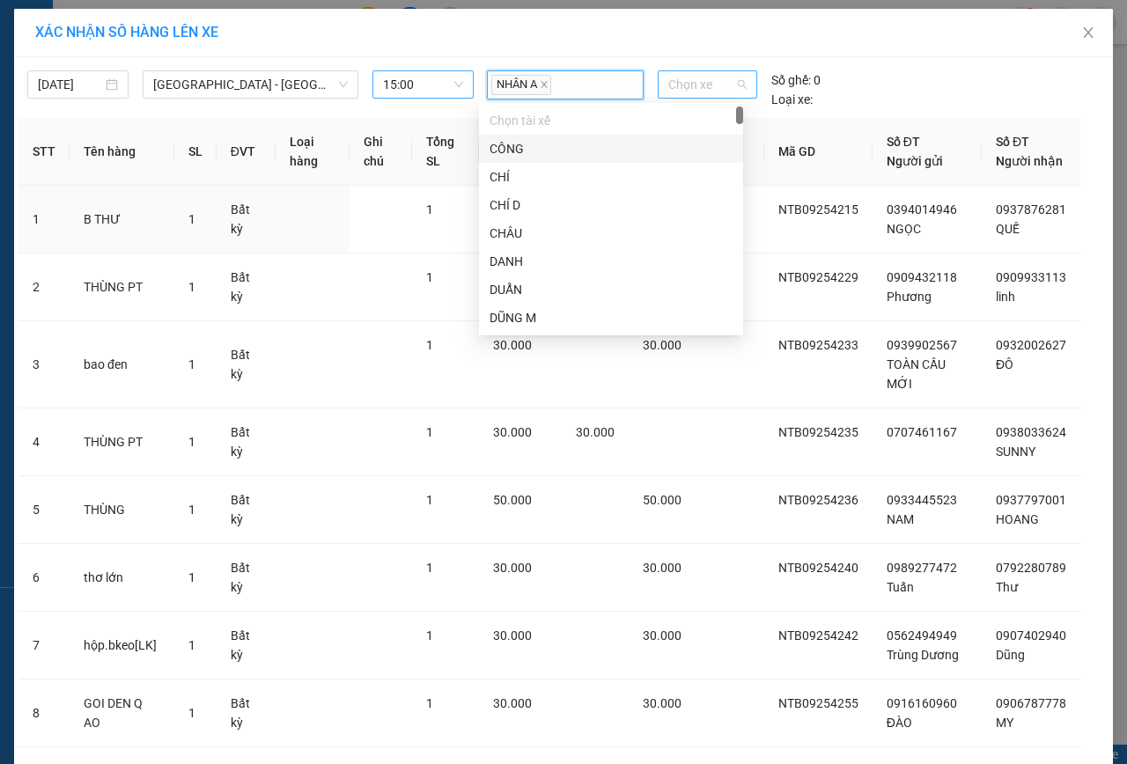
click at [691, 85] on span "Chọn xe" at bounding box center [707, 84] width 78 height 26
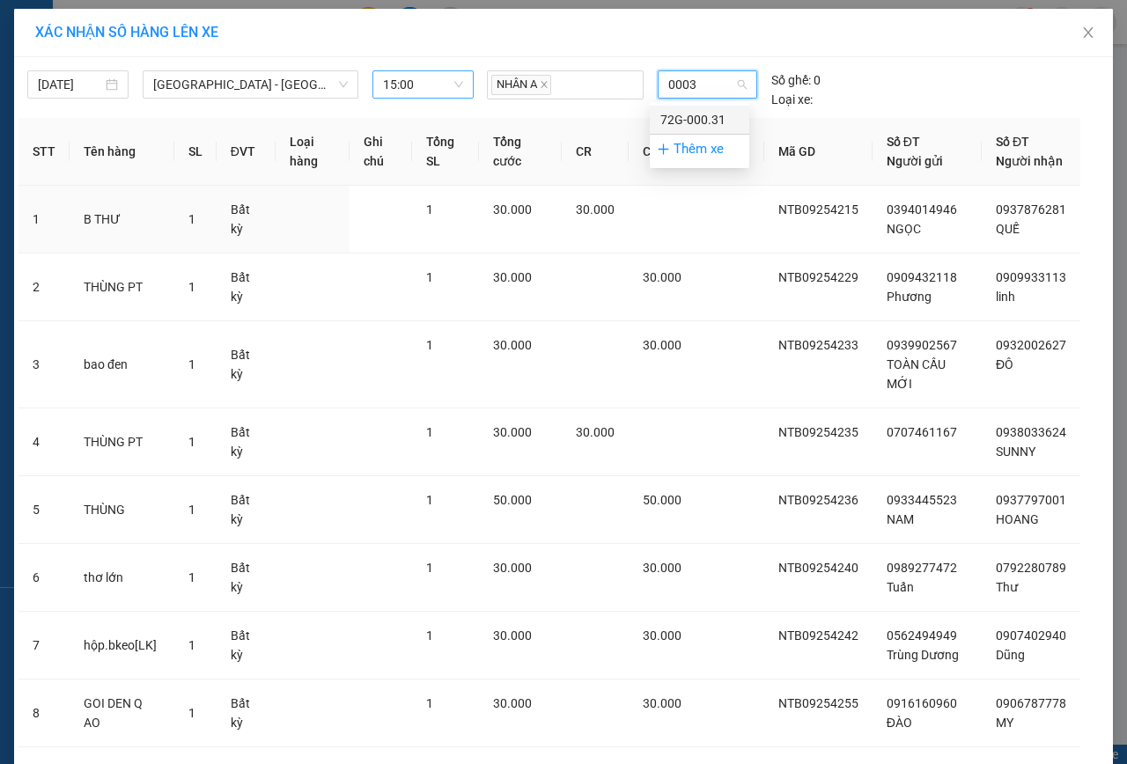
type input "00031"
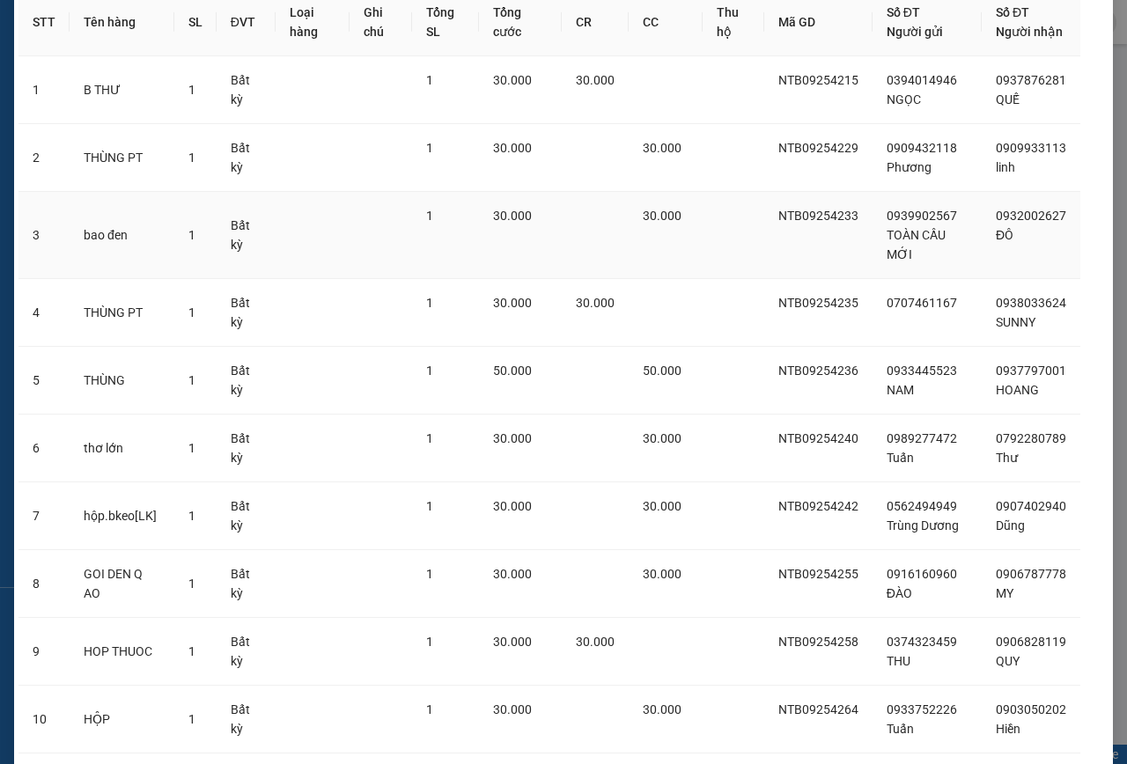
scroll to position [257, 0]
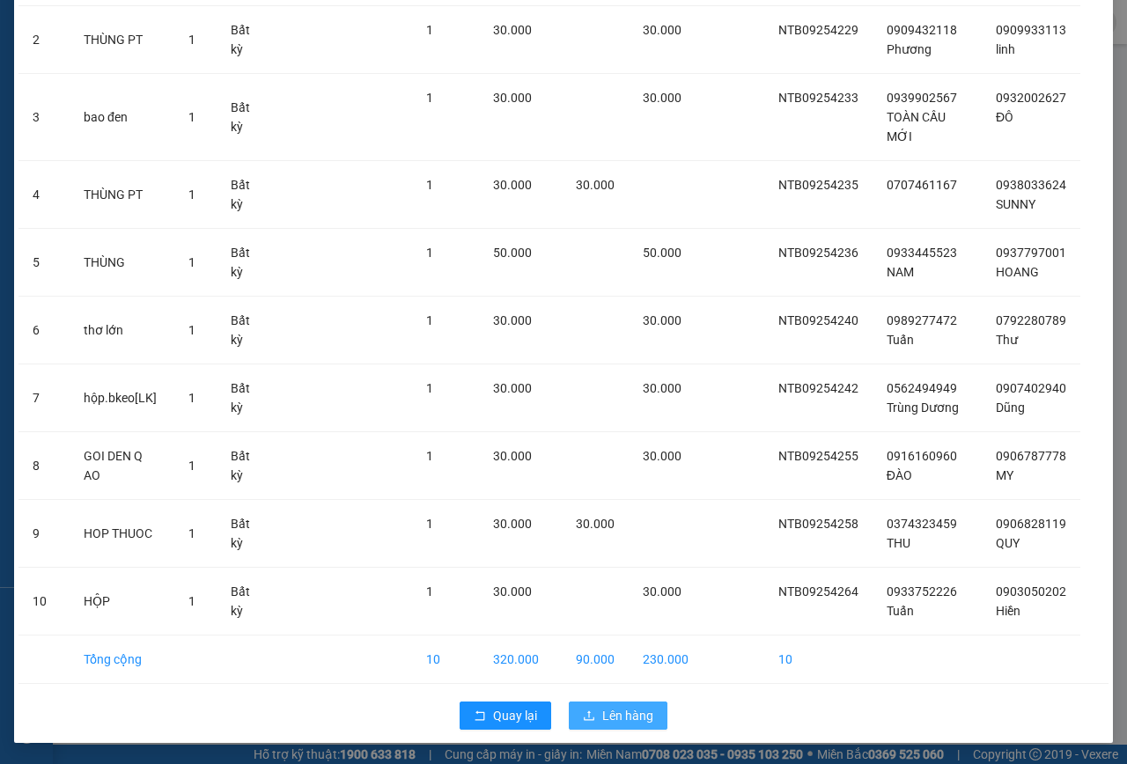
click at [626, 717] on span "Lên hàng" at bounding box center [627, 715] width 51 height 19
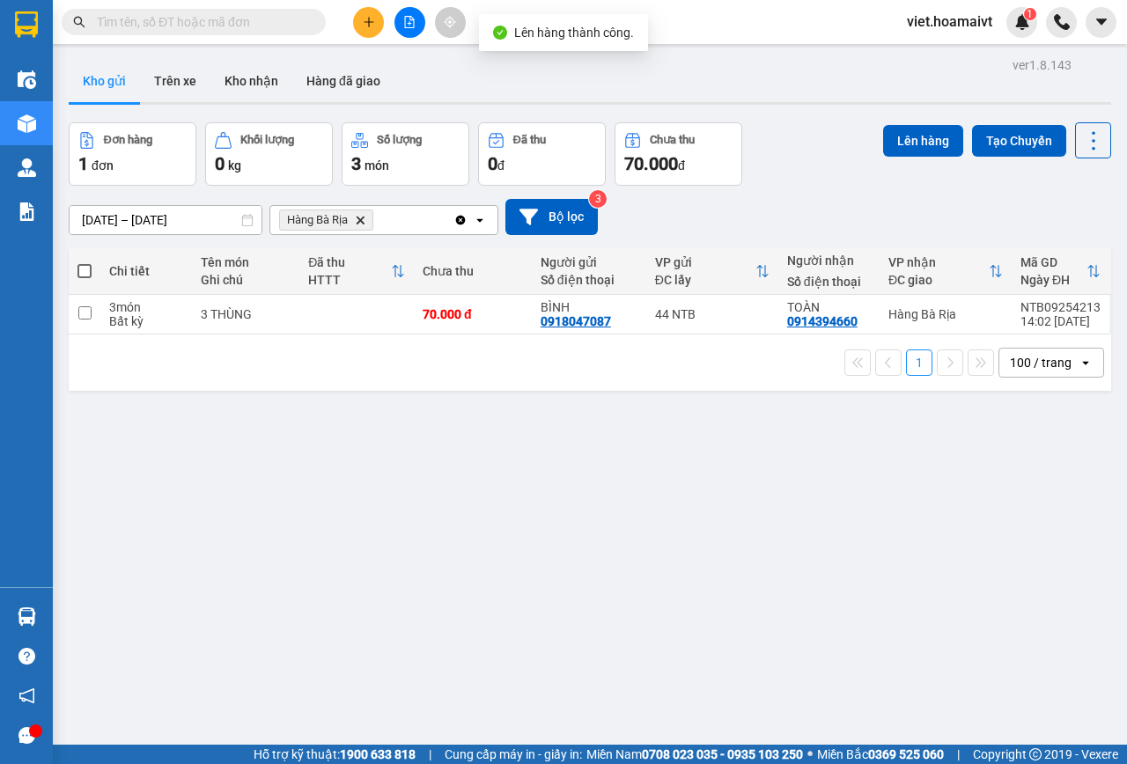
click at [357, 219] on icon "Delete" at bounding box center [360, 220] width 11 height 11
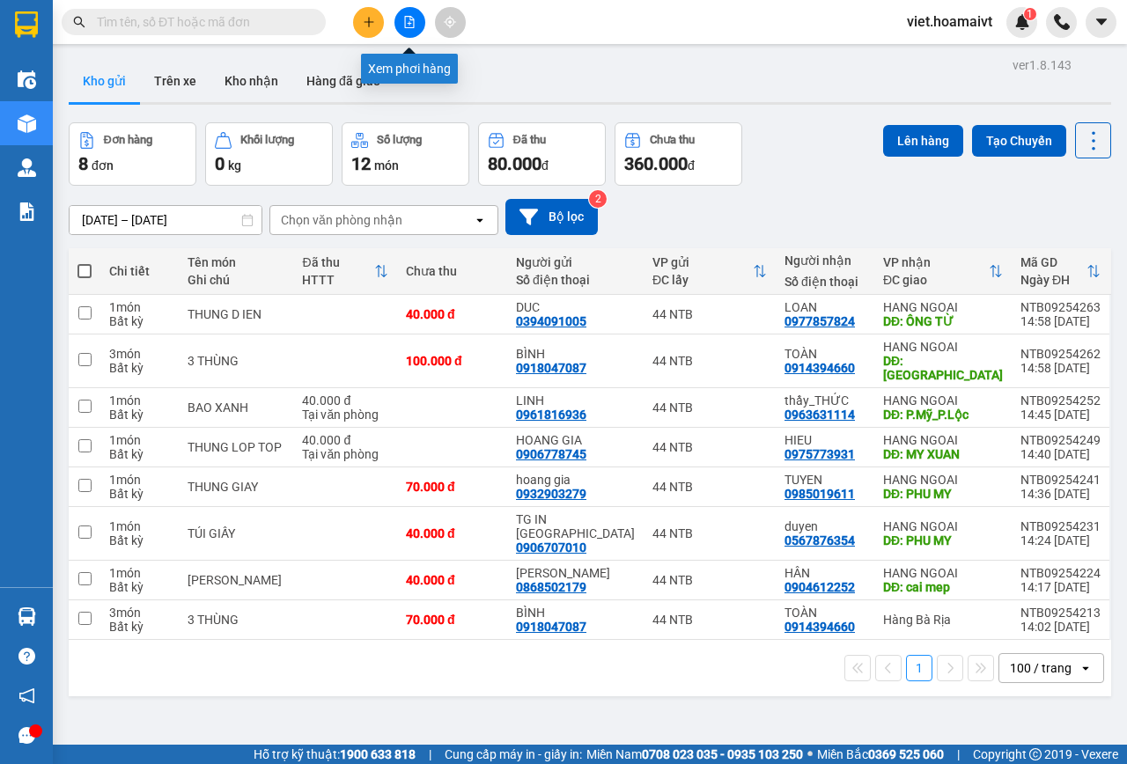
click at [403, 32] on button at bounding box center [409, 22] width 31 height 31
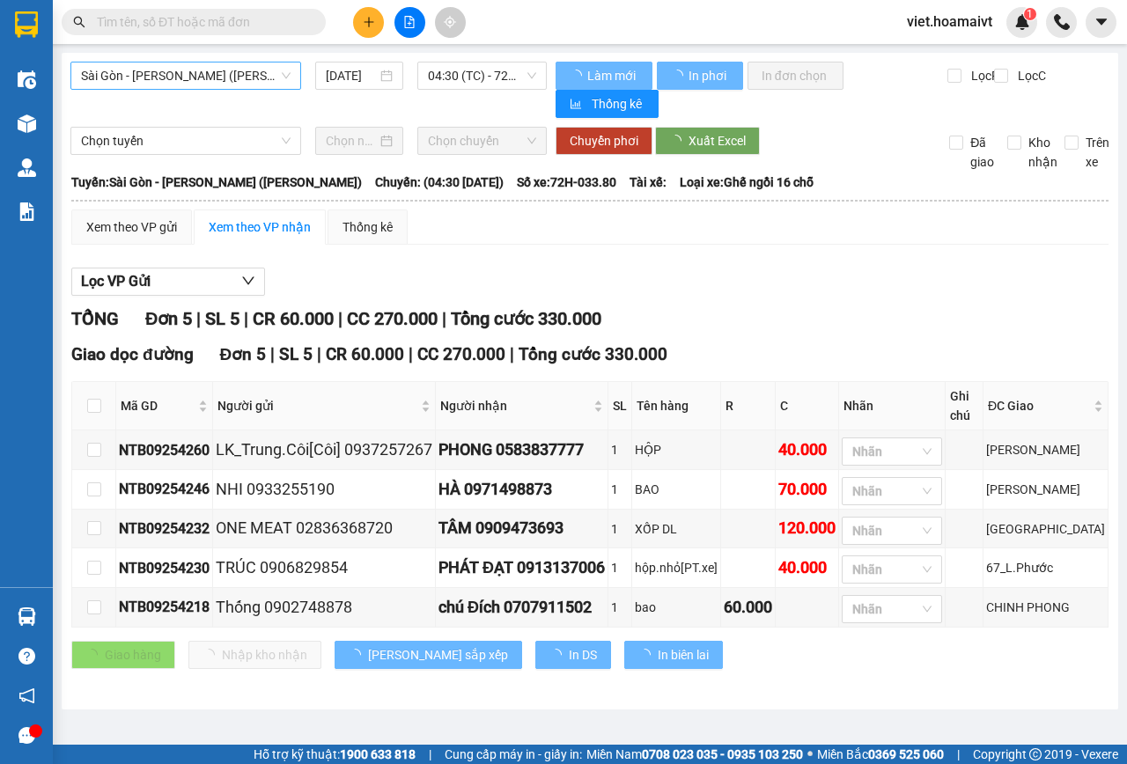
click at [212, 84] on span "Sài Gòn - [PERSON_NAME] ([PERSON_NAME])" at bounding box center [186, 76] width 210 height 26
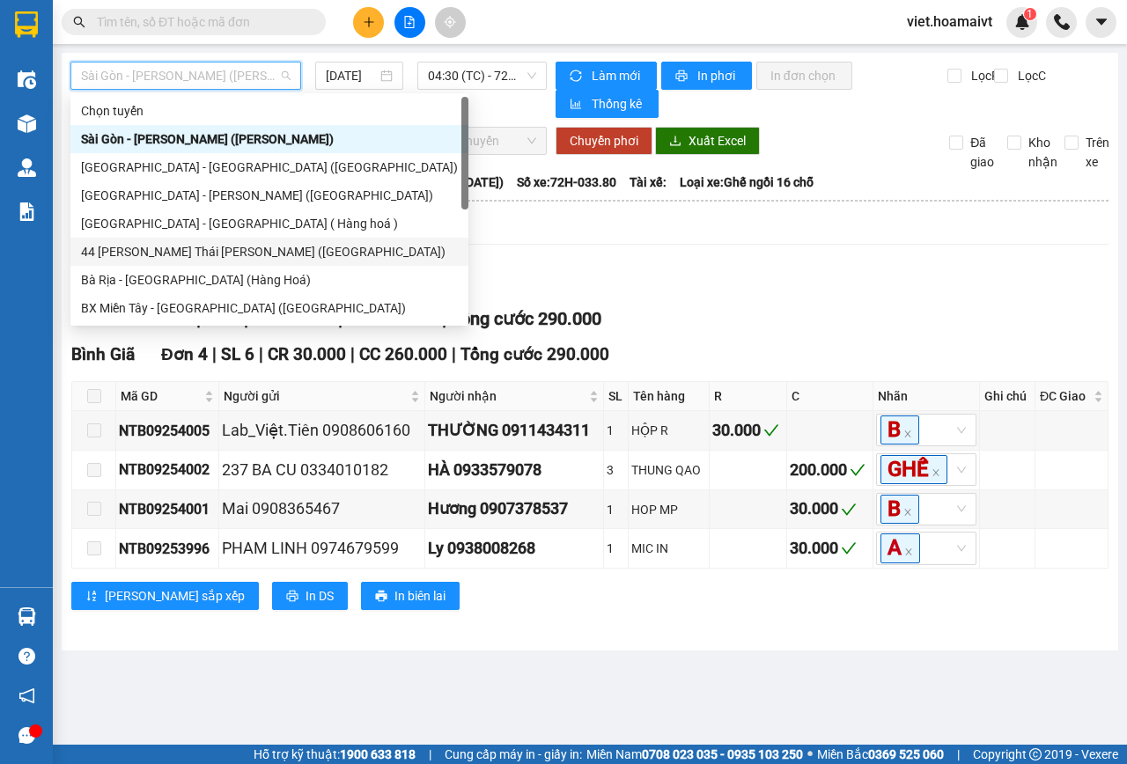
click at [165, 248] on div "44 [PERSON_NAME] Thái [PERSON_NAME] ([GEOGRAPHIC_DATA])" at bounding box center [269, 251] width 377 height 19
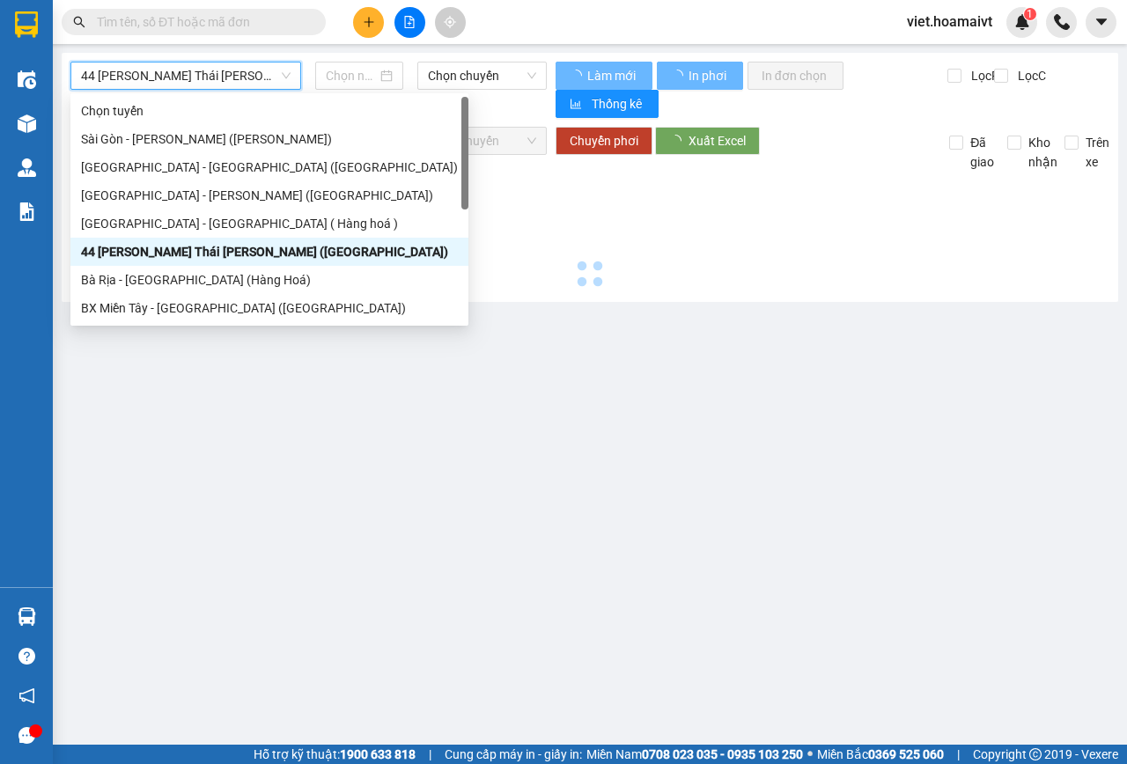
type input "[DATE]"
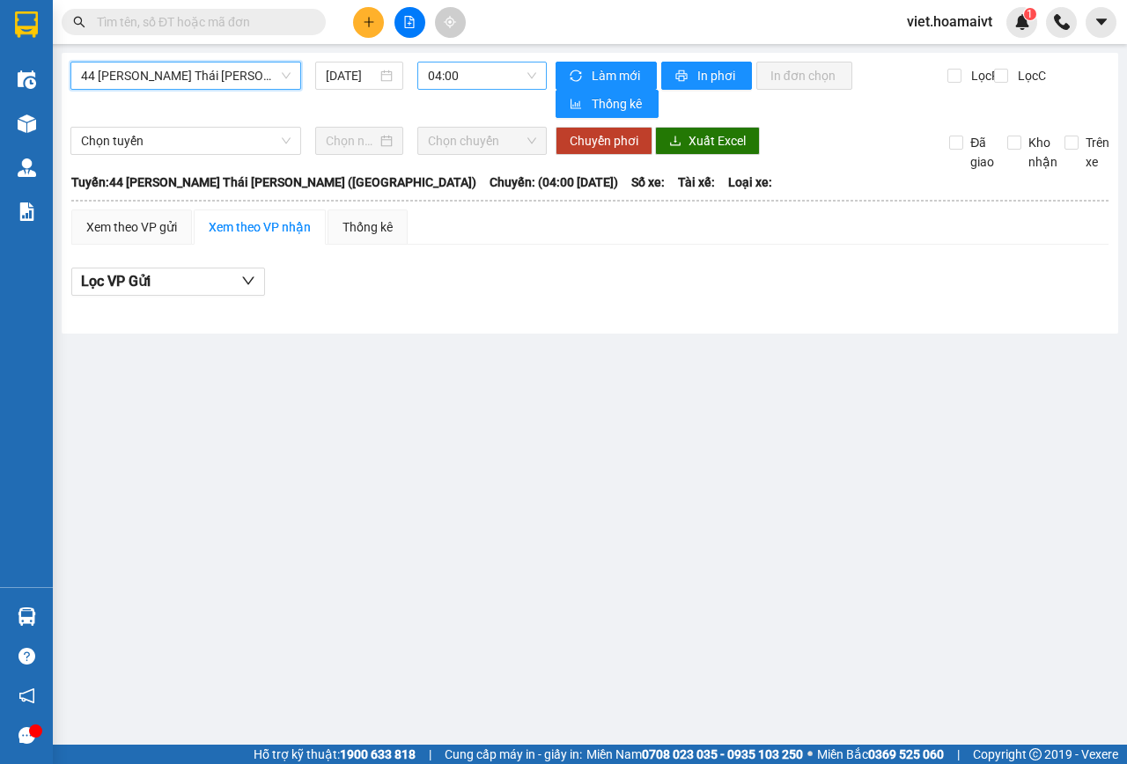
click at [460, 76] on span "04:00" at bounding box center [481, 76] width 107 height 26
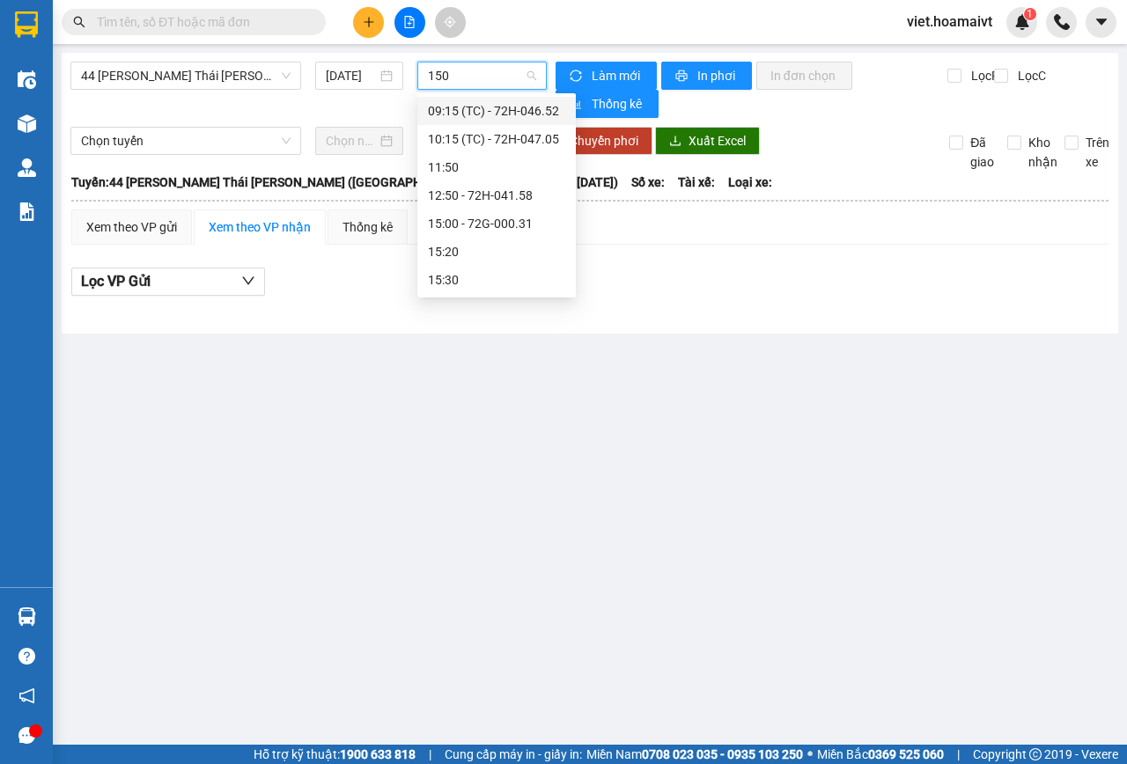
type input "1500"
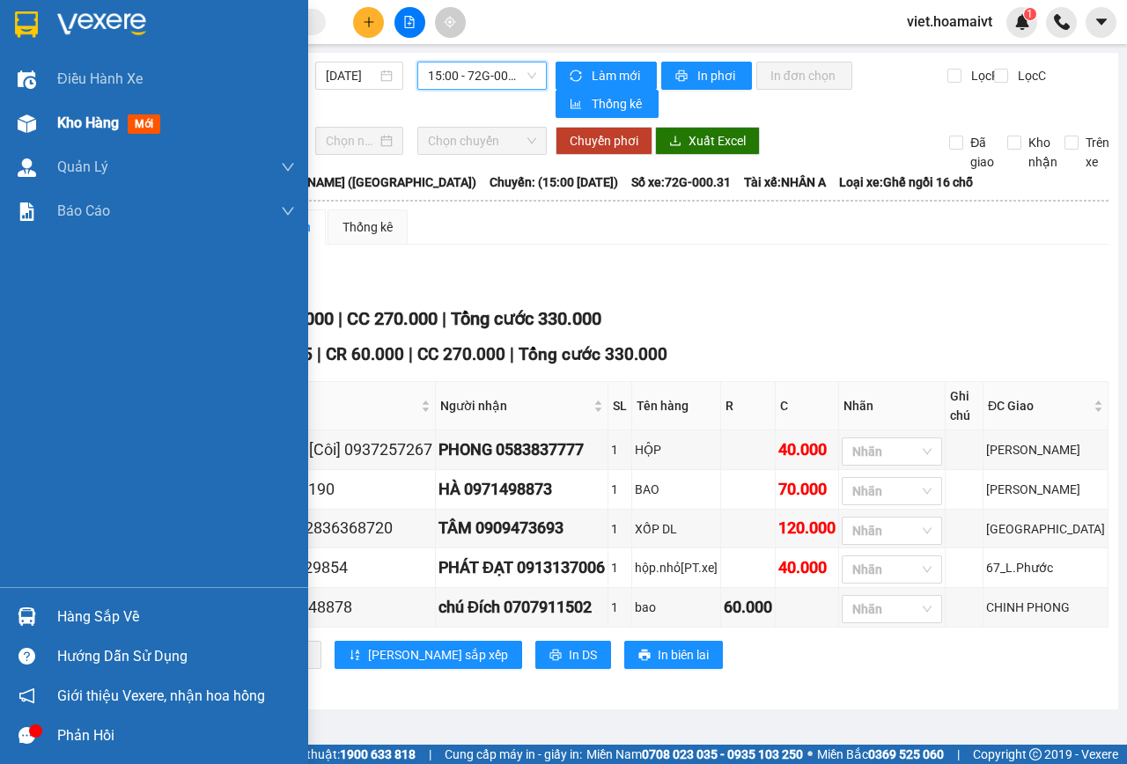
click at [48, 128] on div "Kho hàng mới" at bounding box center [154, 123] width 308 height 44
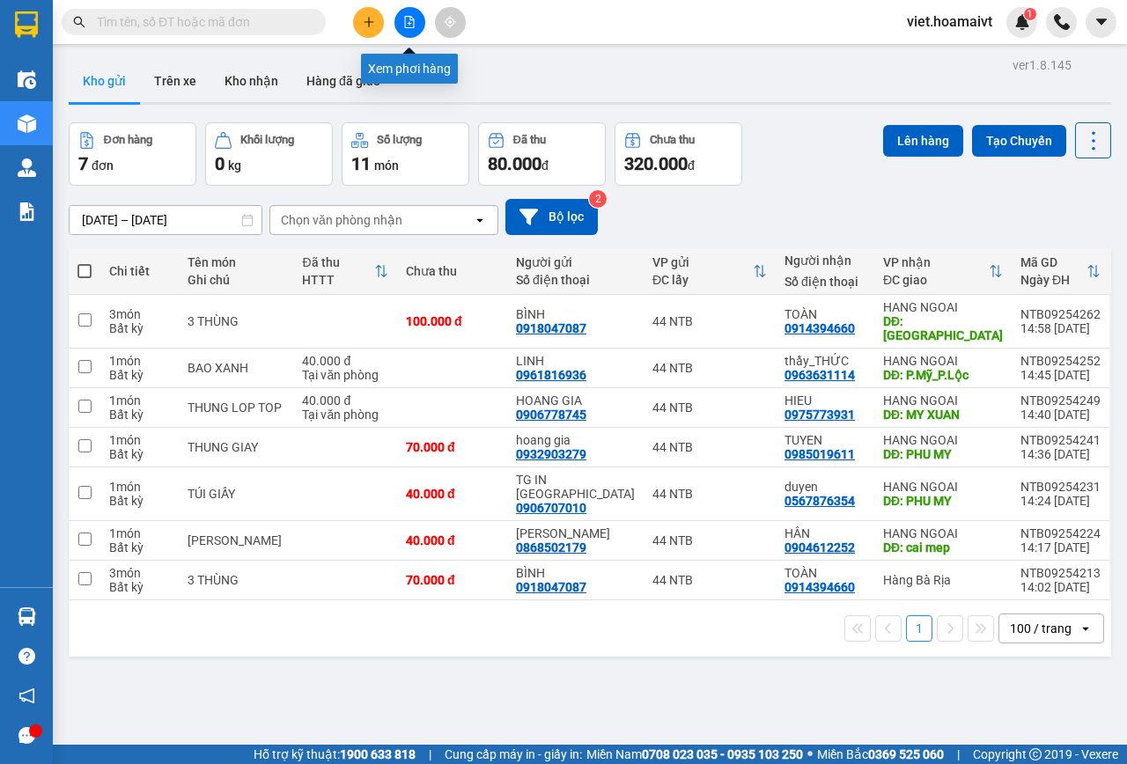
click at [406, 25] on icon "file-add" at bounding box center [409, 22] width 12 height 12
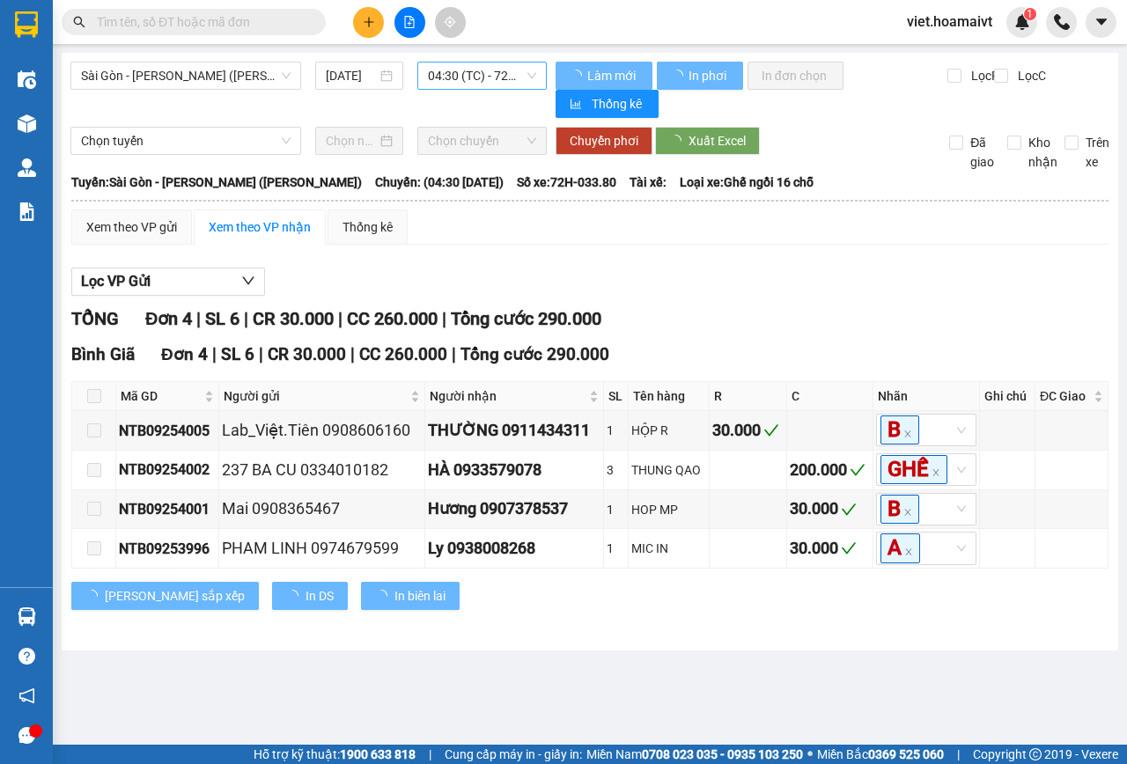
click at [476, 73] on span "04:30 (TC) - 72H-033.80" at bounding box center [481, 76] width 107 height 26
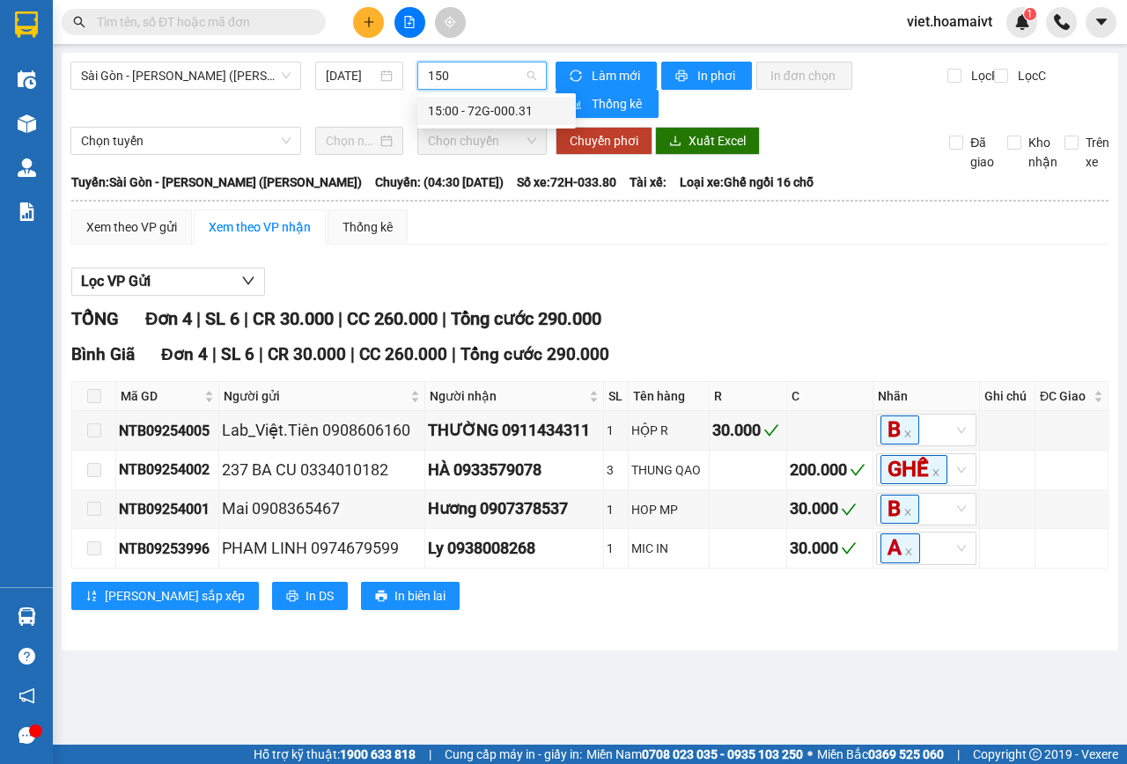
type input "1500"
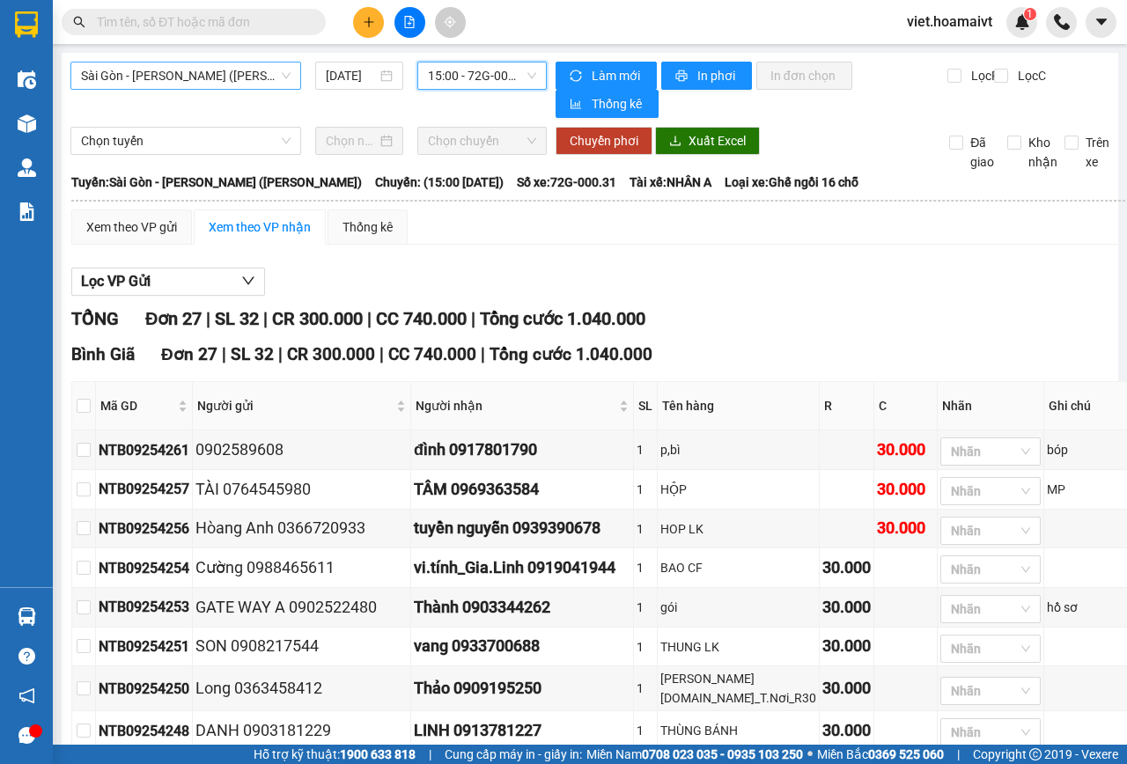
click at [258, 71] on span "Sài Gòn - [PERSON_NAME] ([PERSON_NAME])" at bounding box center [186, 76] width 210 height 26
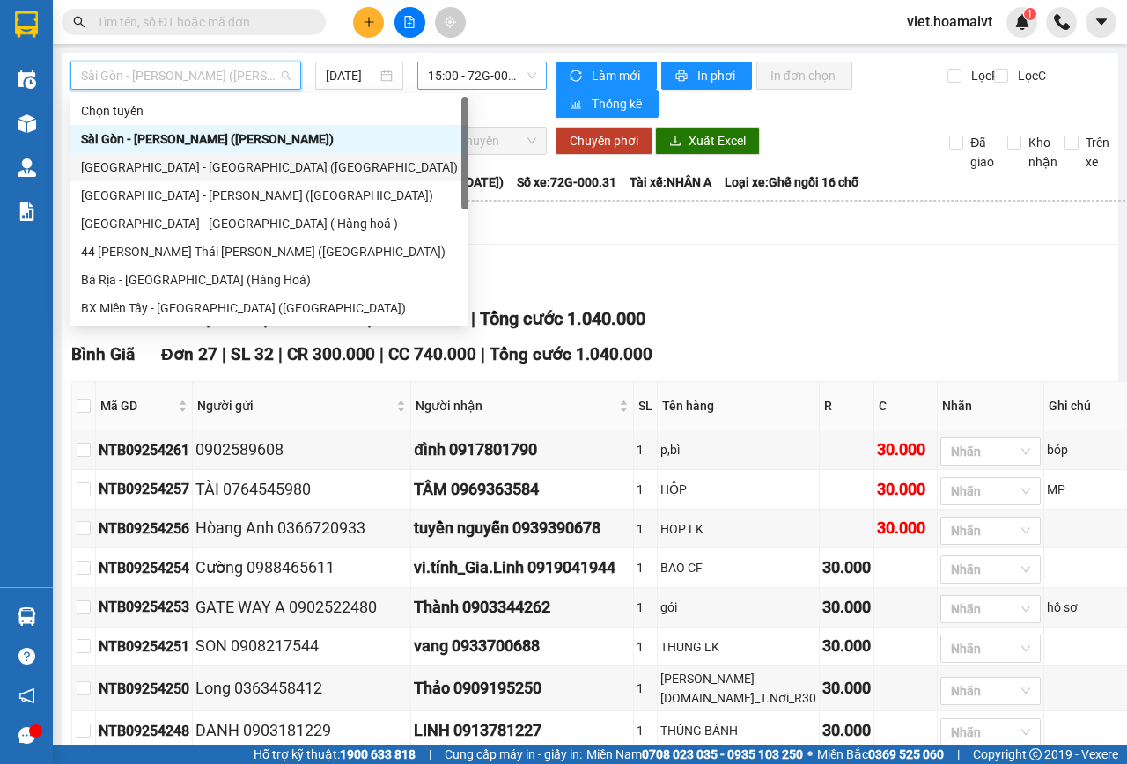
drag, startPoint x: 200, startPoint y: 173, endPoint x: 497, endPoint y: 74, distance: 313.7
click at [216, 167] on div "[GEOGRAPHIC_DATA] - [GEOGRAPHIC_DATA] ([GEOGRAPHIC_DATA])" at bounding box center [269, 167] width 377 height 19
type input "[DATE]"
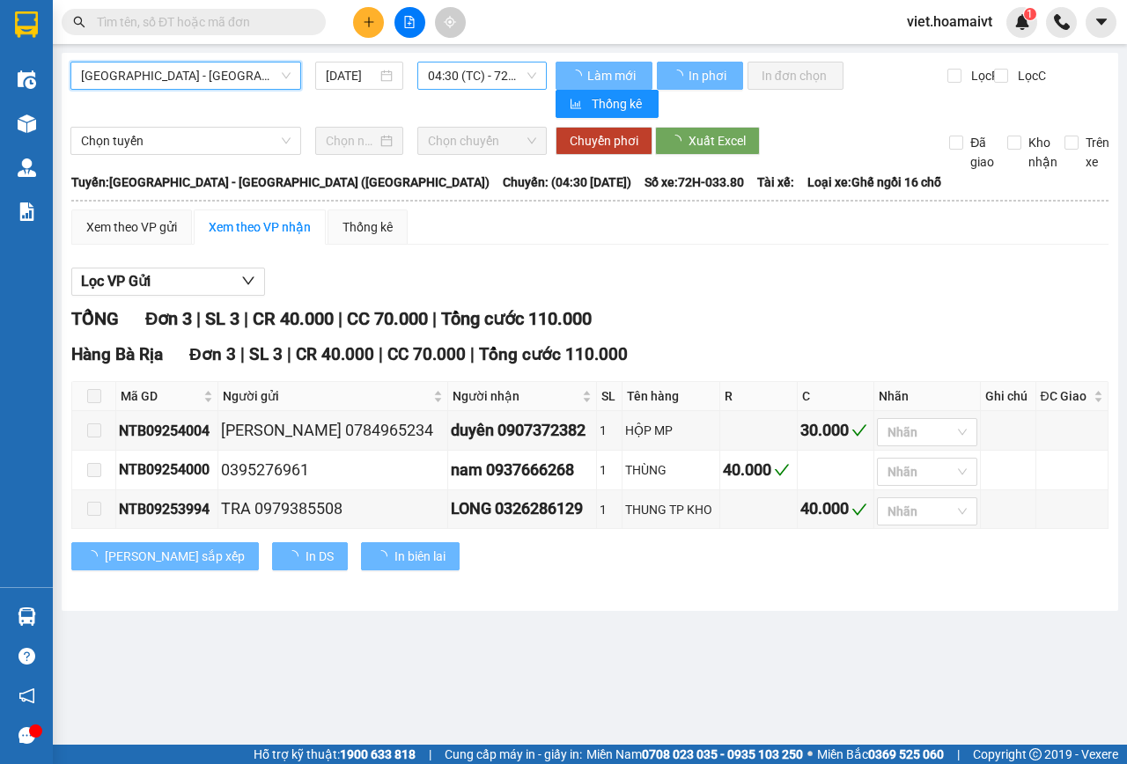
click at [489, 74] on span "04:30 (TC) - 72H-033.80" at bounding box center [481, 76] width 107 height 26
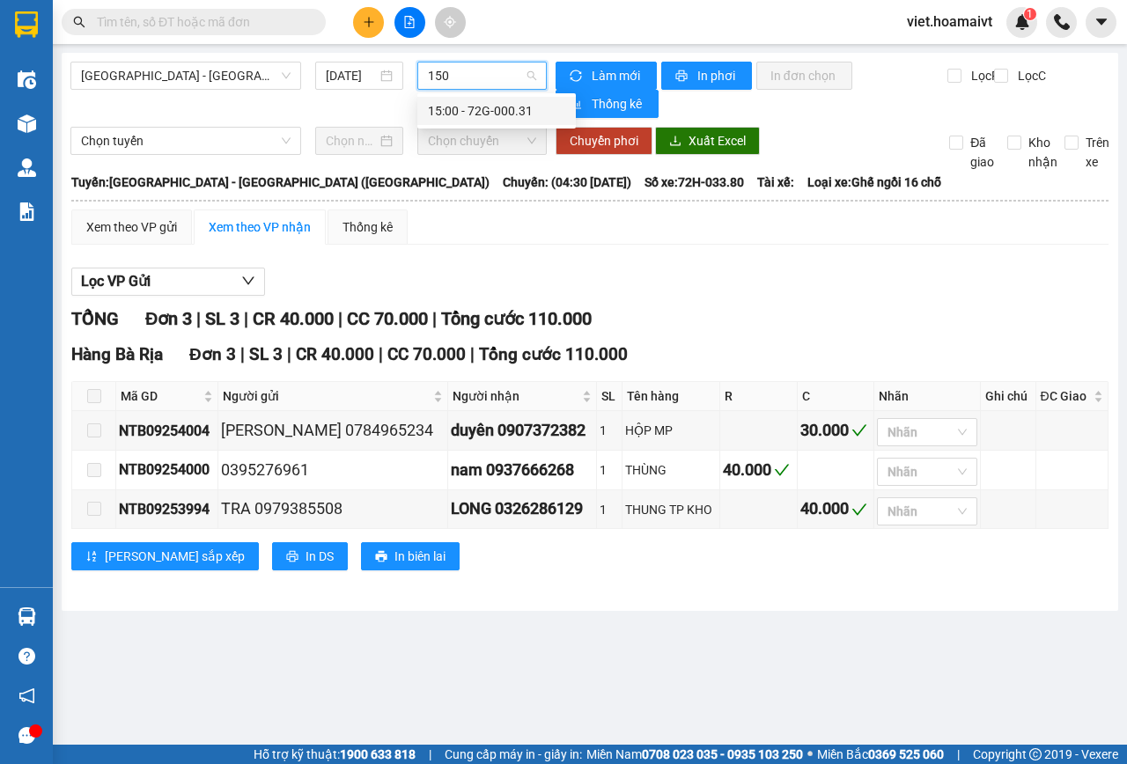
type input "1500"
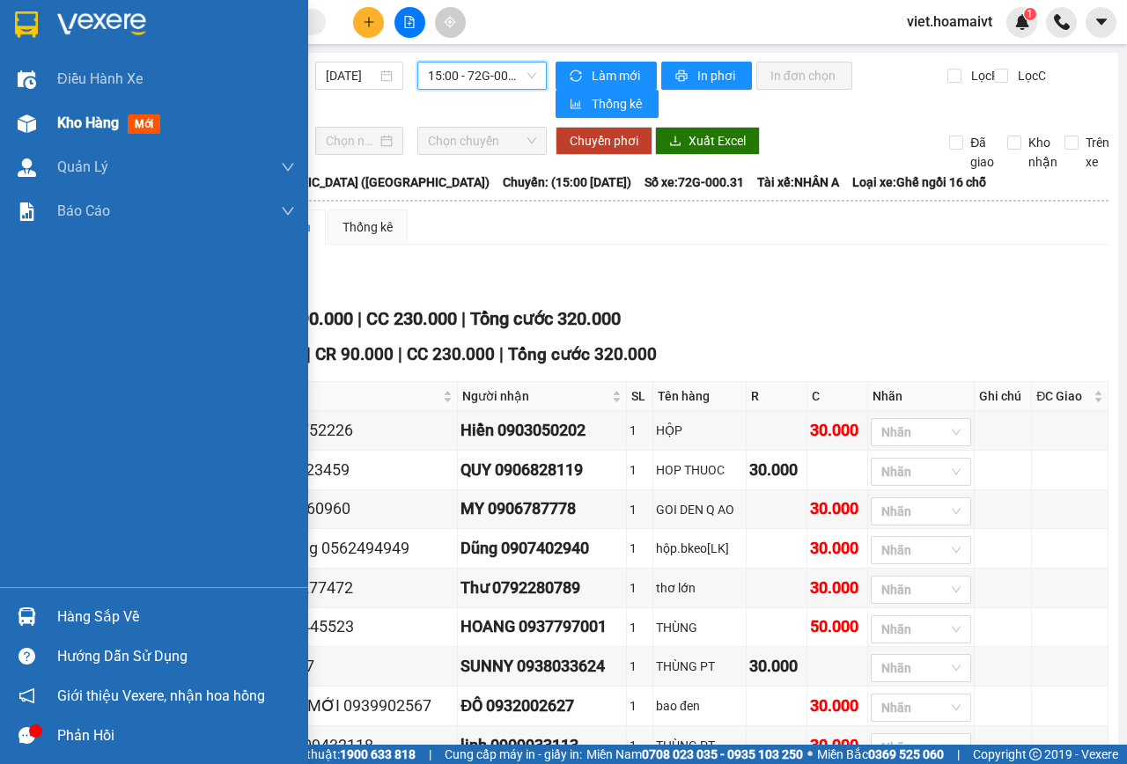
click at [64, 123] on span "Kho hàng" at bounding box center [88, 122] width 62 height 17
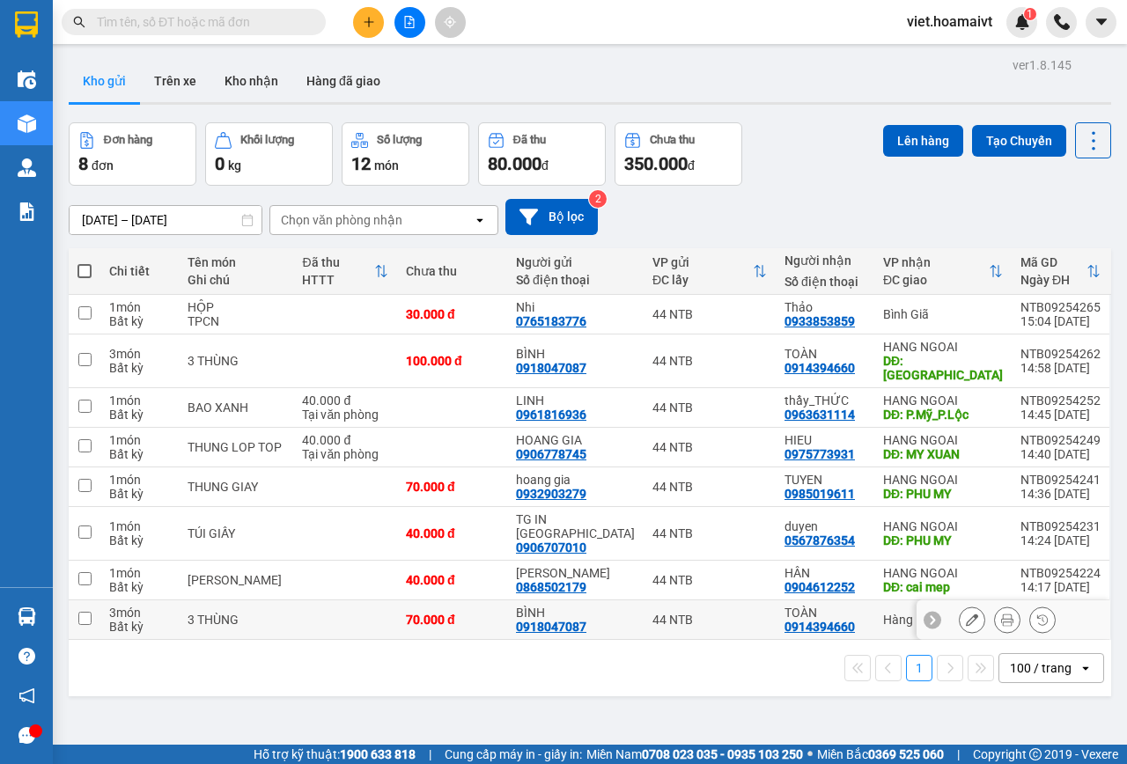
click at [1000, 605] on button at bounding box center [1007, 620] width 25 height 31
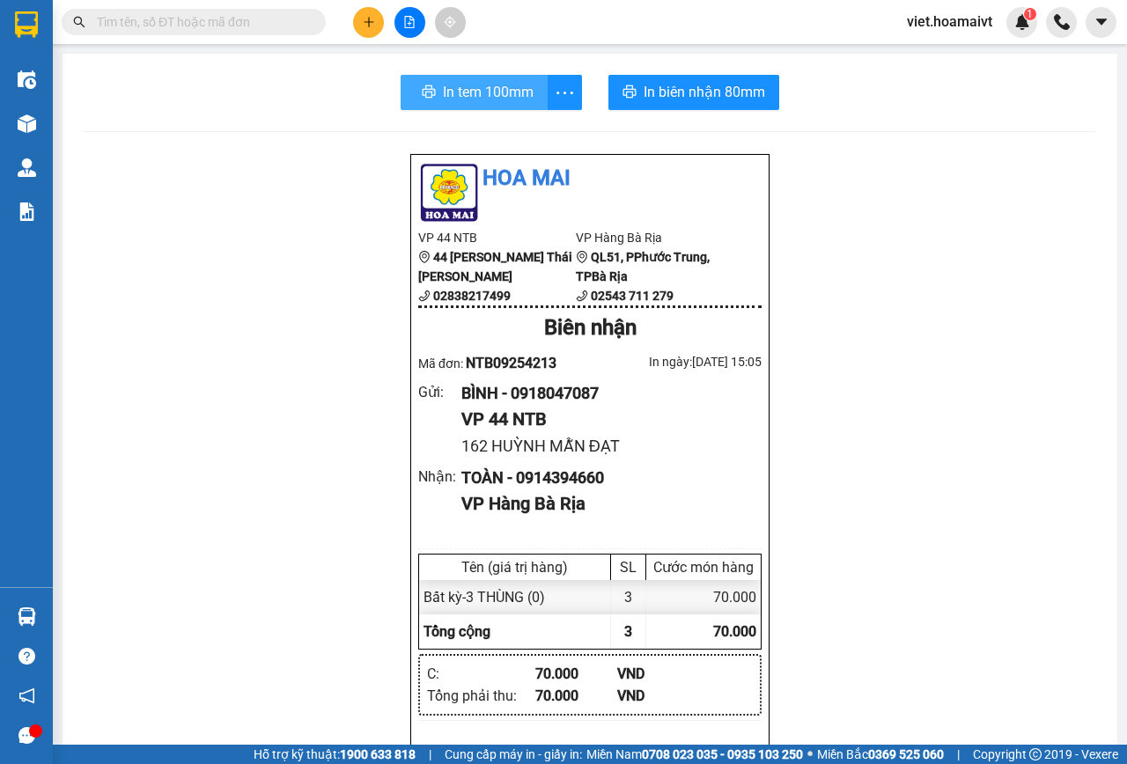
click at [500, 93] on span "In tem 100mm" at bounding box center [488, 92] width 91 height 22
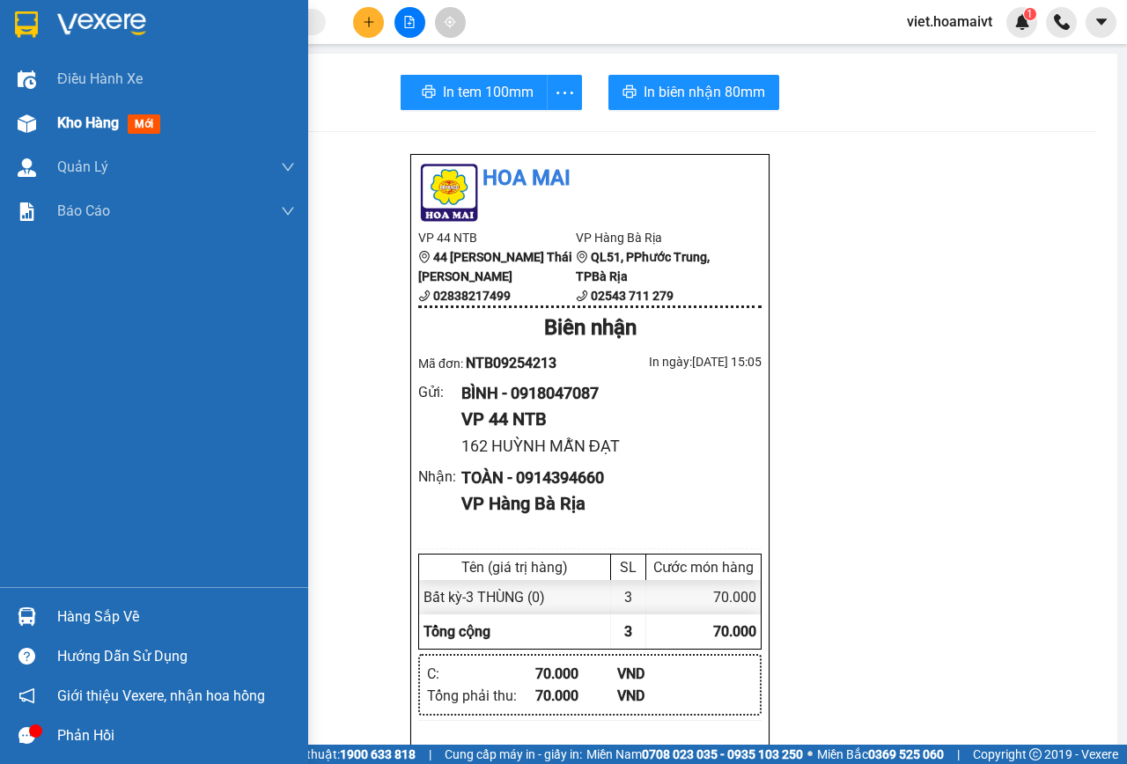
click at [85, 123] on span "Kho hàng" at bounding box center [88, 122] width 62 height 17
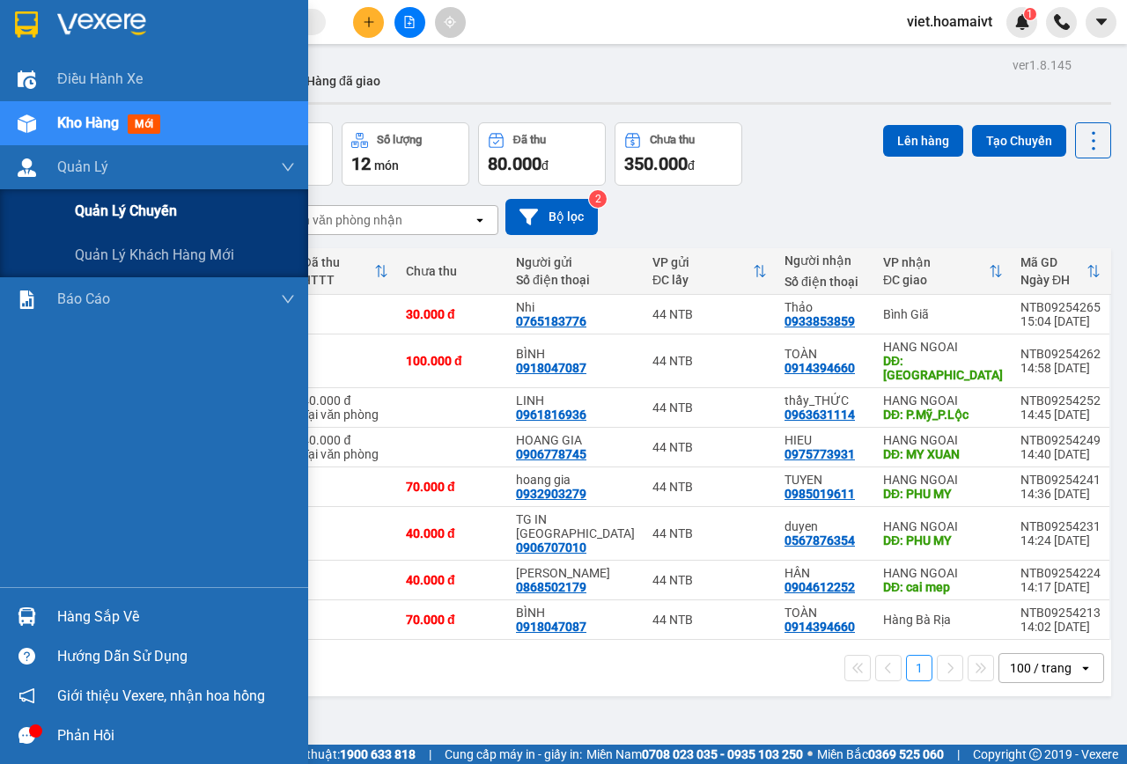
click at [92, 210] on span "Quản lý chuyến" at bounding box center [126, 211] width 102 height 22
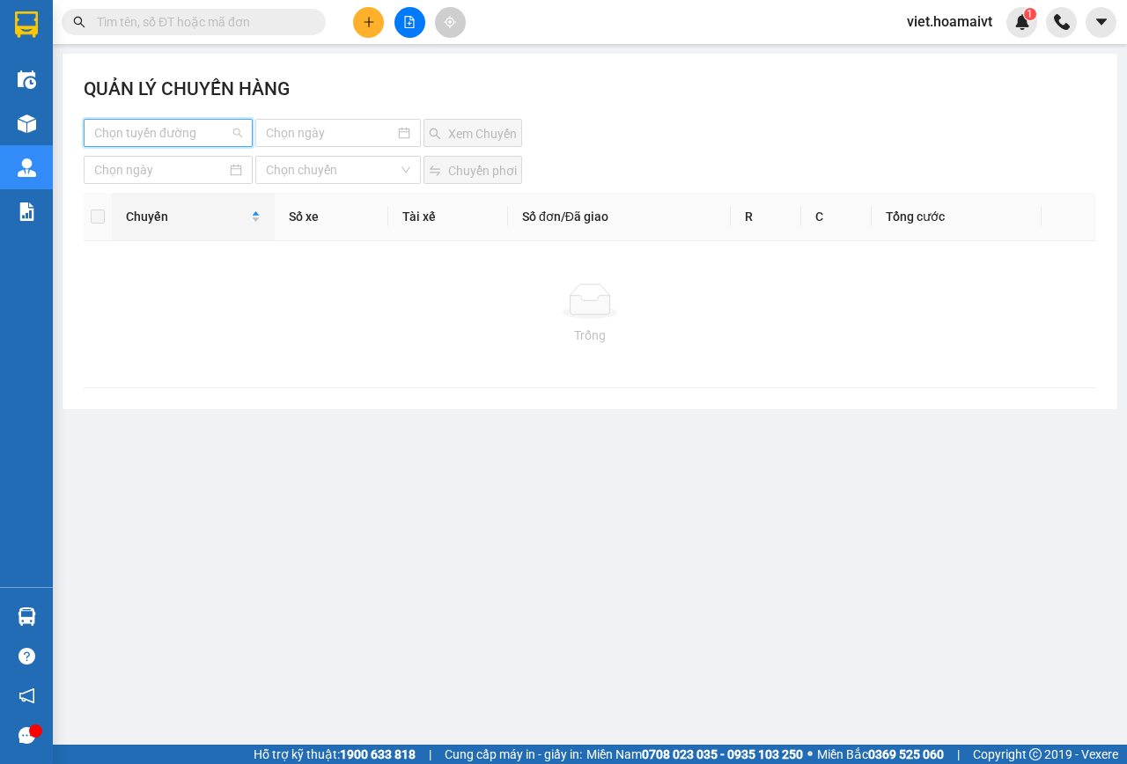
click at [173, 121] on input "search" at bounding box center [162, 133] width 136 height 26
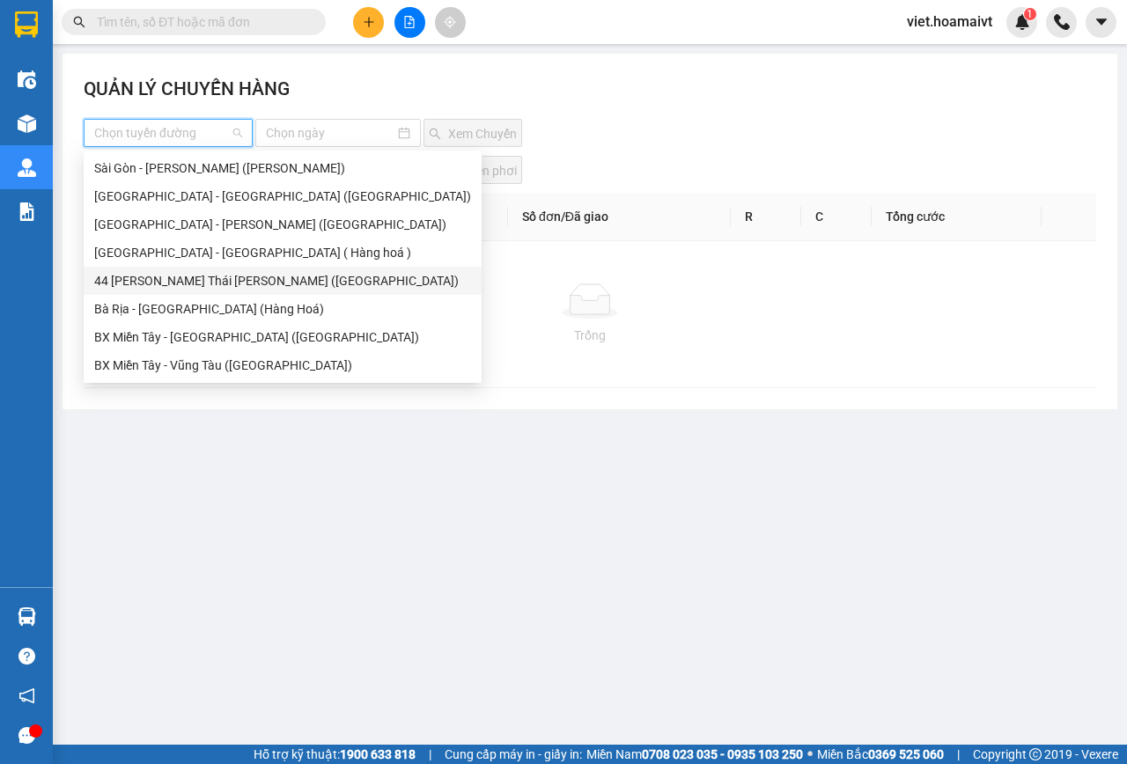
drag, startPoint x: 175, startPoint y: 279, endPoint x: 298, endPoint y: 192, distance: 150.2
click at [176, 279] on div "44 [PERSON_NAME] Thái [PERSON_NAME] ([GEOGRAPHIC_DATA])" at bounding box center [282, 280] width 377 height 19
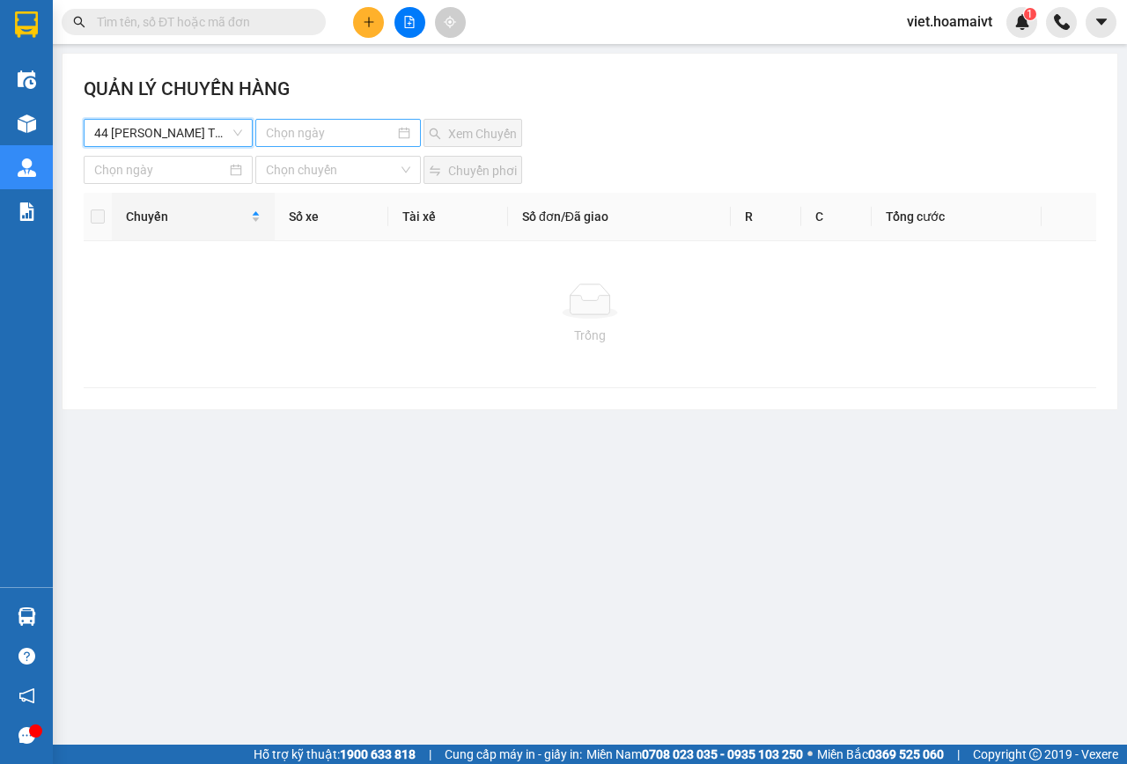
click at [323, 132] on input at bounding box center [330, 132] width 129 height 19
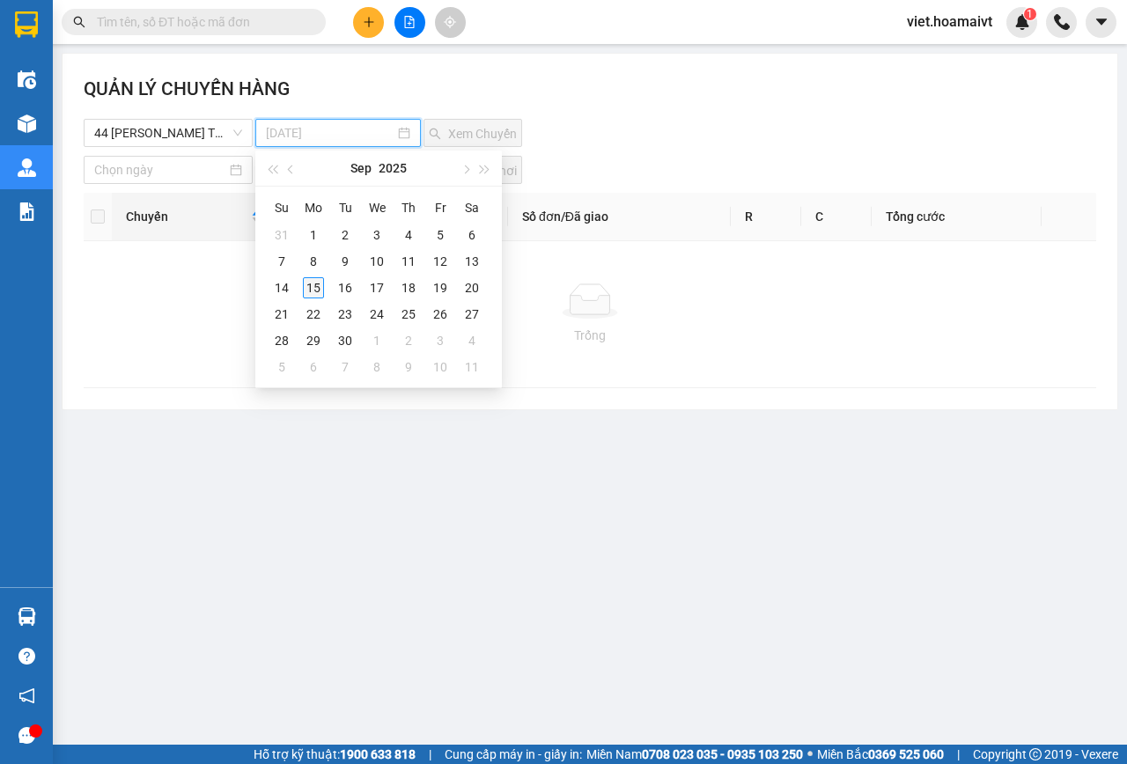
type input "[DATE]"
click at [317, 283] on div "15" at bounding box center [313, 287] width 21 height 21
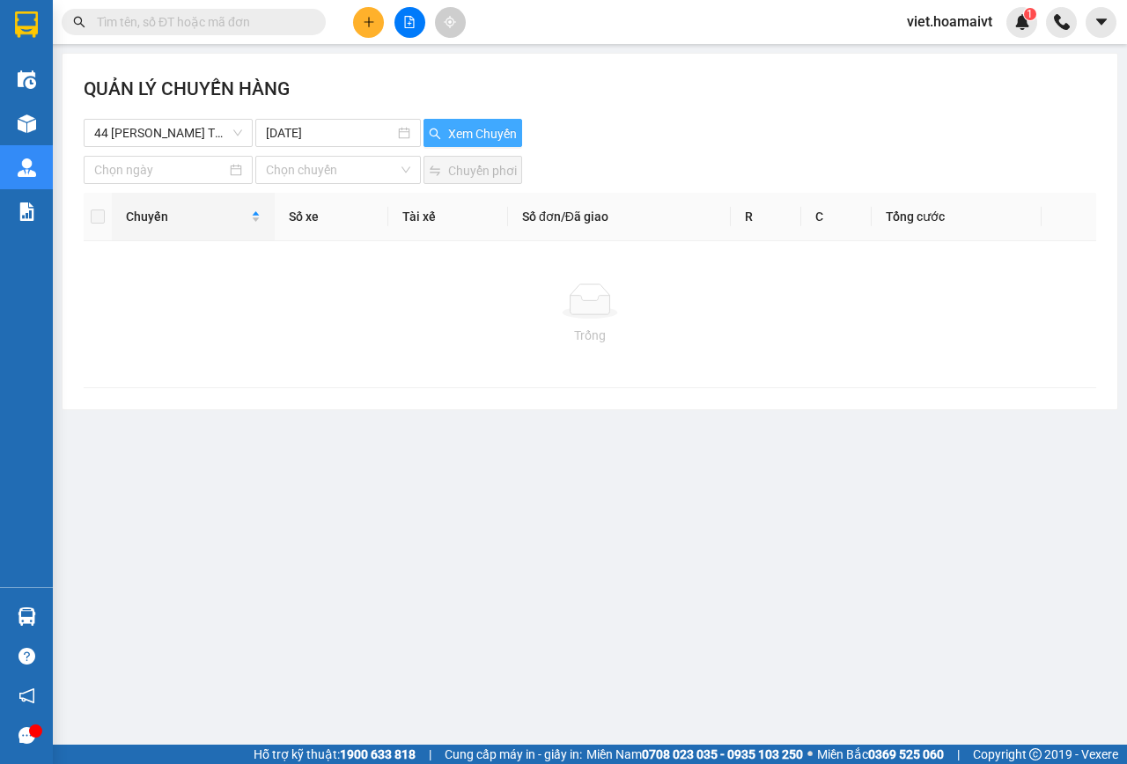
click at [480, 137] on span "Xem Chuyến" at bounding box center [482, 133] width 69 height 19
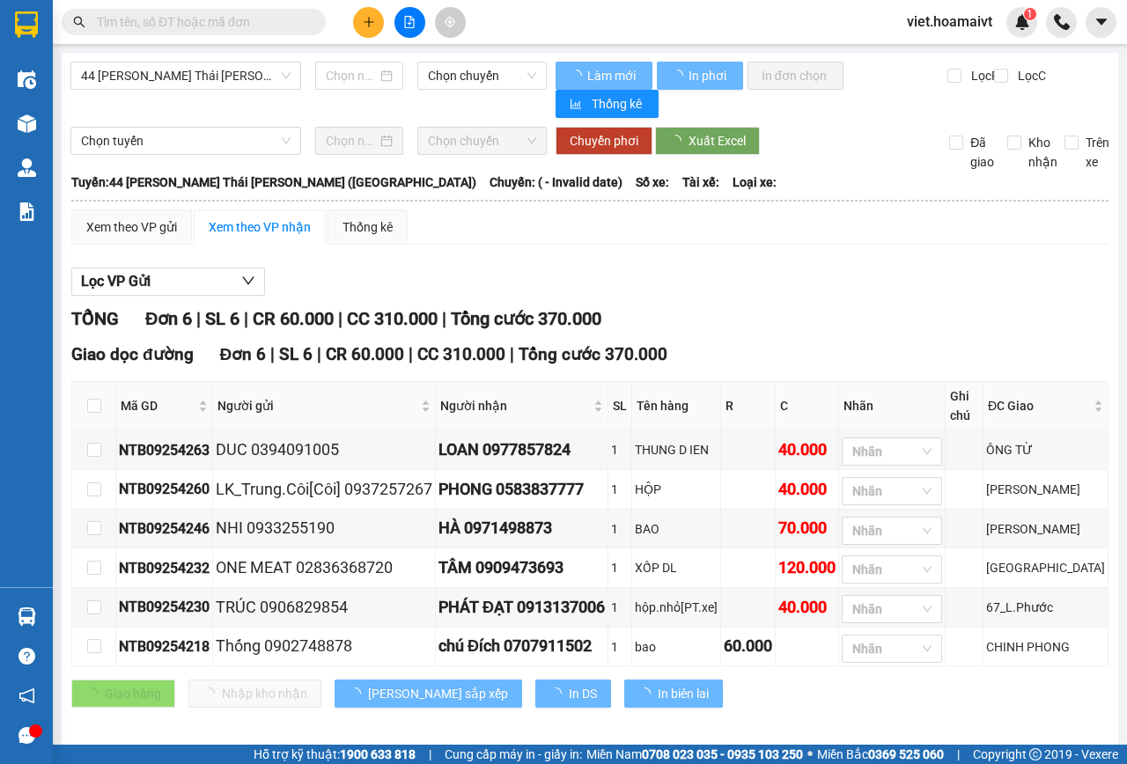
type input "[DATE]"
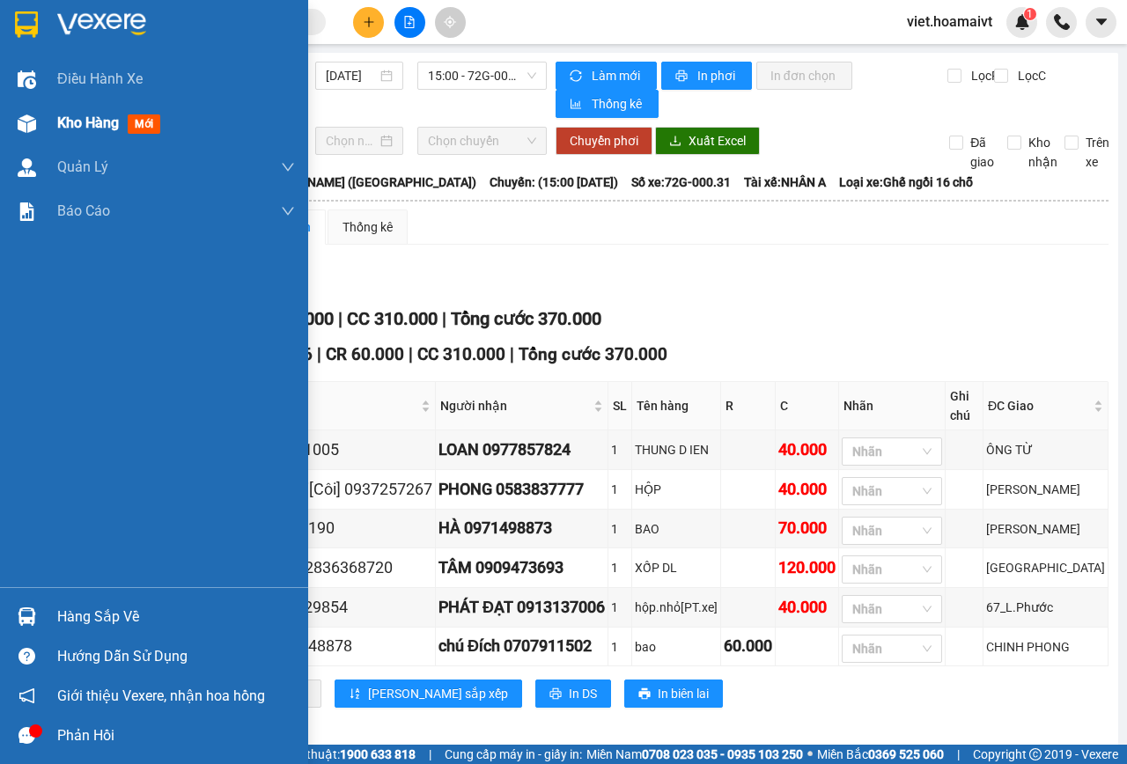
click at [73, 119] on span "Kho hàng" at bounding box center [88, 122] width 62 height 17
